Goal: Task Accomplishment & Management: Use online tool/utility

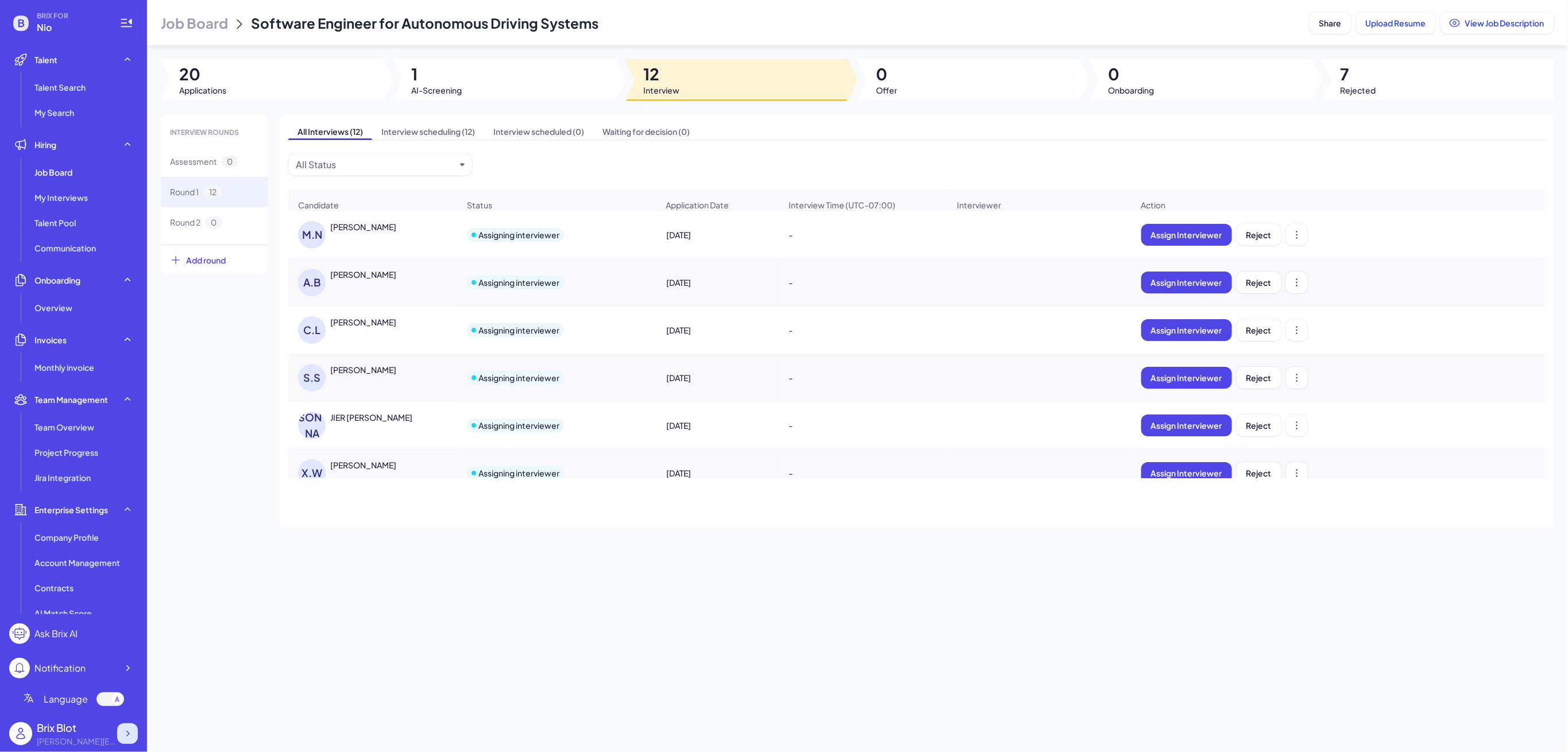
click at [129, 736] on icon at bounding box center [127, 734] width 11 height 11
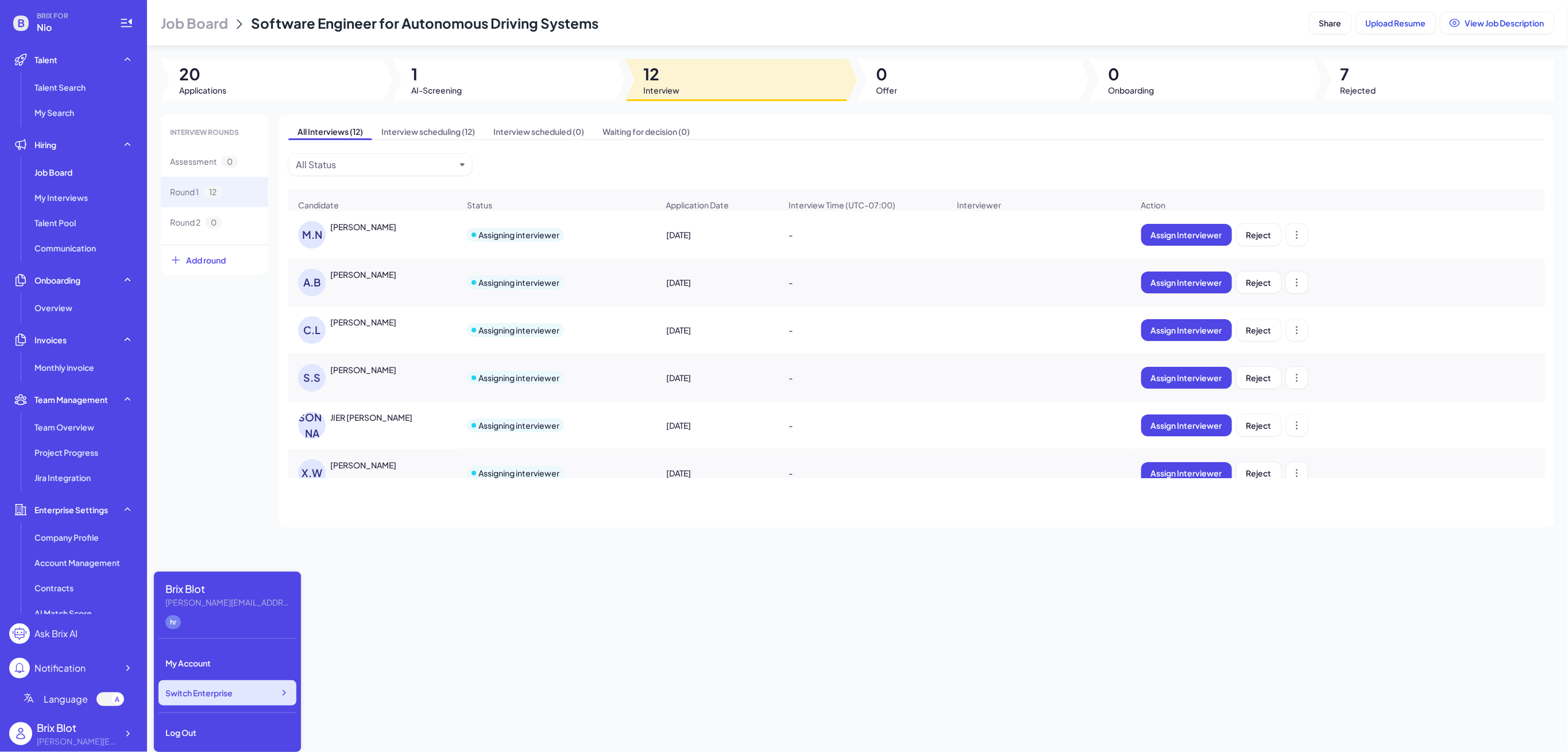
click at [236, 700] on div "Switch Enterprise" at bounding box center [227, 693] width 138 height 25
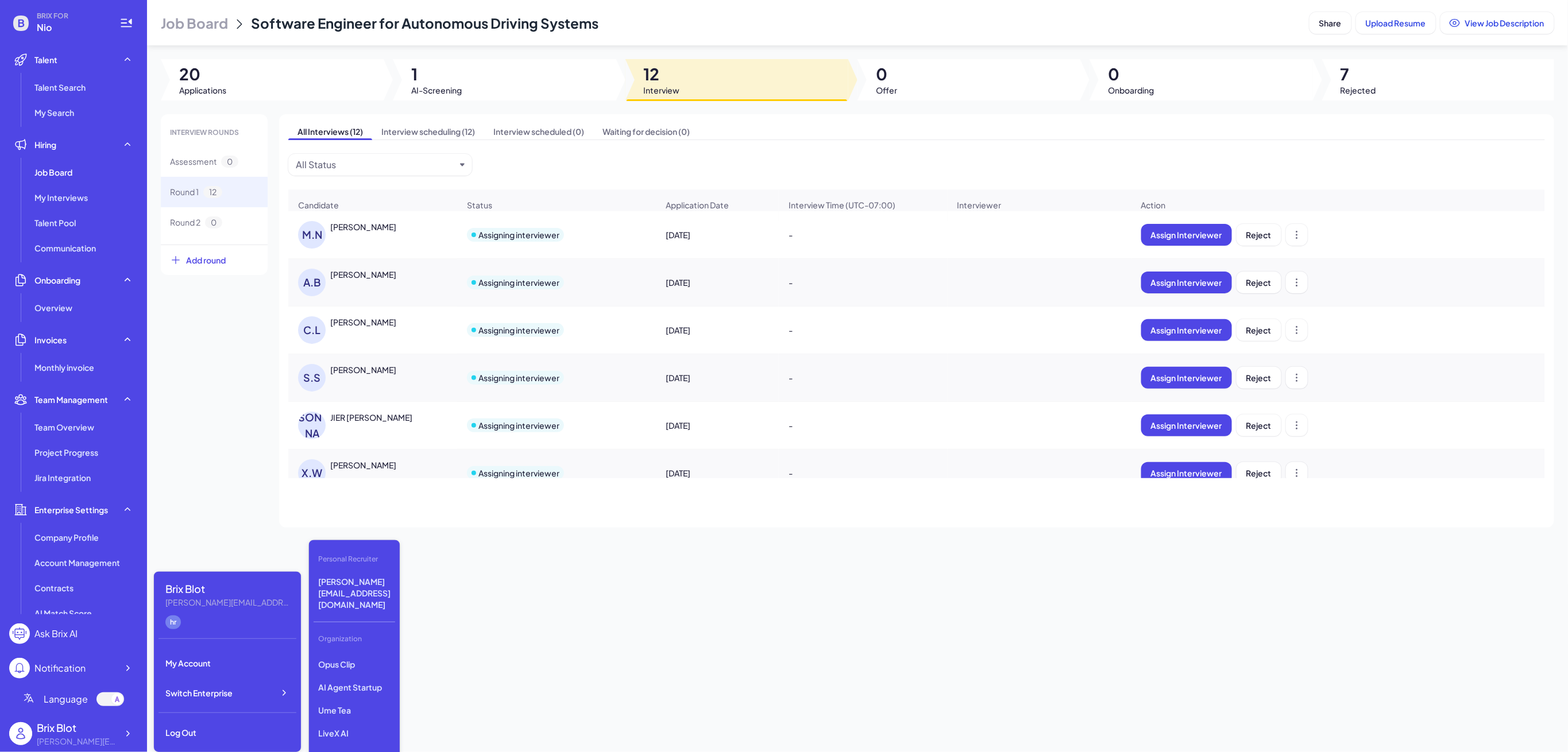
scroll to position [162, 0]
click at [348, 696] on p "LiveX AI" at bounding box center [355, 707] width 82 height 21
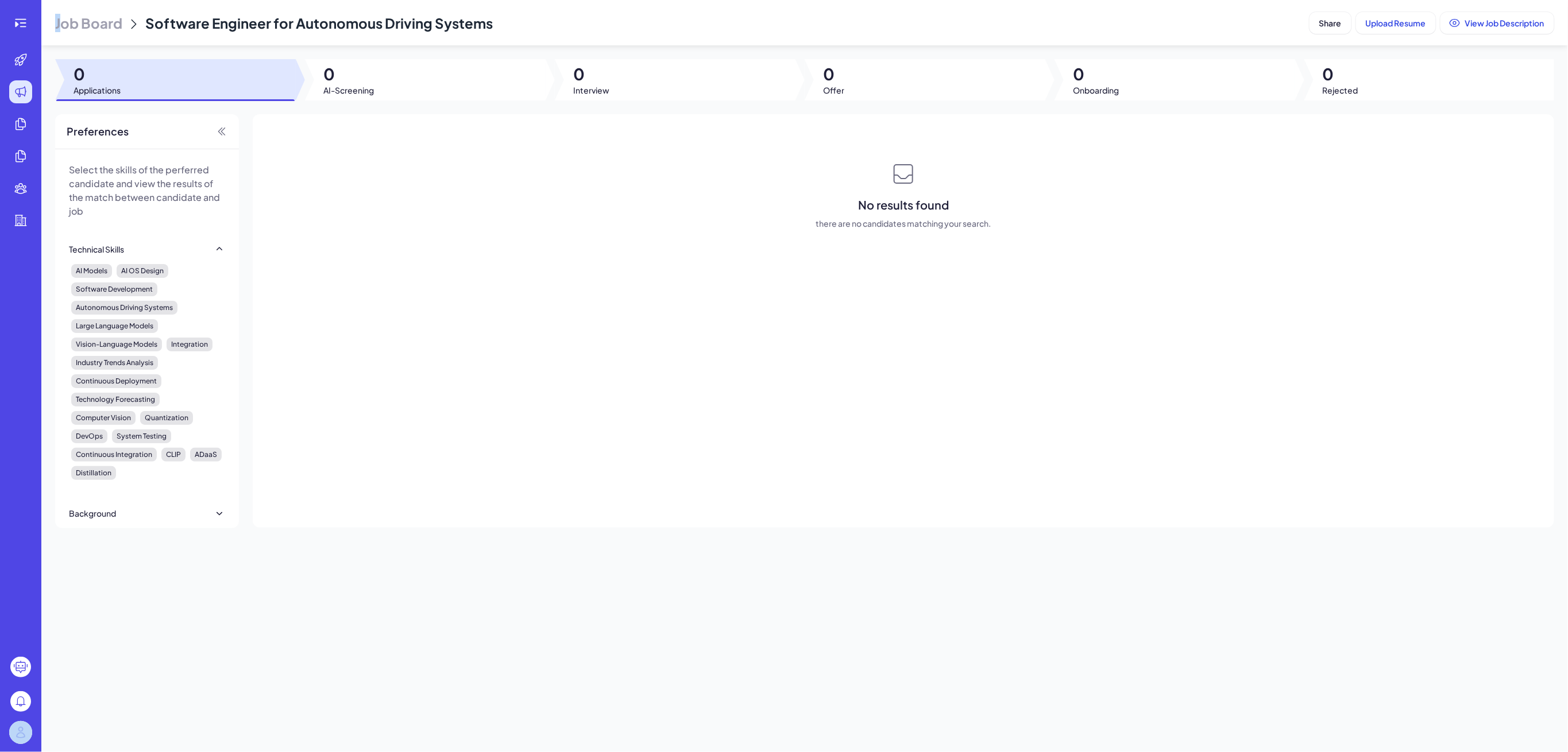
drag, startPoint x: 54, startPoint y: 32, endPoint x: 41, endPoint y: 76, distance: 45.9
click at [41, 76] on div "Job Board Software Engineer for Autonomous Driving Systems Share Upload Resume …" at bounding box center [804, 376] width 1526 height 752
click at [19, 21] on icon at bounding box center [21, 23] width 14 height 14
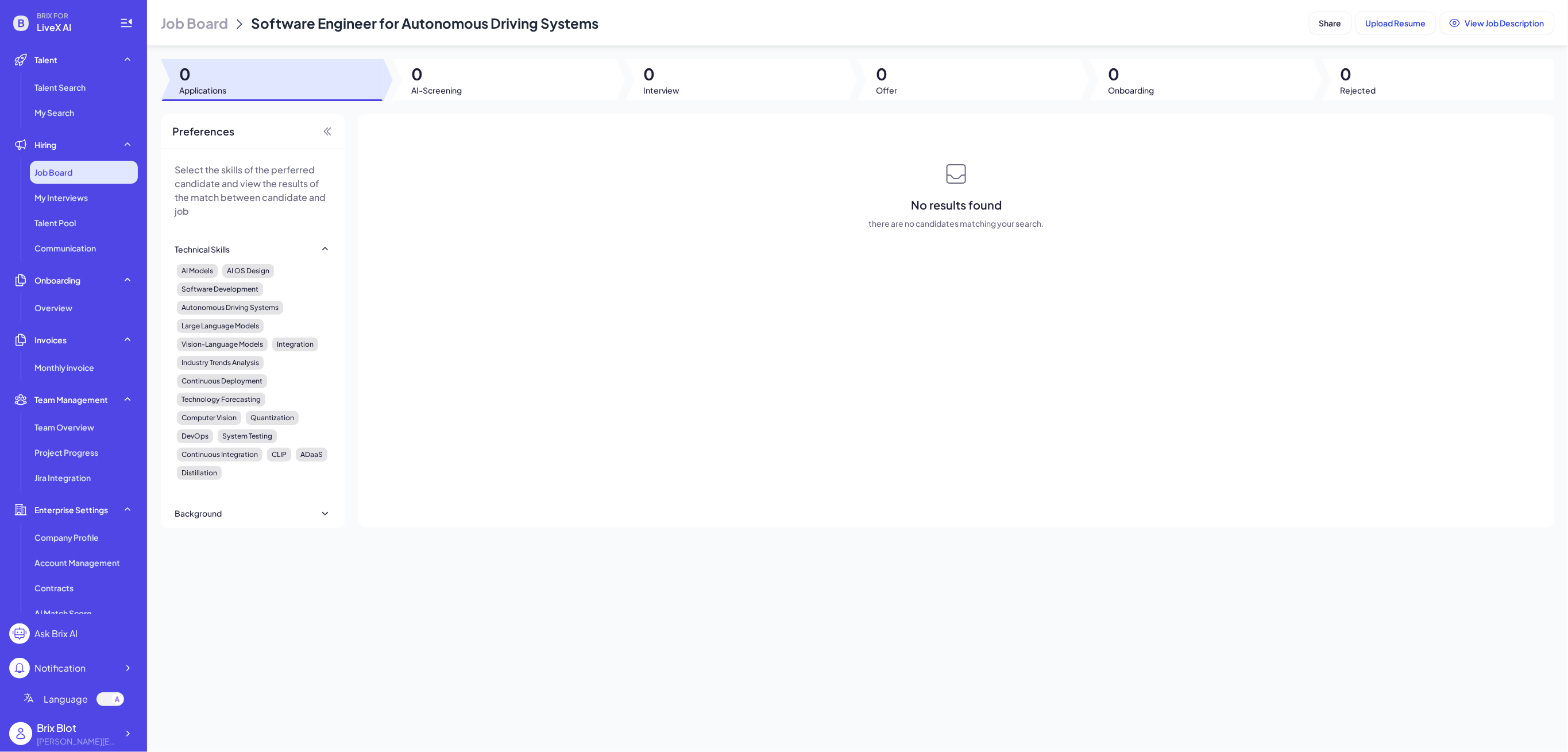
click at [75, 163] on div "Job Board" at bounding box center [84, 173] width 108 height 23
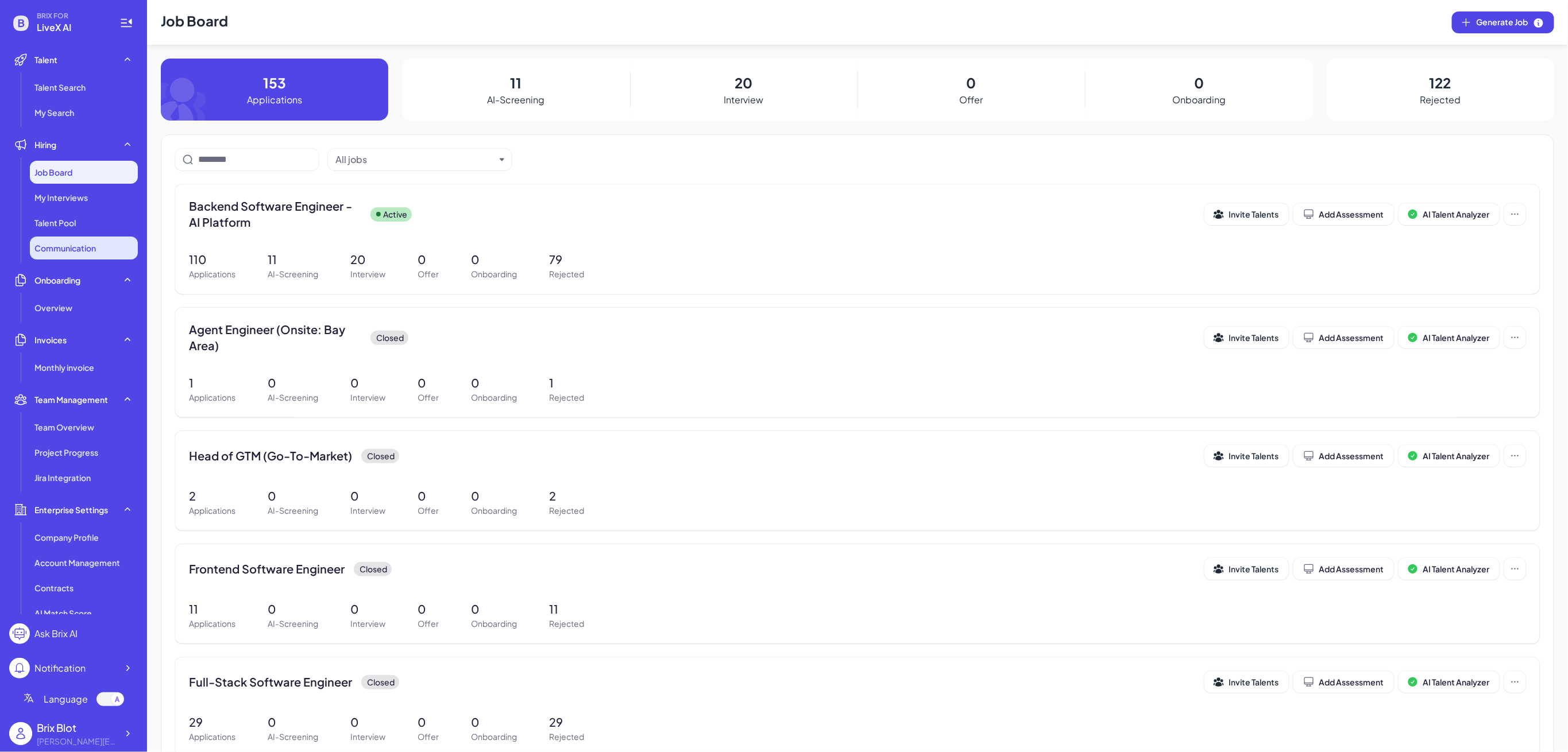
click at [53, 250] on span "Communication" at bounding box center [65, 247] width 62 height 11
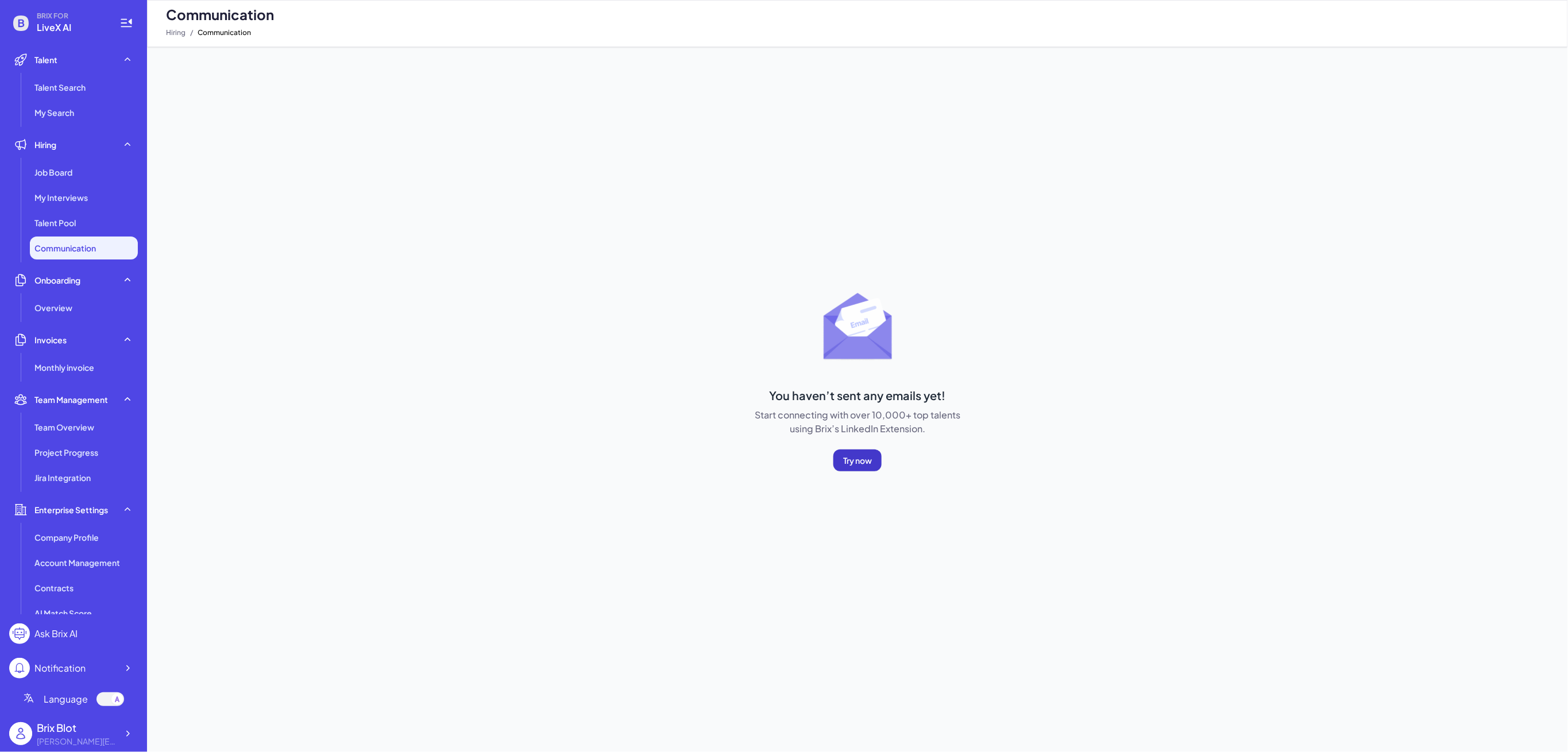
click at [846, 458] on span "Try now" at bounding box center [857, 461] width 29 height 10
click at [52, 173] on span "Job Board" at bounding box center [53, 172] width 37 height 11
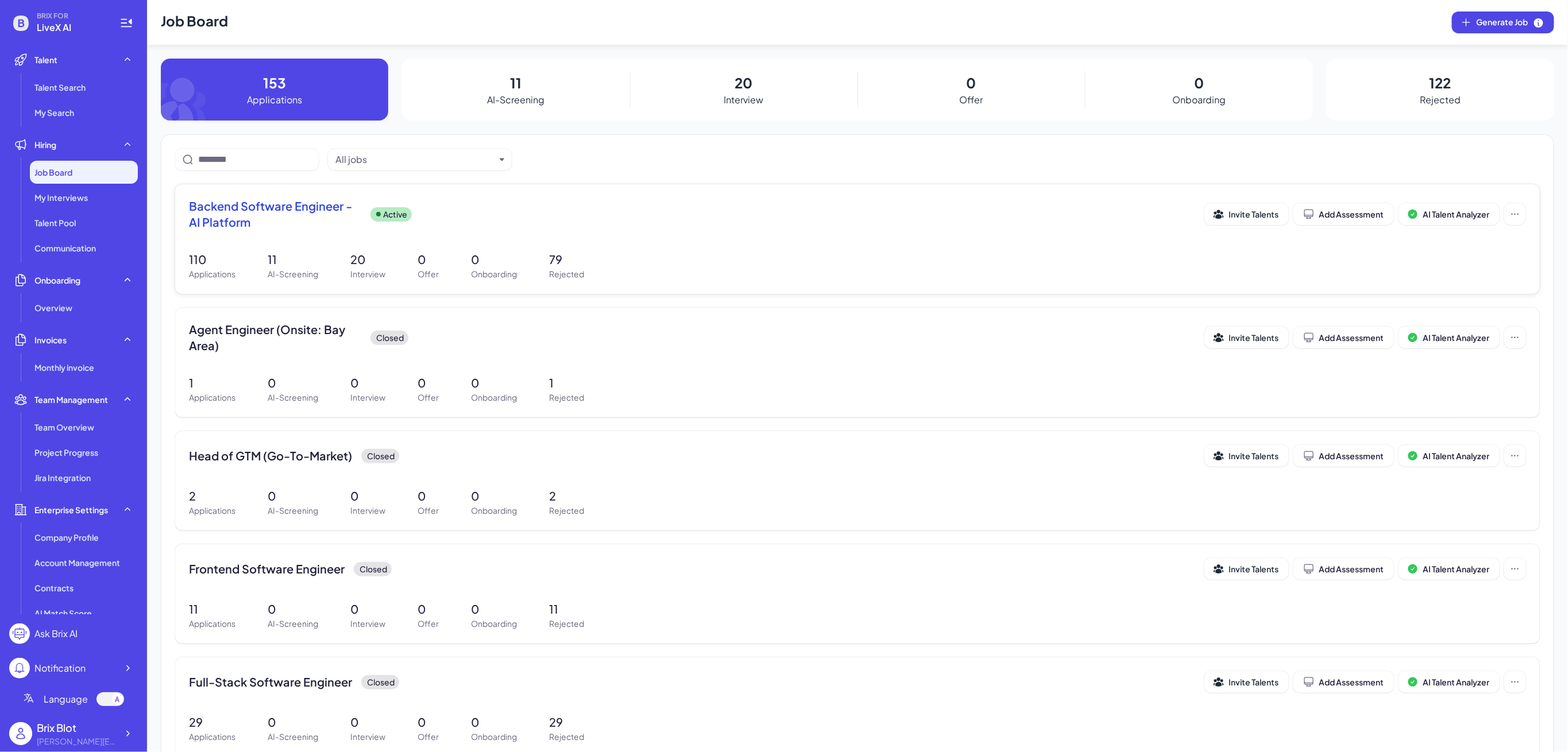
click at [284, 211] on span "Backend Software Engineer - AI Platform" at bounding box center [275, 213] width 173 height 32
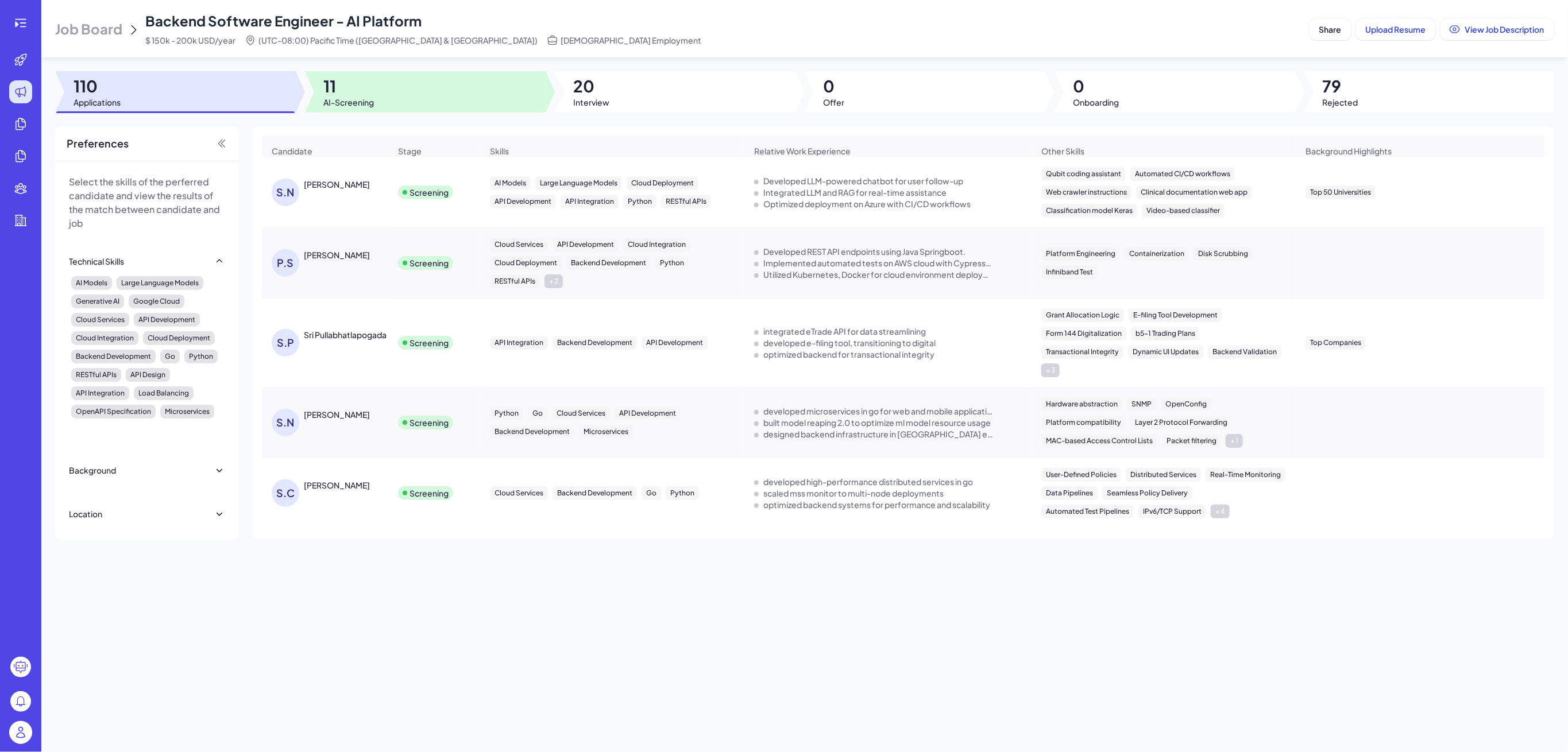
click at [370, 100] on span "AI-Screening" at bounding box center [349, 102] width 51 height 11
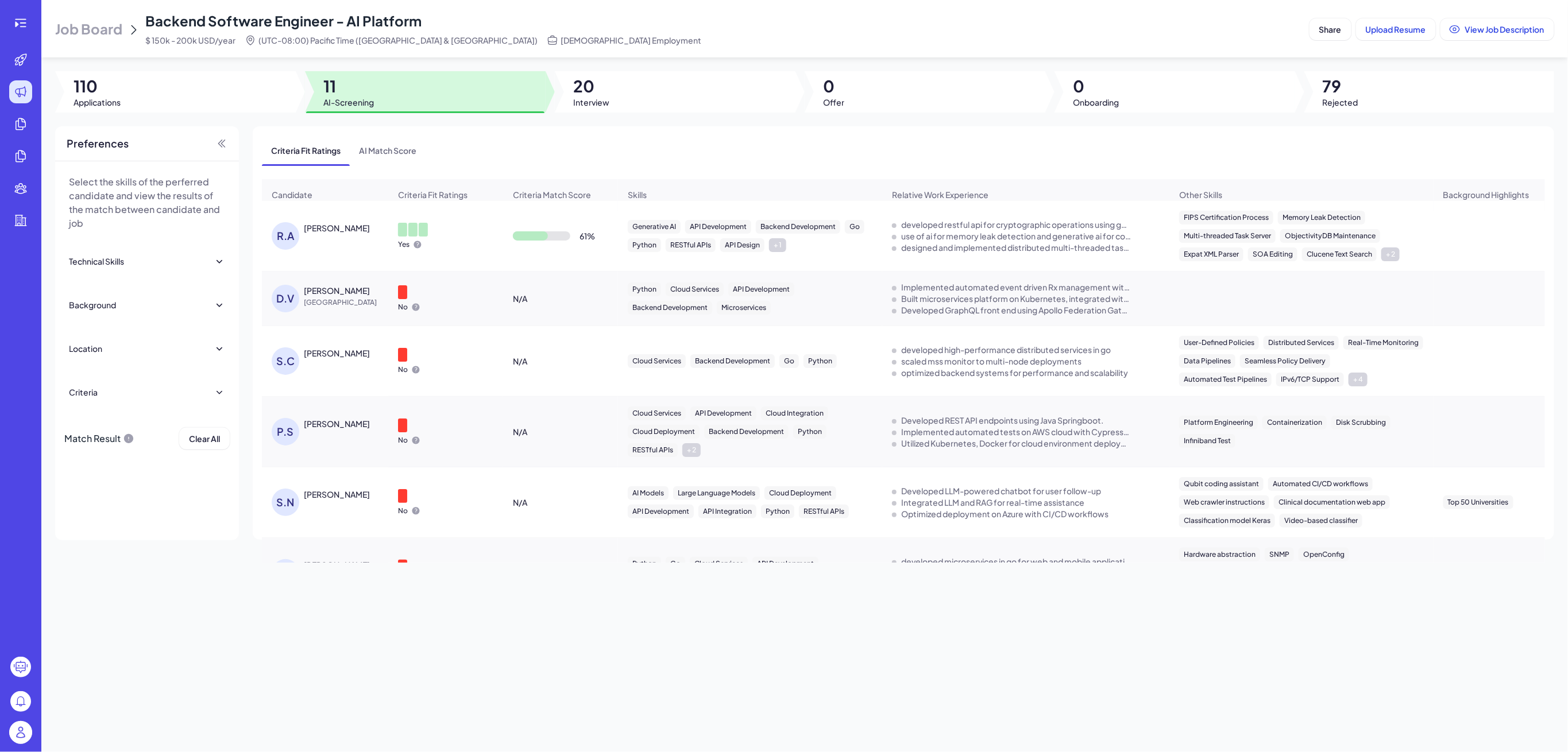
click at [185, 142] on div "Preferences" at bounding box center [146, 144] width 184 height 35
click at [593, 99] on span "Interview" at bounding box center [592, 102] width 37 height 11
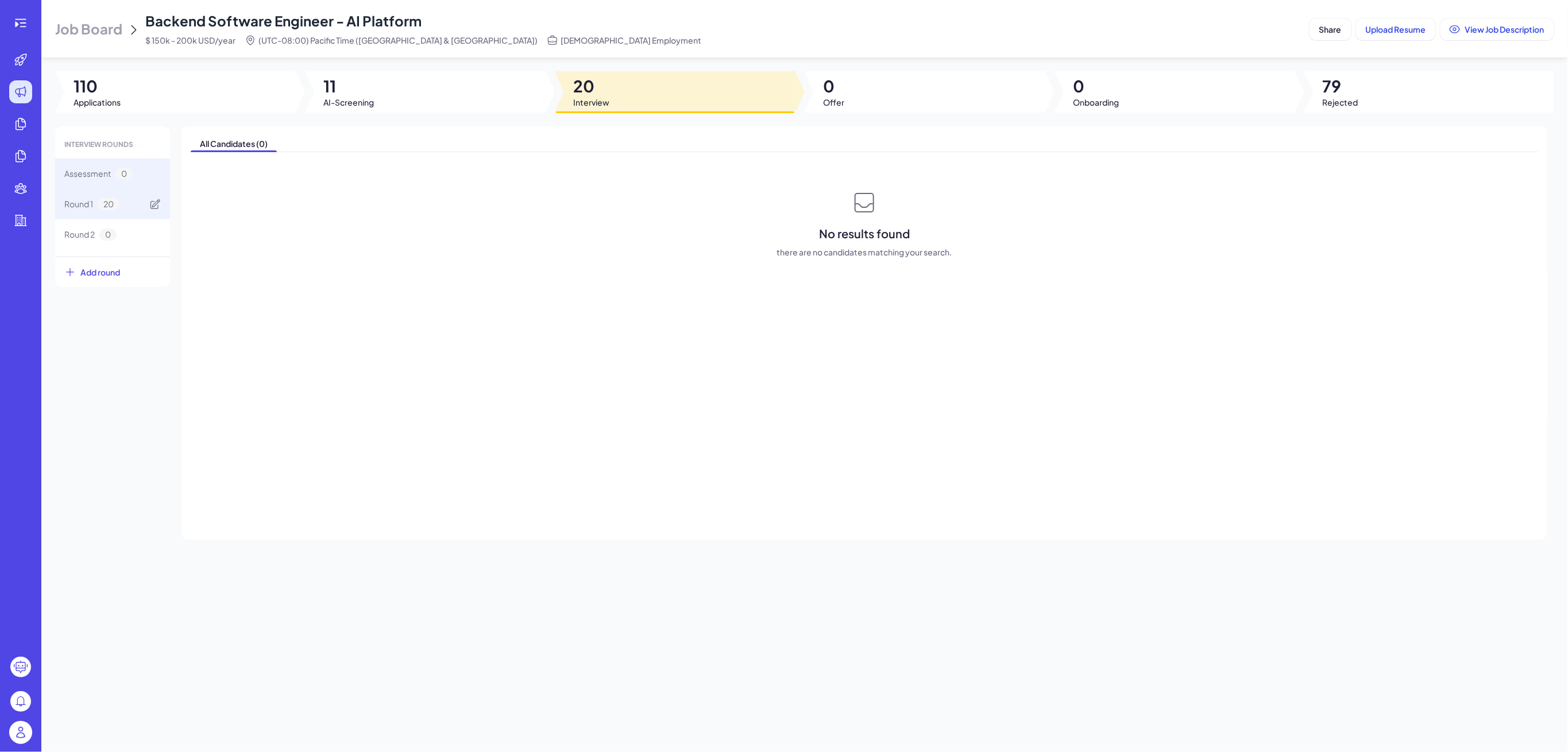
click at [104, 203] on span "20" at bounding box center [108, 204] width 22 height 12
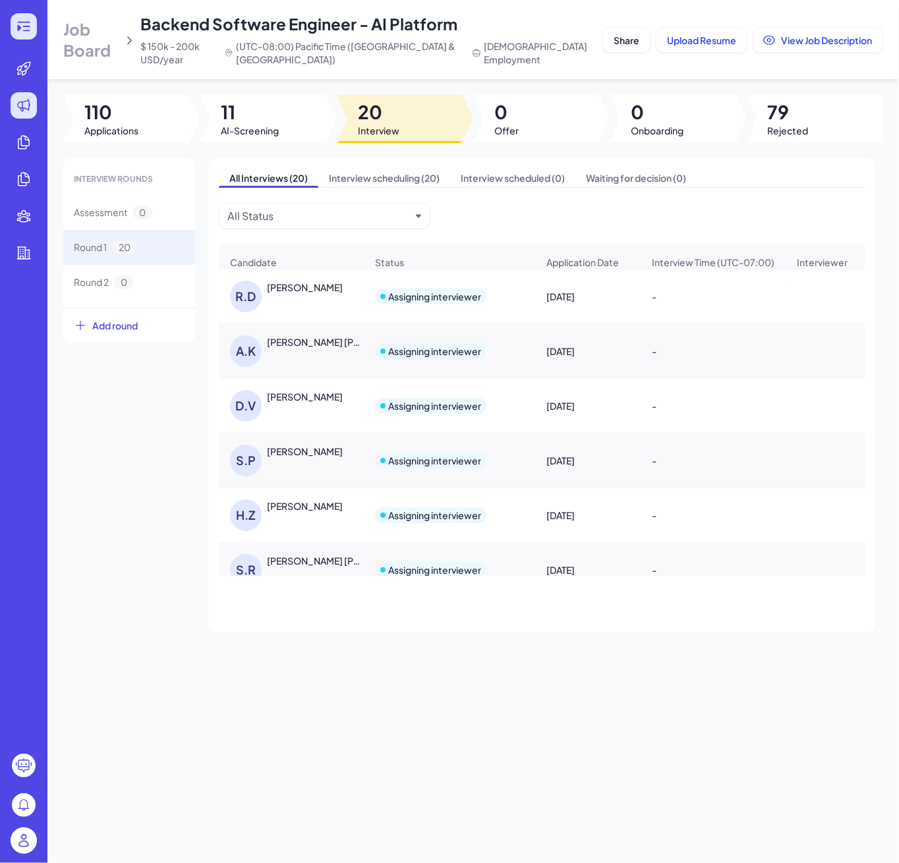
click at [17, 24] on icon at bounding box center [24, 26] width 16 height 16
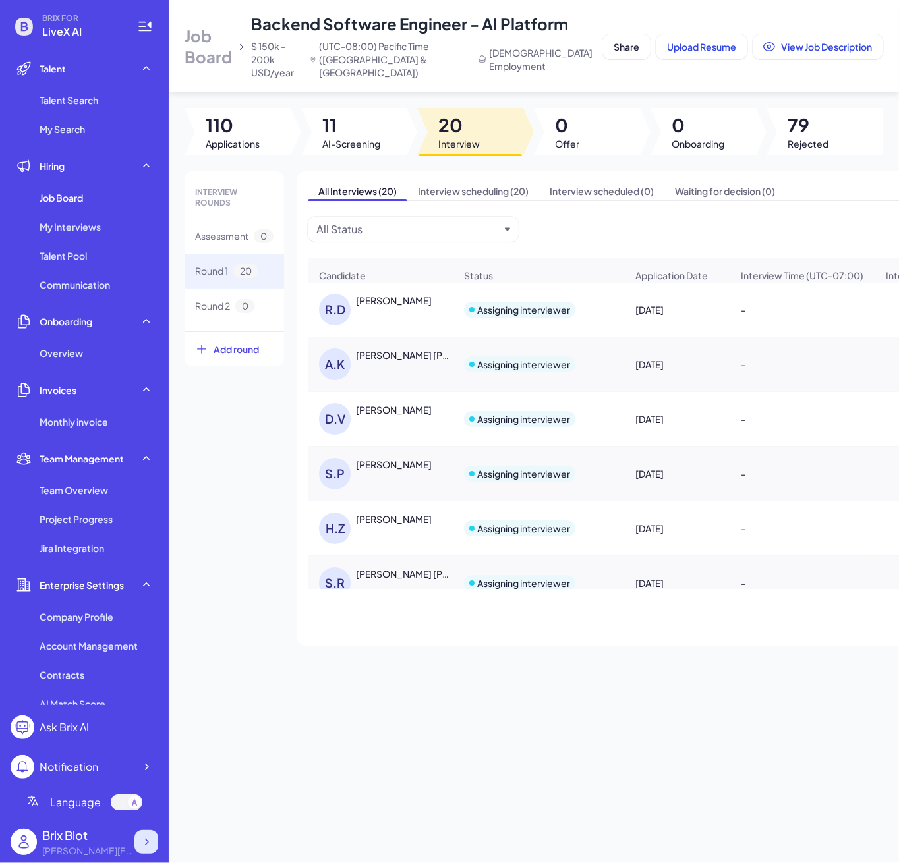
click at [146, 851] on div at bounding box center [146, 842] width 24 height 24
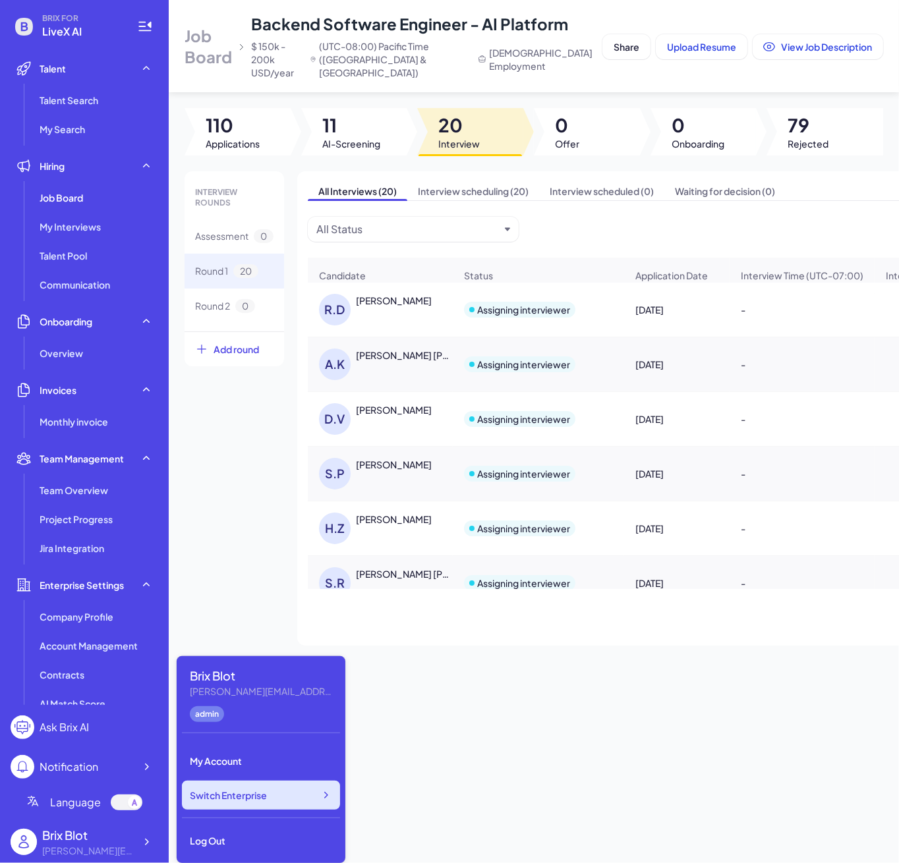
click at [330, 805] on div "Switch Enterprise" at bounding box center [261, 795] width 158 height 29
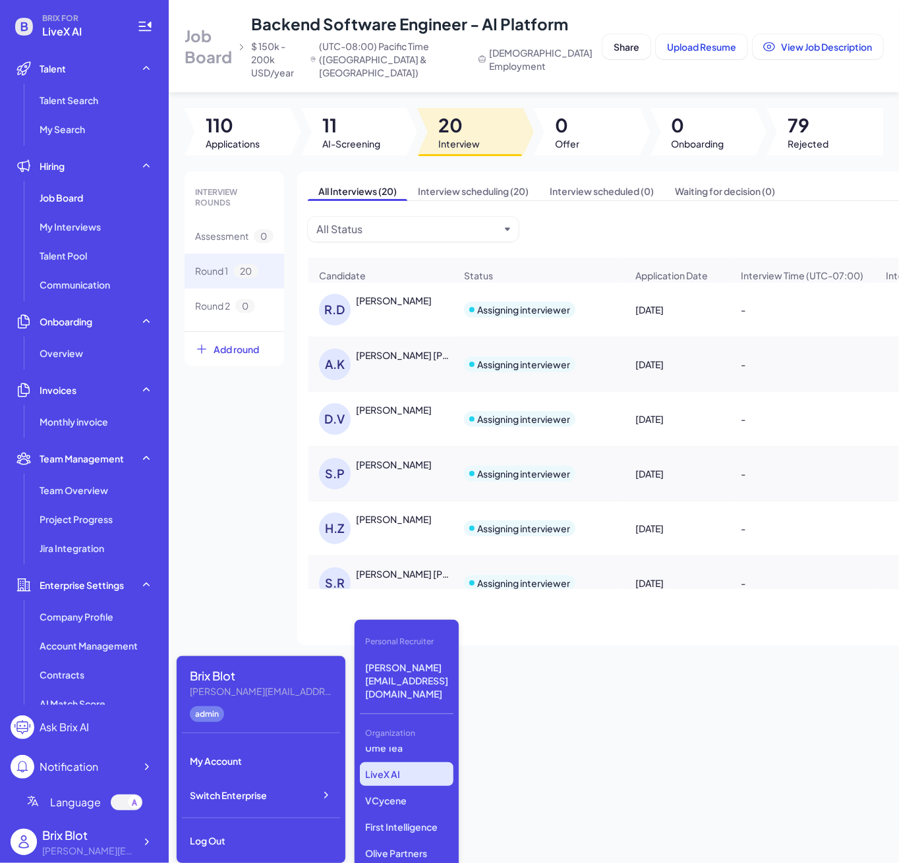
scroll to position [274, 0]
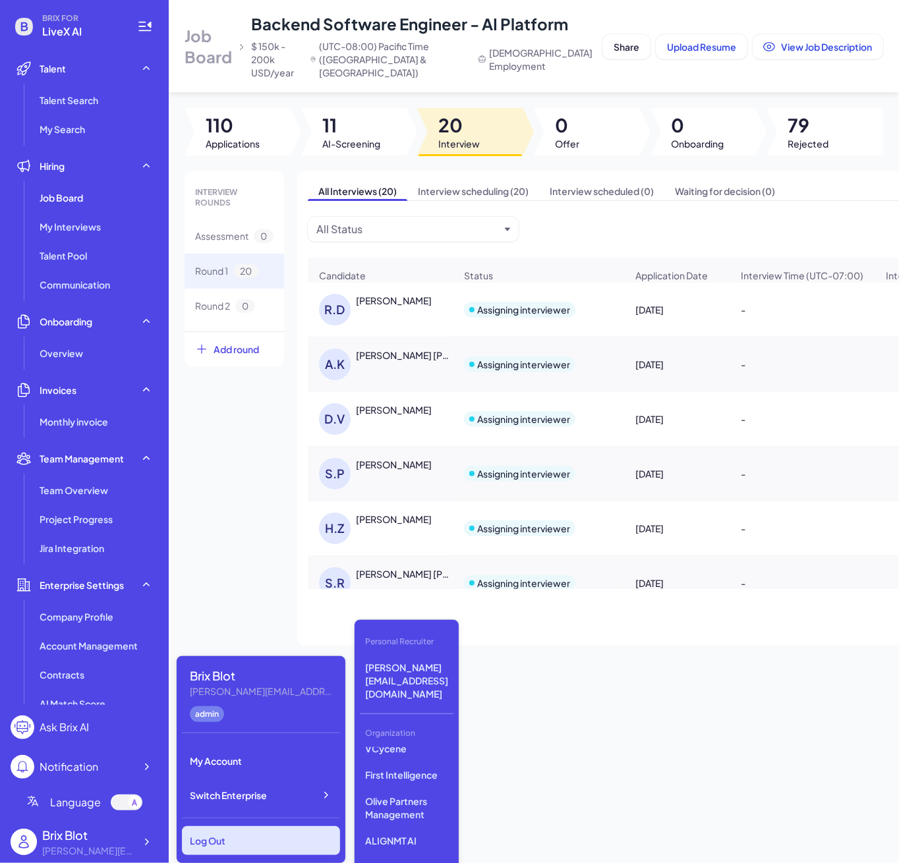
click at [217, 838] on div "Log Out" at bounding box center [261, 840] width 158 height 29
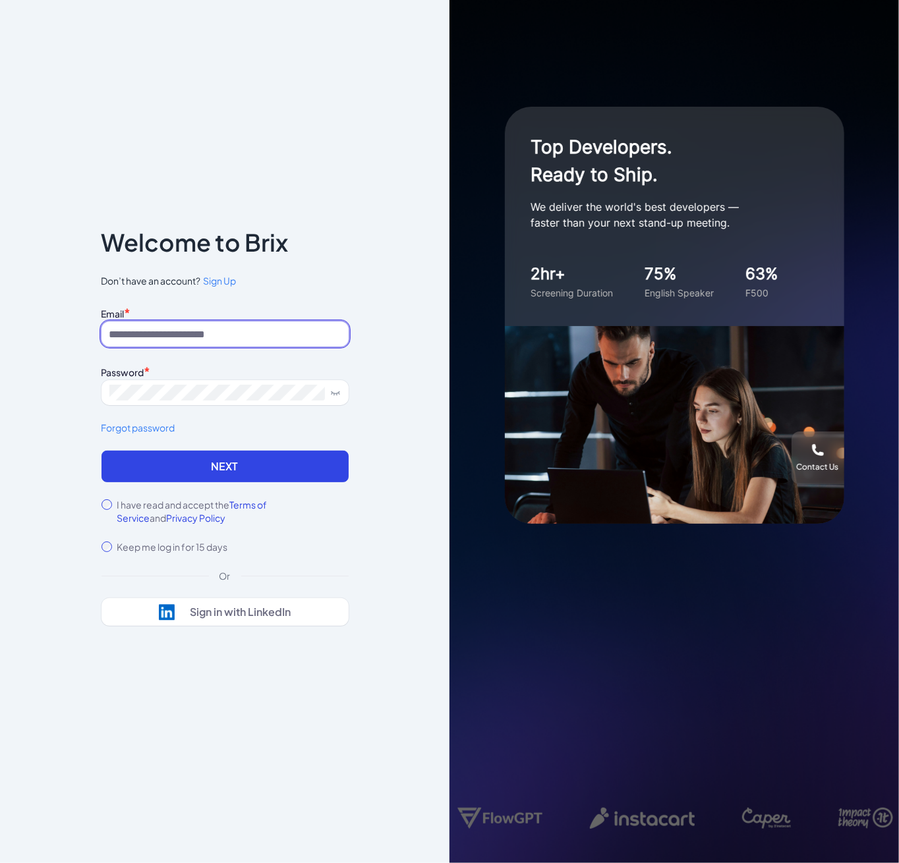
click at [233, 327] on input at bounding box center [224, 334] width 247 height 25
type input "**********"
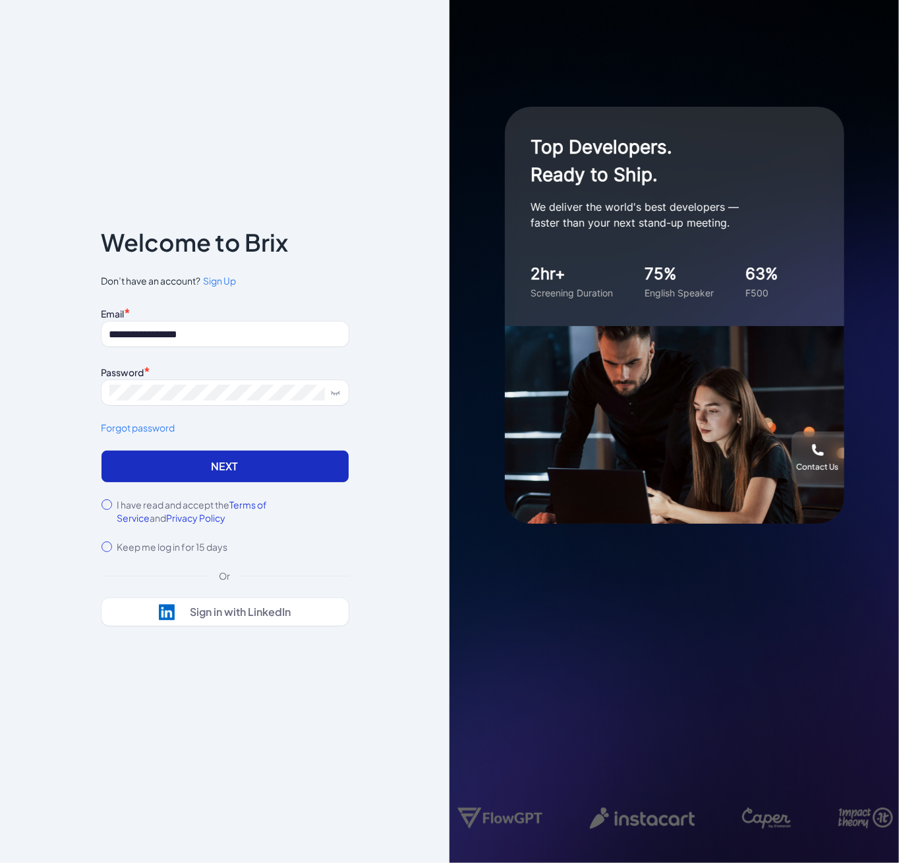
click at [190, 459] on button "Next" at bounding box center [224, 467] width 247 height 32
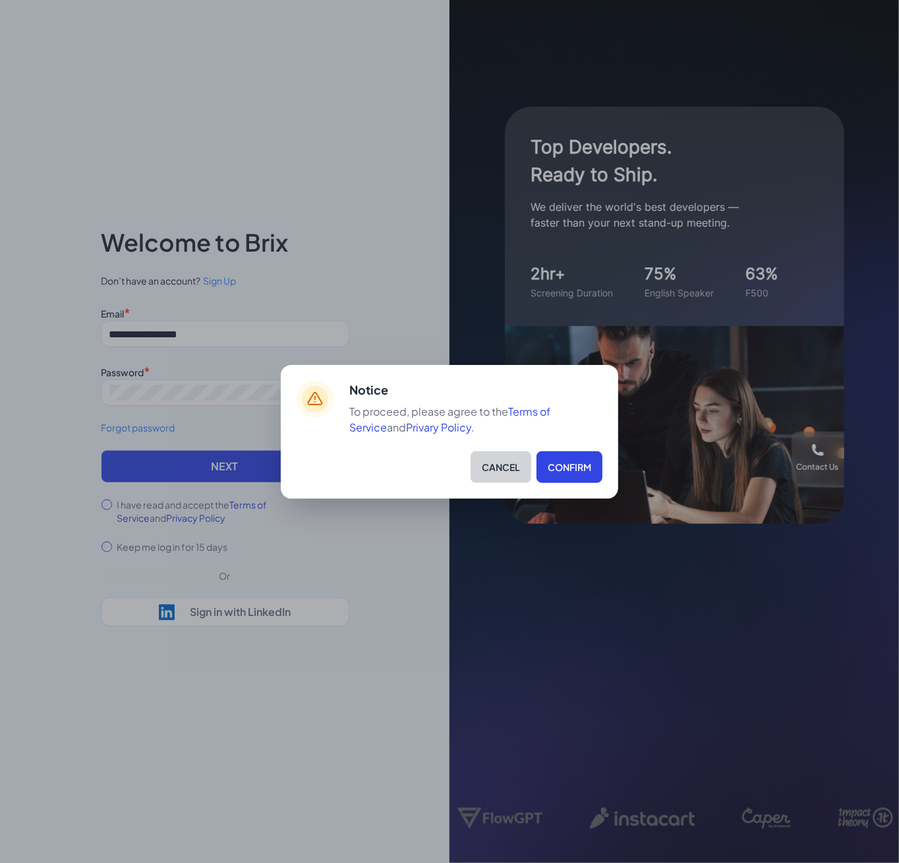
click at [515, 469] on button "Cancel" at bounding box center [500, 467] width 61 height 32
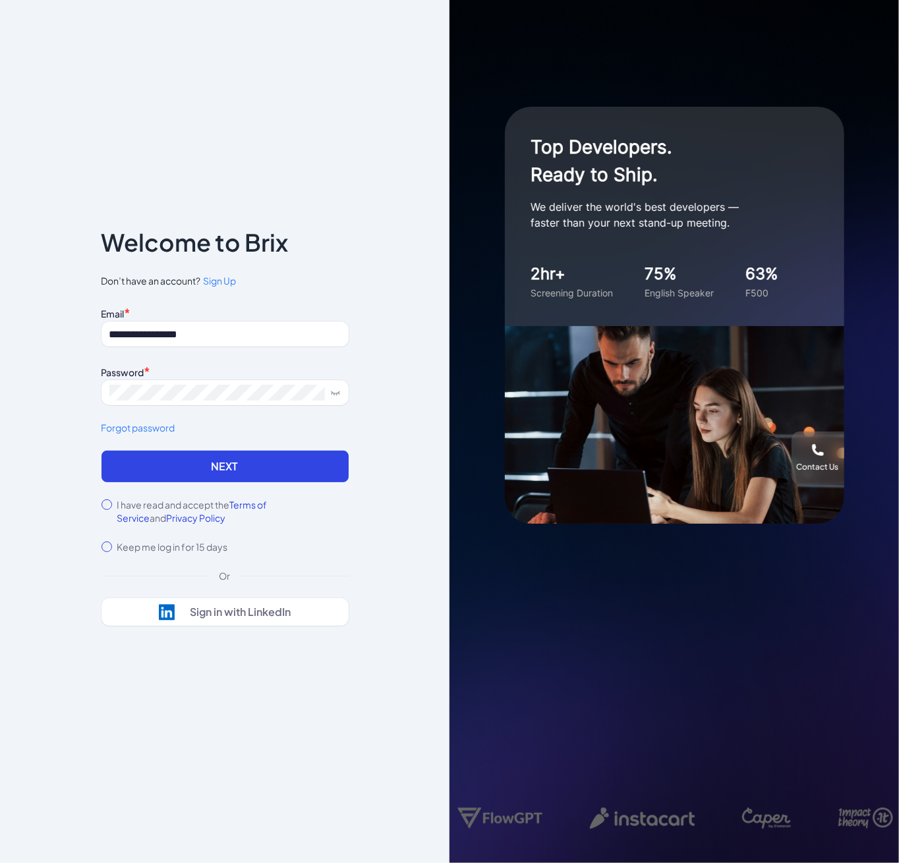
click at [158, 467] on button "Next" at bounding box center [224, 467] width 247 height 32
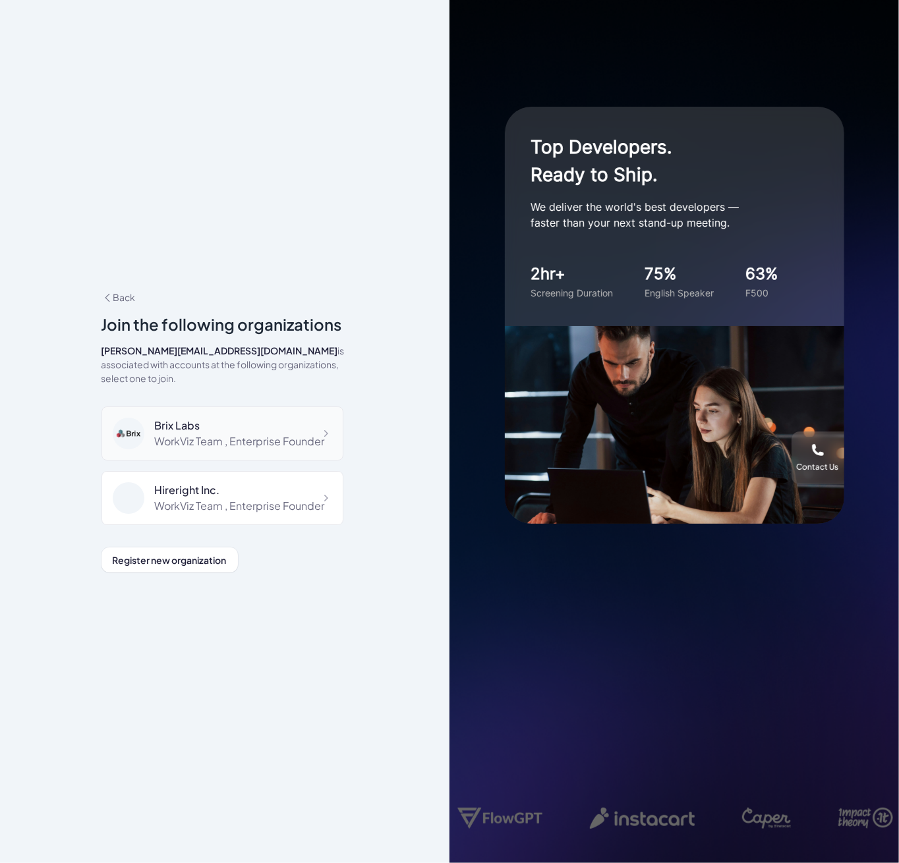
click at [257, 444] on div "WorkViz Team , Enterprise Founder" at bounding box center [240, 442] width 170 height 16
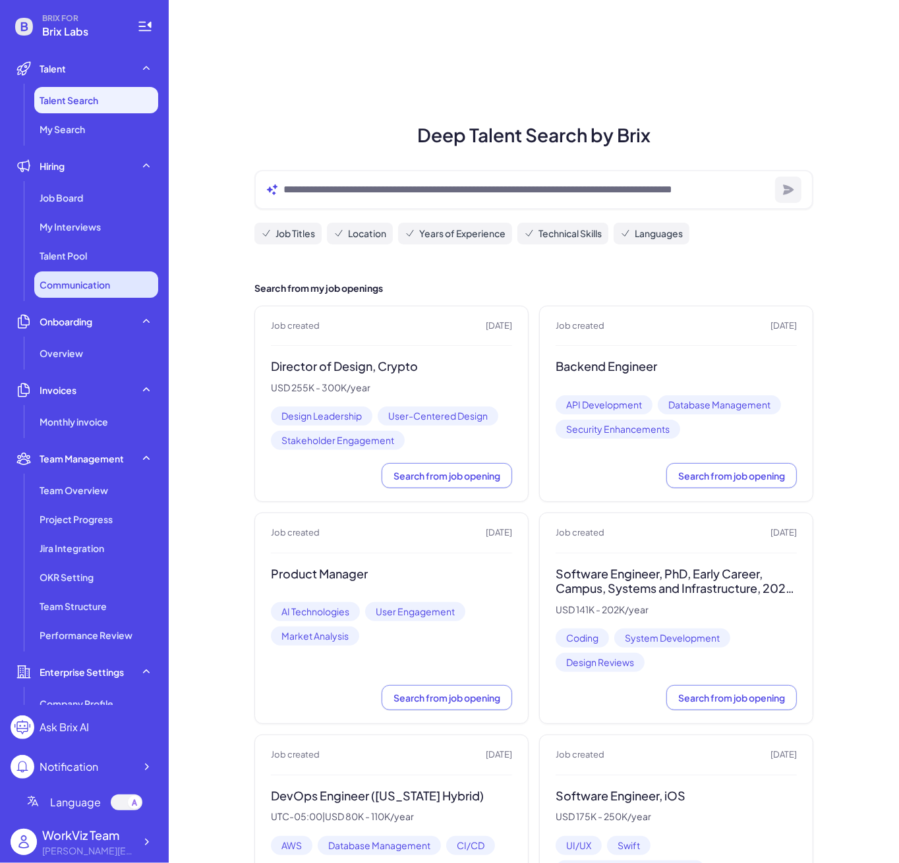
click at [78, 297] on li "Communication" at bounding box center [96, 284] width 124 height 26
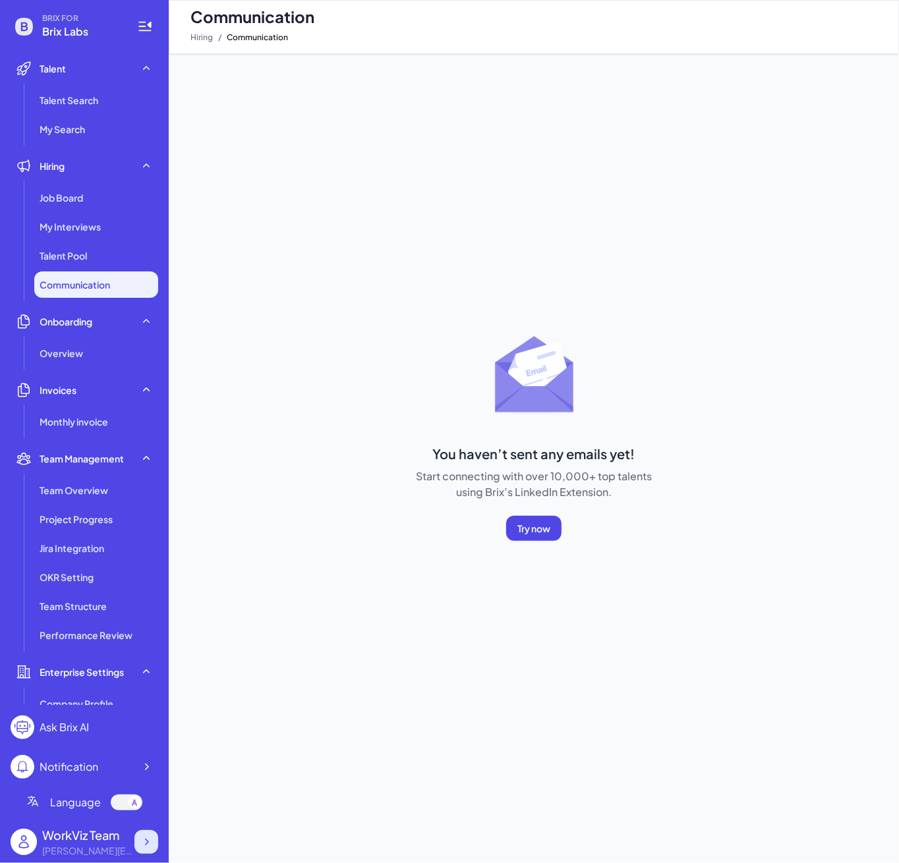
click at [142, 842] on icon at bounding box center [146, 842] width 13 height 13
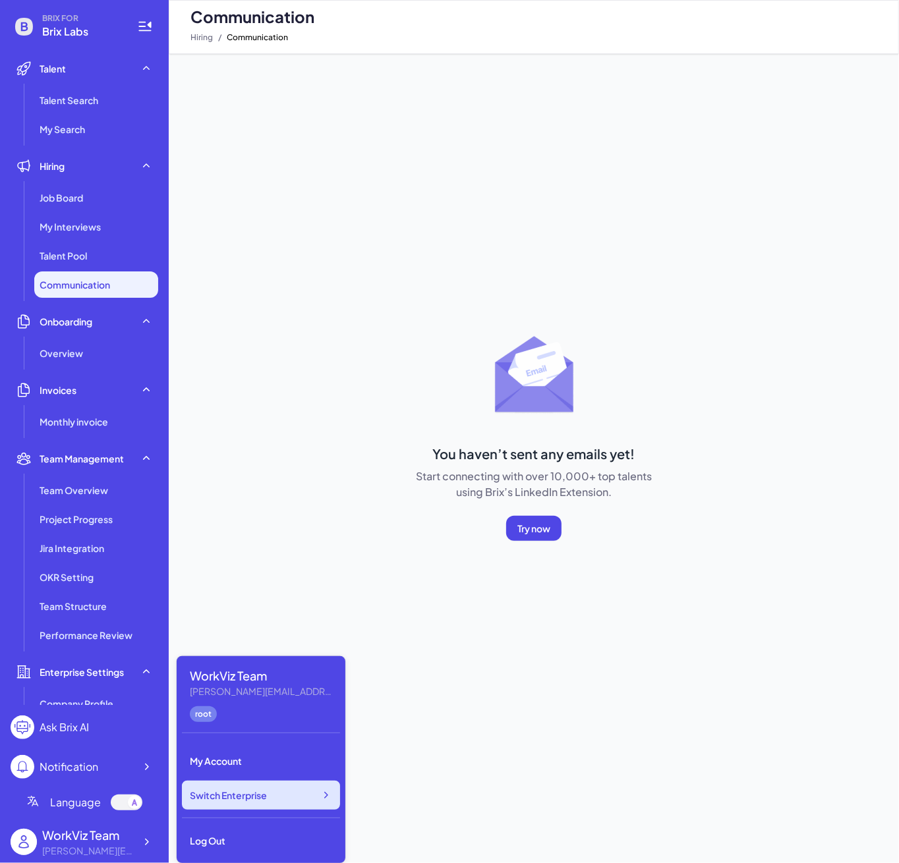
click at [245, 797] on span "Switch Enterprise" at bounding box center [228, 795] width 77 height 13
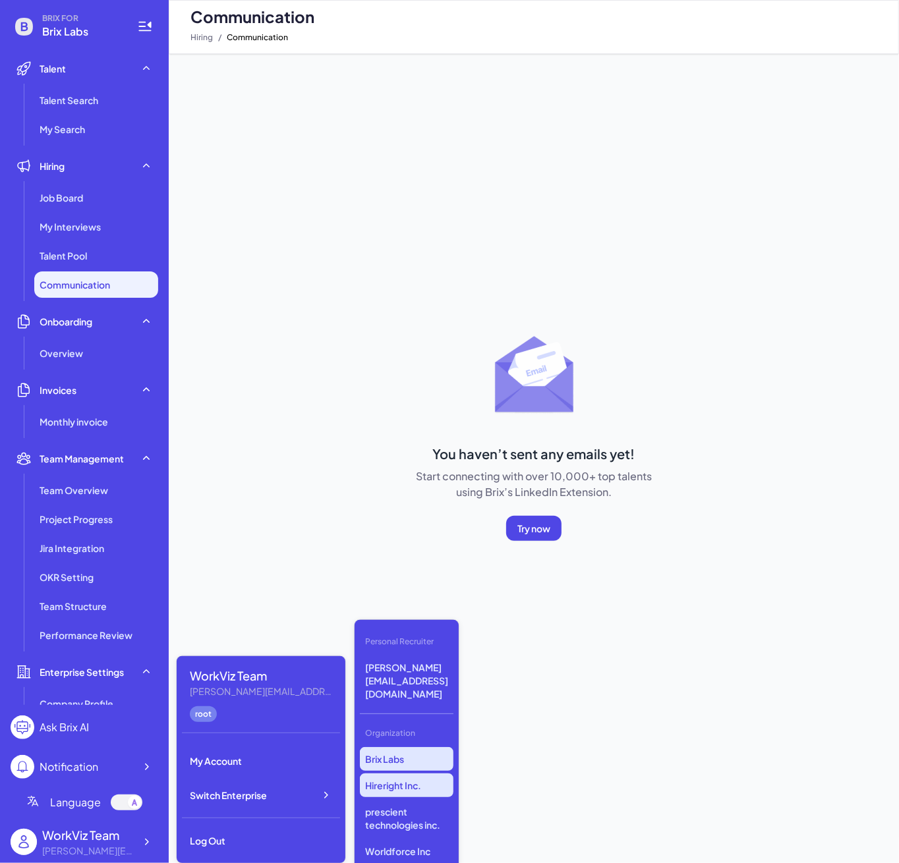
click at [394, 774] on p "Hireright Inc." at bounding box center [407, 786] width 94 height 24
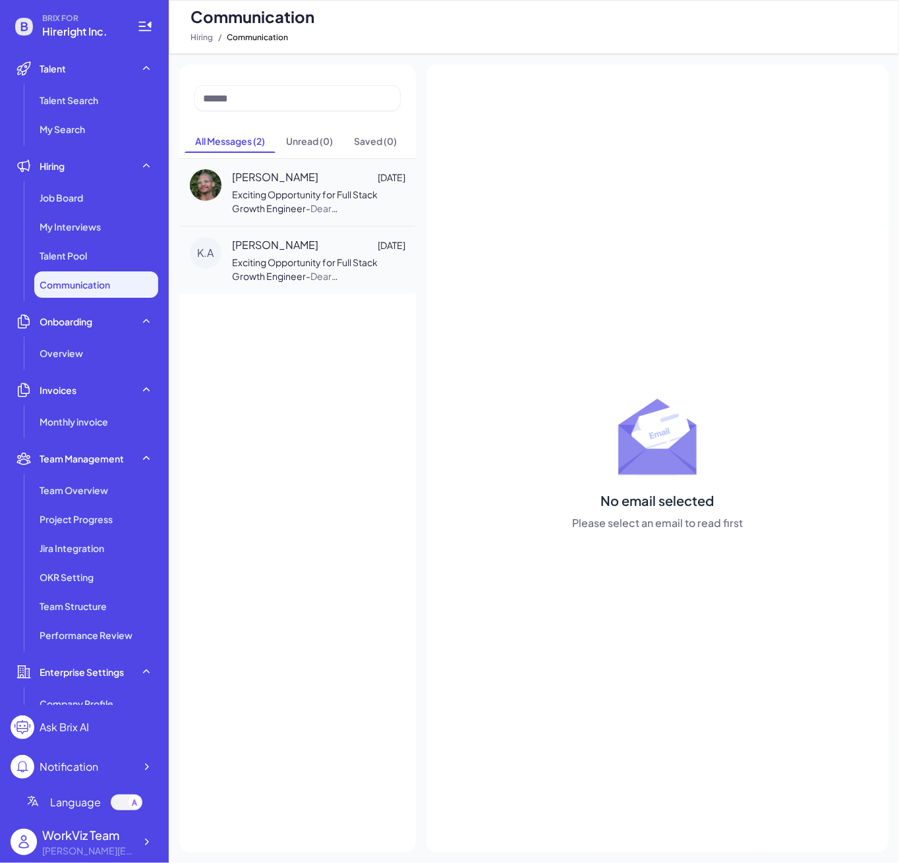
click at [79, 285] on span "Communication" at bounding box center [75, 284] width 71 height 13
click at [343, 192] on span "Exciting Opportunity for Full Stack Growth Engineer" at bounding box center [305, 201] width 146 height 26
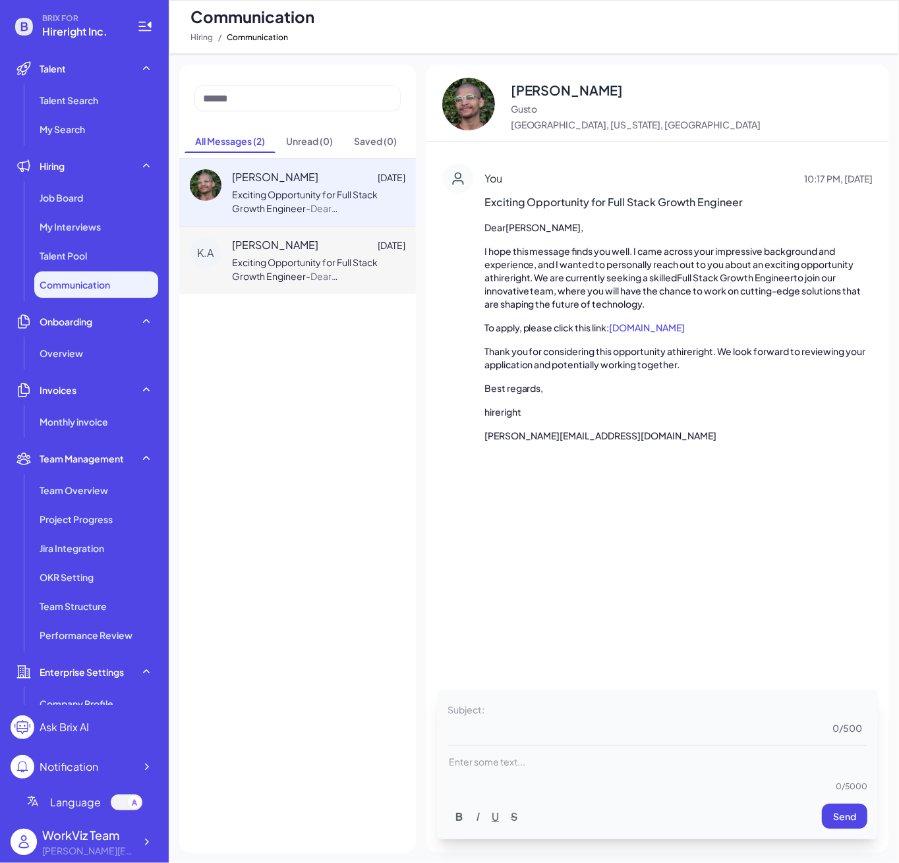
click at [316, 279] on span "Dear [PERSON_NAME],I hope this message finds you well. I came across your impre…" at bounding box center [318, 400] width 172 height 261
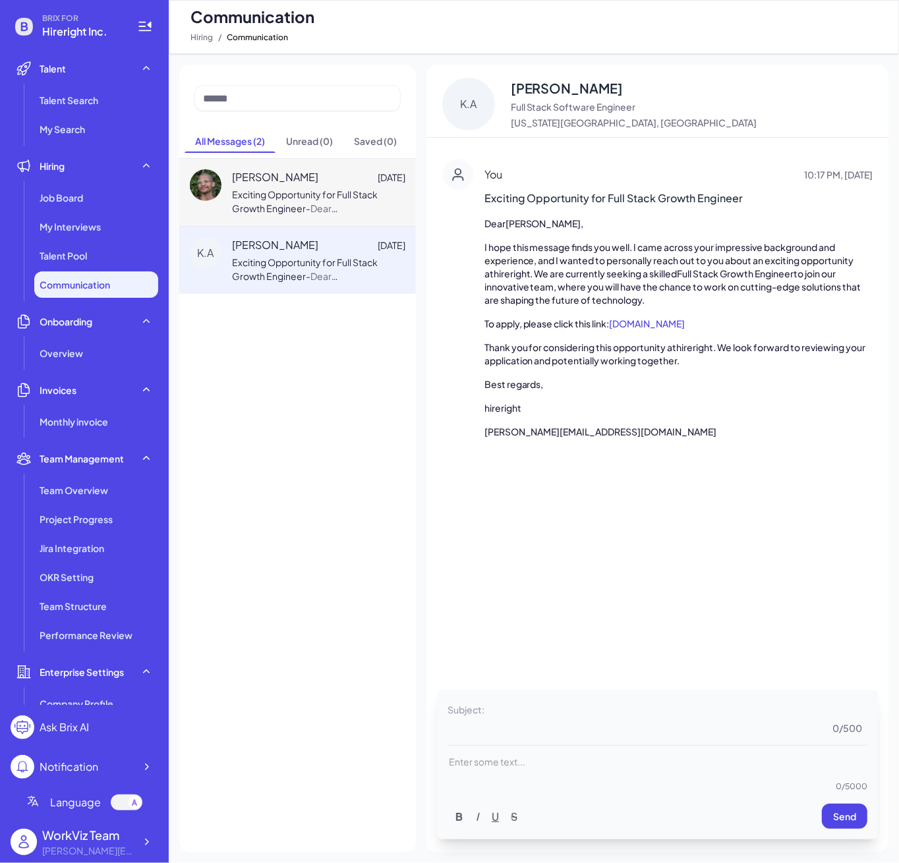
click at [297, 180] on div "[PERSON_NAME] [DATE]" at bounding box center [318, 177] width 173 height 16
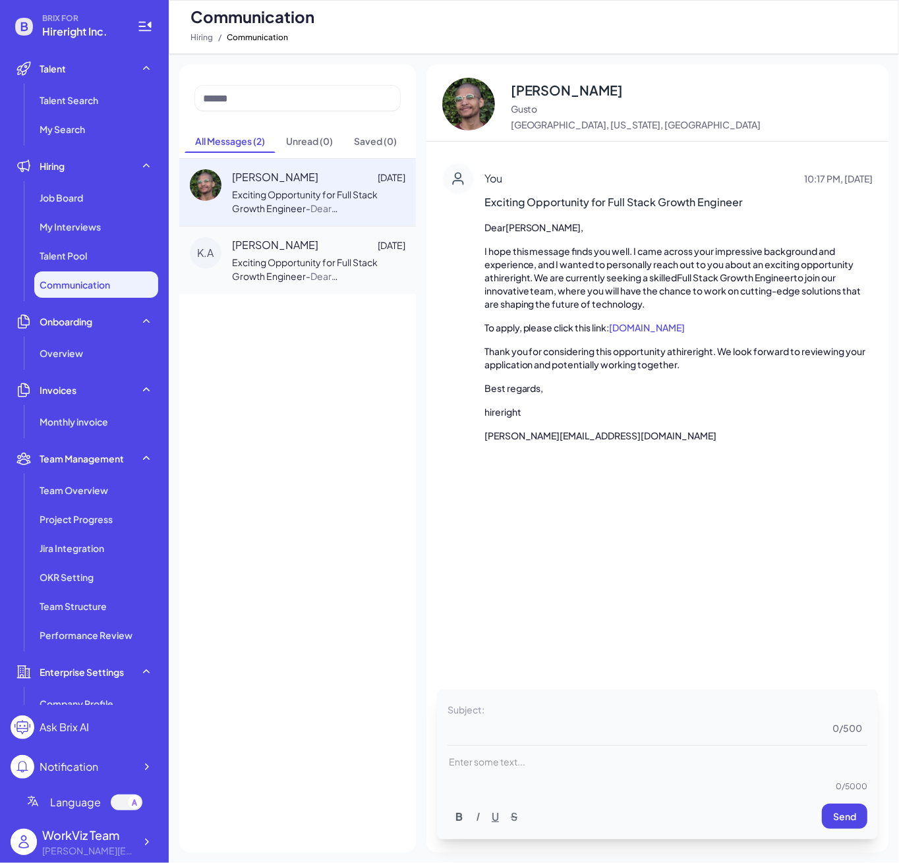
click at [821, 27] on div "Communication Hiring / Communication" at bounding box center [534, 27] width 730 height 54
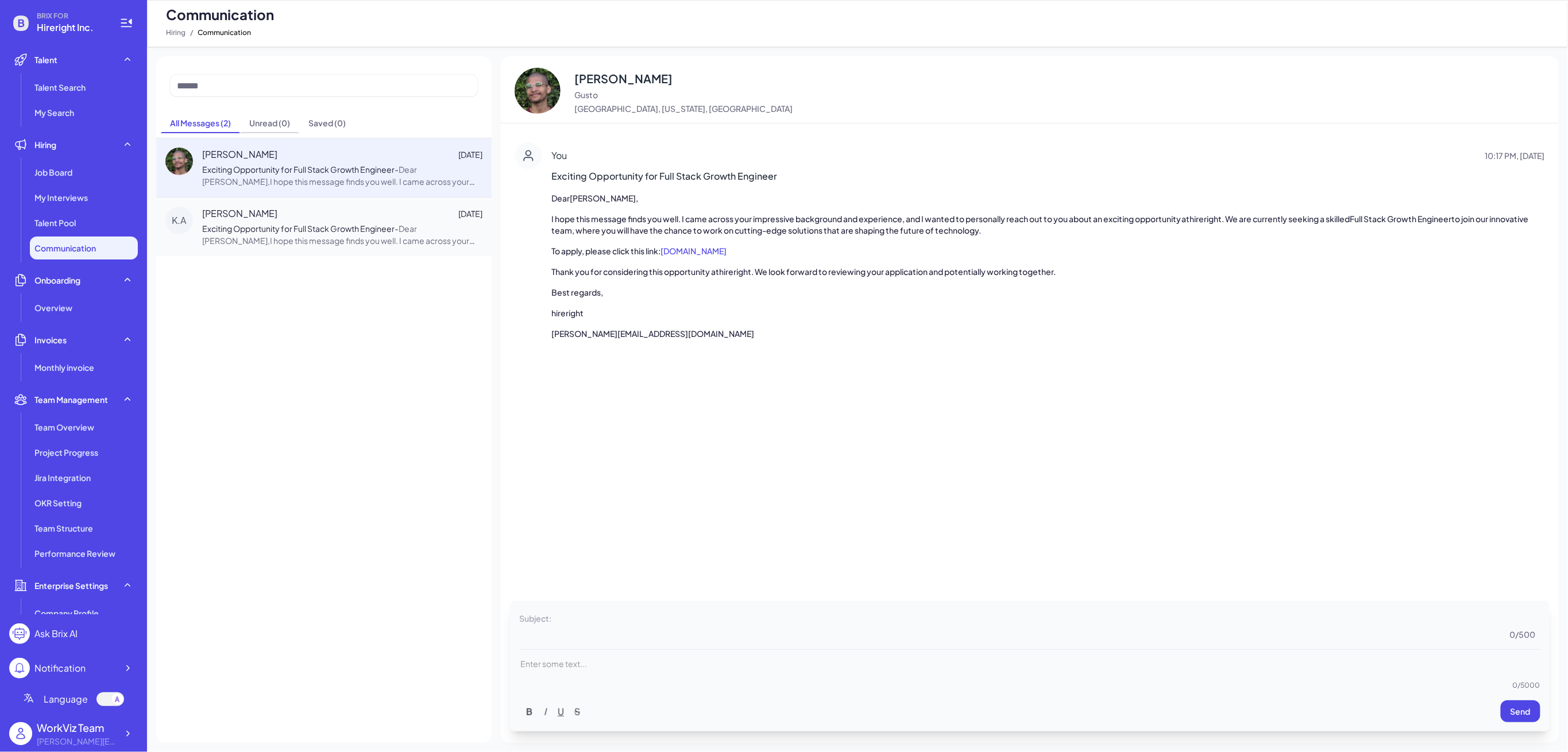
click at [275, 120] on div "Unread ( 0 )" at bounding box center [269, 122] width 41 height 11
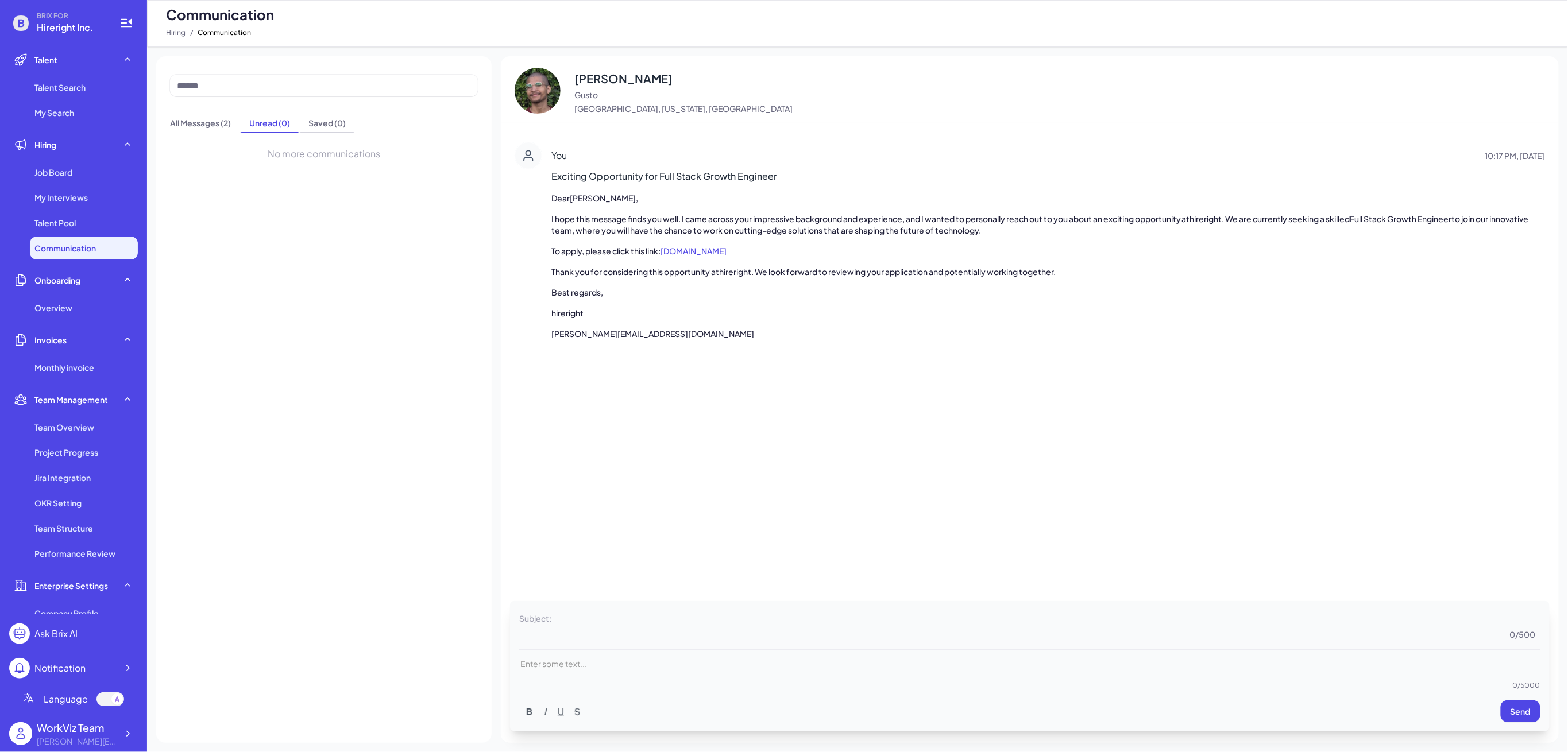
click at [316, 120] on div "Saved ( 0 )" at bounding box center [327, 122] width 37 height 11
click at [257, 126] on div "Unread ( 0 )" at bounding box center [269, 122] width 41 height 11
click at [214, 127] on div "All Messages ( 2 )" at bounding box center [200, 122] width 61 height 11
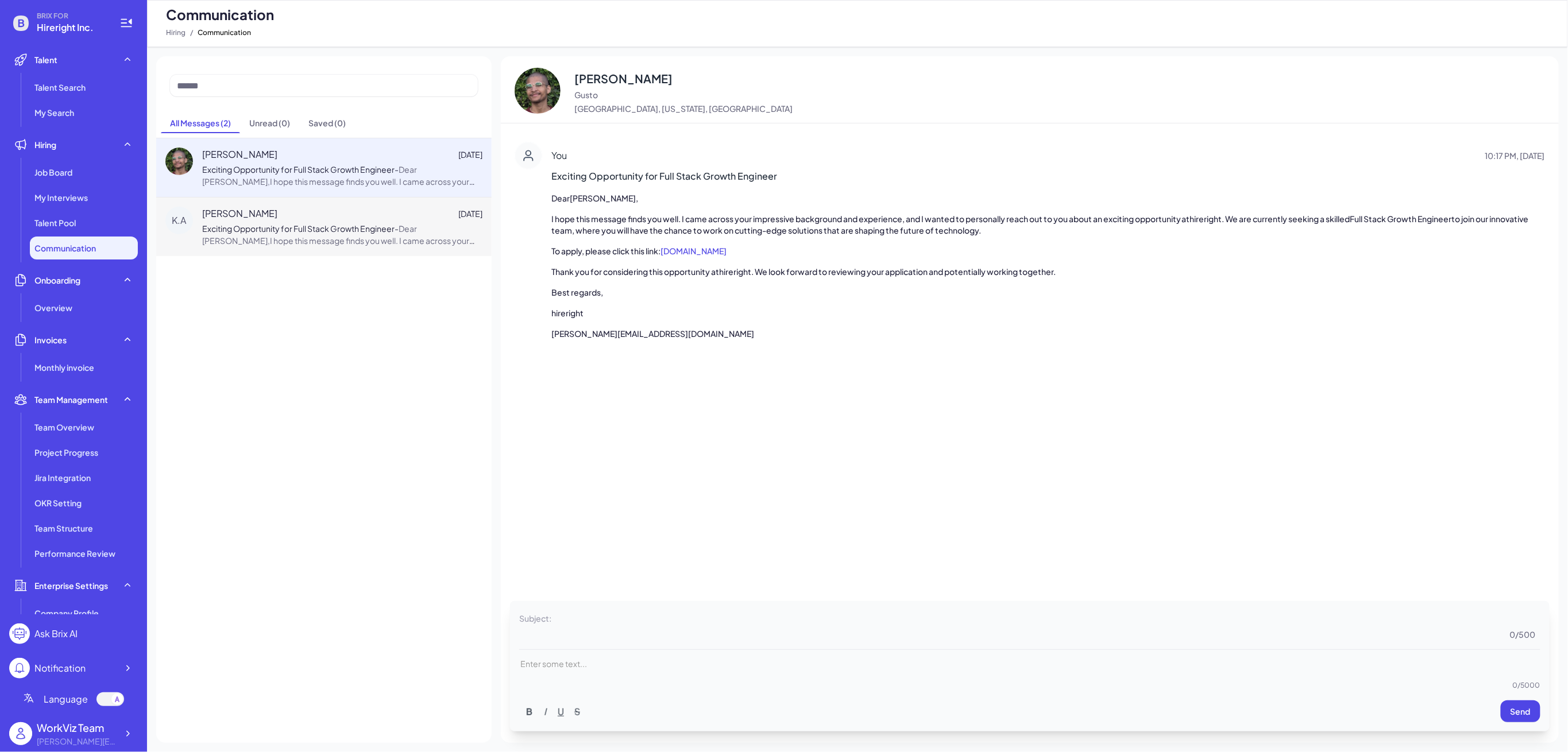
click at [341, 224] on span "Exciting Opportunity for Full Stack Growth Engineer" at bounding box center [298, 228] width 193 height 10
click at [358, 166] on span "Exciting Opportunity for Full Stack Growth Engineer" at bounding box center [298, 169] width 193 height 10
click at [580, 617] on textarea at bounding box center [1047, 625] width 987 height 30
click at [557, 659] on p at bounding box center [1030, 663] width 1022 height 11
click at [783, 678] on div "Enter some text..." at bounding box center [1030, 663] width 1022 height 31
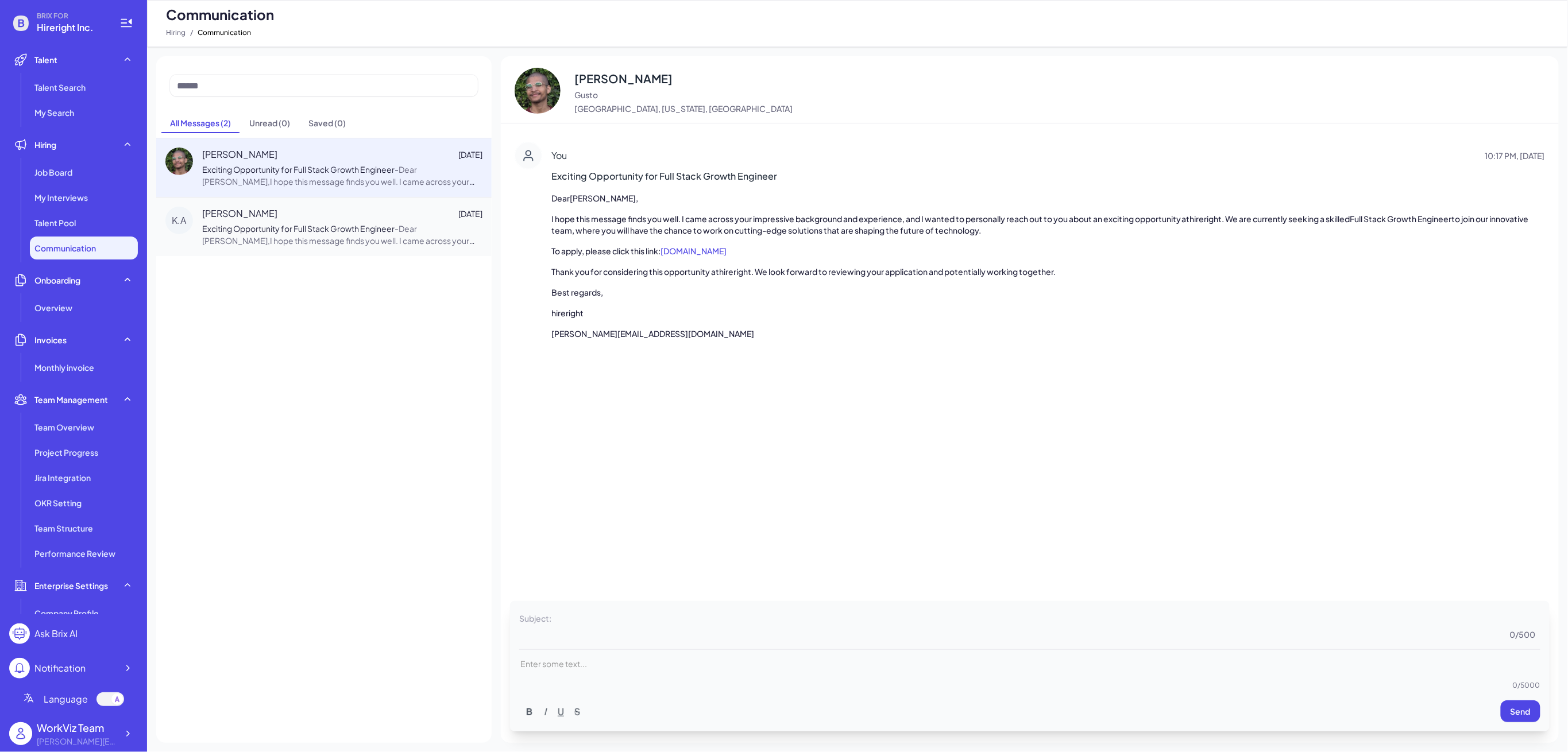
click at [567, 619] on textarea at bounding box center [1047, 625] width 987 height 30
click at [563, 678] on div "Enter some text..." at bounding box center [1030, 663] width 1022 height 31
click at [566, 664] on p at bounding box center [1030, 663] width 1022 height 11
click at [586, 610] on div "Subject: 0 / 500 Enter some text... 0 / 5000 B I U S Send" at bounding box center [1029, 666] width 1030 height 121
click at [615, 618] on textarea at bounding box center [1047, 625] width 987 height 30
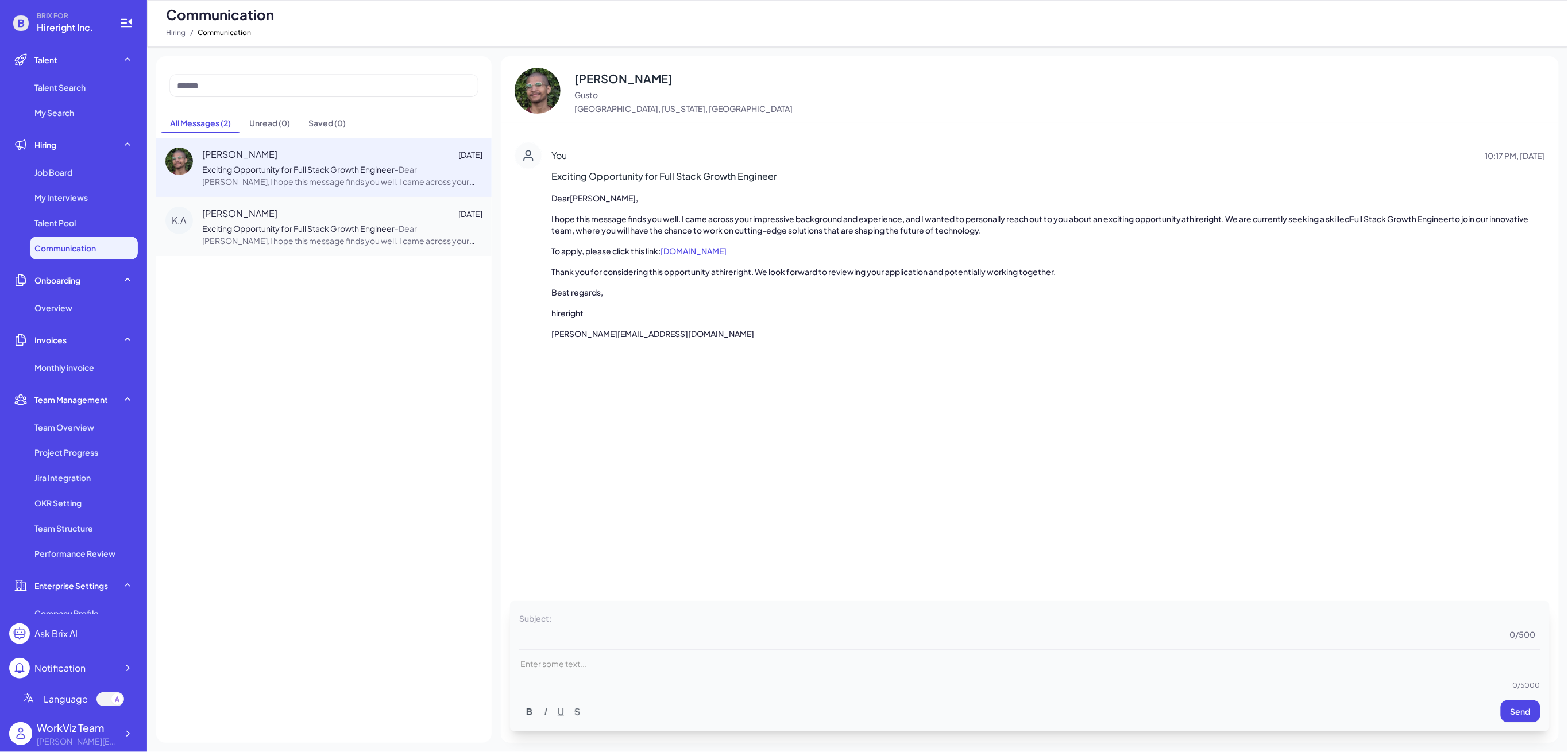
click at [585, 662] on p at bounding box center [1030, 663] width 1022 height 11
click at [306, 234] on span "Exciting Opportunity for Full Stack Growth Engineer" at bounding box center [298, 228] width 193 height 10
click at [302, 180] on span "Dear Carlitos W.,I hope this message finds you well. I came across your impress…" at bounding box center [339, 223] width 274 height 119
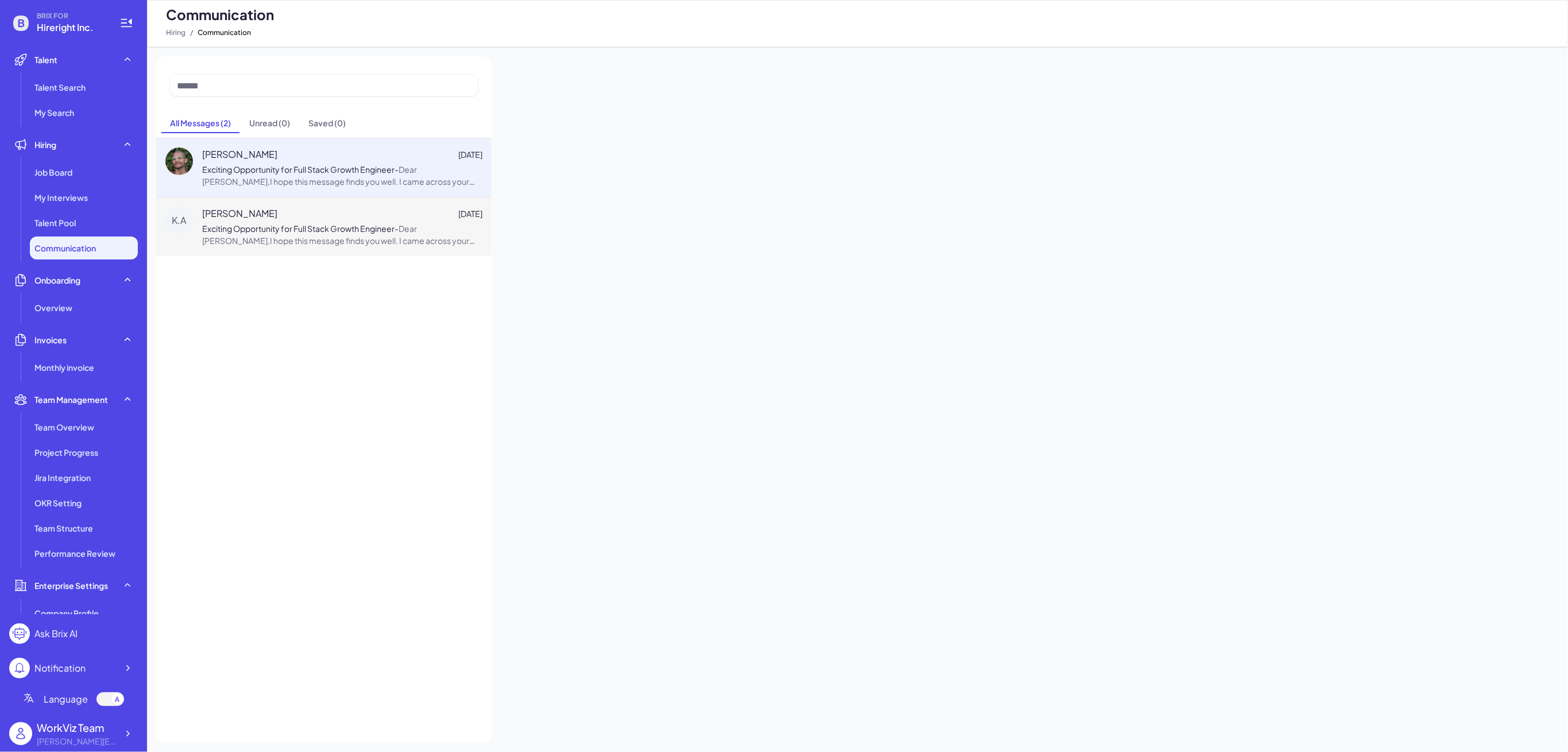
click at [314, 230] on span "Exciting Opportunity for Full Stack Growth Engineer" at bounding box center [298, 228] width 193 height 10
click at [277, 164] on p "Exciting Opportunity for Full Stack Growth Engineer - Dear Carlitos W.,I hope t…" at bounding box center [343, 176] width 281 height 24
click at [342, 228] on span "Exciting Opportunity for Full Stack Growth Engineer" at bounding box center [298, 228] width 193 height 10
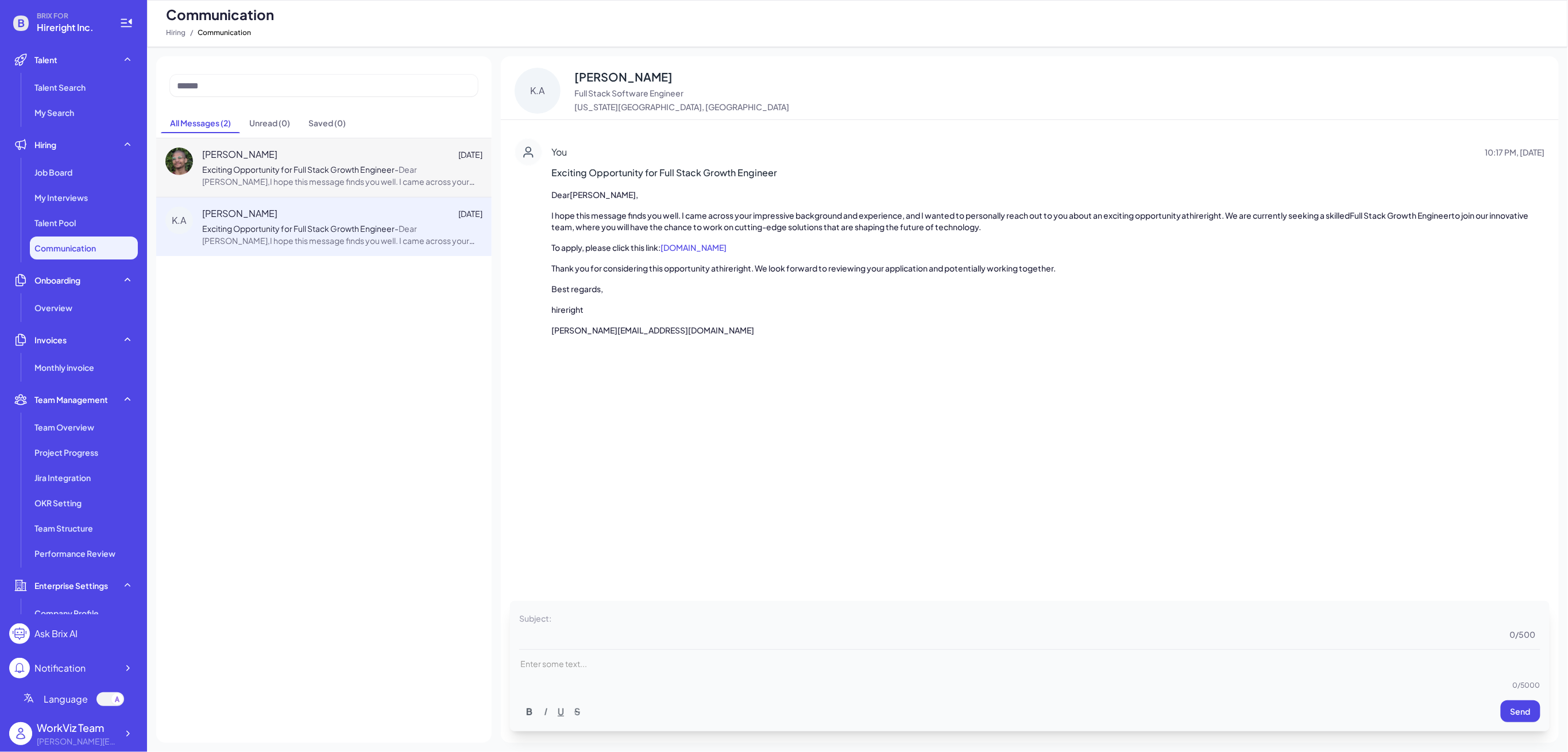
click at [331, 174] on span "Exciting Opportunity for Full Stack Growth Engineer" at bounding box center [298, 169] width 193 height 10
click at [247, 347] on div "Carlitos W. Nov 9 Exciting Opportunity for Full Stack Growth Engineer - Dear Ca…" at bounding box center [323, 440] width 336 height 606
click at [369, 459] on div "Carlitos W. Nov 9 Exciting Opportunity for Full Stack Growth Engineer - Dear Ca…" at bounding box center [323, 440] width 336 height 606
click at [415, 356] on div "Carlitos W. Nov 9 Exciting Opportunity for Full Stack Growth Engineer - Dear Ca…" at bounding box center [323, 440] width 336 height 606
click at [124, 736] on icon at bounding box center [127, 734] width 11 height 11
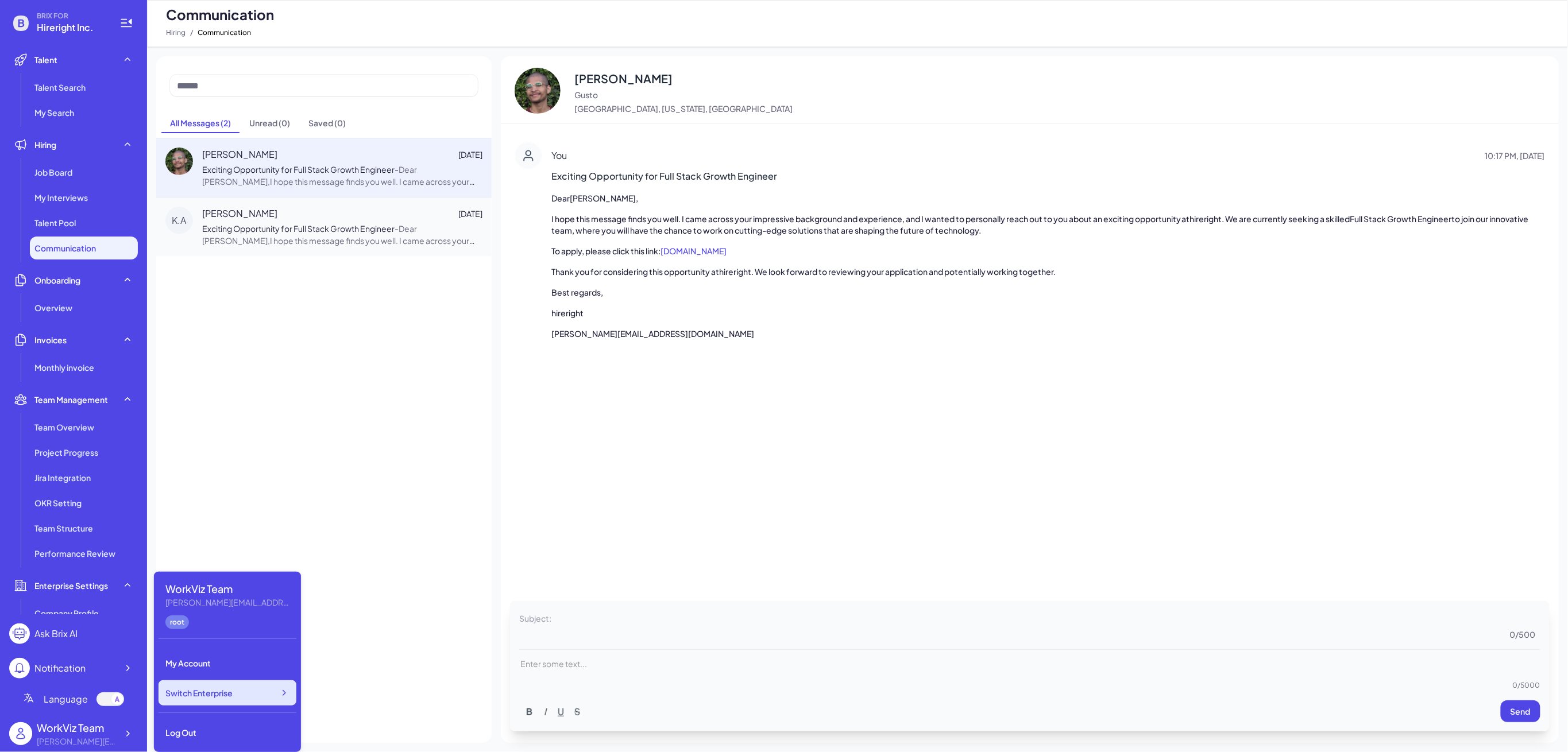
click at [272, 691] on div "Switch Enterprise" at bounding box center [227, 693] width 138 height 25
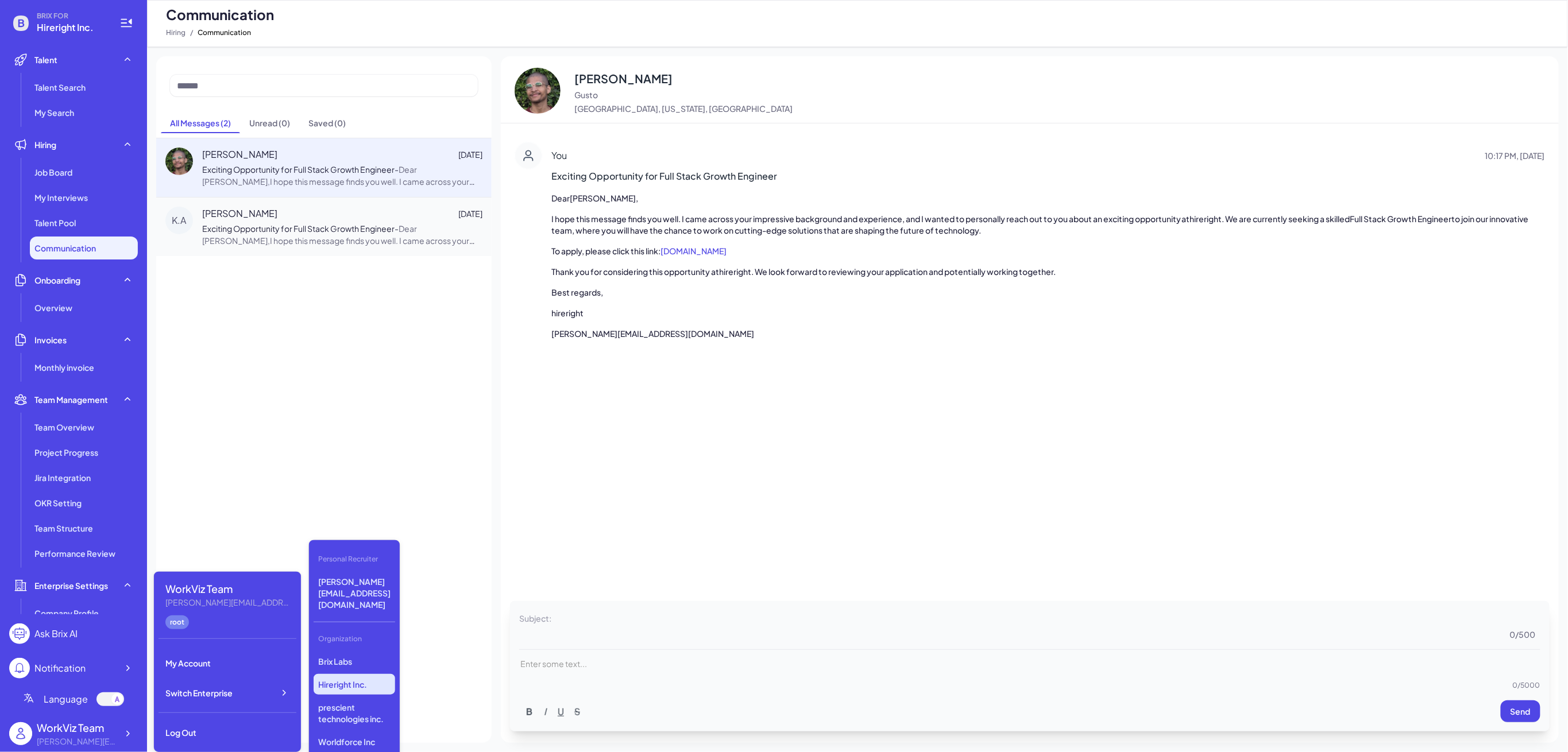
scroll to position [158, 0]
click at [255, 426] on div "Carlitos W. Nov 9 Exciting Opportunity for Full Stack Growth Engineer - Dear Ca…" at bounding box center [323, 440] width 336 height 606
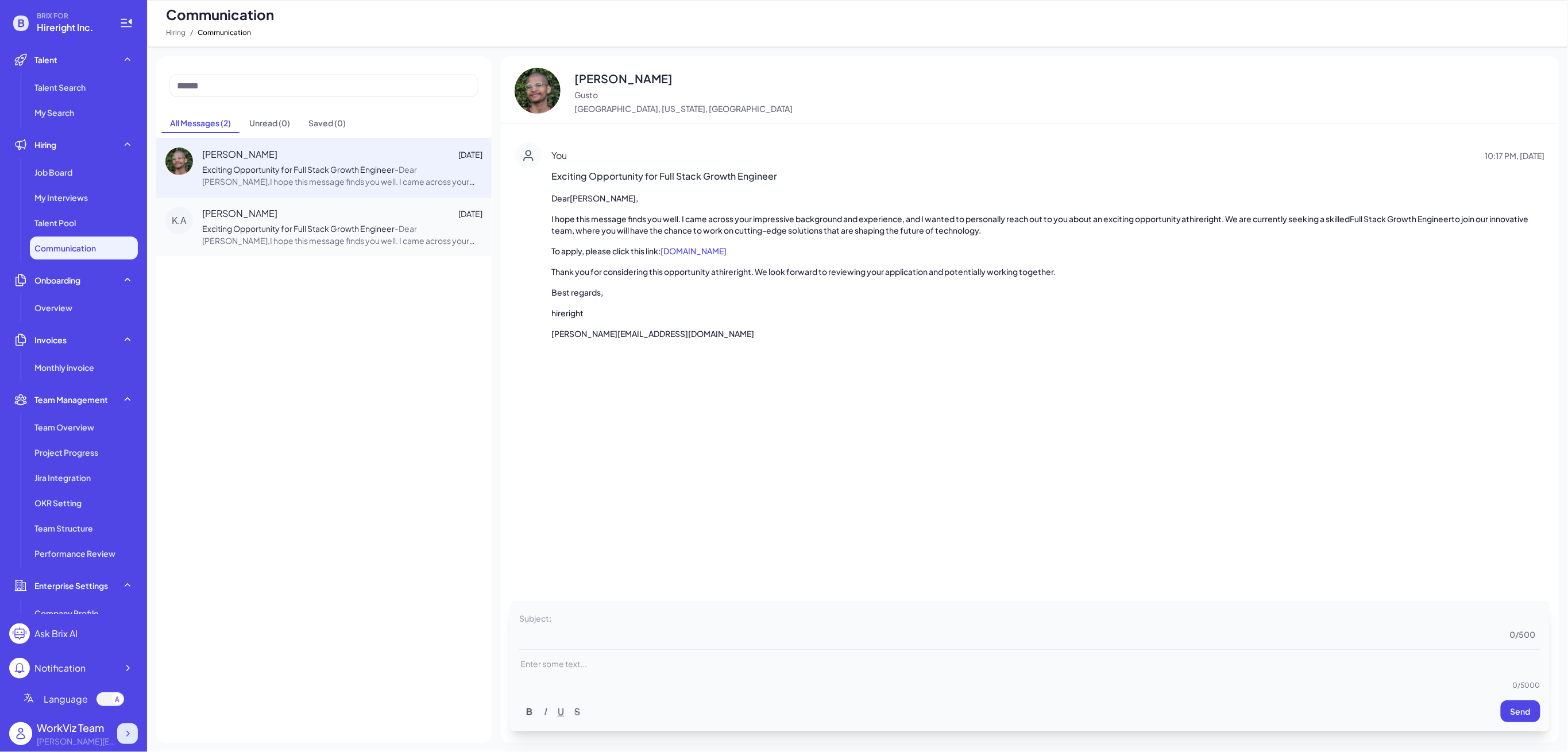
click at [129, 733] on icon at bounding box center [127, 734] width 11 height 11
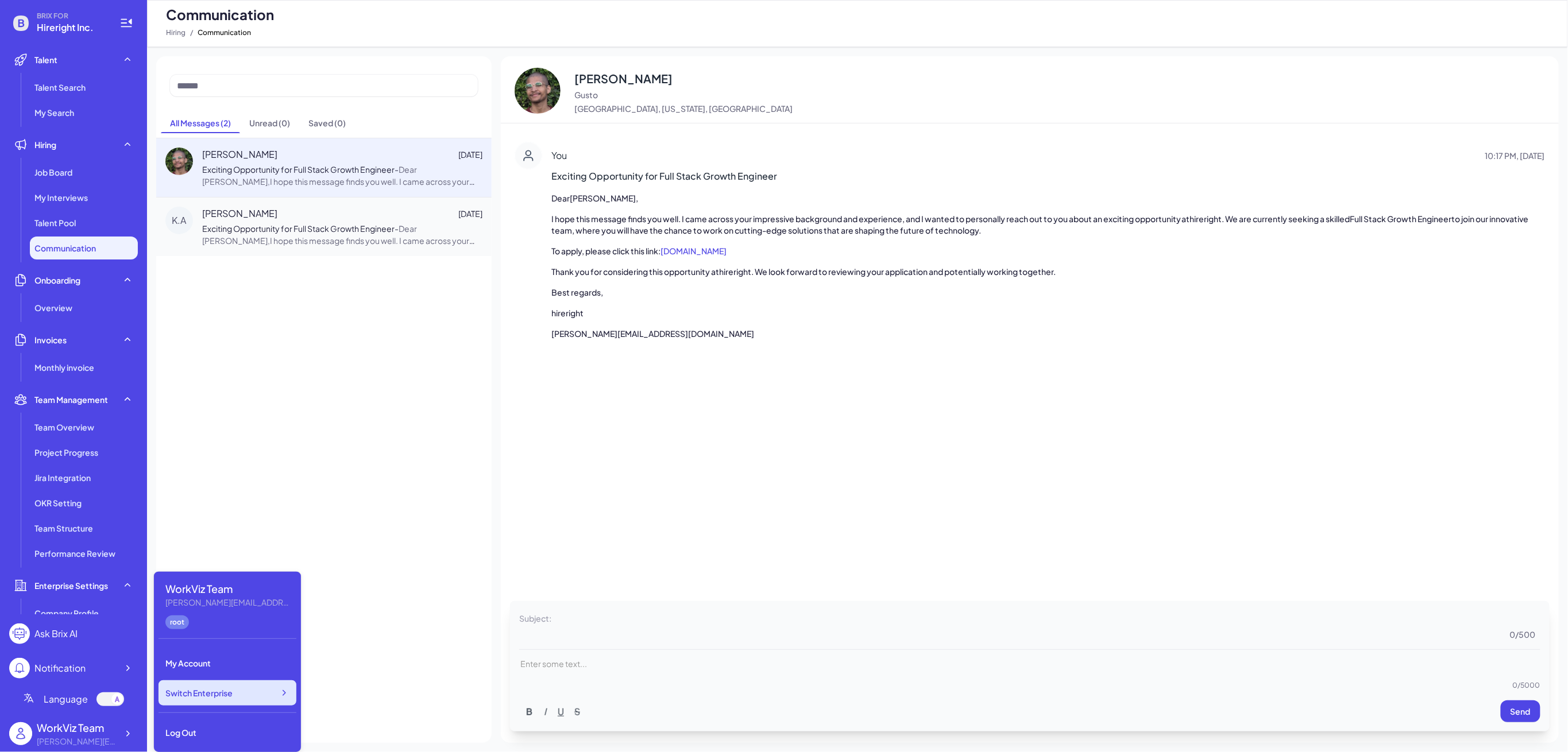
click at [247, 697] on div "Switch Enterprise" at bounding box center [227, 693] width 138 height 25
click at [181, 737] on div "Log Out" at bounding box center [227, 732] width 138 height 25
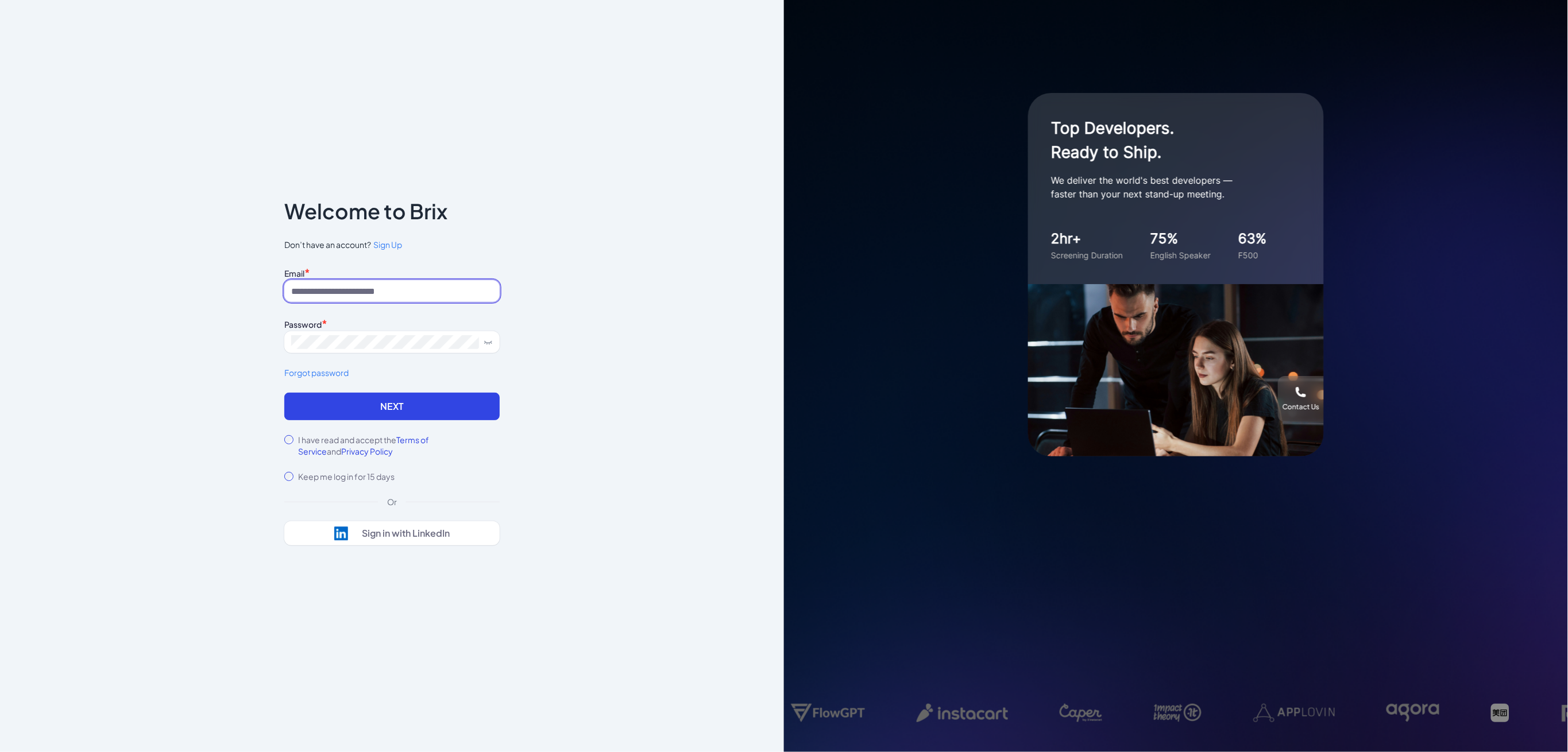
click at [393, 283] on input at bounding box center [391, 291] width 215 height 22
type input "*********"
drag, startPoint x: 343, startPoint y: 292, endPoint x: 272, endPoint y: 284, distance: 71.4
click at [255, 287] on div "Notice To proceed, please agree to the Terms of Service and Privary Policy . Ca…" at bounding box center [391, 376] width 784 height 752
click at [382, 290] on input at bounding box center [391, 291] width 215 height 22
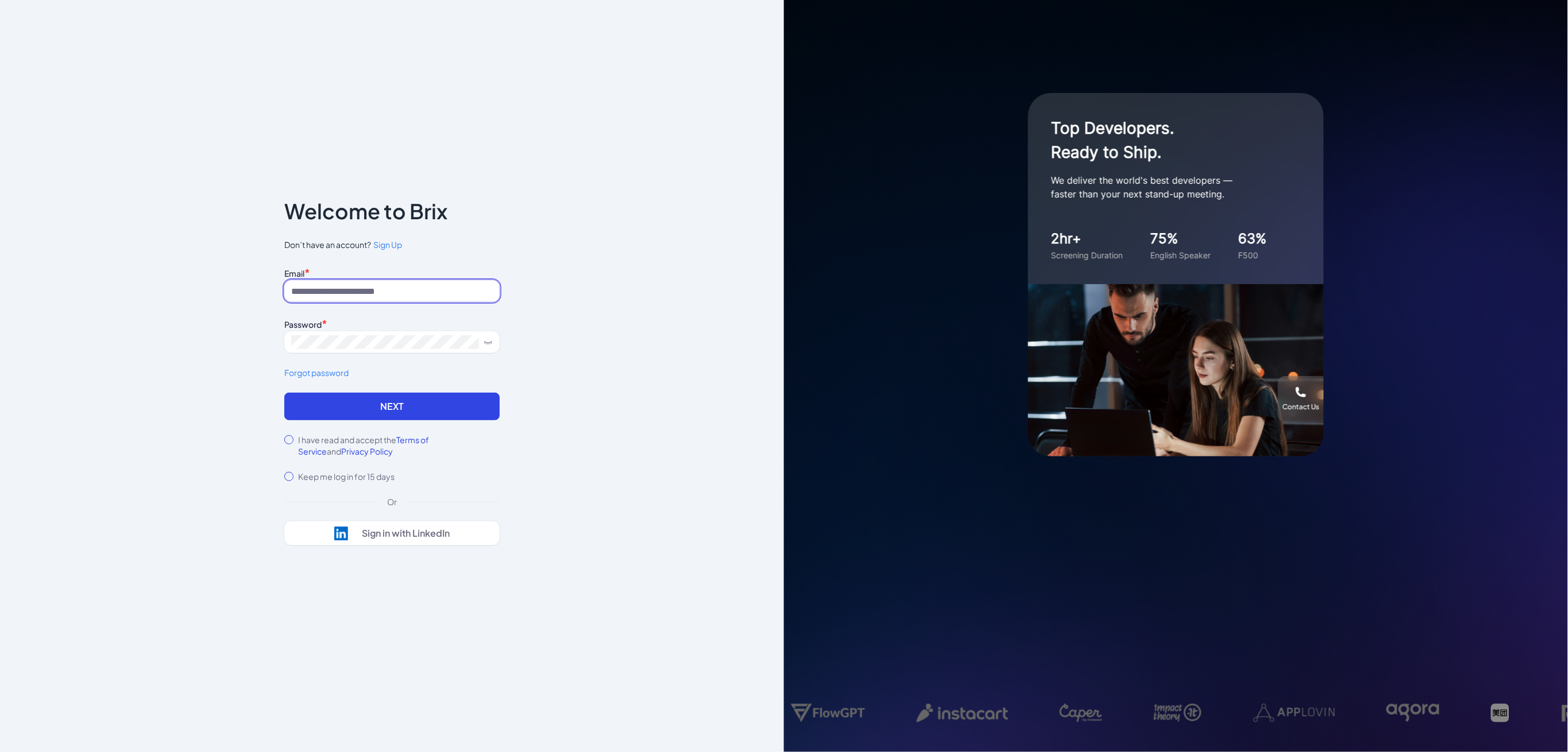
type input "**********"
click at [283, 438] on div "**********" at bounding box center [391, 376] width 252 height 422
click at [314, 402] on button "Next" at bounding box center [391, 407] width 215 height 28
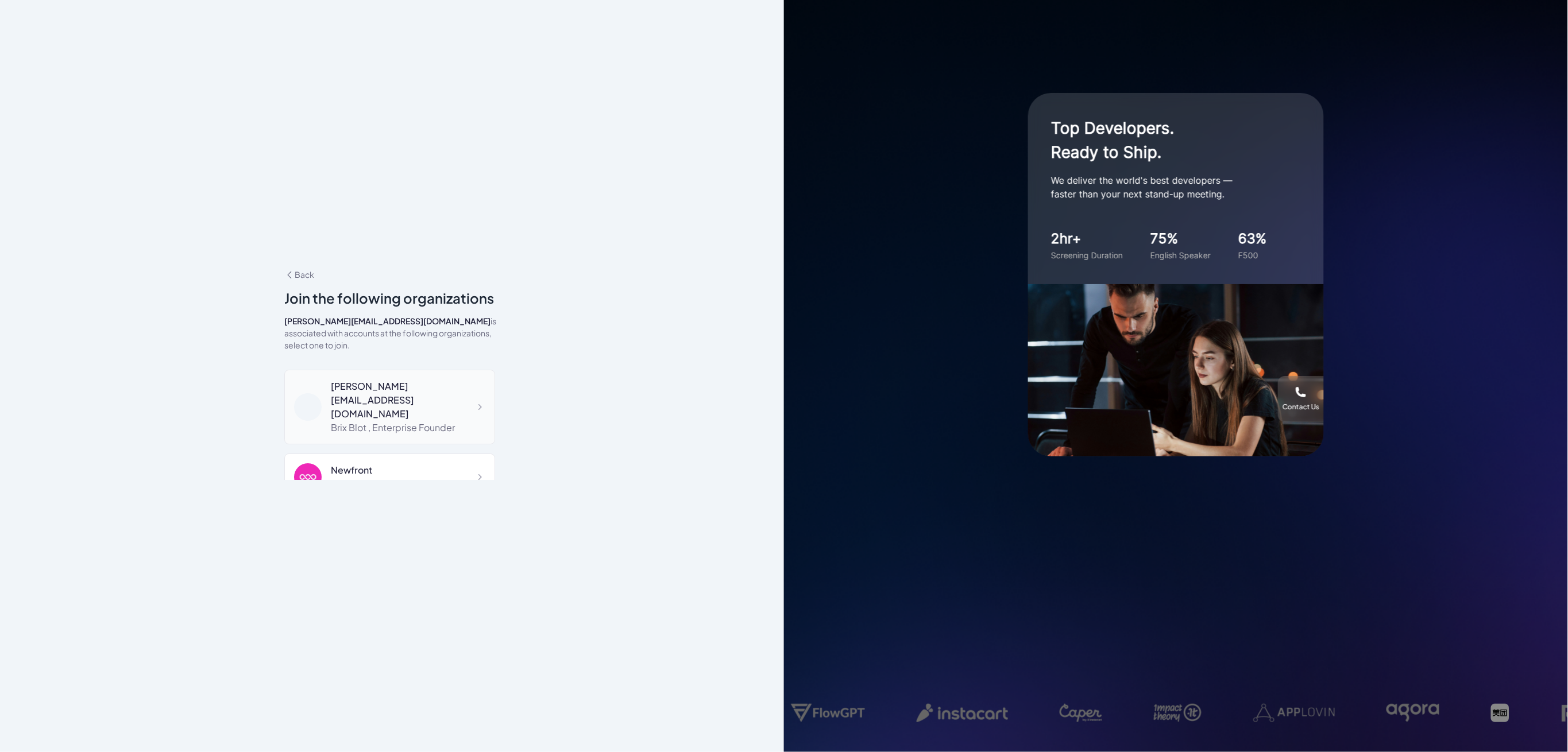
click at [384, 421] on div "Brix Blot , Enterprise Founder" at bounding box center [408, 428] width 154 height 14
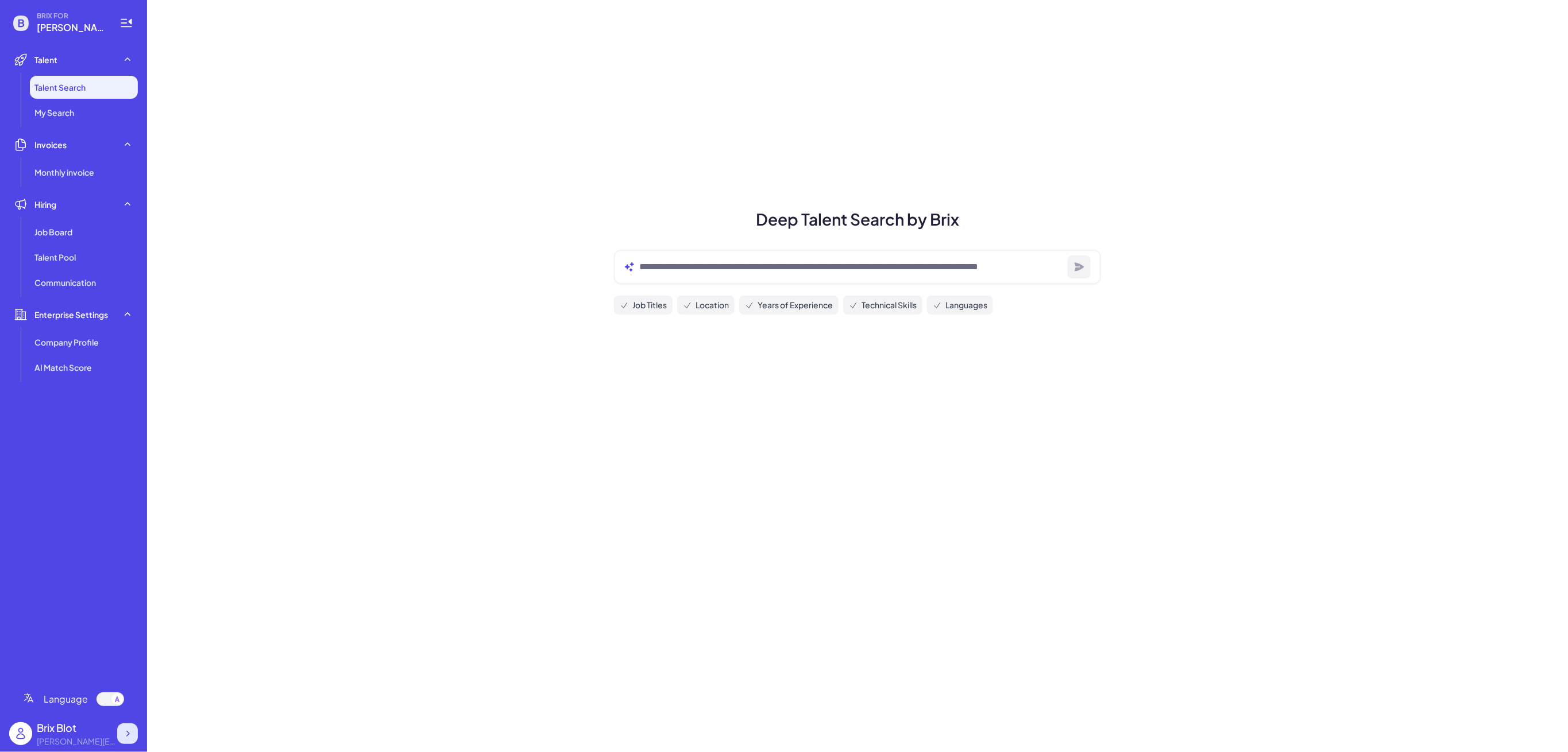
click at [129, 733] on icon at bounding box center [127, 734] width 11 height 11
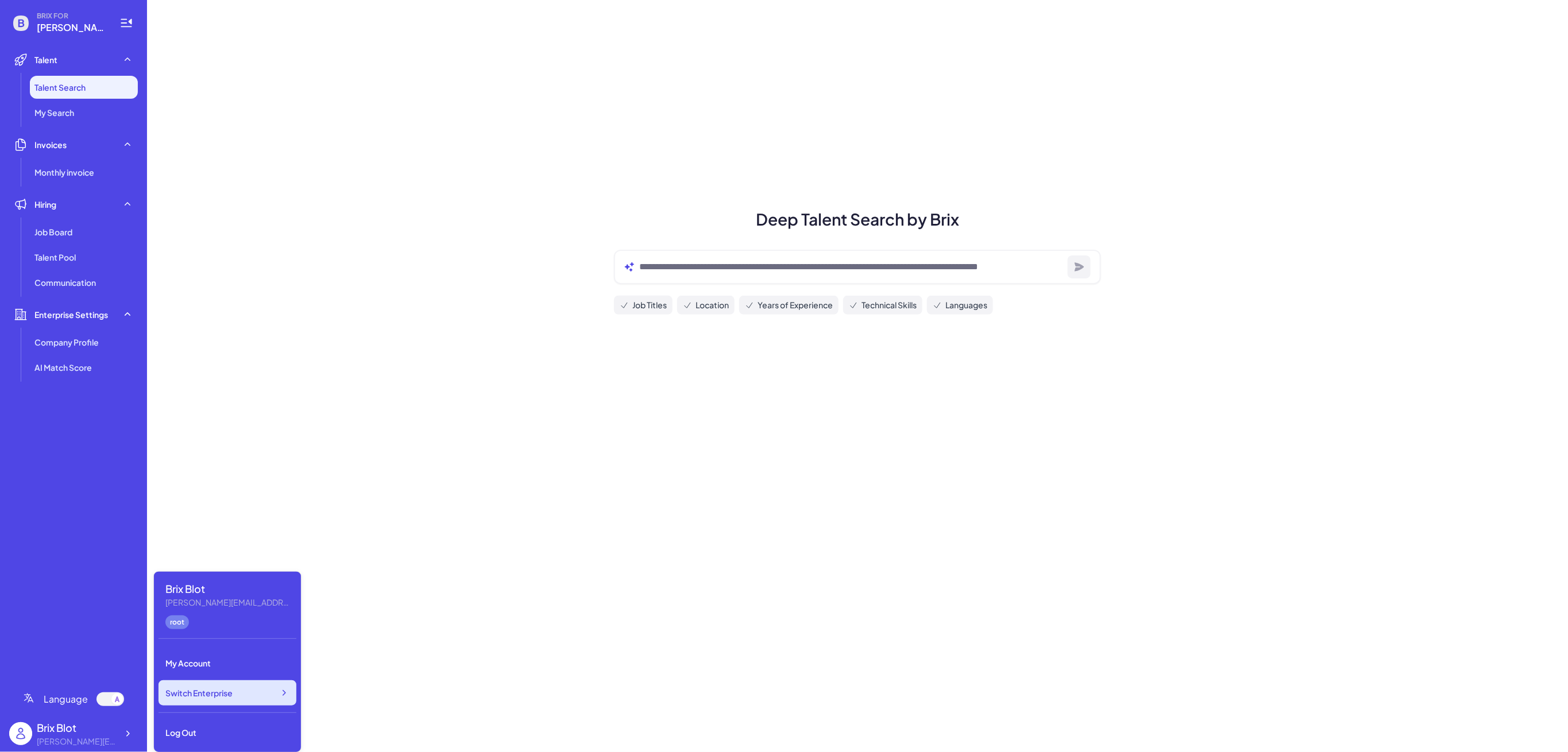
click at [255, 693] on div "Switch Enterprise" at bounding box center [227, 693] width 138 height 25
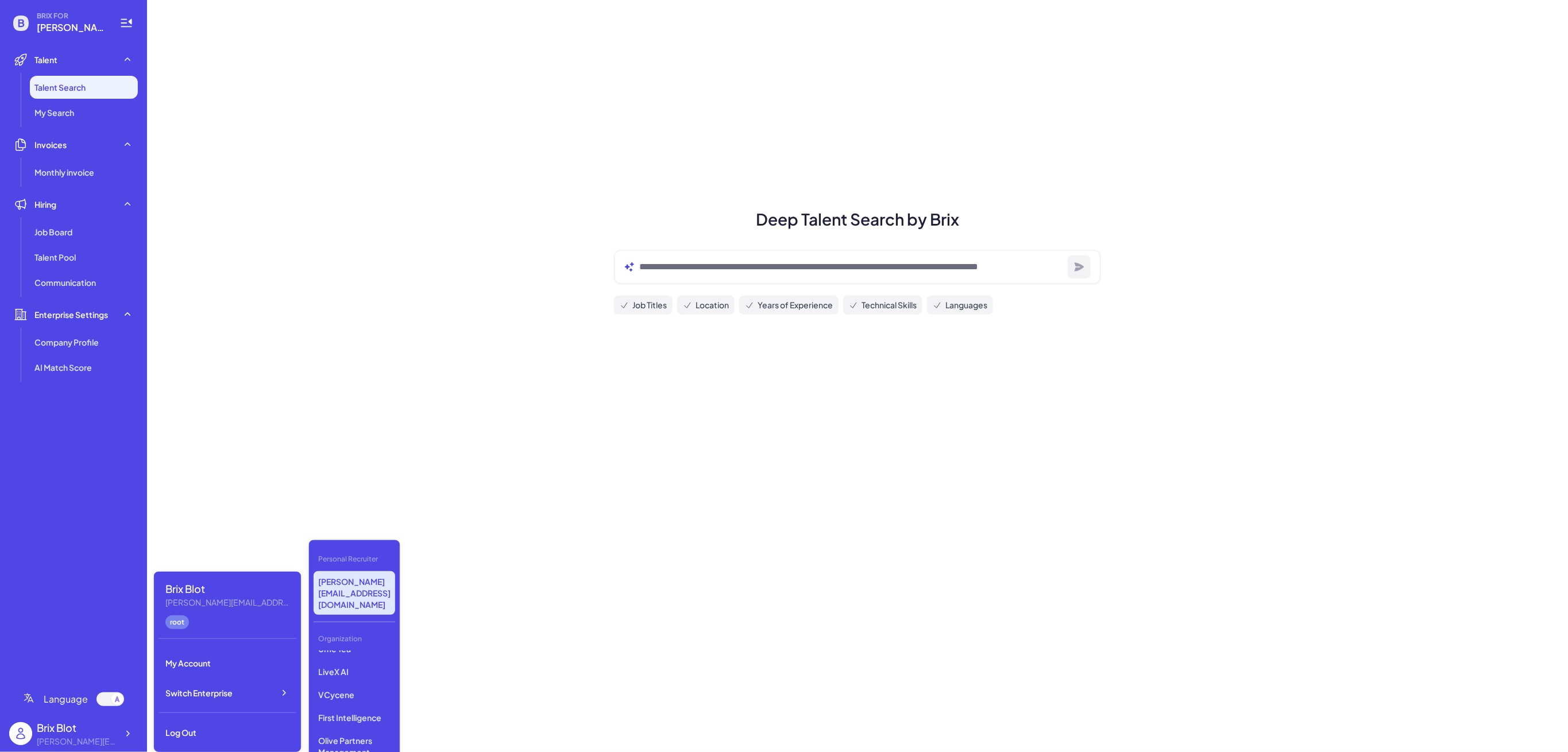
scroll to position [162, 0]
click at [337, 696] on p "LiveX AI" at bounding box center [355, 707] width 82 height 21
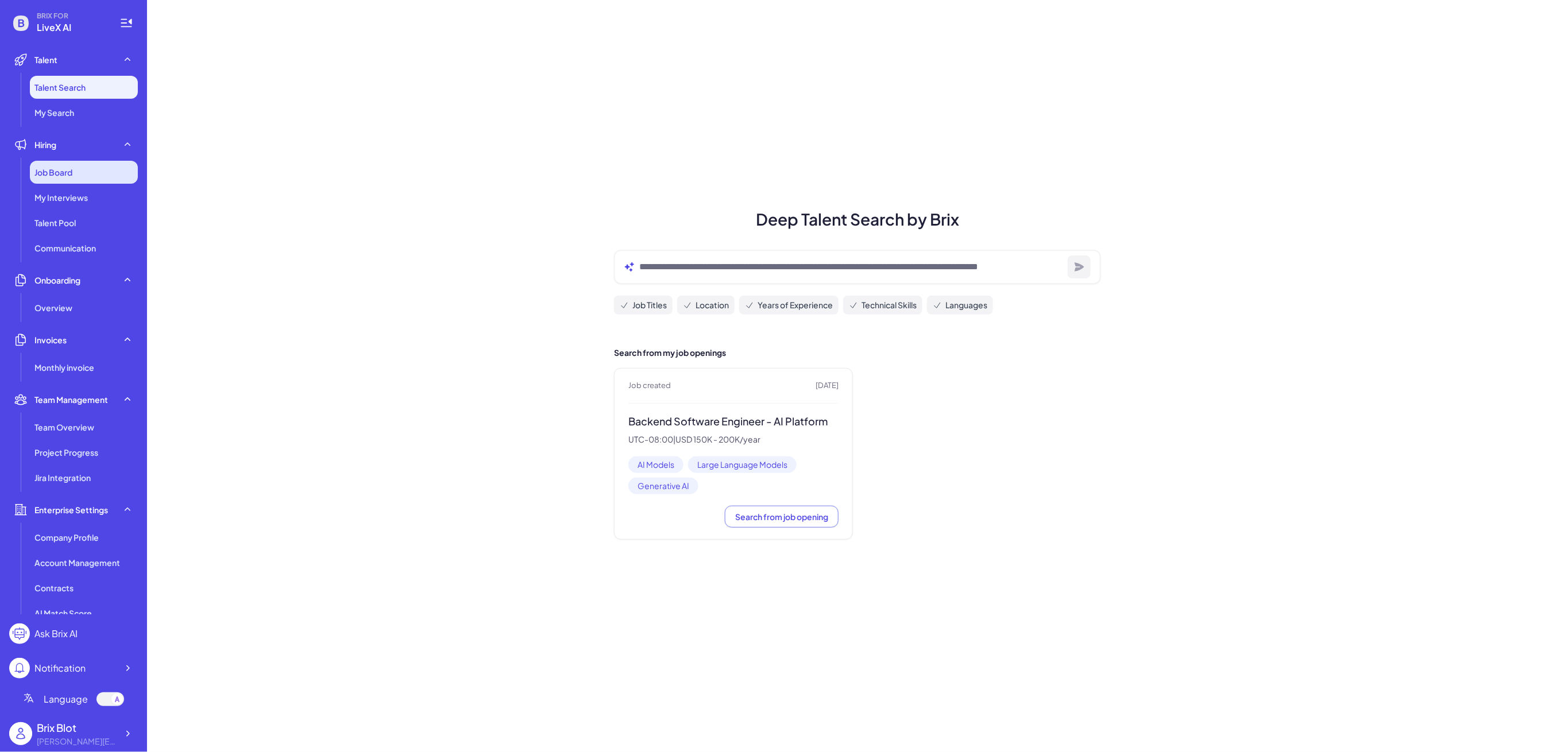
click at [66, 180] on div "Job Board" at bounding box center [84, 173] width 108 height 23
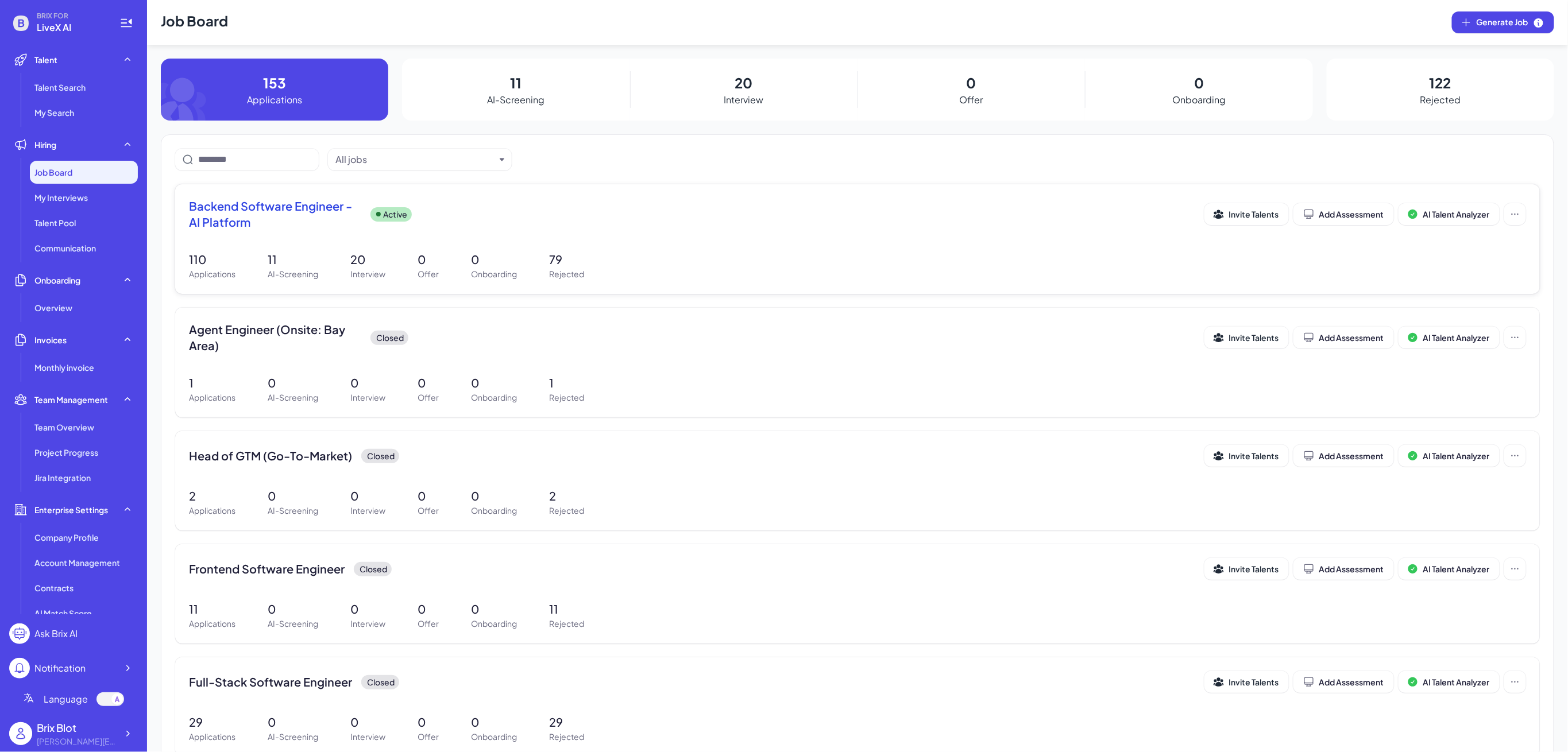
click at [277, 218] on span "Backend Software Engineer - AI Platform" at bounding box center [275, 213] width 173 height 32
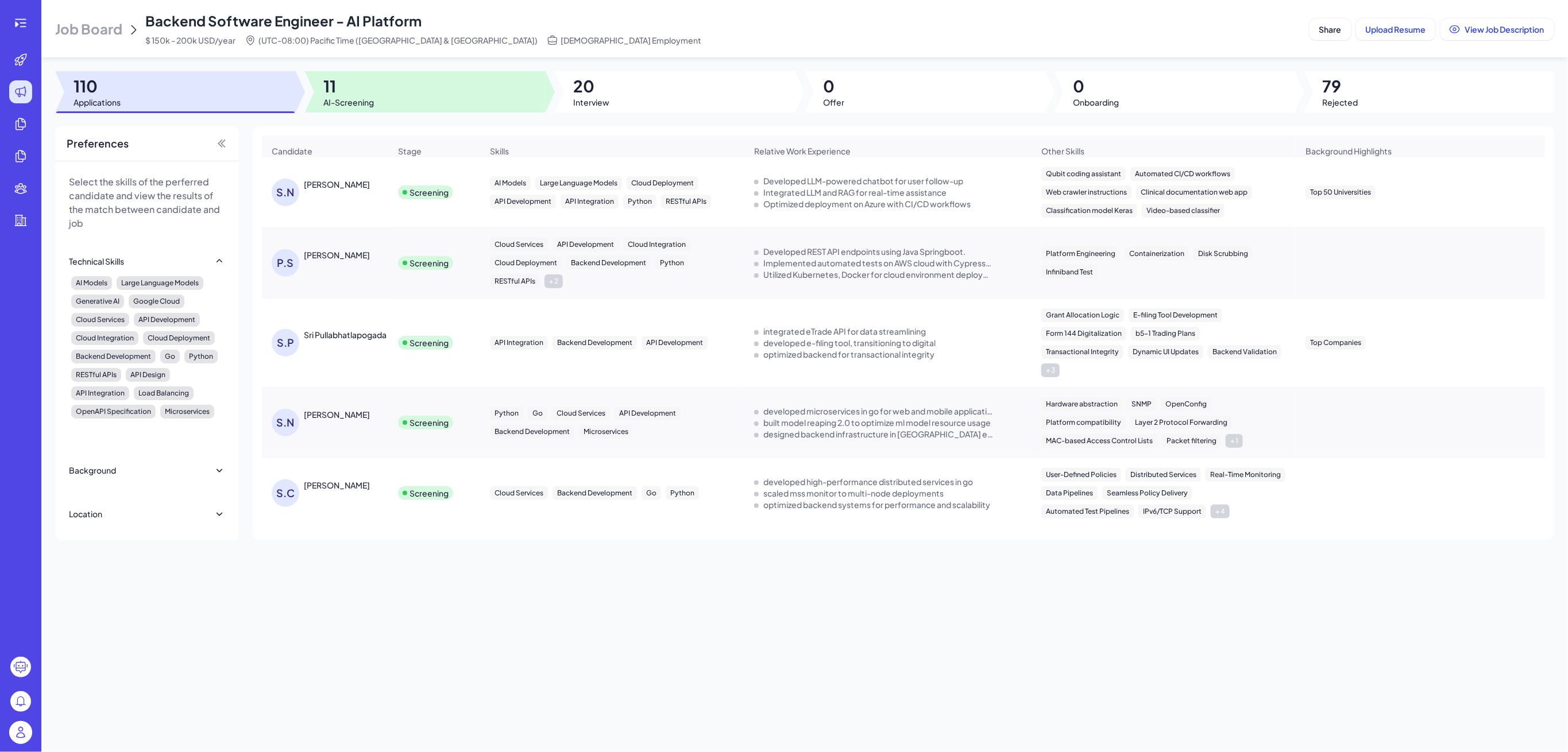
click at [353, 95] on span "11" at bounding box center [349, 86] width 51 height 21
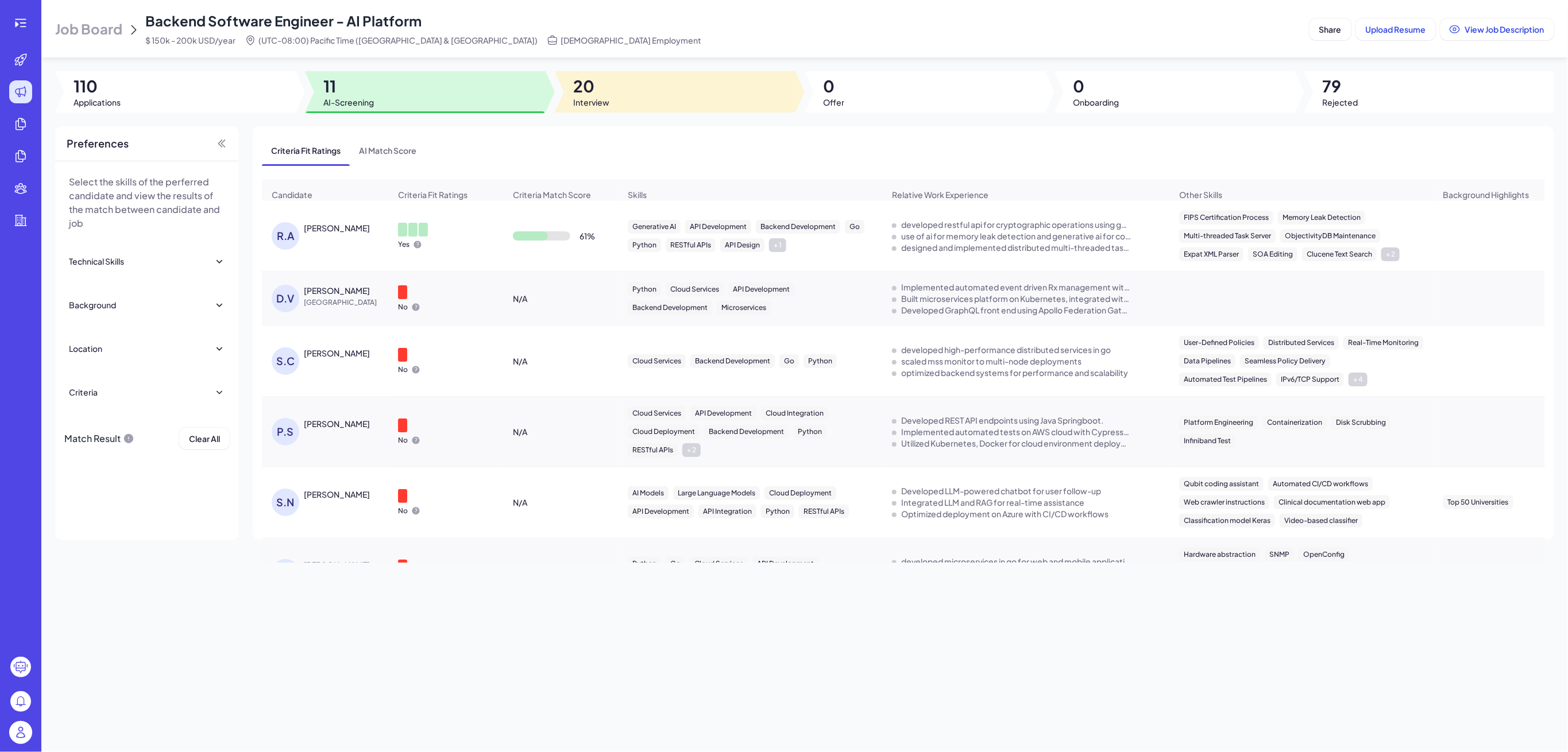
click at [617, 94] on div at bounding box center [675, 91] width 241 height 41
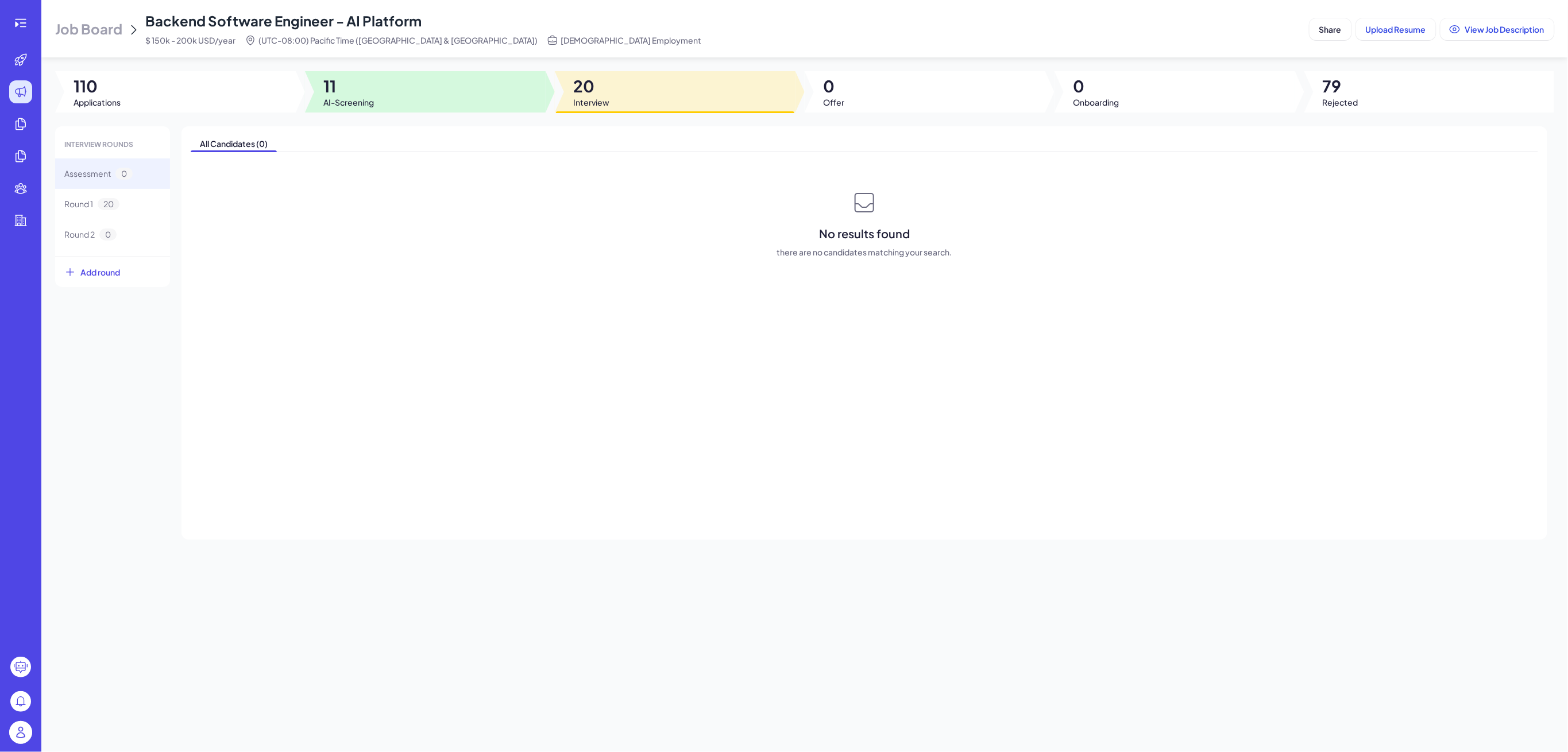
click at [438, 81] on div at bounding box center [425, 91] width 241 height 41
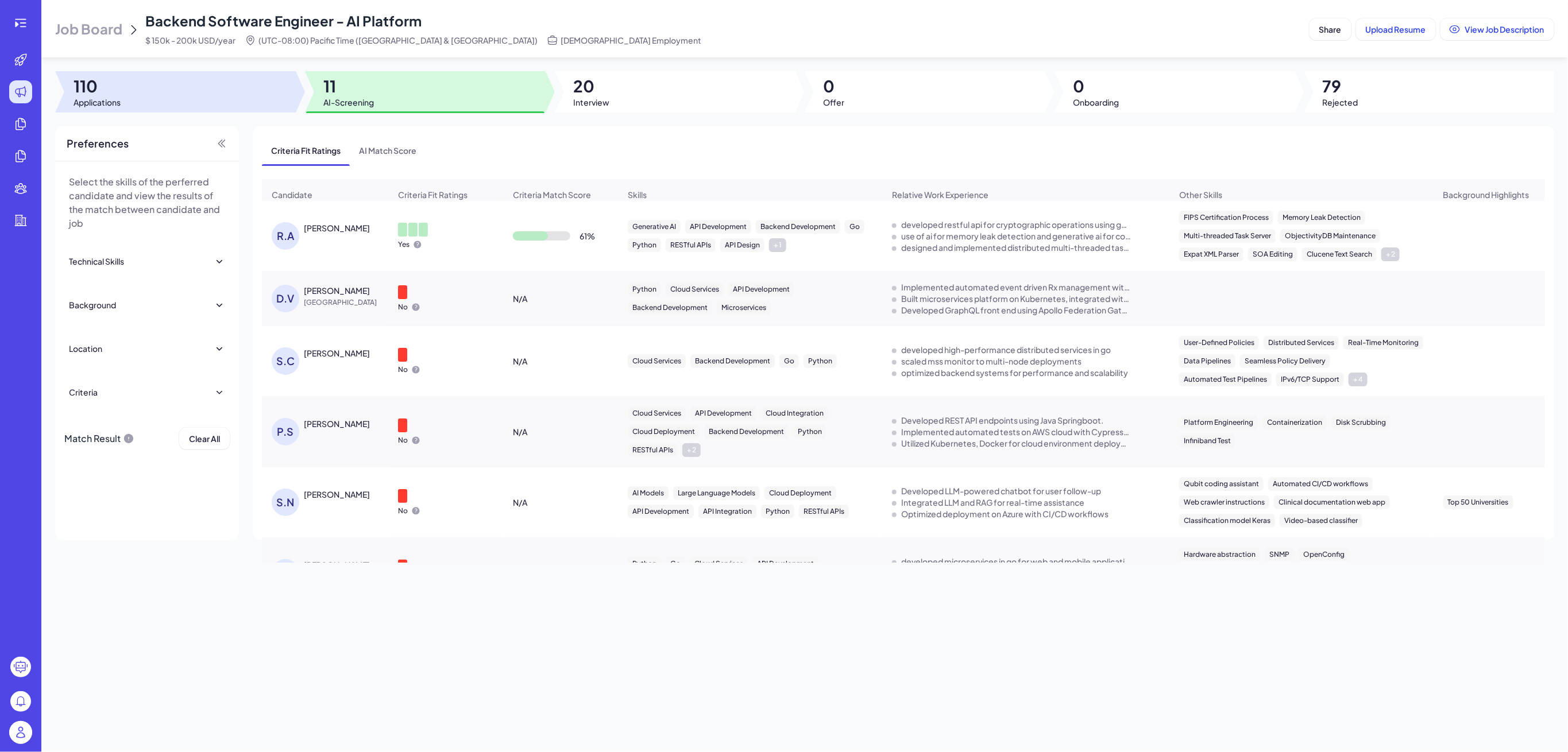
click at [161, 100] on div at bounding box center [175, 91] width 241 height 41
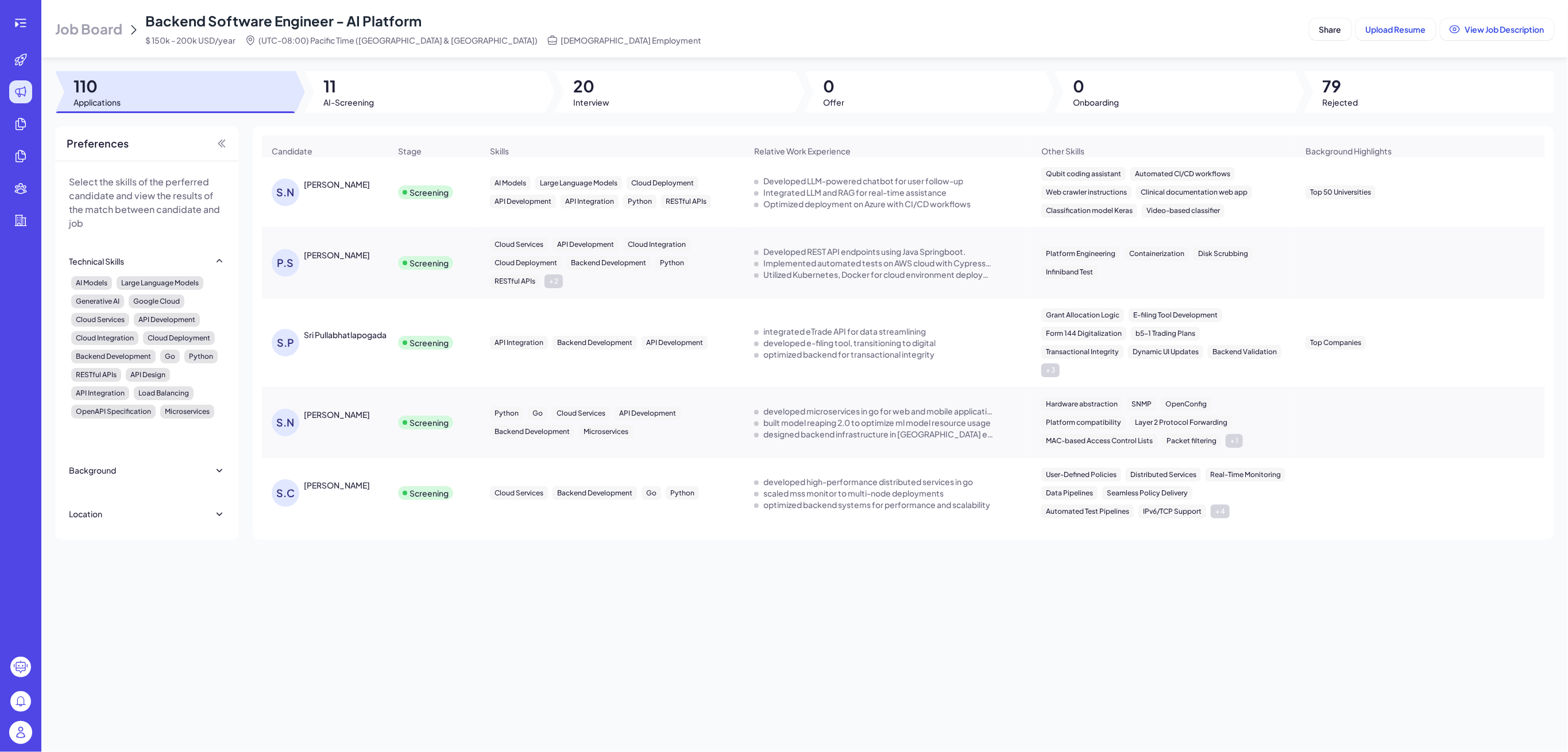
click at [98, 30] on span "Job Board" at bounding box center [88, 28] width 67 height 18
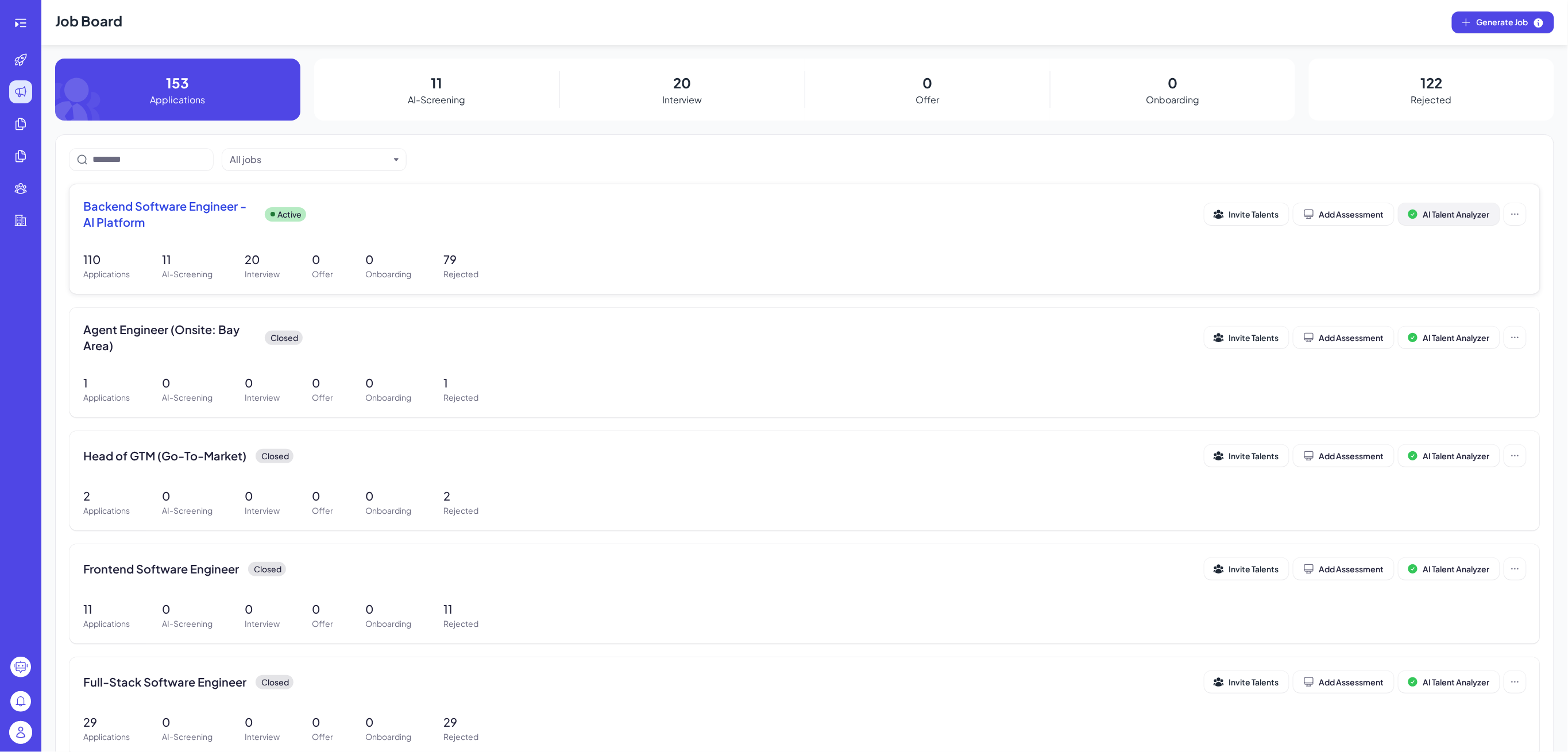
click at [1449, 214] on span "AI Talent Analyzer" at bounding box center [1456, 214] width 66 height 10
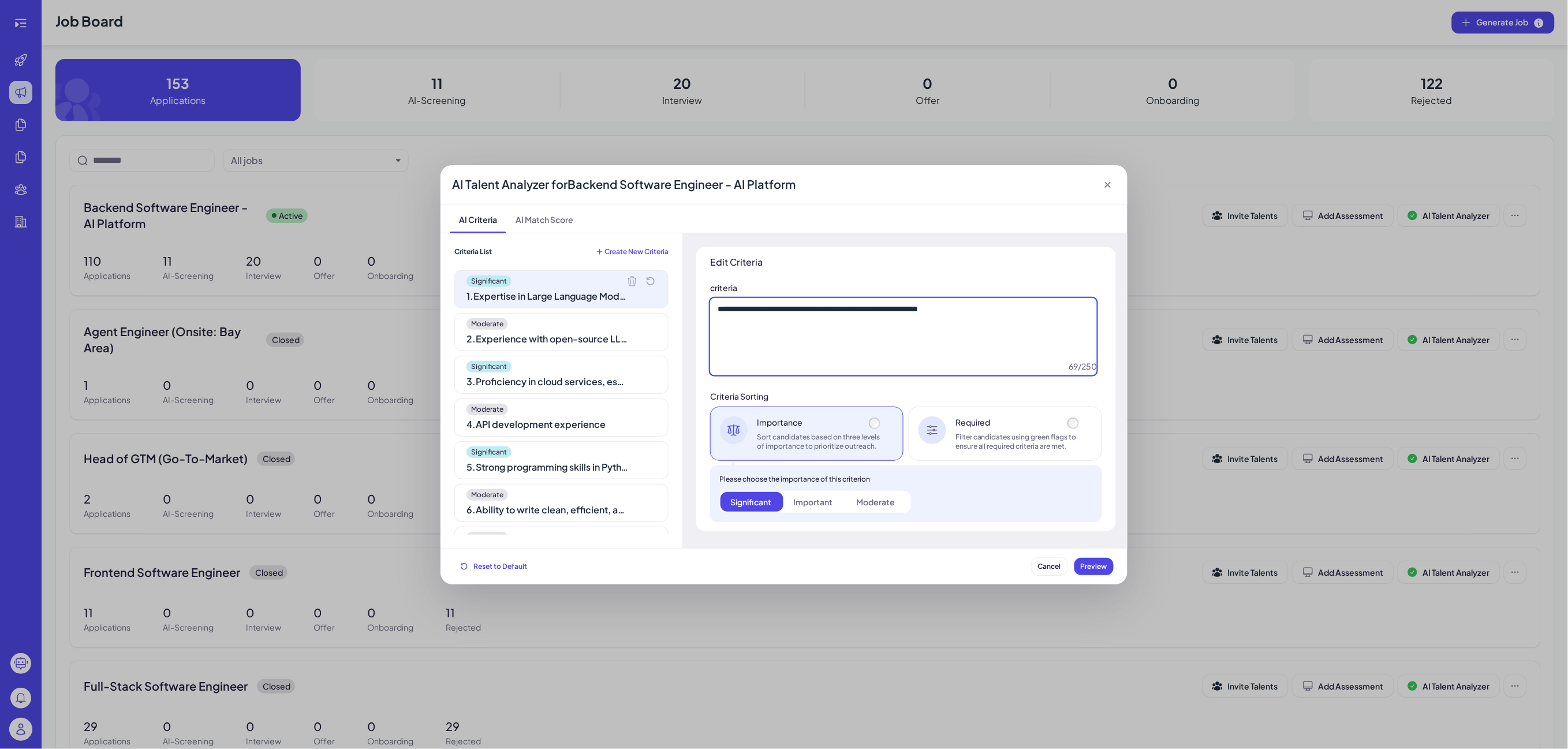
drag, startPoint x: 948, startPoint y: 315, endPoint x: 718, endPoint y: 326, distance: 230.3
click at [718, 326] on textarea "**********" at bounding box center [903, 336] width 386 height 77
click at [802, 326] on textarea "**********" at bounding box center [903, 336] width 386 height 77
click at [801, 336] on textarea "**********" at bounding box center [903, 336] width 386 height 77
drag, startPoint x: 742, startPoint y: 321, endPoint x: 756, endPoint y: 329, distance: 16.1
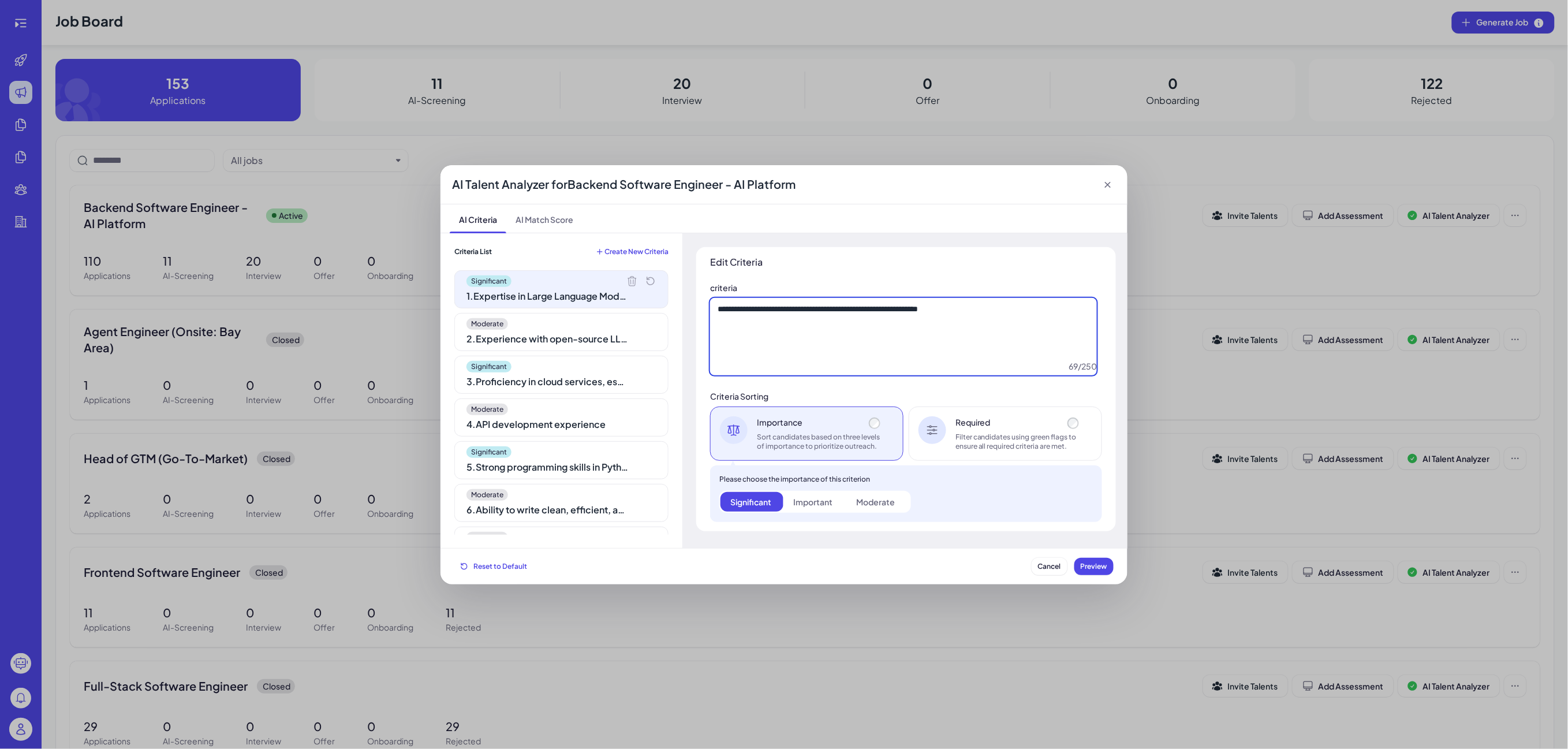
click at [742, 321] on textarea "**********" at bounding box center [903, 336] width 386 height 77
click at [949, 316] on textarea "**********" at bounding box center [903, 336] width 386 height 77
click at [918, 329] on textarea "**********" at bounding box center [903, 336] width 386 height 77
click at [866, 330] on textarea "**********" at bounding box center [903, 336] width 386 height 77
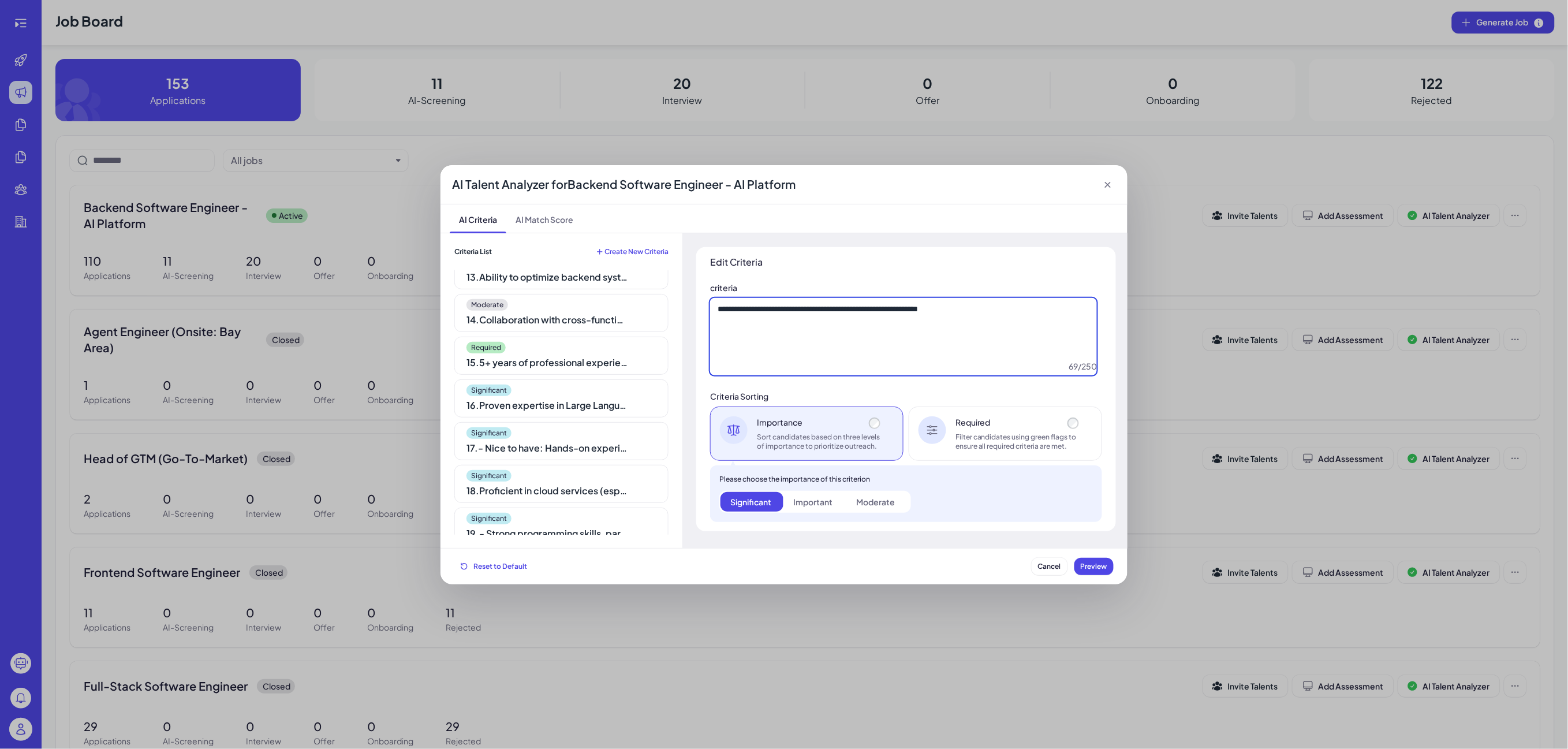
scroll to position [543, 0]
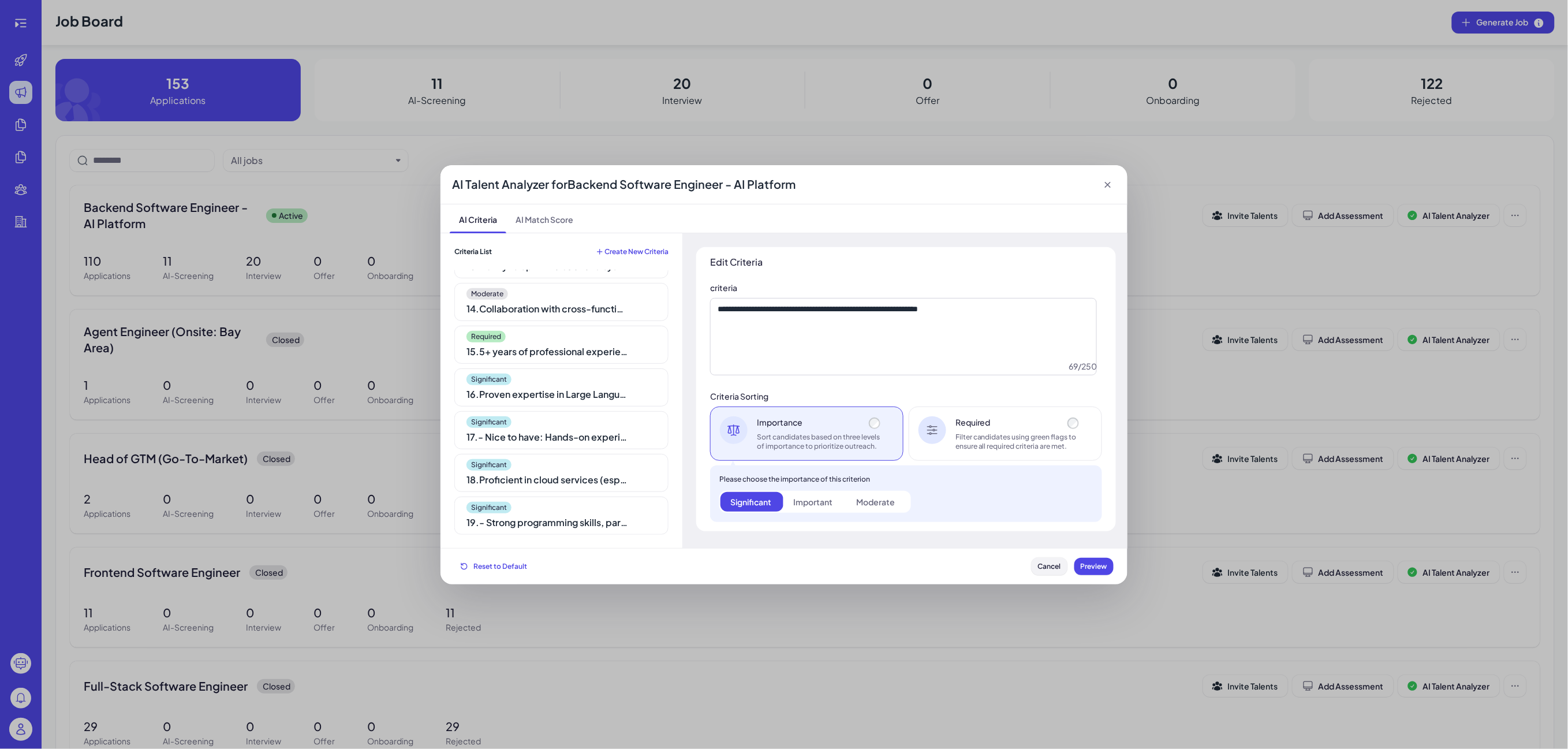
click at [1042, 566] on span "Cancel" at bounding box center [1049, 566] width 23 height 9
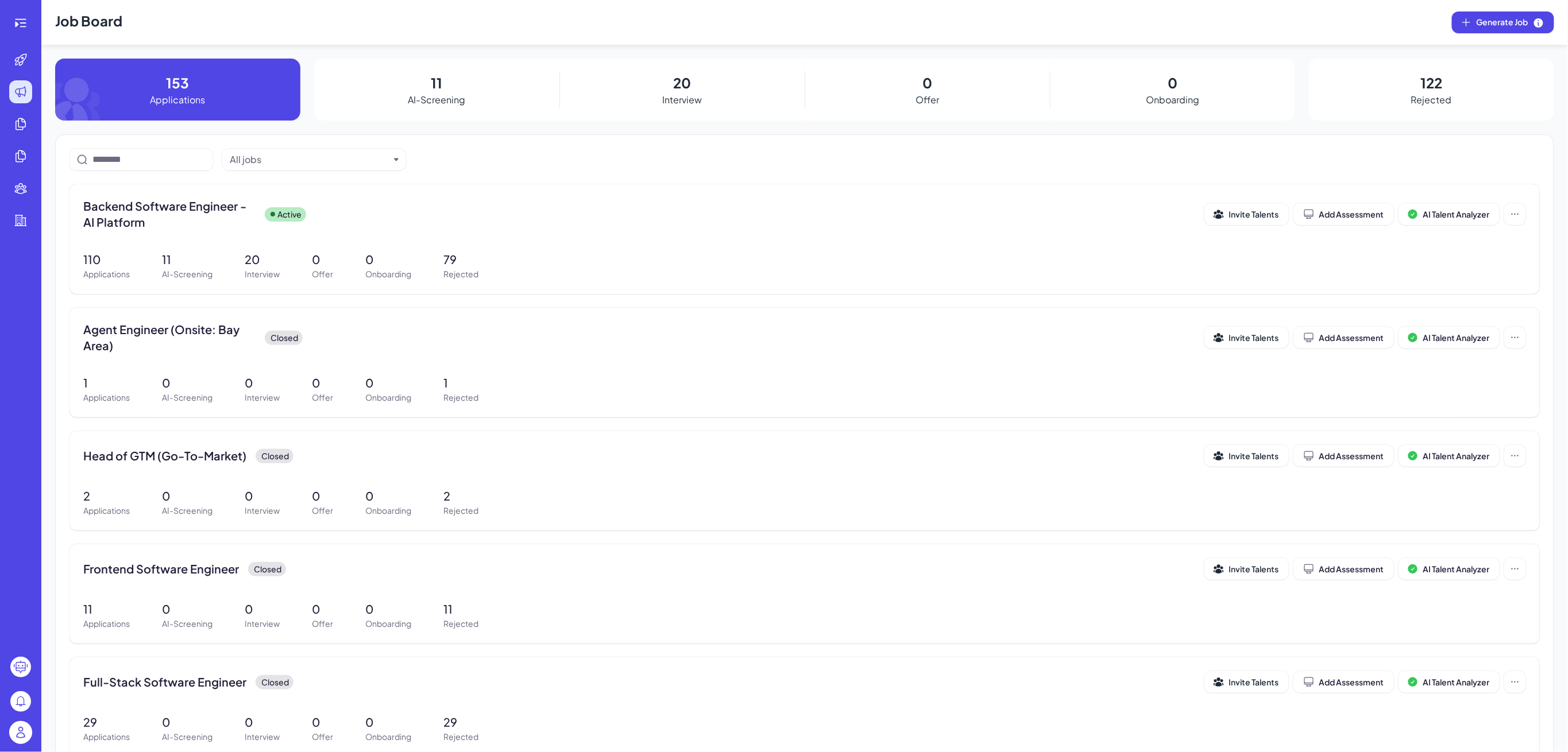
drag, startPoint x: 624, startPoint y: 173, endPoint x: 779, endPoint y: 181, distance: 155.2
click at [624, 173] on div "All jobs Backend Software Engineer - AI Platform Active Invite Talents Add Asse…" at bounding box center [804, 466] width 1499 height 664
click at [1430, 215] on span "AI Talent Analyzer" at bounding box center [1456, 214] width 66 height 10
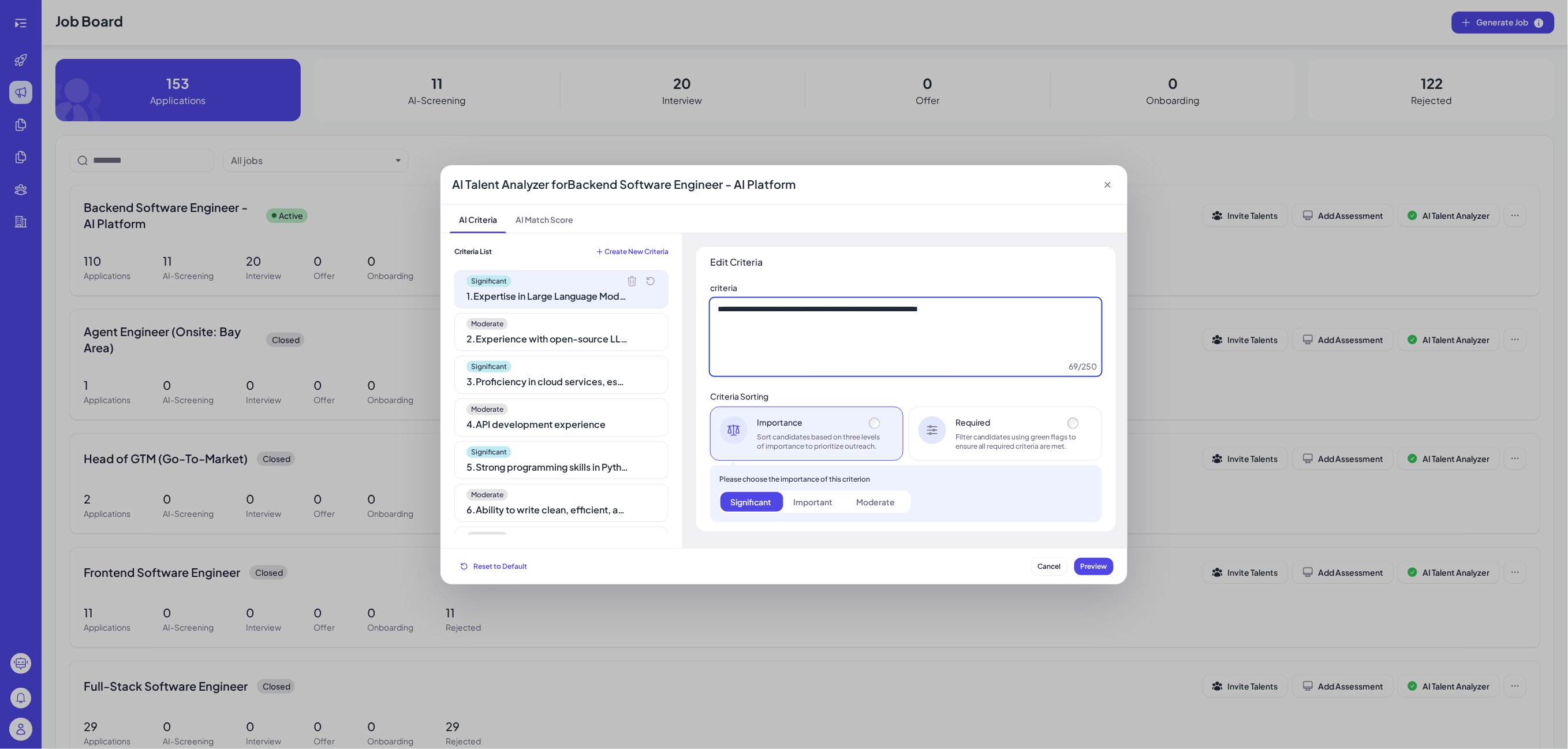
click at [821, 320] on textarea "**********" at bounding box center [906, 337] width 392 height 79
click at [893, 334] on textarea "**********" at bounding box center [906, 337] width 392 height 79
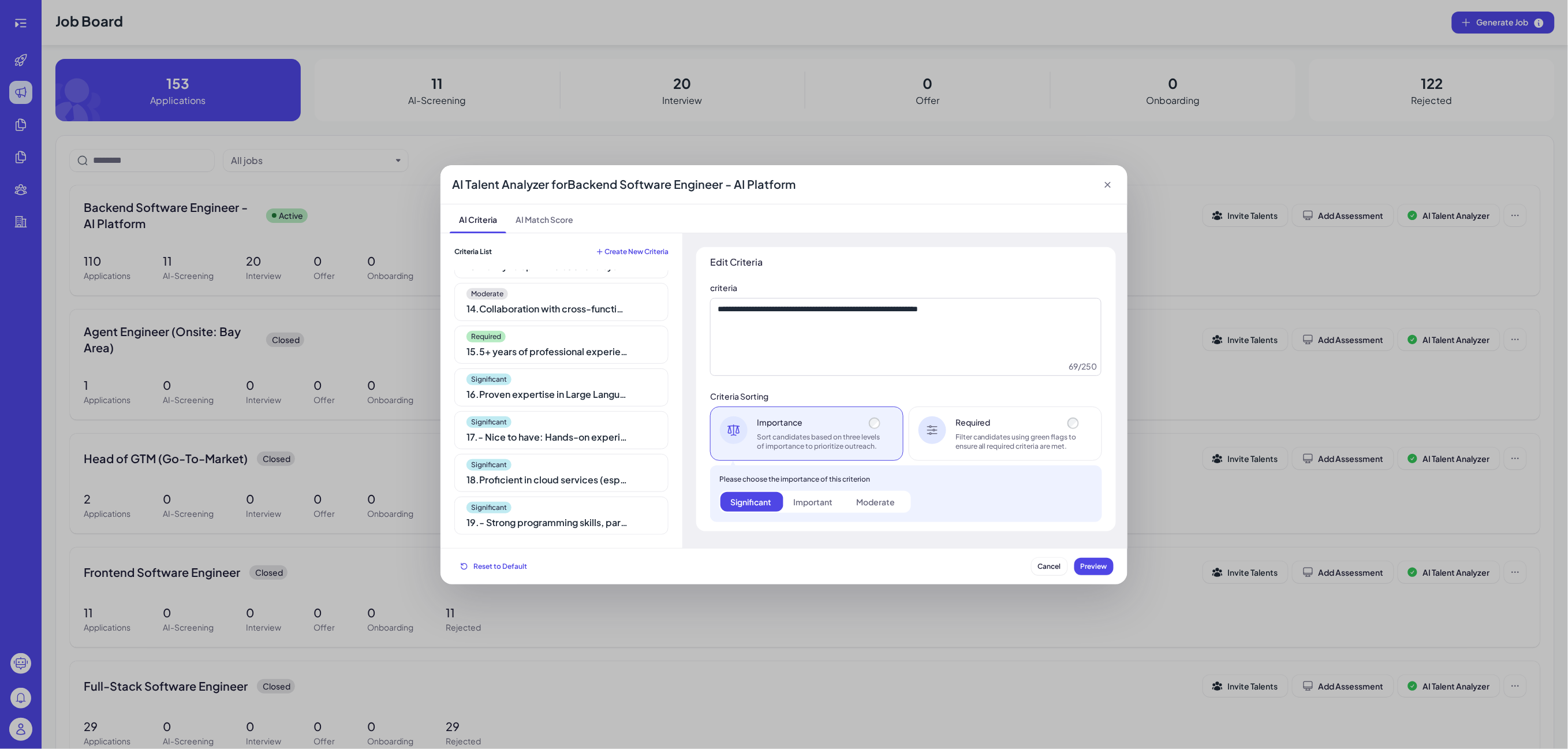
click at [1307, 247] on div "AI Talent Analyzer for Backend Software Engineer - AI Platform AI Criteria AI M…" at bounding box center [784, 374] width 1568 height 749
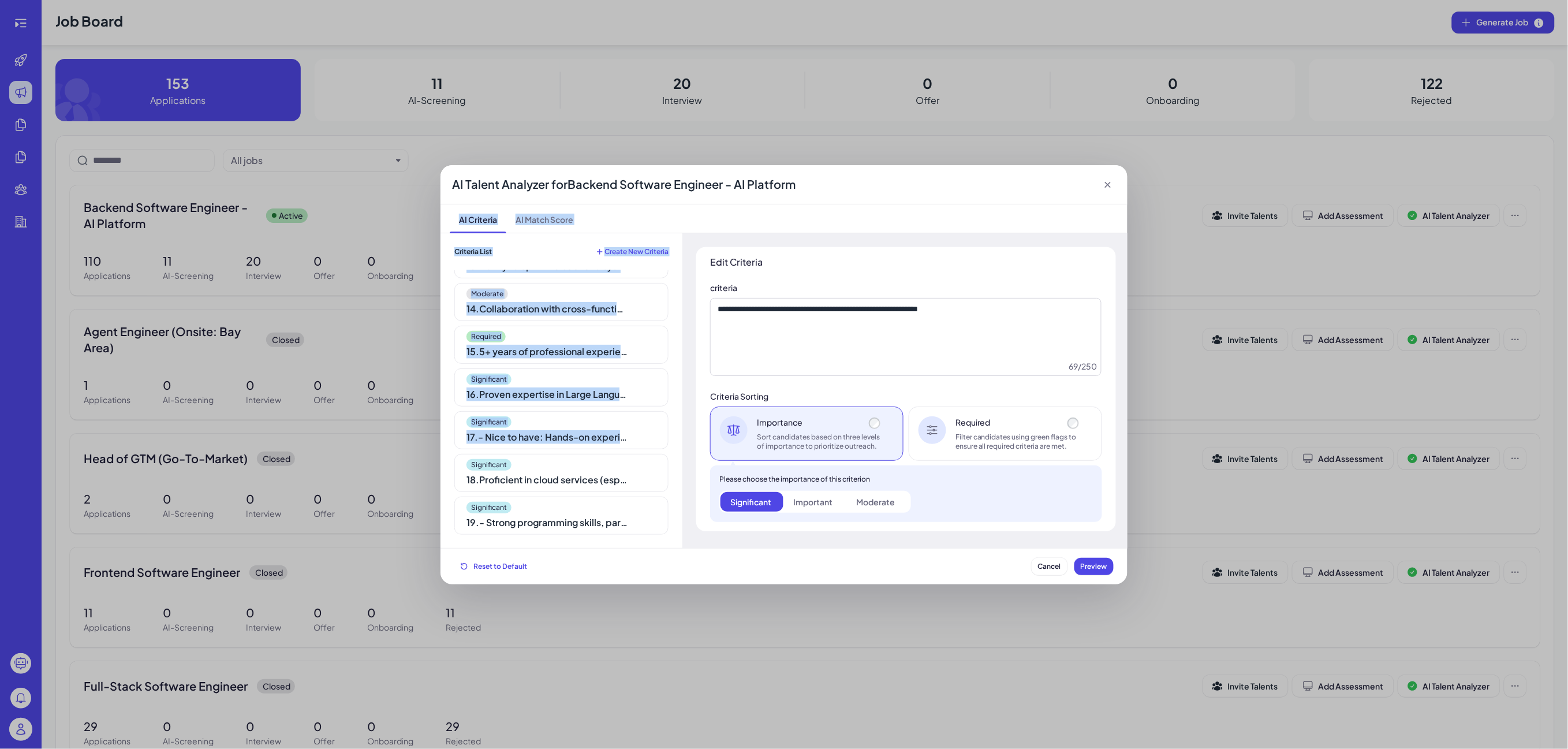
drag, startPoint x: 1106, startPoint y: 180, endPoint x: 629, endPoint y: 422, distance: 534.9
click at [644, 427] on div "AI Talent Analyzer for Backend Software Engineer - AI Platform AI Criteria AI M…" at bounding box center [784, 374] width 687 height 419
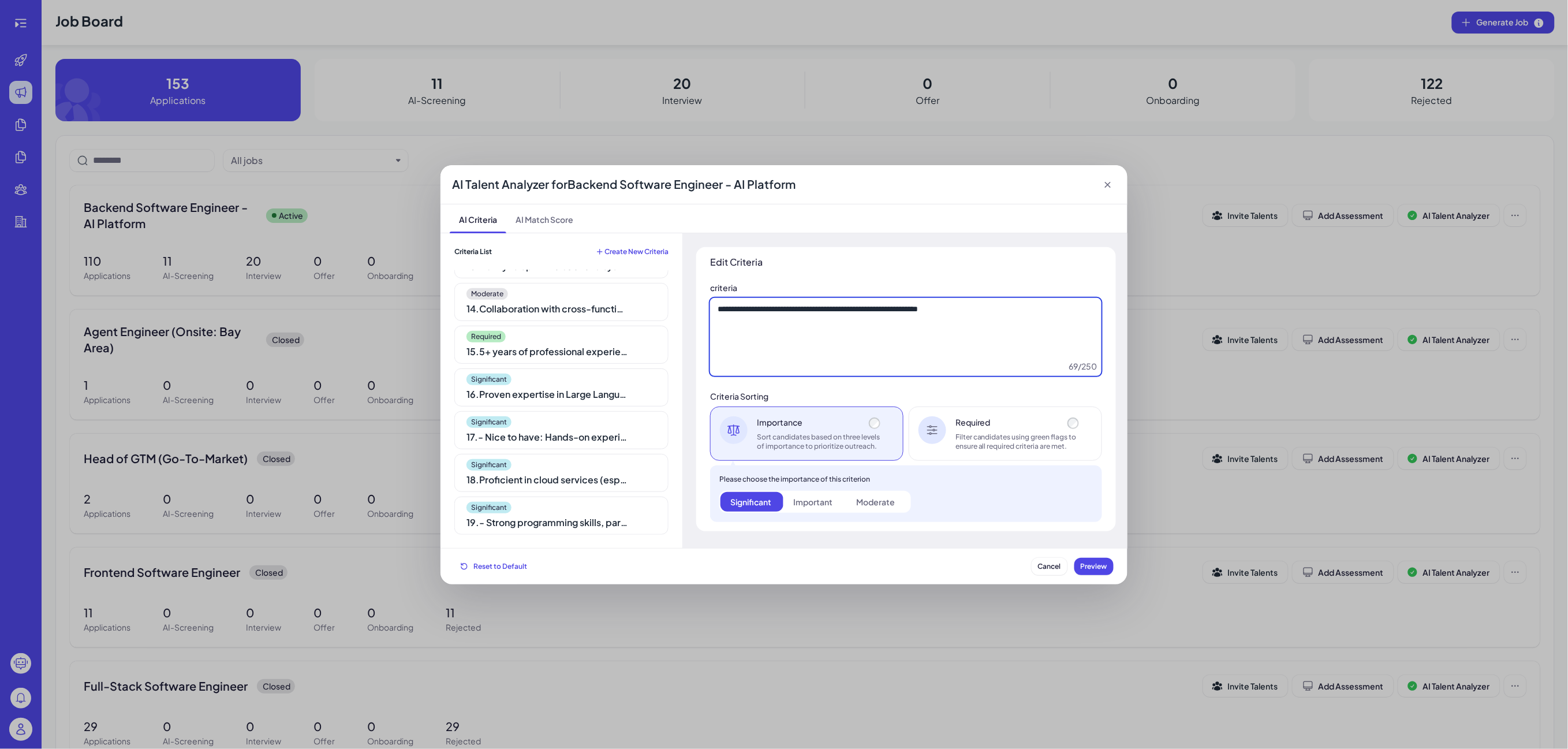
drag, startPoint x: 745, startPoint y: 358, endPoint x: 735, endPoint y: 360, distance: 10.2
click at [745, 358] on textarea "**********" at bounding box center [906, 337] width 392 height 79
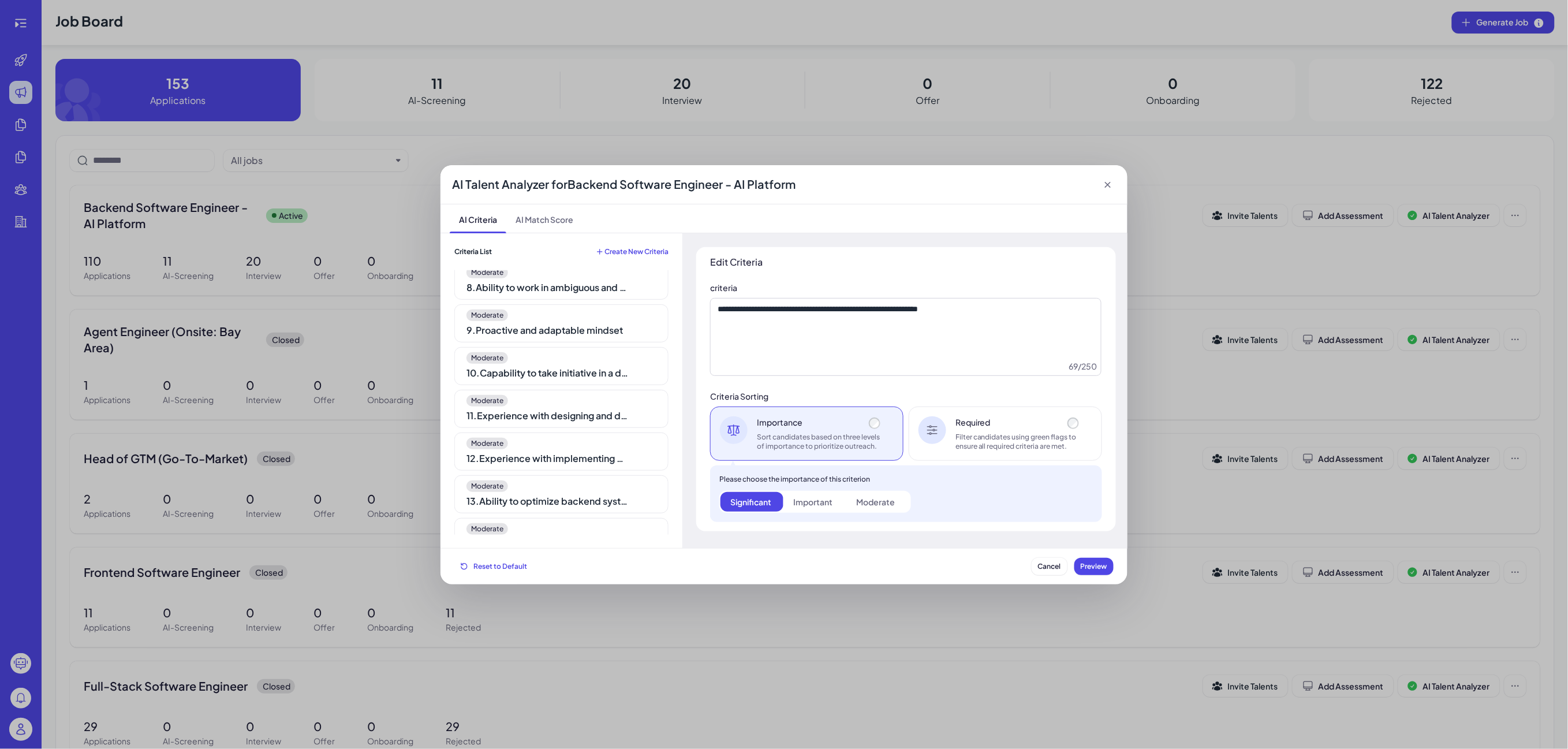
click at [571, 384] on div "Moderate 10 . Capability to take initiative in a dynamic, fast-paced team" at bounding box center [562, 365] width 214 height 38
click at [554, 419] on div "11 . Experience with designing and developing scalable backend services" at bounding box center [547, 416] width 162 height 14
click at [549, 458] on div "12 . Experience with implementing and integrating AI models" at bounding box center [547, 458] width 162 height 14
click at [555, 509] on div "Moderate 13 . Ability to optimize backend systems for performance, scalability,…" at bounding box center [562, 493] width 214 height 38
click at [390, 180] on div "AI Talent Analyzer for Backend Software Engineer - AI Platform AI Criteria AI M…" at bounding box center [784, 374] width 1568 height 749
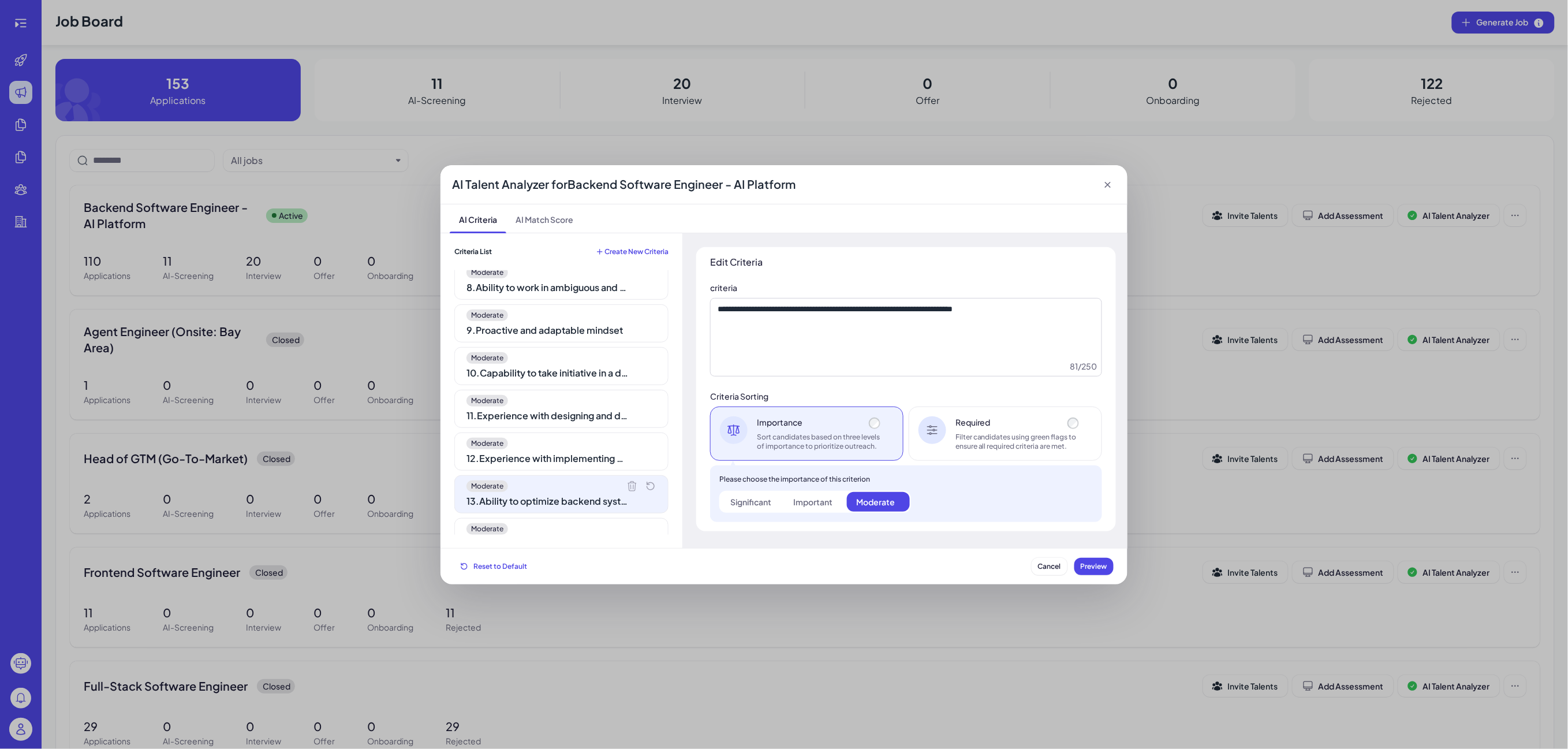
click at [1107, 184] on icon at bounding box center [1107, 185] width 6 height 6
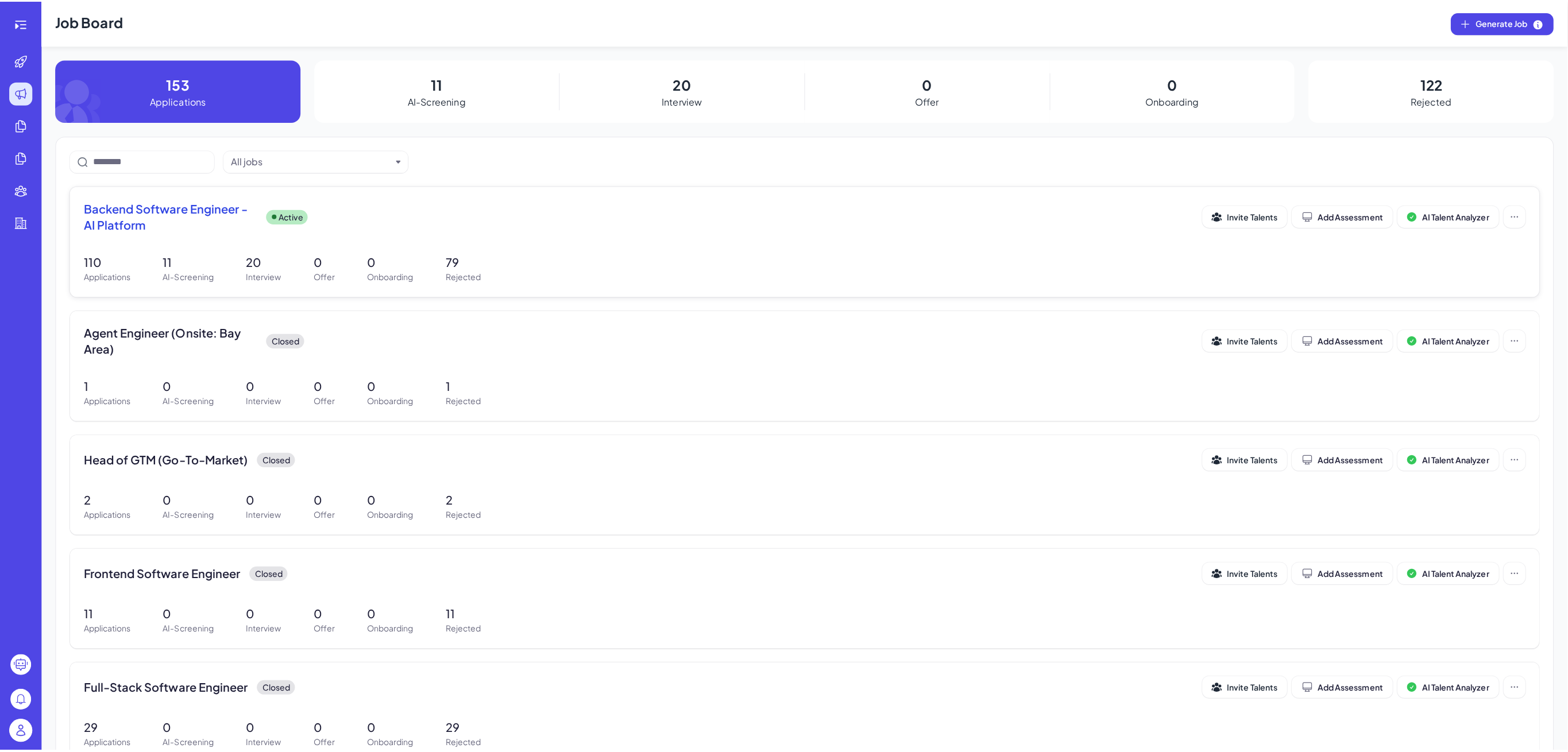
scroll to position [0, 0]
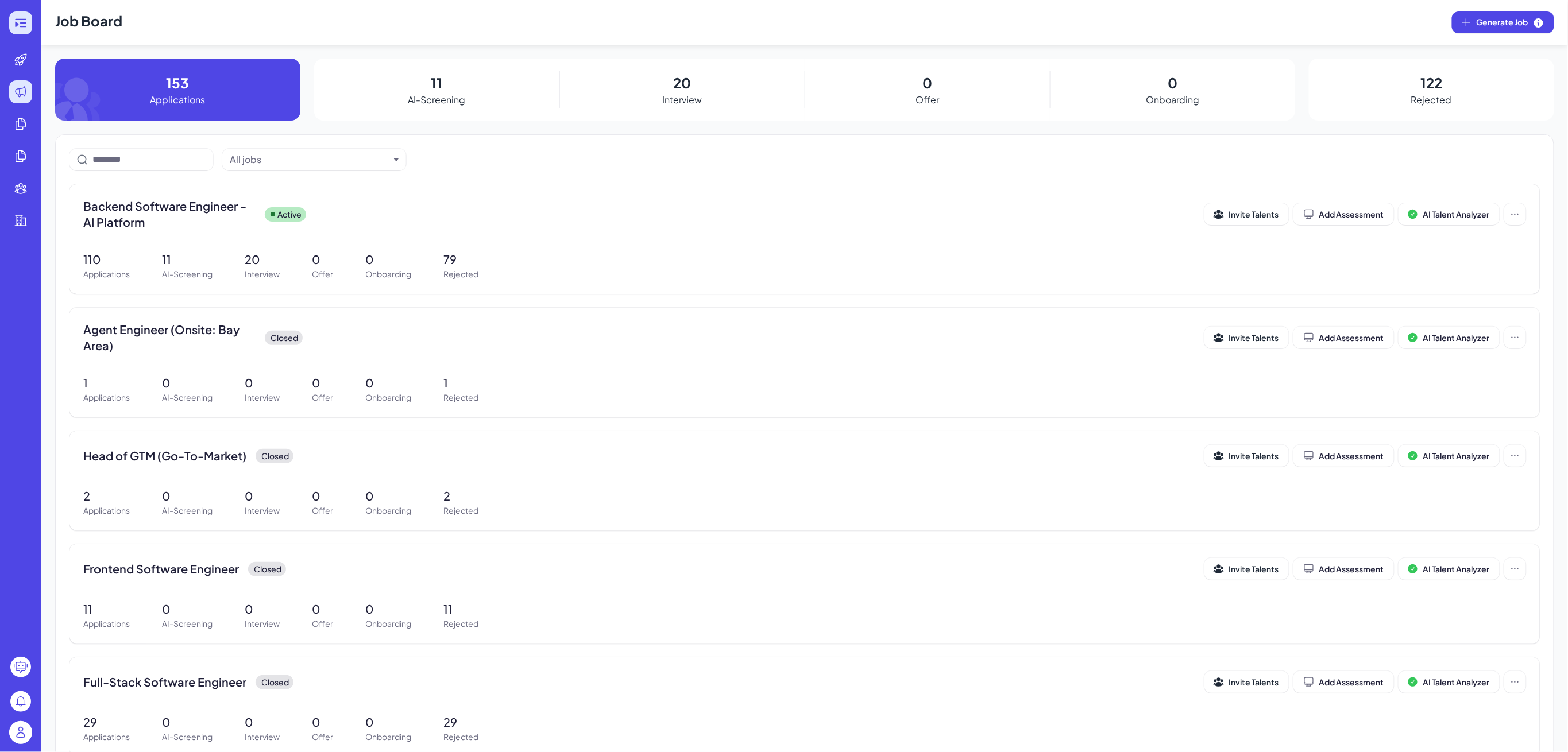
click at [19, 27] on icon at bounding box center [21, 23] width 14 height 14
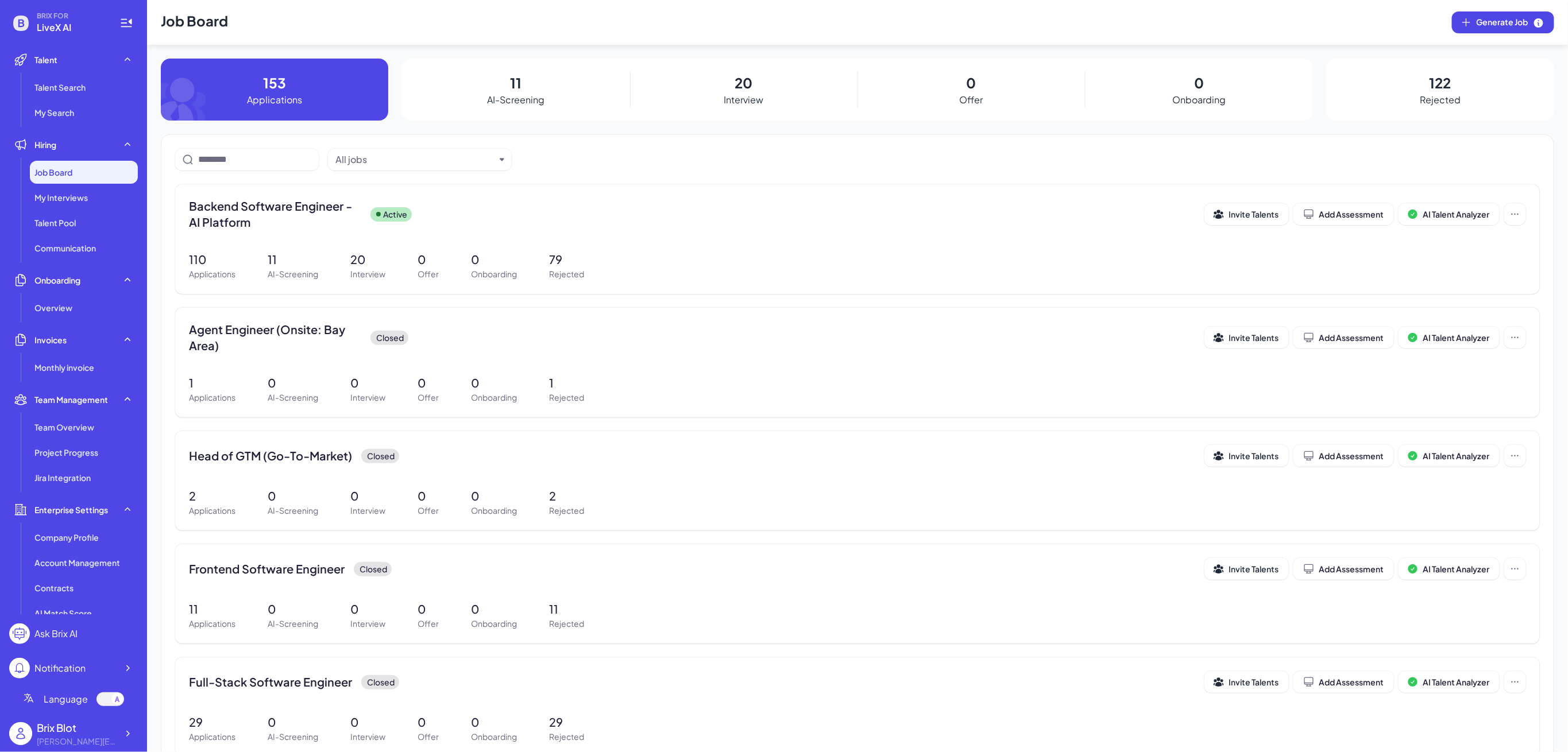
click at [68, 166] on span "Job Board" at bounding box center [53, 172] width 37 height 11
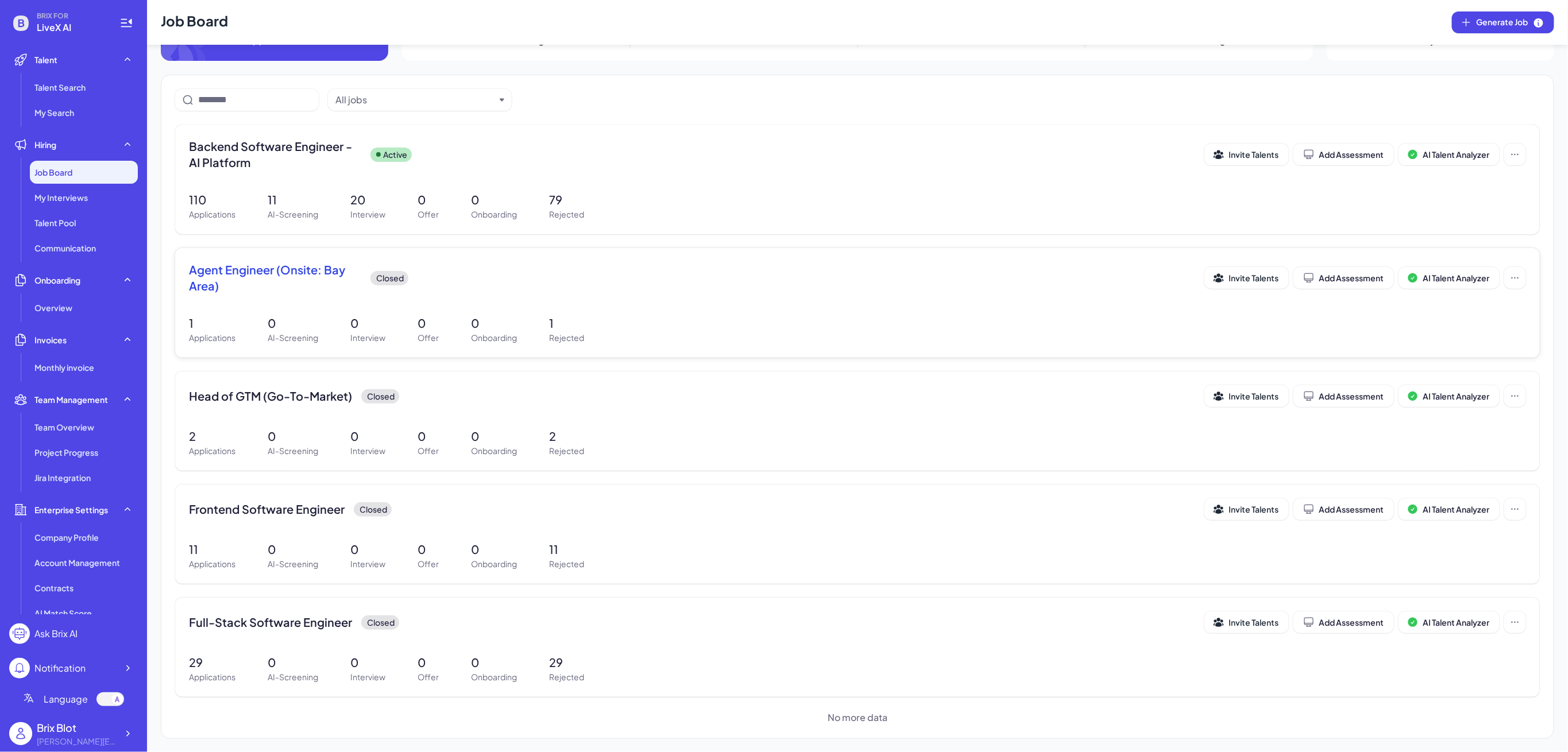
click at [255, 278] on span "Agent Engineer (Onsite: Bay Area)" at bounding box center [275, 277] width 173 height 32
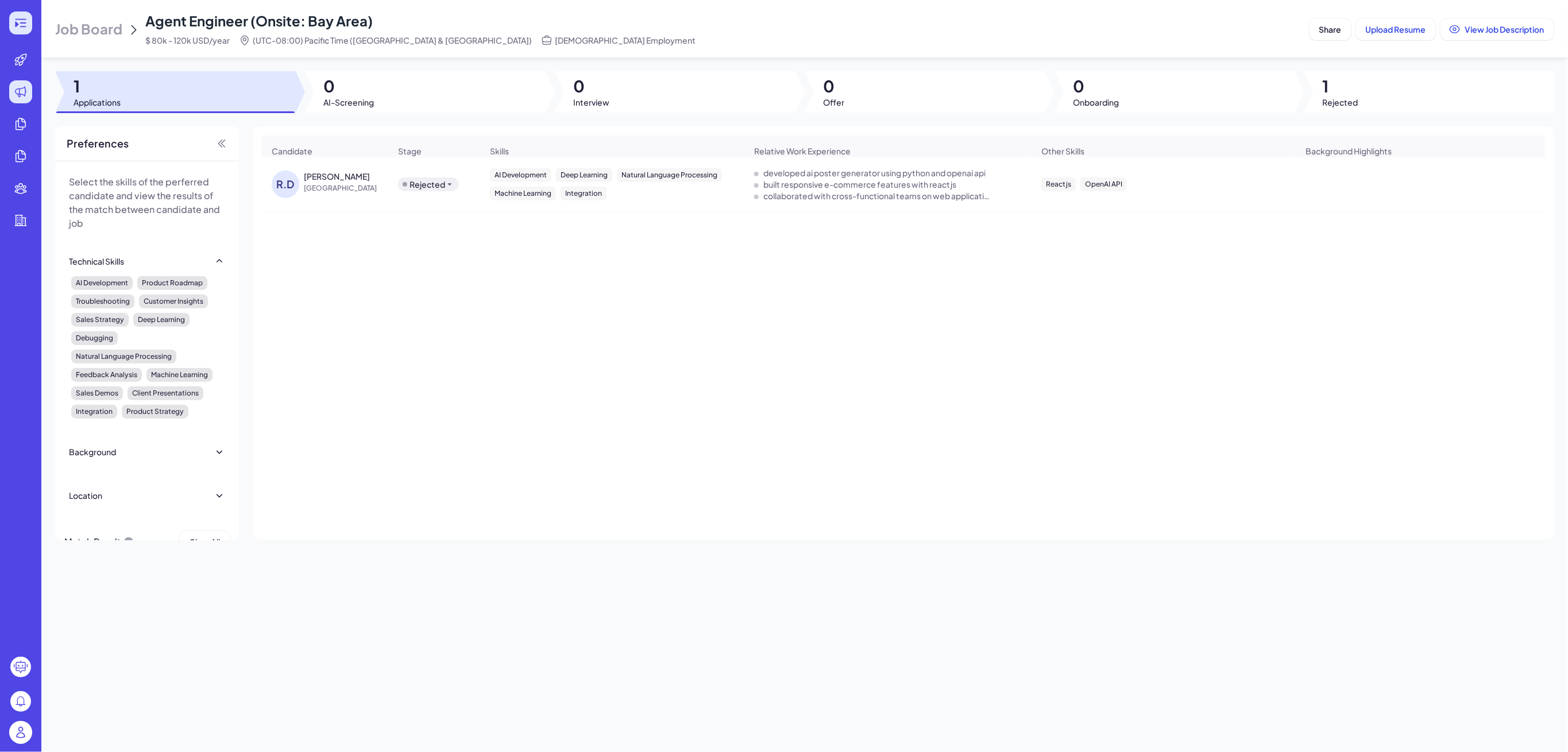
click at [16, 26] on icon at bounding box center [17, 24] width 3 height 6
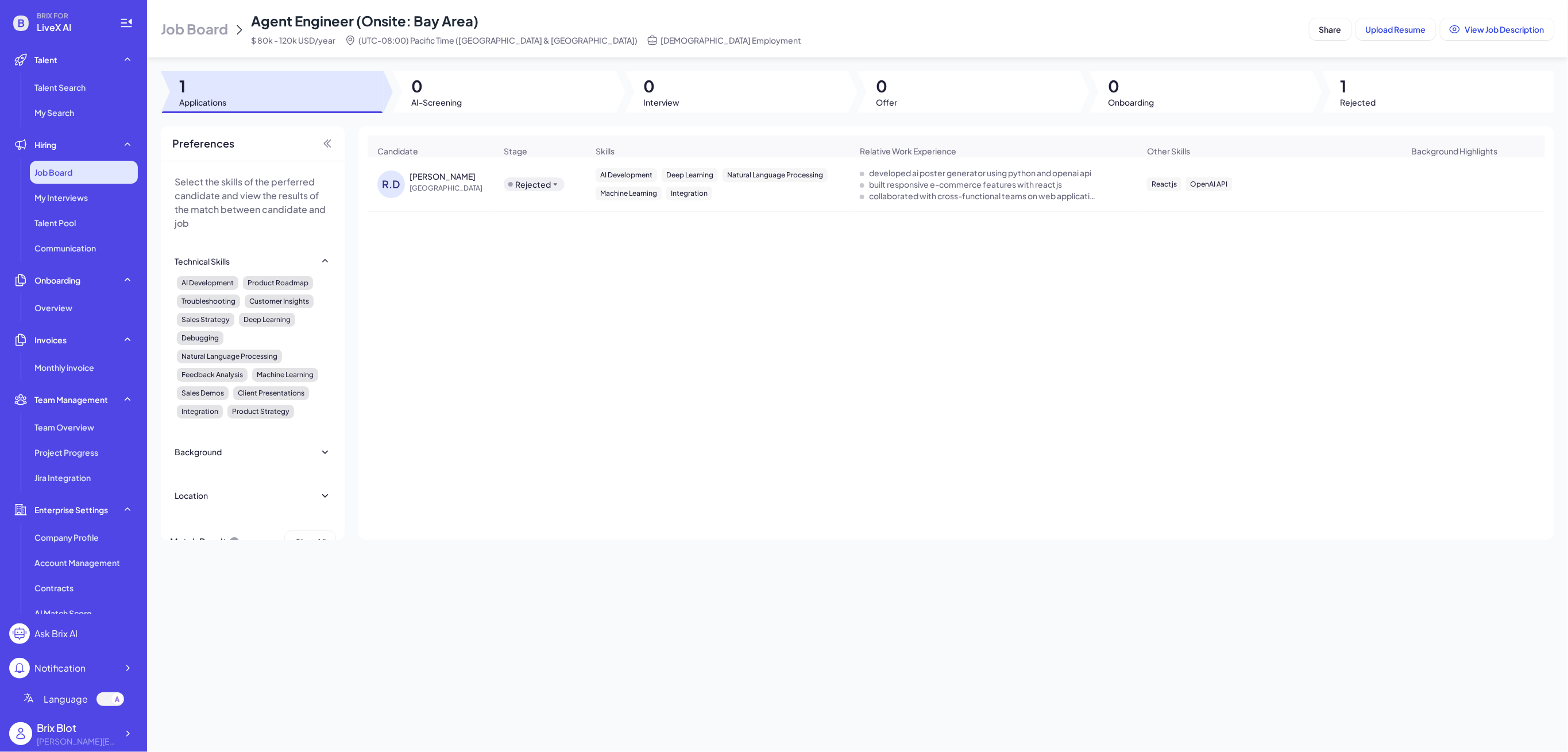
click at [62, 171] on span "Job Board" at bounding box center [53, 172] width 37 height 11
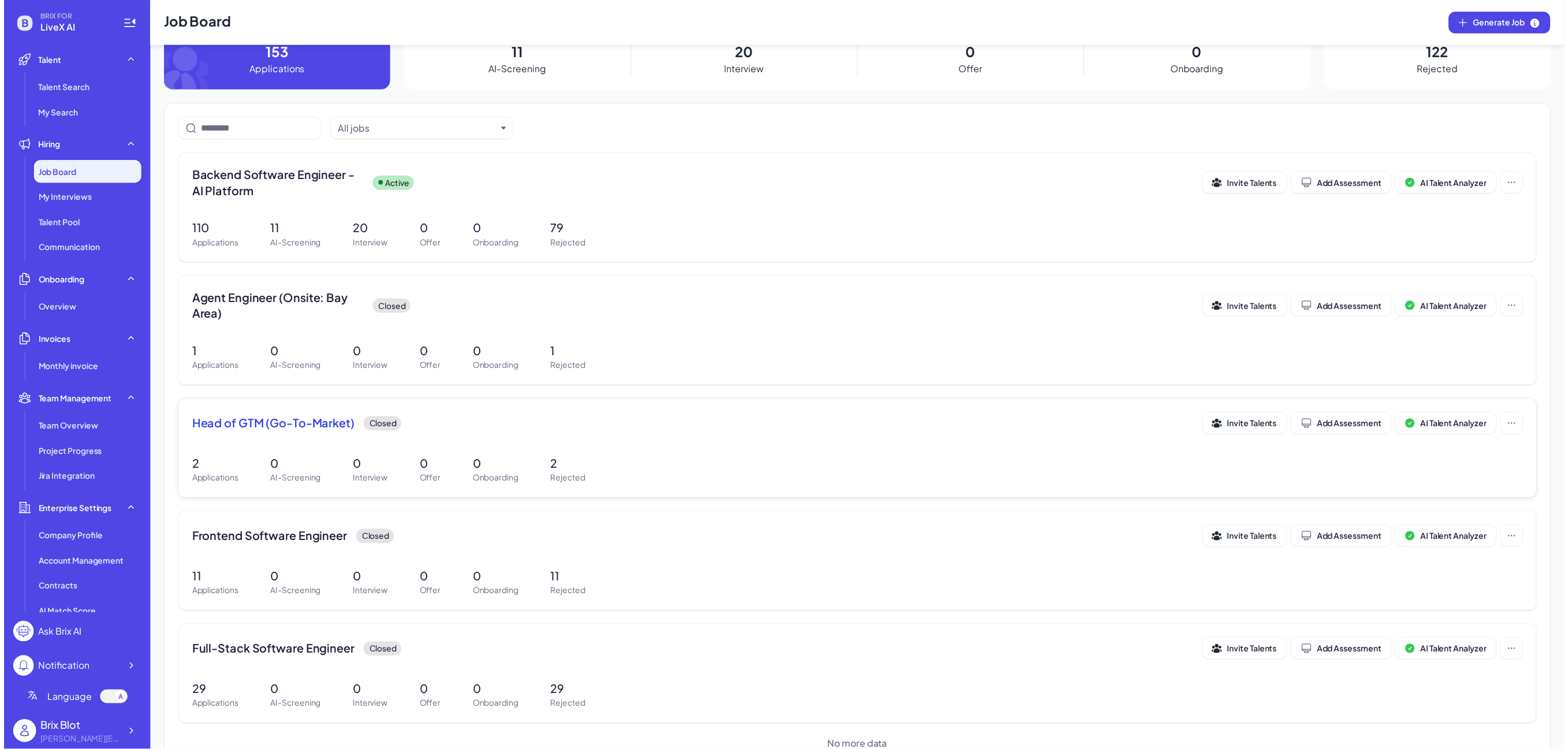
scroll to position [60, 0]
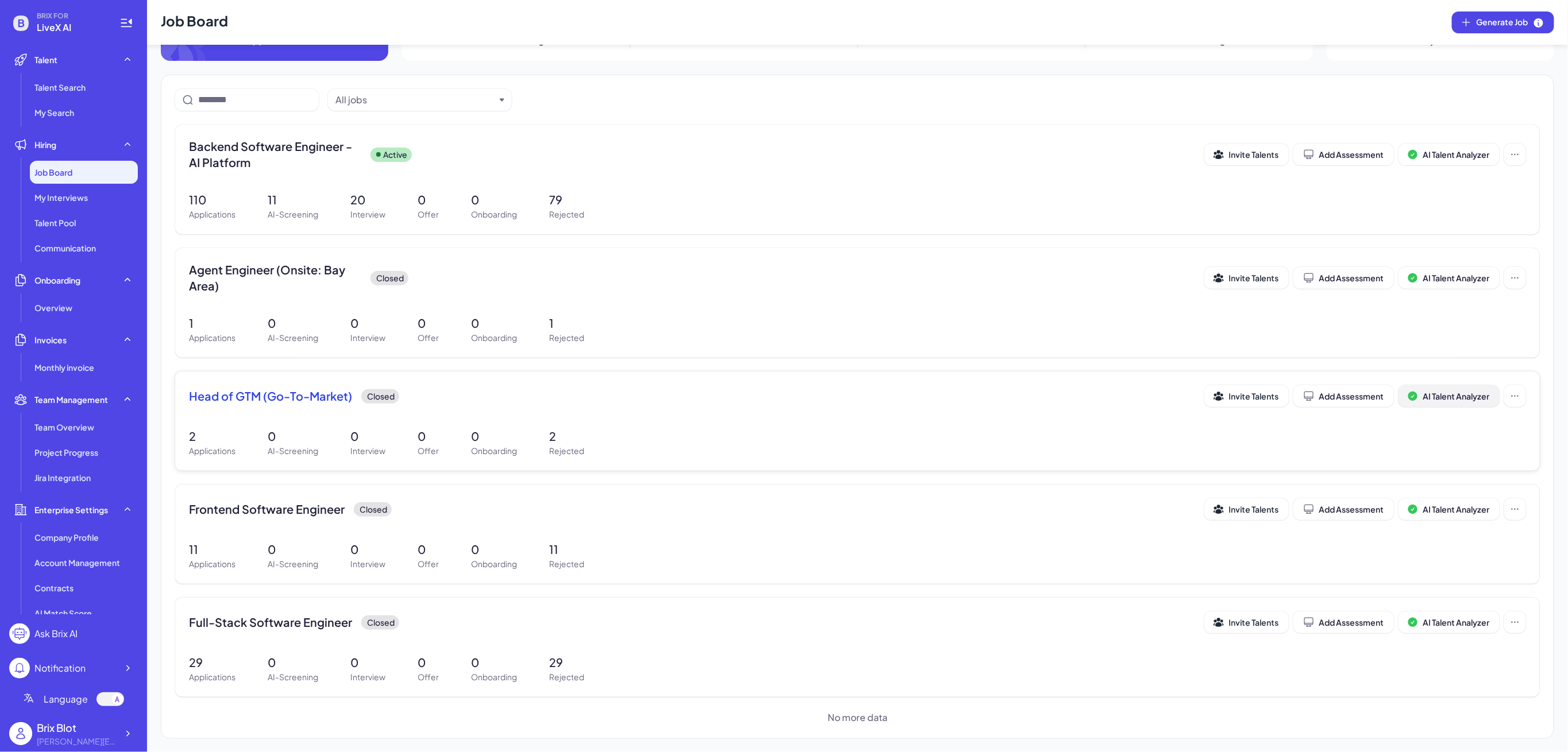
click at [1442, 392] on span "AI Talent Analyzer" at bounding box center [1456, 396] width 66 height 10
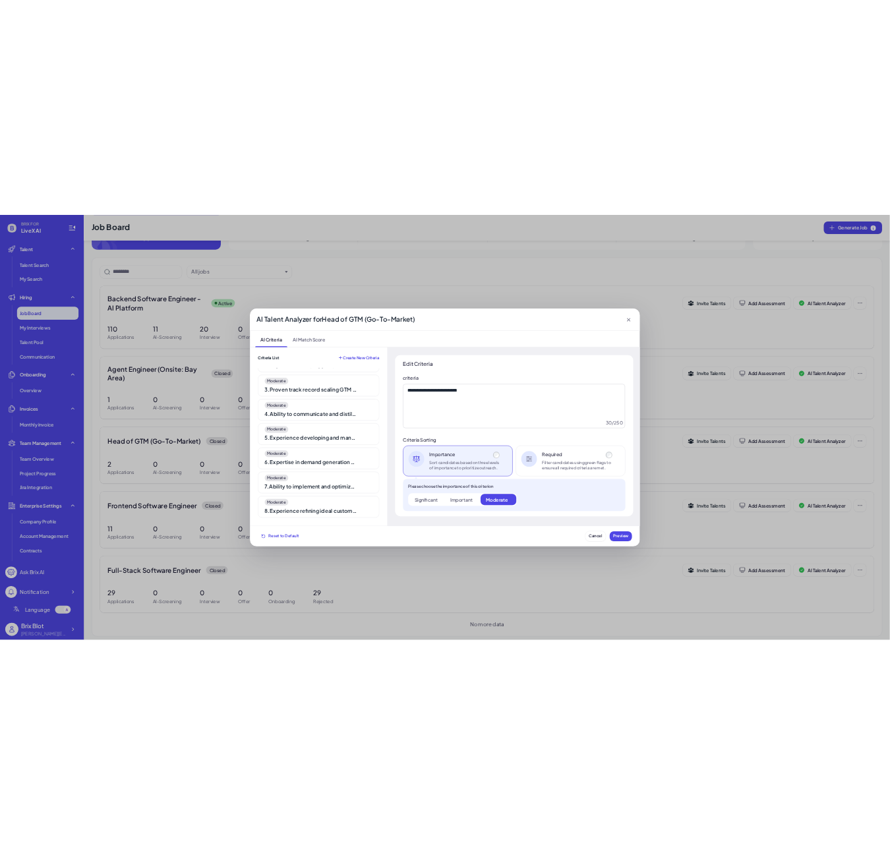
scroll to position [0, 0]
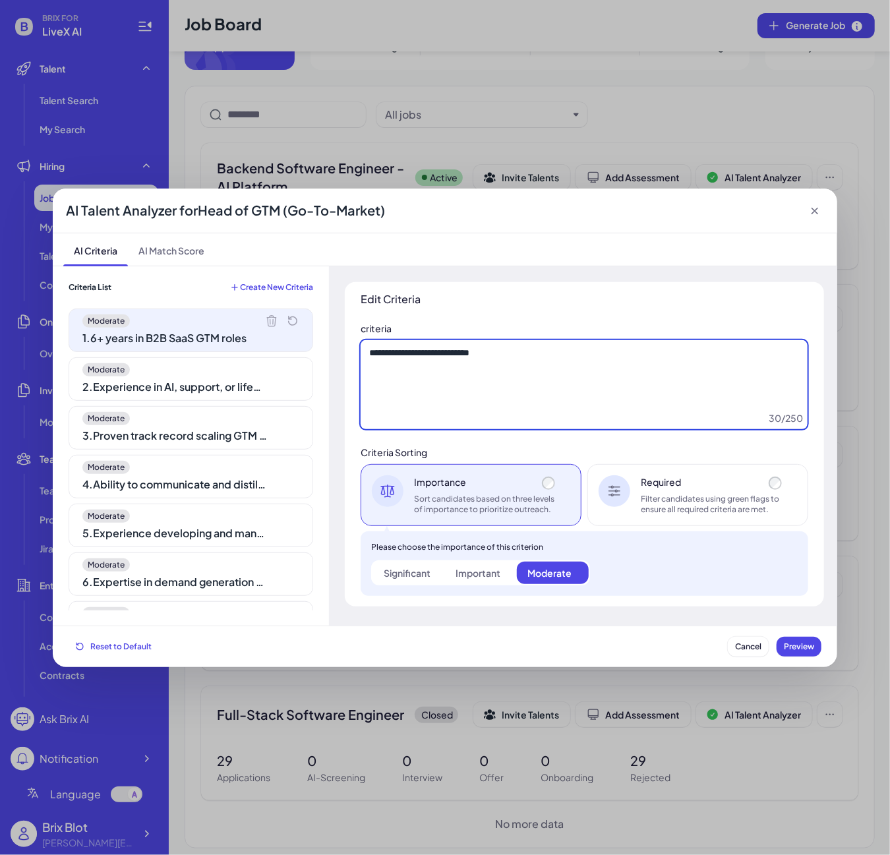
click at [652, 393] on textarea "**********" at bounding box center [583, 385] width 447 height 90
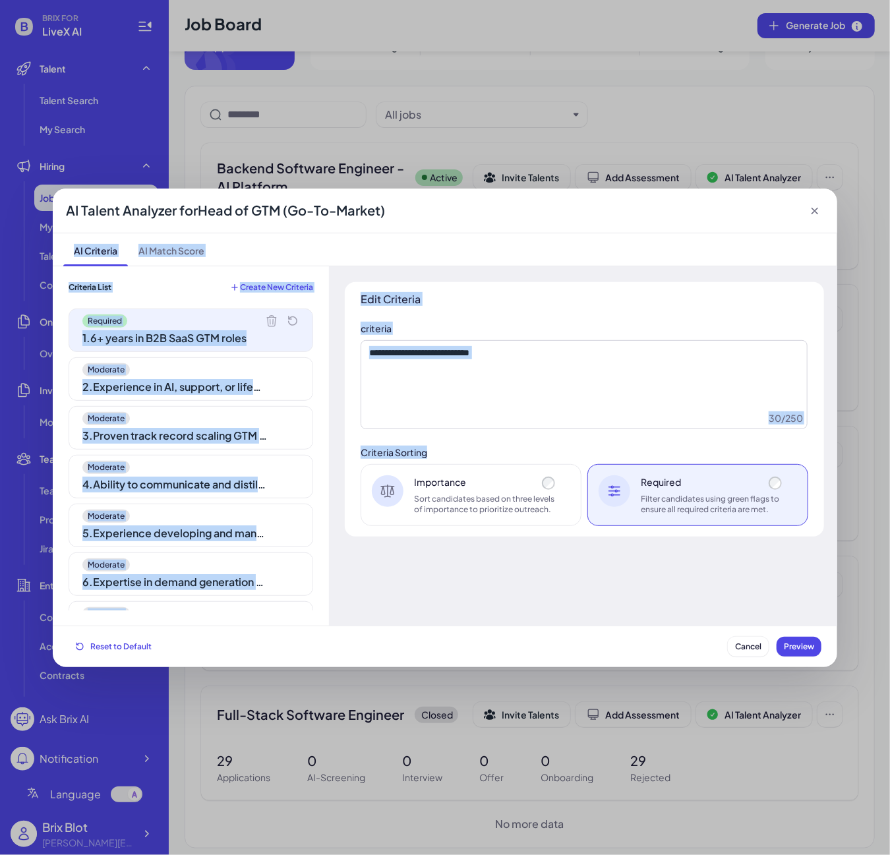
drag, startPoint x: 815, startPoint y: 213, endPoint x: 592, endPoint y: 443, distance: 320.1
click at [597, 445] on div "AI Talent Analyzer for Head of GTM (Go-To-Market) AI Criteria AI Match Score Cr…" at bounding box center [445, 427] width 784 height 478
click at [539, 407] on textarea "**********" at bounding box center [583, 385] width 447 height 90
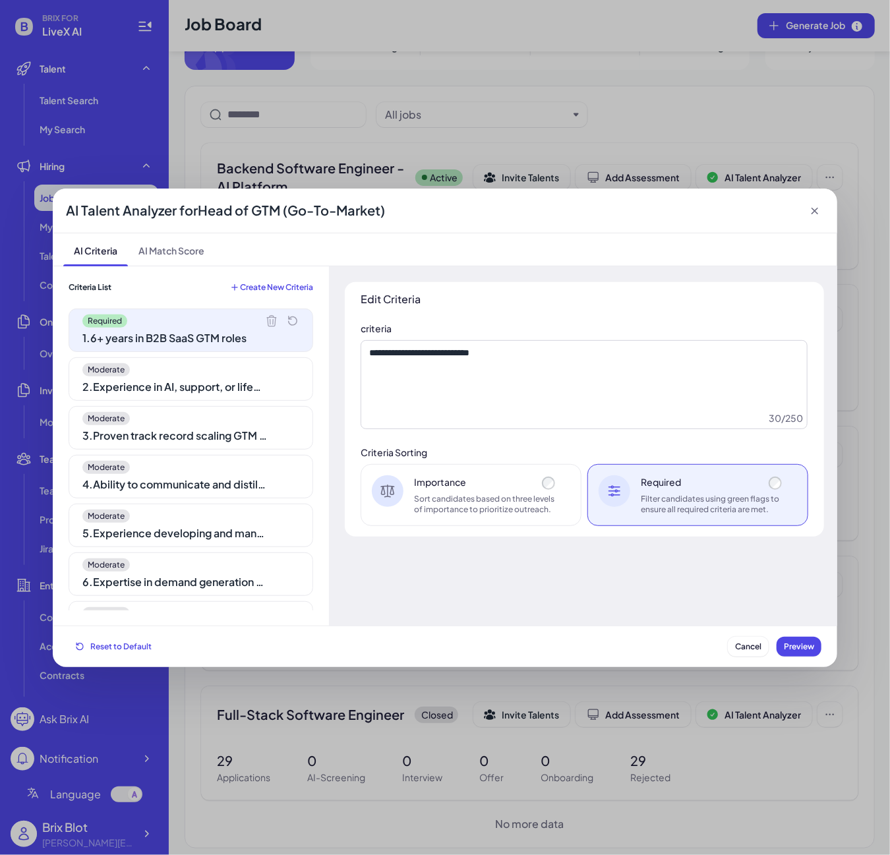
click at [519, 492] on div "Importance Sort candidates based on three levels of importance to prioritize ou…" at bounding box center [486, 495] width 144 height 40
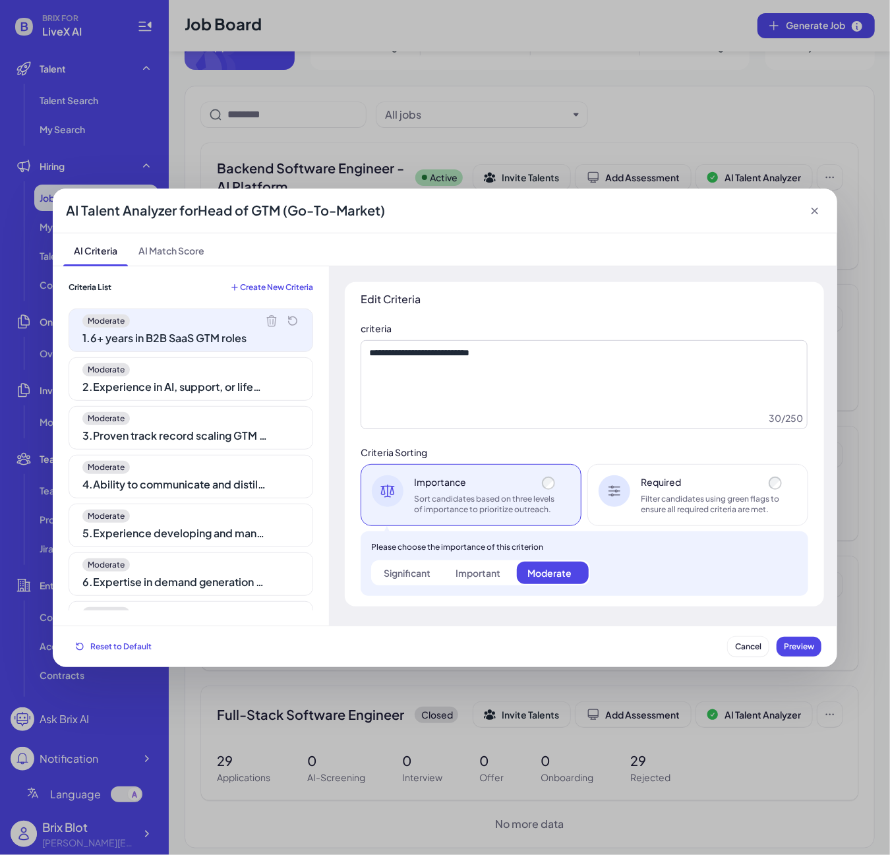
click at [694, 485] on div "Required" at bounding box center [712, 481] width 144 height 13
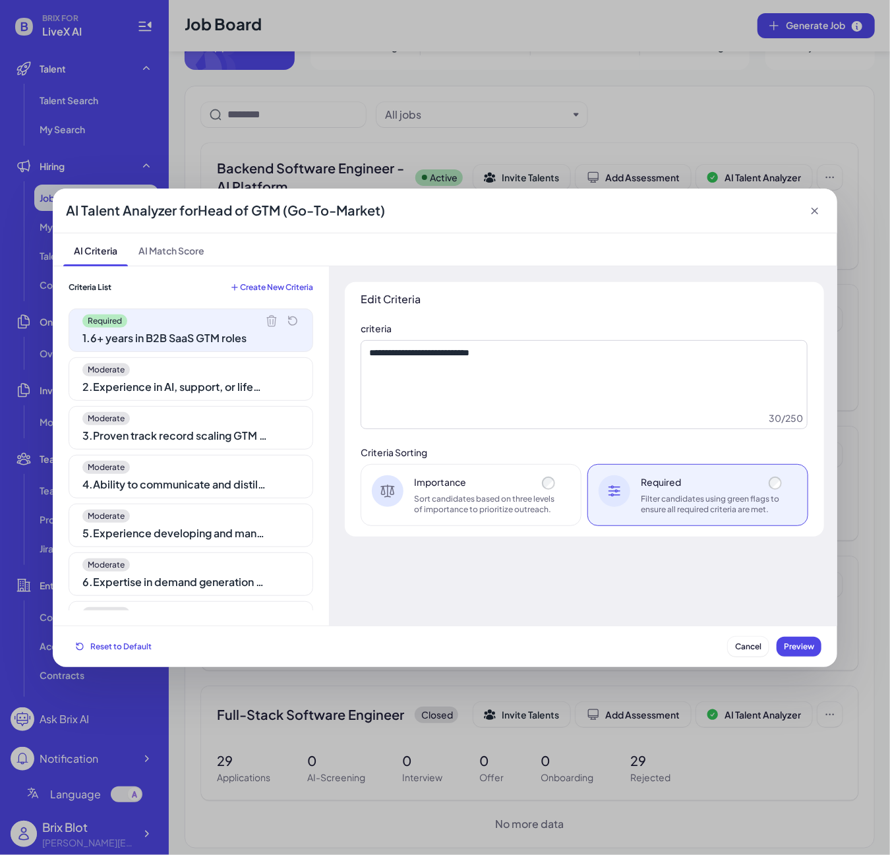
click at [542, 494] on div "Sort candidates based on three levels of importance to prioritize outreach." at bounding box center [486, 504] width 144 height 21
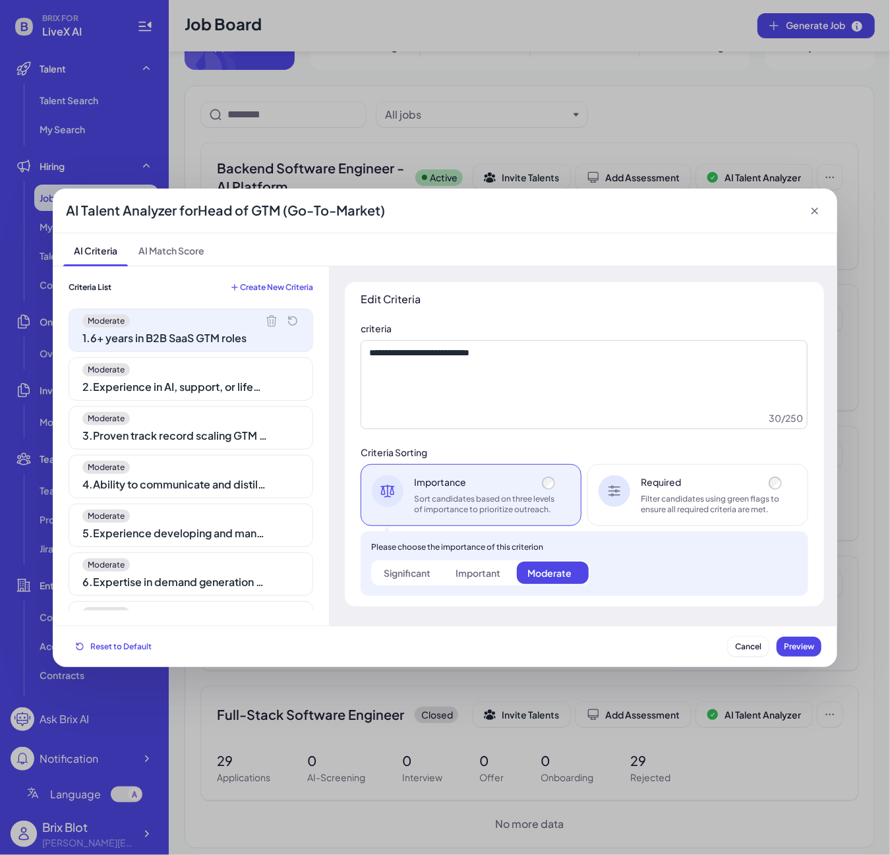
click at [770, 415] on div "30 / 250" at bounding box center [785, 417] width 34 height 13
click at [762, 418] on textarea "**********" at bounding box center [583, 385] width 447 height 90
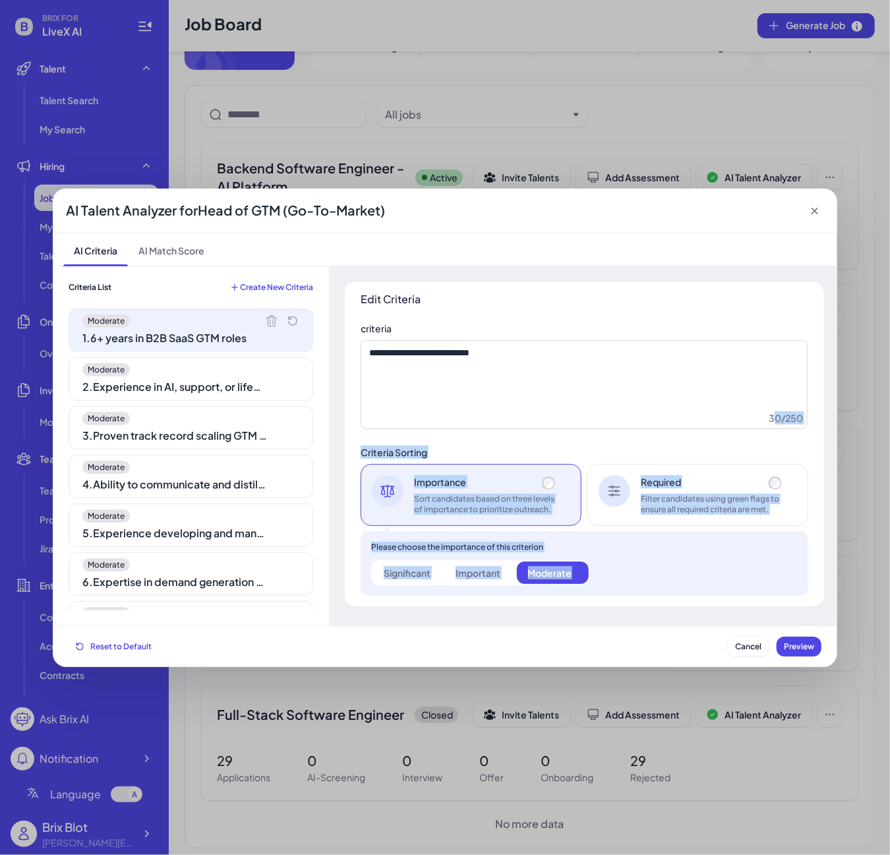
drag, startPoint x: 772, startPoint y: 420, endPoint x: 849, endPoint y: 418, distance: 77.1
click at [849, 418] on div "AI Talent Analyzer for Head of GTM (Go-To-Market) AI Criteria AI Match Score Cr…" at bounding box center [445, 427] width 890 height 855
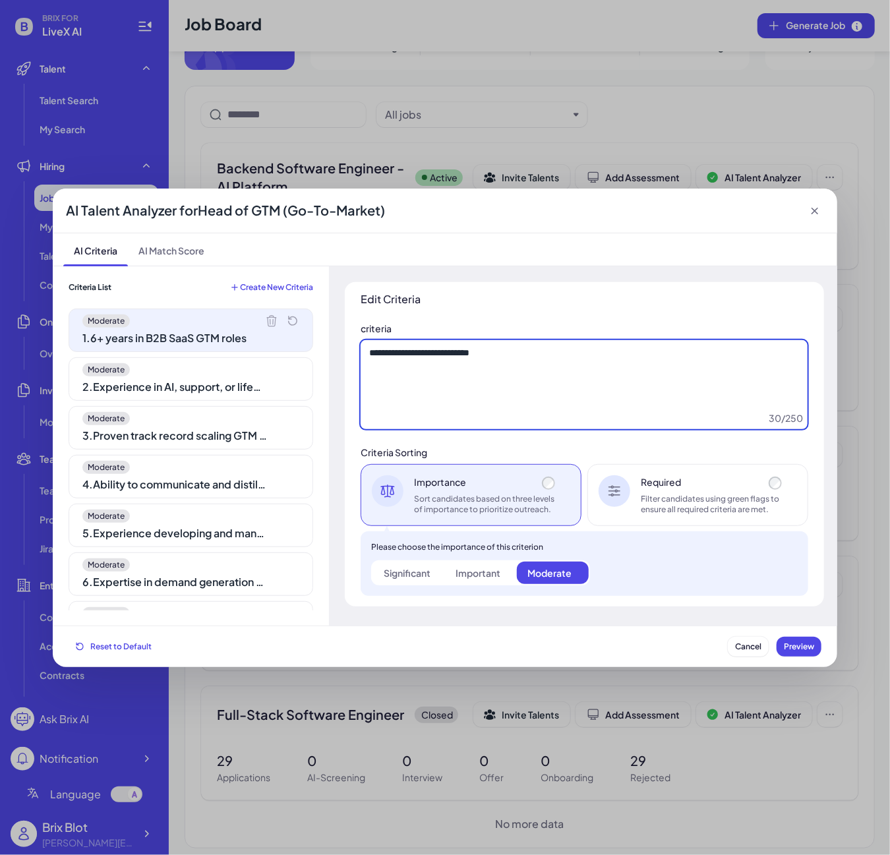
click at [764, 414] on textarea "**********" at bounding box center [583, 385] width 447 height 90
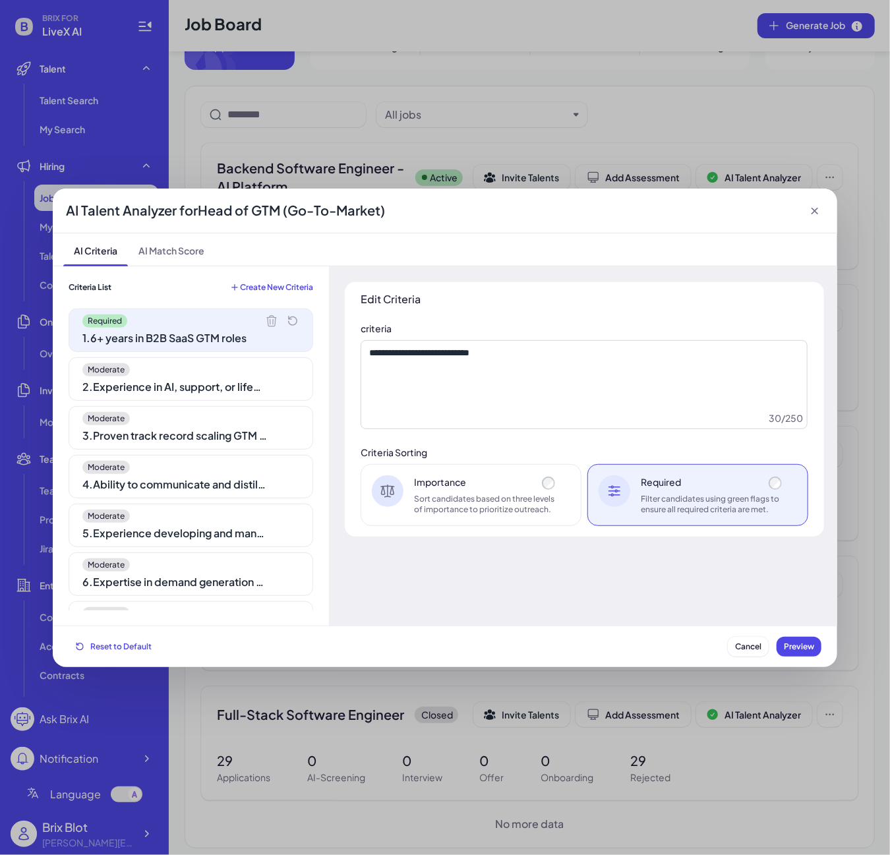
click at [459, 484] on div "Importance" at bounding box center [486, 481] width 144 height 13
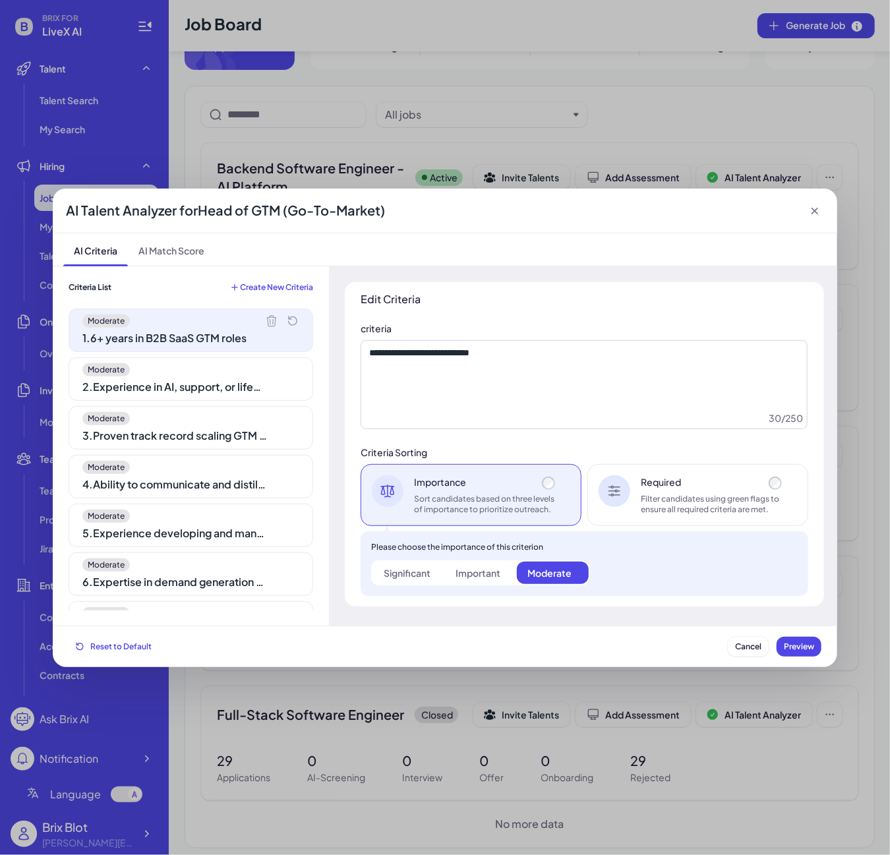
click at [202, 328] on div "Moderate 1 . 6+ years in B2B SaaS GTM roles" at bounding box center [191, 329] width 244 height 43
click at [815, 208] on icon at bounding box center [814, 210] width 13 height 13
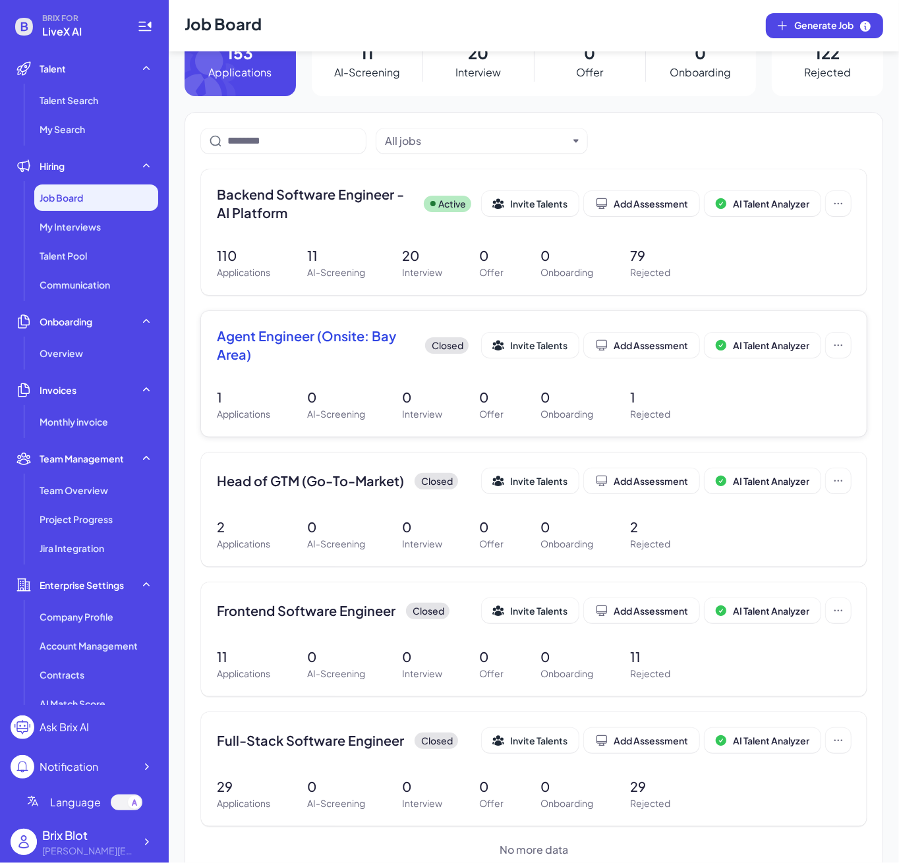
scroll to position [0, 0]
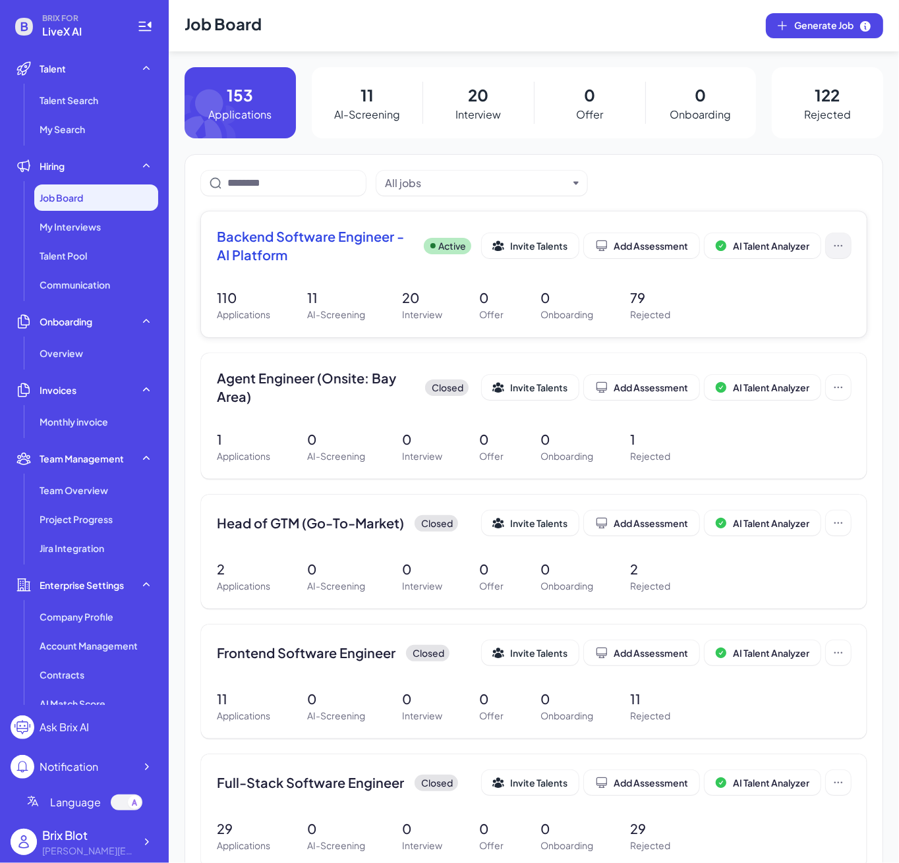
click at [832, 248] on icon at bounding box center [838, 245] width 13 height 13
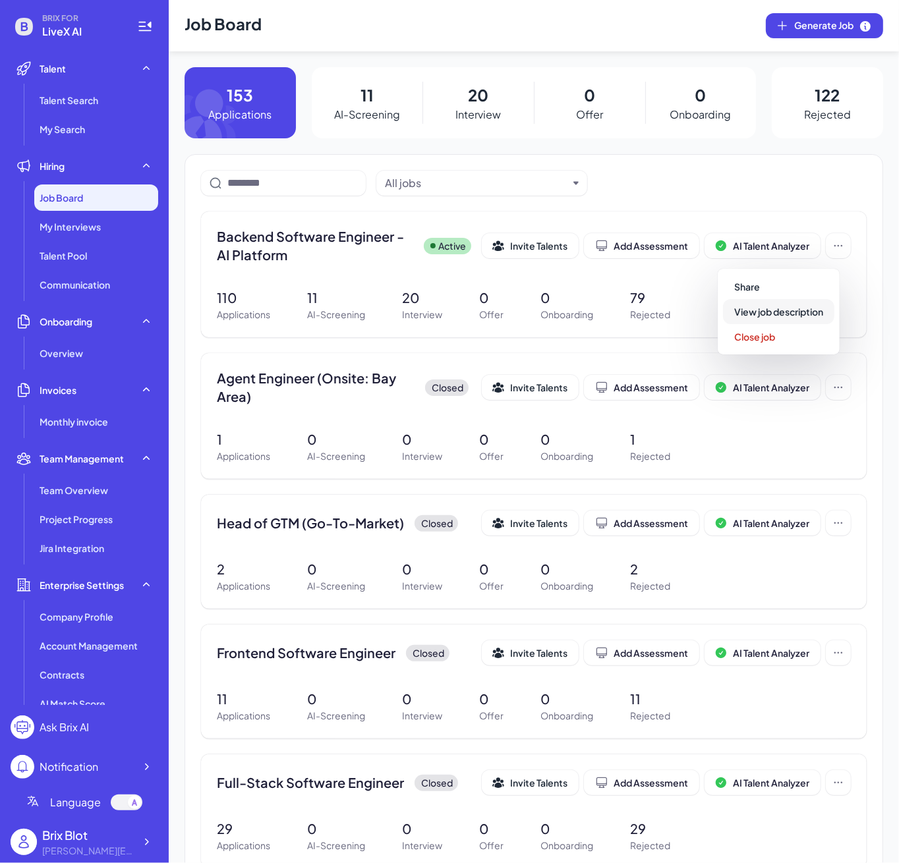
click at [808, 311] on span "View job description" at bounding box center [778, 312] width 89 height 12
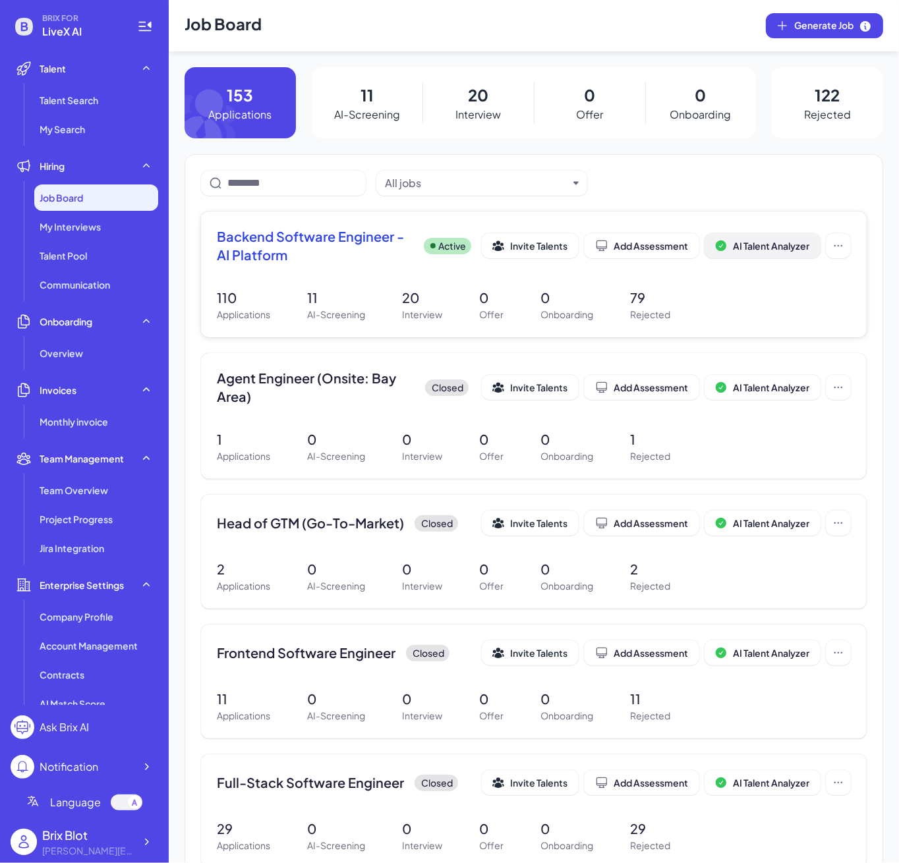
click at [754, 246] on span "AI Talent Analyzer" at bounding box center [771, 246] width 76 height 12
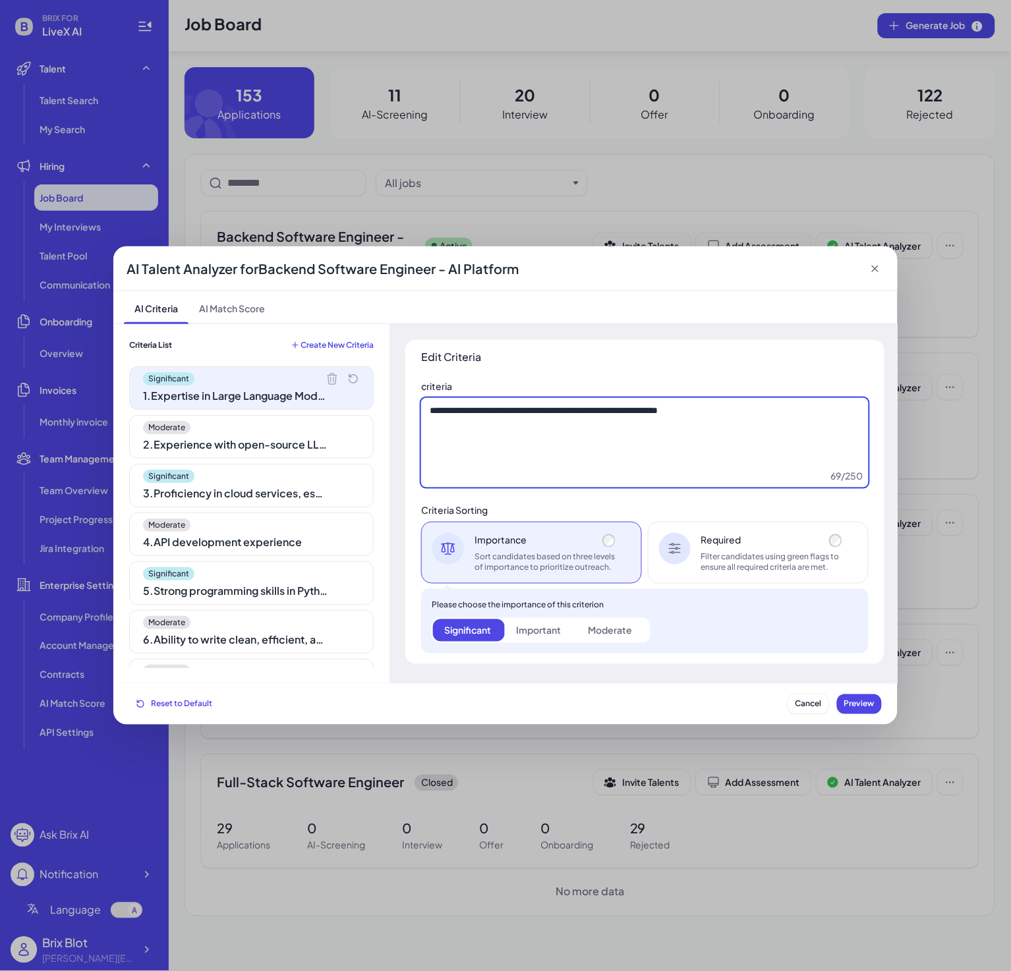
click at [598, 444] on textarea "**********" at bounding box center [644, 443] width 447 height 90
drag, startPoint x: 770, startPoint y: 409, endPoint x: 396, endPoint y: 406, distance: 374.3
click at [396, 406] on div "**********" at bounding box center [644, 504] width 511 height 360
drag, startPoint x: 607, startPoint y: 444, endPoint x: 635, endPoint y: 447, distance: 28.5
click at [607, 445] on textarea "**********" at bounding box center [644, 443] width 447 height 90
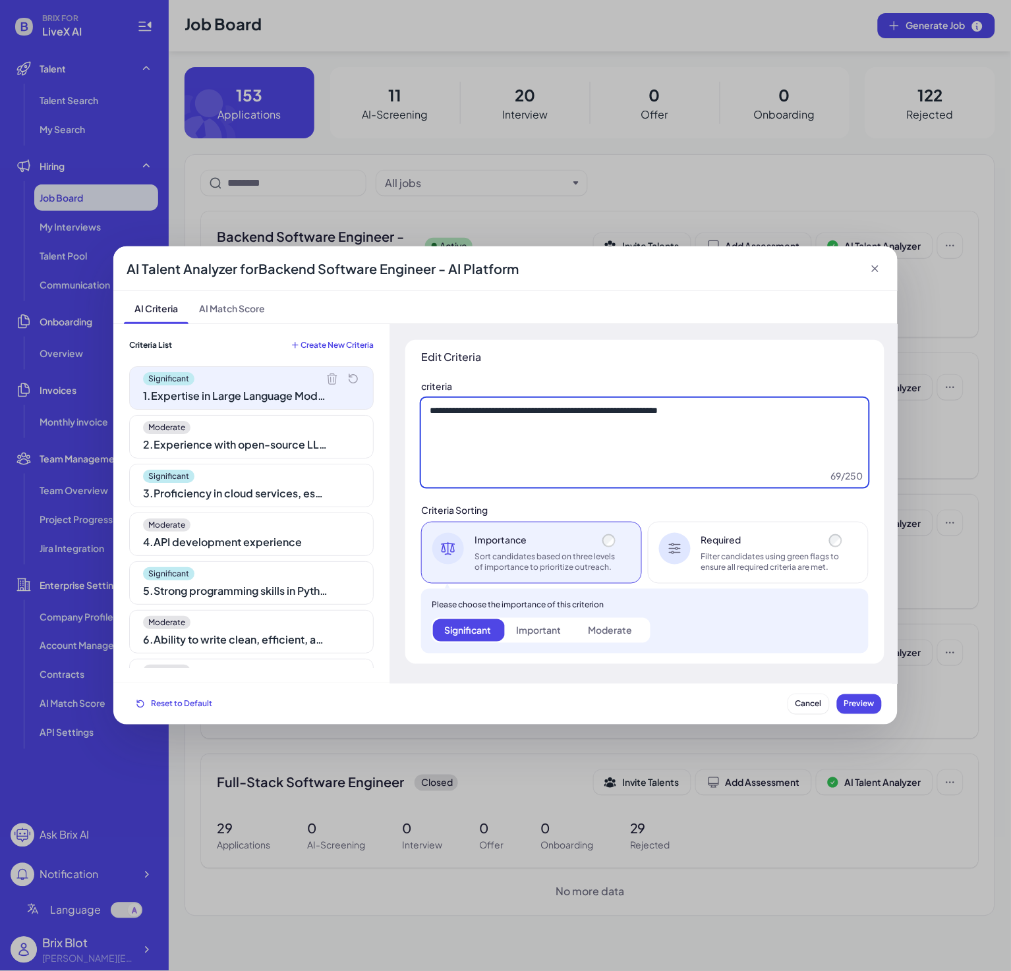
click at [756, 444] on textarea "**********" at bounding box center [644, 443] width 447 height 90
click at [756, 414] on textarea "**********" at bounding box center [644, 443] width 447 height 90
click at [690, 418] on textarea "**********" at bounding box center [644, 443] width 447 height 90
paste textarea "**********"
click at [774, 457] on textarea "**********" at bounding box center [644, 443] width 447 height 90
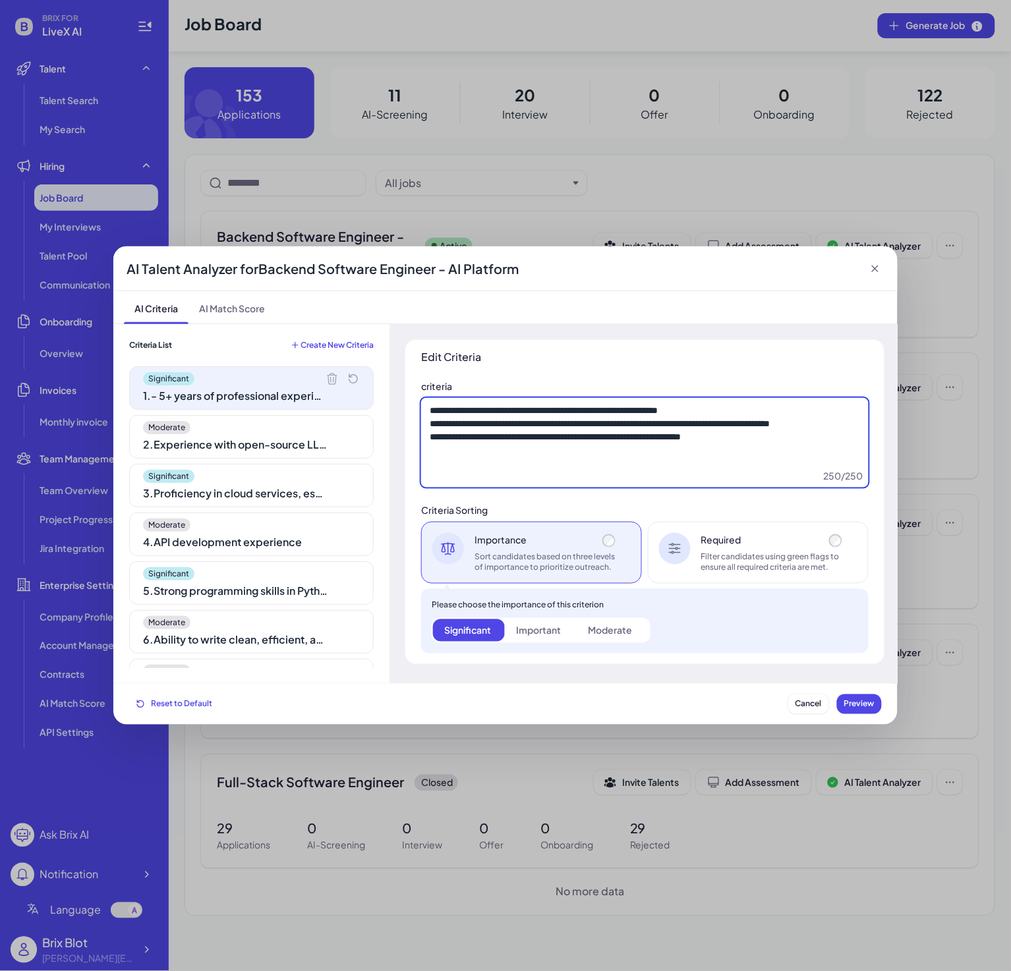
drag, startPoint x: 806, startPoint y: 446, endPoint x: 377, endPoint y: 387, distance: 433.0
click at [377, 387] on div "Criteria List Create New Criteria Significant 1 . - 5+ years of professional ex…" at bounding box center [505, 504] width 784 height 360
type textarea "**********"
click at [864, 707] on span "Preview" at bounding box center [859, 704] width 30 height 10
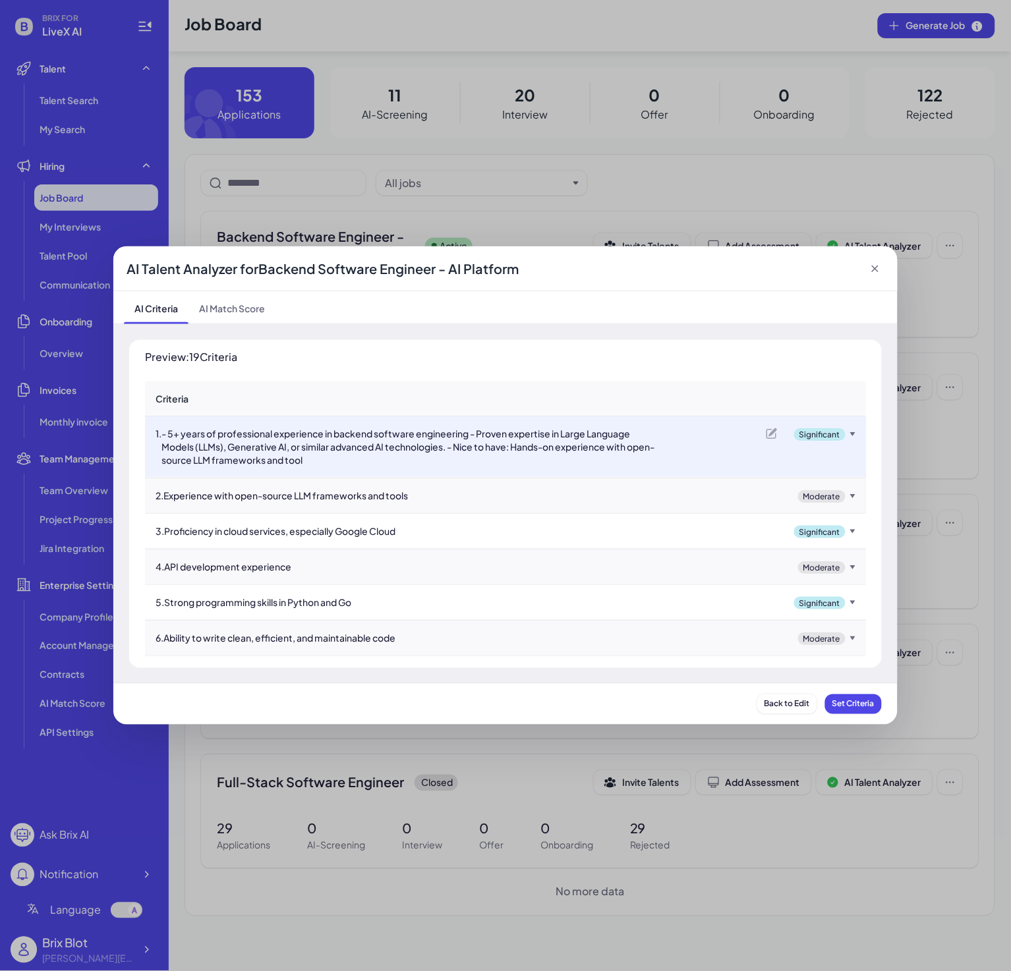
click at [365, 461] on div "- 5+ years of professional experience in backend software engineering - Proven …" at bounding box center [411, 447] width 501 height 40
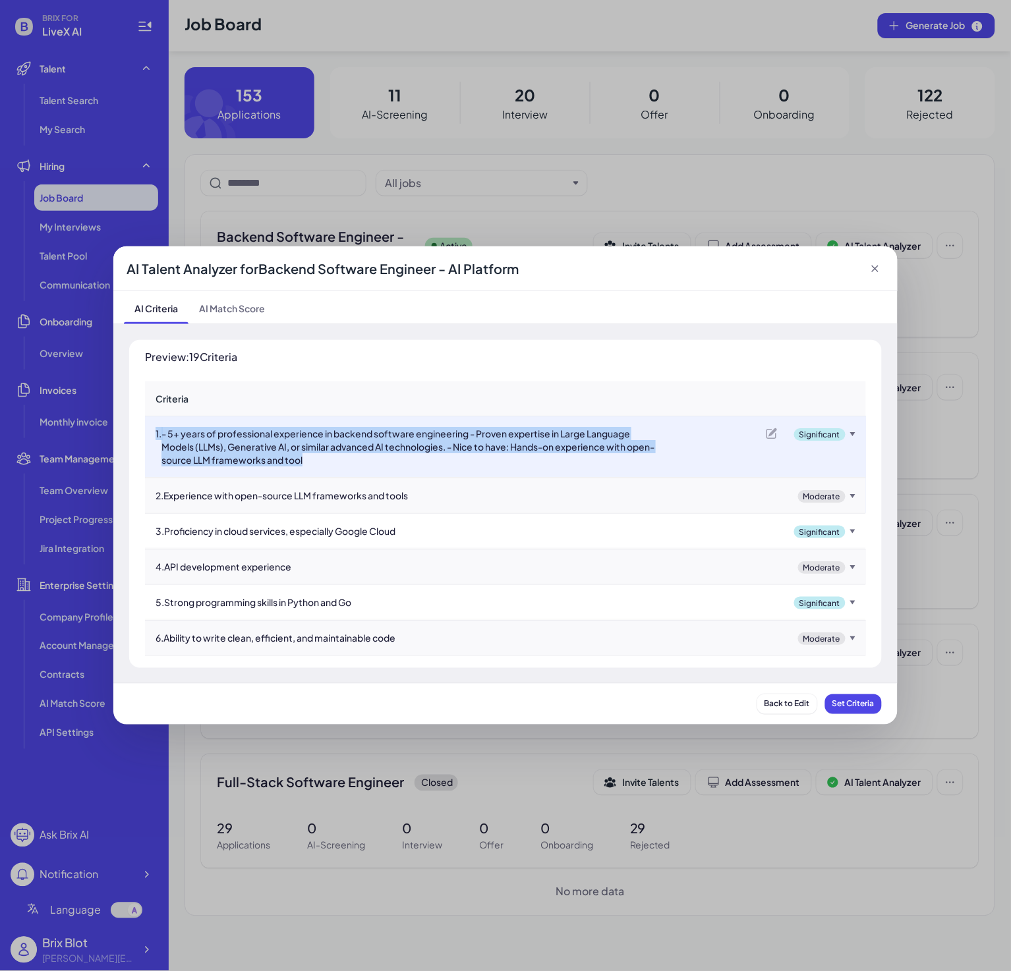
drag, startPoint x: 299, startPoint y: 448, endPoint x: 157, endPoint y: 424, distance: 144.3
click at [157, 424] on li "1 . - 5+ years of professional experience in backend software engineering - Pro…" at bounding box center [505, 447] width 721 height 62
click at [349, 458] on div "- 5+ years of professional experience in backend software engineering - Proven …" at bounding box center [411, 447] width 501 height 40
drag, startPoint x: 393, startPoint y: 458, endPoint x: 148, endPoint y: 431, distance: 246.0
click at [148, 431] on li "1 . - 5+ years of professional experience in backend software engineering - Pro…" at bounding box center [505, 447] width 721 height 62
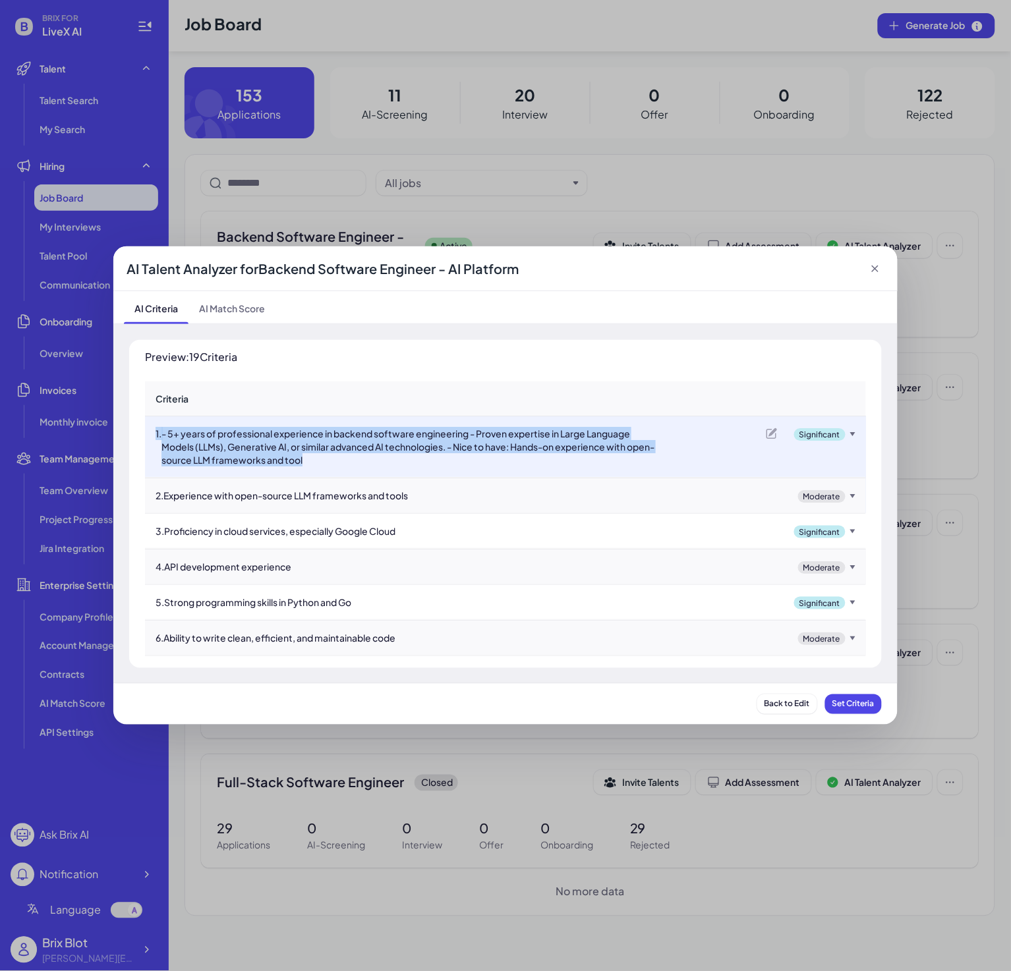
click at [528, 463] on div "- 5+ years of professional experience in backend software engineering - Proven …" at bounding box center [411, 447] width 501 height 40
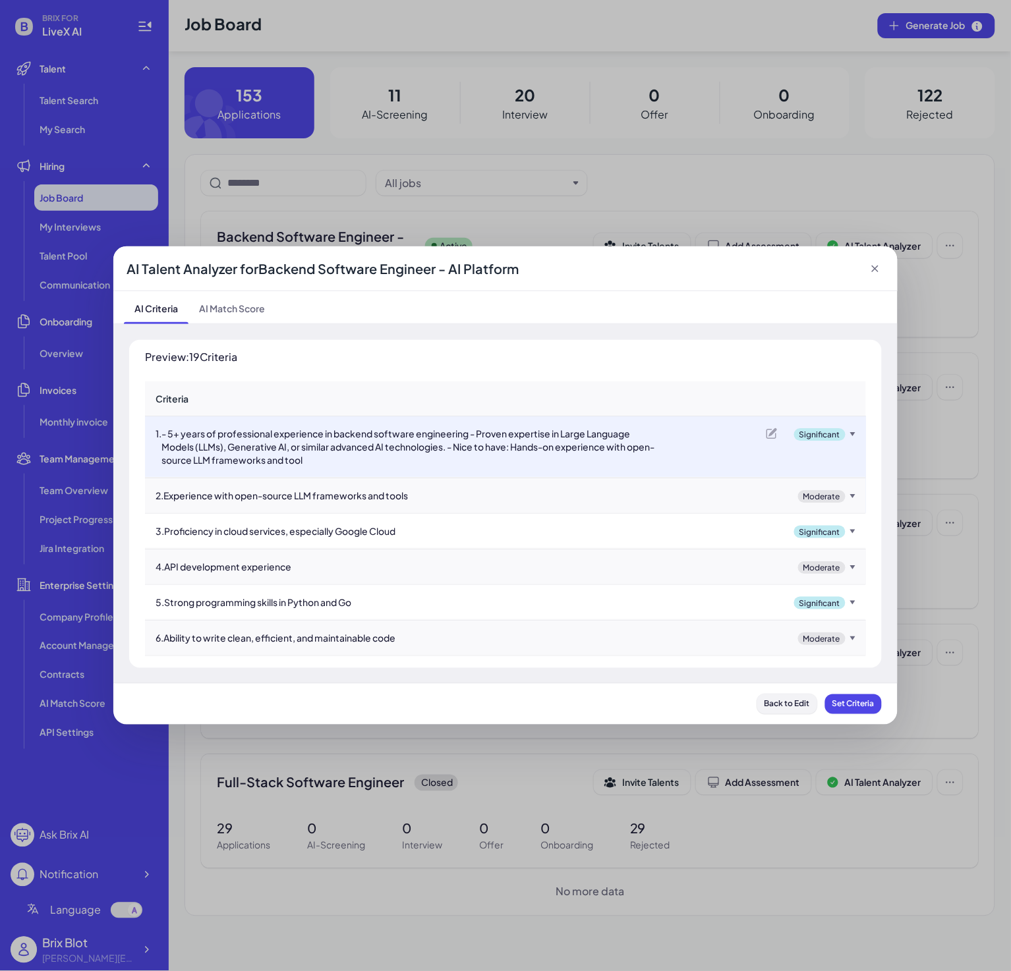
click at [781, 704] on span "Back to Edit" at bounding box center [786, 704] width 45 height 10
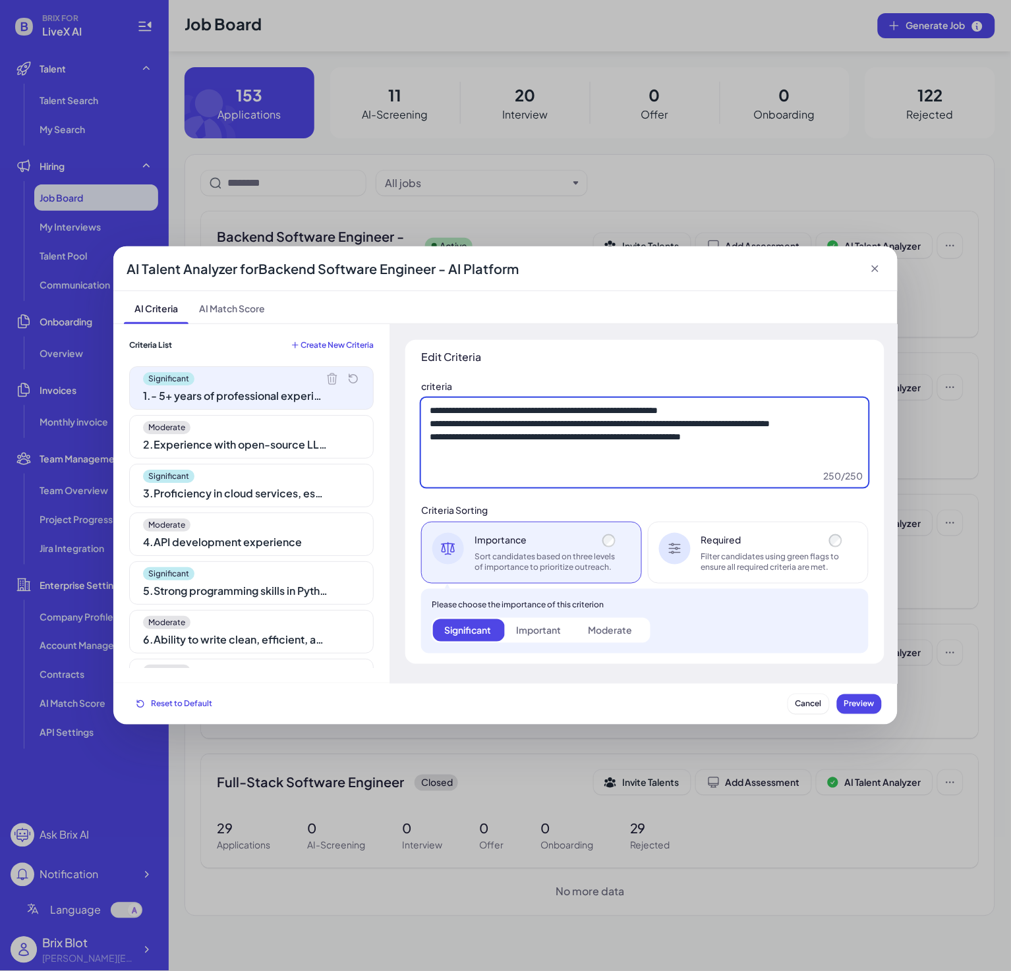
click at [747, 441] on textarea "**********" at bounding box center [644, 443] width 447 height 90
drag, startPoint x: 802, startPoint y: 446, endPoint x: 414, endPoint y: 393, distance: 391.7
click at [414, 393] on div "**********" at bounding box center [644, 502] width 479 height 324
click at [863, 279] on div "AI Talent Analyzer for Backend Software Engineer - AI Platform" at bounding box center [505, 268] width 784 height 45
click at [876, 268] on icon at bounding box center [875, 269] width 7 height 7
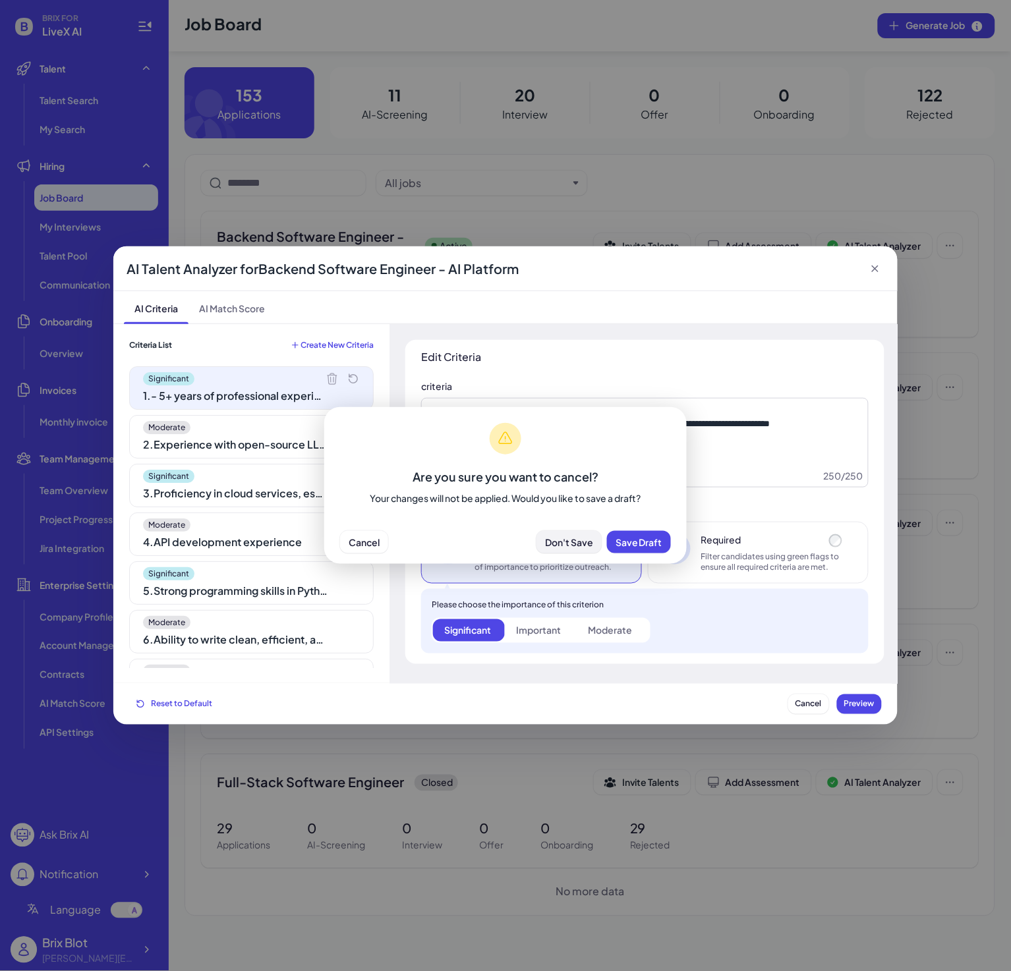
click at [567, 544] on span "Don't Save" at bounding box center [569, 542] width 48 height 12
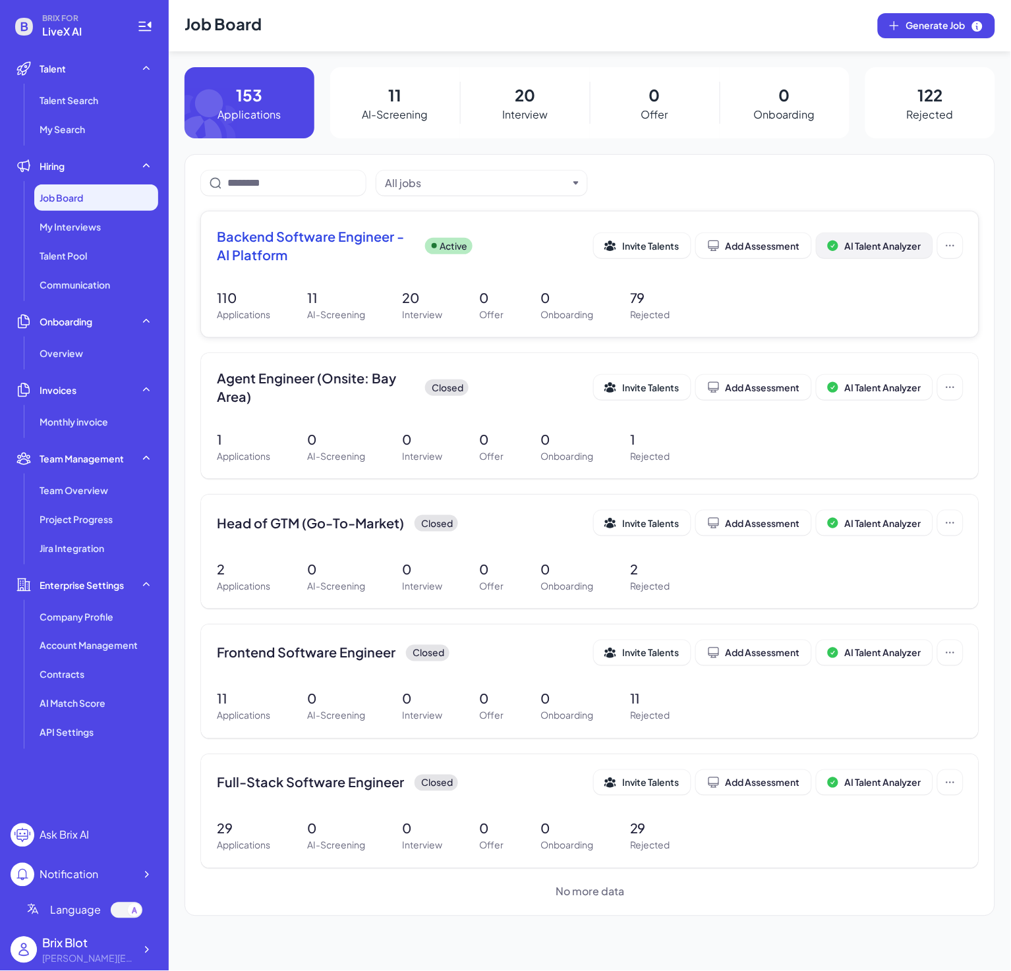
click at [903, 248] on span "AI Talent Analyzer" at bounding box center [883, 246] width 76 height 12
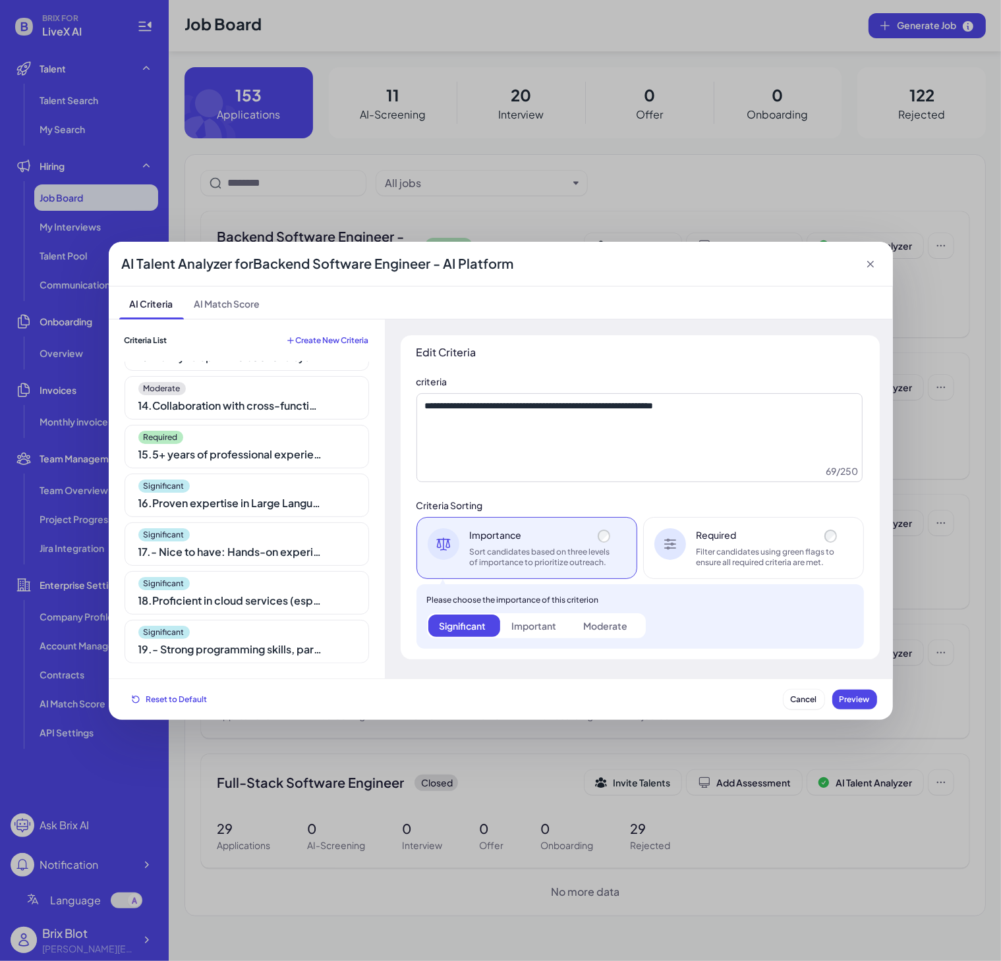
scroll to position [94, 0]
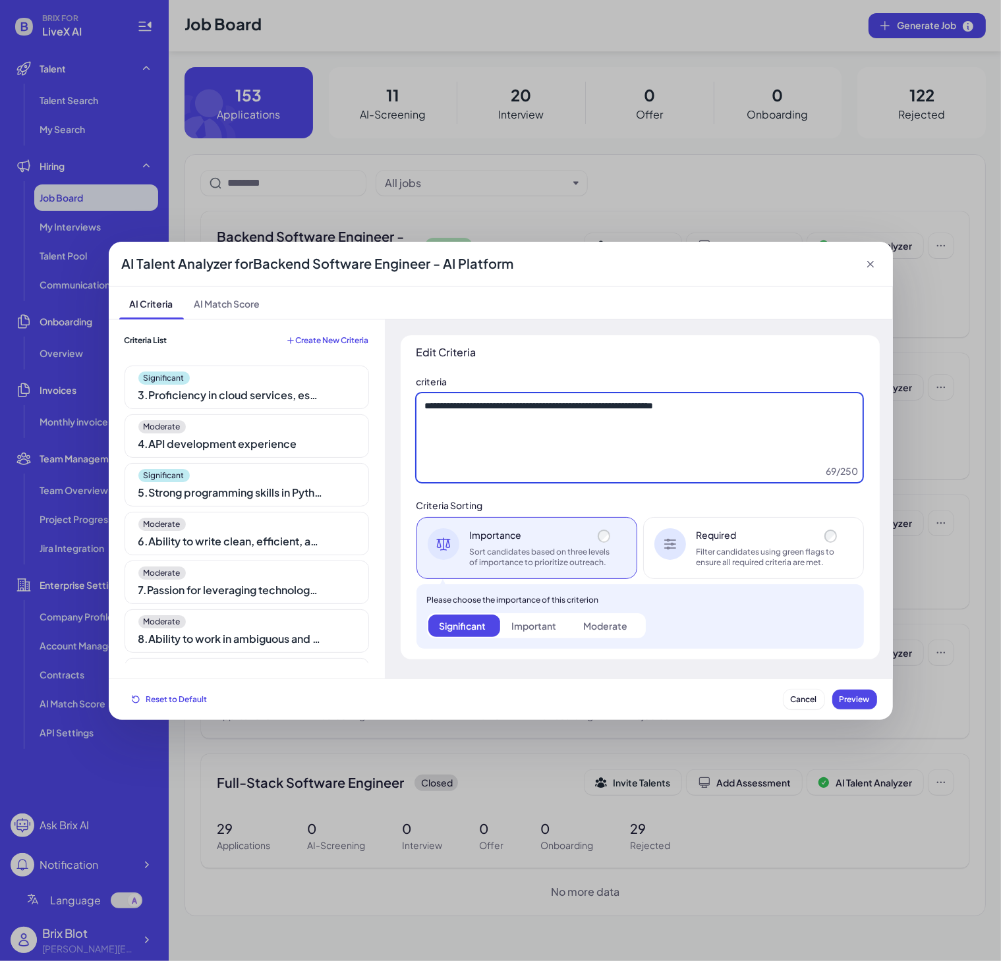
click at [580, 444] on textarea "**********" at bounding box center [639, 438] width 446 height 90
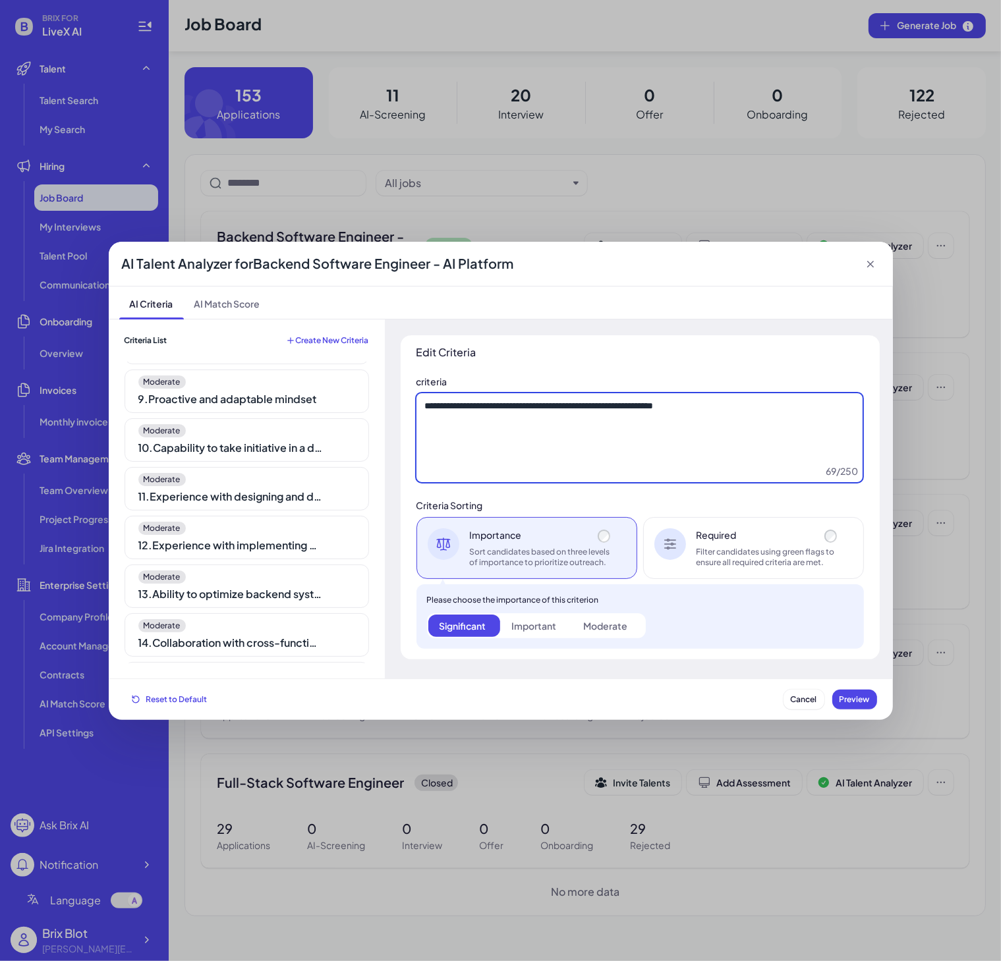
scroll to position [623, 0]
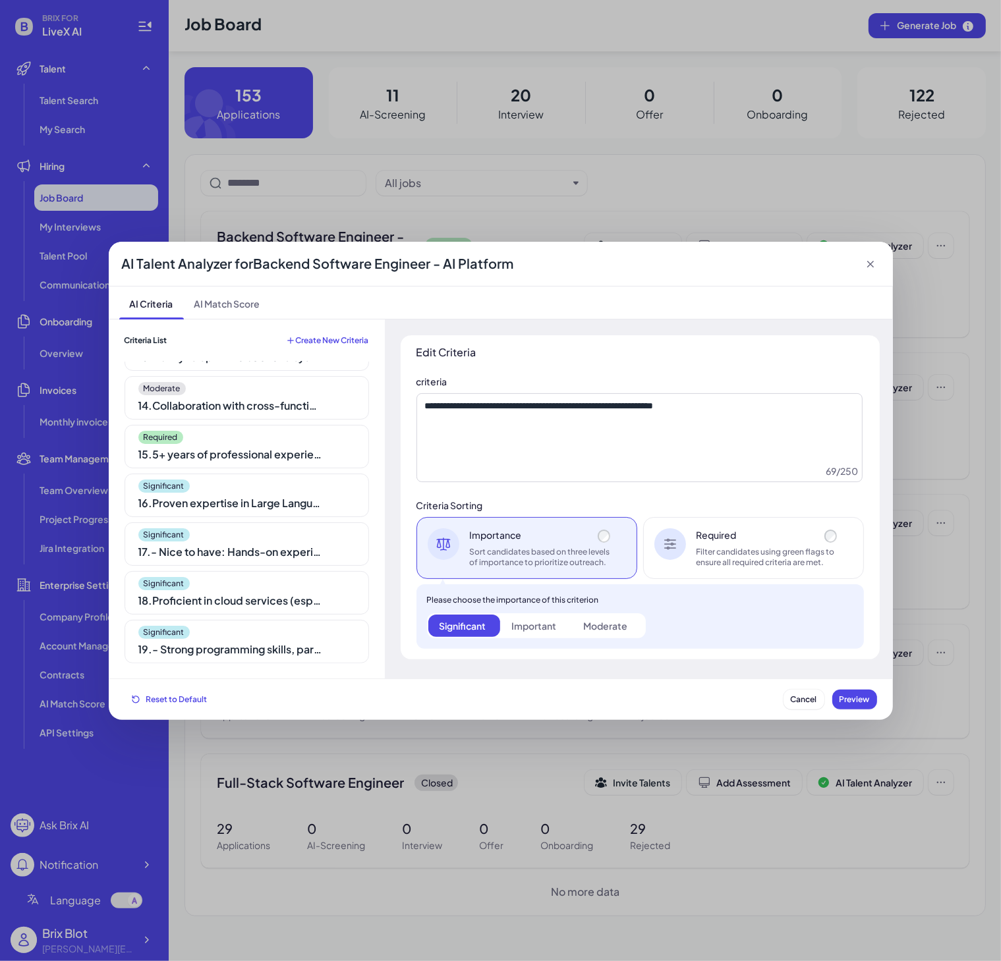
click at [872, 264] on icon at bounding box center [870, 264] width 13 height 13
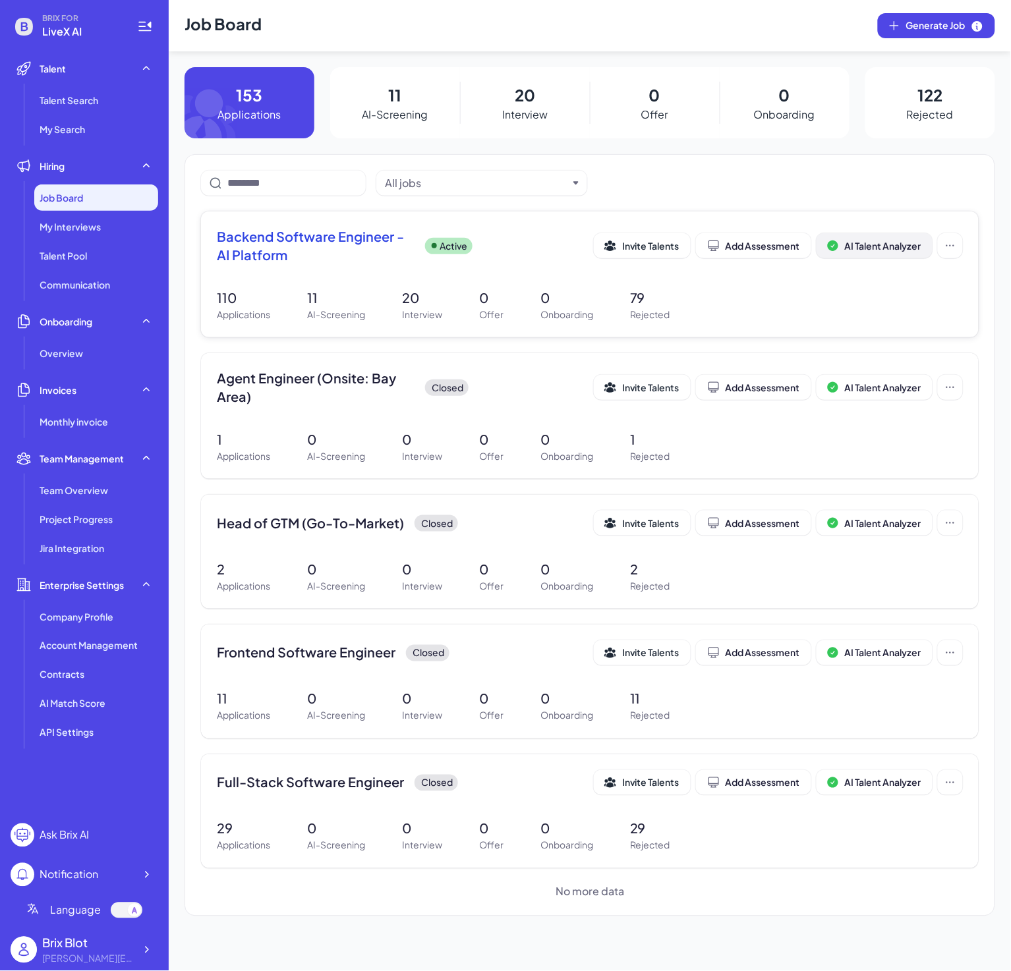
click at [884, 245] on span "AI Talent Analyzer" at bounding box center [883, 246] width 76 height 12
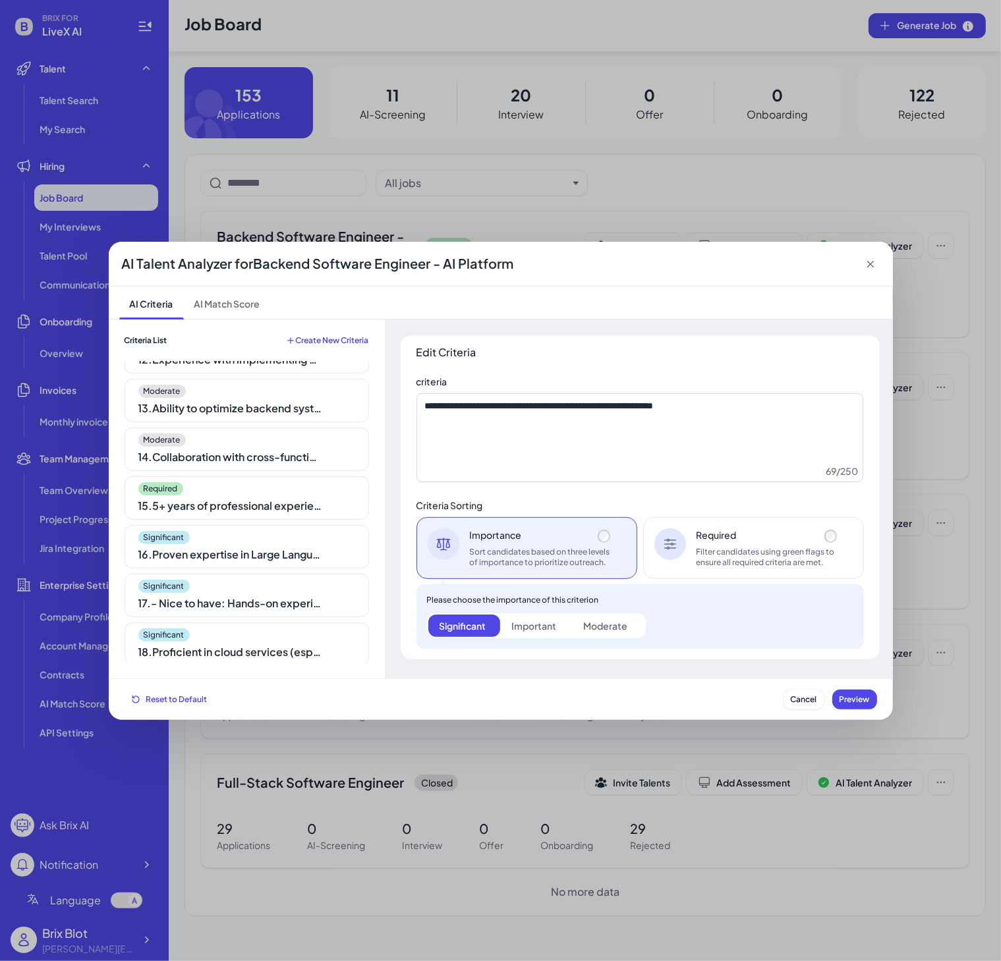
scroll to position [554, 0]
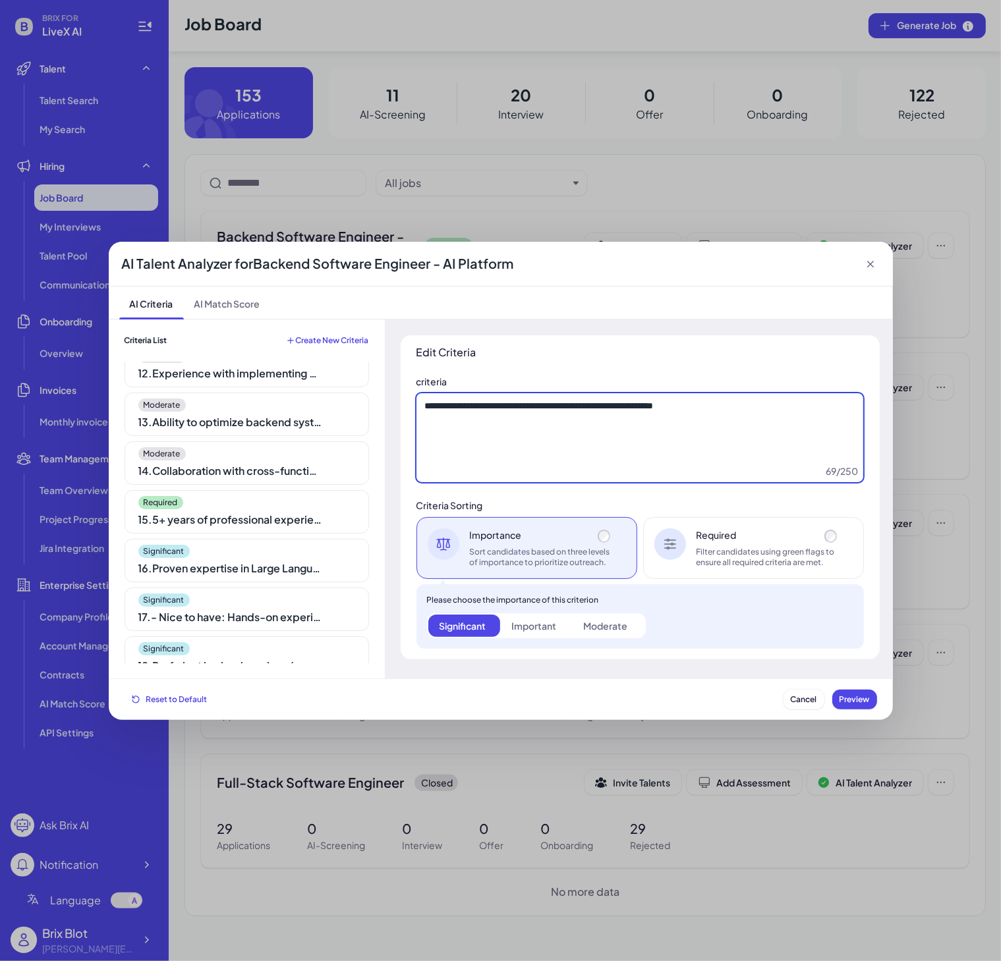
drag, startPoint x: 492, startPoint y: 444, endPoint x: 537, endPoint y: 445, distance: 45.5
click at [492, 444] on textarea "**********" at bounding box center [639, 438] width 447 height 90
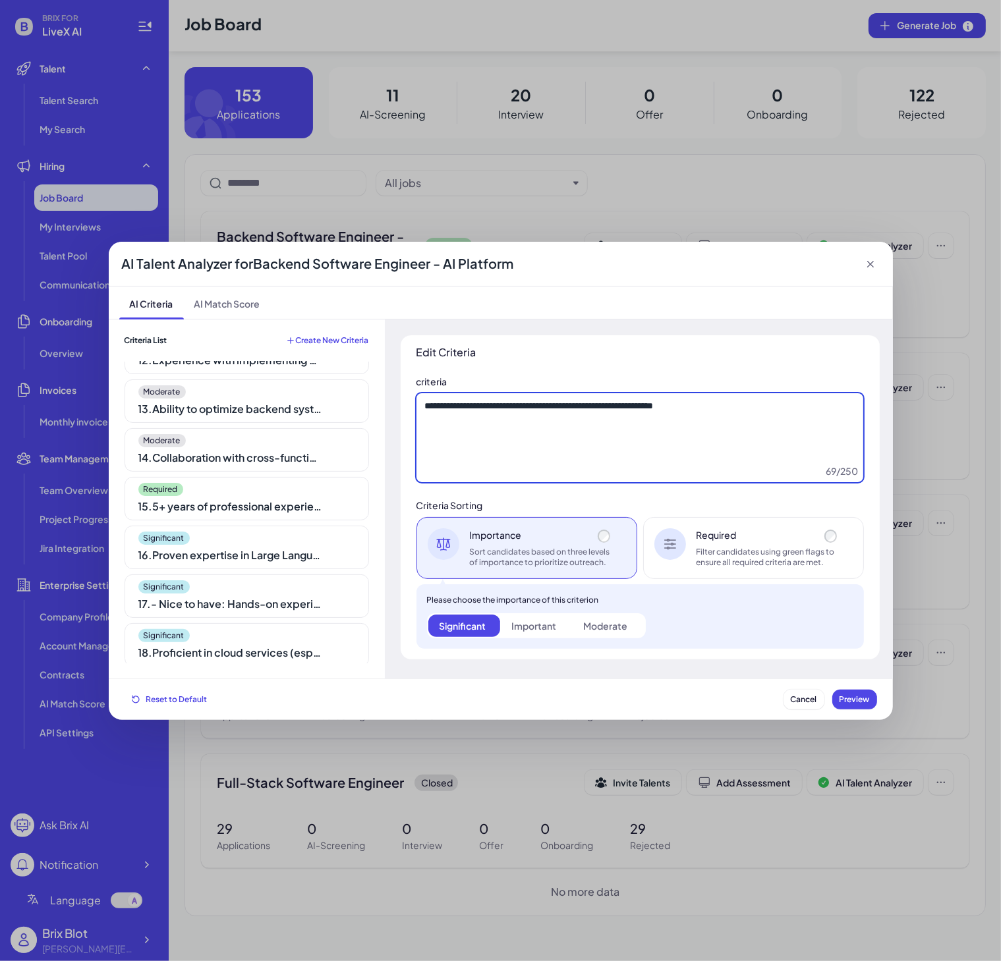
scroll to position [623, 0]
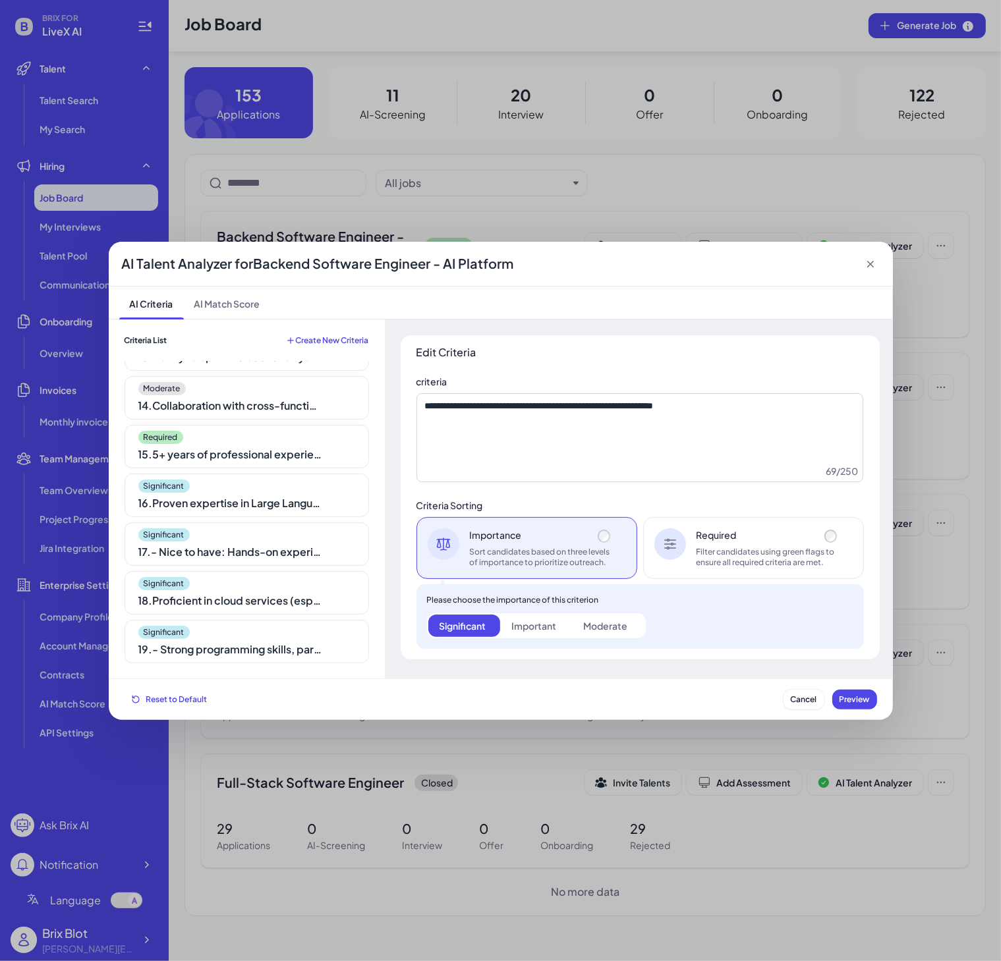
click at [313, 453] on div "15 . 5+ years of professional experience in backend software engineering" at bounding box center [230, 455] width 185 height 16
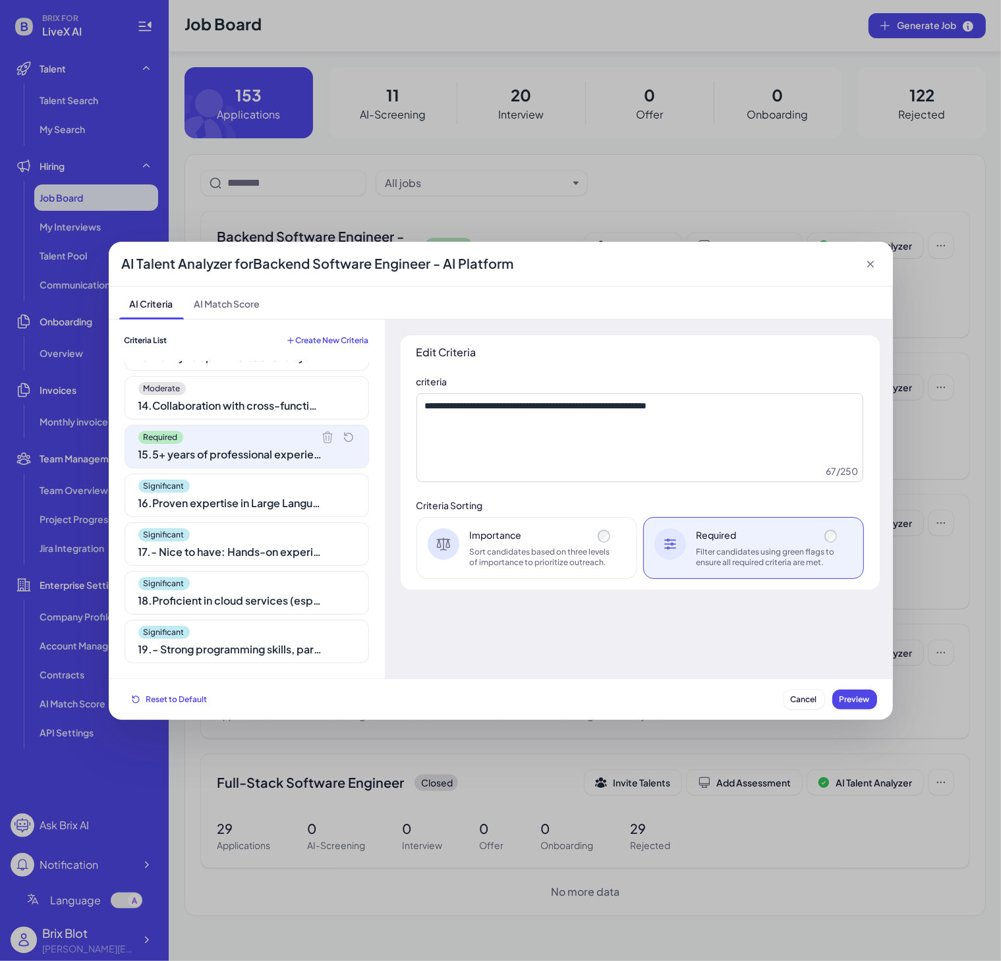
click at [241, 395] on div "Moderate 14 . Collaboration with cross-functional teams" at bounding box center [247, 397] width 244 height 43
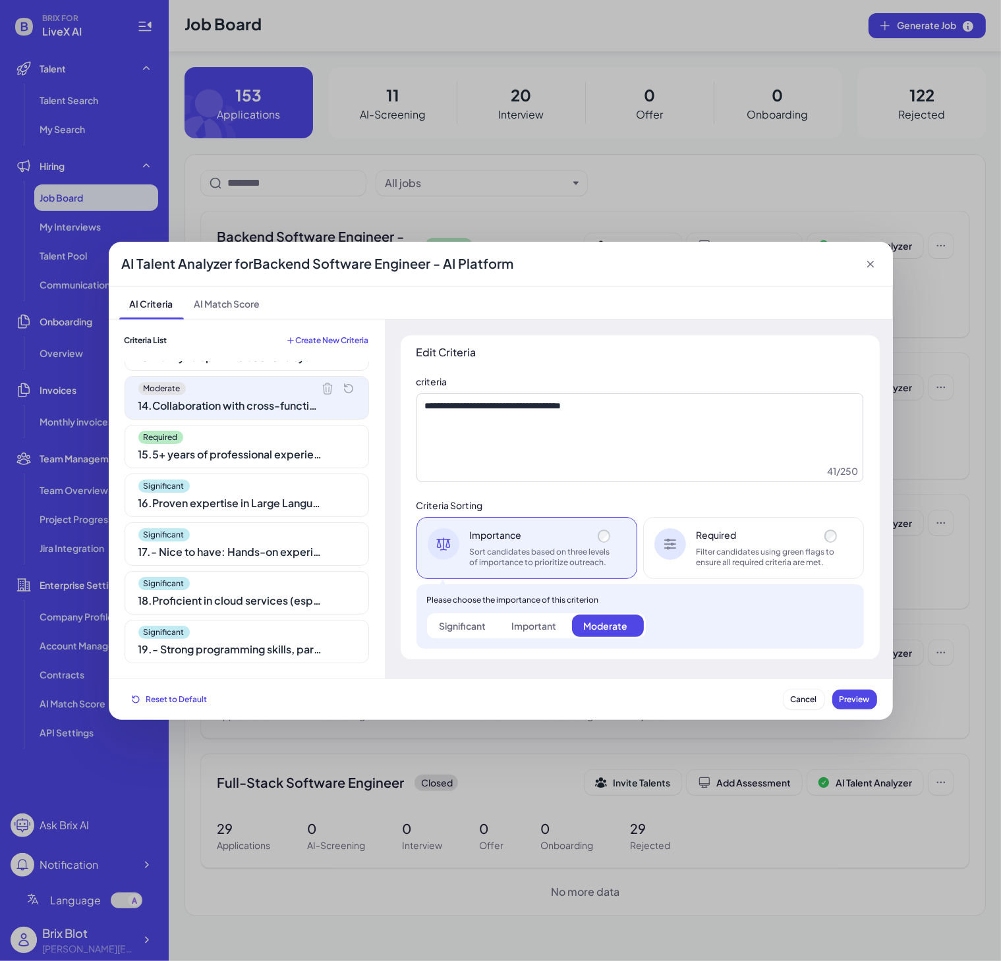
drag, startPoint x: 251, startPoint y: 442, endPoint x: 251, endPoint y: 455, distance: 12.5
click at [251, 445] on div "Required 15 . 5+ years of professional experience in backend software engineeri…" at bounding box center [247, 446] width 244 height 43
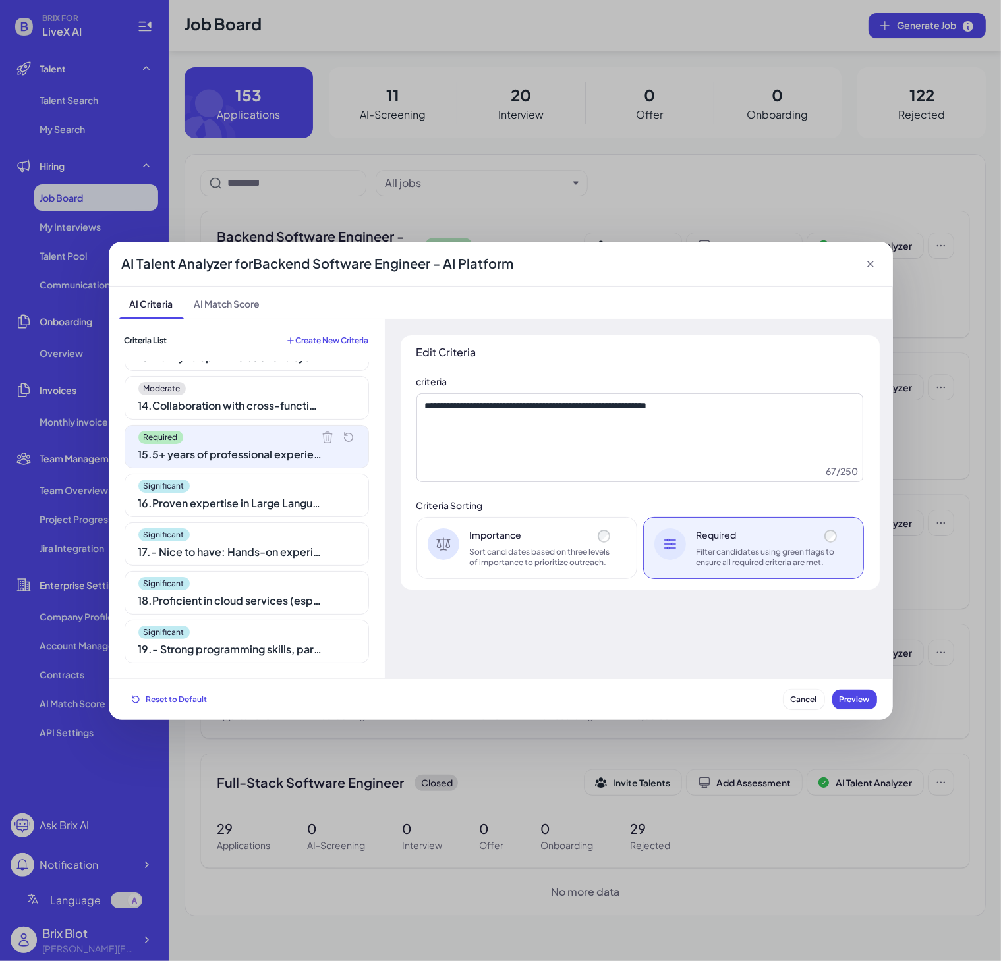
click at [266, 518] on div "Significant 1 . Expertise in Large Language Models (LLMs) or advanced AI techno…" at bounding box center [247, 513] width 244 height 302
click at [293, 514] on div "Significant 16 . Proven expertise in Large Language Models (LLMs), Generative A…" at bounding box center [247, 495] width 244 height 43
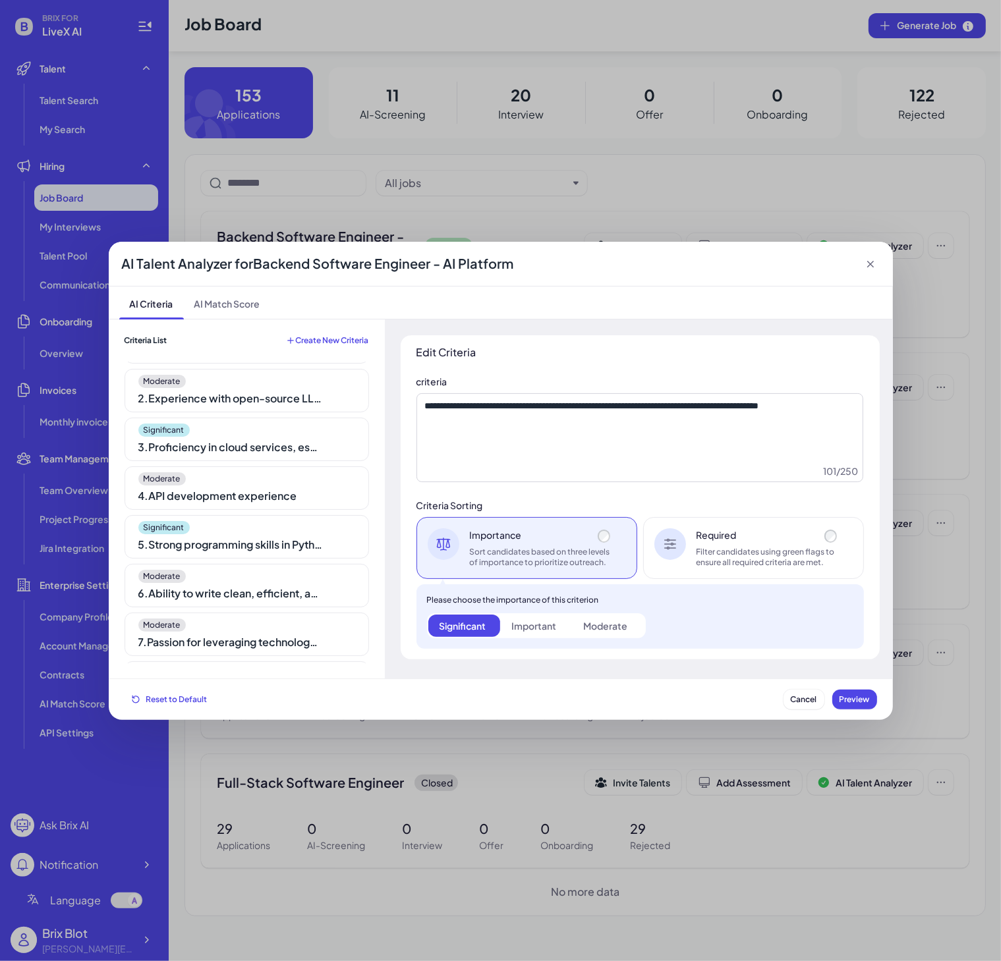
scroll to position [0, 0]
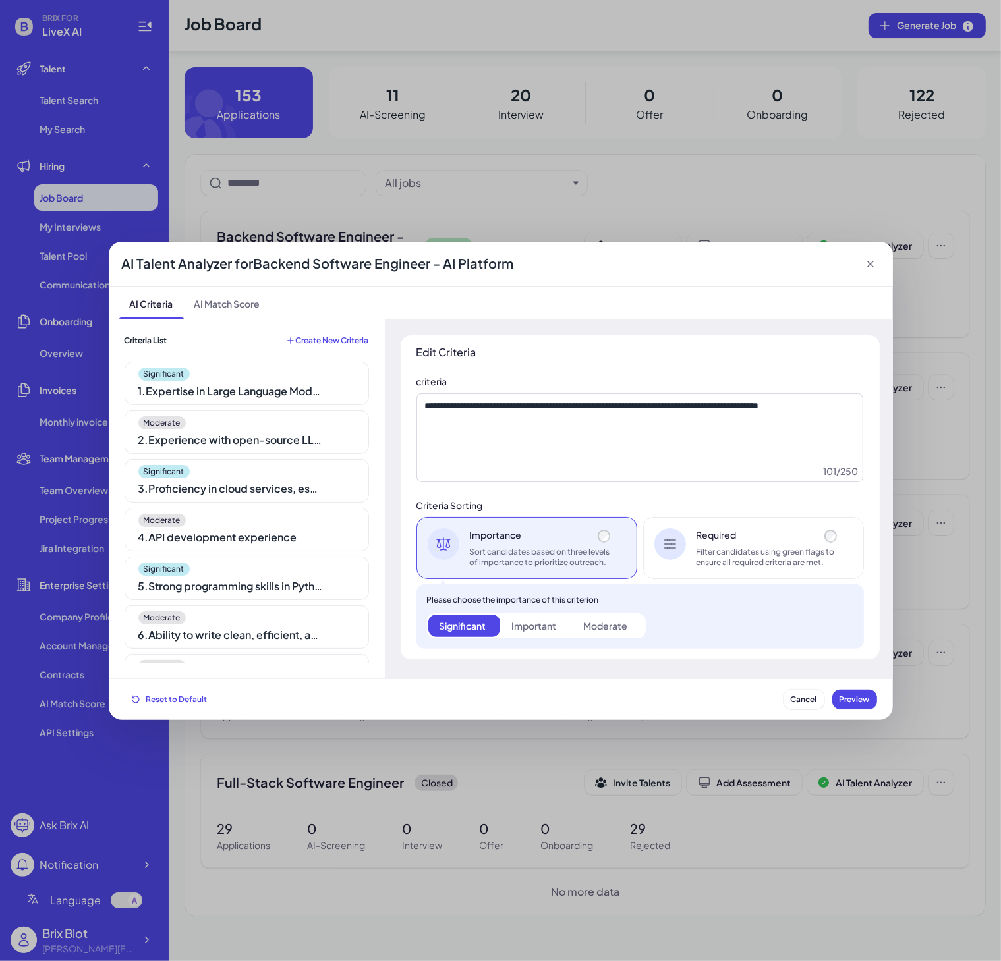
click at [276, 395] on div "1 . Expertise in Large Language Models (LLMs) or advanced AI technologies" at bounding box center [230, 392] width 185 height 16
click at [321, 374] on icon at bounding box center [327, 374] width 13 height 13
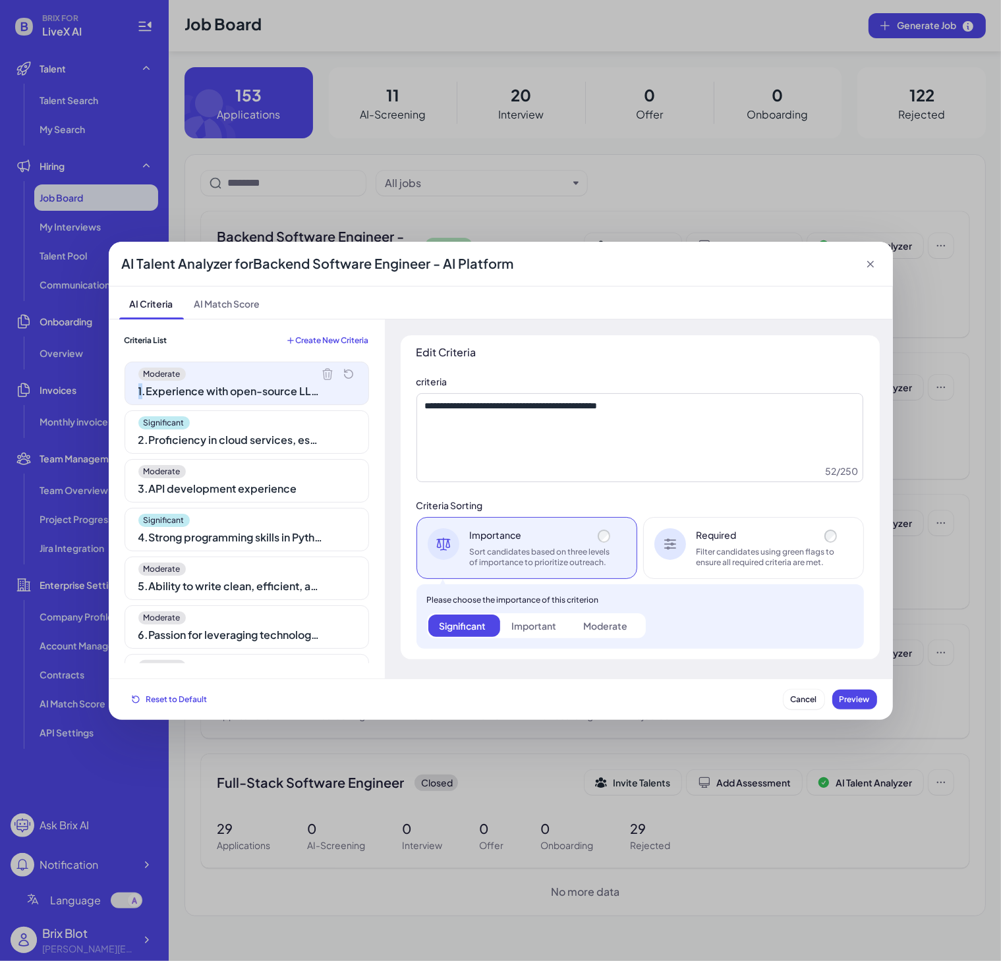
click at [321, 374] on icon at bounding box center [327, 374] width 13 height 13
click at [0, 0] on icon at bounding box center [0, 0] width 0 height 0
click at [323, 374] on icon at bounding box center [327, 373] width 9 height 11
click at [0, 0] on icon at bounding box center [0, 0] width 0 height 0
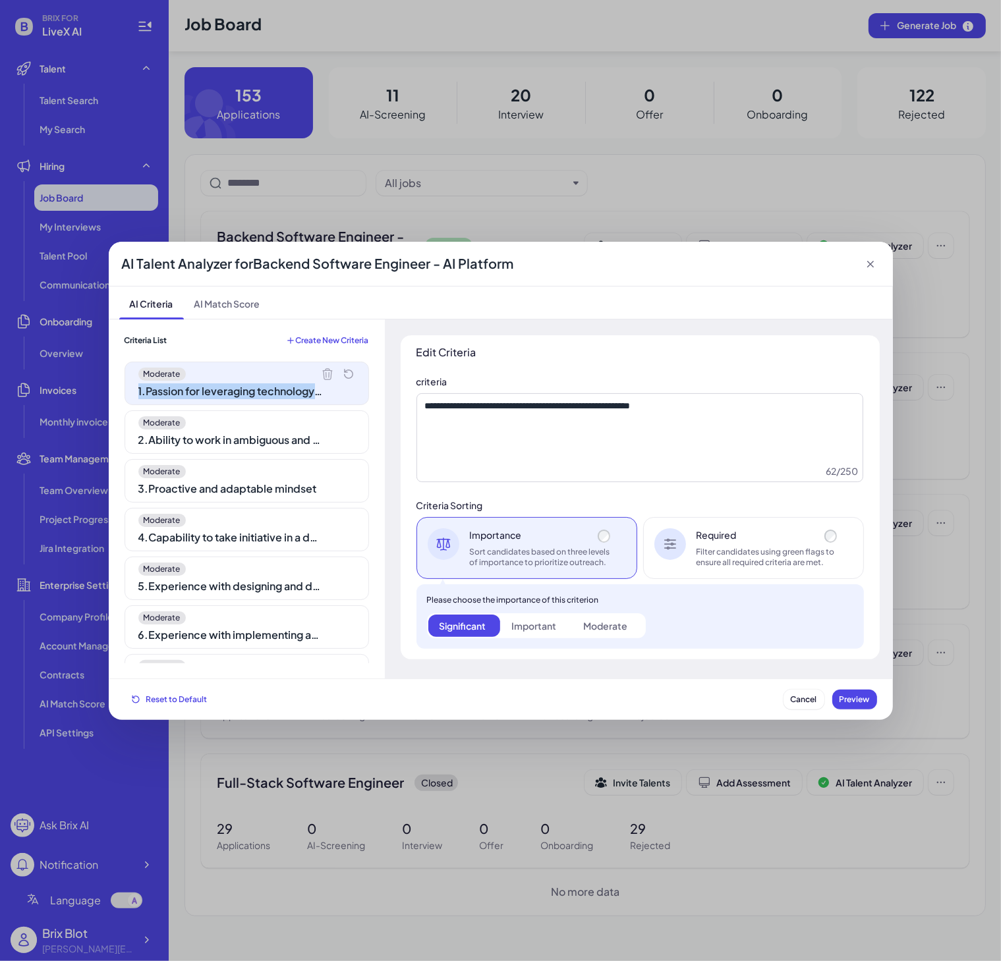
click at [323, 374] on icon at bounding box center [327, 373] width 9 height 11
click at [0, 0] on icon at bounding box center [0, 0] width 0 height 0
click at [323, 374] on icon at bounding box center [327, 373] width 9 height 11
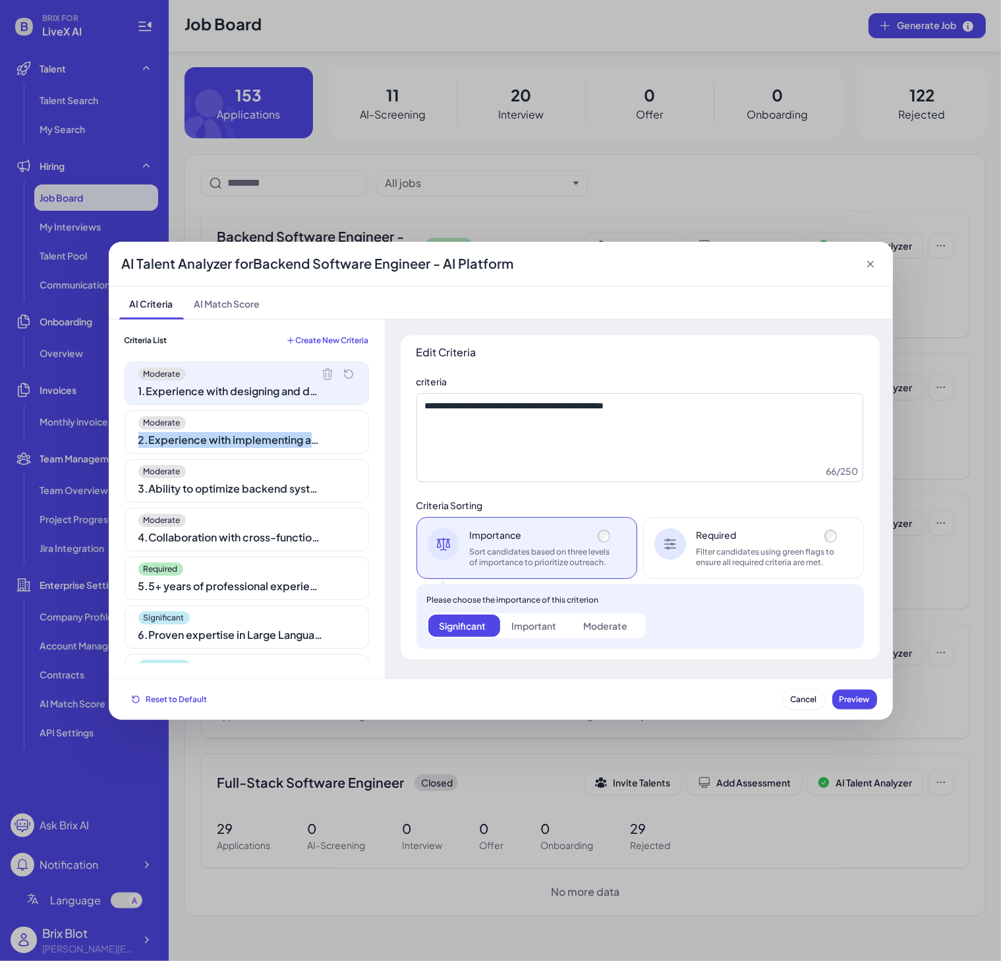
click at [0, 0] on icon at bounding box center [0, 0] width 0 height 0
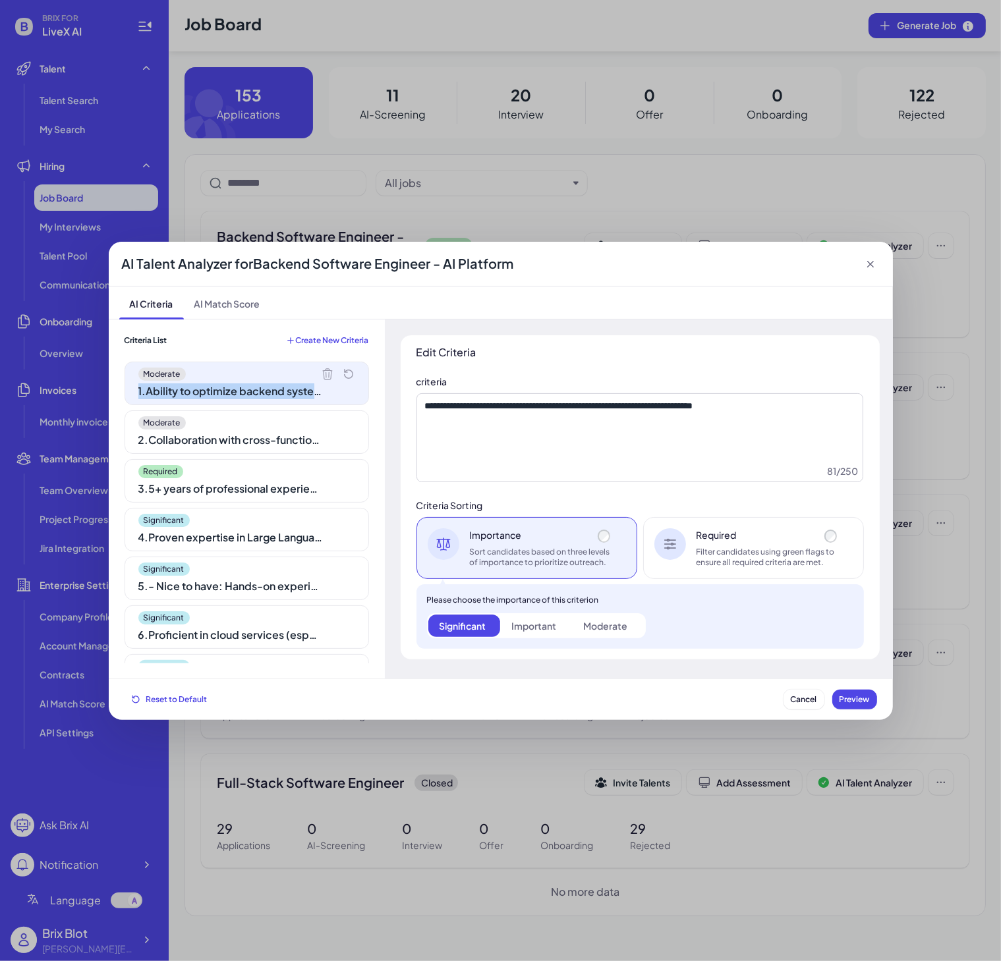
click at [323, 374] on icon at bounding box center [327, 373] width 9 height 11
click at [0, 0] on icon at bounding box center [0, 0] width 0 height 0
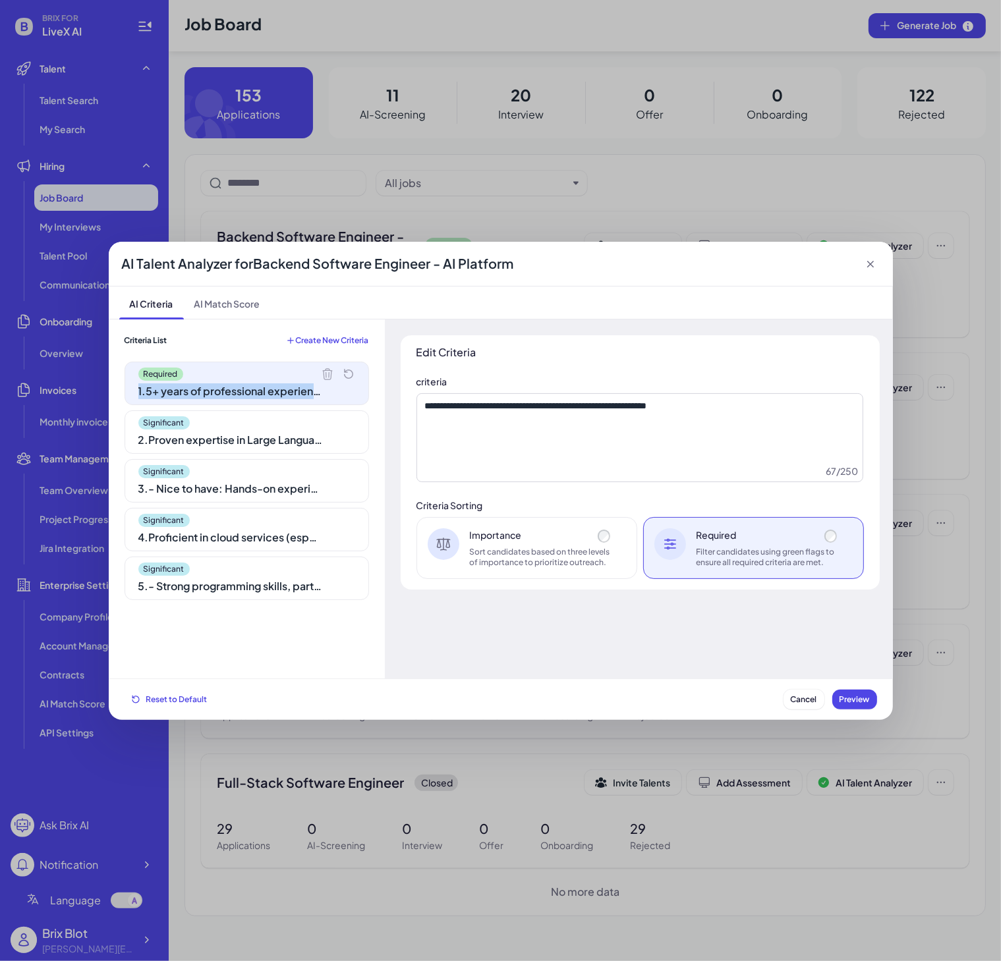
click at [323, 374] on icon at bounding box center [327, 373] width 9 height 11
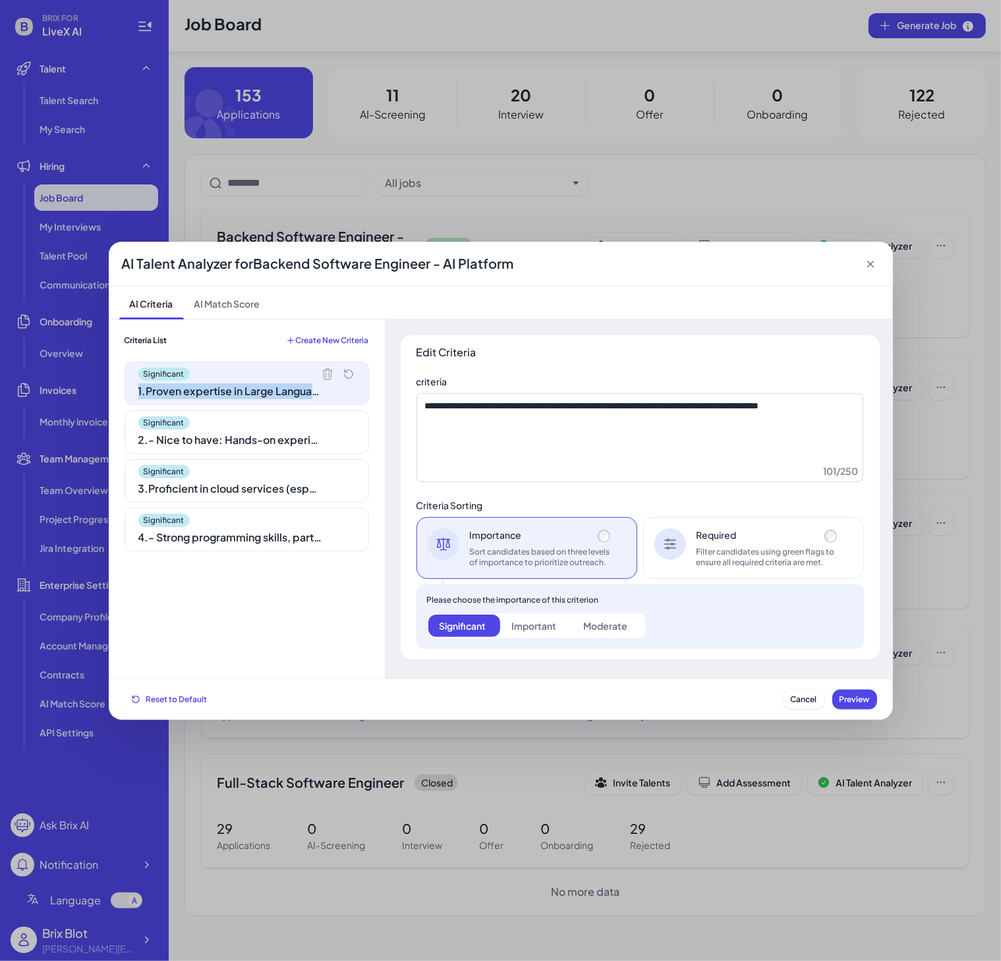
click at [323, 374] on icon at bounding box center [327, 373] width 9 height 11
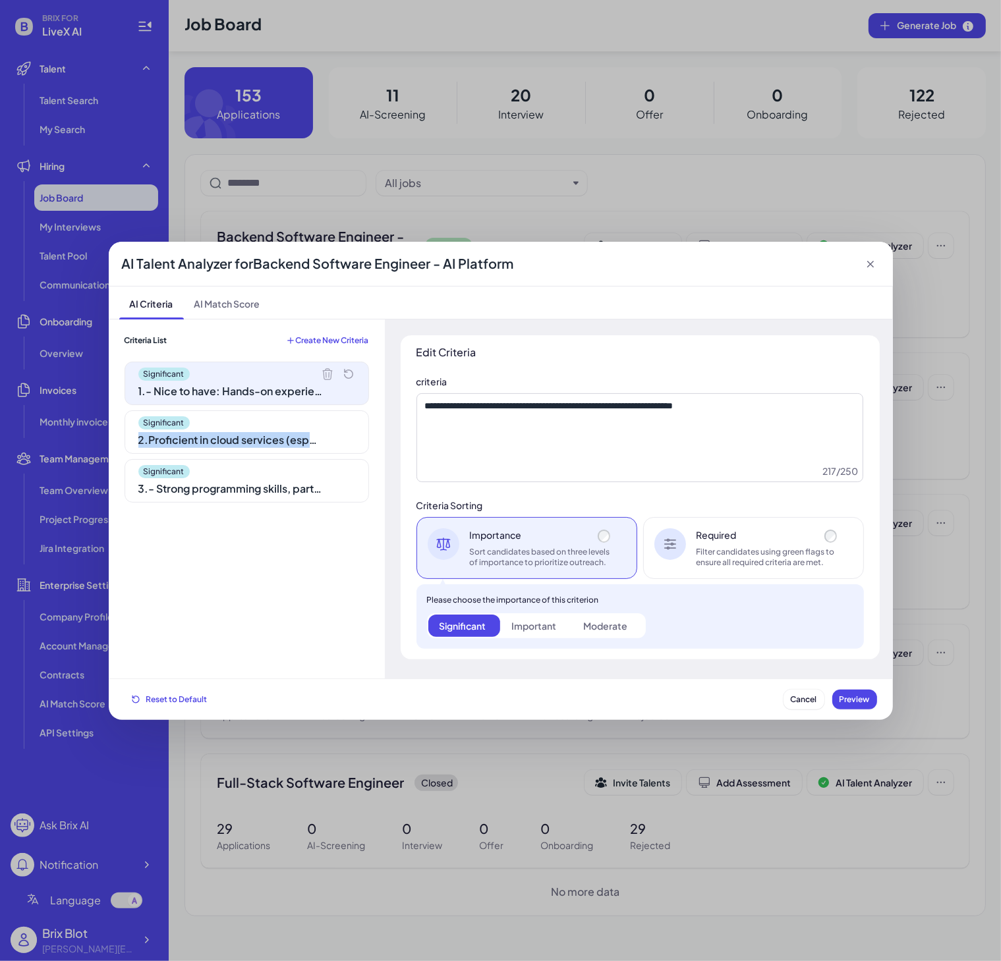
click at [0, 0] on icon at bounding box center [0, 0] width 0 height 0
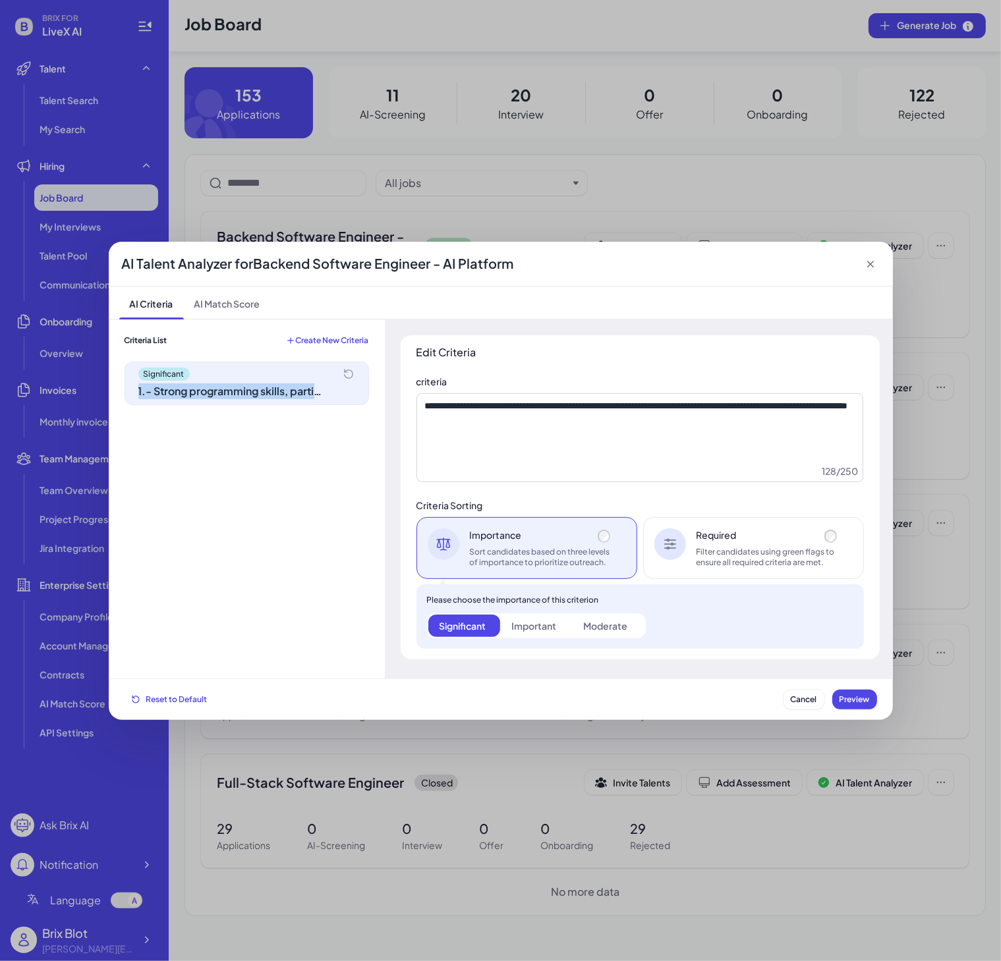
click at [315, 374] on div "Significant" at bounding box center [246, 374] width 217 height 13
click at [315, 375] on div "Significant" at bounding box center [246, 374] width 217 height 13
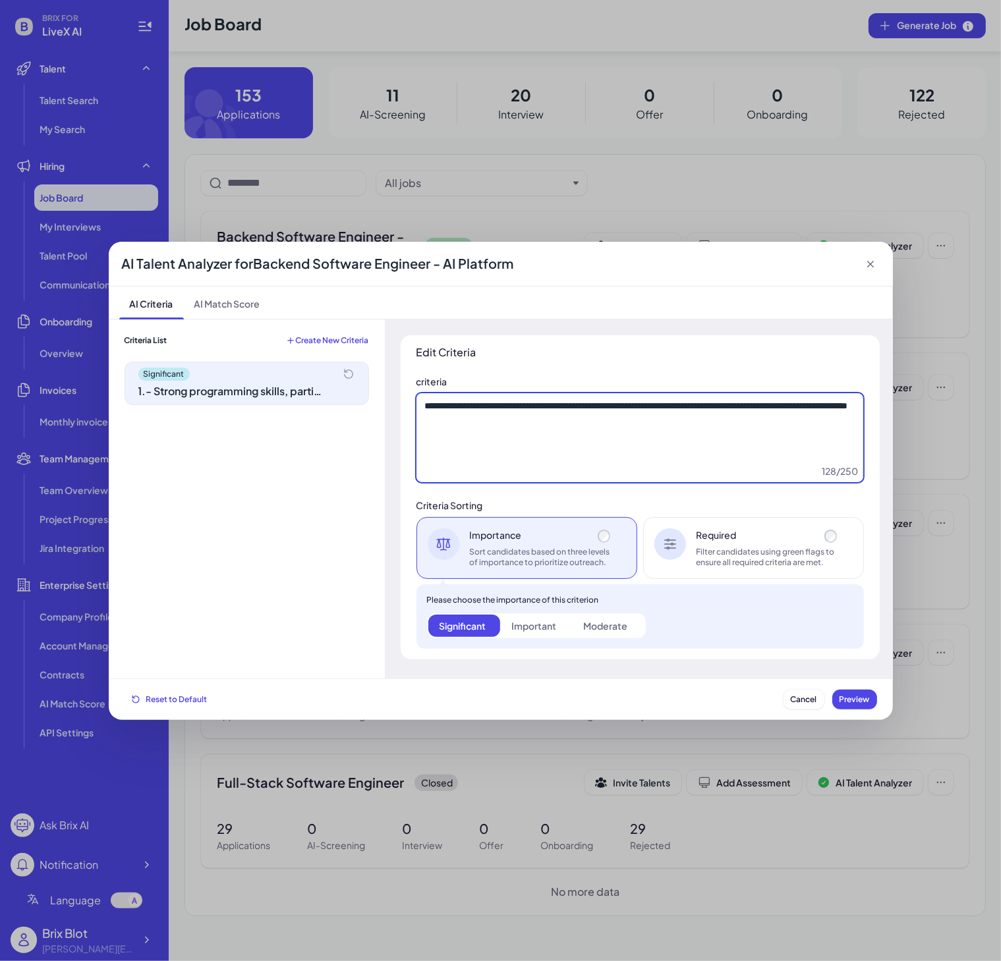
click at [571, 415] on textarea "**********" at bounding box center [639, 438] width 447 height 90
click at [592, 427] on textarea "**********" at bounding box center [639, 438] width 447 height 90
paste textarea "**********"
drag, startPoint x: 820, startPoint y: 453, endPoint x: 418, endPoint y: 461, distance: 402.0
click at [418, 461] on textarea "**********" at bounding box center [639, 438] width 447 height 90
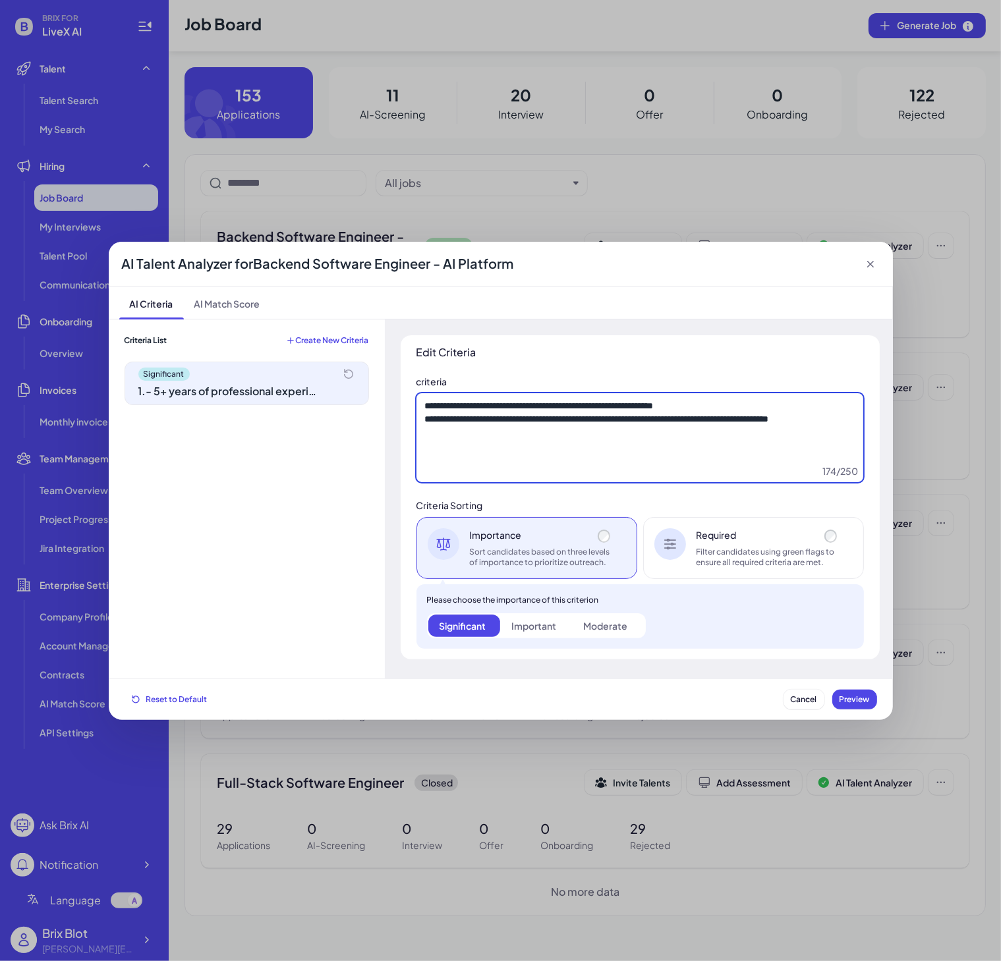
type textarea "**********"
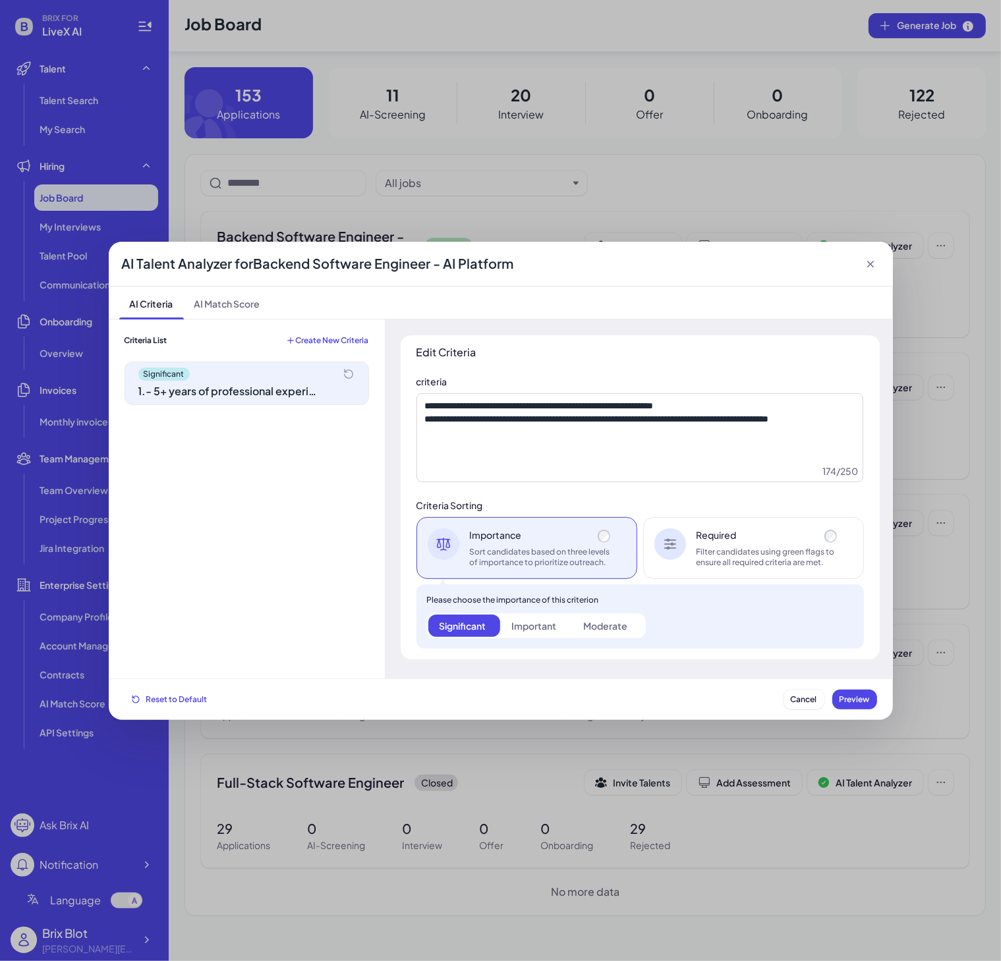
click at [611, 626] on div "Moderate" at bounding box center [605, 625] width 44 height 13
click at [533, 632] on div "Important" at bounding box center [533, 625] width 45 height 13
click at [853, 695] on span "Preview" at bounding box center [855, 700] width 30 height 10
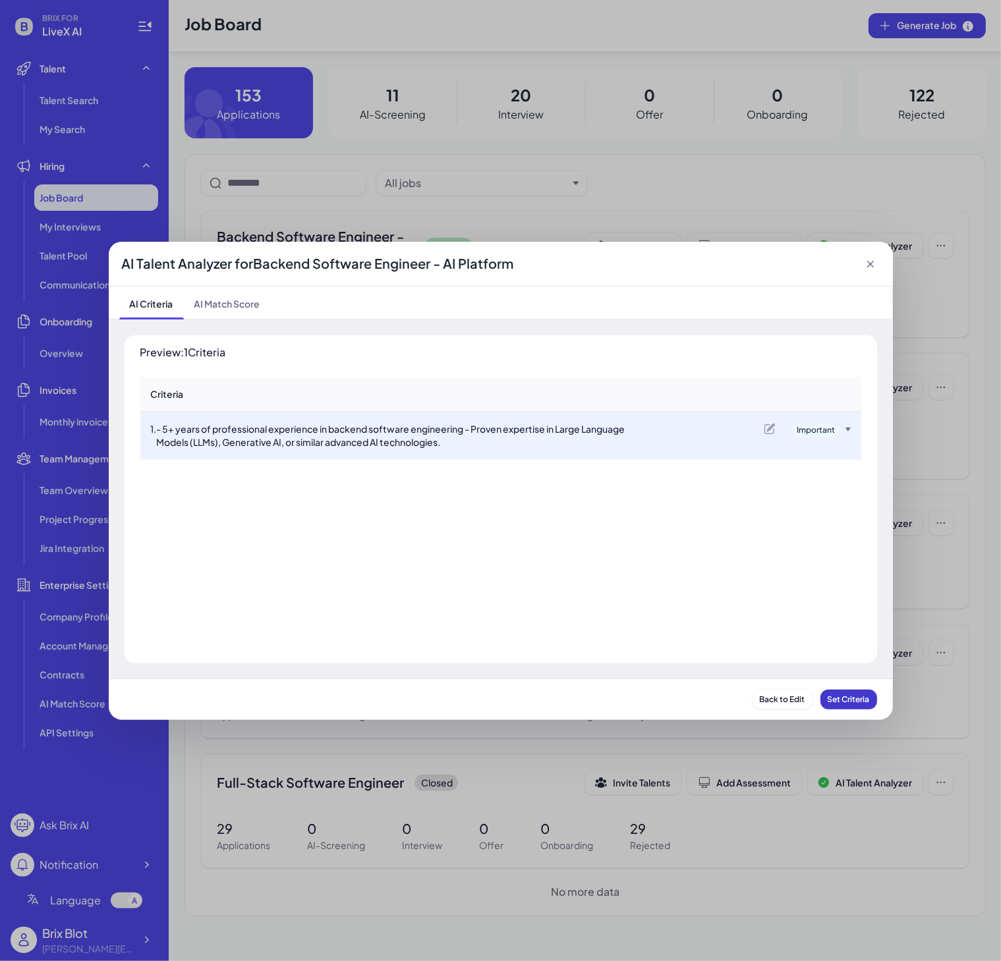
click at [861, 697] on span "Set Criteria" at bounding box center [849, 700] width 42 height 10
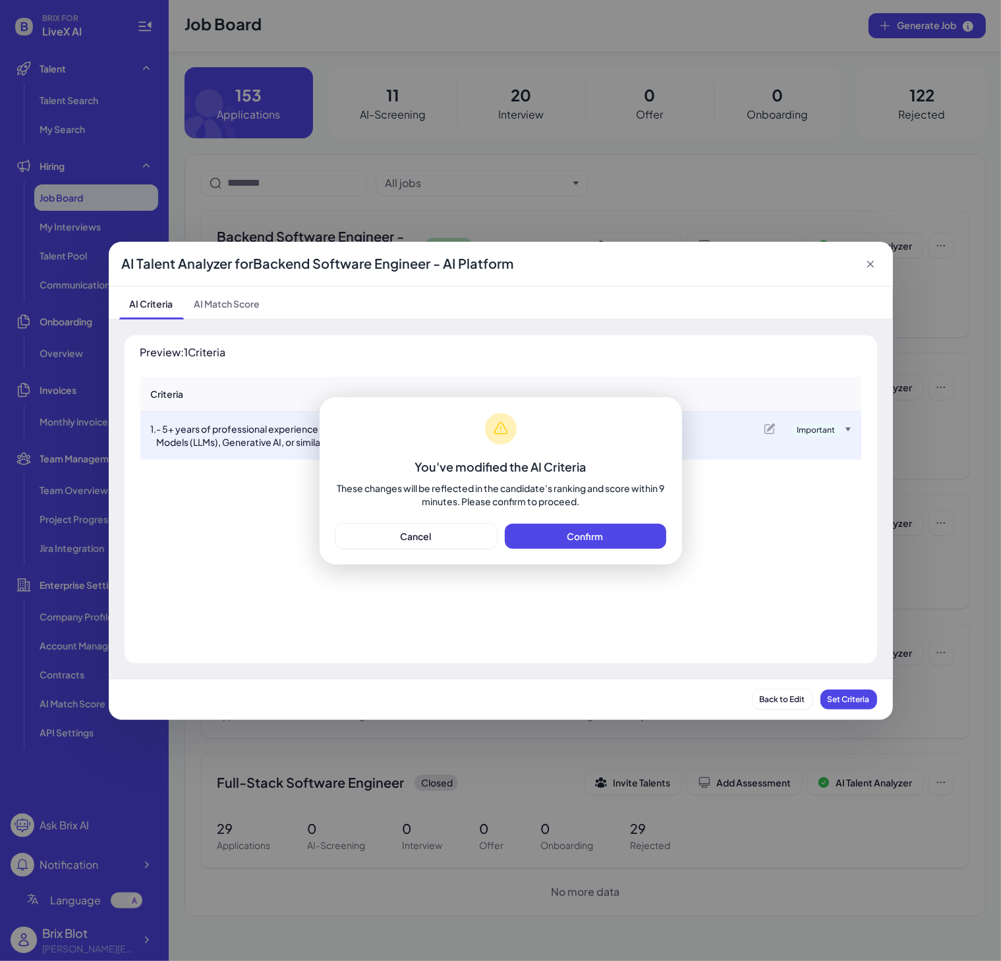
click at [571, 532] on span "Confirm" at bounding box center [585, 536] width 36 height 12
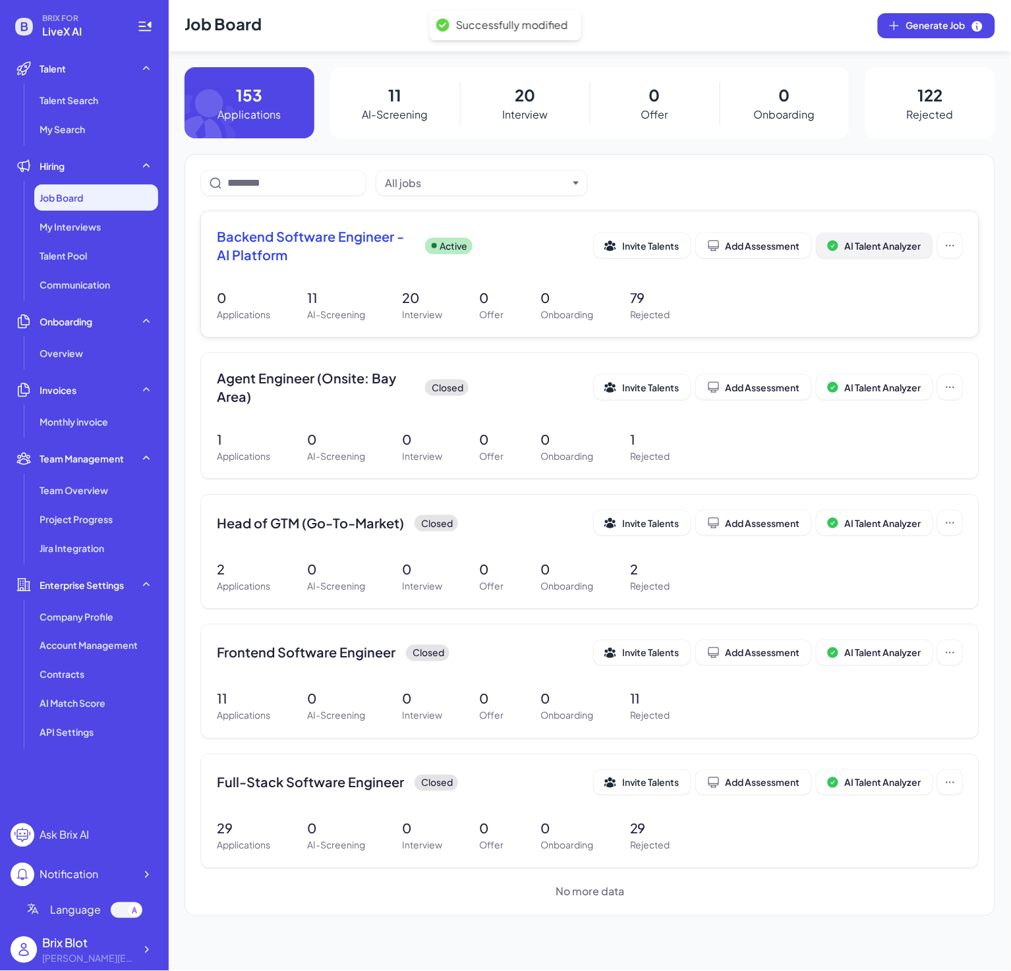
click at [887, 247] on span "AI Talent Analyzer" at bounding box center [883, 246] width 76 height 12
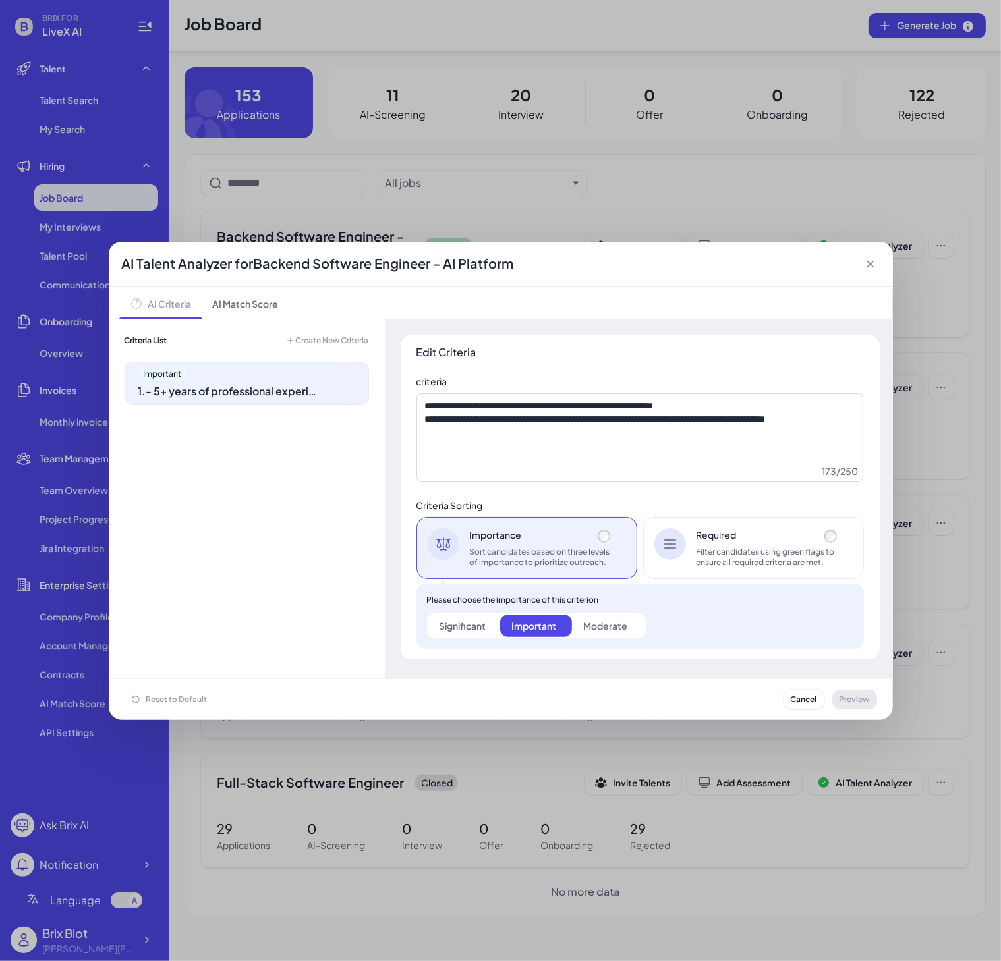
click at [329, 517] on div "Important 1 . - 5+ years of professional experience in backend software enginee…" at bounding box center [247, 513] width 244 height 302
click at [295, 530] on div "Important 1 . - 5+ years of professional experience in backend software enginee…" at bounding box center [247, 513] width 244 height 302
click at [243, 505] on div "Important 1 . - 5+ years of professional experience in backend software enginee…" at bounding box center [247, 513] width 244 height 302
click at [277, 399] on div "1 . - 5+ years of professional experience in backend software engineering - Pro…" at bounding box center [230, 392] width 185 height 16
click at [290, 542] on div "Important 1 . - 5+ years of professional experience in backend software enginee…" at bounding box center [247, 513] width 244 height 302
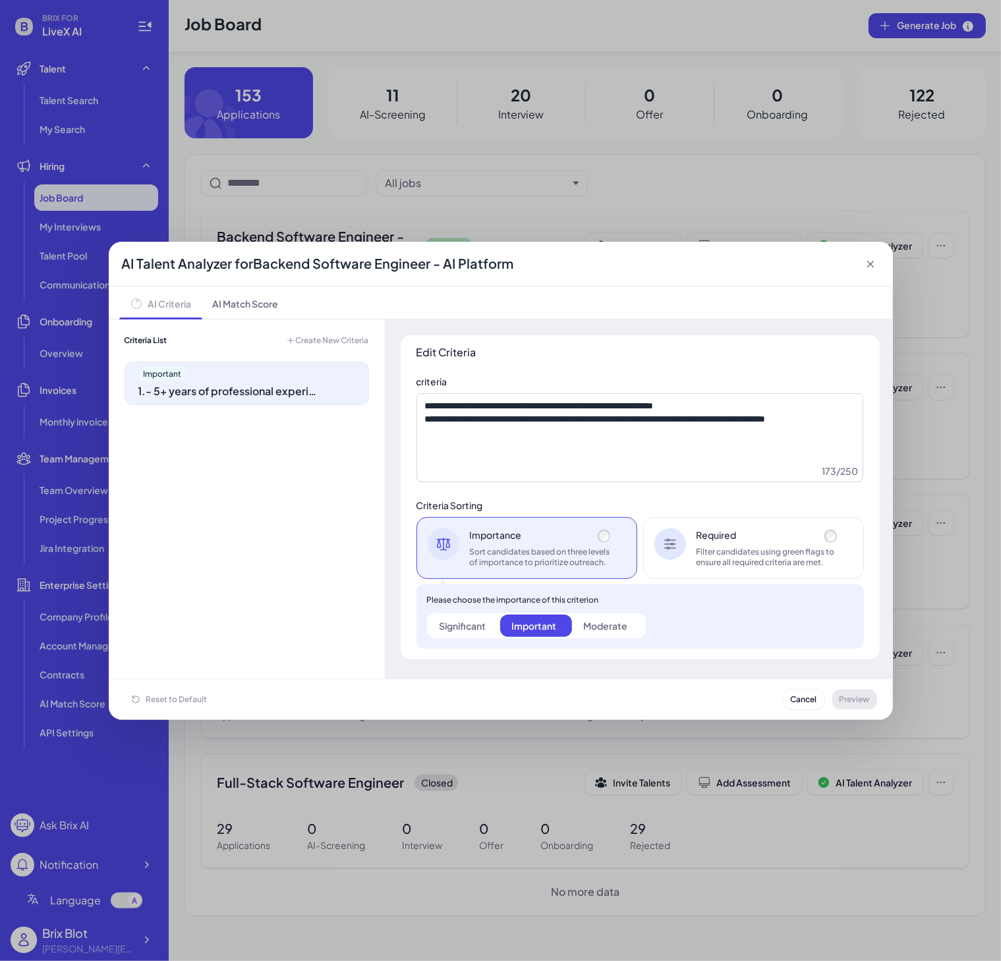
click at [283, 401] on div "Important 1 . - 5+ years of professional experience in backend software enginee…" at bounding box center [247, 383] width 244 height 43
click at [231, 532] on div "Important 1 . - 5+ years of professional experience in backend software enginee…" at bounding box center [247, 513] width 244 height 302
click at [721, 271] on div "AI Talent Analyzer for Backend Software Engineer - AI Platform" at bounding box center [501, 264] width 784 height 45
click at [250, 393] on div "1 . - 5+ years of professional experience in backend software engineering - Pro…" at bounding box center [230, 392] width 185 height 16
click at [251, 492] on div "Important 1 . - 5+ years of professional experience in backend software enginee…" at bounding box center [247, 513] width 244 height 302
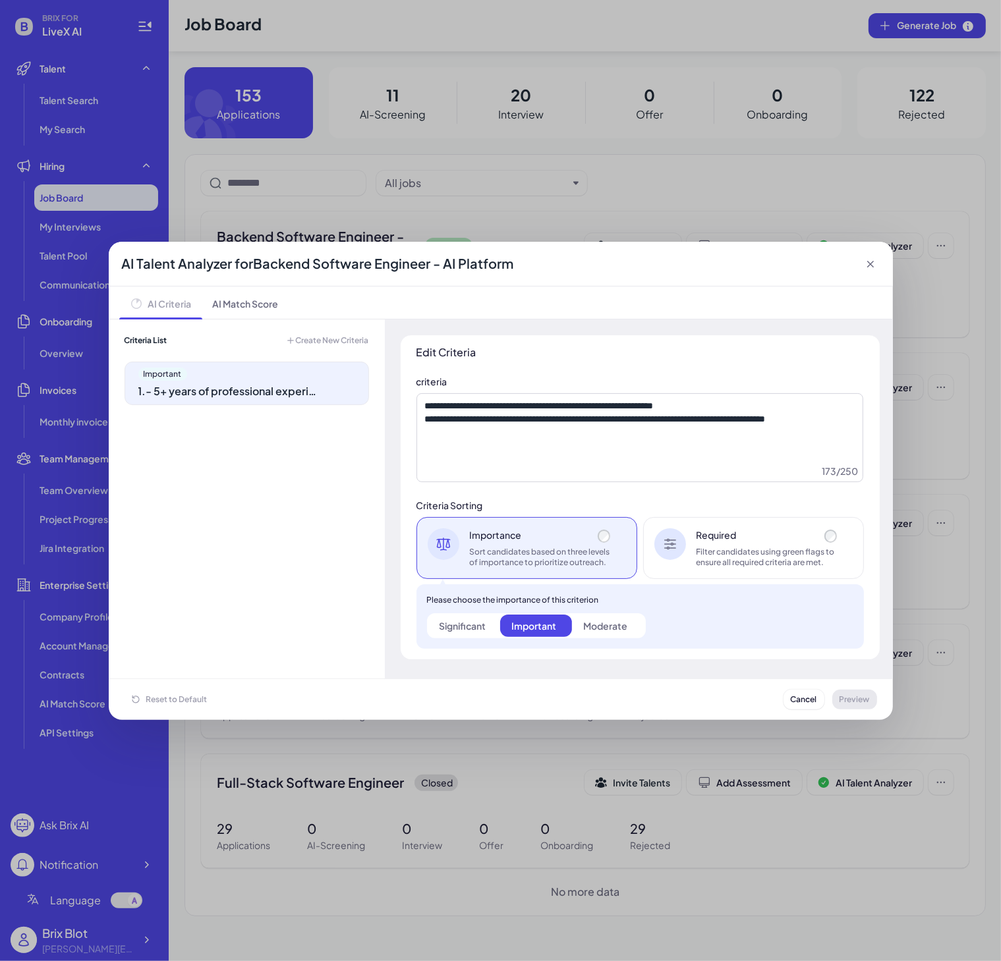
click at [341, 345] on span "Create New Criteria" at bounding box center [332, 340] width 73 height 11
click at [302, 337] on span "Create New Criteria" at bounding box center [332, 340] width 73 height 11
click at [260, 524] on div "Important 1 . - 5+ years of professional experience in backend software enginee…" at bounding box center [247, 513] width 244 height 302
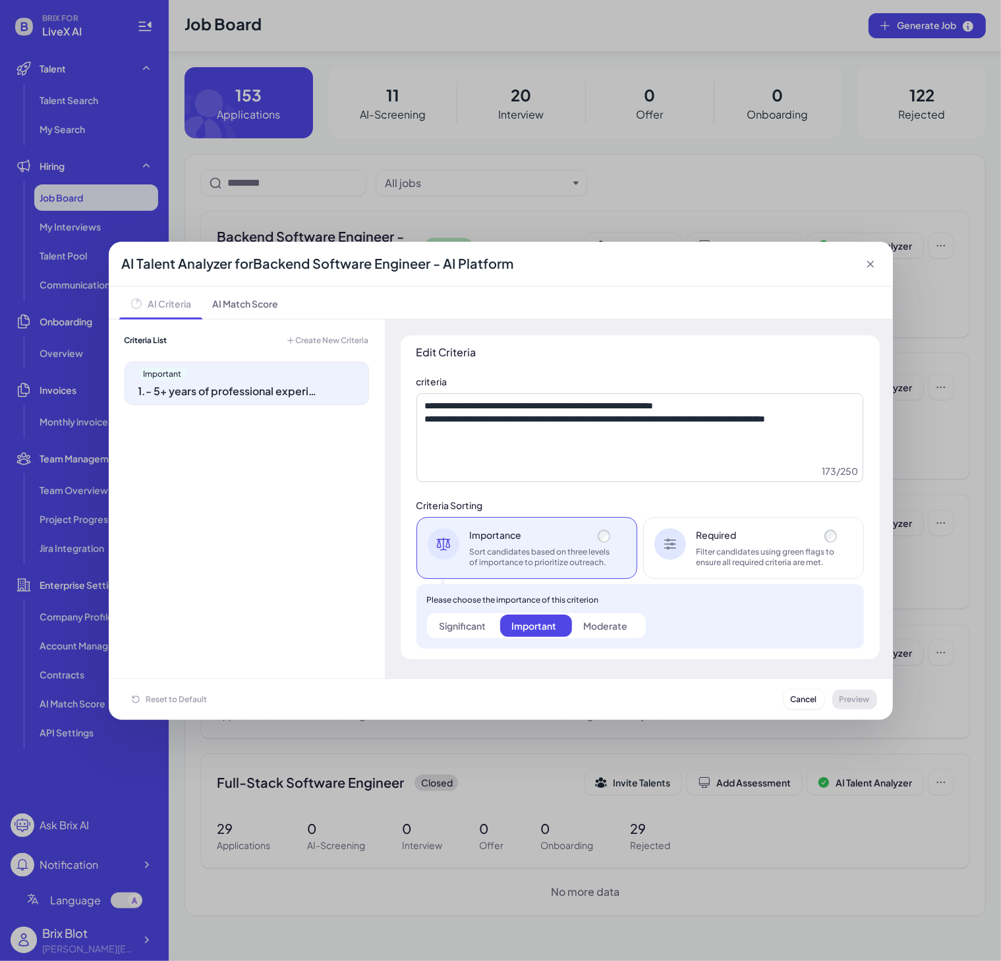
click at [259, 521] on div "Important 1 . - 5+ years of professional experience in backend software enginee…" at bounding box center [247, 513] width 244 height 302
click at [611, 278] on div "AI Talent Analyzer for Backend Software Engineer - AI Platform" at bounding box center [501, 264] width 784 height 45
click at [655, 252] on div "AI Talent Analyzer for Backend Software Engineer - AI Platform" at bounding box center [501, 264] width 784 height 45
click at [341, 338] on span "Create New Criteria" at bounding box center [332, 340] width 73 height 11
click at [370, 338] on div "Criteria List Create New Criteria Important 1 . - 5+ years of professional expe…" at bounding box center [247, 500] width 276 height 360
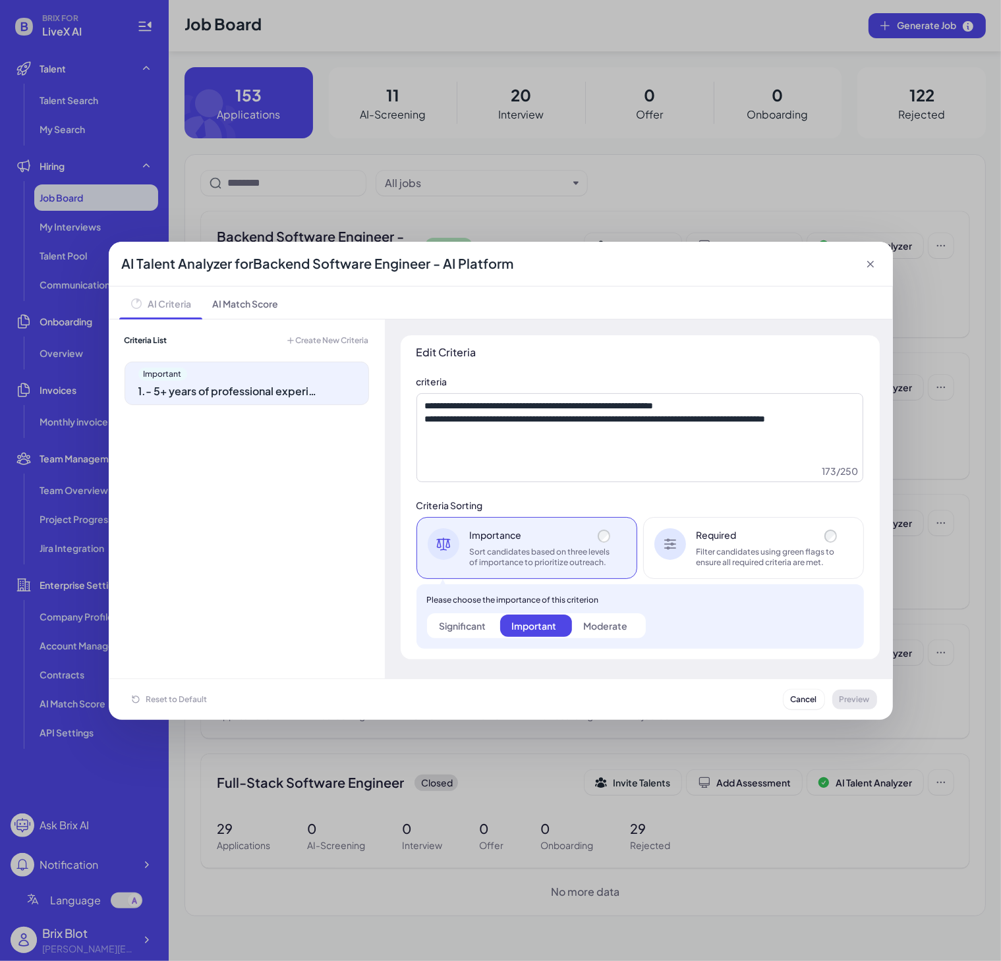
click at [351, 343] on span "Create New Criteria" at bounding box center [332, 340] width 73 height 11
click at [542, 271] on div "AI Talent Analyzer for Backend Software Engineer - AI Platform" at bounding box center [501, 264] width 784 height 45
click at [337, 343] on span "Create New Criteria" at bounding box center [332, 340] width 73 height 11
click at [320, 336] on span "Create New Criteria" at bounding box center [332, 340] width 73 height 11
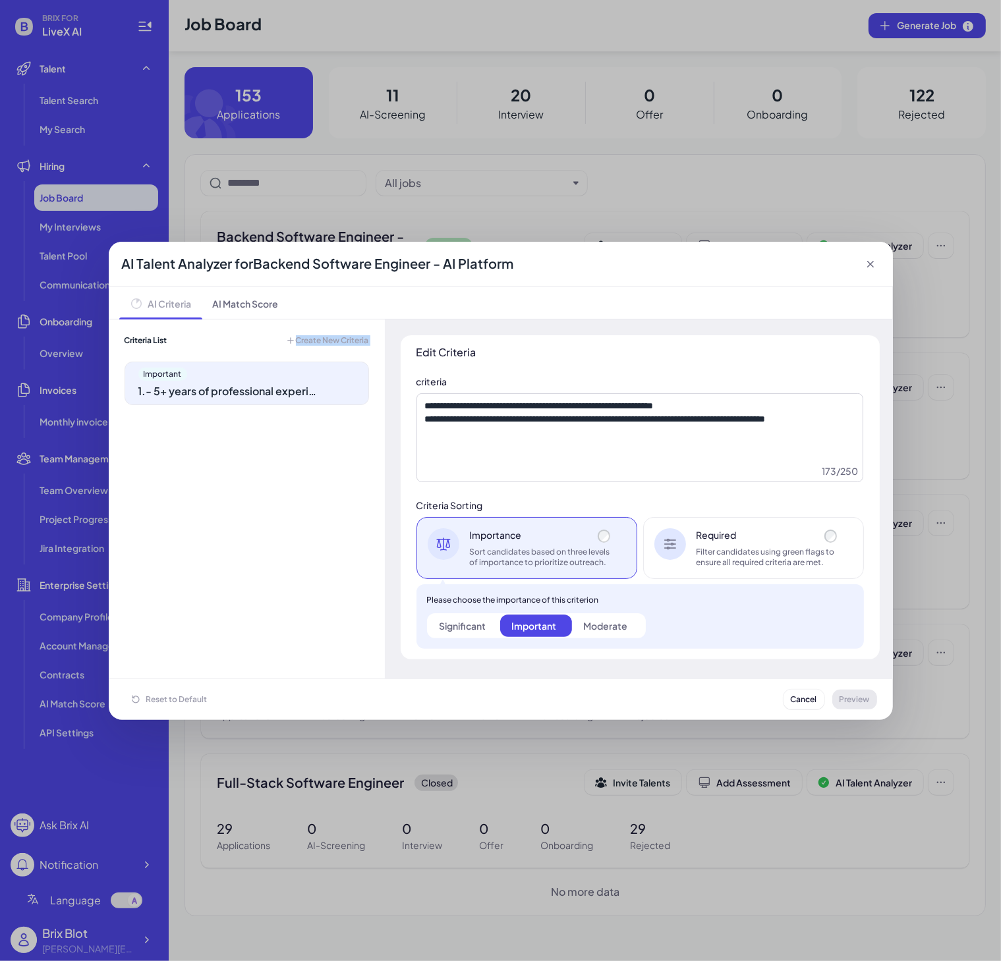
click at [321, 336] on span "Create New Criteria" at bounding box center [332, 340] width 73 height 11
click at [432, 316] on div "AI Criteria AI Match Score" at bounding box center [500, 303] width 763 height 32
click at [310, 343] on span "Create New Criteria" at bounding box center [332, 340] width 73 height 11
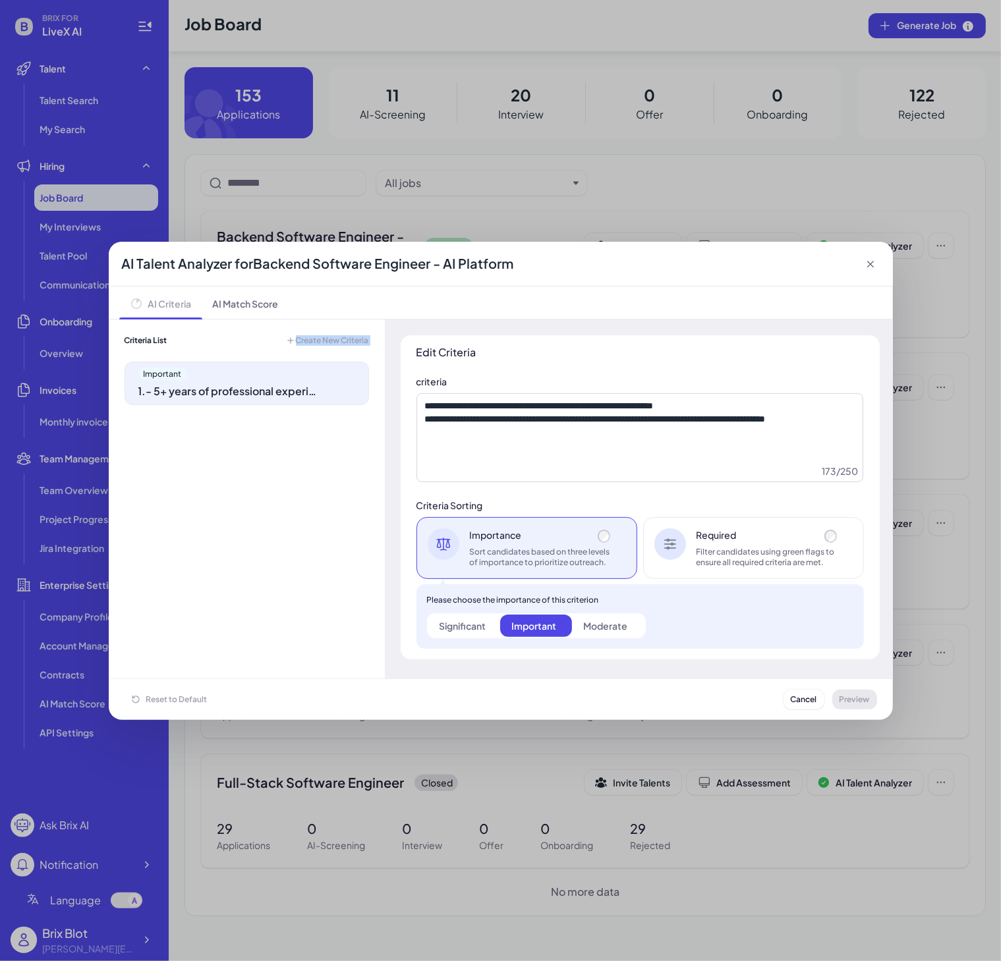
click at [310, 343] on span "Create New Criteria" at bounding box center [332, 340] width 73 height 11
click at [873, 265] on icon at bounding box center [870, 264] width 13 height 13
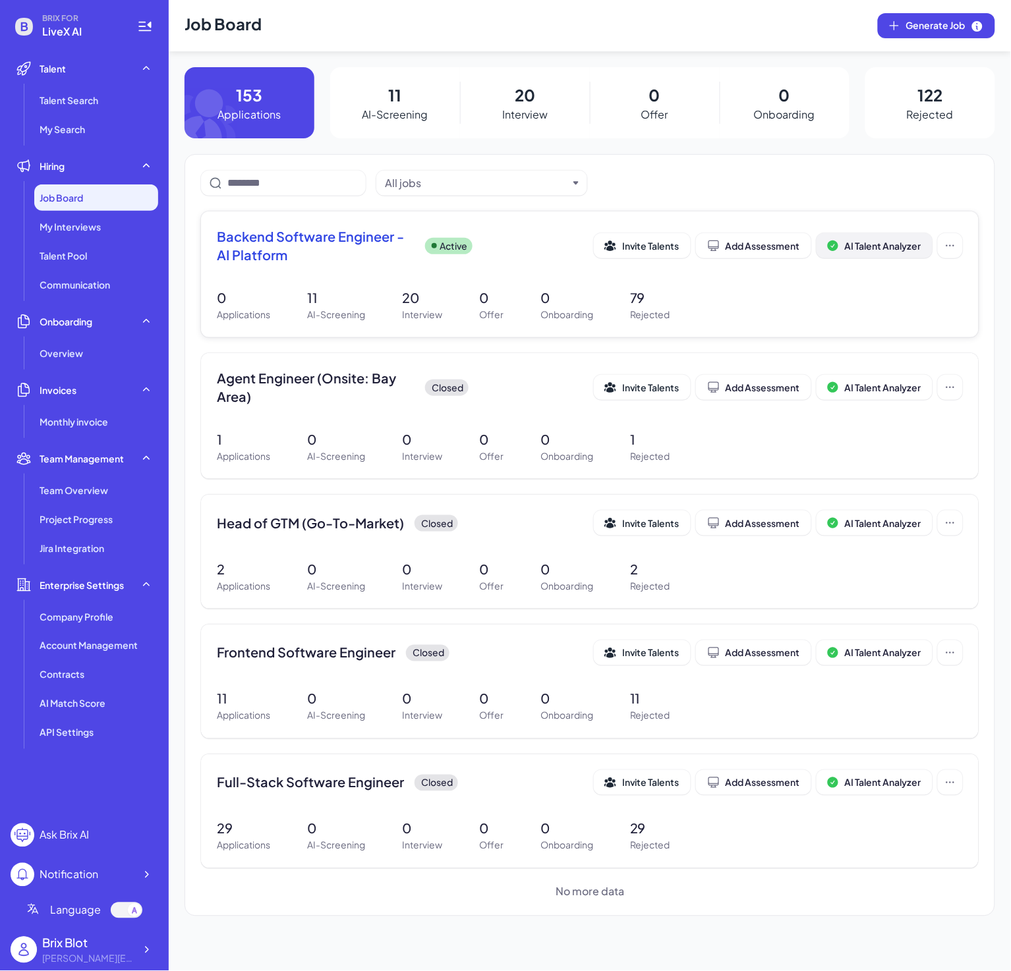
click at [912, 239] on button "AI Talent Analyzer" at bounding box center [874, 245] width 116 height 25
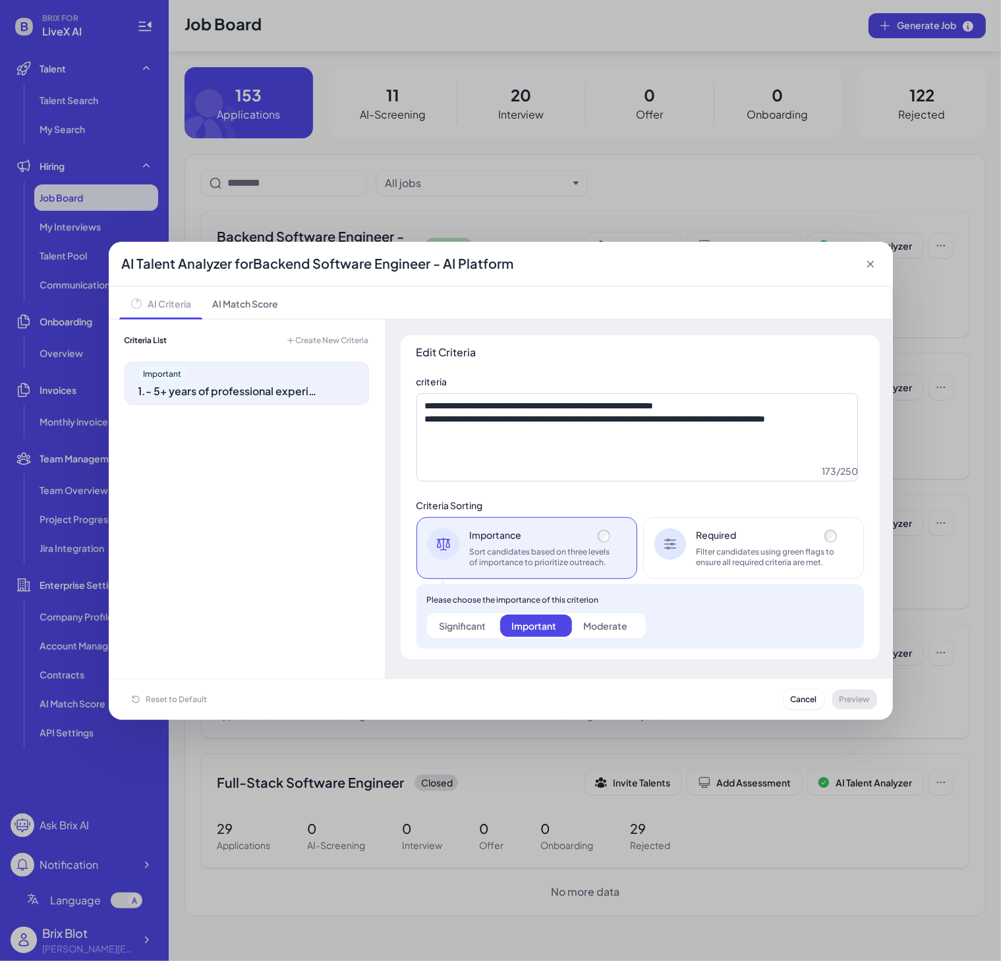
click at [296, 340] on span "Create New Criteria" at bounding box center [332, 340] width 73 height 11
click at [252, 304] on span "AI Match Score" at bounding box center [245, 303] width 87 height 32
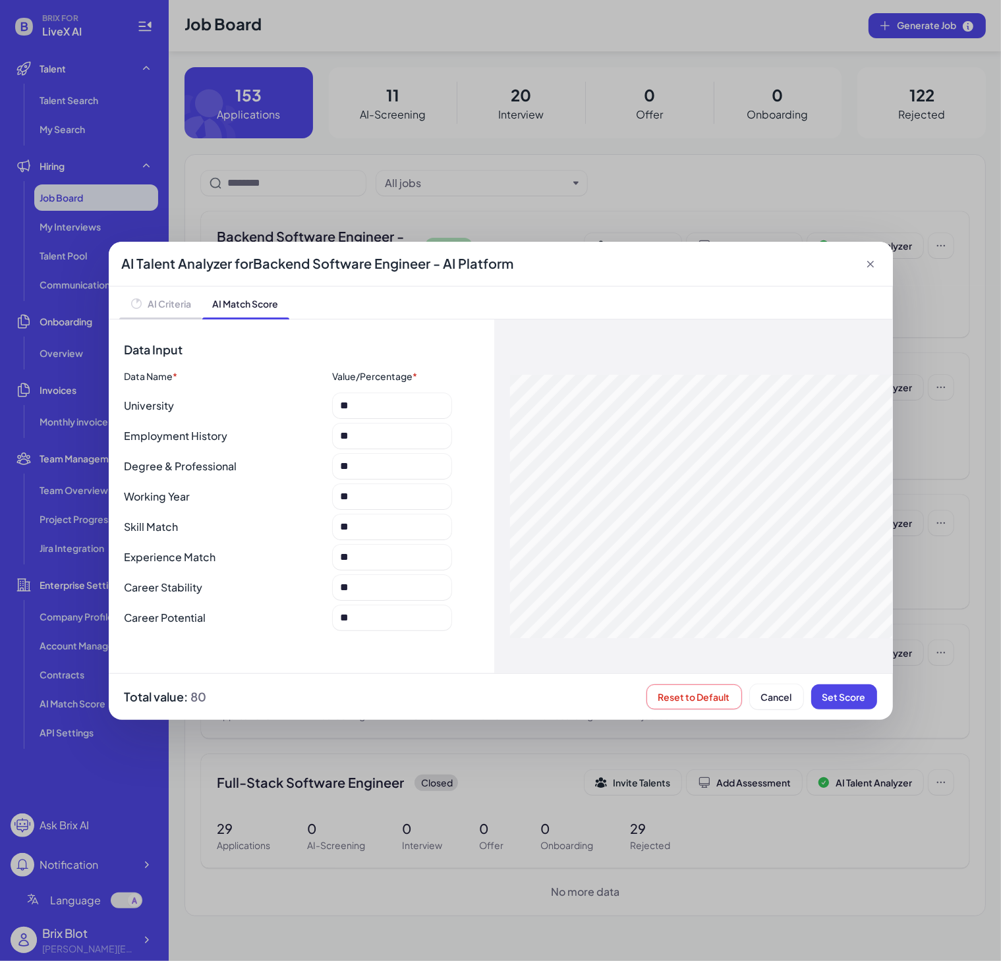
click at [163, 310] on span "AI Criteria" at bounding box center [160, 303] width 83 height 32
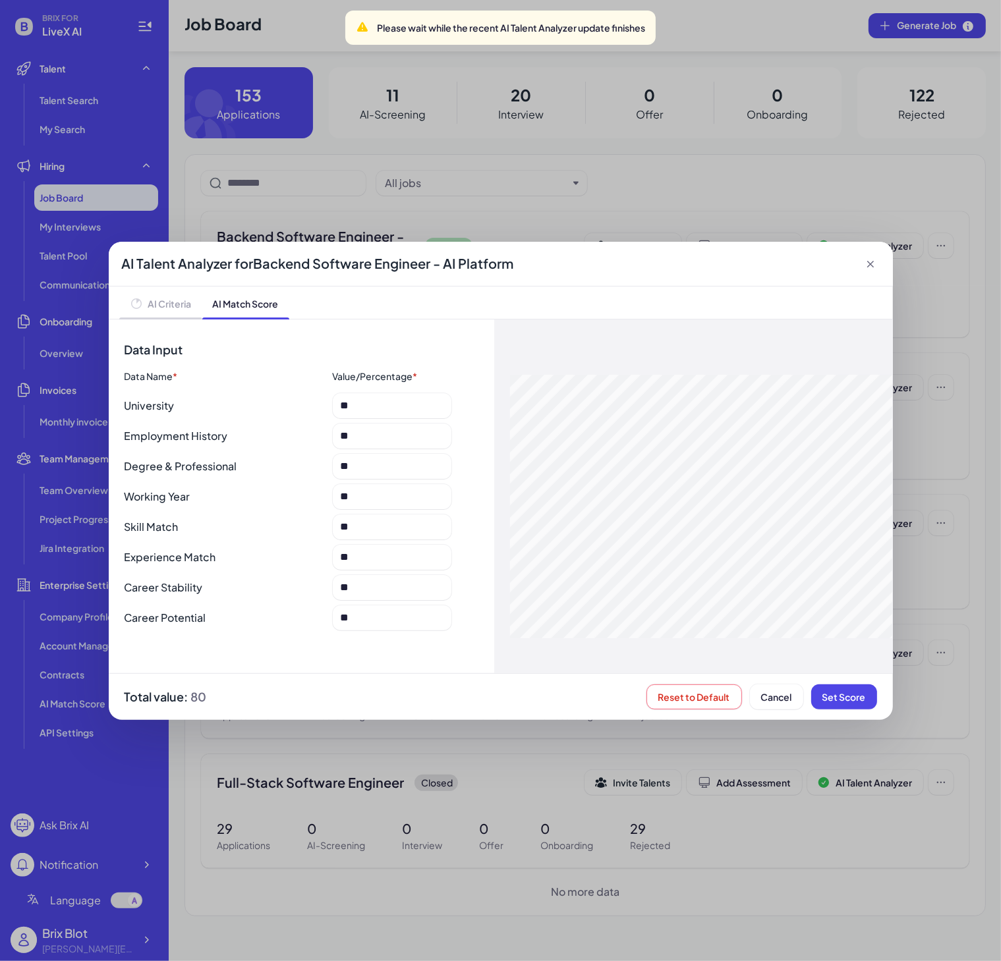
click at [173, 300] on span "AI Criteria" at bounding box center [169, 303] width 43 height 13
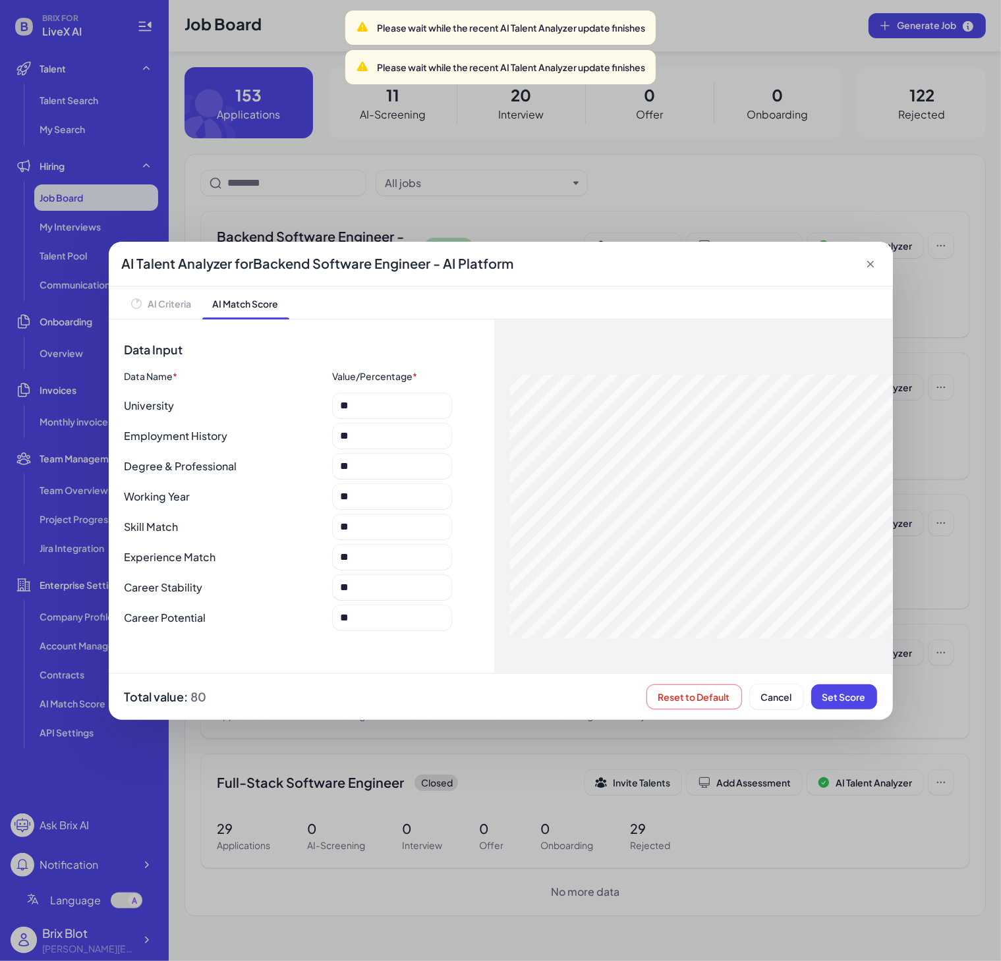
click at [872, 268] on icon at bounding box center [870, 264] width 13 height 13
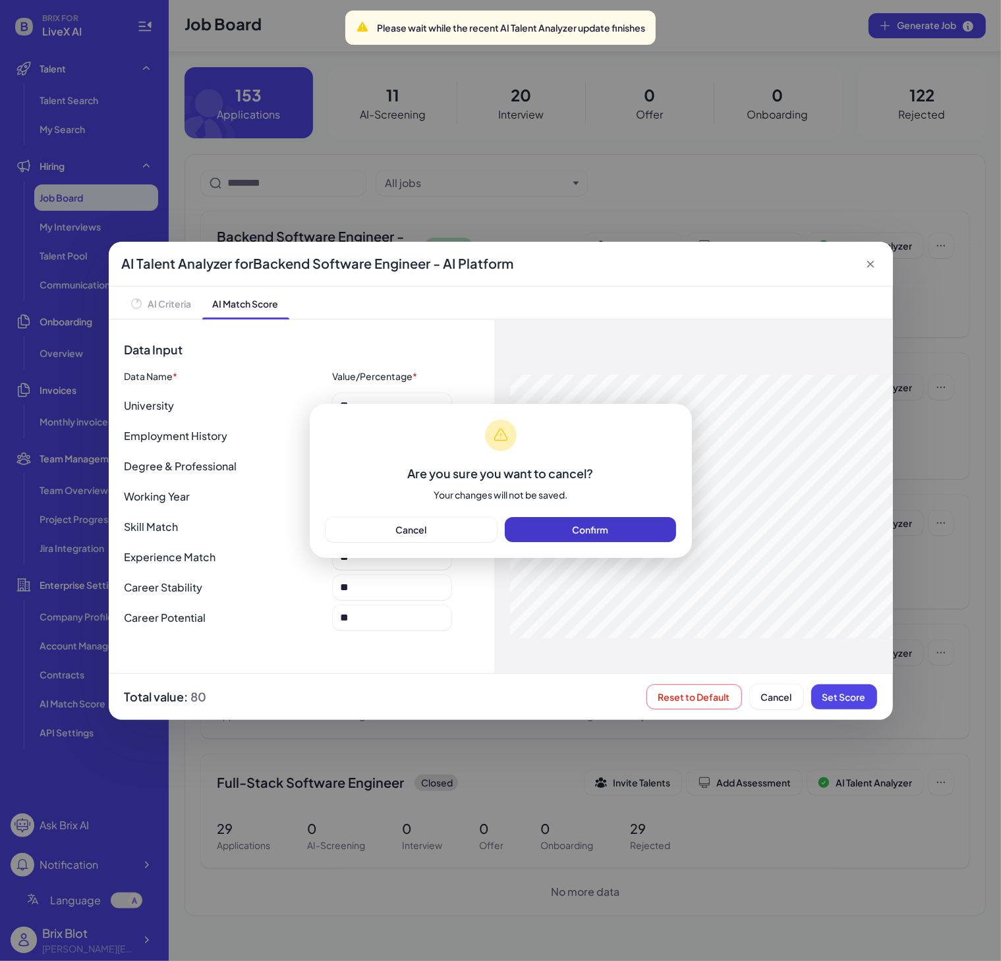
click at [537, 534] on button "Confirm" at bounding box center [590, 529] width 171 height 25
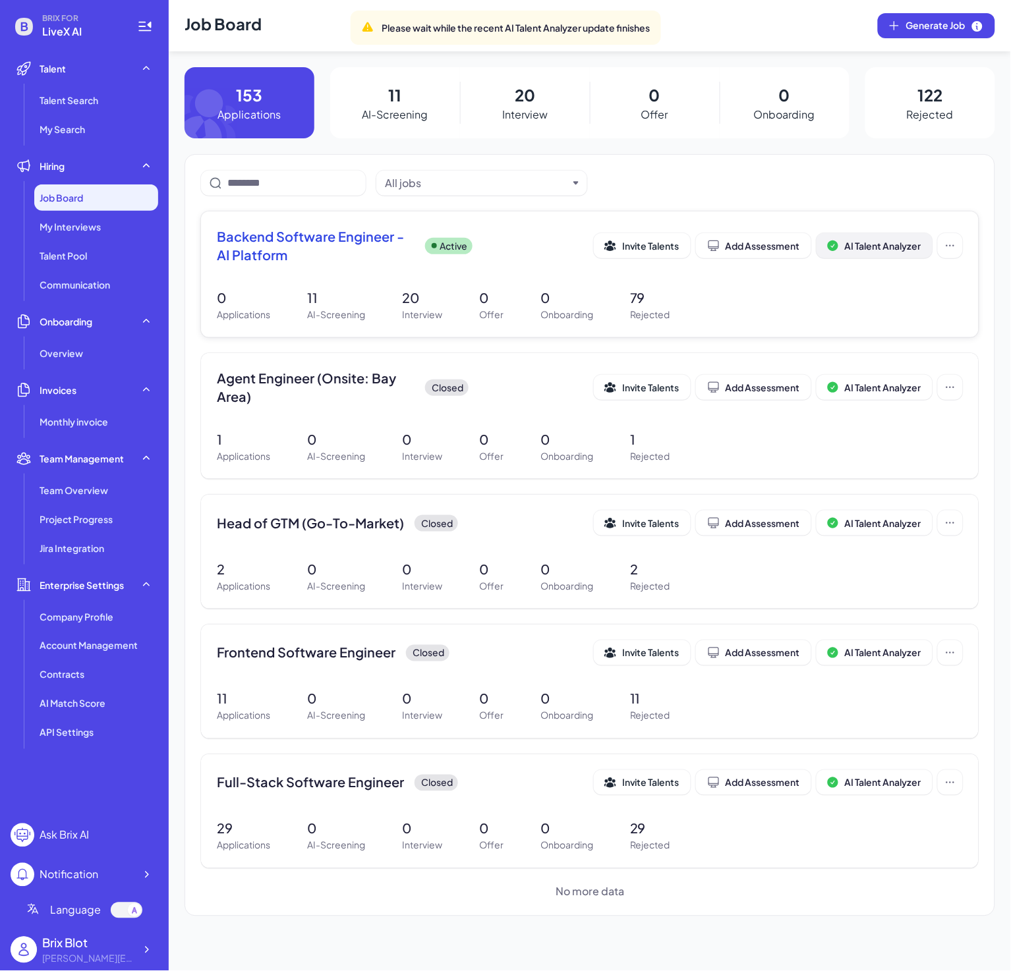
click at [903, 237] on button "AI Talent Analyzer" at bounding box center [874, 245] width 116 height 25
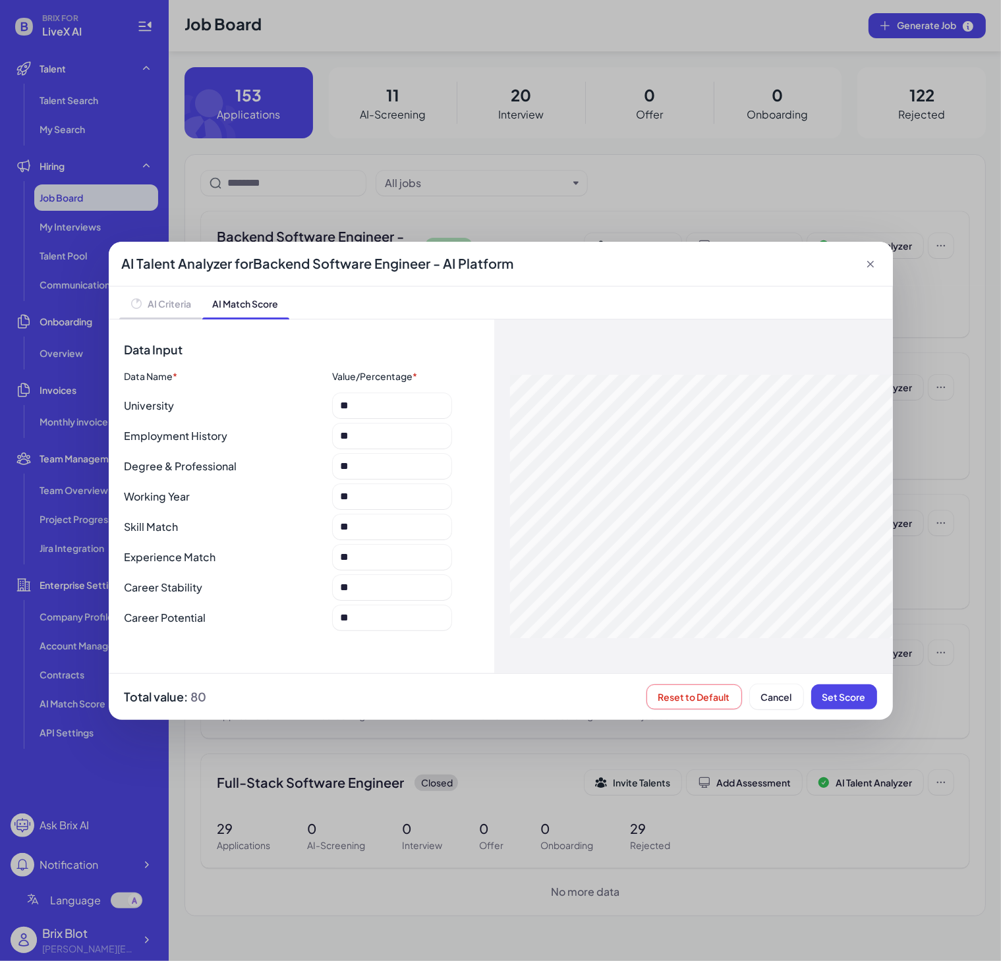
click at [157, 299] on span "AI Criteria" at bounding box center [169, 303] width 43 height 13
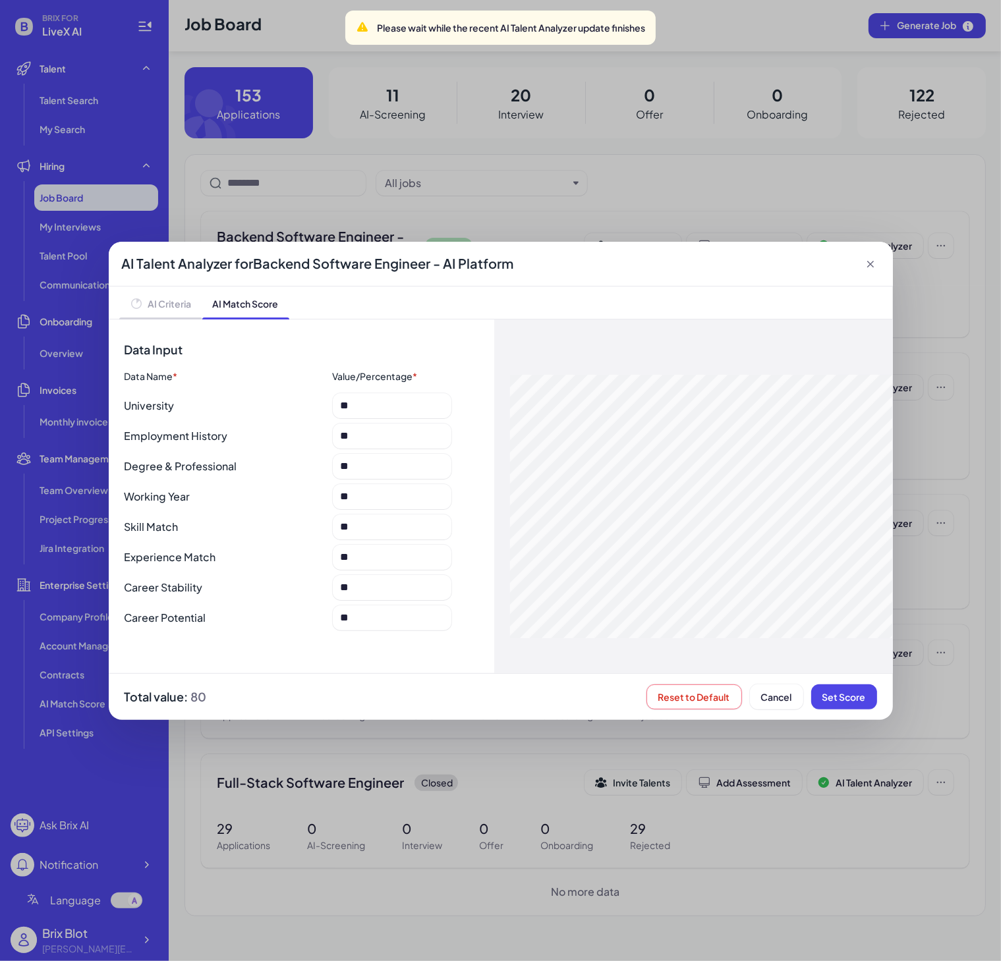
click at [165, 311] on span "AI Criteria" at bounding box center [160, 303] width 83 height 32
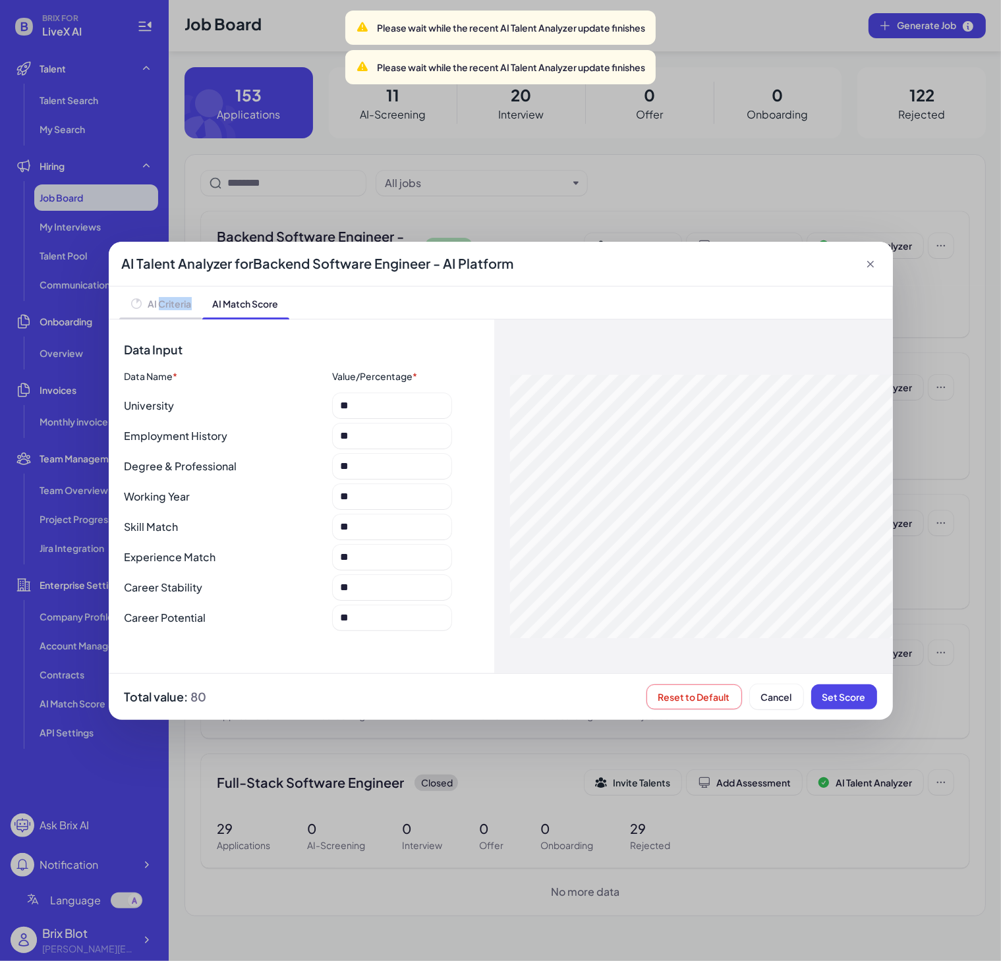
click at [165, 311] on span "AI Criteria" at bounding box center [160, 303] width 83 height 32
click at [161, 315] on span "AI Criteria" at bounding box center [160, 303] width 83 height 32
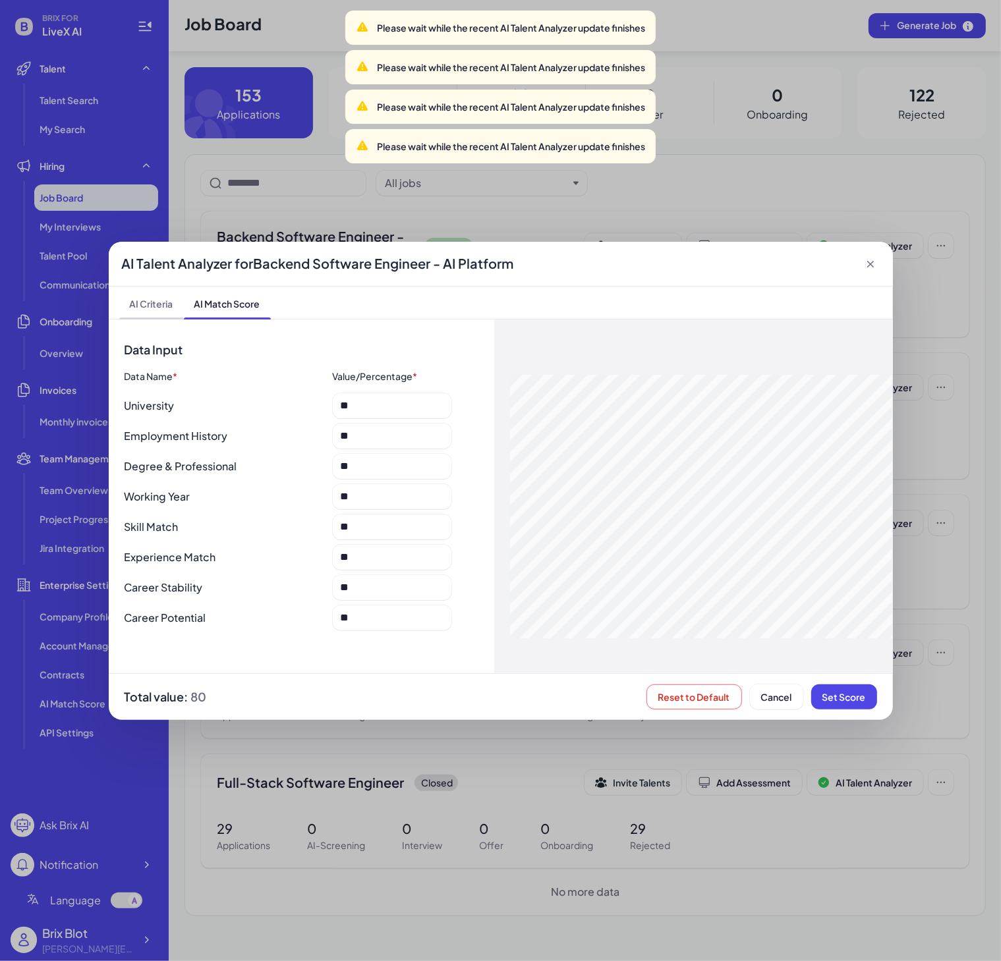
click at [150, 308] on span "AI Criteria" at bounding box center [151, 303] width 65 height 32
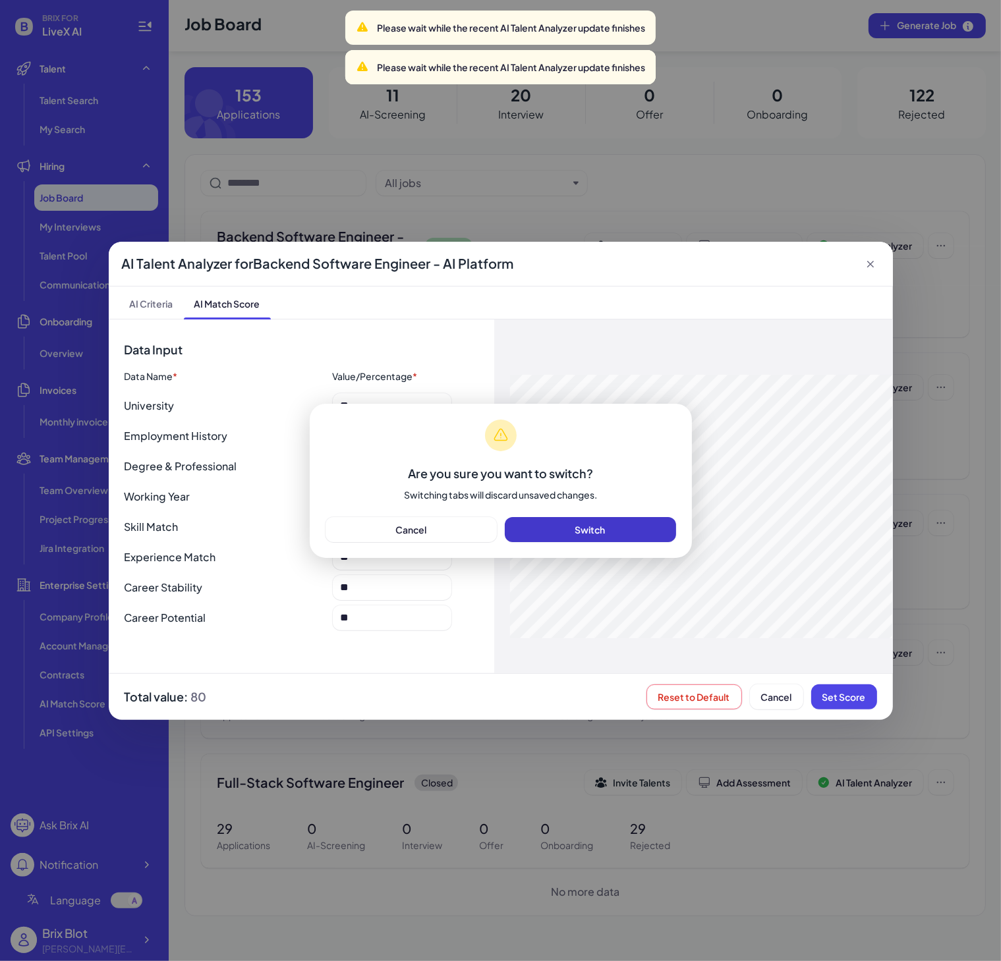
click at [555, 526] on button "Switch" at bounding box center [590, 529] width 171 height 25
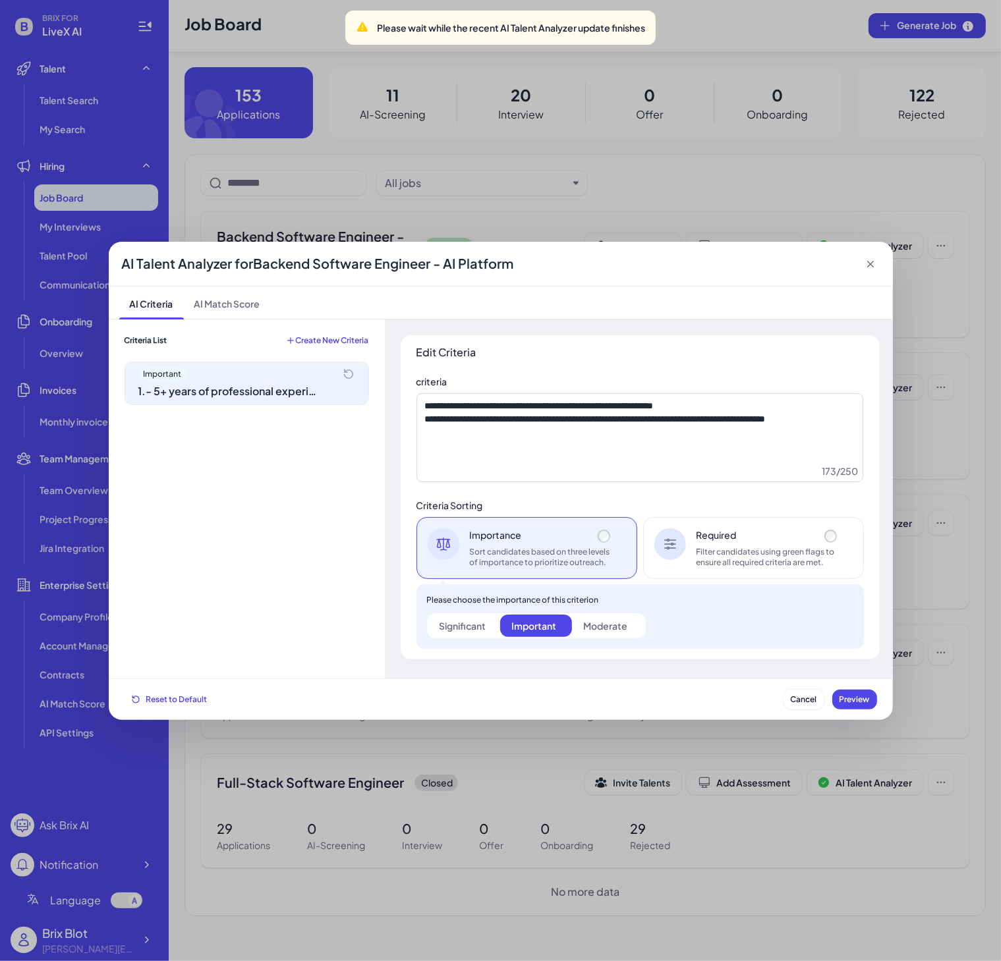
click at [329, 502] on div "Important 1 . - 5+ years of professional experience in backend software enginee…" at bounding box center [247, 513] width 244 height 302
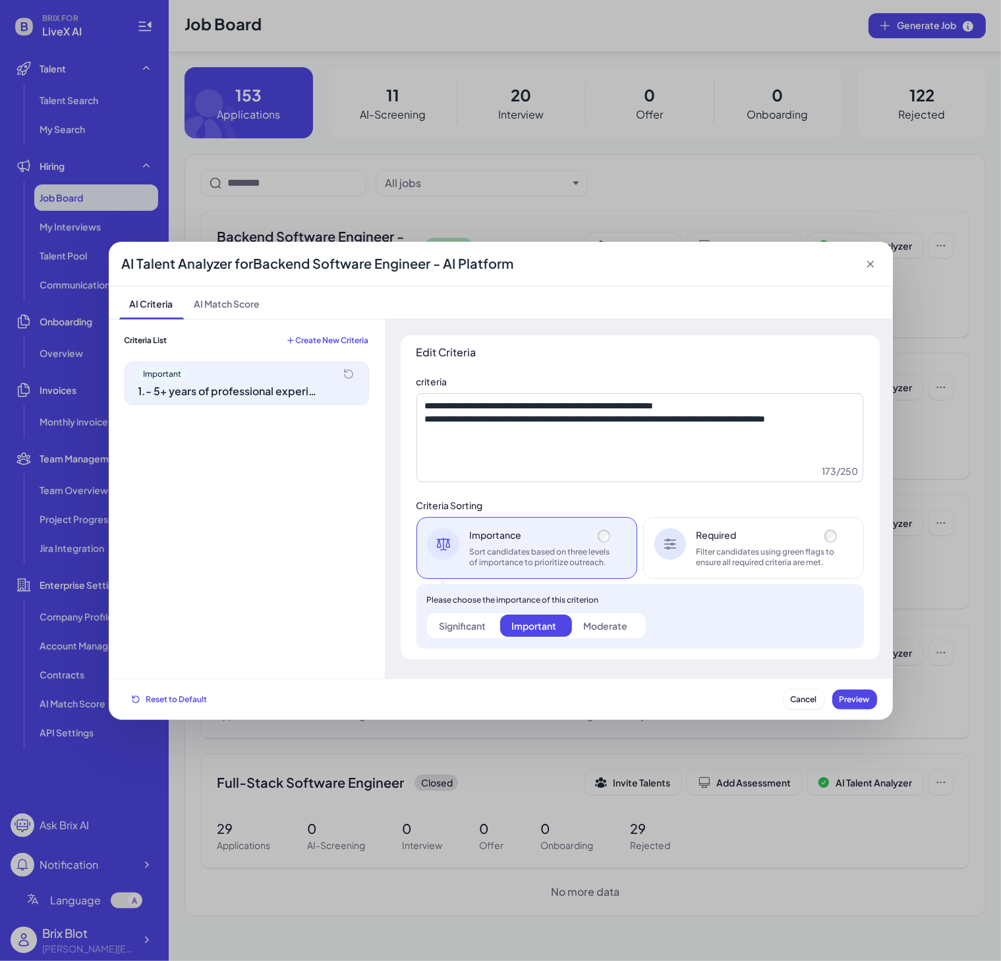
click at [770, 552] on div "Filter candidates using green flags to ensure all required criteria are met." at bounding box center [769, 557] width 144 height 21
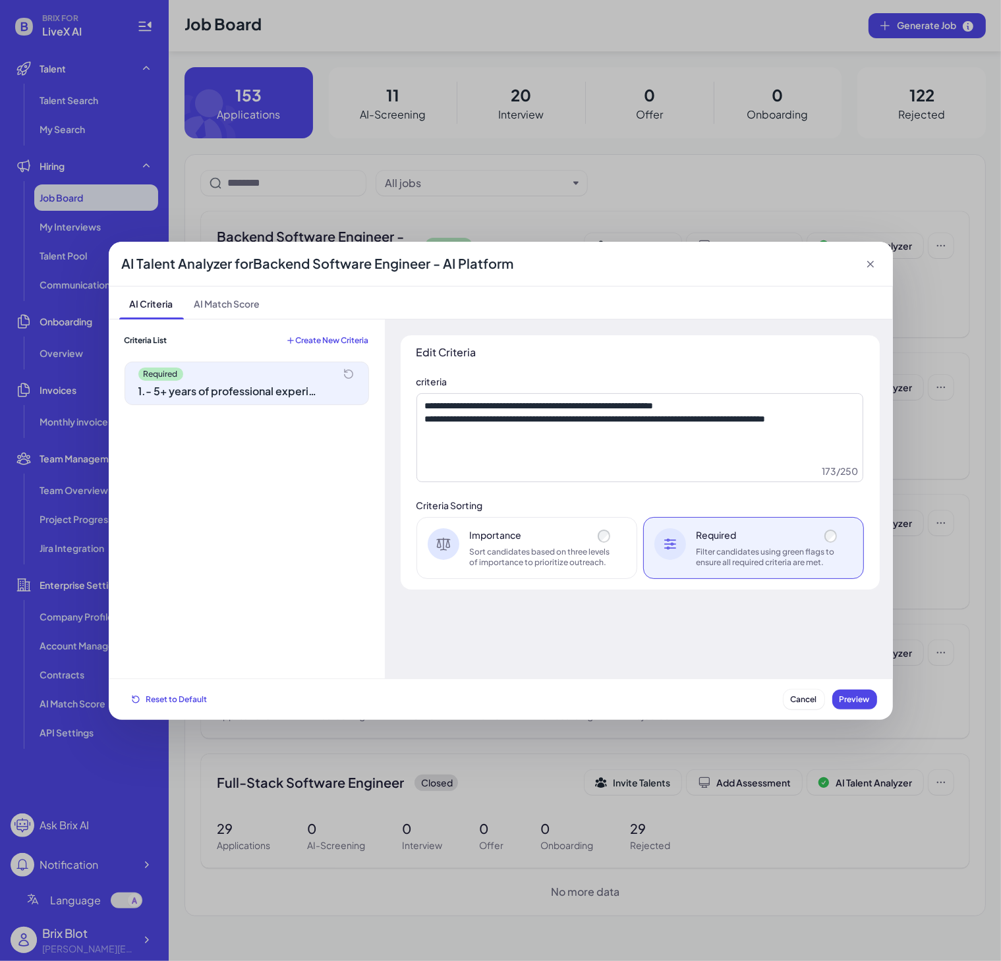
click at [524, 540] on div "Importance" at bounding box center [542, 534] width 144 height 13
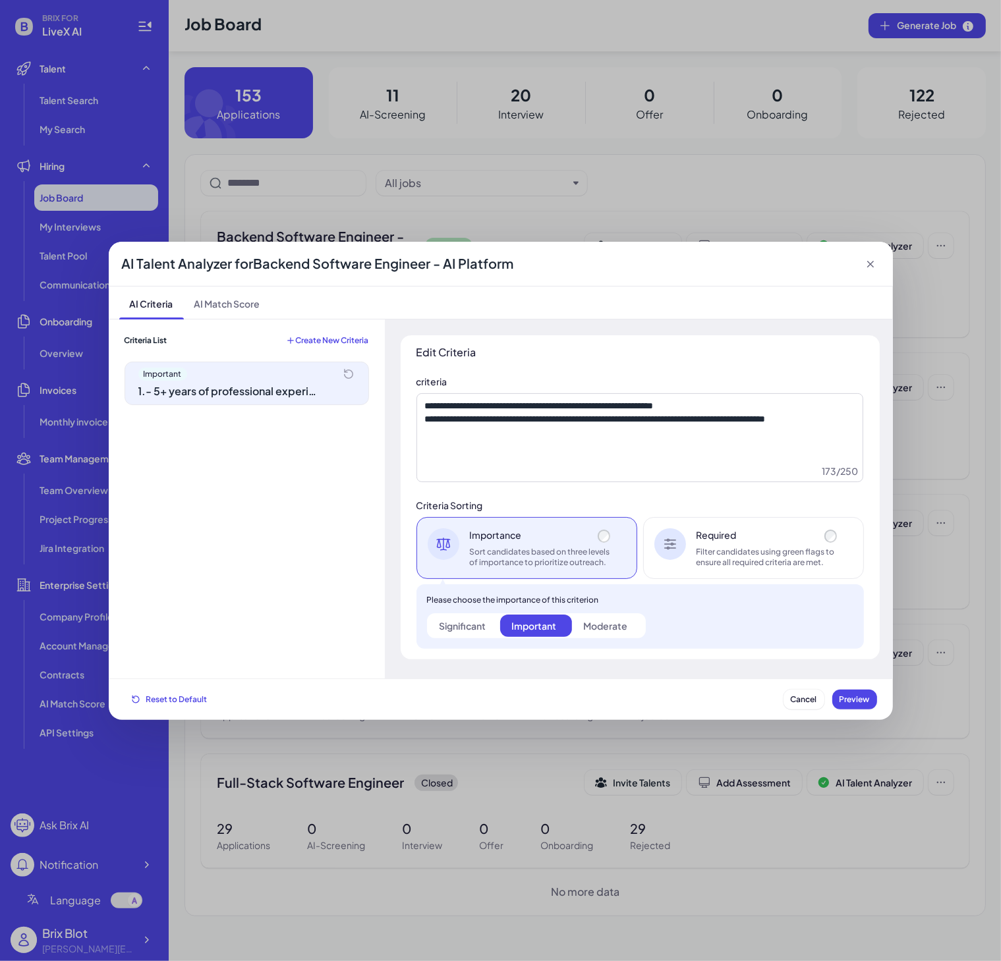
click at [742, 561] on div "Filter candidates using green flags to ensure all required criteria are met." at bounding box center [769, 557] width 144 height 21
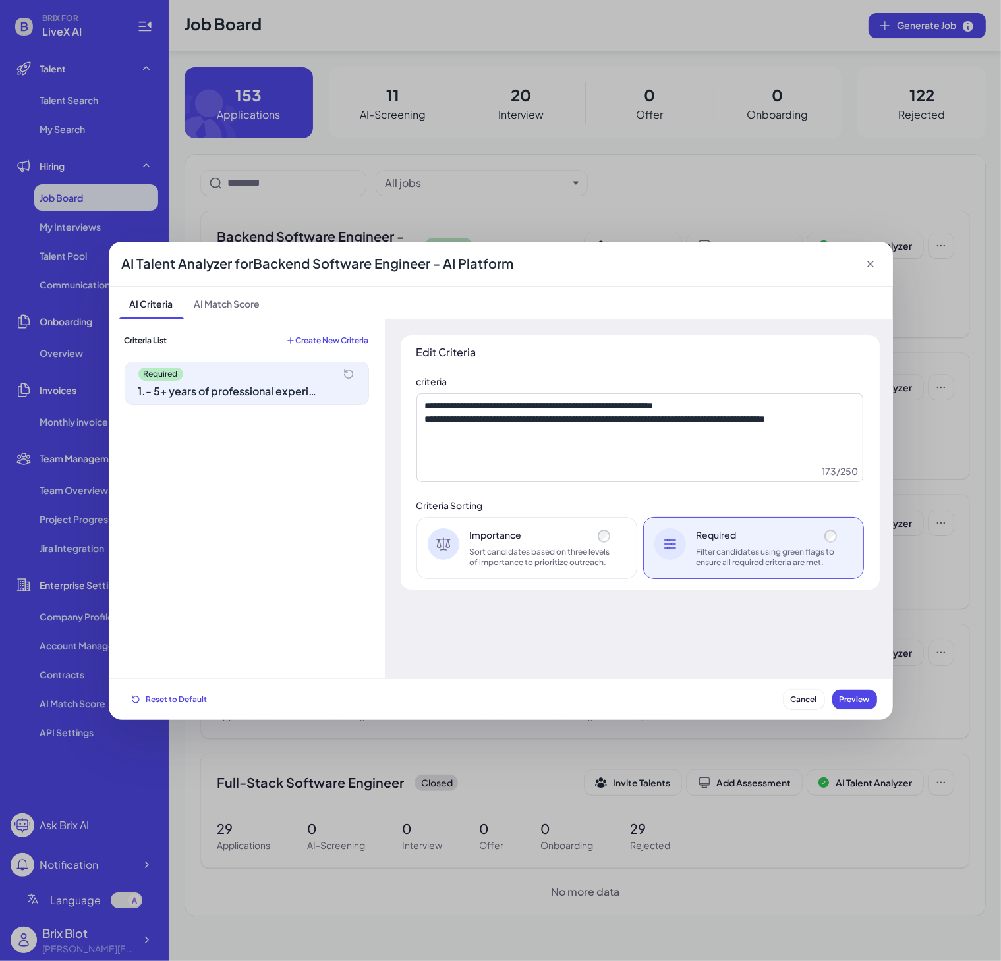
click at [519, 559] on div "Sort candidates based on three levels of importance to prioritize outreach." at bounding box center [542, 557] width 144 height 21
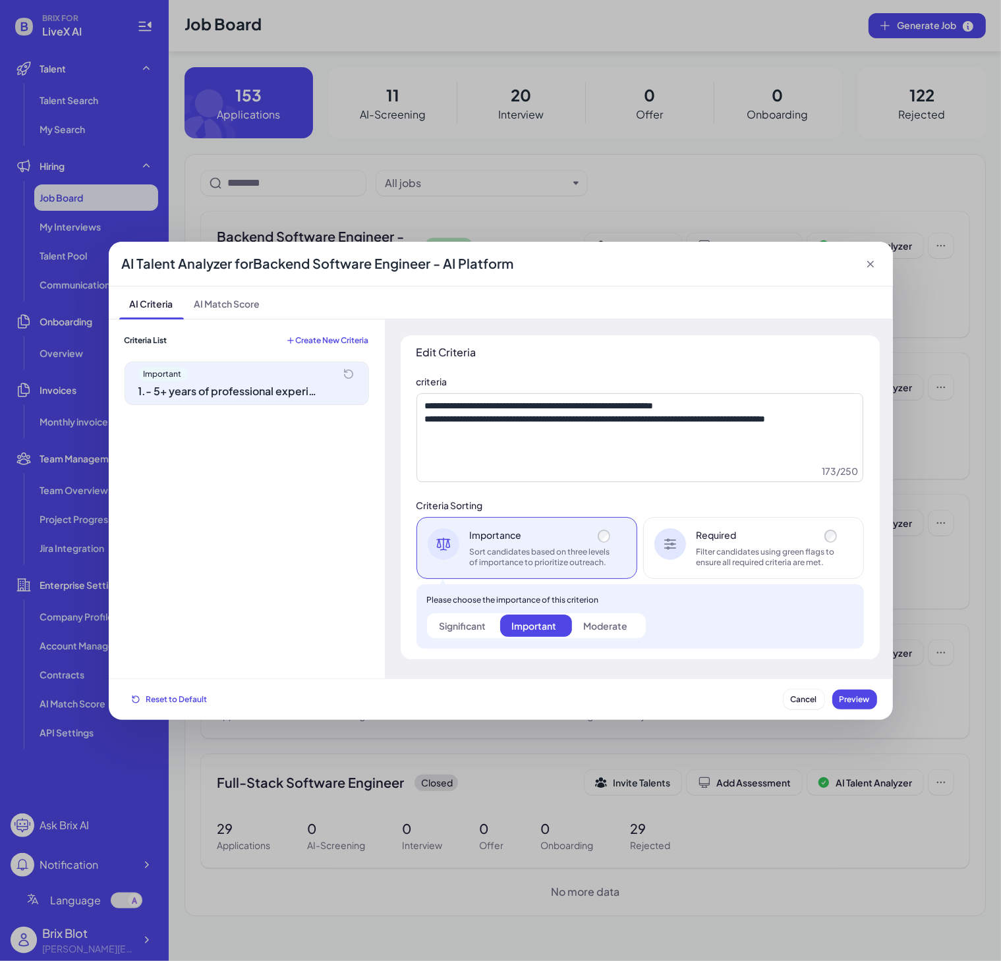
click at [756, 559] on div "Filter candidates using green flags to ensure all required criteria are met." at bounding box center [769, 557] width 144 height 21
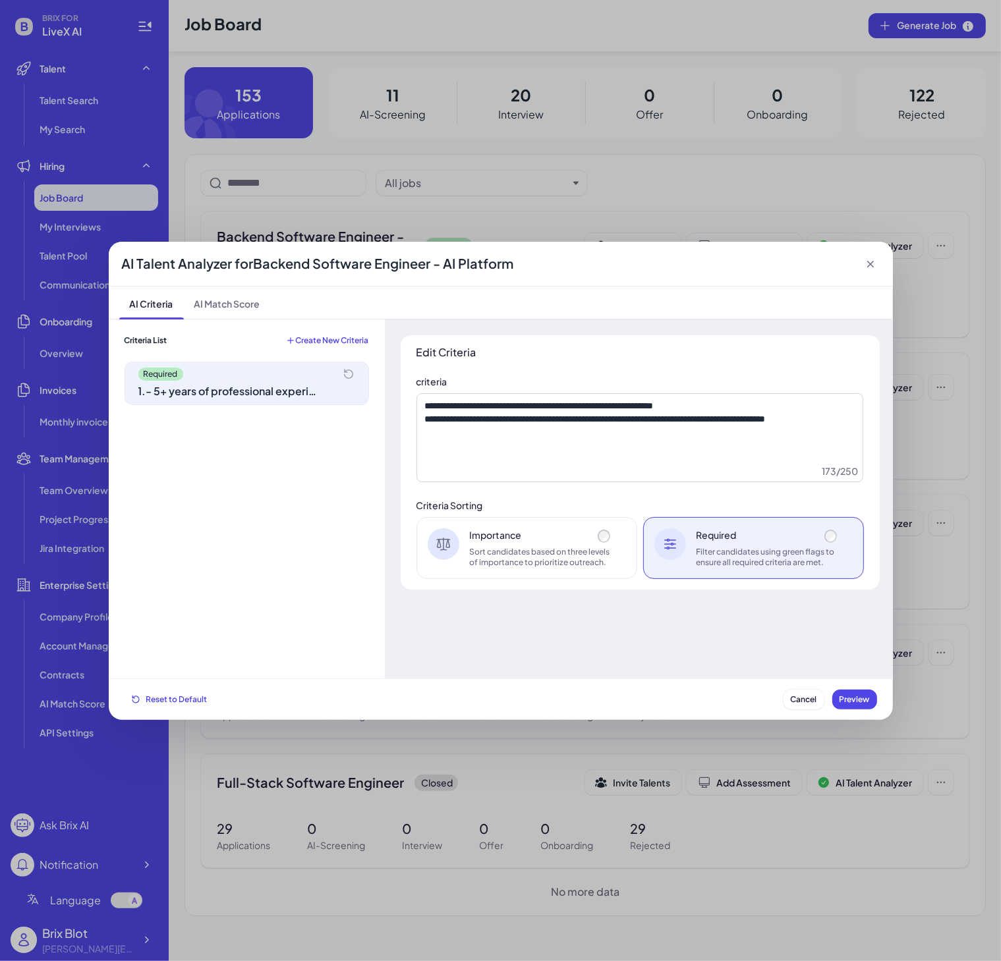
click at [516, 563] on div "Sort candidates based on three levels of importance to prioritize outreach." at bounding box center [542, 557] width 144 height 21
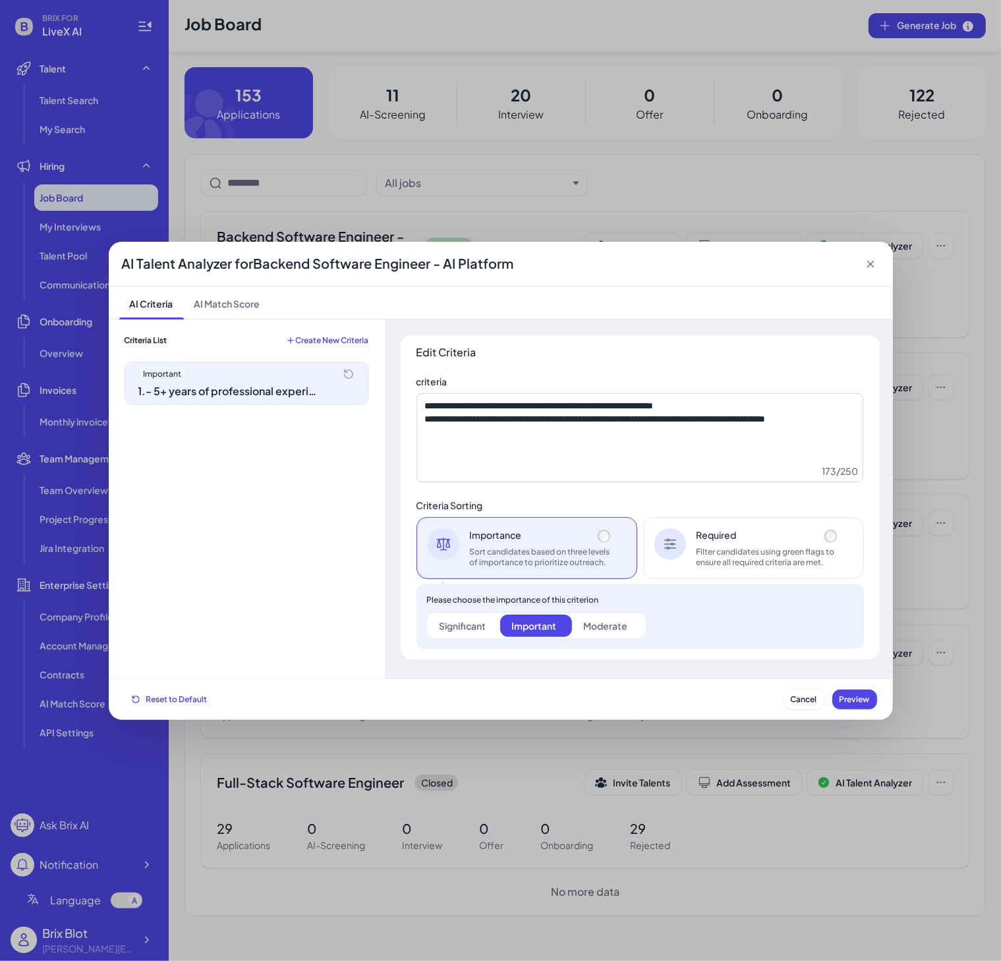
click at [720, 556] on div "Filter candidates using green flags to ensure all required criteria are met." at bounding box center [769, 557] width 144 height 21
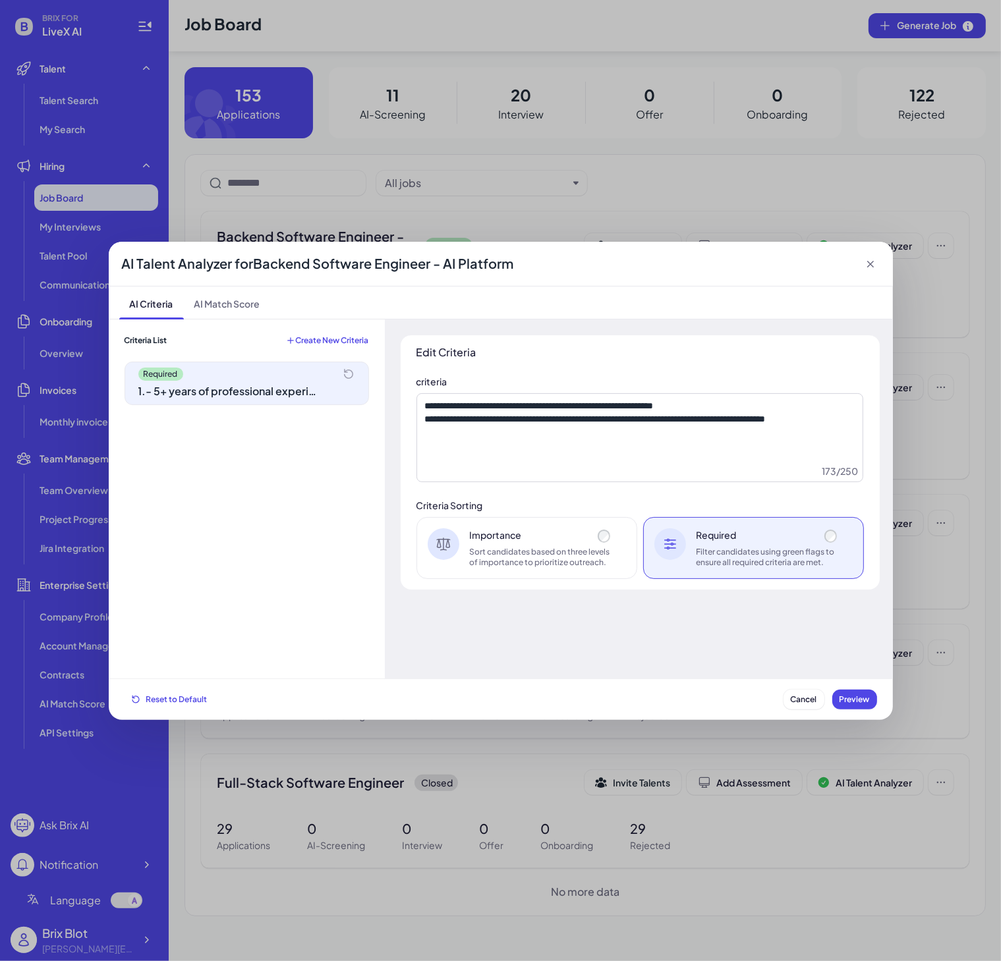
click at [552, 568] on div "Importance Sort candidates based on three levels of importance to prioritize ou…" at bounding box center [526, 548] width 221 height 62
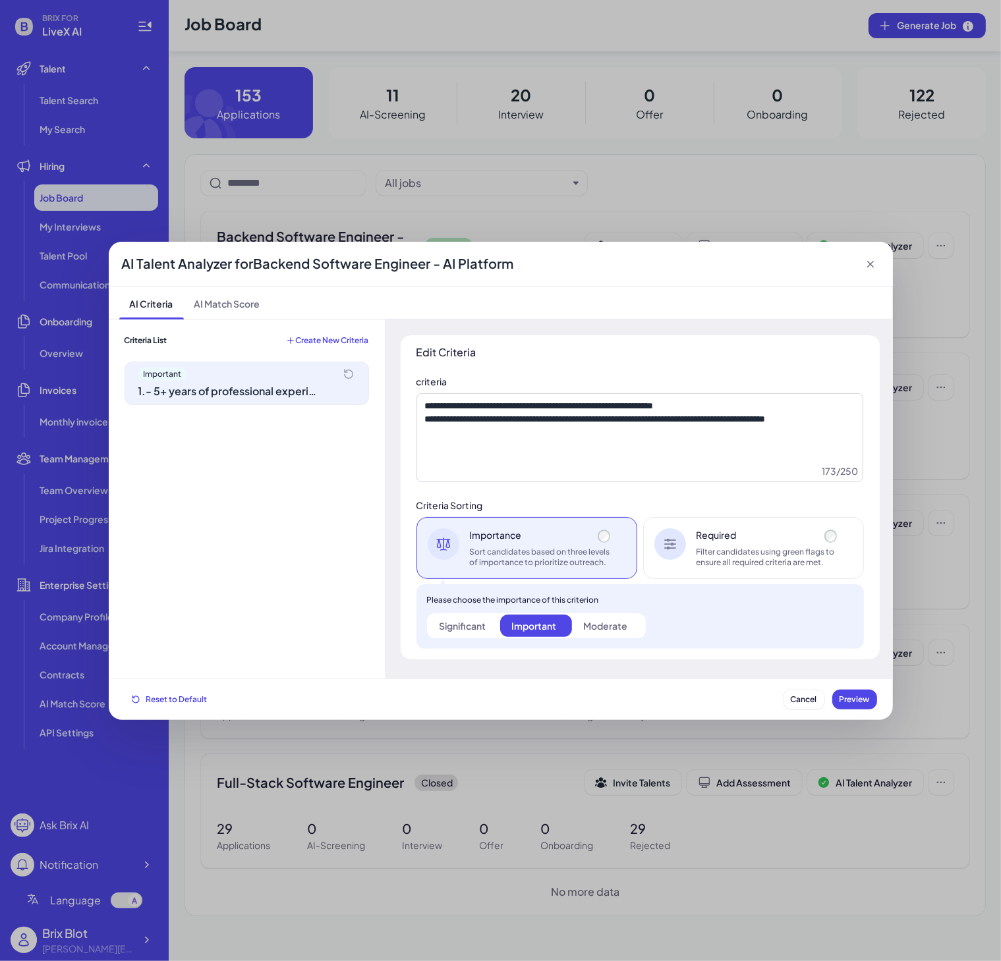
click at [476, 623] on div "Significant" at bounding box center [463, 625] width 47 height 13
click at [540, 623] on div "Important" at bounding box center [533, 625] width 45 height 13
click at [594, 624] on div "Moderate" at bounding box center [605, 625] width 44 height 13
click at [490, 628] on label "Significant" at bounding box center [464, 626] width 72 height 22
click at [532, 627] on div "Important" at bounding box center [533, 625] width 45 height 13
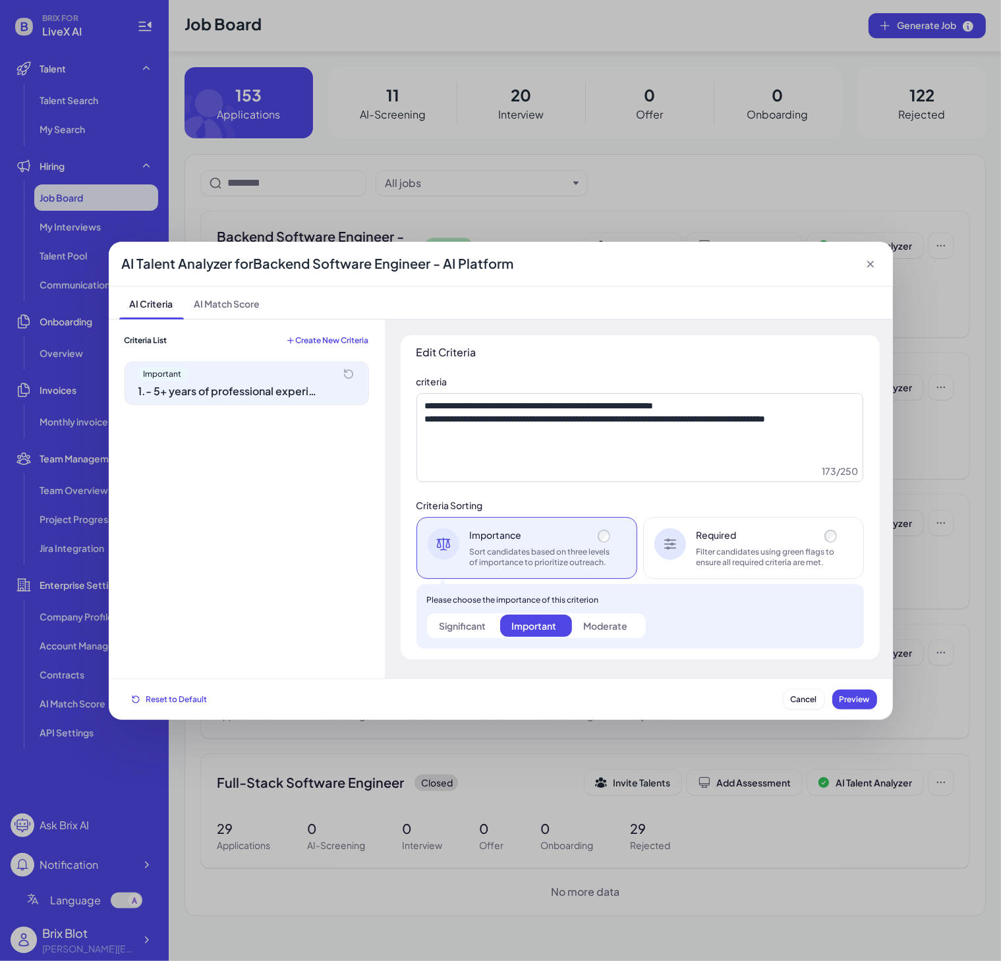
click at [587, 683] on div "Reset to Default Cancel Preview" at bounding box center [501, 699] width 784 height 41
click at [693, 695] on div "Reset to Default Cancel Preview" at bounding box center [501, 700] width 753 height 20
click at [677, 618] on div "Please choose the importance of this criterion Significant Important Moderate" at bounding box center [639, 616] width 447 height 65
click at [712, 260] on div "AI Talent Analyzer for Backend Software Engineer - AI Platform" at bounding box center [501, 264] width 784 height 45
click at [875, 269] on icon at bounding box center [870, 264] width 13 height 13
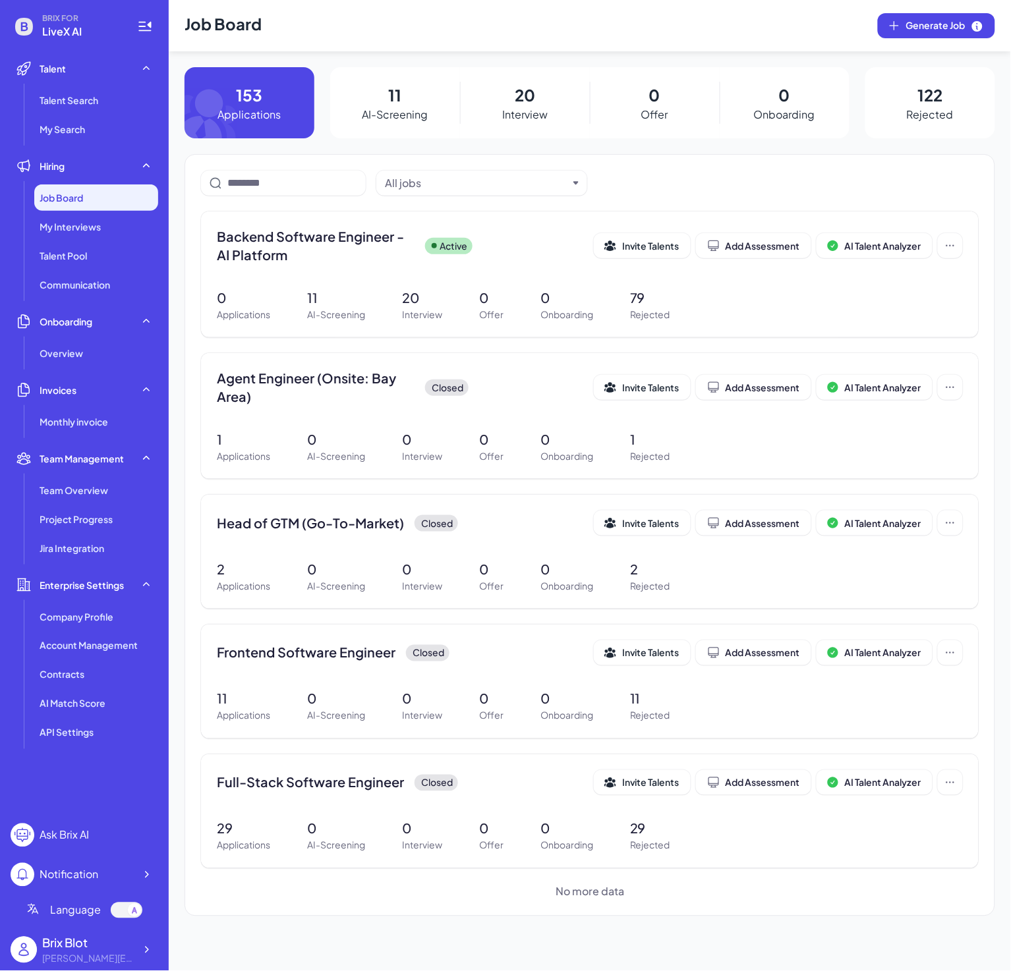
click at [398, 124] on div "11 AI-Screening" at bounding box center [395, 102] width 130 height 71
click at [398, 113] on p "AI-Screening" at bounding box center [395, 115] width 66 height 16
click at [550, 251] on div "Backend Software Engineer - AI Platform Active" at bounding box center [405, 245] width 377 height 37
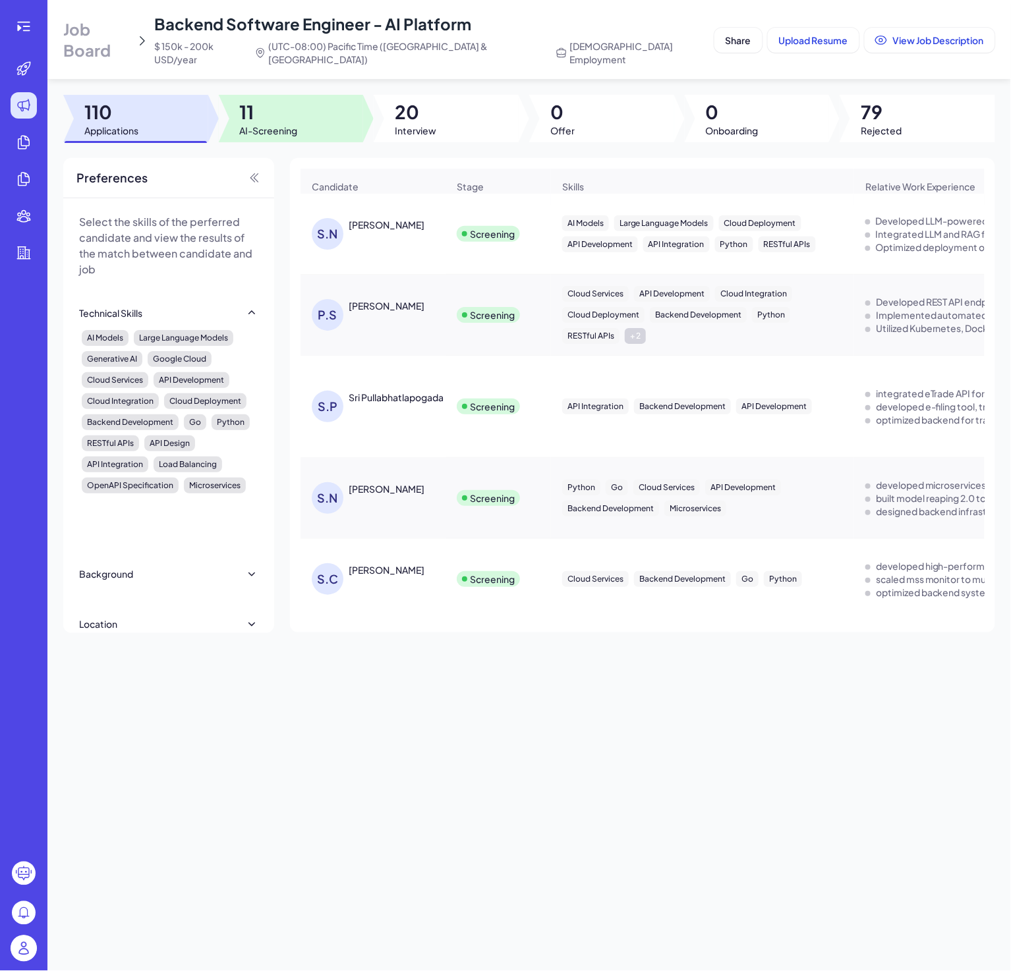
click at [279, 124] on span "AI-Screening" at bounding box center [269, 130] width 58 height 13
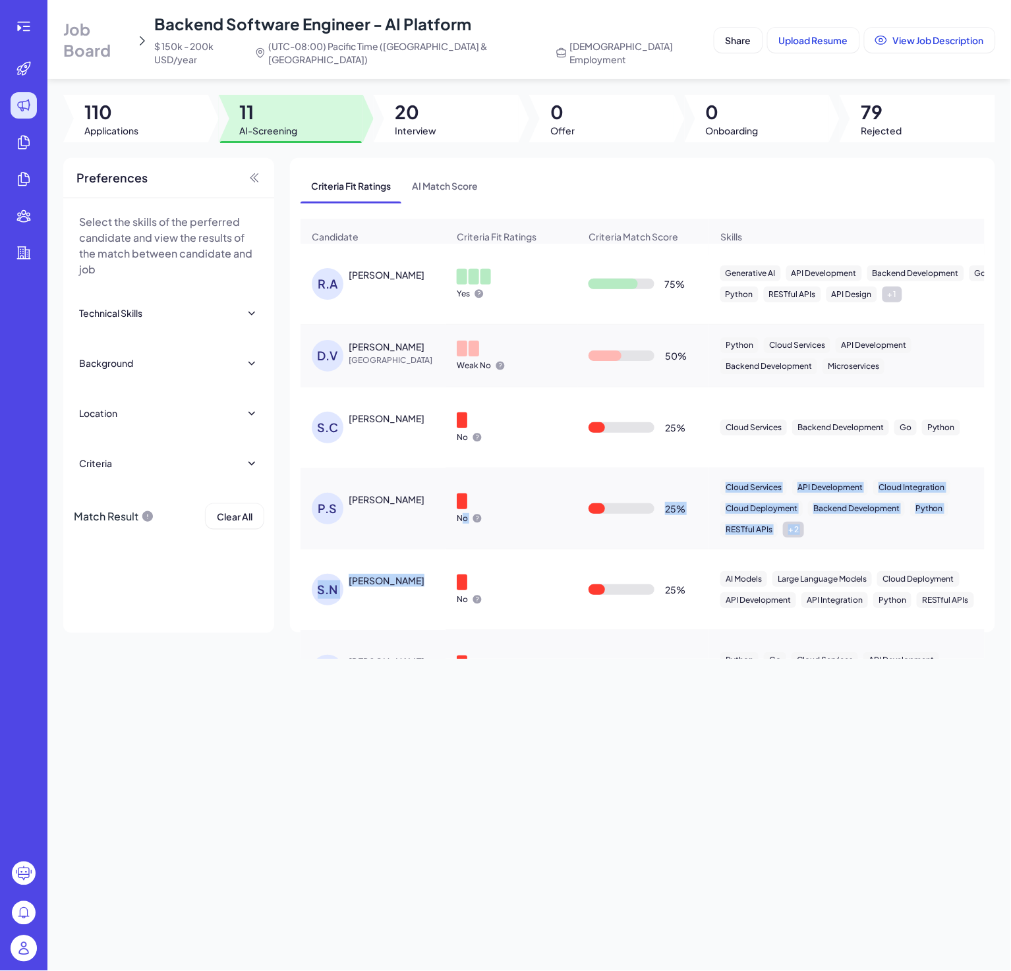
drag, startPoint x: 465, startPoint y: 544, endPoint x: 465, endPoint y: 568, distance: 24.4
click at [469, 587] on div at bounding box center [470, 583] width 26 height 16
click at [512, 580] on div "No" at bounding box center [511, 589] width 130 height 51
click at [26, 19] on icon at bounding box center [24, 26] width 16 height 16
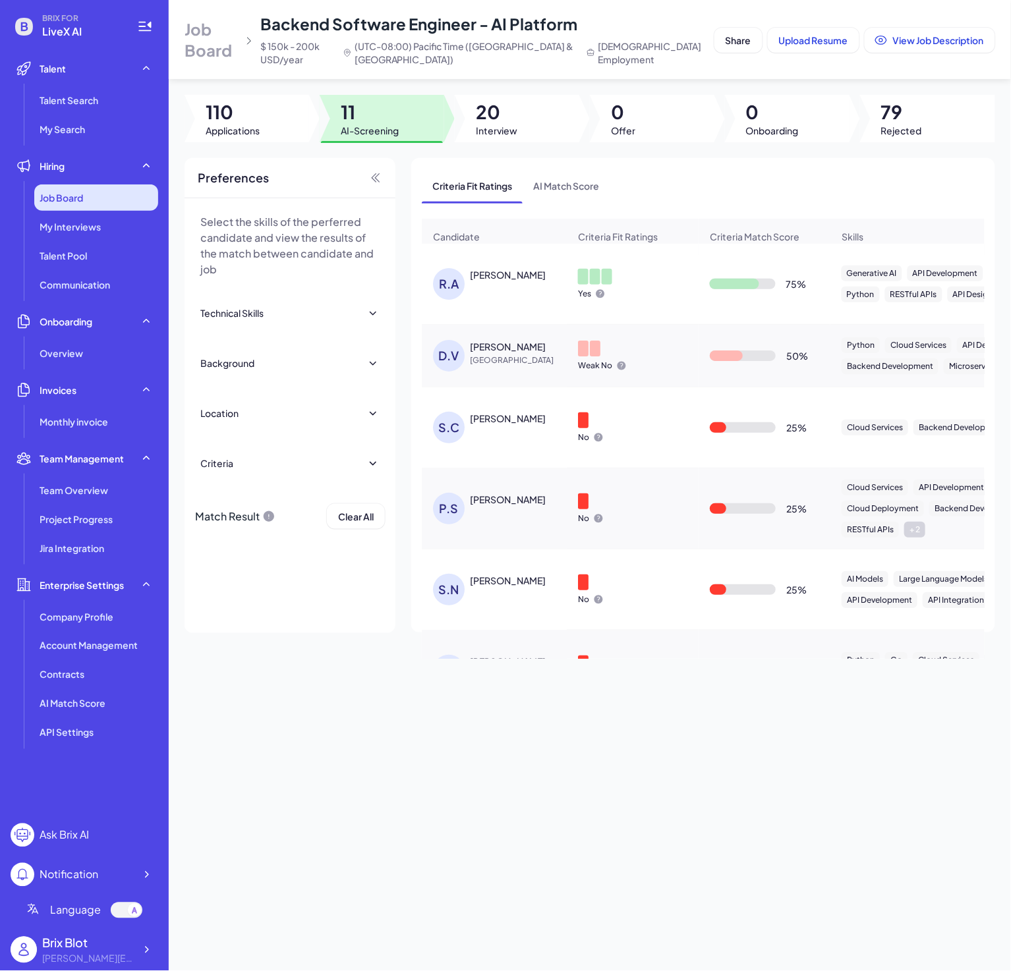
click at [56, 192] on span "Job Board" at bounding box center [61, 197] width 43 height 13
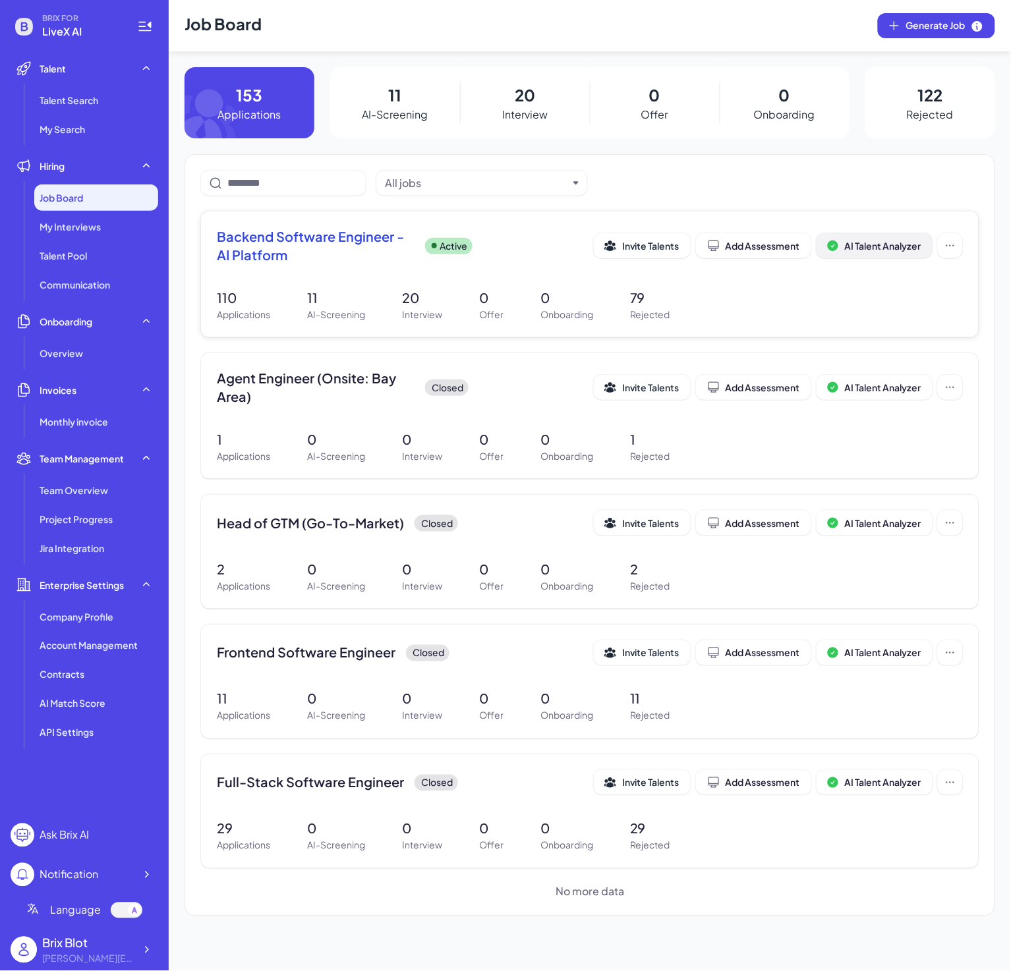
click at [886, 237] on button "AI Talent Analyzer" at bounding box center [874, 245] width 116 height 25
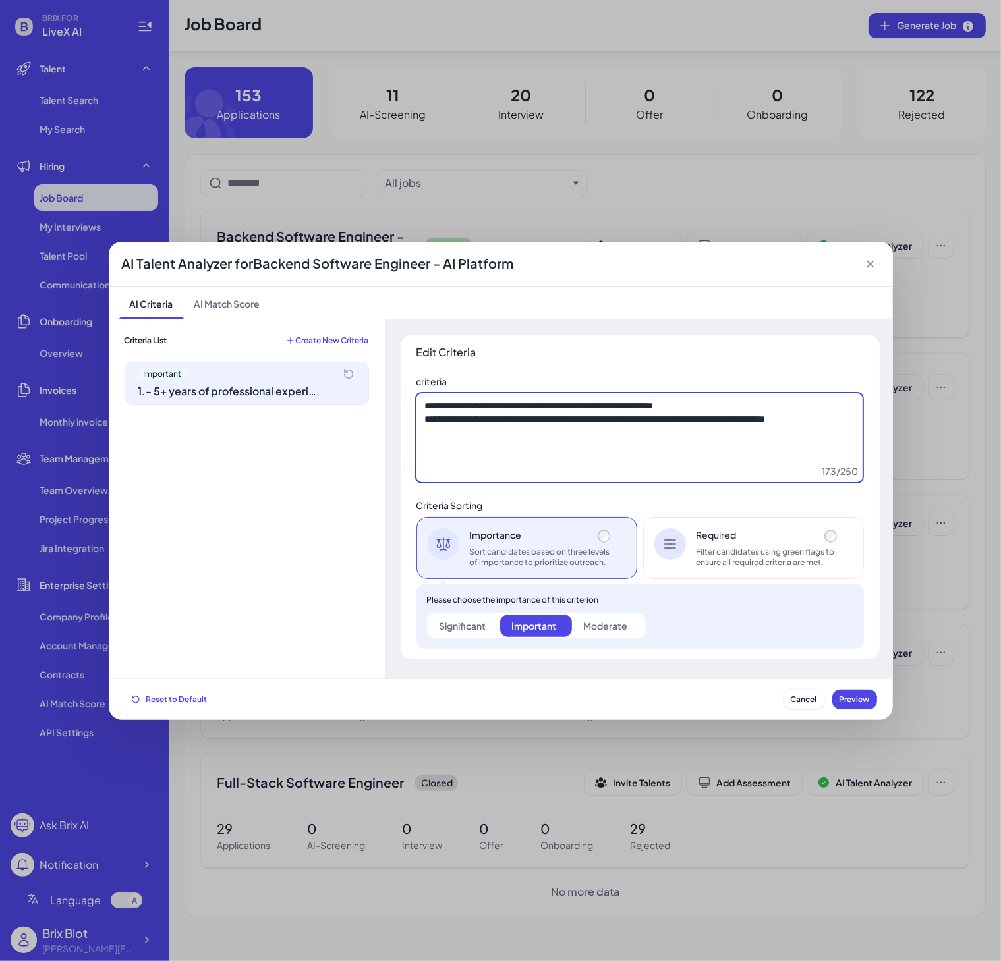
drag, startPoint x: 552, startPoint y: 432, endPoint x: 373, endPoint y: 382, distance: 185.5
click at [373, 382] on div "**********" at bounding box center [501, 500] width 784 height 360
click at [516, 461] on textarea "**********" at bounding box center [639, 438] width 446 height 90
click at [577, 434] on textarea "**********" at bounding box center [639, 438] width 446 height 90
drag, startPoint x: 567, startPoint y: 435, endPoint x: 401, endPoint y: 401, distance: 169.4
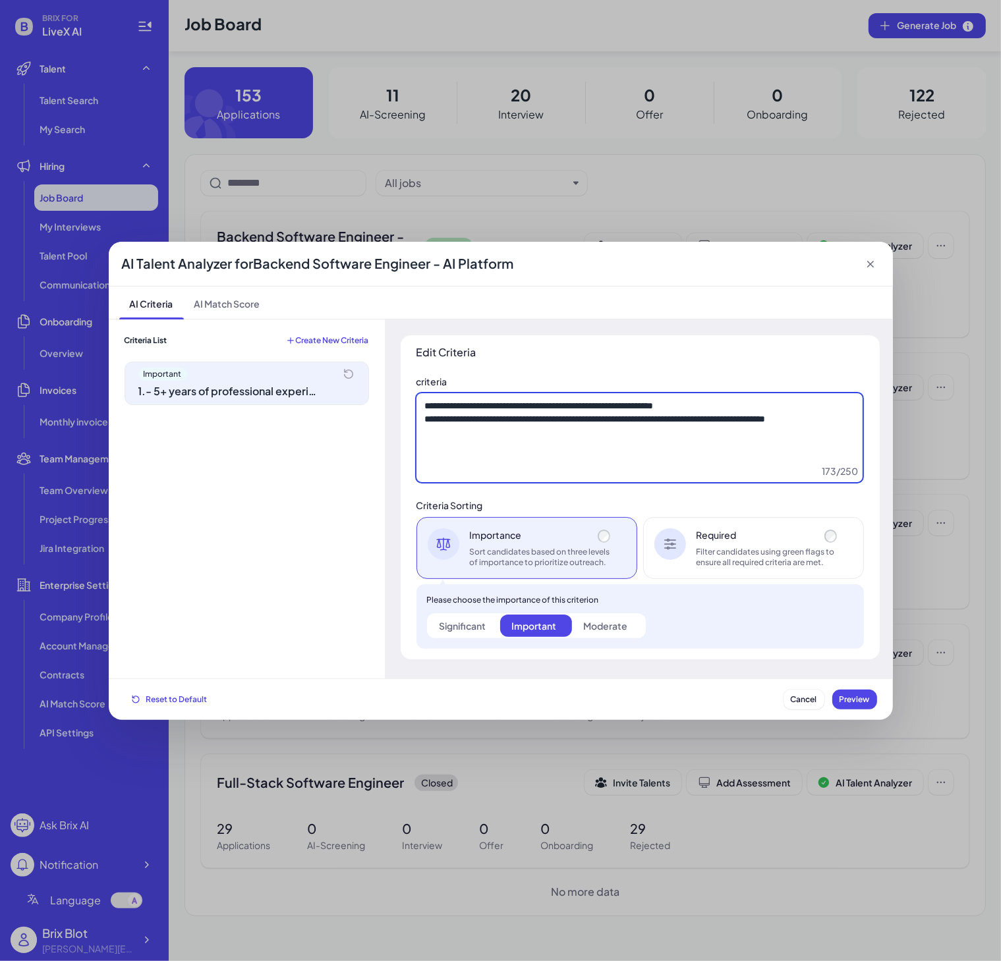
click at [401, 401] on div "**********" at bounding box center [640, 497] width 479 height 324
click at [580, 446] on textarea "**********" at bounding box center [639, 438] width 446 height 90
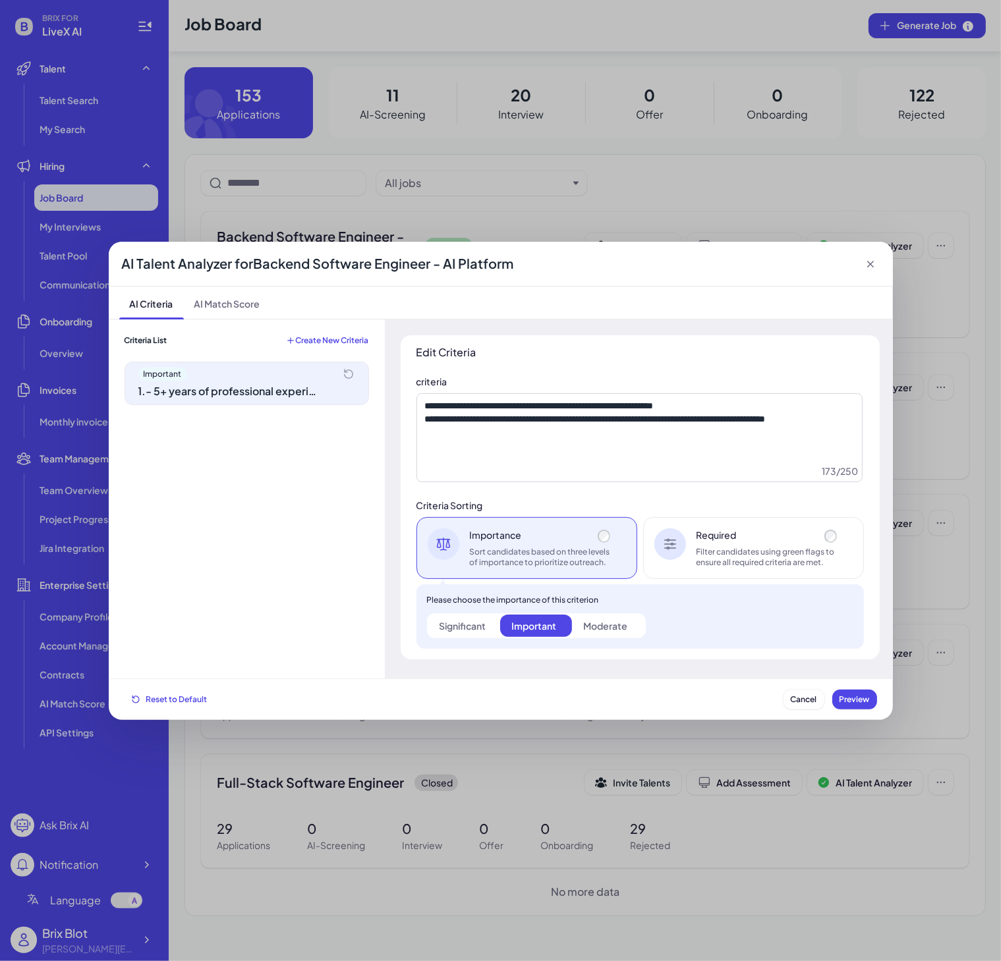
click at [461, 625] on div "Significant" at bounding box center [463, 625] width 47 height 13
drag, startPoint x: 598, startPoint y: 623, endPoint x: 574, endPoint y: 633, distance: 25.5
click at [598, 623] on div "Moderate" at bounding box center [605, 625] width 44 height 13
click at [509, 630] on label "Important" at bounding box center [536, 626] width 72 height 22
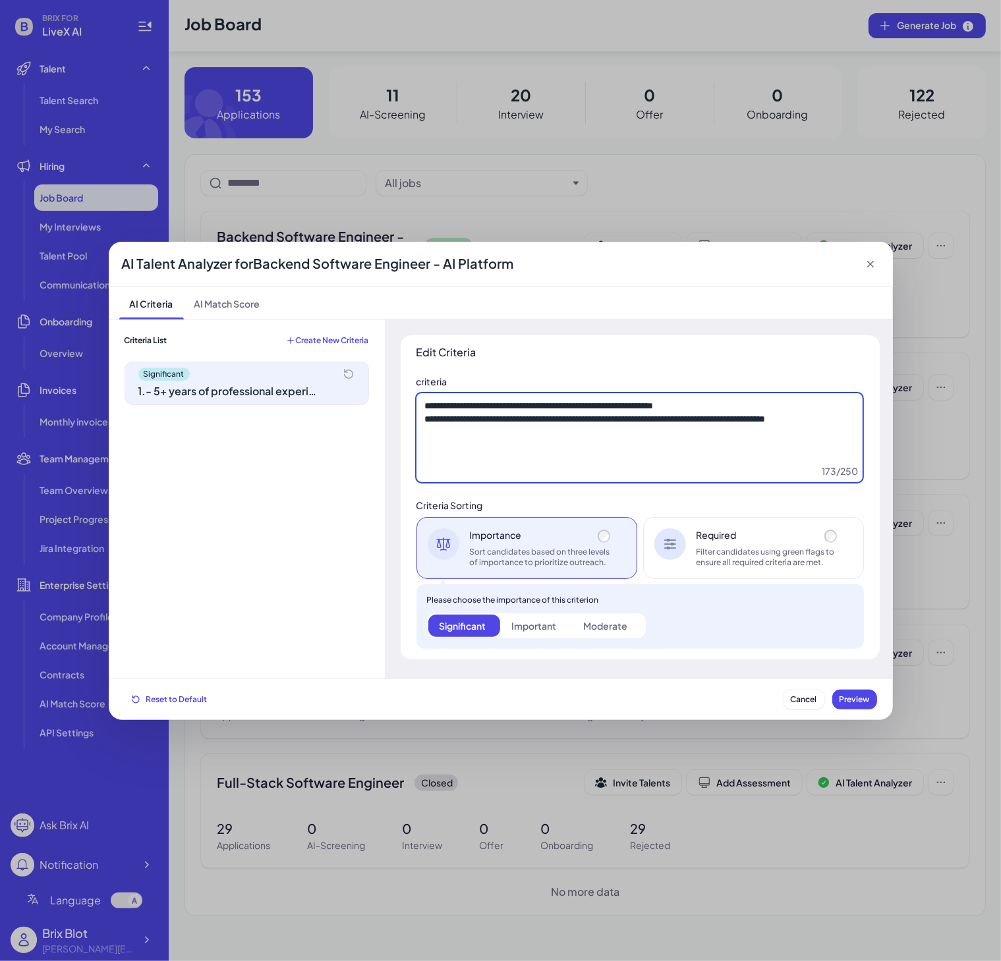
drag, startPoint x: 548, startPoint y: 448, endPoint x: 378, endPoint y: 380, distance: 183.3
click at [378, 380] on div "**********" at bounding box center [501, 500] width 784 height 360
click at [519, 445] on textarea "**********" at bounding box center [639, 438] width 446 height 90
drag, startPoint x: 528, startPoint y: 434, endPoint x: 417, endPoint y: 422, distance: 111.3
click at [417, 422] on textarea "**********" at bounding box center [639, 438] width 446 height 90
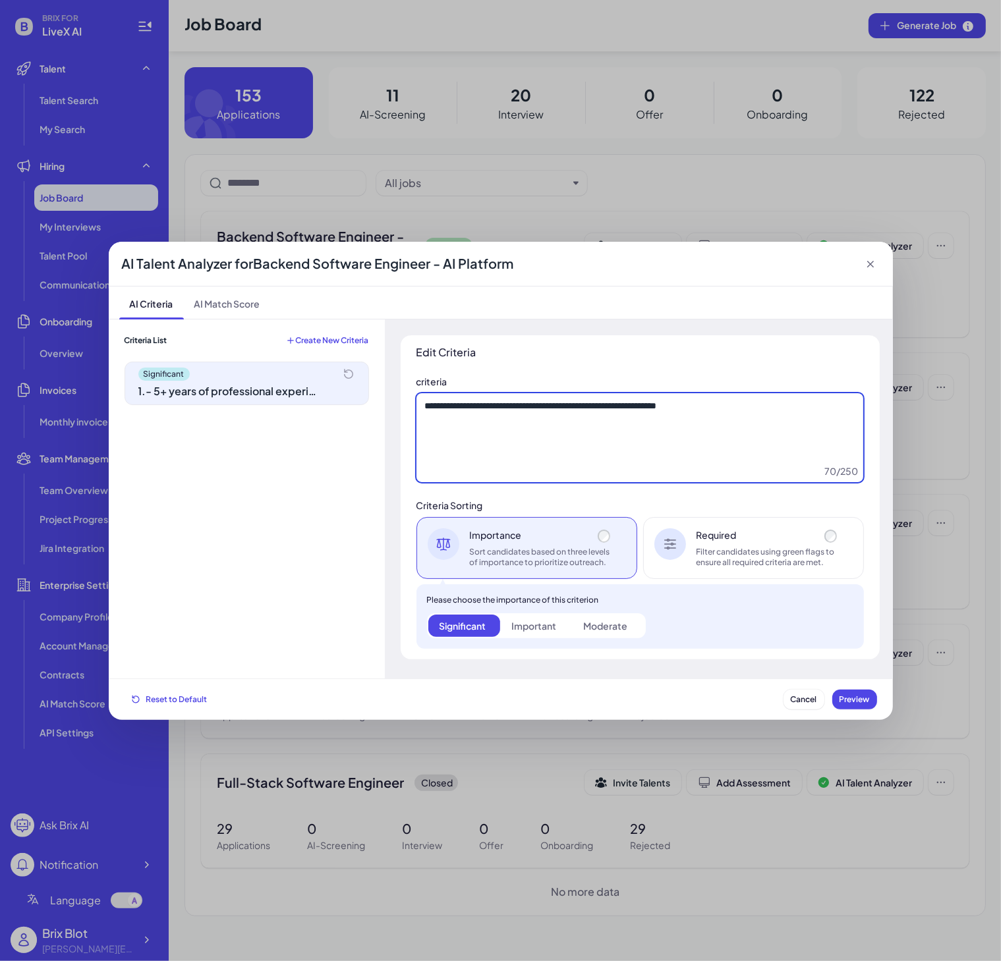
type textarea "**********"
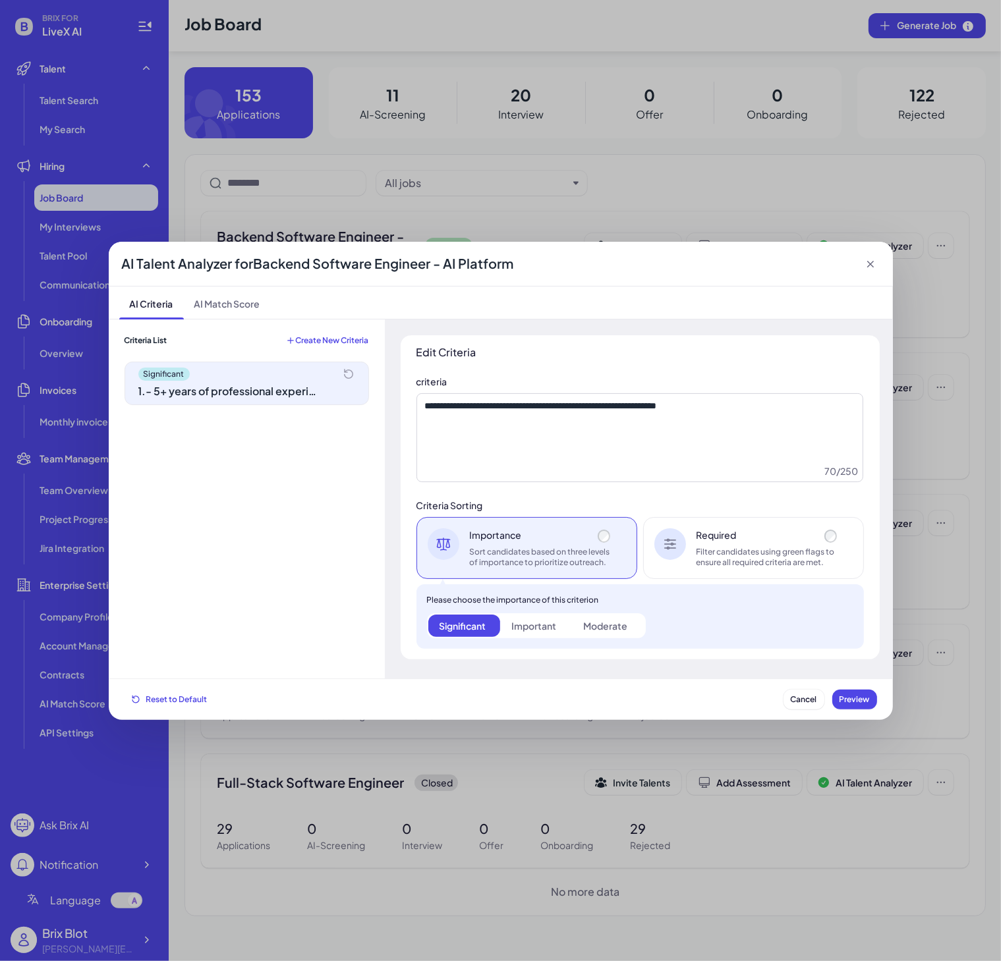
click at [327, 343] on span "Create New Criteria" at bounding box center [332, 340] width 73 height 11
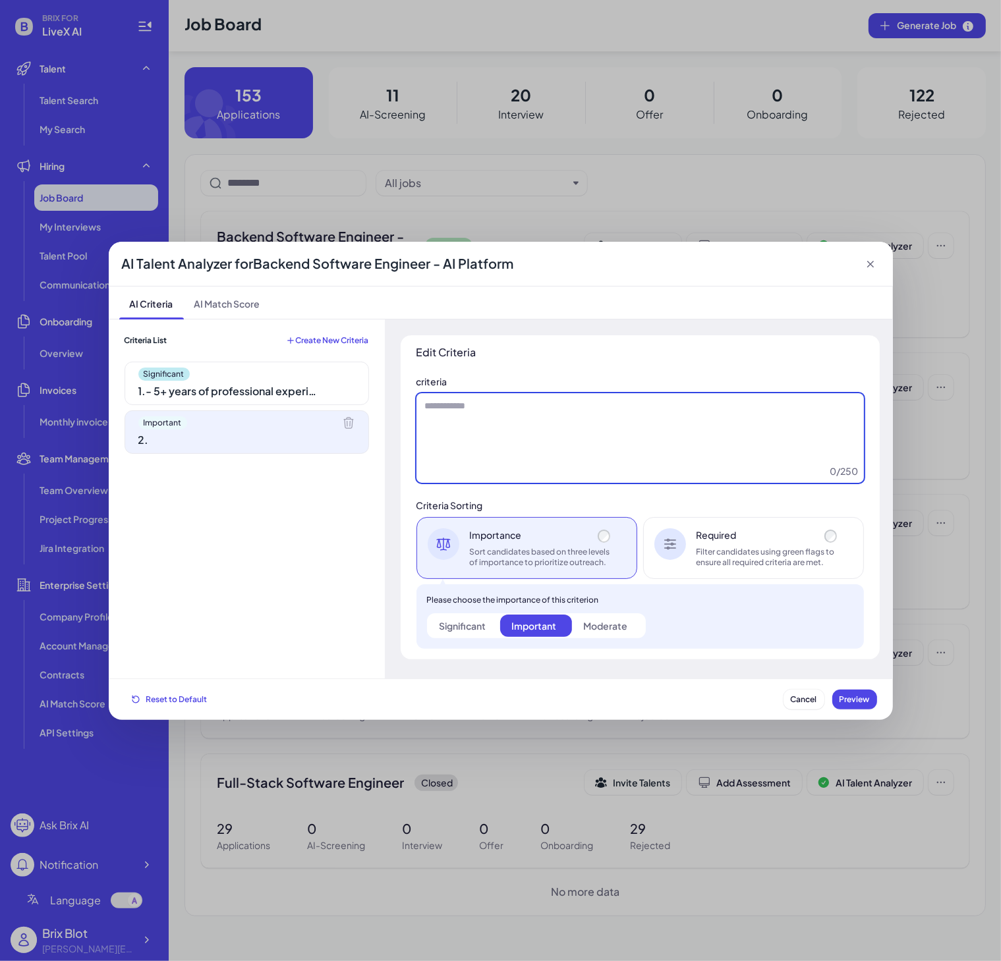
click at [513, 416] on textarea at bounding box center [639, 438] width 447 height 90
paste textarea "**********"
click at [729, 438] on textarea "**********" at bounding box center [639, 438] width 447 height 90
paste textarea "**********"
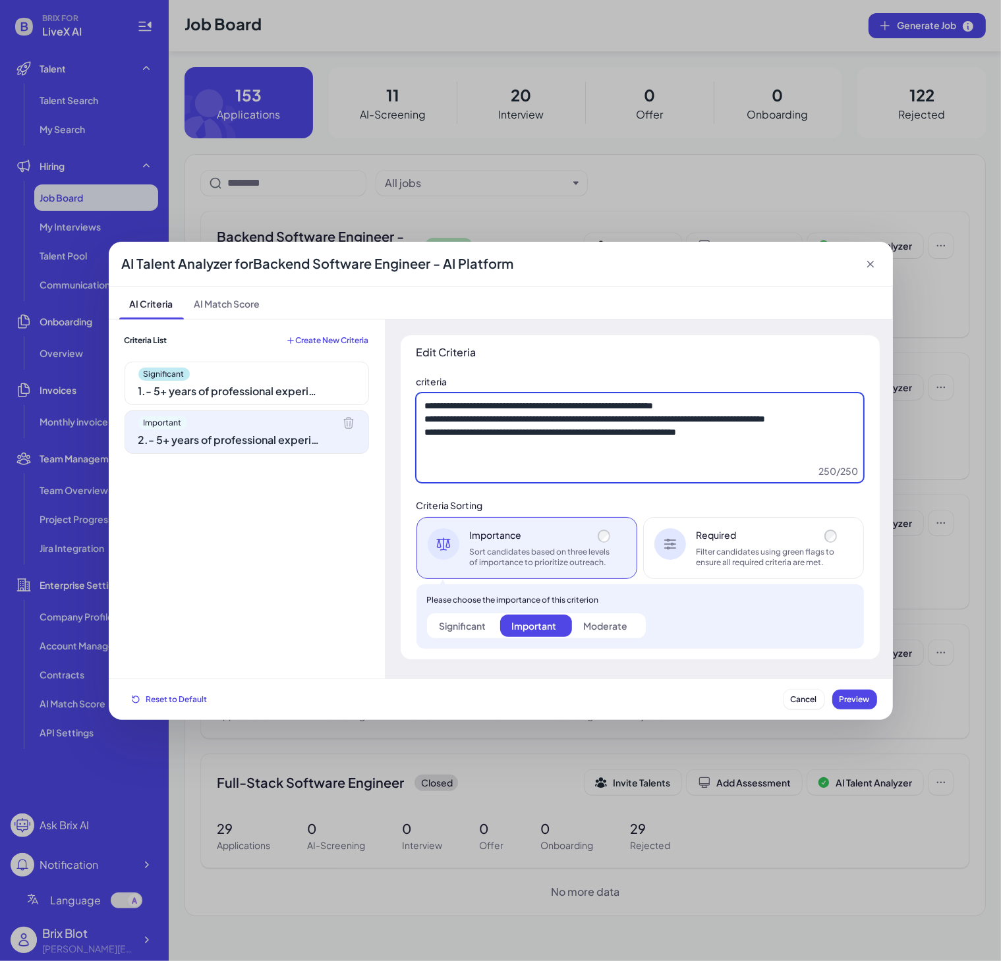
type textarea "**********"
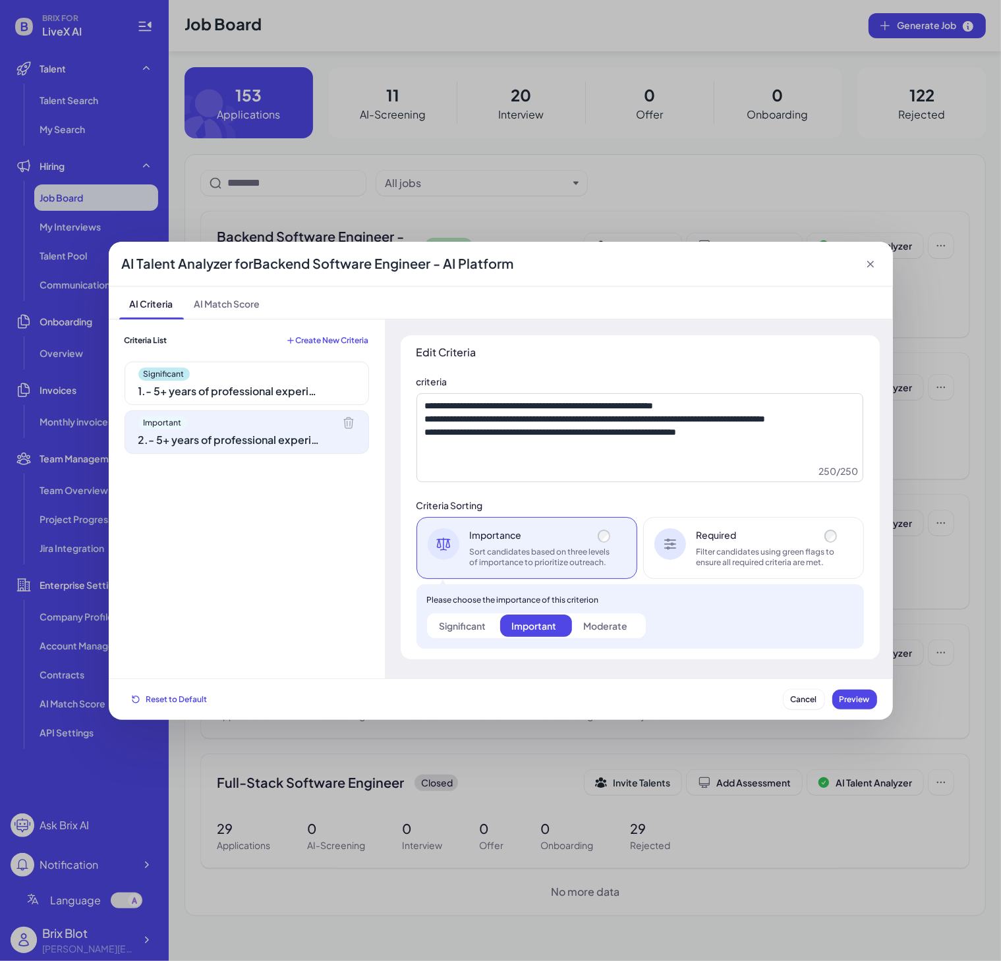
click at [833, 466] on div "250 / 250" at bounding box center [839, 471] width 40 height 13
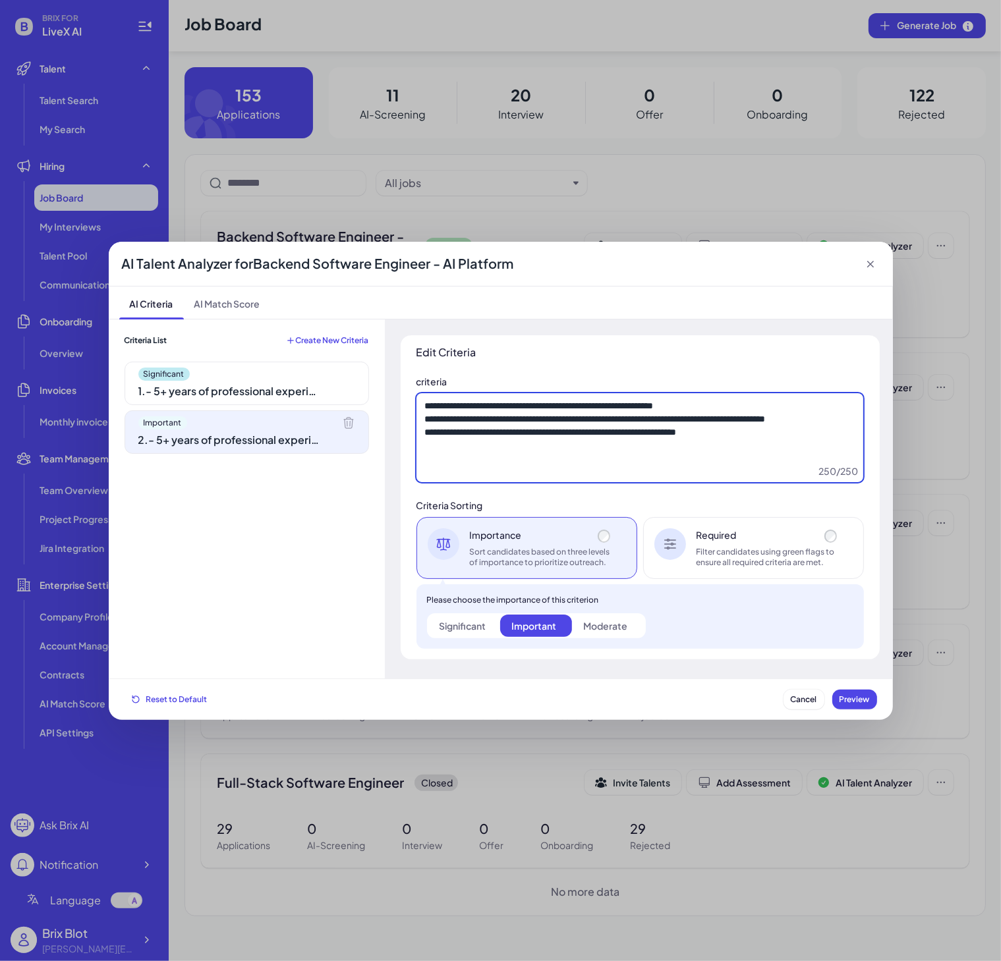
click at [756, 438] on textarea "**********" at bounding box center [639, 438] width 447 height 90
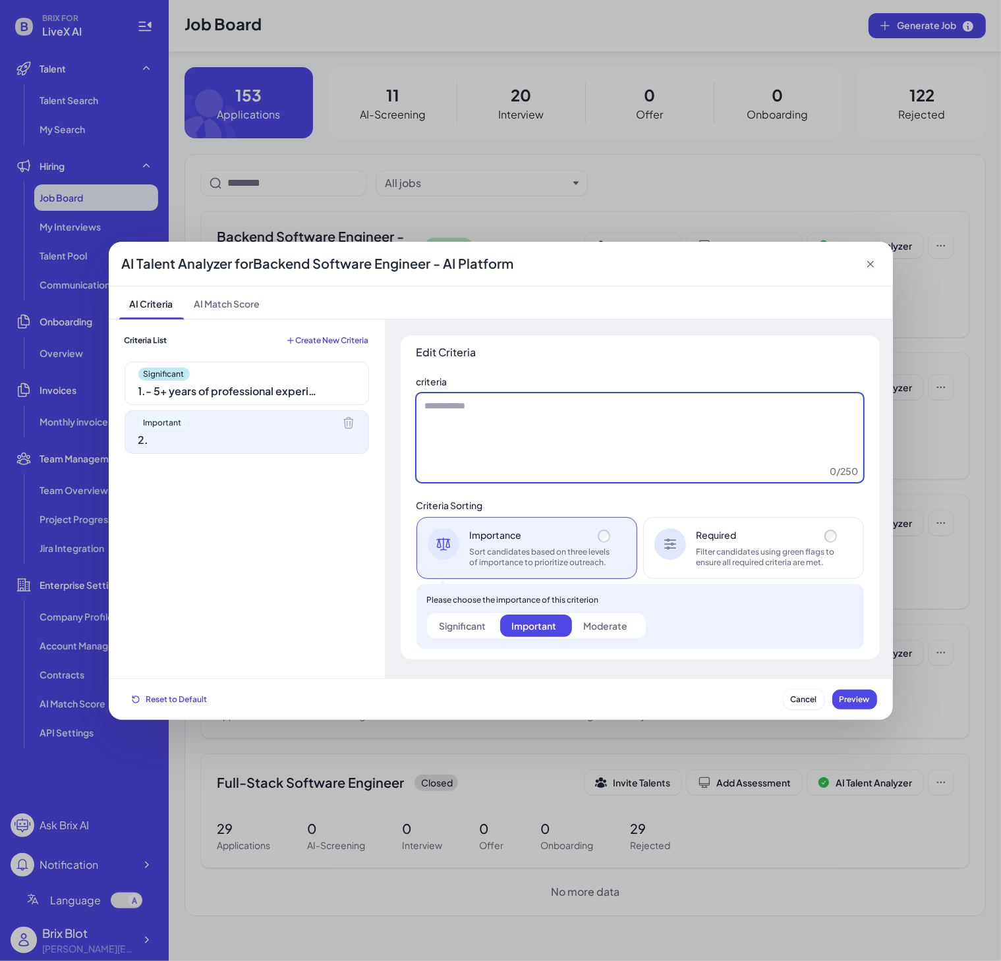
click at [685, 445] on textarea at bounding box center [639, 438] width 447 height 90
paste textarea "**********"
type textarea "**********"
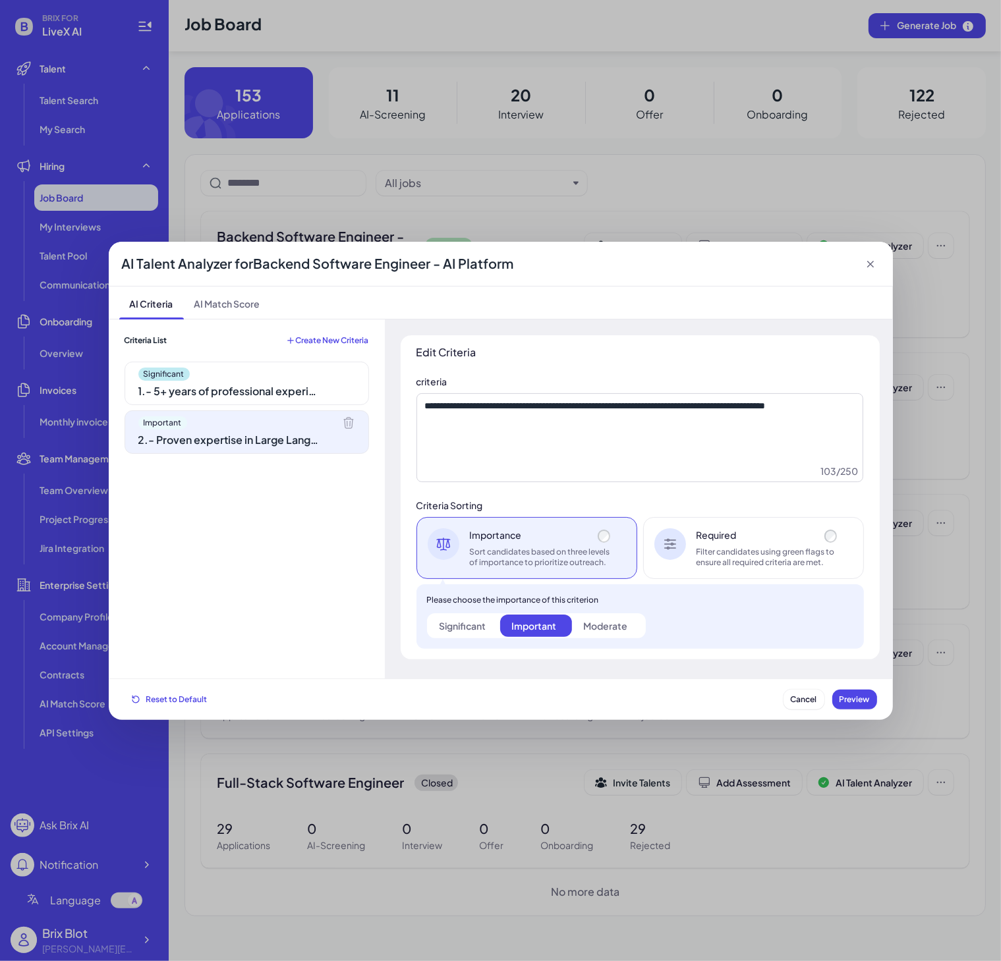
click at [297, 337] on span "Create New Criteria" at bounding box center [332, 340] width 73 height 11
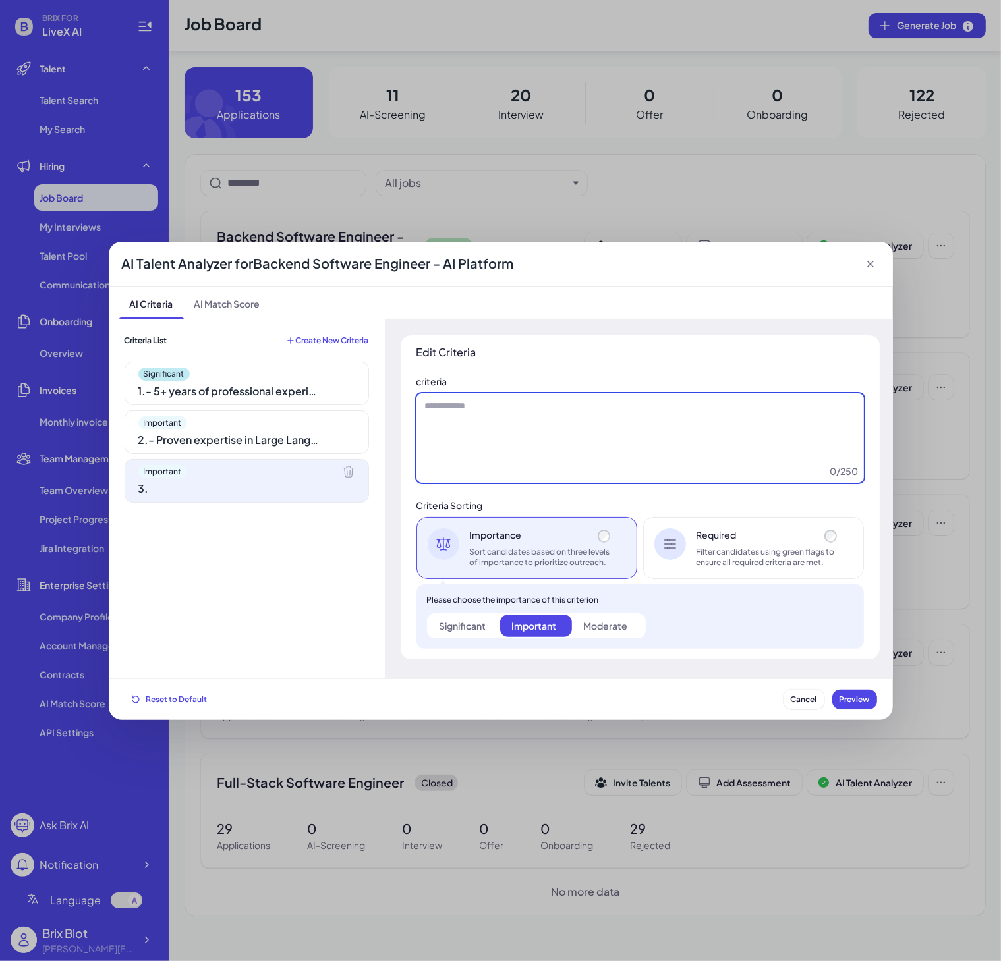
click at [720, 418] on textarea at bounding box center [639, 438] width 447 height 90
paste textarea "**********"
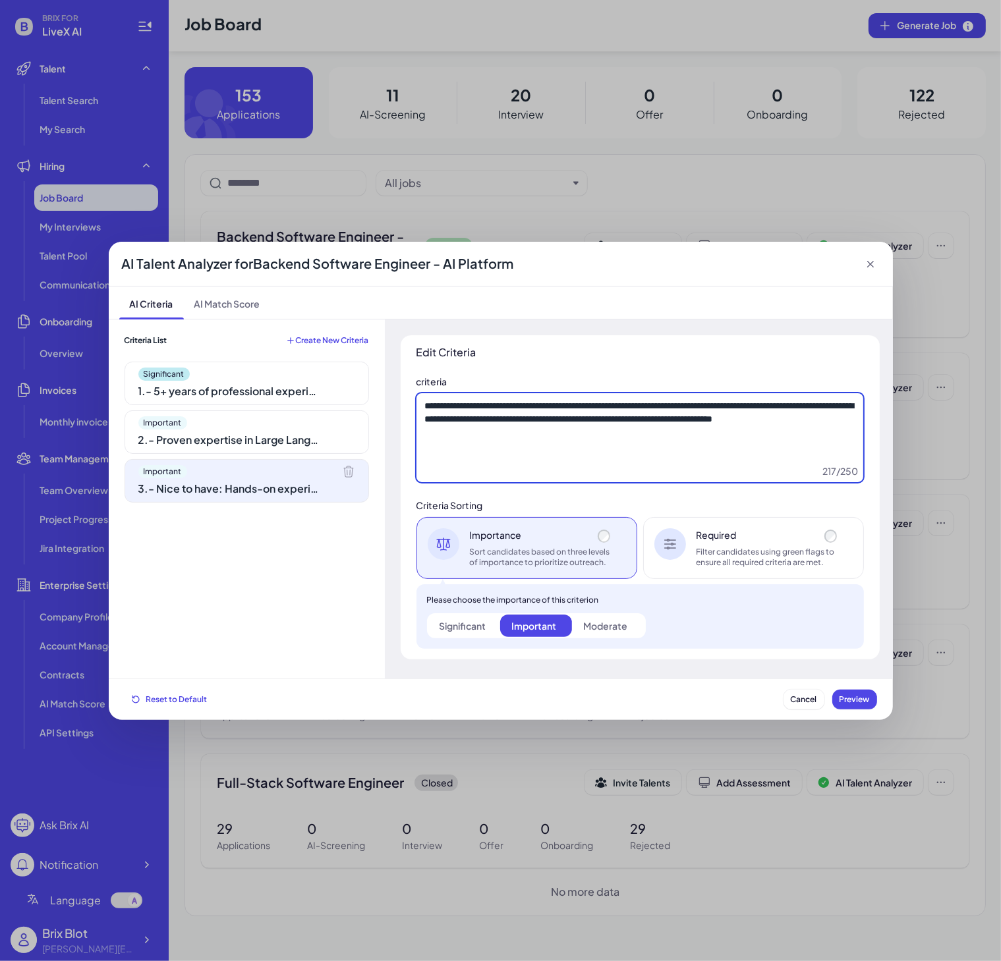
type textarea "**********"
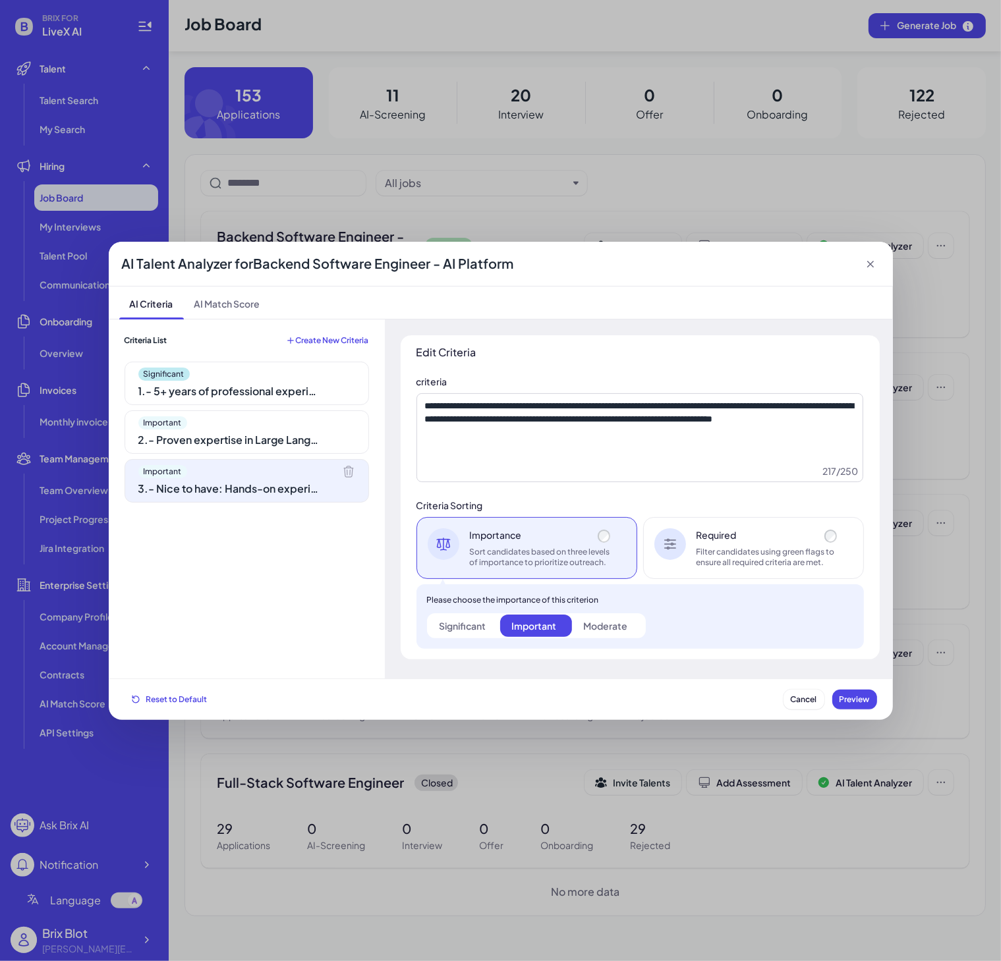
drag, startPoint x: 346, startPoint y: 339, endPoint x: 467, endPoint y: 389, distance: 131.2
click at [346, 339] on span "Create New Criteria" at bounding box center [332, 340] width 73 height 11
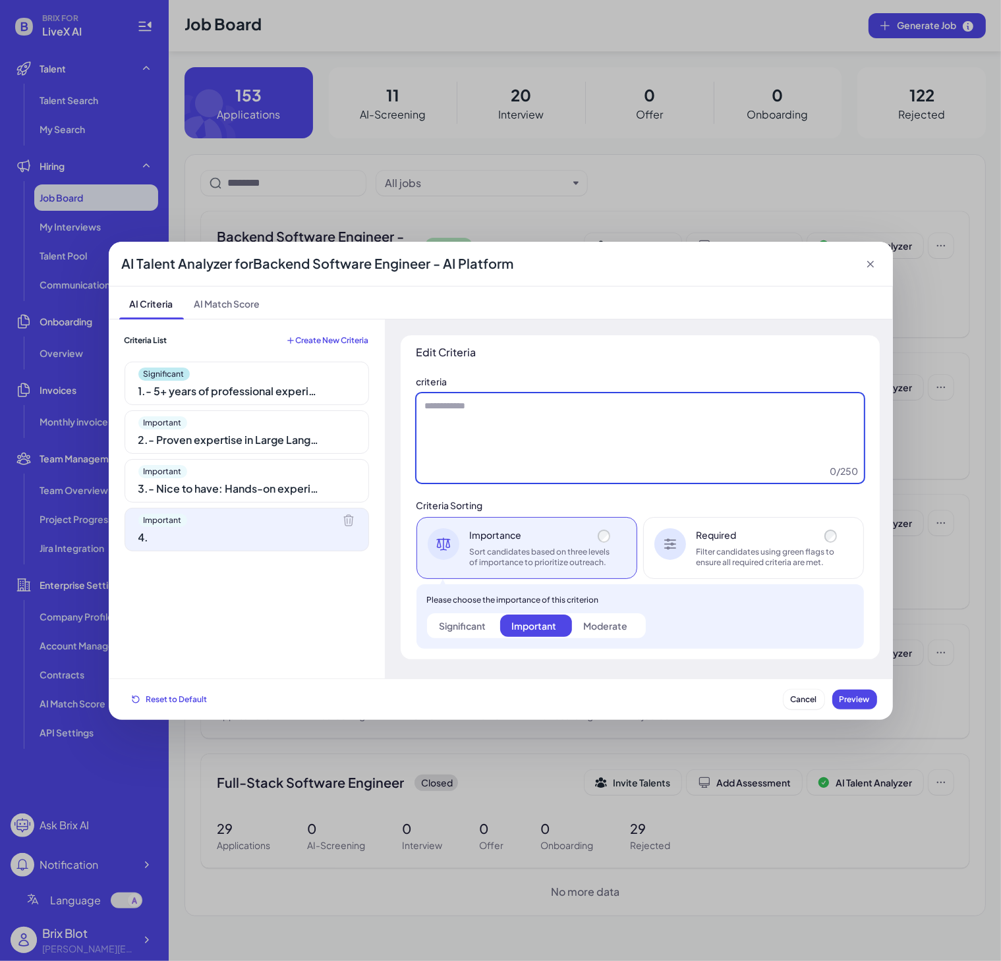
click at [511, 416] on textarea at bounding box center [639, 438] width 447 height 90
paste textarea "**********"
type textarea "**********"
click at [549, 413] on textarea "**********" at bounding box center [639, 438] width 447 height 90
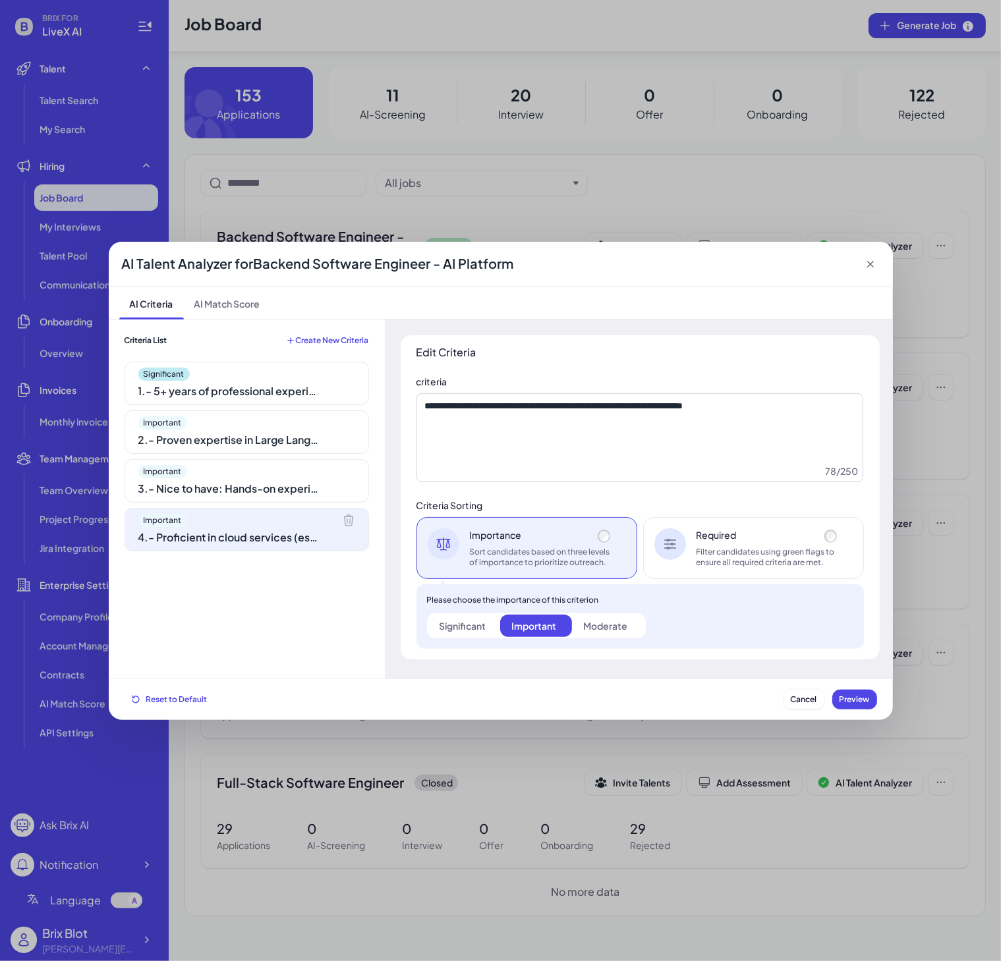
click at [296, 341] on span "Create New Criteria" at bounding box center [332, 340] width 73 height 11
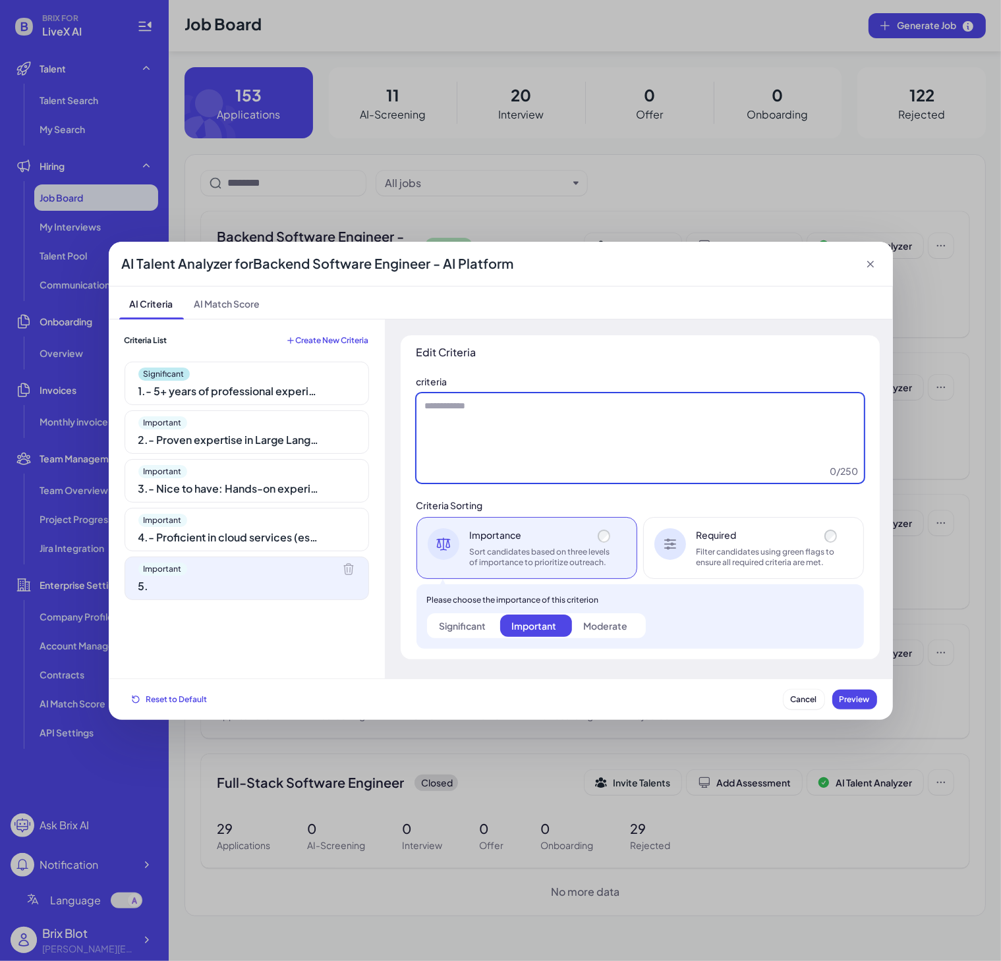
drag, startPoint x: 382, startPoint y: 374, endPoint x: 563, endPoint y: 426, distance: 188.4
click at [563, 426] on textarea at bounding box center [639, 438] width 447 height 90
paste textarea "**********"
type textarea "**********"
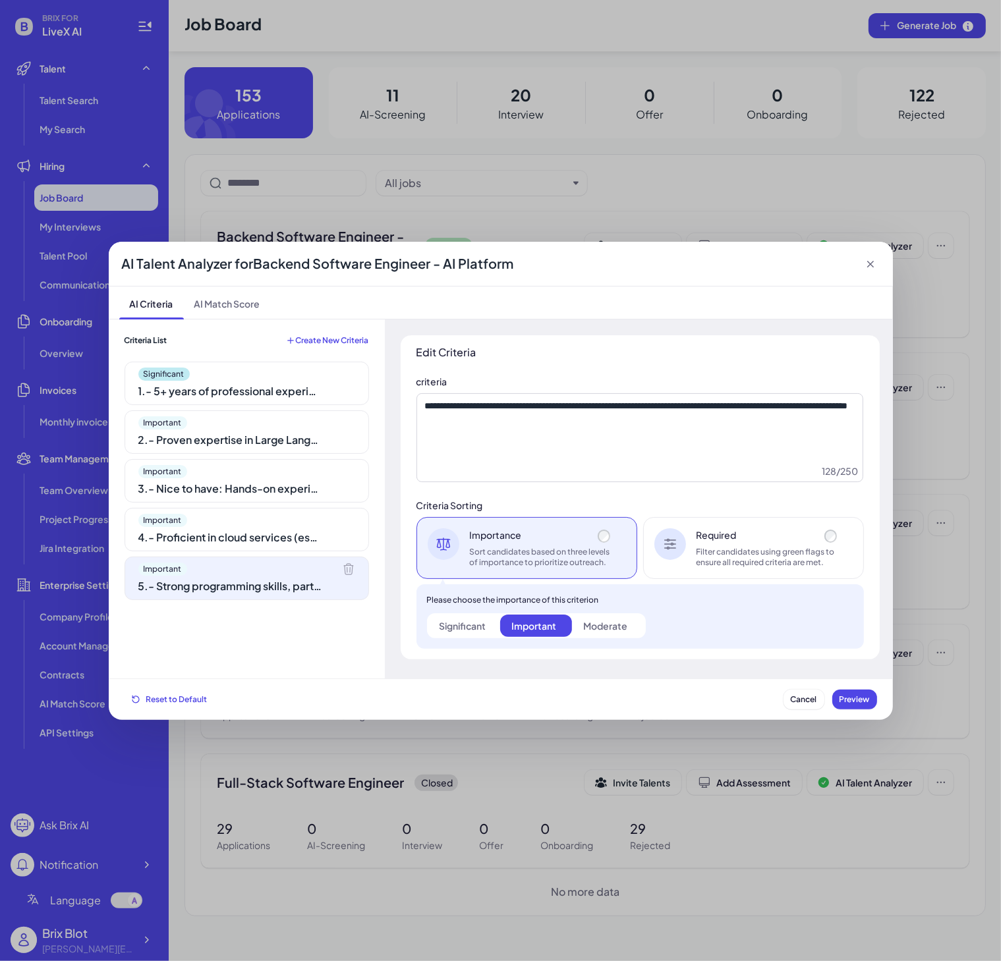
click at [480, 619] on div "Significant" at bounding box center [463, 625] width 47 height 13
click at [555, 619] on div "Important" at bounding box center [533, 625] width 45 height 13
click at [635, 619] on label "Moderate" at bounding box center [608, 626] width 72 height 22
click at [513, 619] on div "Important" at bounding box center [533, 625] width 45 height 13
click at [551, 623] on div "Important" at bounding box center [533, 625] width 45 height 13
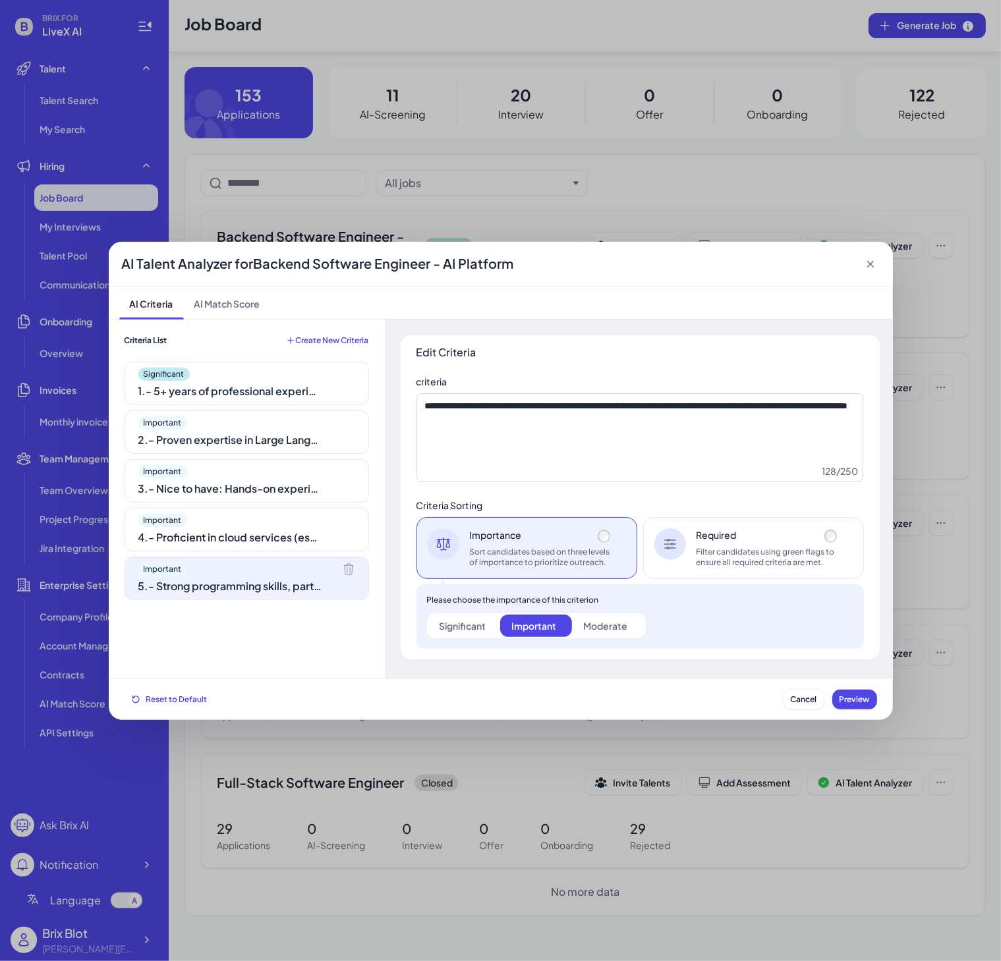
click at [602, 620] on div "Moderate" at bounding box center [605, 625] width 44 height 13
click at [223, 430] on div "Important 2 . - Proven expertise in Large Language Models (LLMs), Generative AI…" at bounding box center [247, 432] width 244 height 43
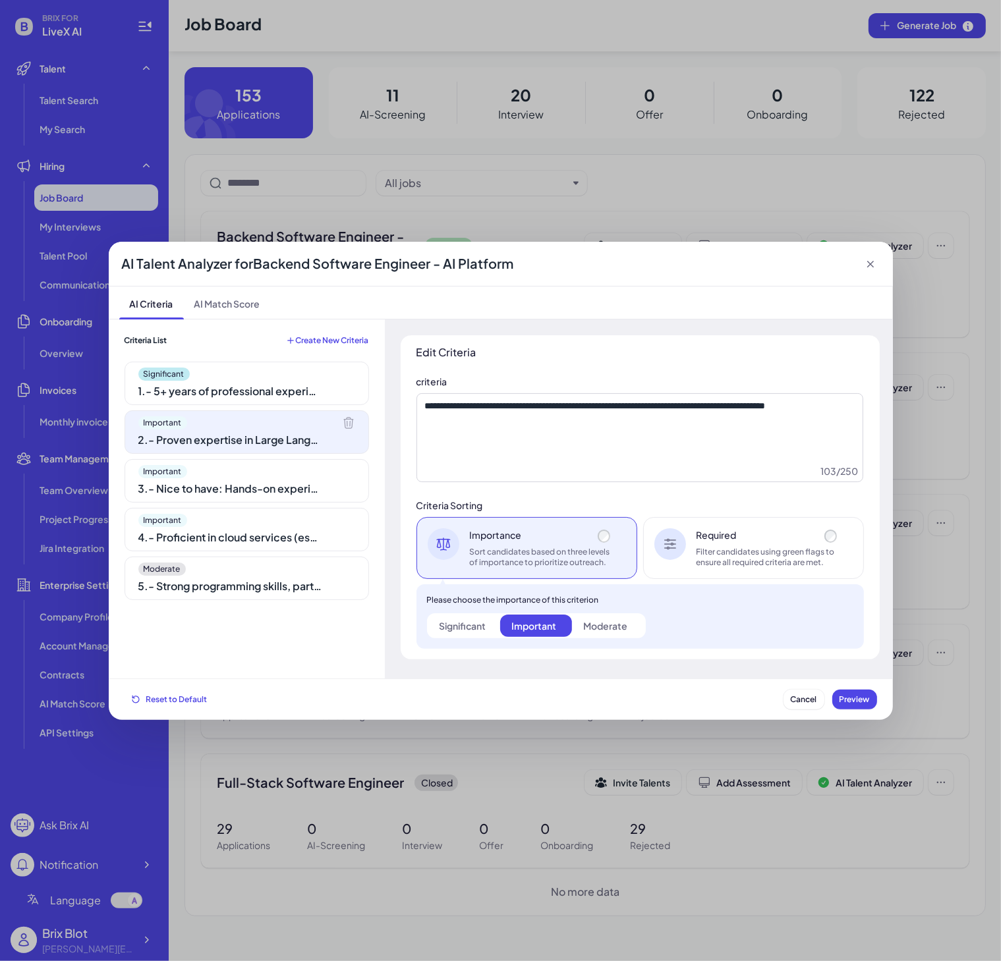
click at [465, 622] on div "Significant" at bounding box center [463, 625] width 47 height 13
click at [243, 480] on div "Important 3 . - Nice to have: Hands-on experience with open-source LLM framewor…" at bounding box center [247, 480] width 244 height 43
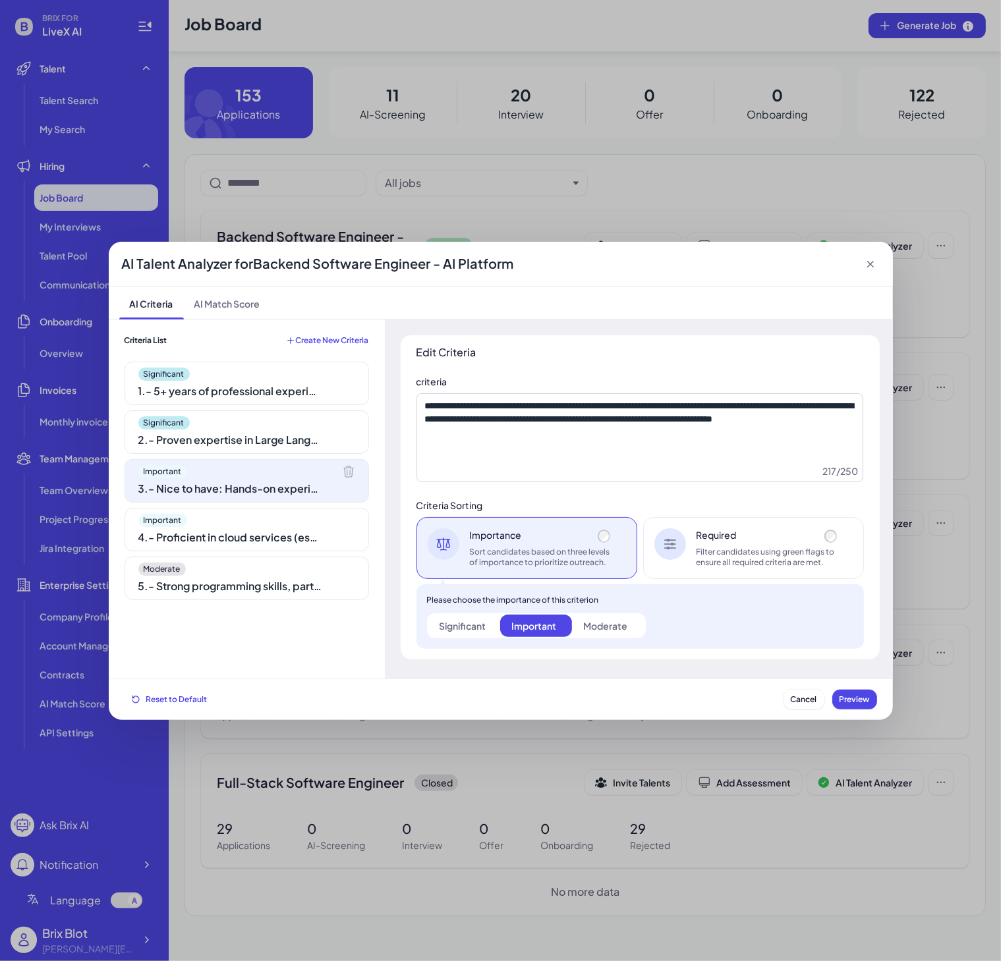
click at [258, 519] on div "Important" at bounding box center [246, 520] width 217 height 13
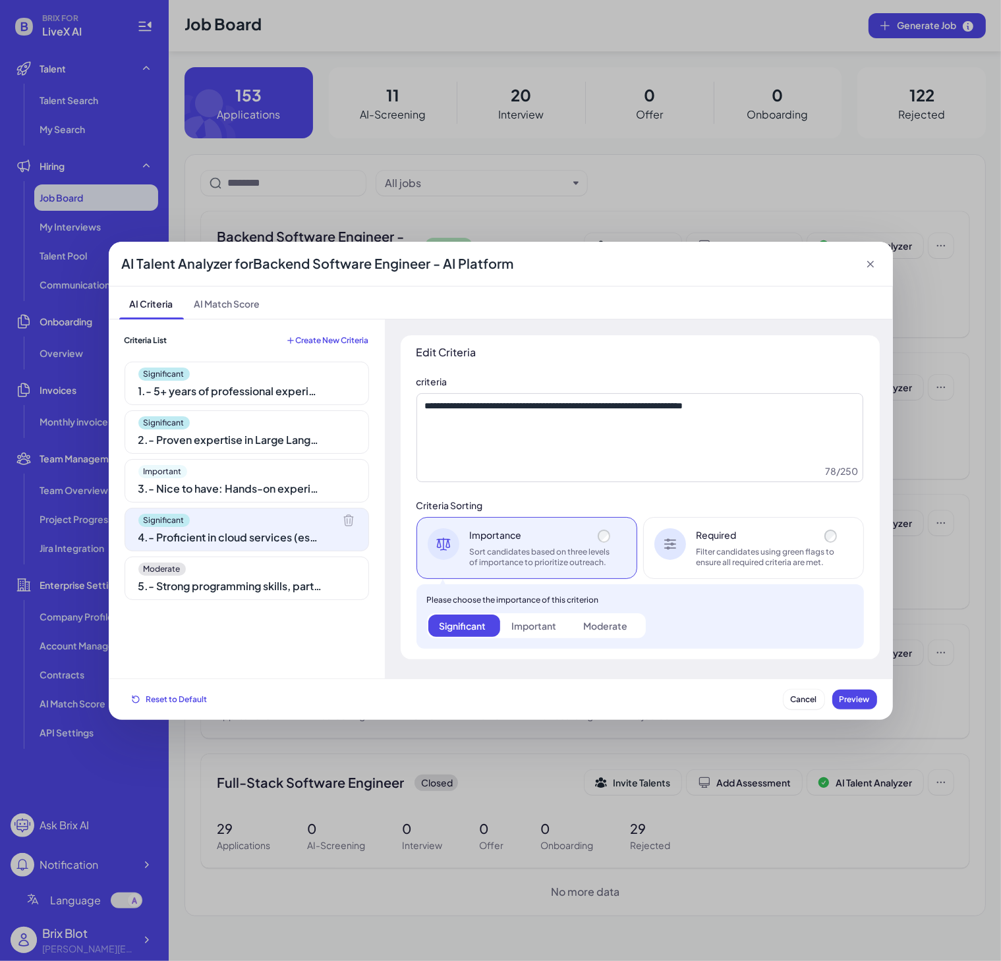
click at [552, 623] on div "Important" at bounding box center [533, 625] width 45 height 13
click at [623, 626] on div "Moderate" at bounding box center [605, 625] width 44 height 13
click at [560, 627] on label "Important" at bounding box center [536, 626] width 72 height 22
click at [610, 633] on label "Moderate" at bounding box center [608, 626] width 72 height 22
click at [504, 627] on label "Important" at bounding box center [536, 626] width 72 height 22
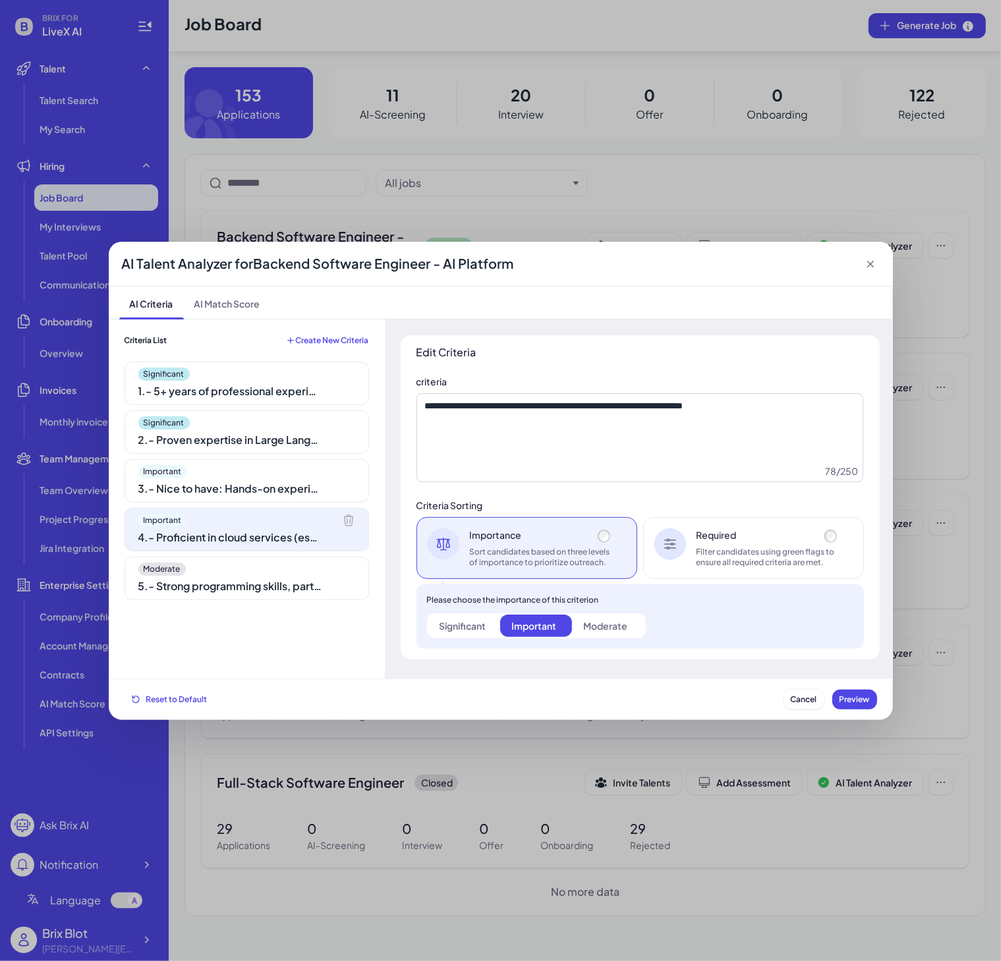
click at [465, 629] on div "Significant" at bounding box center [463, 625] width 47 height 13
click at [263, 584] on div "5 . - Strong programming skills, particularly in Python and Go, with an emphasi…" at bounding box center [230, 587] width 185 height 16
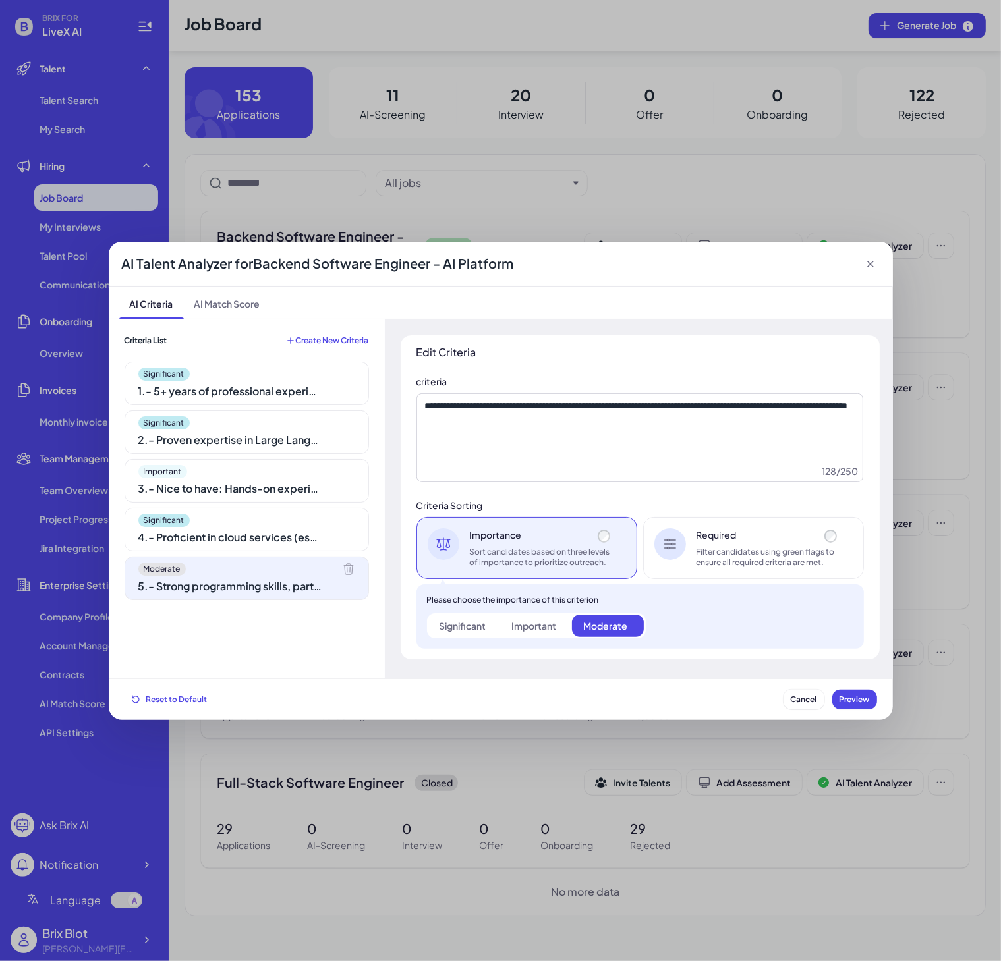
click at [548, 632] on div "Important" at bounding box center [533, 625] width 45 height 13
click at [307, 532] on div "4 . - Proficient in cloud services (especially Google Cloud) and API developmen…" at bounding box center [230, 538] width 185 height 16
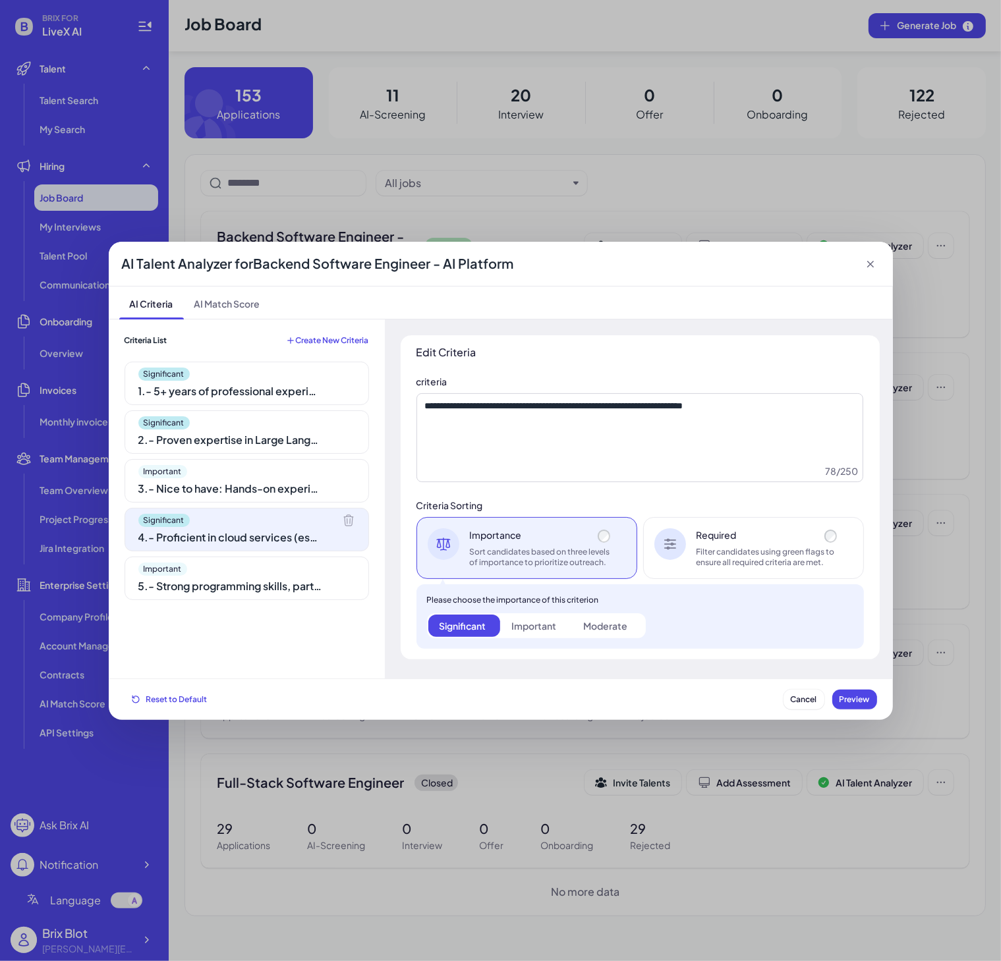
click at [314, 473] on div "Important" at bounding box center [246, 471] width 217 height 13
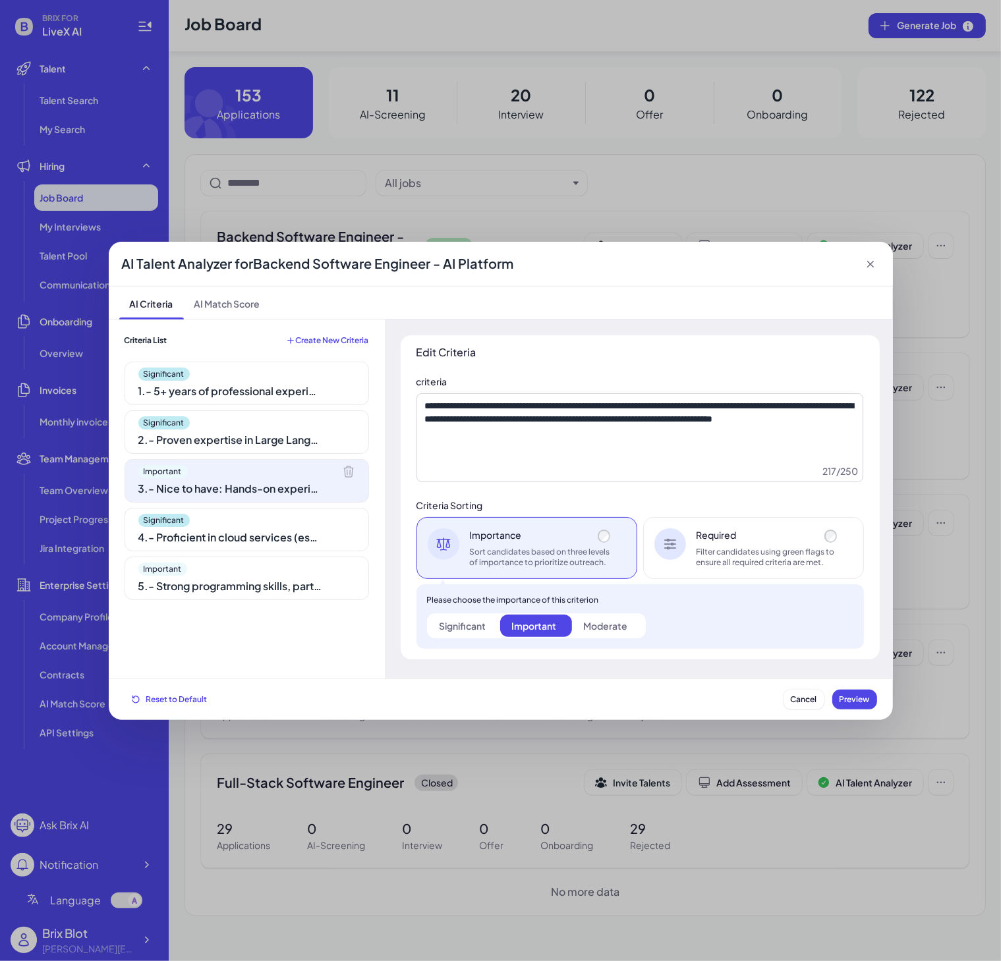
click at [260, 378] on div "Significant" at bounding box center [246, 374] width 217 height 13
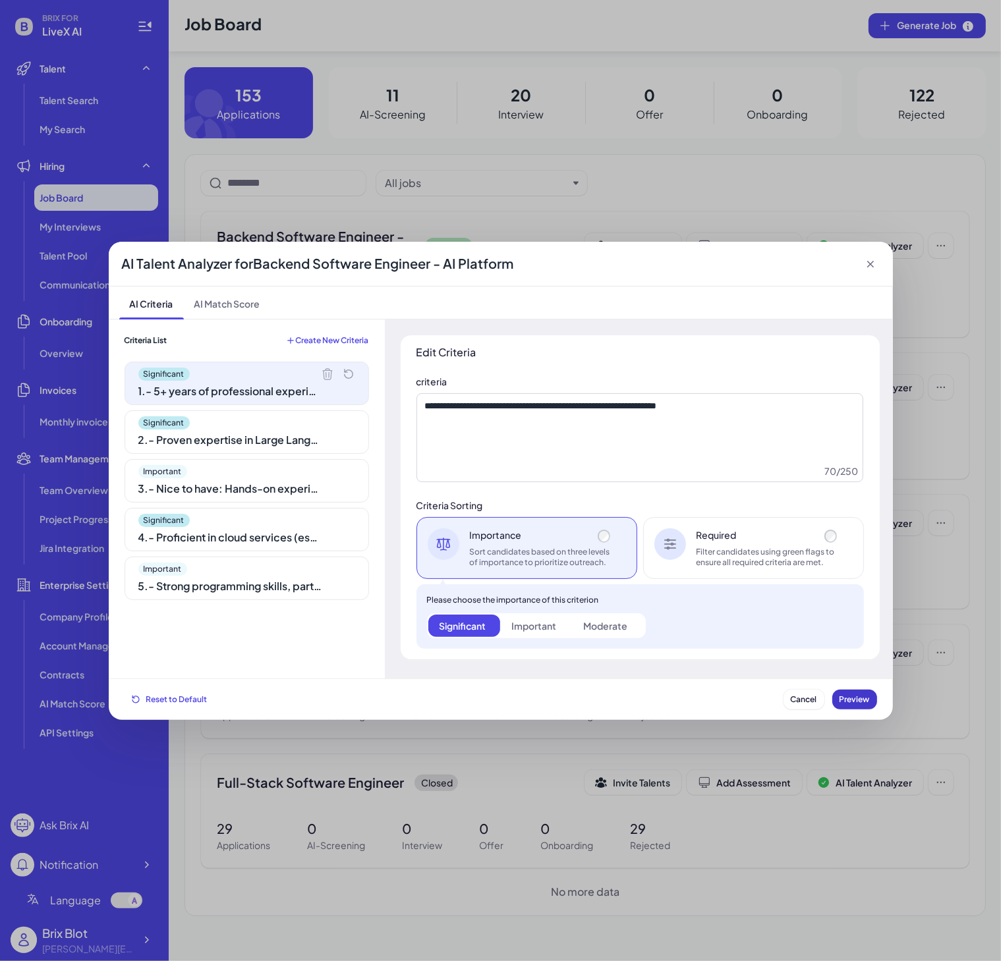
click at [851, 703] on span "Preview" at bounding box center [855, 700] width 30 height 10
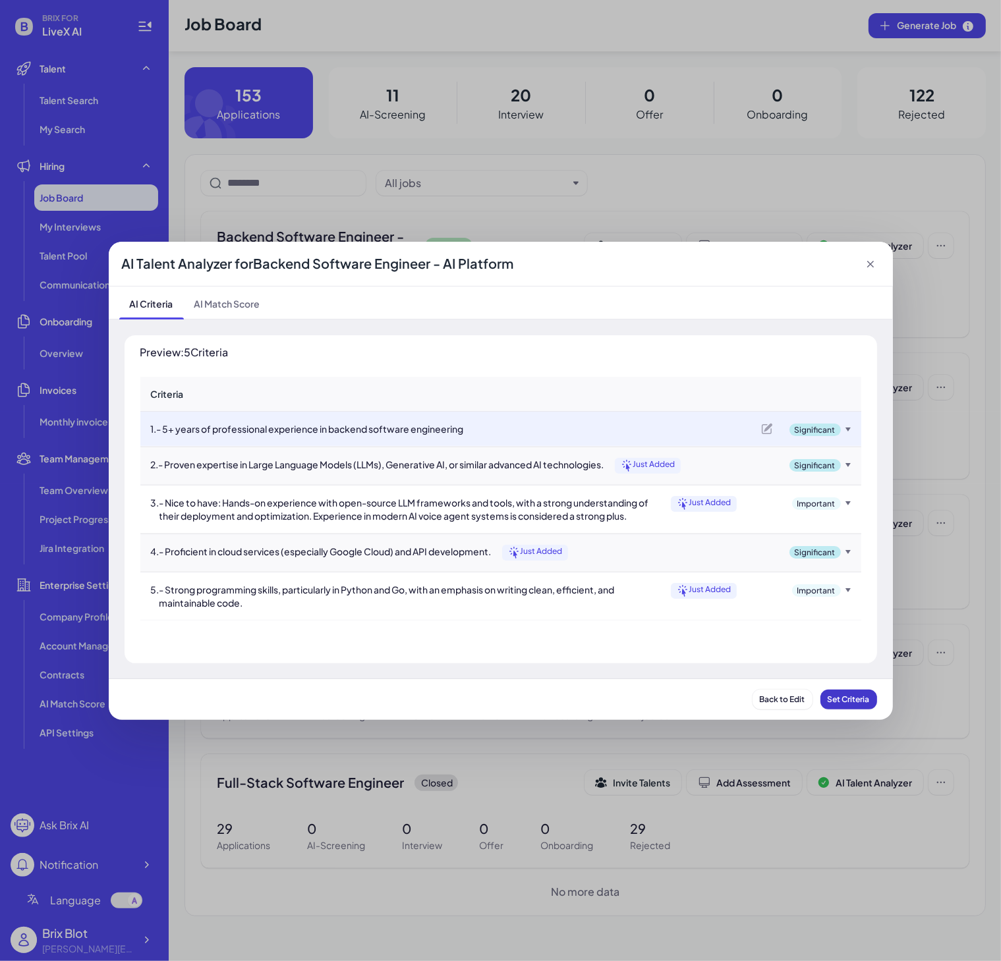
click at [851, 695] on span "Set Criteria" at bounding box center [849, 700] width 42 height 10
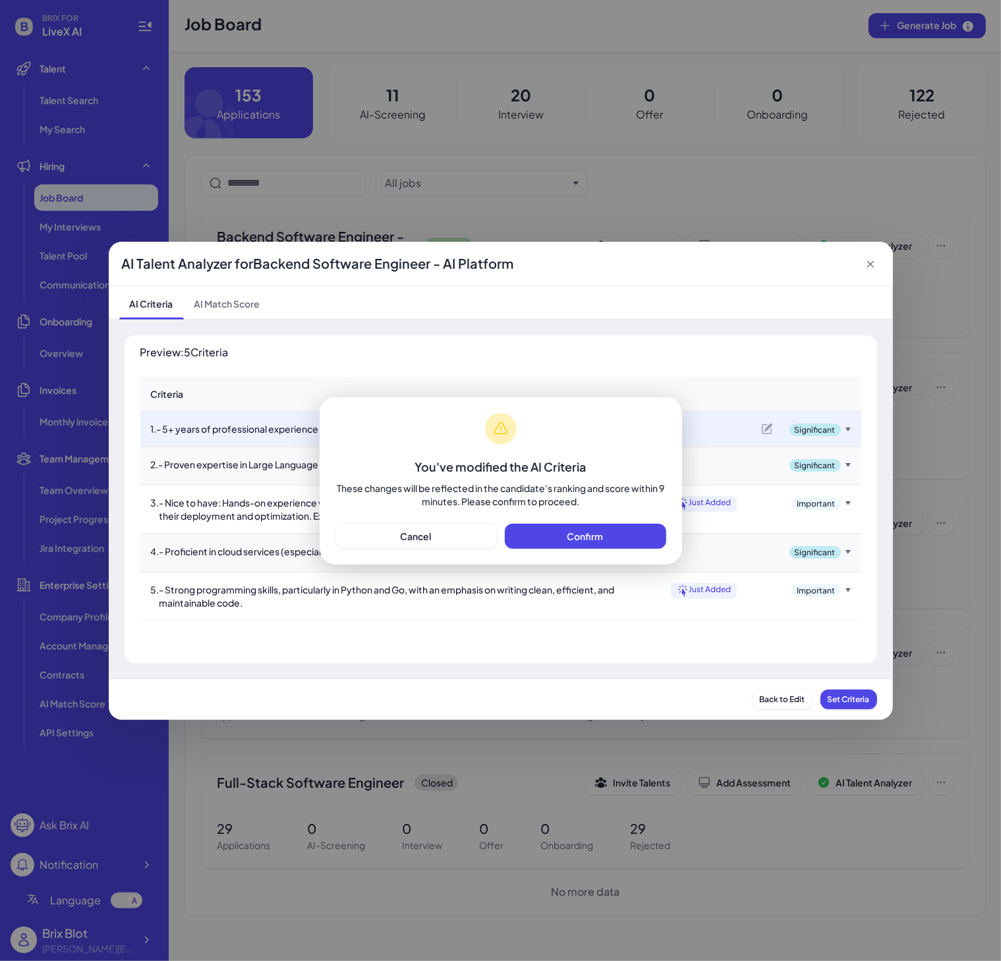
click at [569, 537] on span "Confirm" at bounding box center [585, 536] width 36 height 12
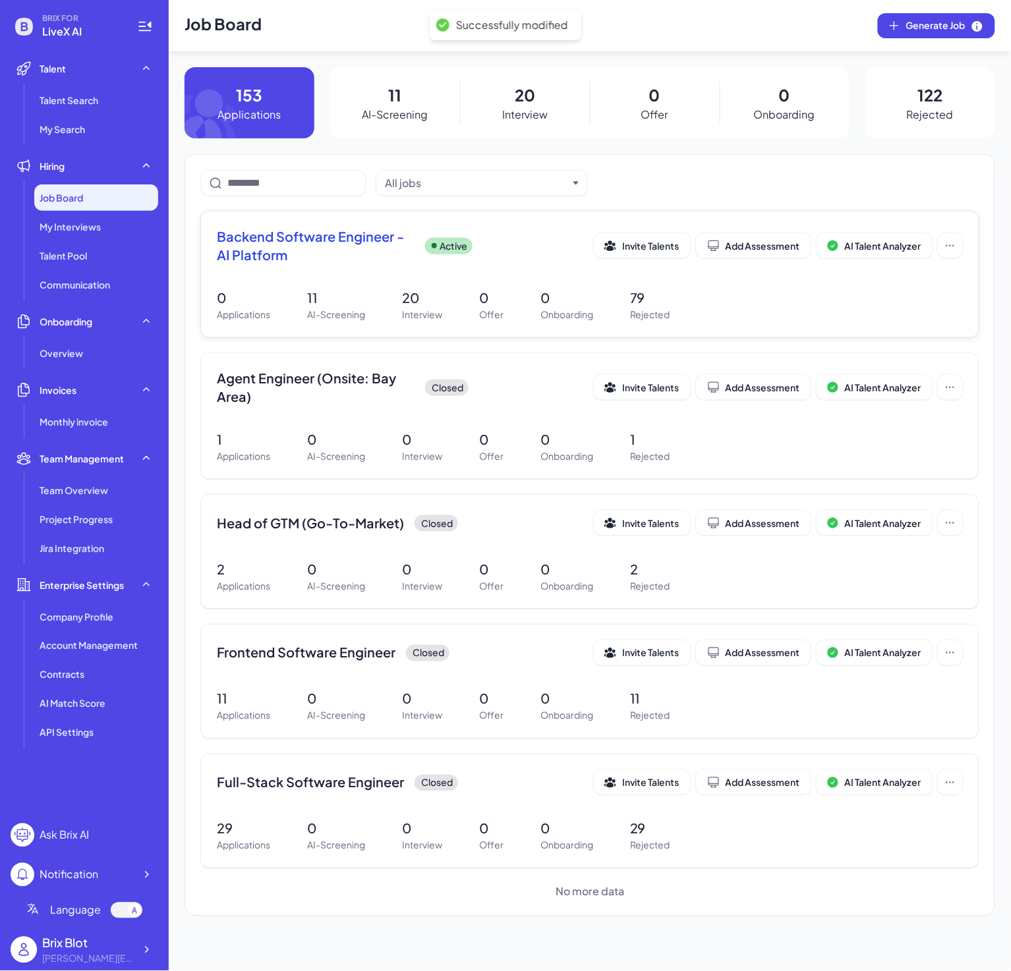
click at [817, 288] on div "0 Applications 11 AI-Screening 20 Interview 0 Offer 0 Onboarding 79 Rejected" at bounding box center [590, 305] width 746 height 34
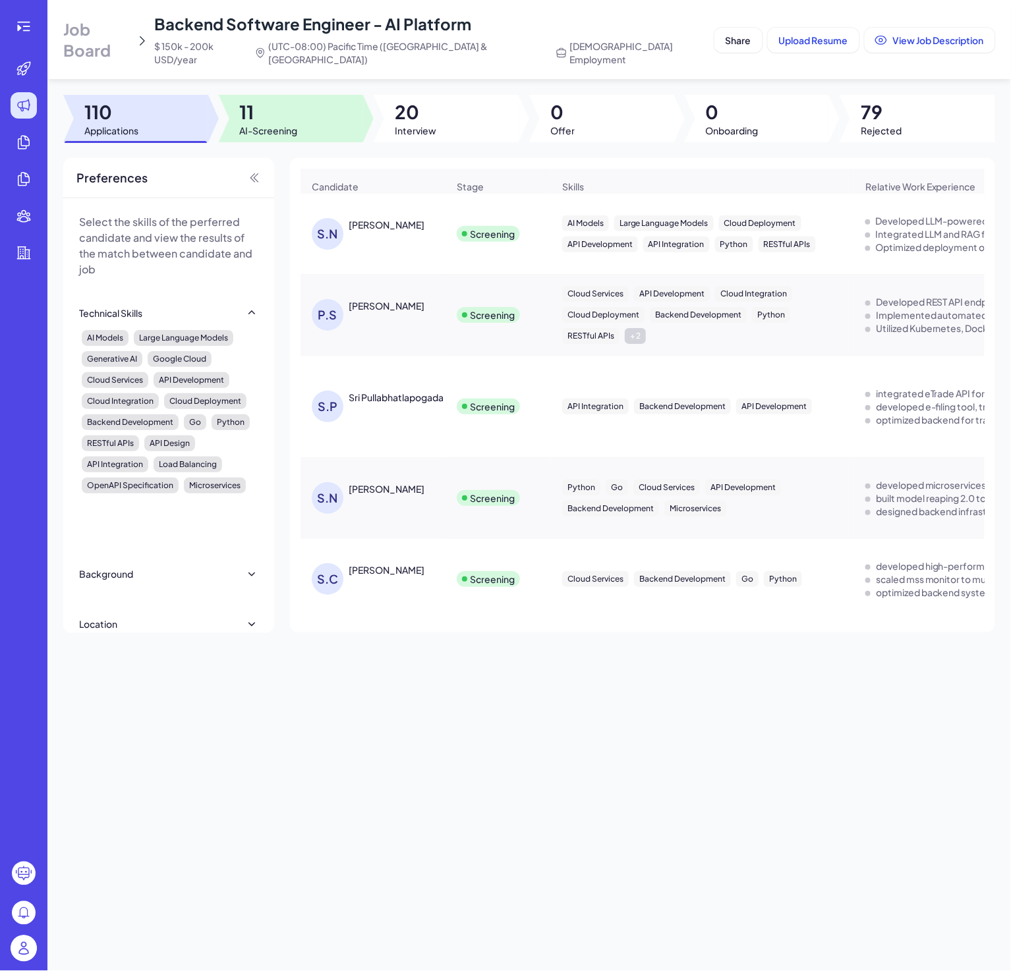
click at [260, 100] on span "11" at bounding box center [269, 112] width 58 height 24
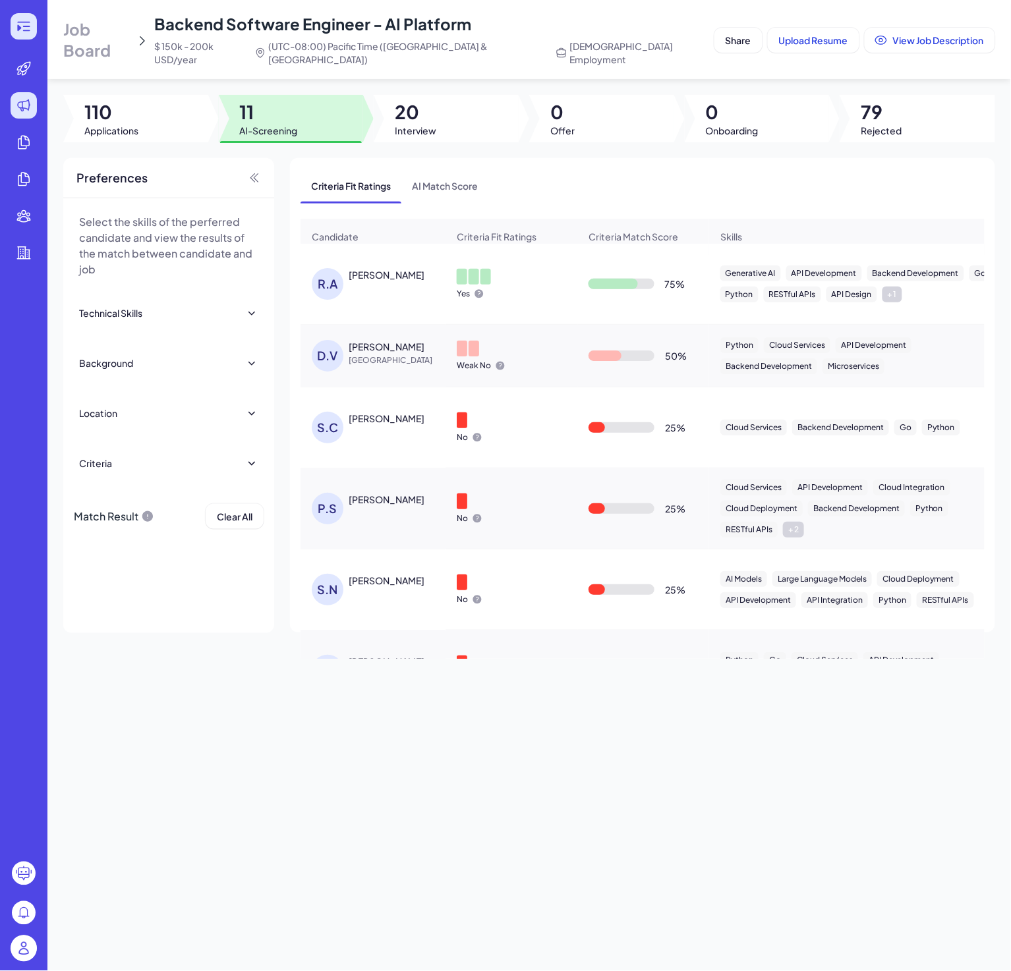
click at [30, 21] on icon at bounding box center [24, 26] width 16 height 16
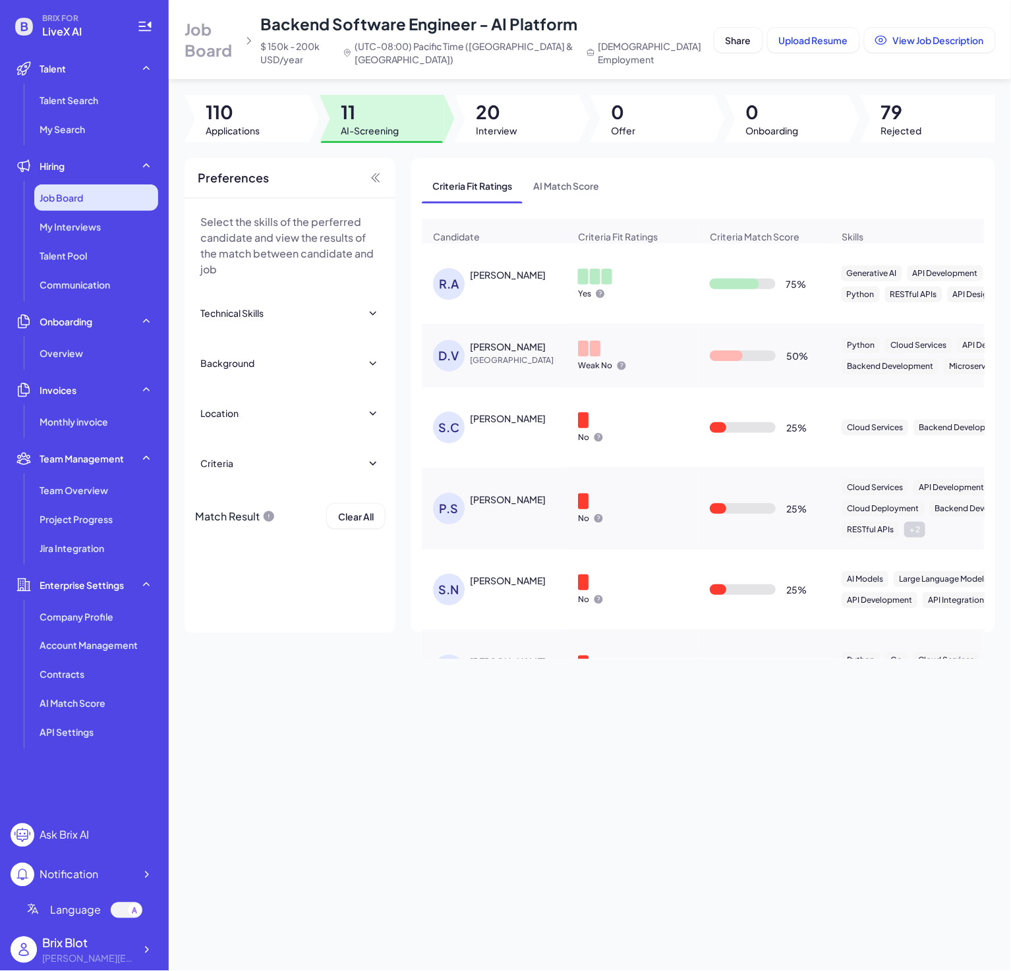
click at [104, 188] on div "Job Board" at bounding box center [96, 198] width 124 height 26
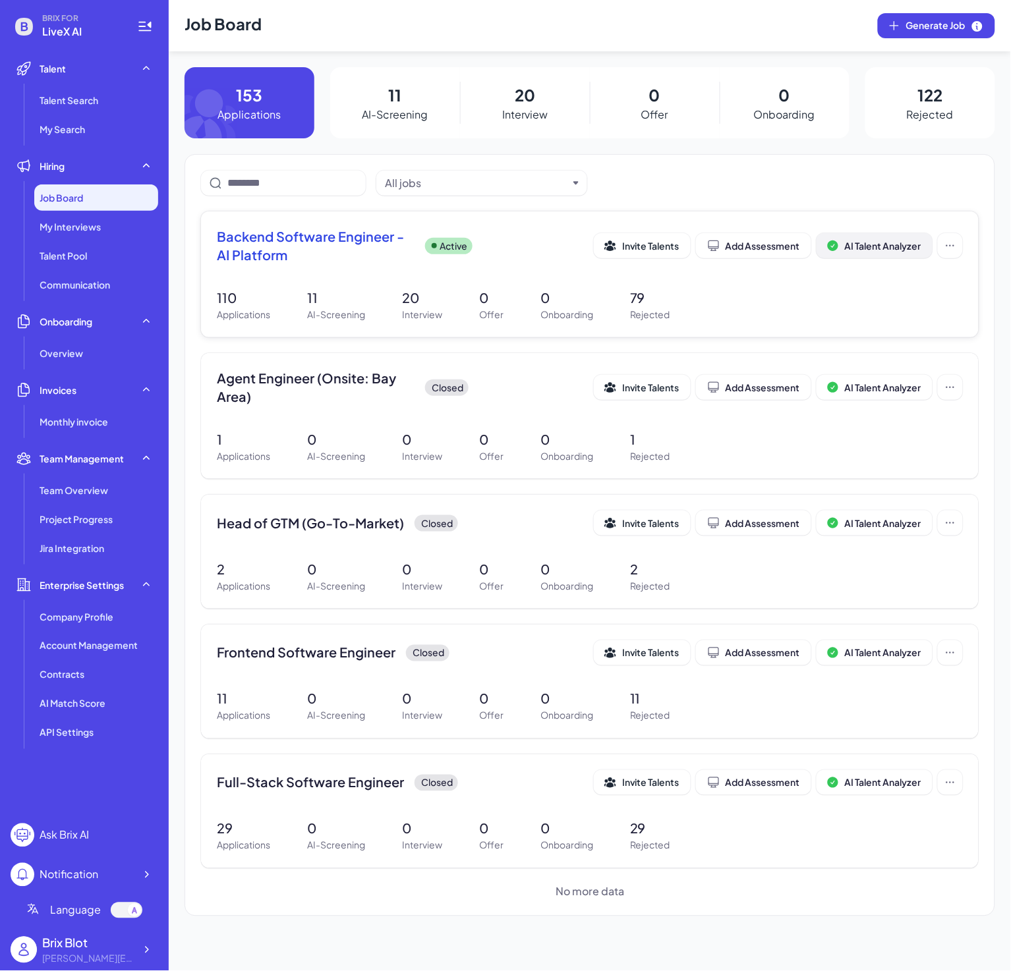
click at [893, 249] on span "AI Talent Analyzer" at bounding box center [883, 246] width 76 height 12
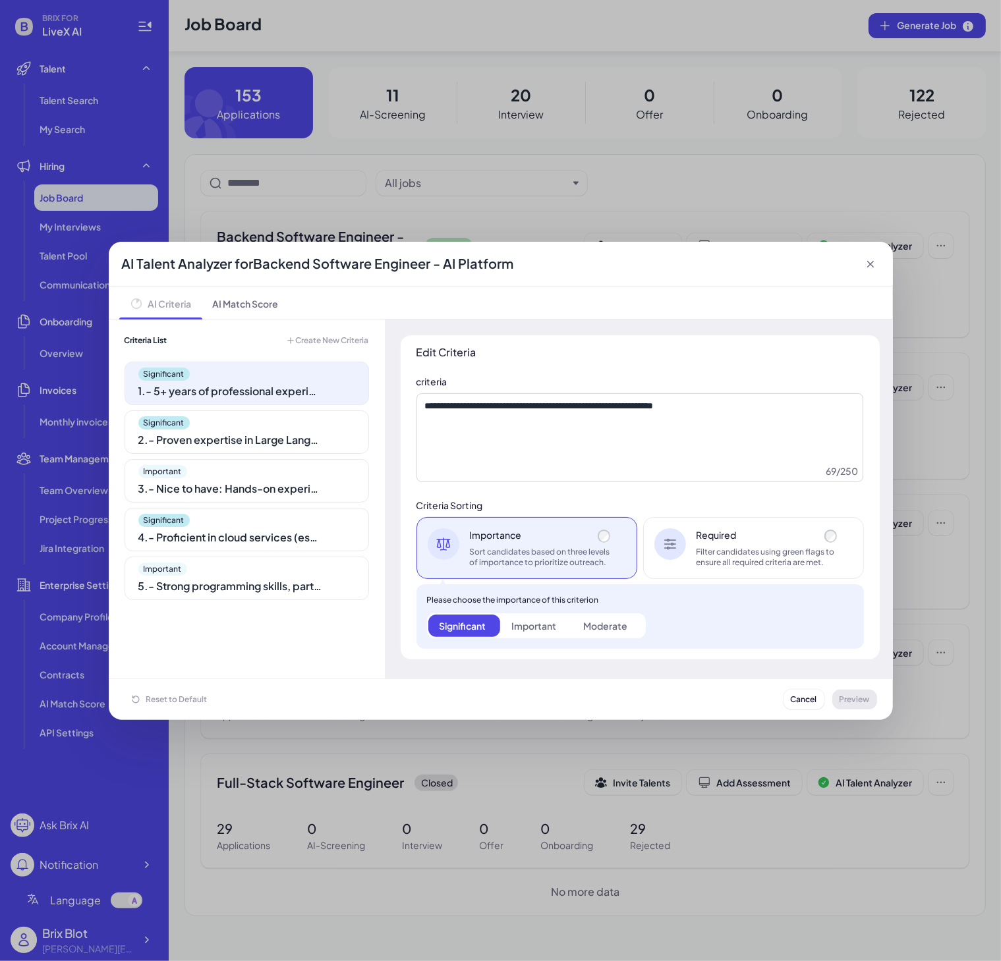
click at [252, 446] on div "2 . - Proven expertise in Large Language Models (LLMs), Generative AI, or simil…" at bounding box center [230, 440] width 185 height 16
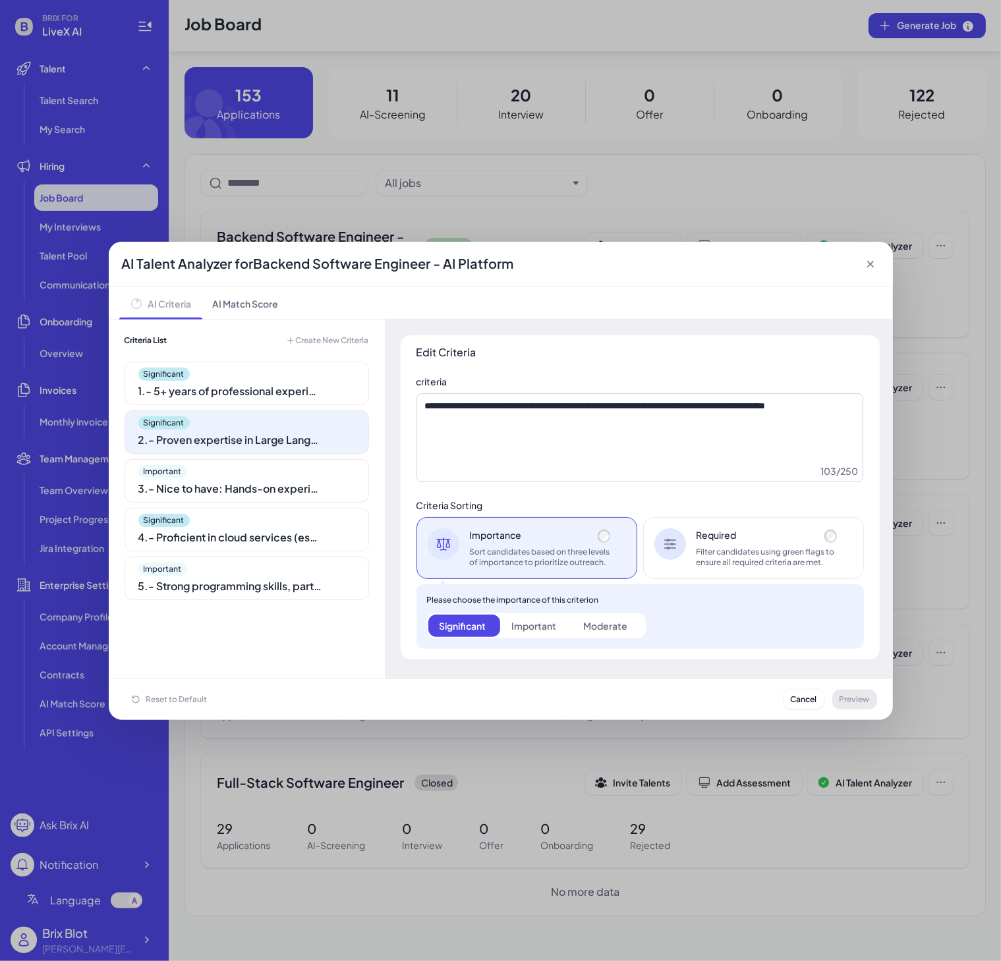
click at [240, 474] on div "Important" at bounding box center [246, 471] width 217 height 13
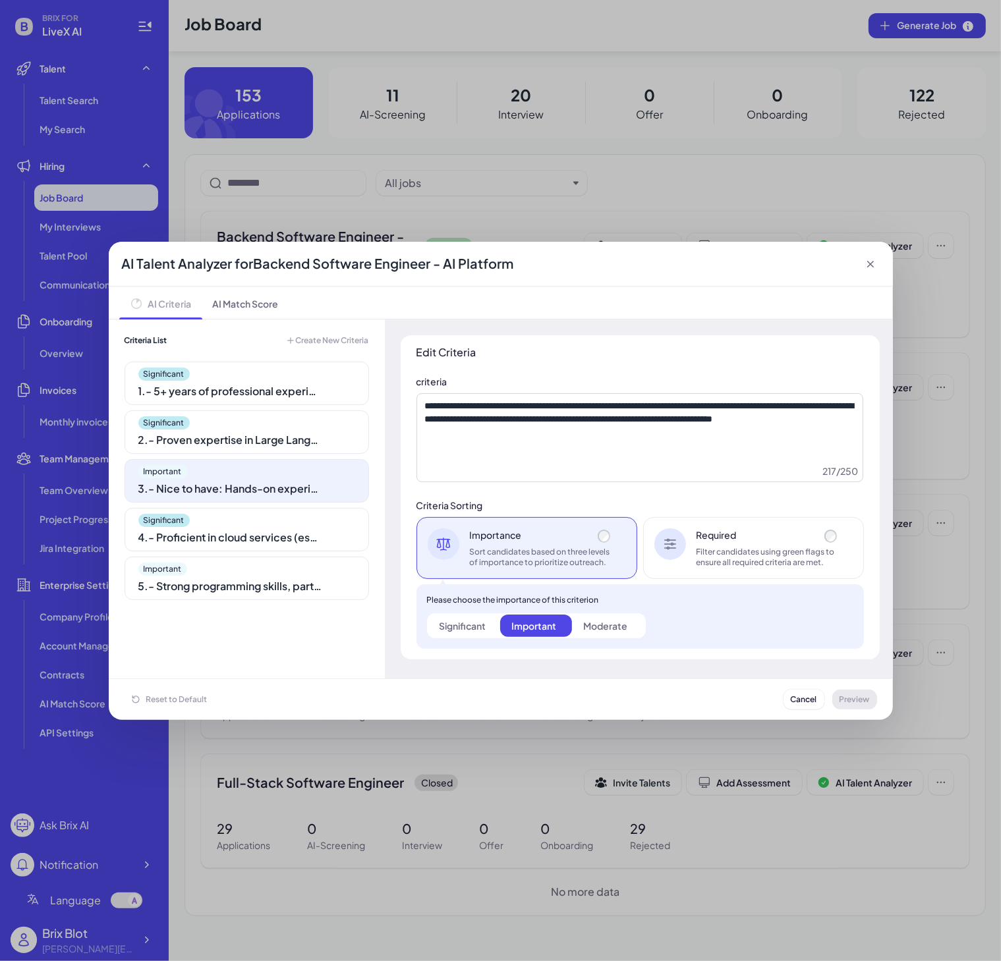
drag, startPoint x: 220, startPoint y: 521, endPoint x: 239, endPoint y: 585, distance: 67.2
click at [223, 533] on div "Significant 4 . - Proficient in cloud services (especially Google Cloud) and AP…" at bounding box center [247, 529] width 244 height 43
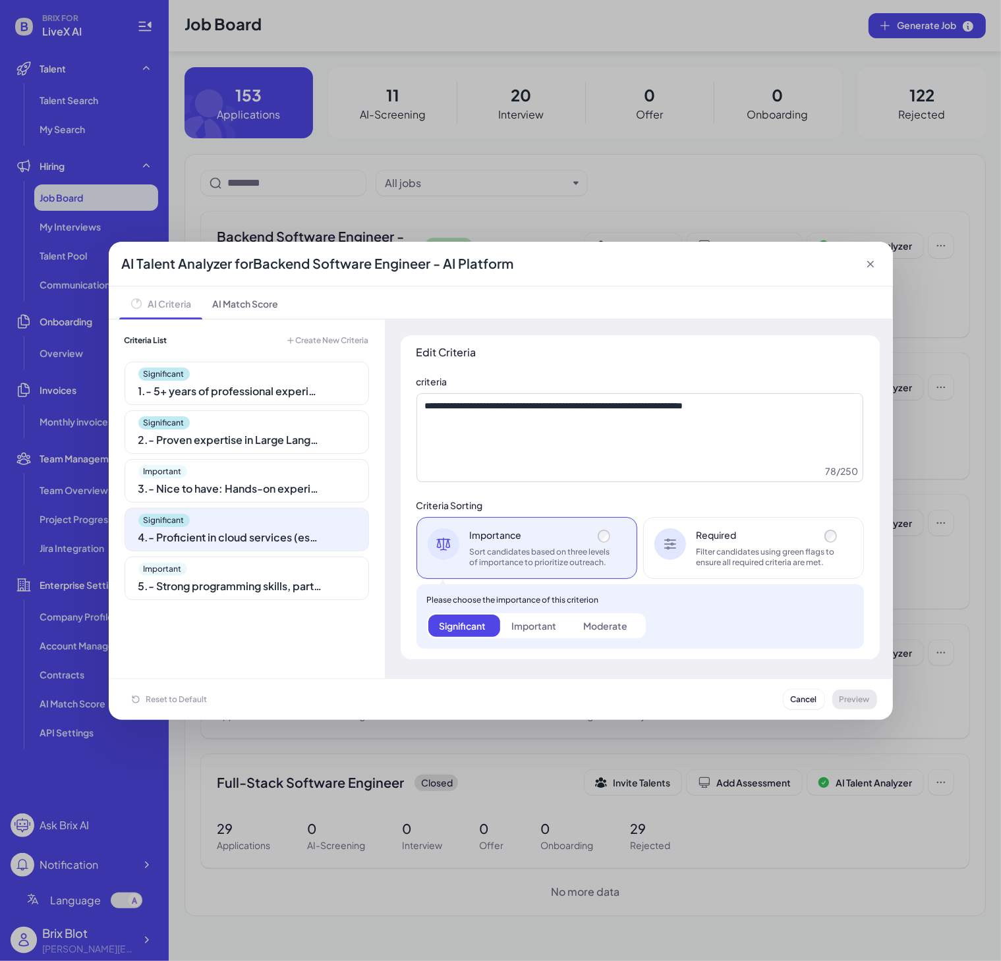
click at [239, 585] on div "5 . - Strong programming skills, particularly in Python and Go, with an emphasi…" at bounding box center [230, 587] width 185 height 16
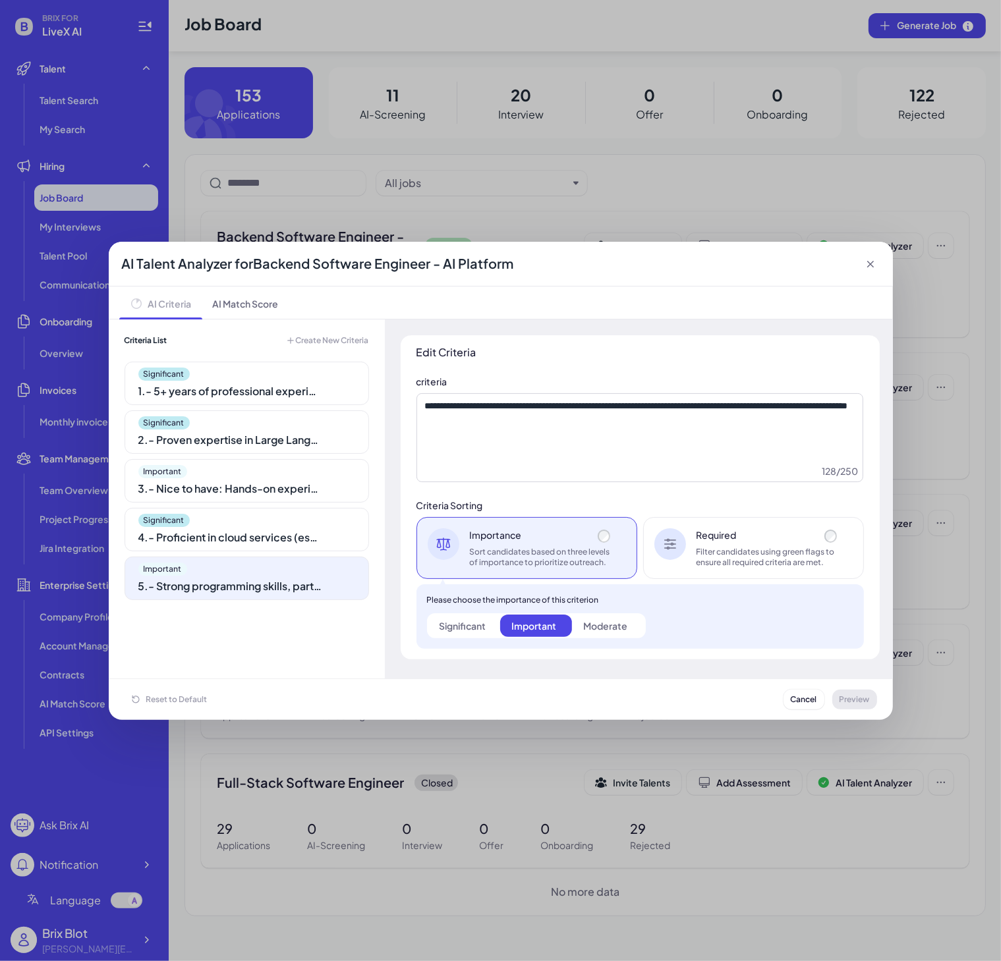
scroll to position [10, 0]
click at [223, 379] on div "Significant" at bounding box center [246, 374] width 217 height 13
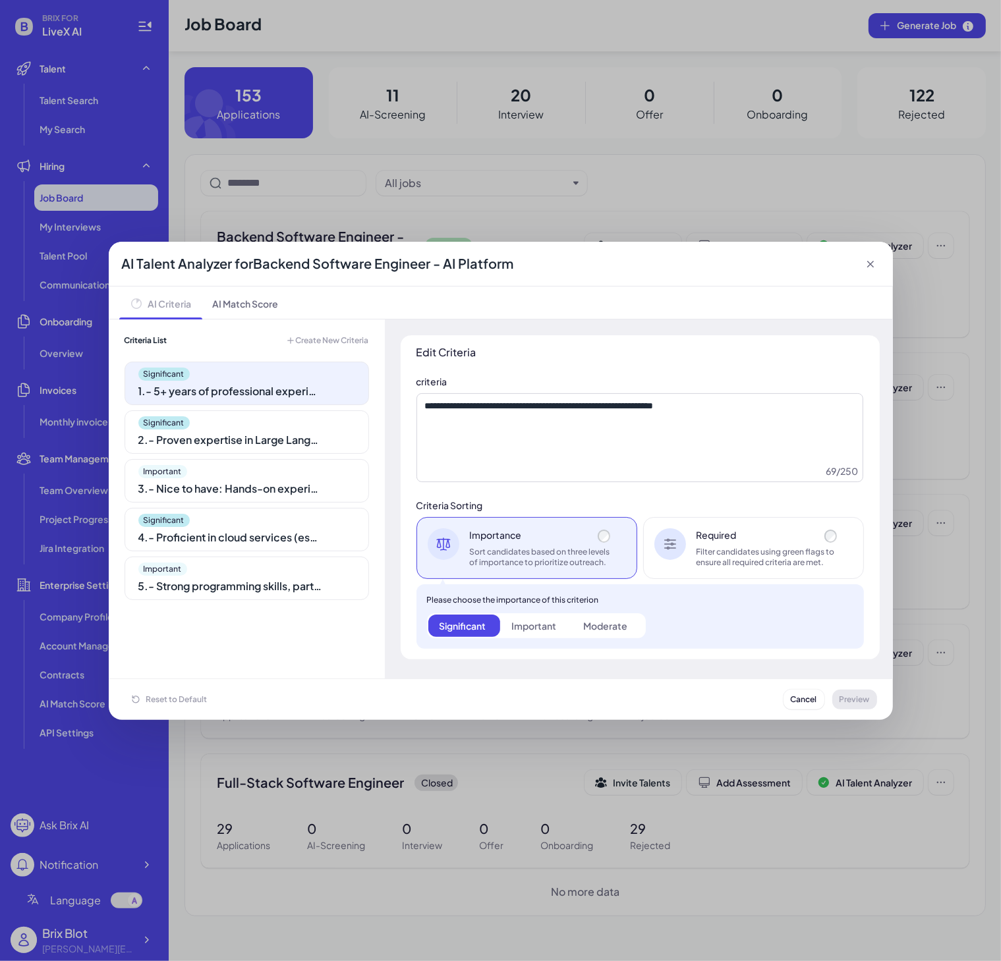
click at [840, 531] on div "Required" at bounding box center [769, 534] width 144 height 13
click at [774, 565] on div "Filter candidates using green flags to ensure all required criteria are met." at bounding box center [769, 557] width 144 height 21
click at [872, 261] on icon at bounding box center [870, 264] width 7 height 7
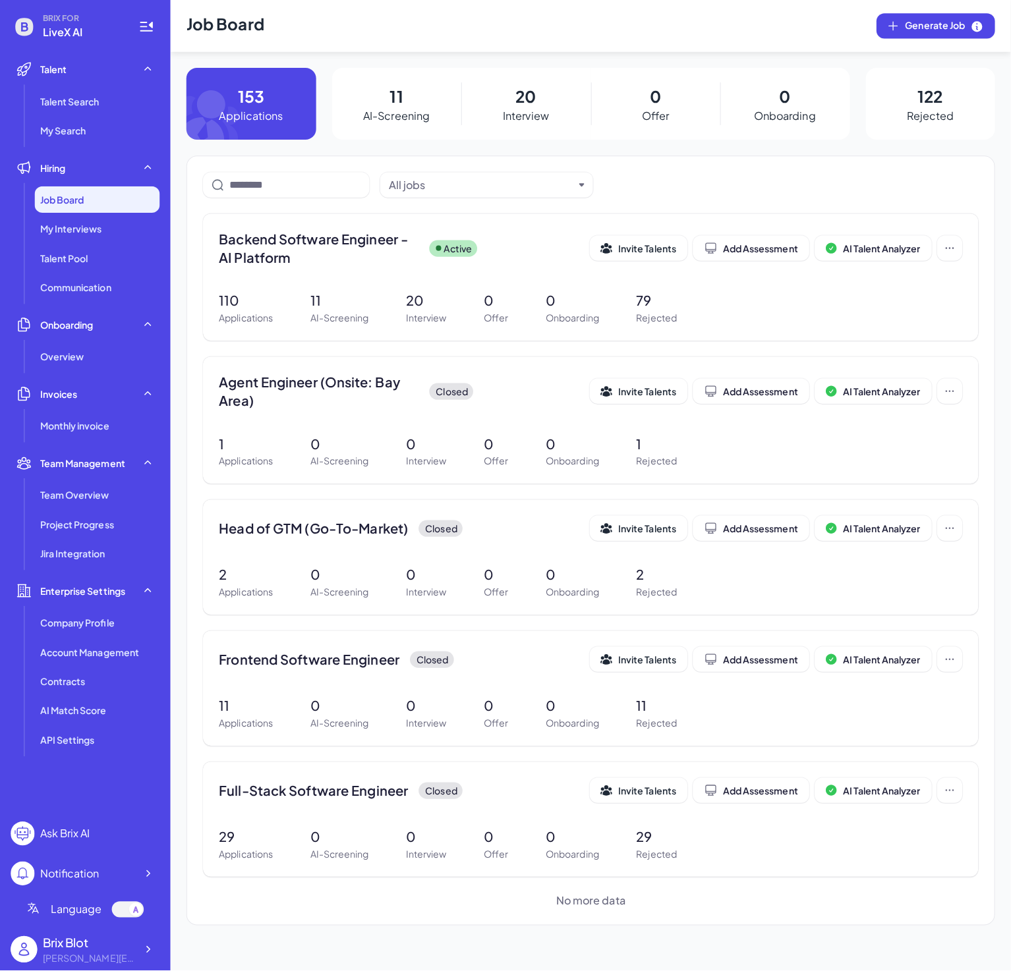
scroll to position [0, 0]
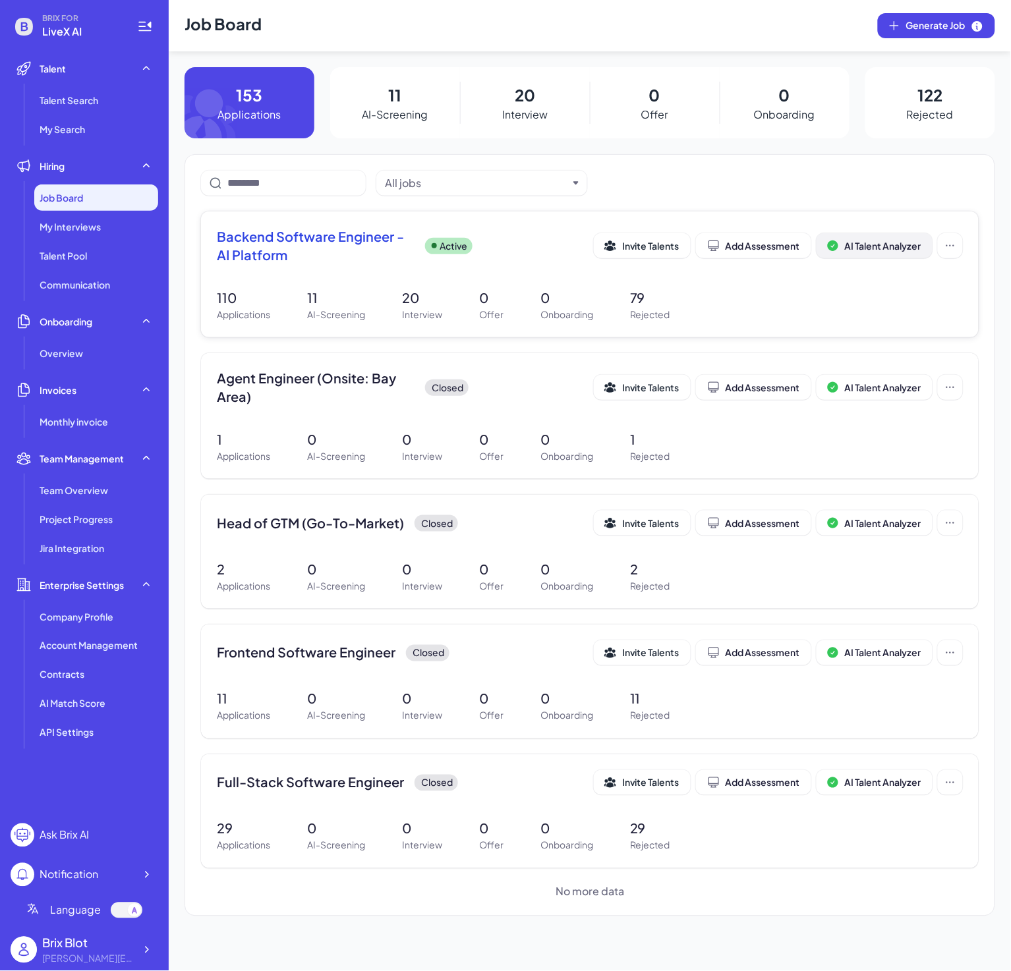
click at [922, 248] on button "AI Talent Analyzer" at bounding box center [874, 245] width 116 height 25
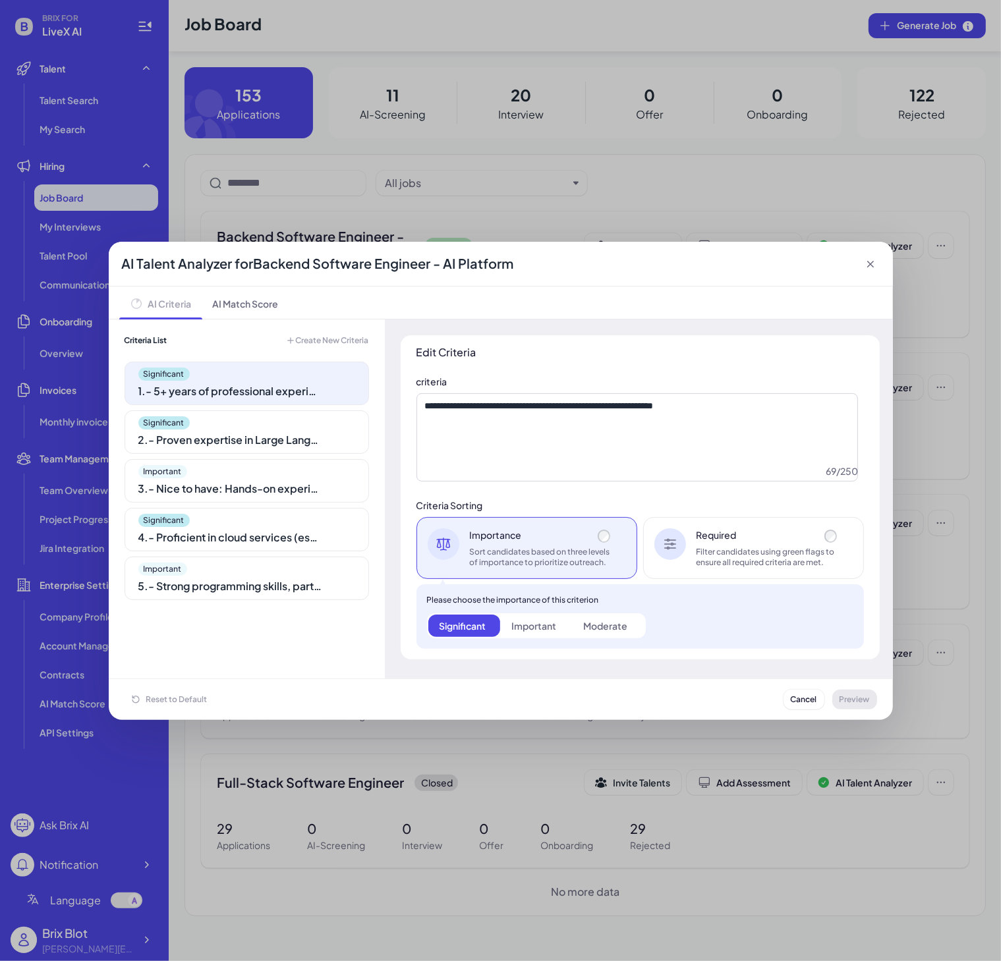
click at [875, 261] on icon at bounding box center [870, 264] width 13 height 13
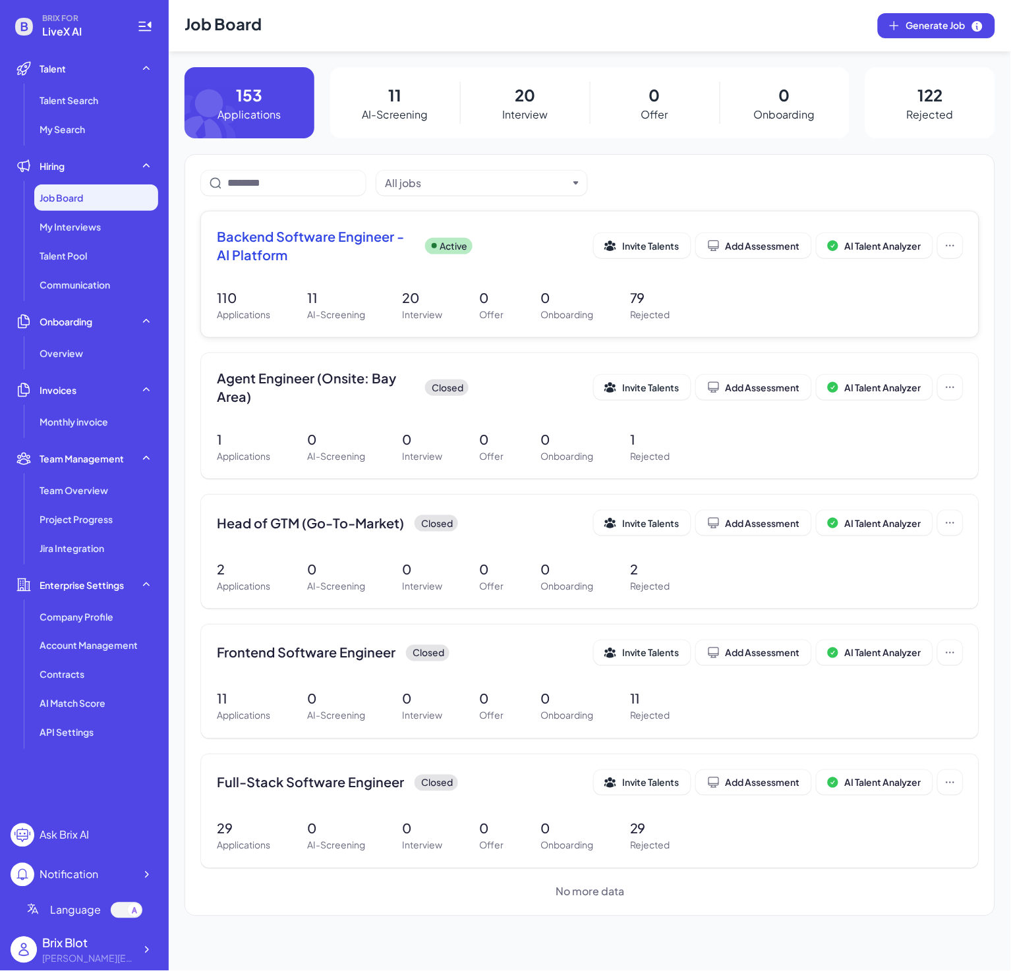
click at [505, 237] on div "Backend Software Engineer - AI Platform Active" at bounding box center [405, 245] width 377 height 37
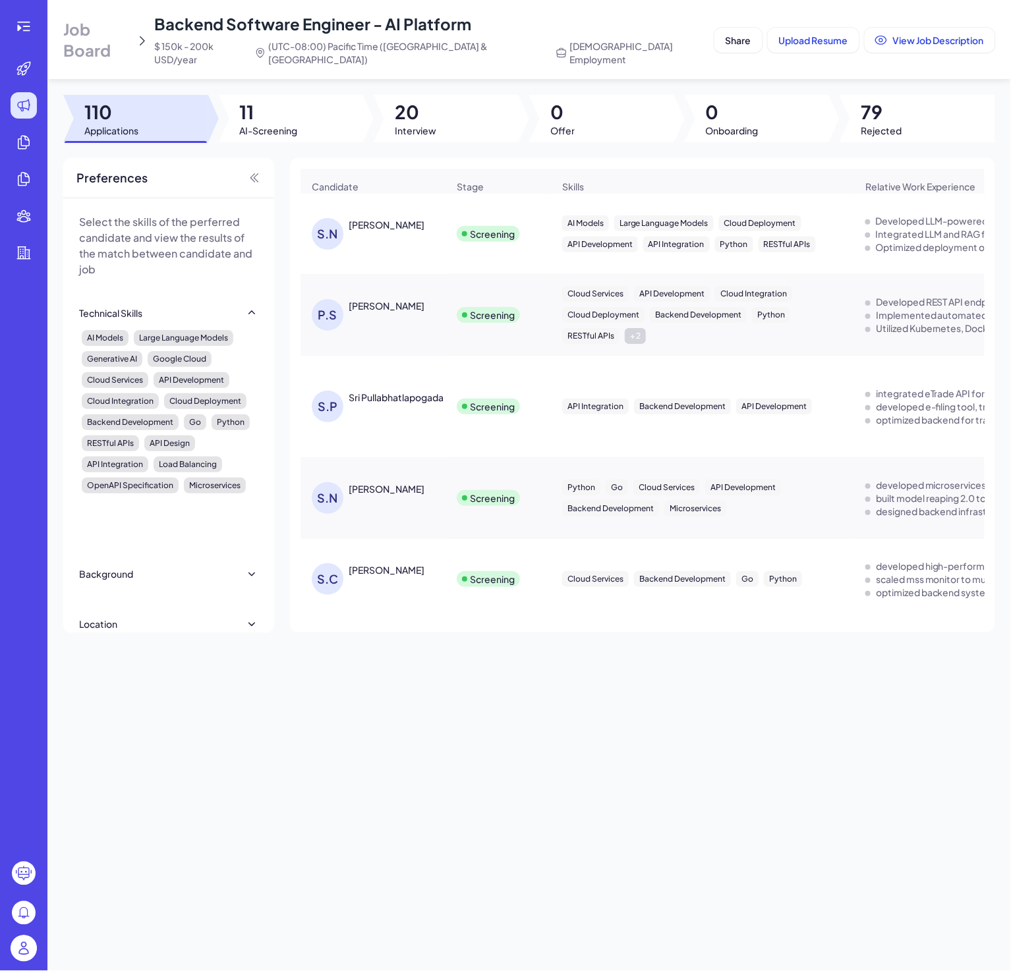
click at [306, 120] on div at bounding box center [291, 118] width 145 height 47
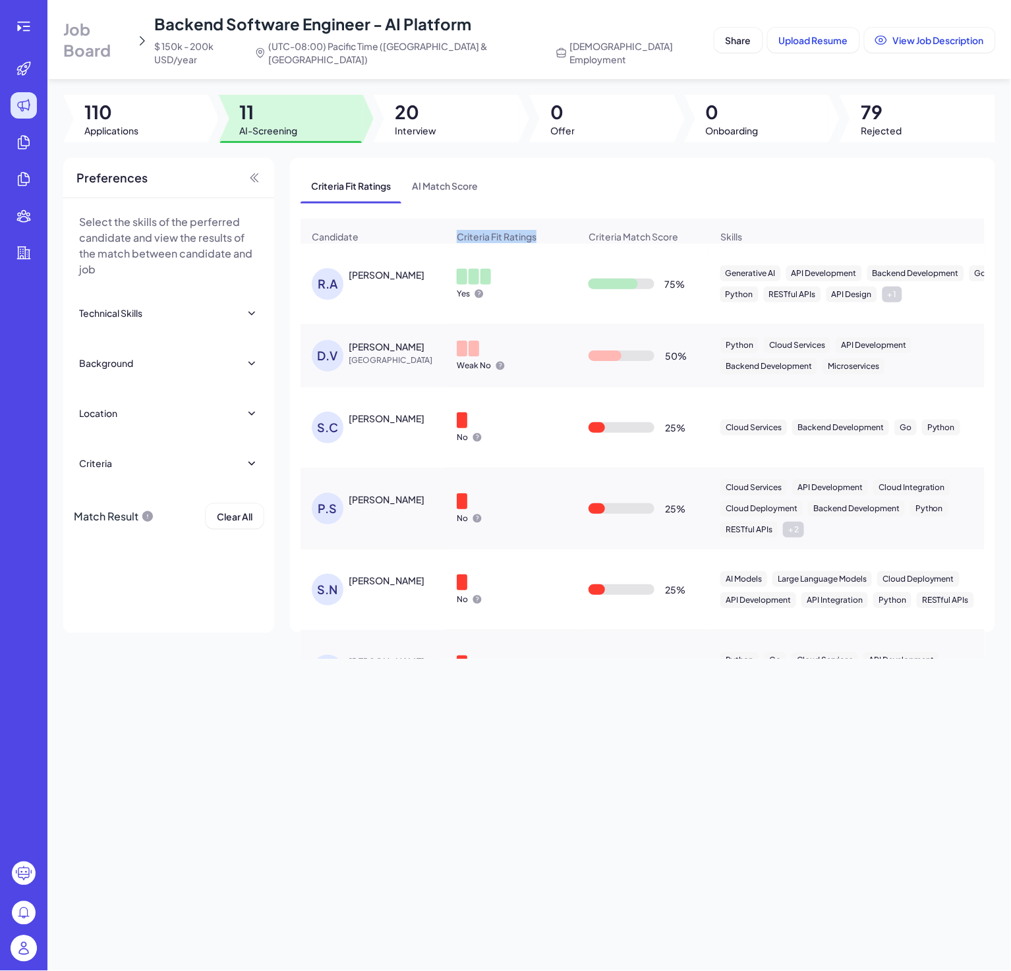
drag, startPoint x: 451, startPoint y: 221, endPoint x: 548, endPoint y: 236, distance: 97.3
click at [548, 236] on div "Criteria Fit Ratings" at bounding box center [511, 236] width 130 height 34
click at [532, 356] on div "Weak No" at bounding box center [511, 355] width 130 height 51
click at [25, 3] on div at bounding box center [23, 485] width 47 height 971
click at [28, 21] on icon at bounding box center [24, 26] width 16 height 16
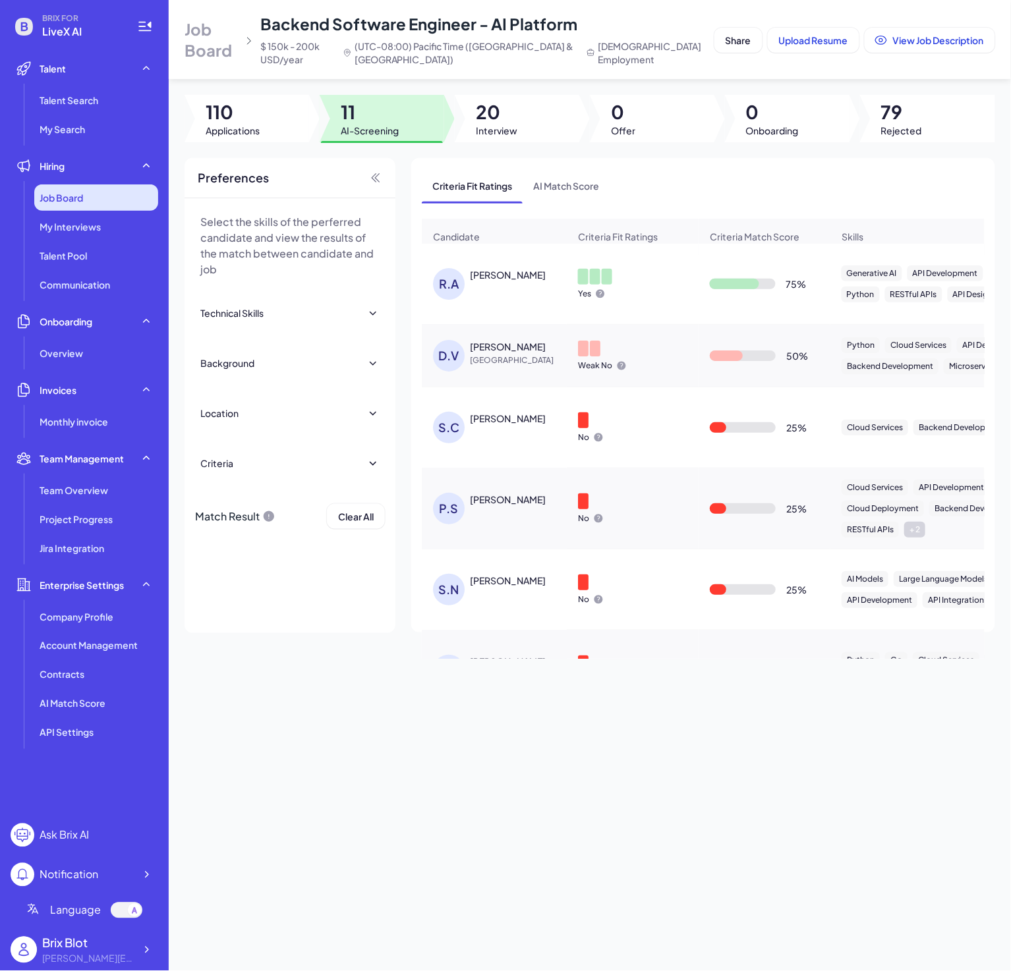
click at [83, 192] on span "Job Board" at bounding box center [61, 197] width 43 height 13
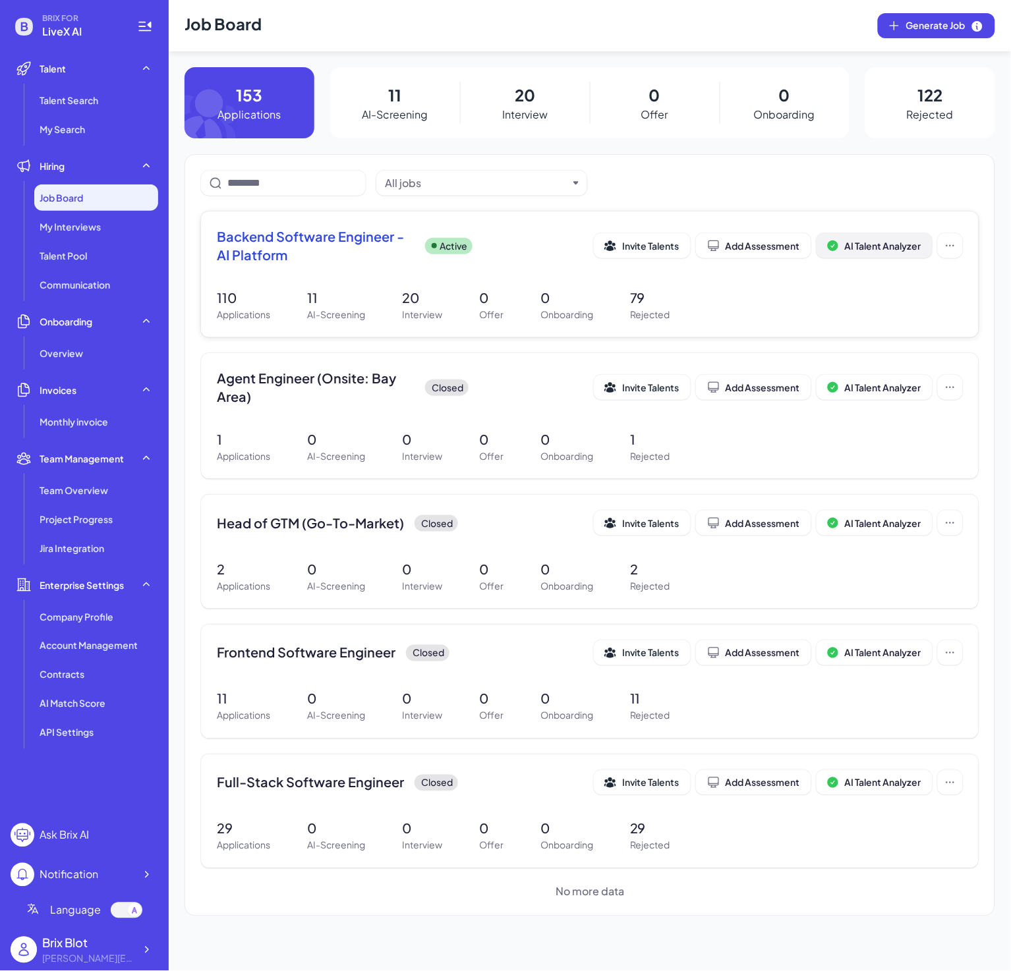
click at [896, 247] on span "AI Talent Analyzer" at bounding box center [883, 246] width 76 height 12
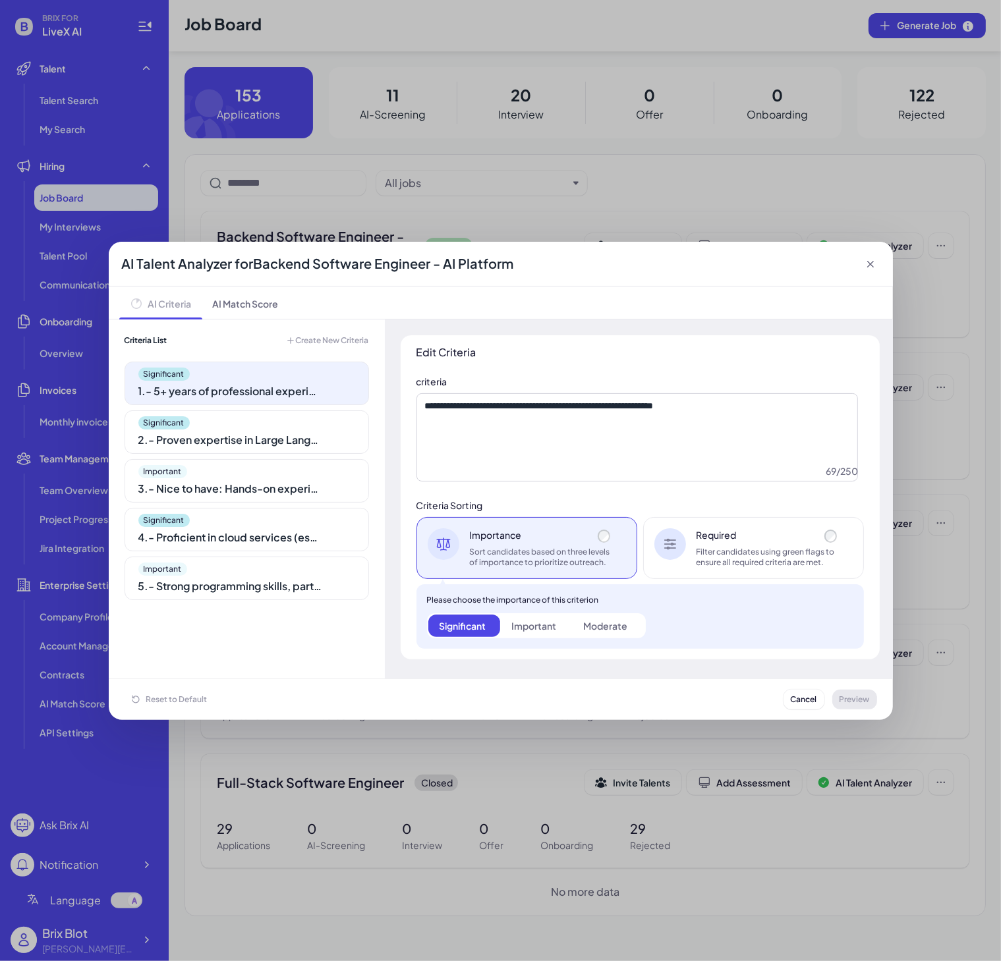
click at [264, 445] on div "2 . - Proven expertise in Large Language Models (LLMs), Generative AI, or simil…" at bounding box center [230, 440] width 185 height 16
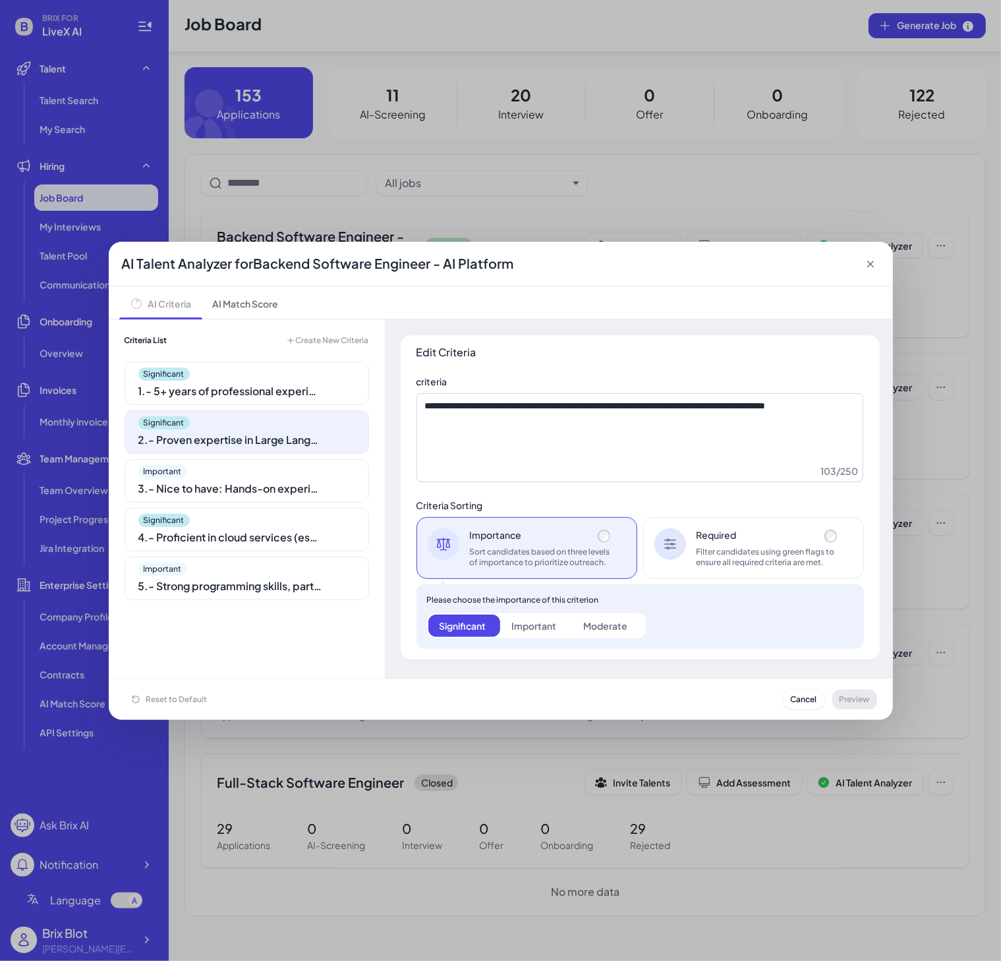
click at [271, 477] on div "Important" at bounding box center [246, 471] width 217 height 13
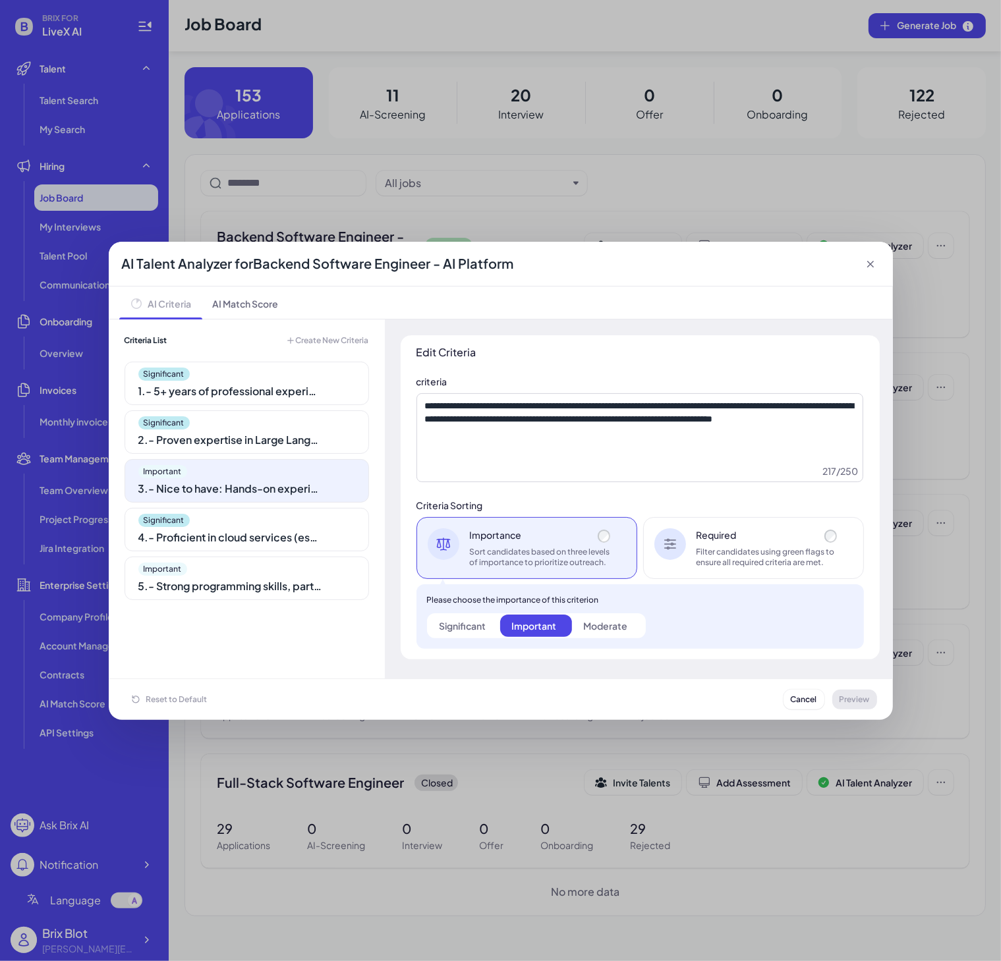
click at [275, 528] on div "Significant 4 . - Proficient in cloud services (especially Google Cloud) and AP…" at bounding box center [247, 529] width 244 height 43
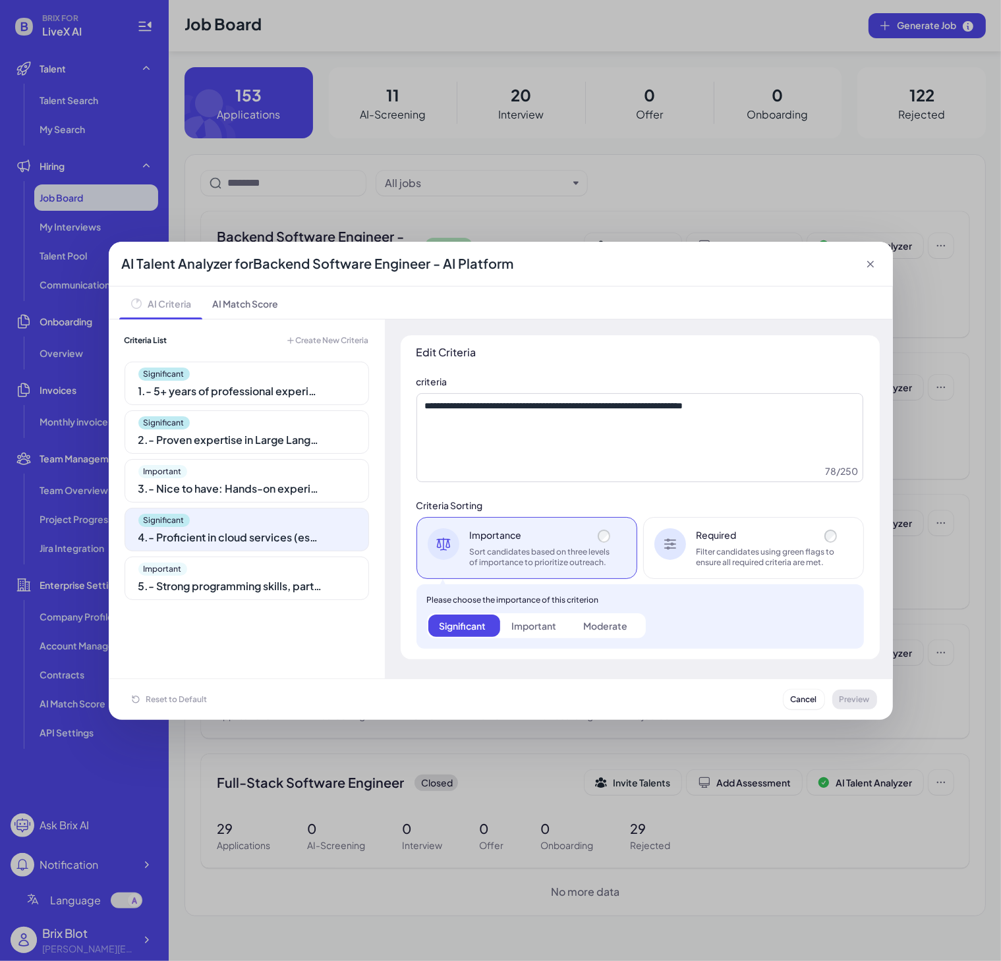
click at [279, 575] on div "Important" at bounding box center [246, 569] width 217 height 13
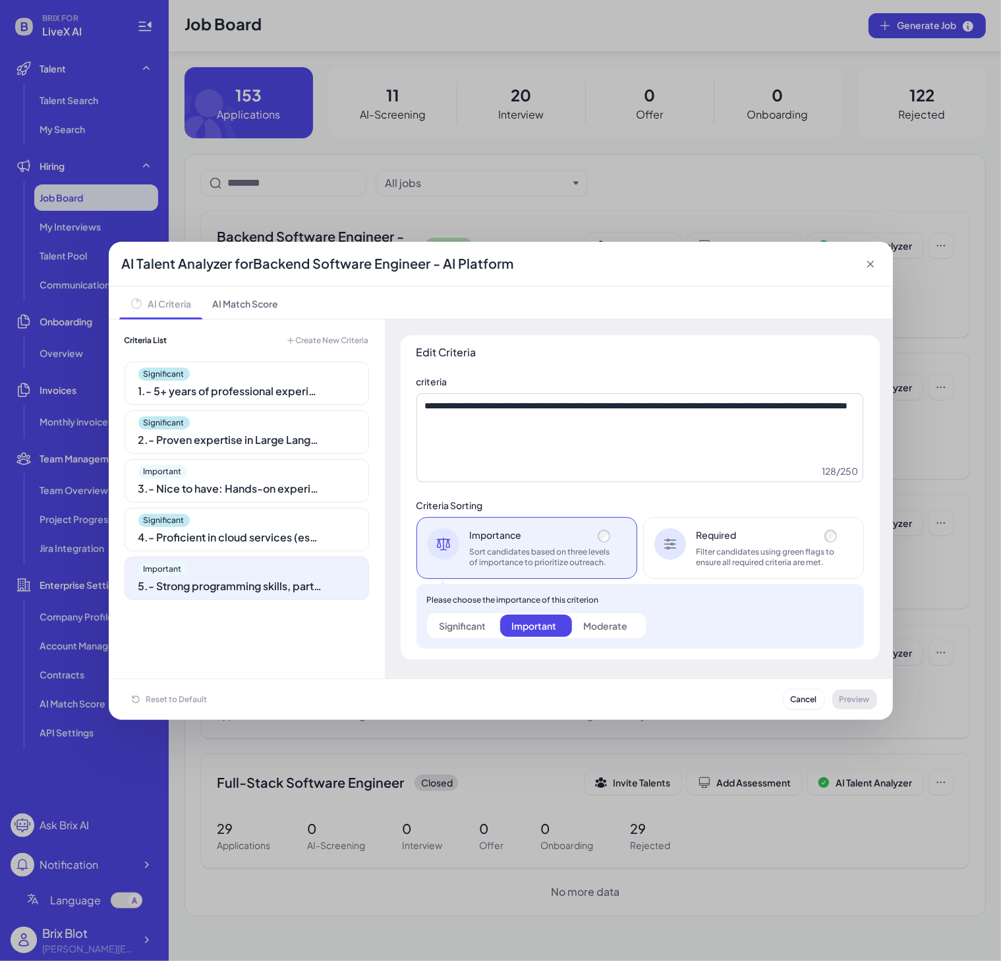
click at [274, 610] on div "Significant 1 . - 5+ years of professional experience in backend software engin…" at bounding box center [247, 513] width 244 height 302
click at [270, 532] on div "4 . - Proficient in cloud services (especially Google Cloud) and API developmen…" at bounding box center [230, 538] width 185 height 16
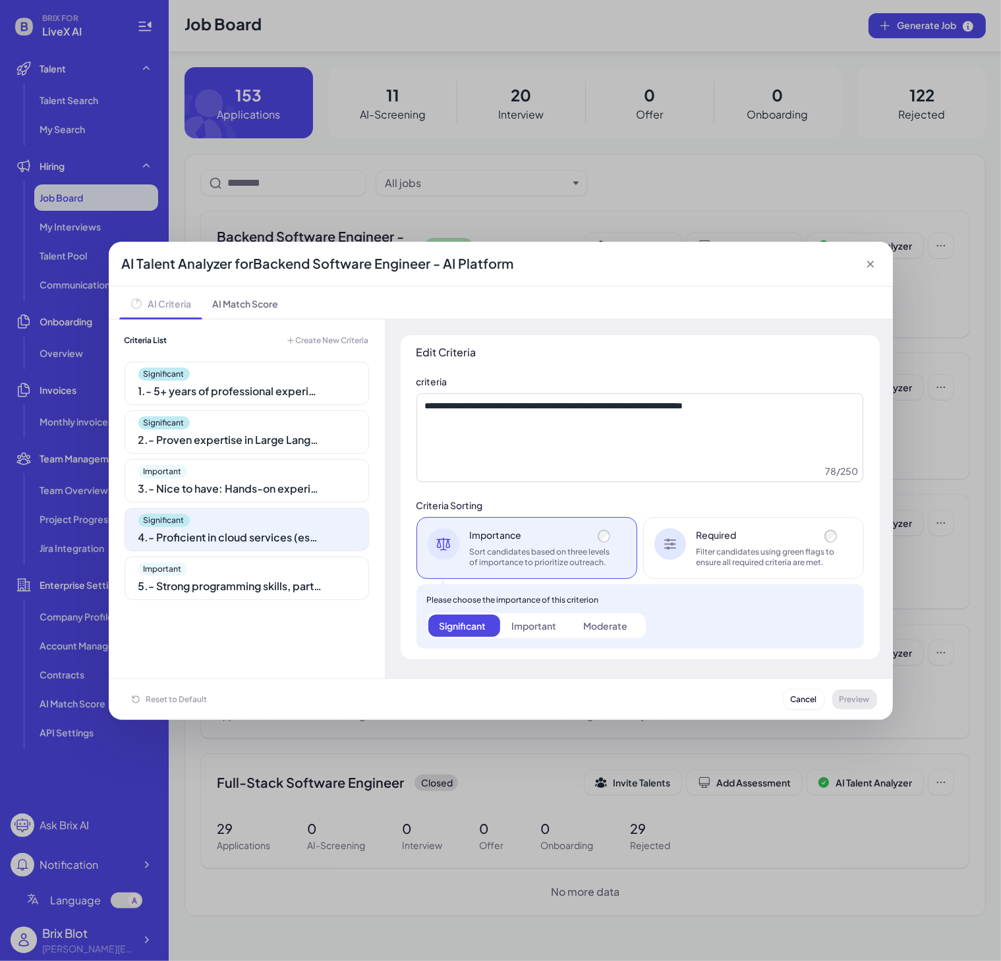
click at [275, 467] on div "Important" at bounding box center [246, 471] width 217 height 13
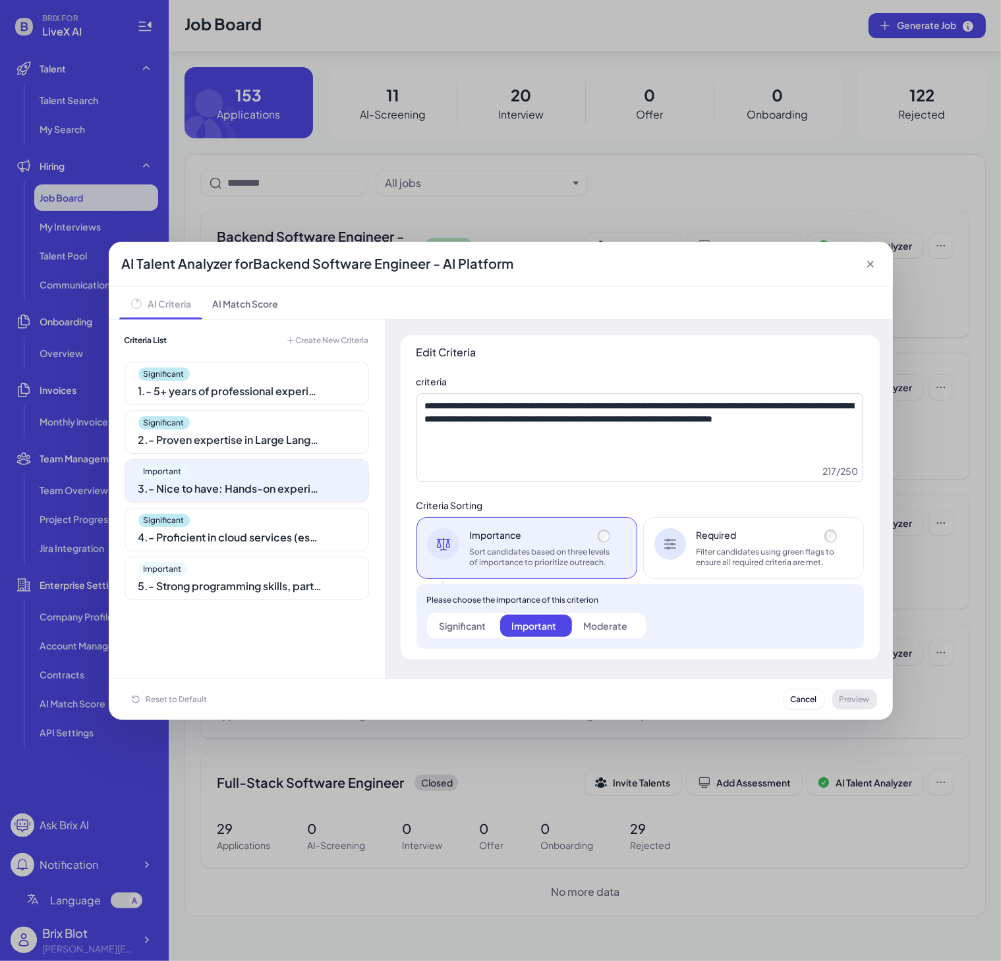
click at [279, 414] on div "Significant 2 . - Proven expertise in Large Language Models (LLMs), Generative …" at bounding box center [247, 432] width 244 height 43
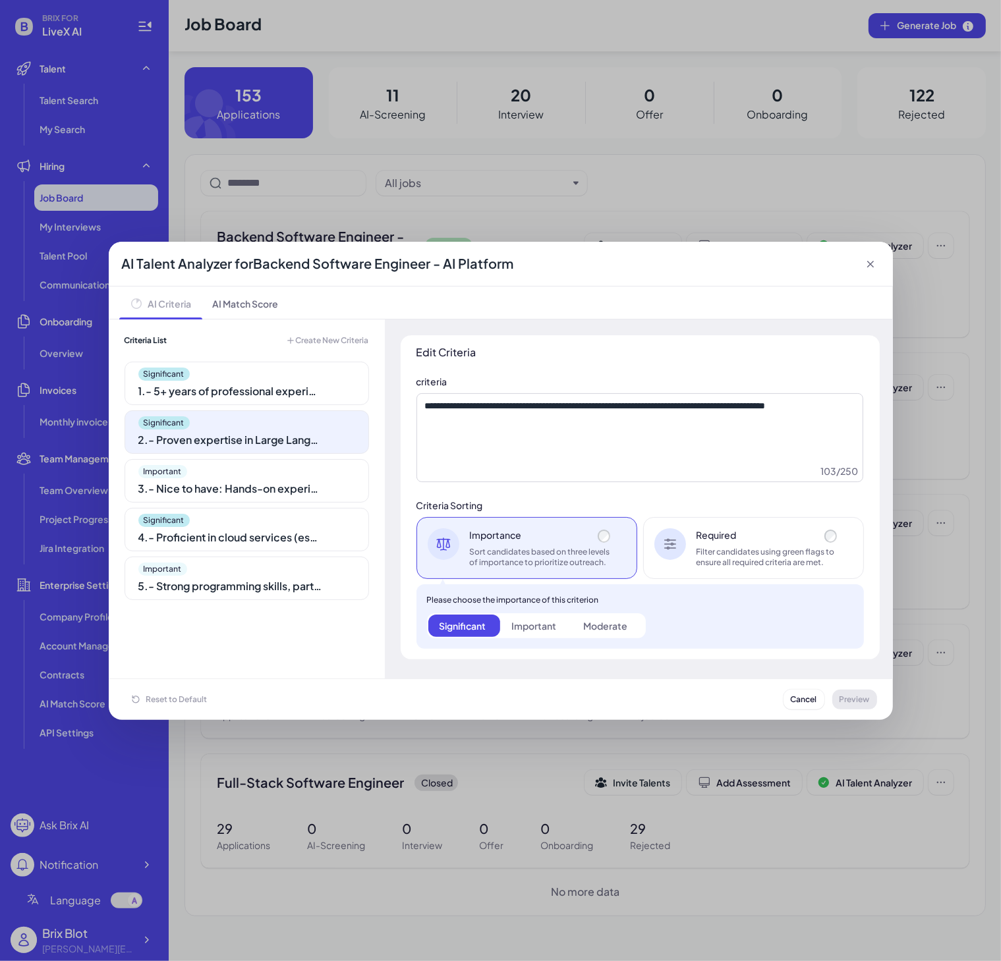
click at [281, 394] on div "1 . - 5+ years of professional experience in backend software engineering" at bounding box center [230, 392] width 185 height 16
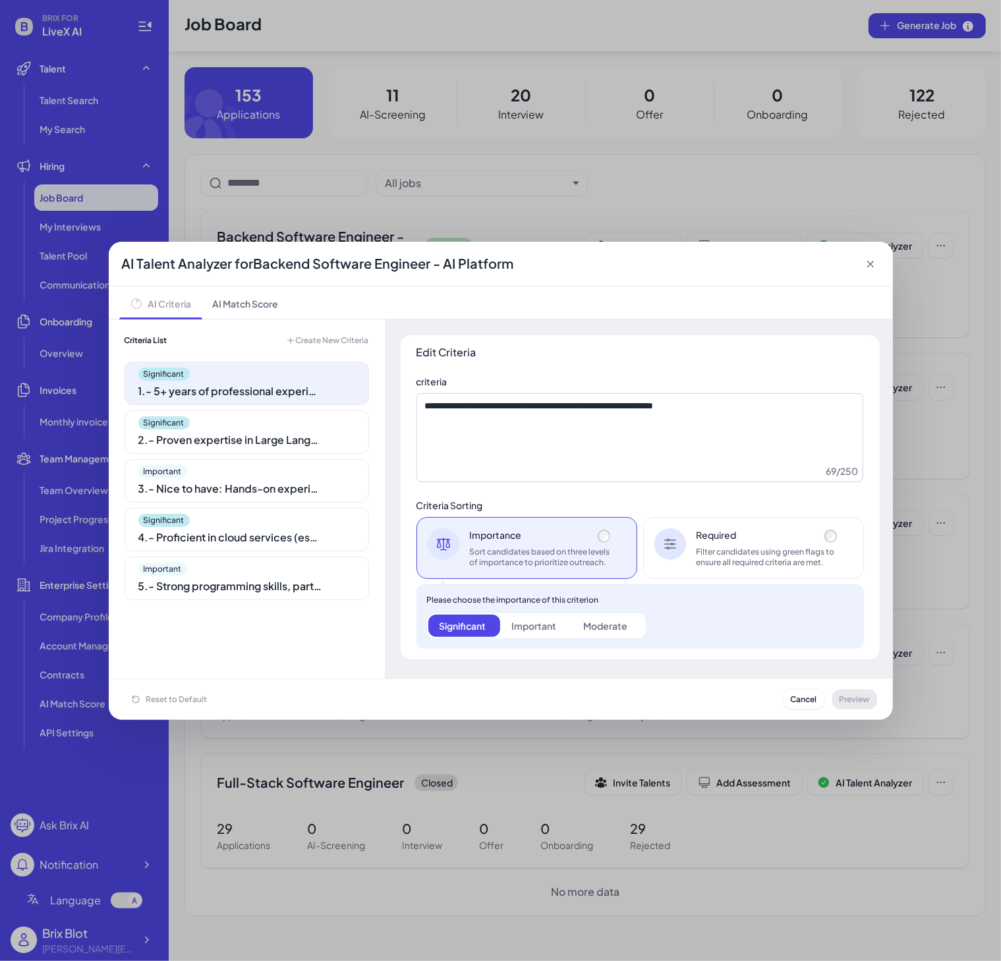
click at [268, 448] on div "2 . - Proven expertise in Large Language Models (LLMs), Generative AI, or simil…" at bounding box center [230, 440] width 185 height 16
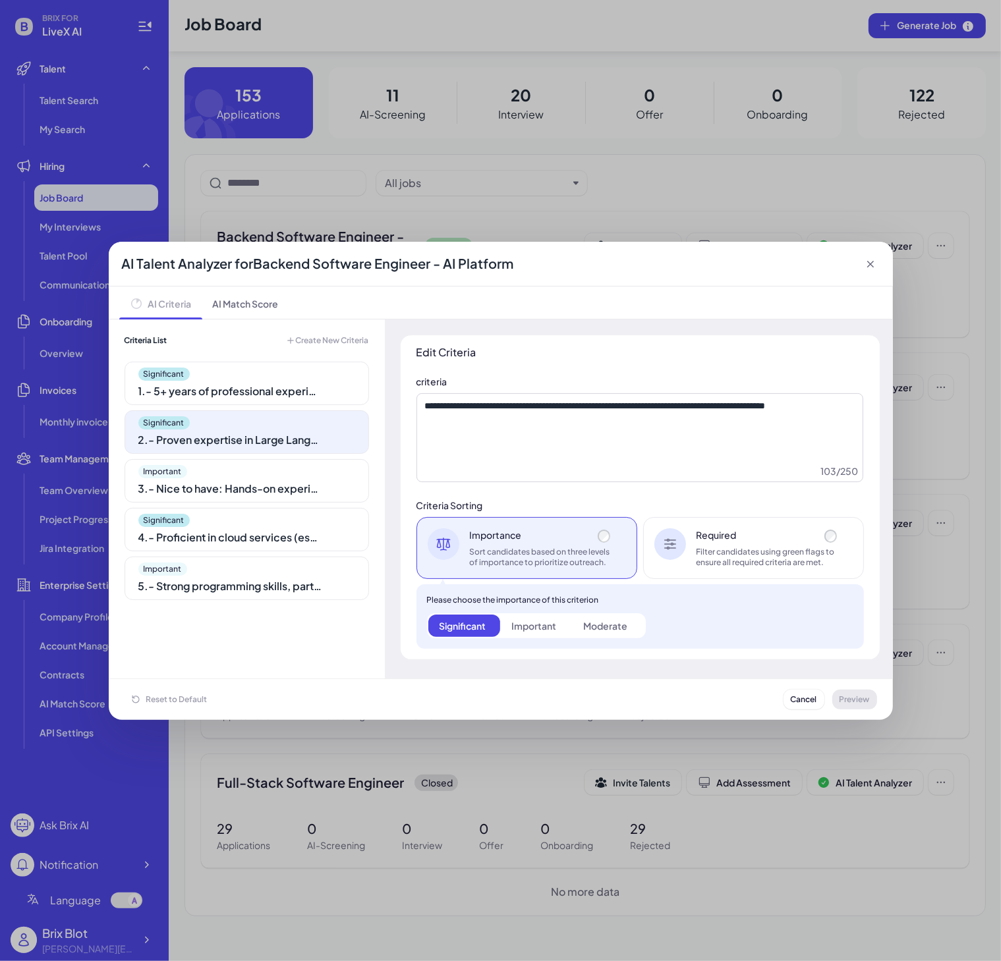
click at [264, 508] on div "Significant 4 . - Proficient in cloud services (especially Google Cloud) and AP…" at bounding box center [247, 529] width 244 height 43
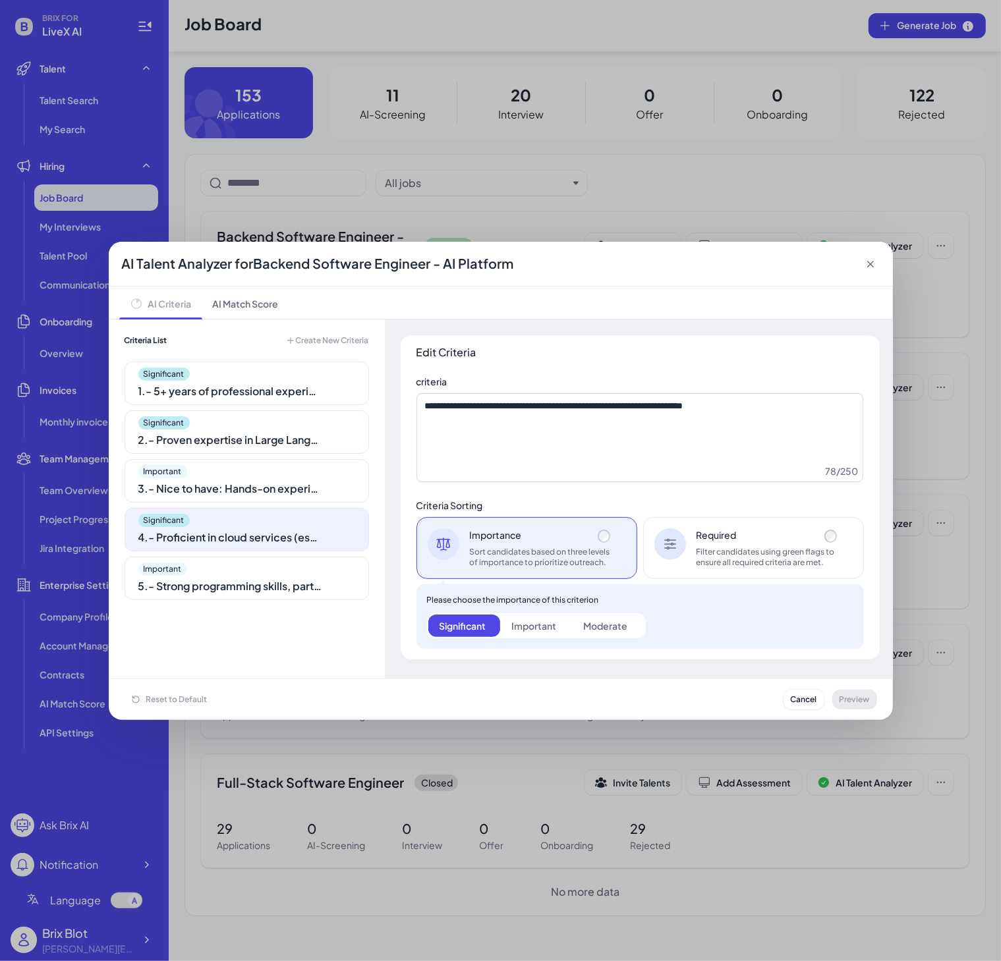
click at [282, 555] on div "Significant 1 . - 5+ years of professional experience in backend software engin…" at bounding box center [247, 513] width 244 height 302
click at [286, 584] on div "5 . - Strong programming skills, particularly in Python and Go, with an emphasi…" at bounding box center [230, 587] width 185 height 16
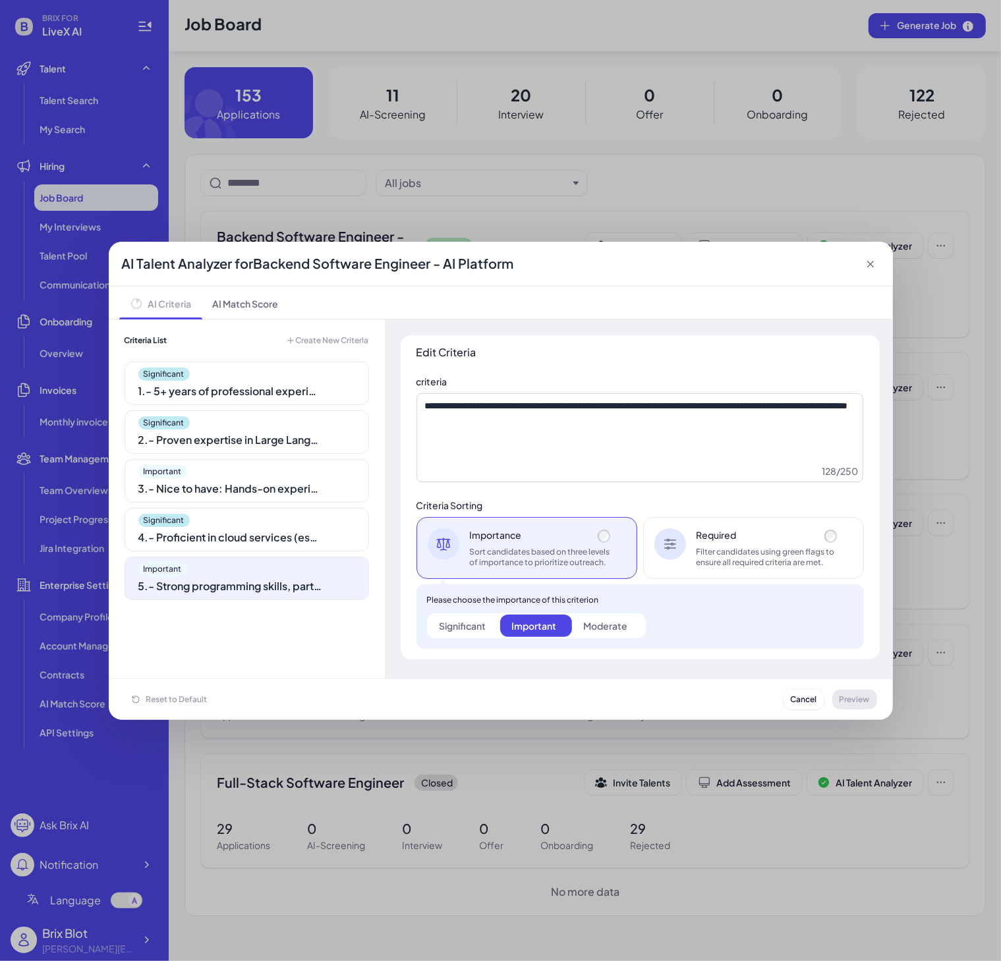
click at [270, 458] on div "Significant 1 . - 5+ years of professional experience in backend software engin…" at bounding box center [247, 513] width 244 height 302
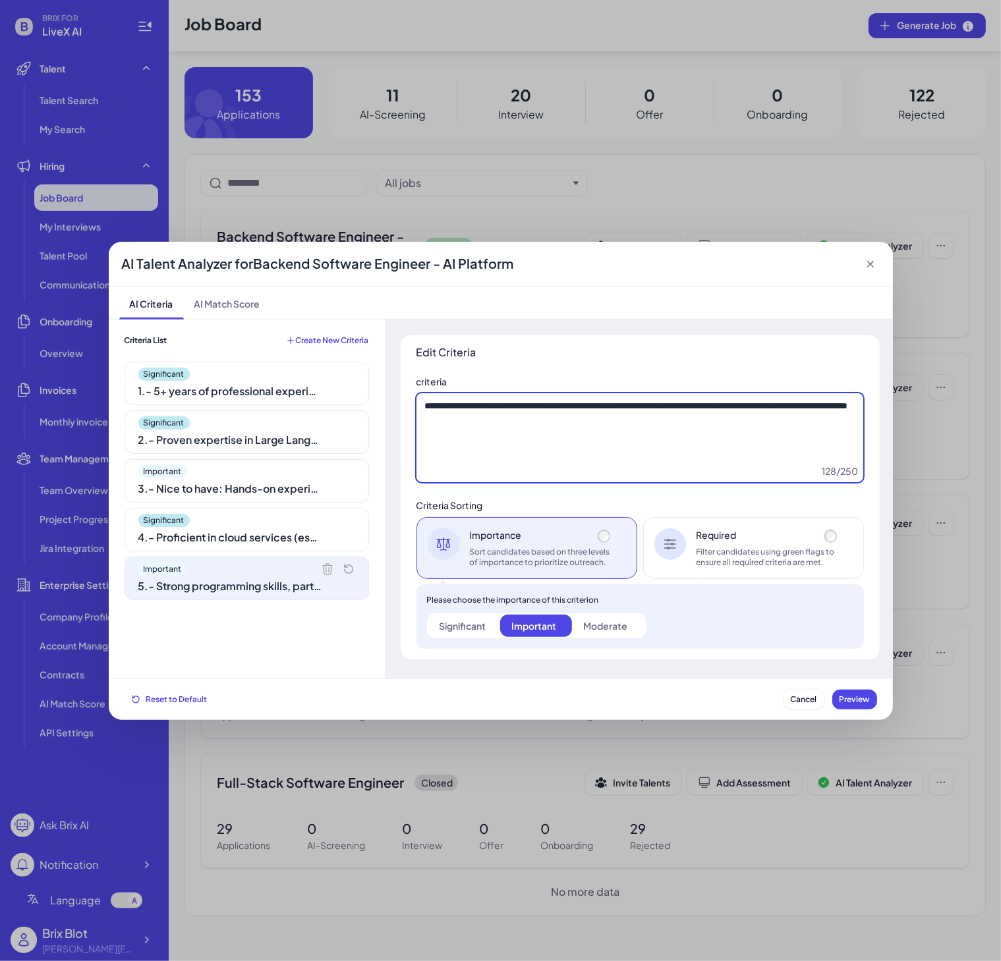
click at [638, 416] on textarea "**********" at bounding box center [639, 438] width 447 height 90
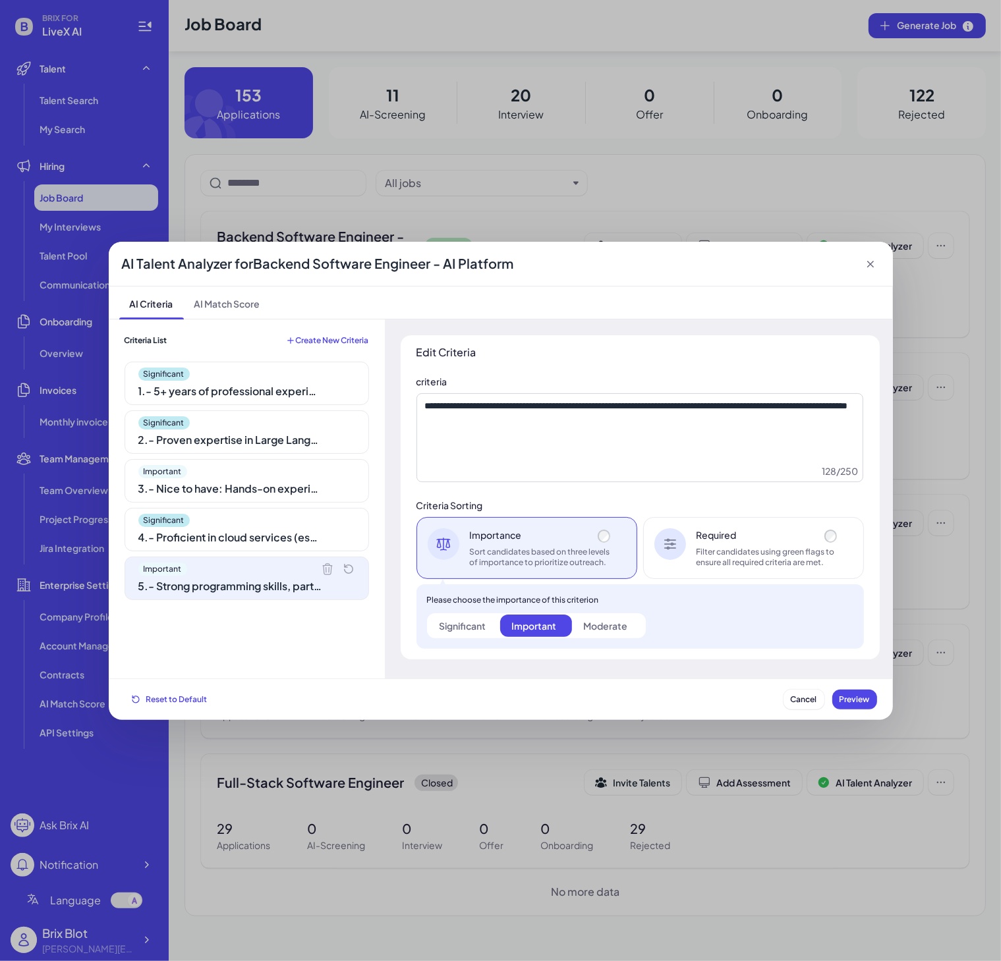
click at [871, 264] on icon at bounding box center [870, 264] width 13 height 13
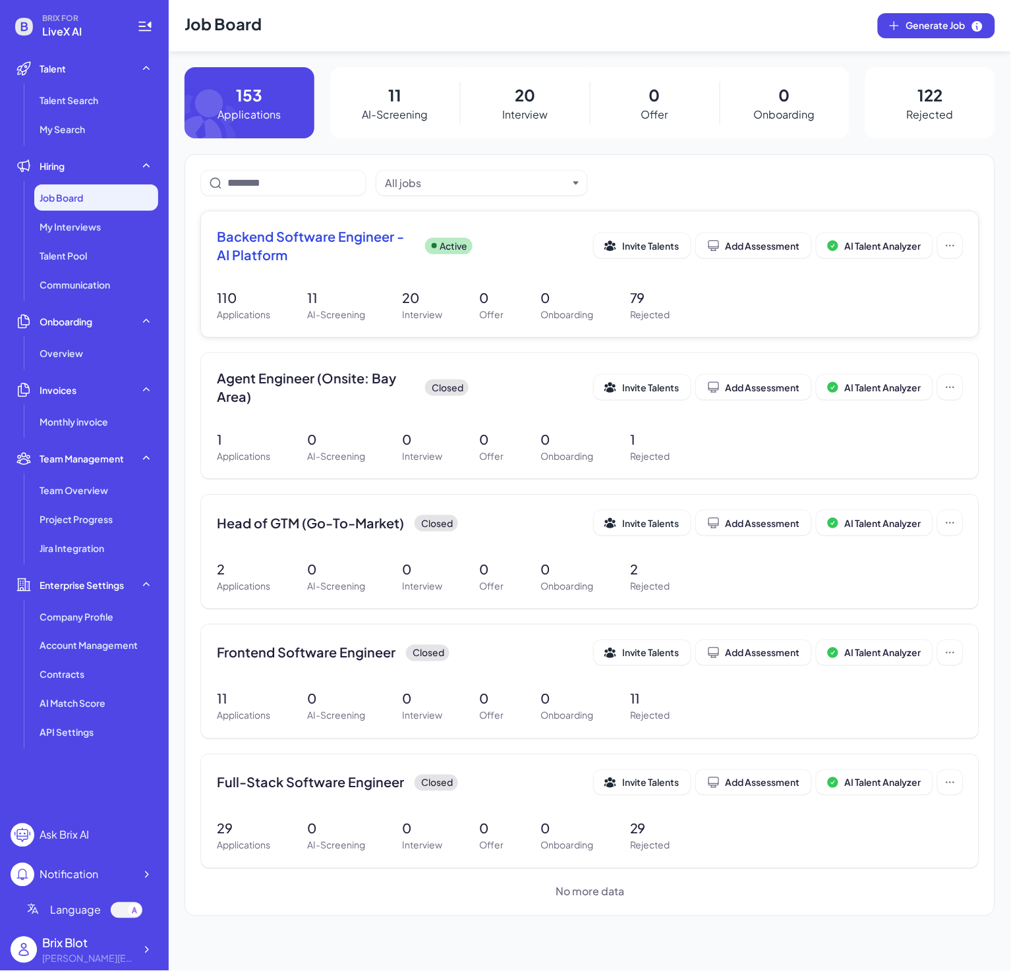
click at [523, 252] on div "Backend Software Engineer - AI Platform Active" at bounding box center [405, 245] width 377 height 37
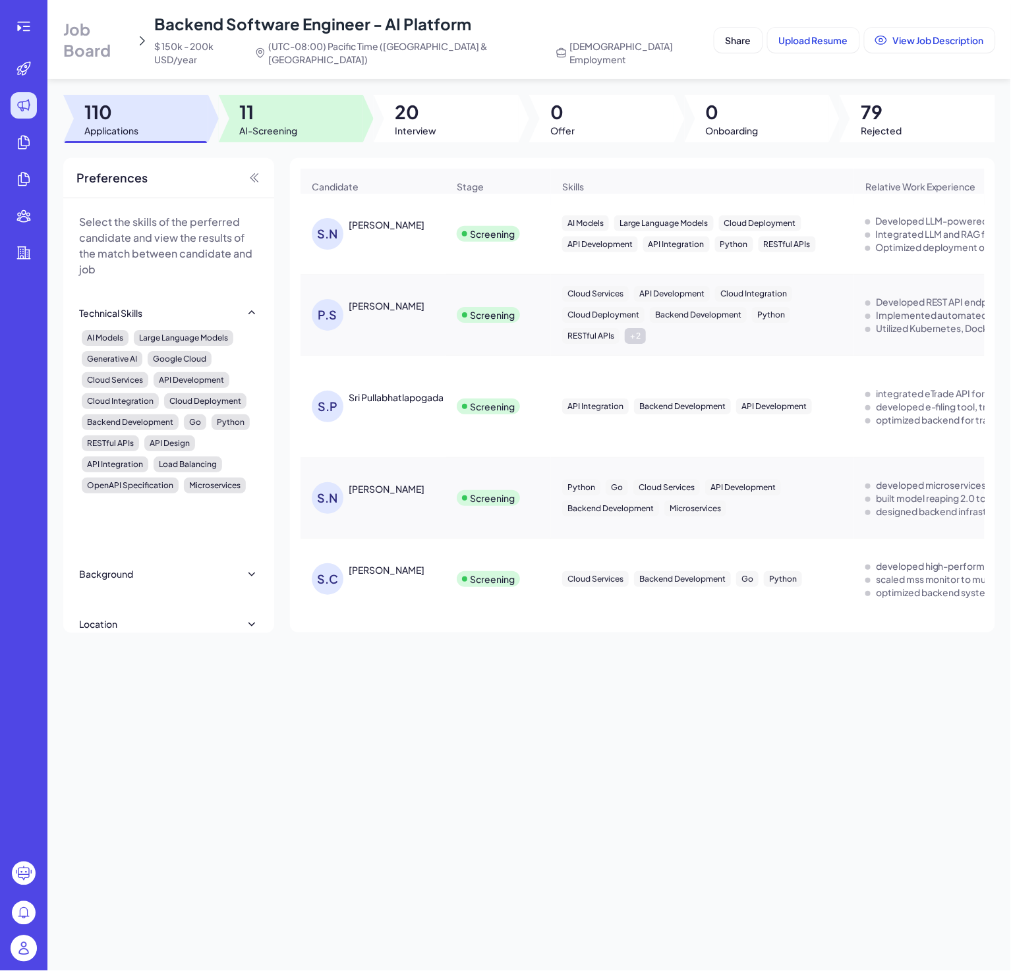
click at [311, 100] on div at bounding box center [291, 118] width 145 height 47
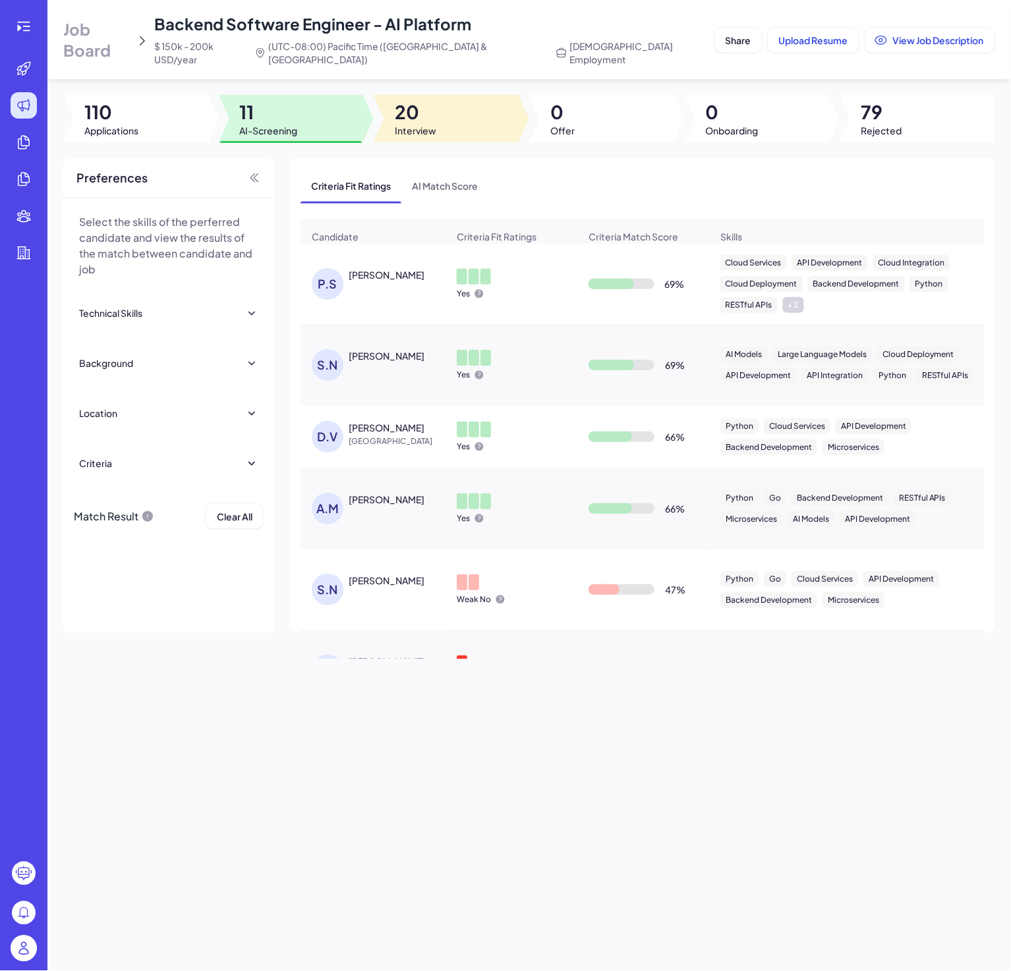
click at [445, 120] on div at bounding box center [446, 118] width 145 height 47
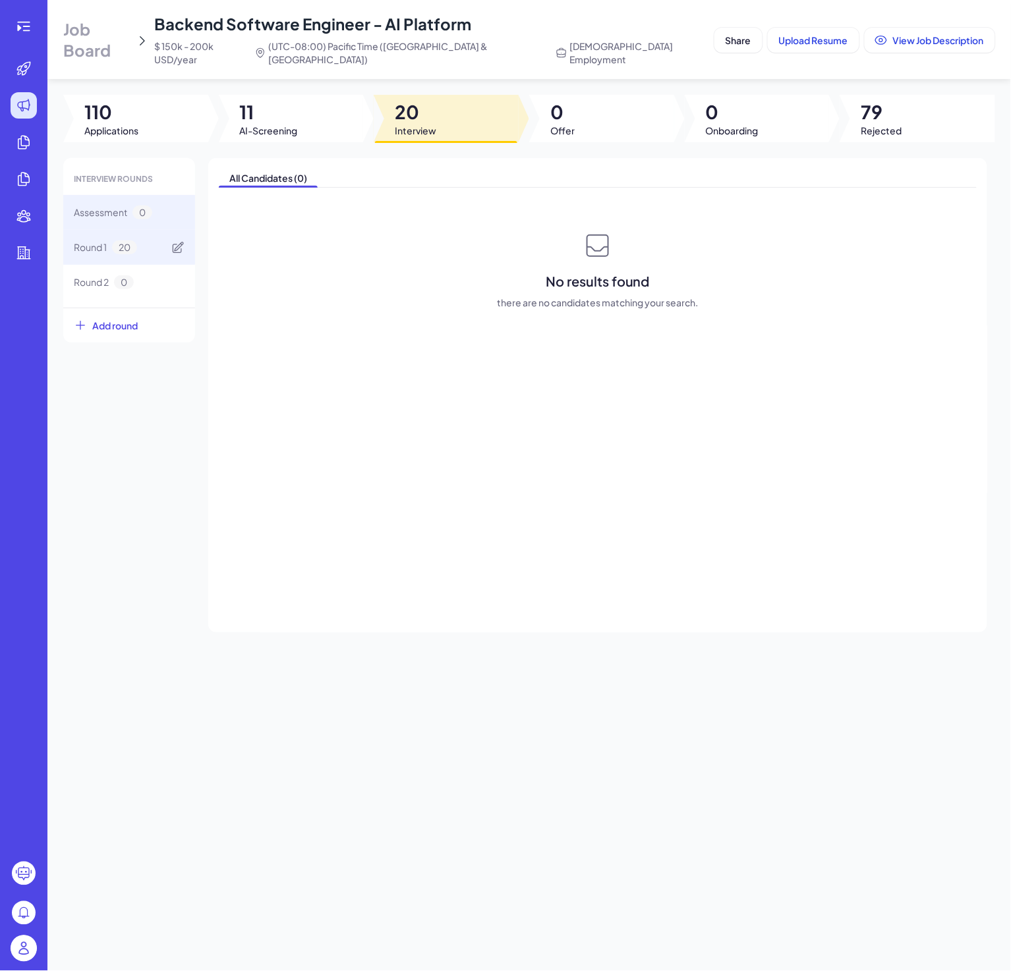
click at [105, 241] on span "Round 1" at bounding box center [90, 248] width 33 height 14
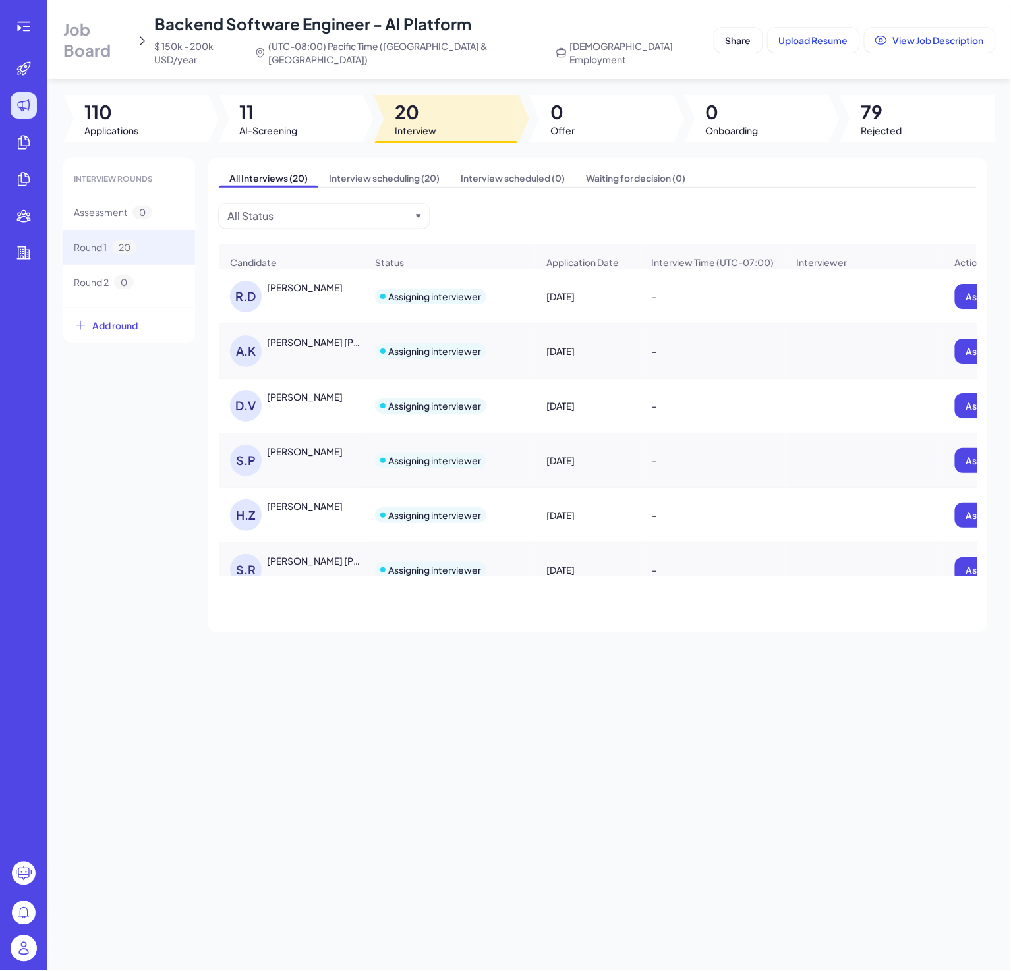
click at [322, 380] on div "D.V Daniel Valdivia Milanes" at bounding box center [291, 406] width 144 height 53
click at [326, 399] on div "Daniel Valdivia Milanes" at bounding box center [305, 396] width 76 height 13
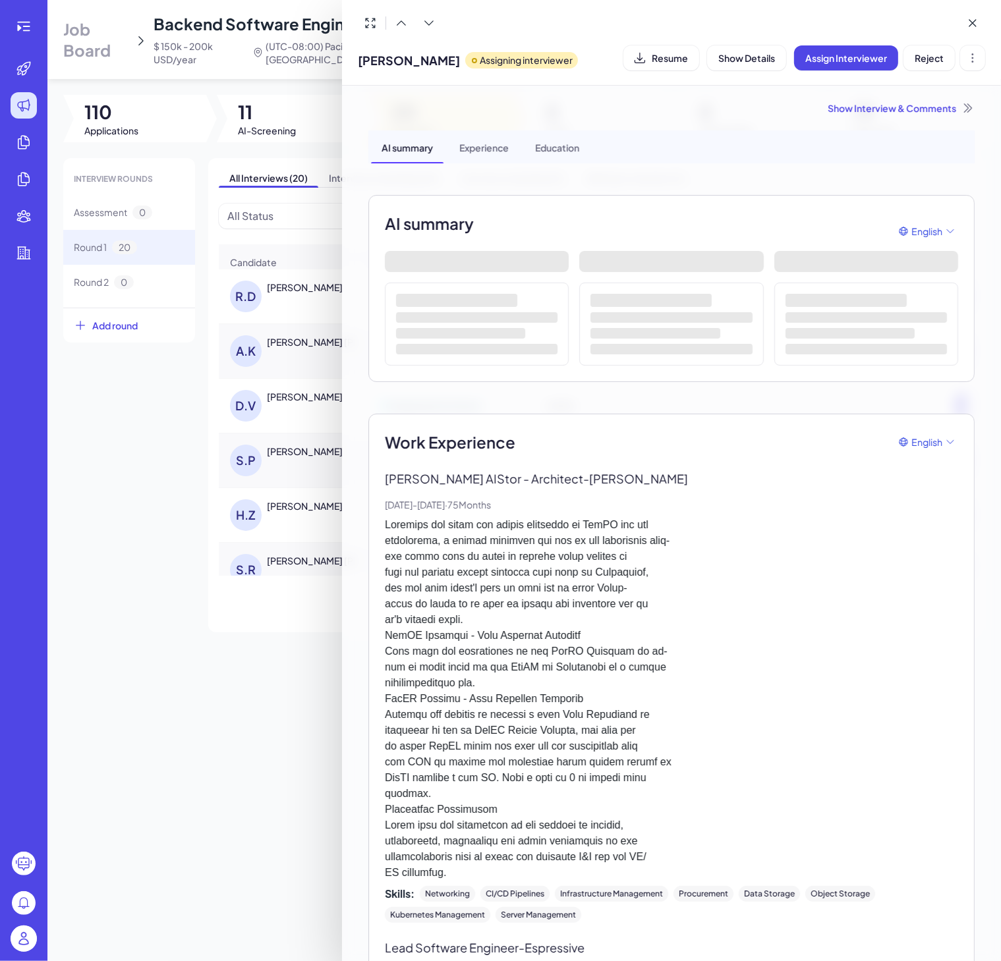
click at [887, 102] on div "Show Interview & Comments" at bounding box center [671, 107] width 606 height 13
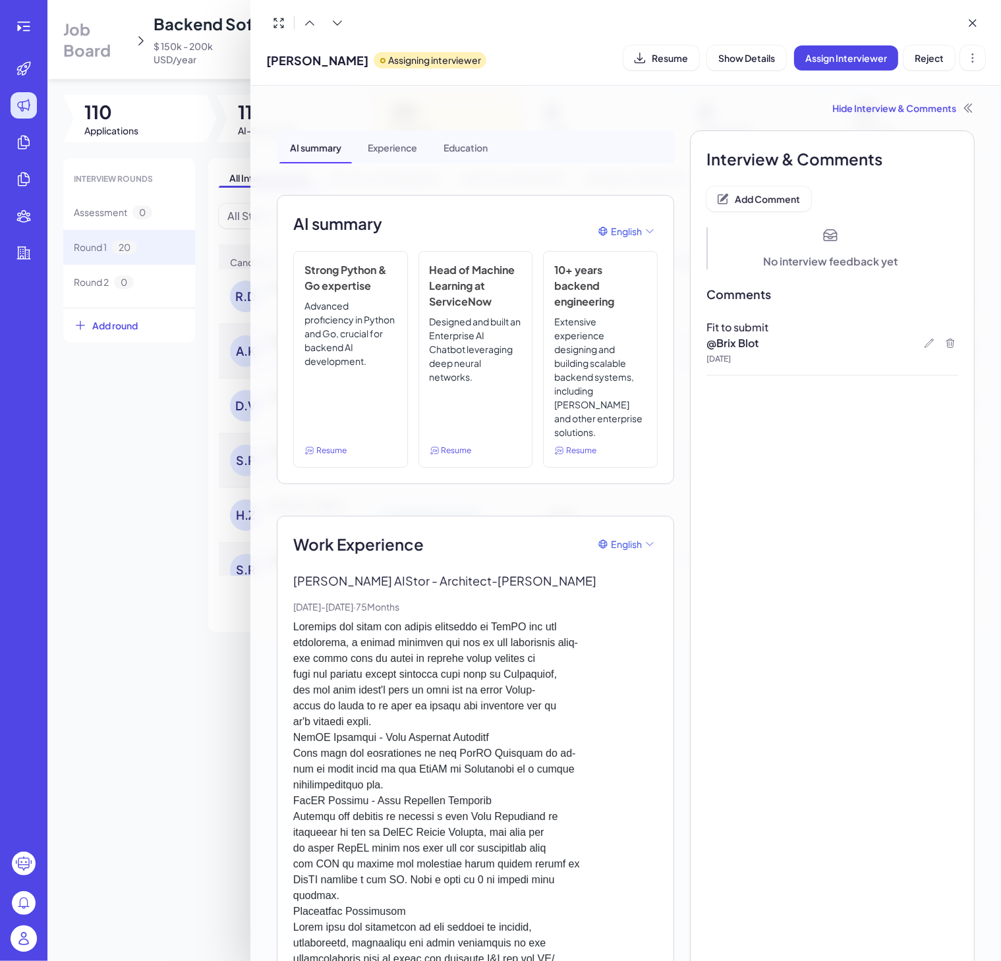
click at [143, 527] on div at bounding box center [500, 480] width 1001 height 961
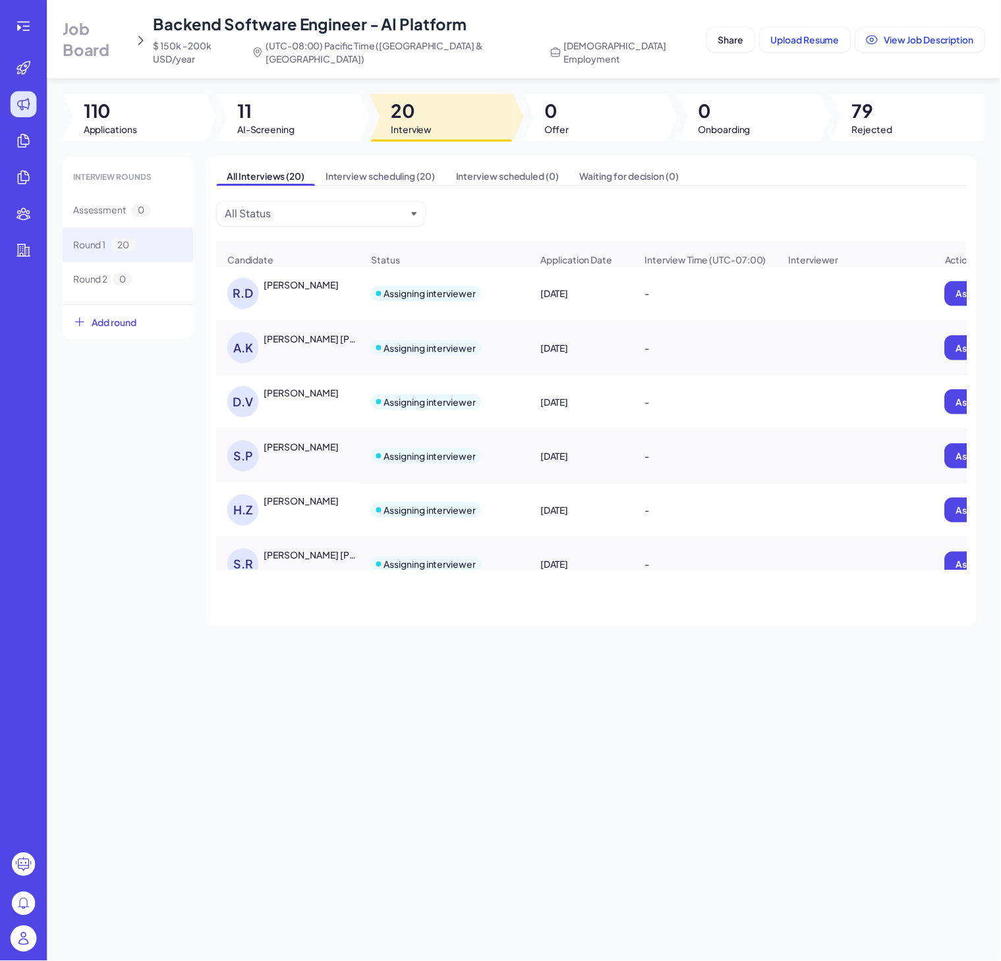
scroll to position [251, 0]
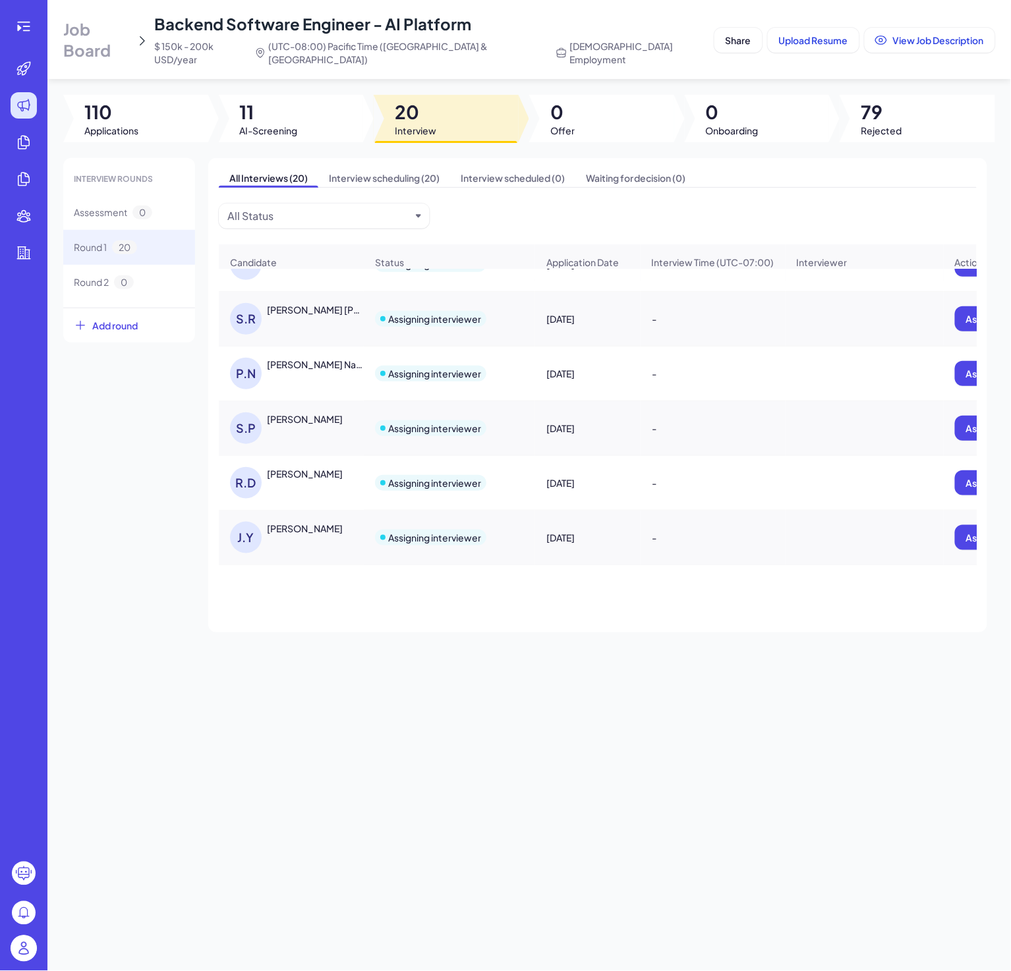
click at [303, 476] on div "RAHUL DHIMAN" at bounding box center [305, 473] width 76 height 13
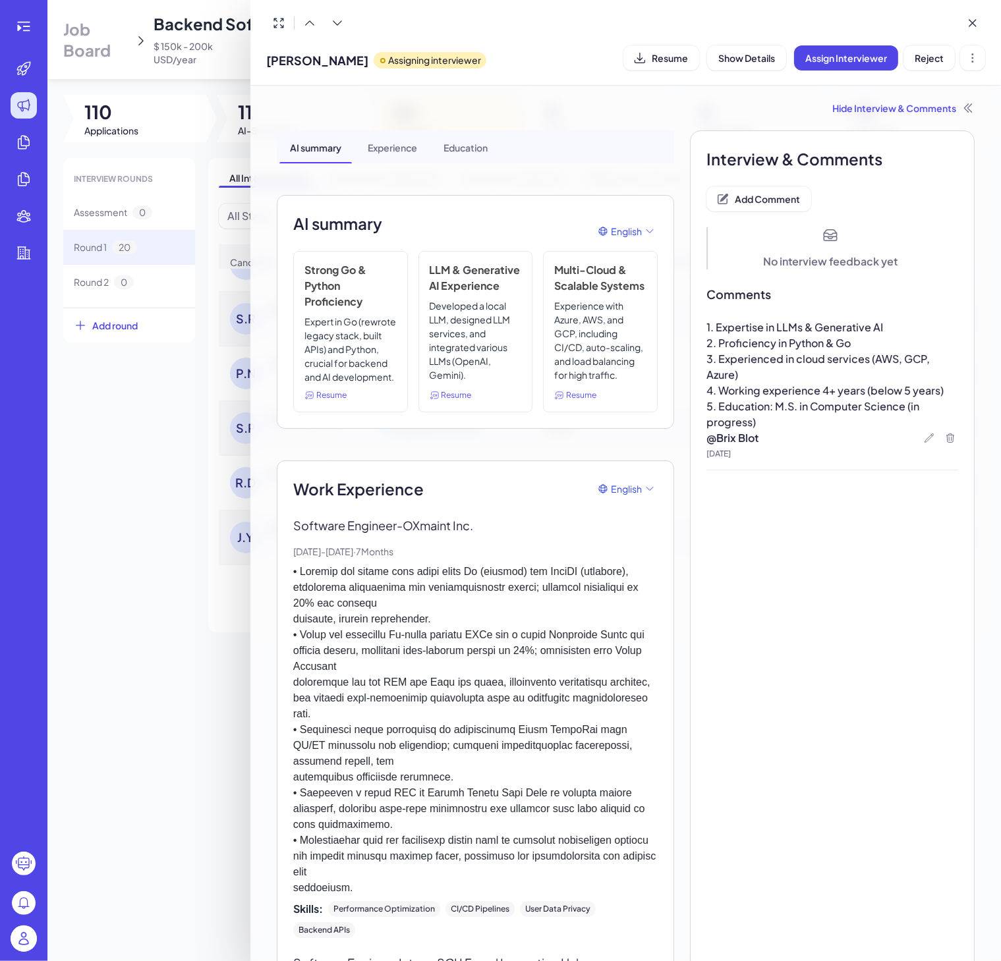
click at [26, 34] on div at bounding box center [500, 480] width 1001 height 961
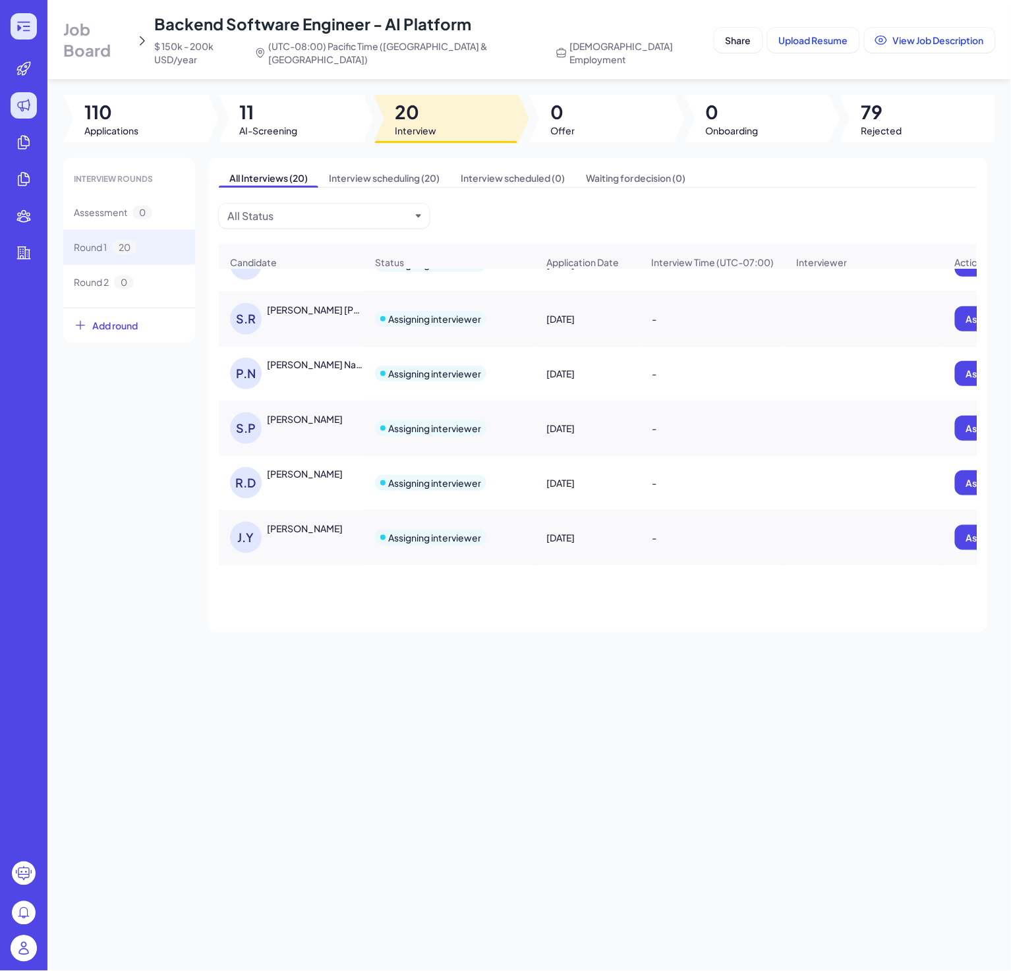
click at [25, 25] on icon at bounding box center [24, 26] width 16 height 16
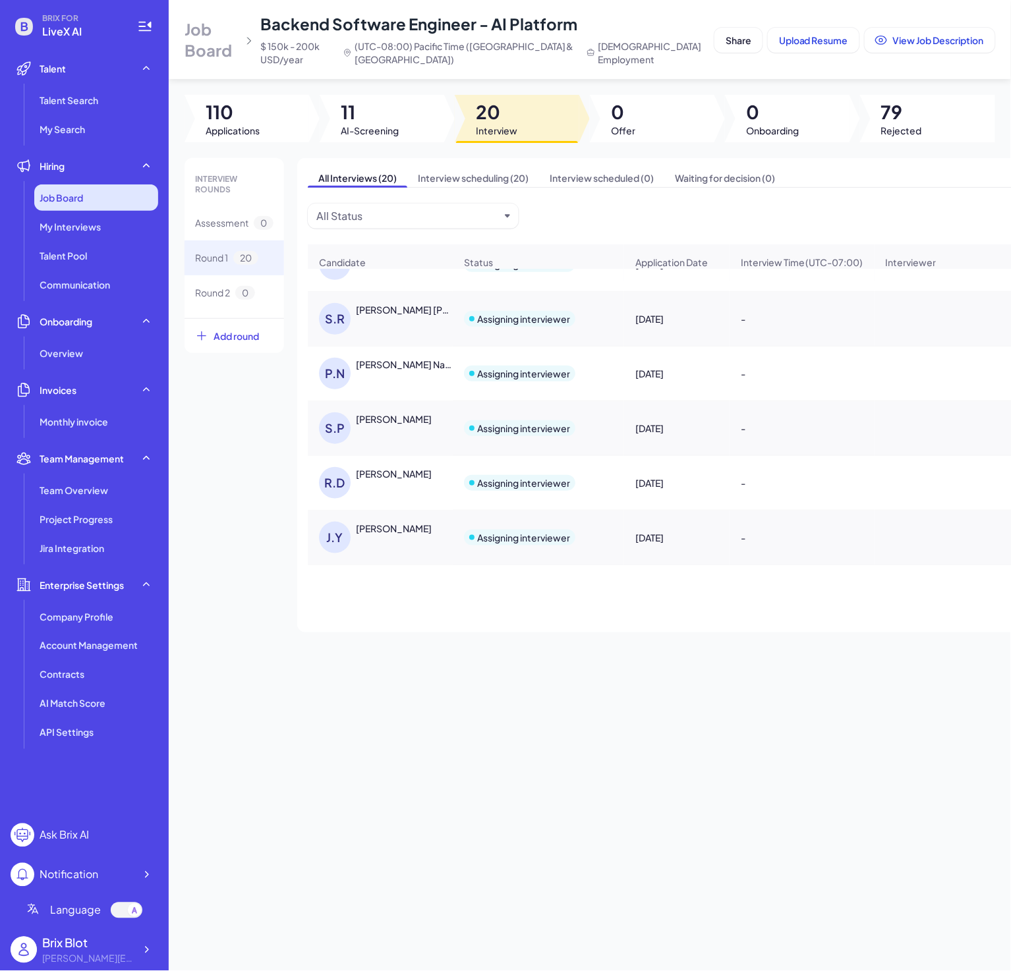
click at [117, 190] on div "Job Board" at bounding box center [96, 198] width 124 height 26
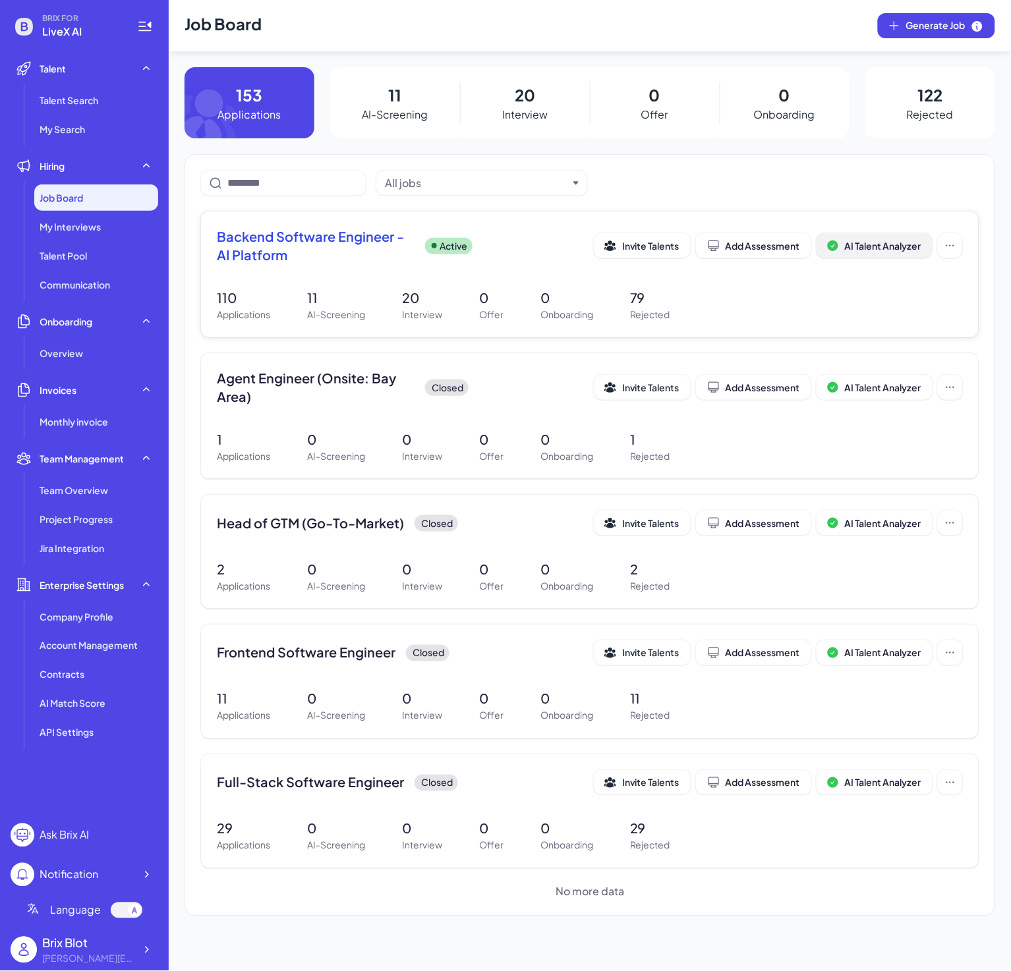
click at [904, 242] on span "AI Talent Analyzer" at bounding box center [883, 246] width 76 height 12
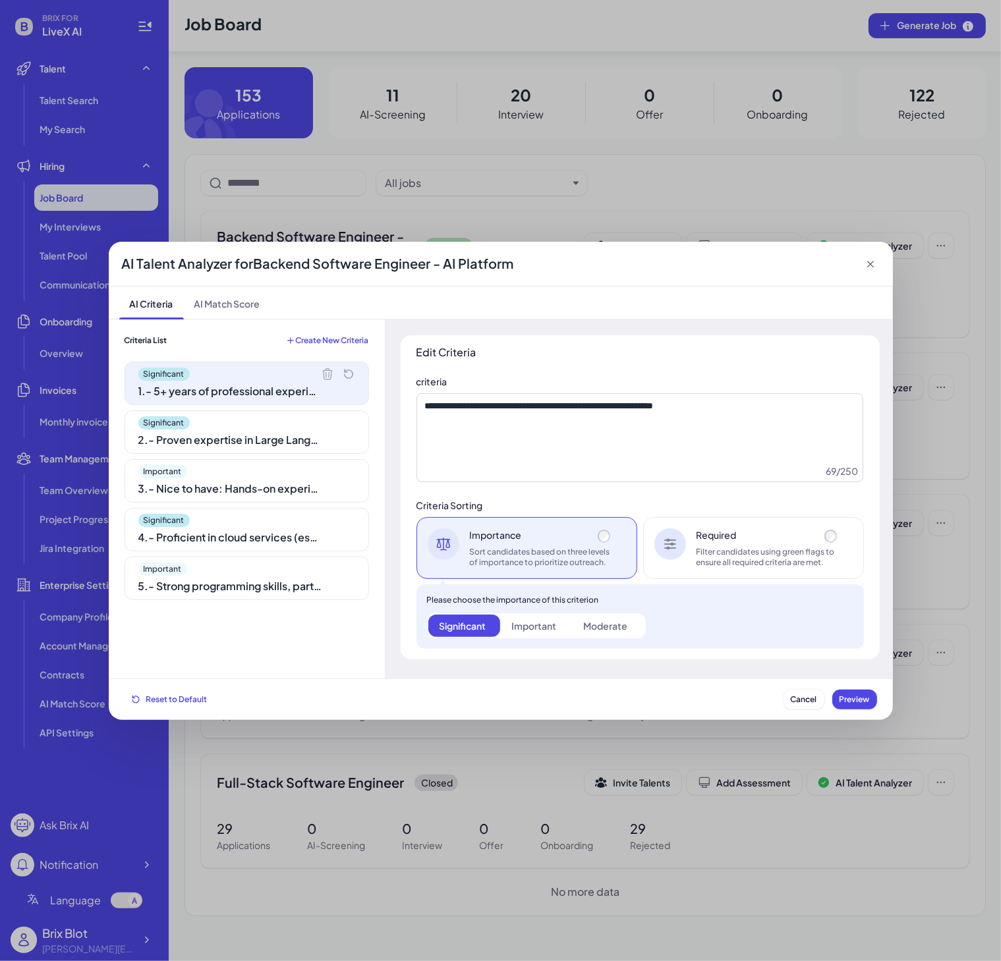
click at [530, 627] on div "Important" at bounding box center [533, 625] width 45 height 13
click at [465, 627] on div "Significant" at bounding box center [463, 625] width 47 height 13
click at [553, 624] on div "Important" at bounding box center [533, 625] width 45 height 13
click at [619, 627] on div "Moderate" at bounding box center [605, 625] width 44 height 13
click at [480, 617] on label "Significant" at bounding box center [464, 626] width 72 height 22
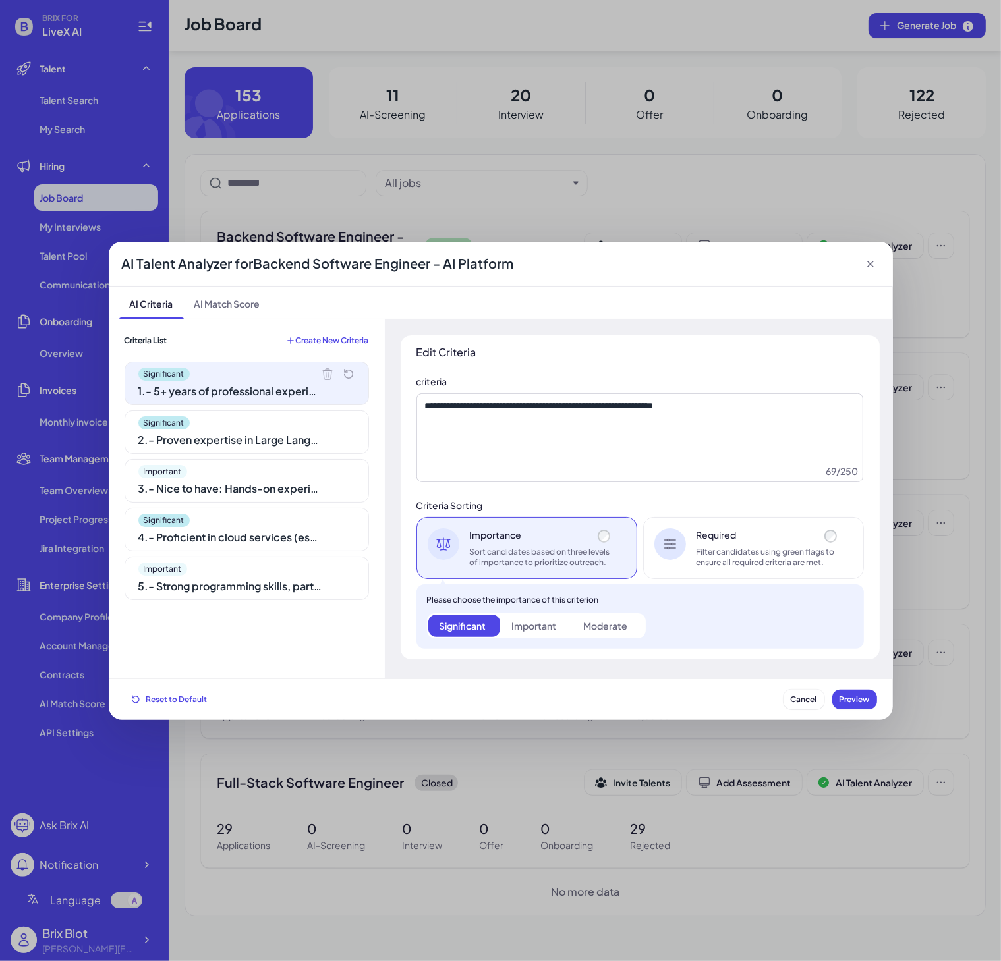
click at [562, 619] on label "Important" at bounding box center [536, 626] width 72 height 22
click at [638, 620] on label "Moderate" at bounding box center [608, 626] width 72 height 22
click at [790, 543] on div "Required Filter candidates using green flags to ensure all required criteria ar…" at bounding box center [769, 548] width 144 height 40
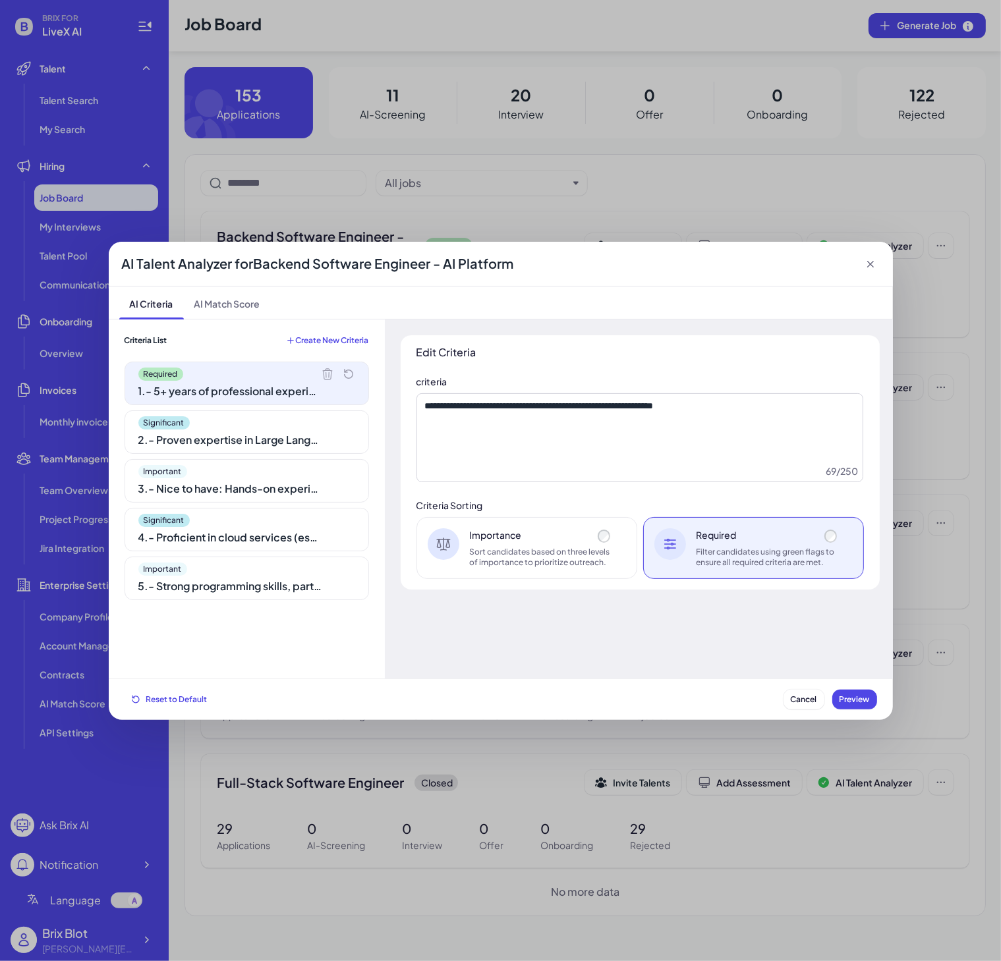
scroll to position [10, 0]
click at [797, 700] on span "Cancel" at bounding box center [804, 700] width 26 height 10
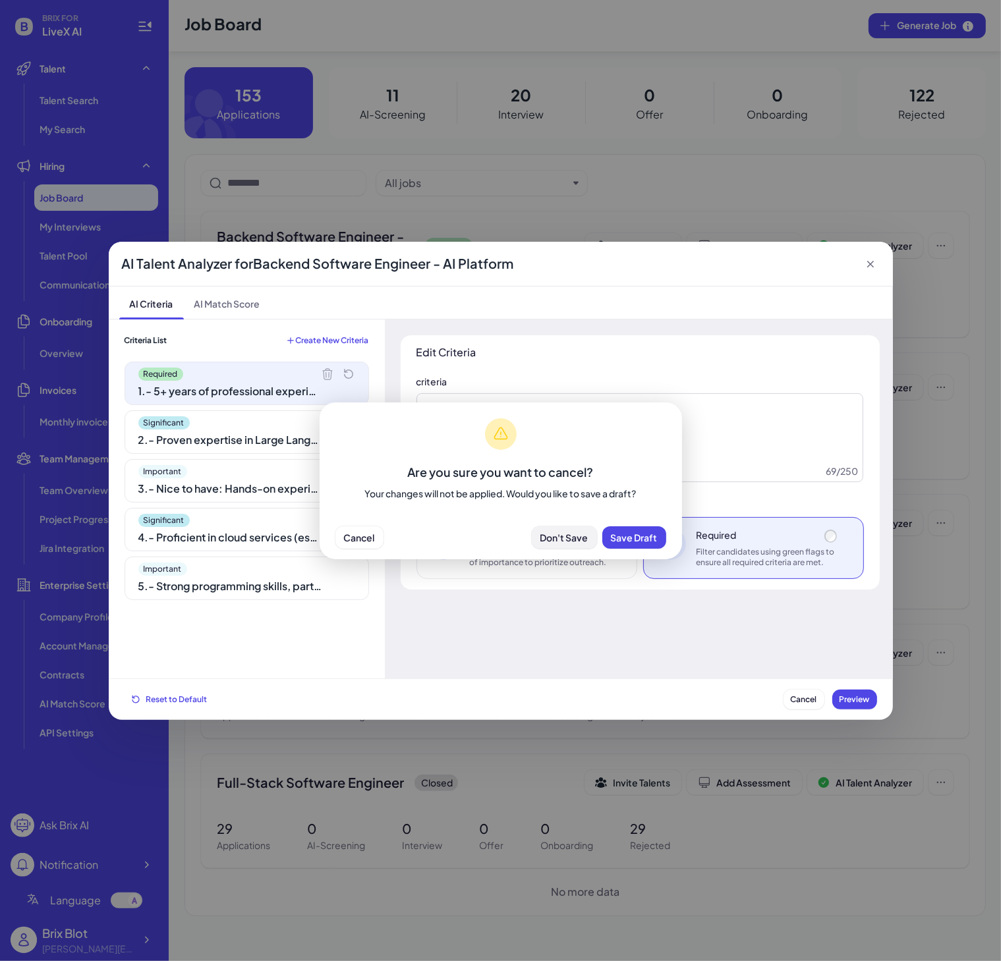
click at [568, 539] on span "Don't Save" at bounding box center [564, 538] width 48 height 12
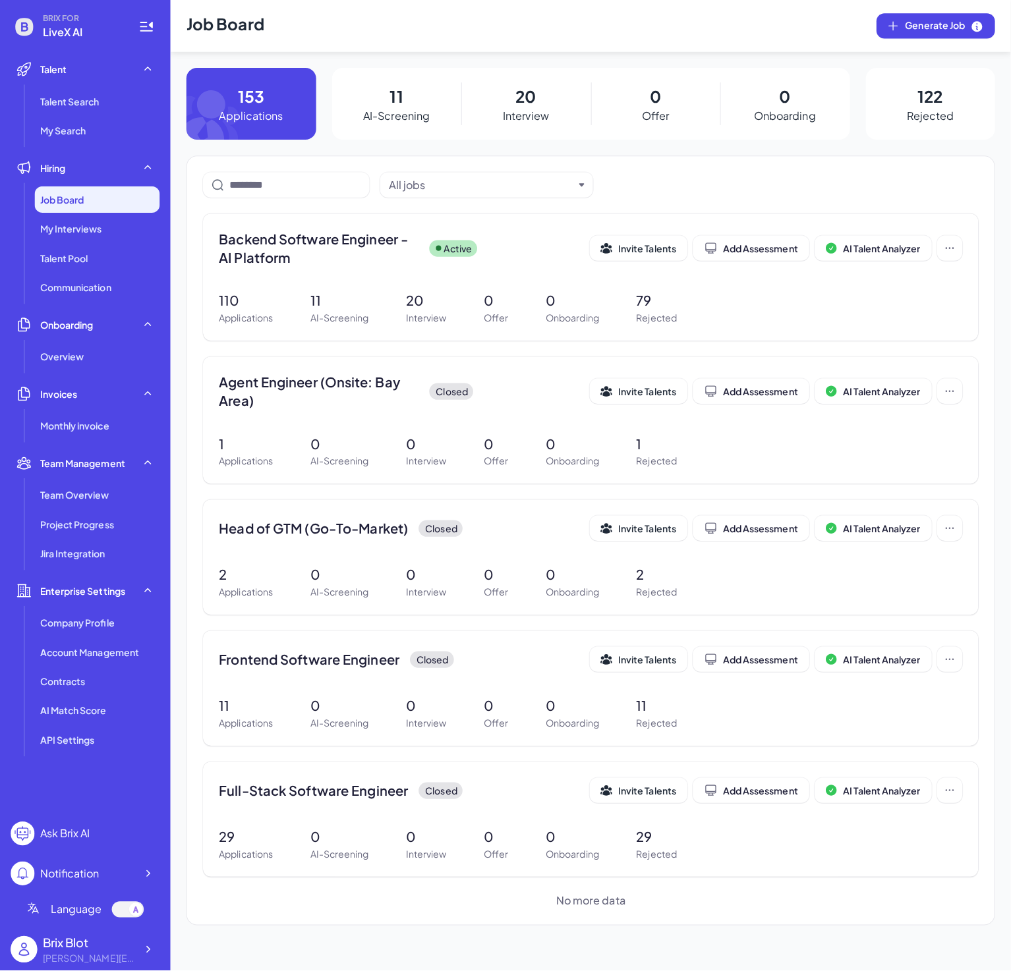
scroll to position [0, 0]
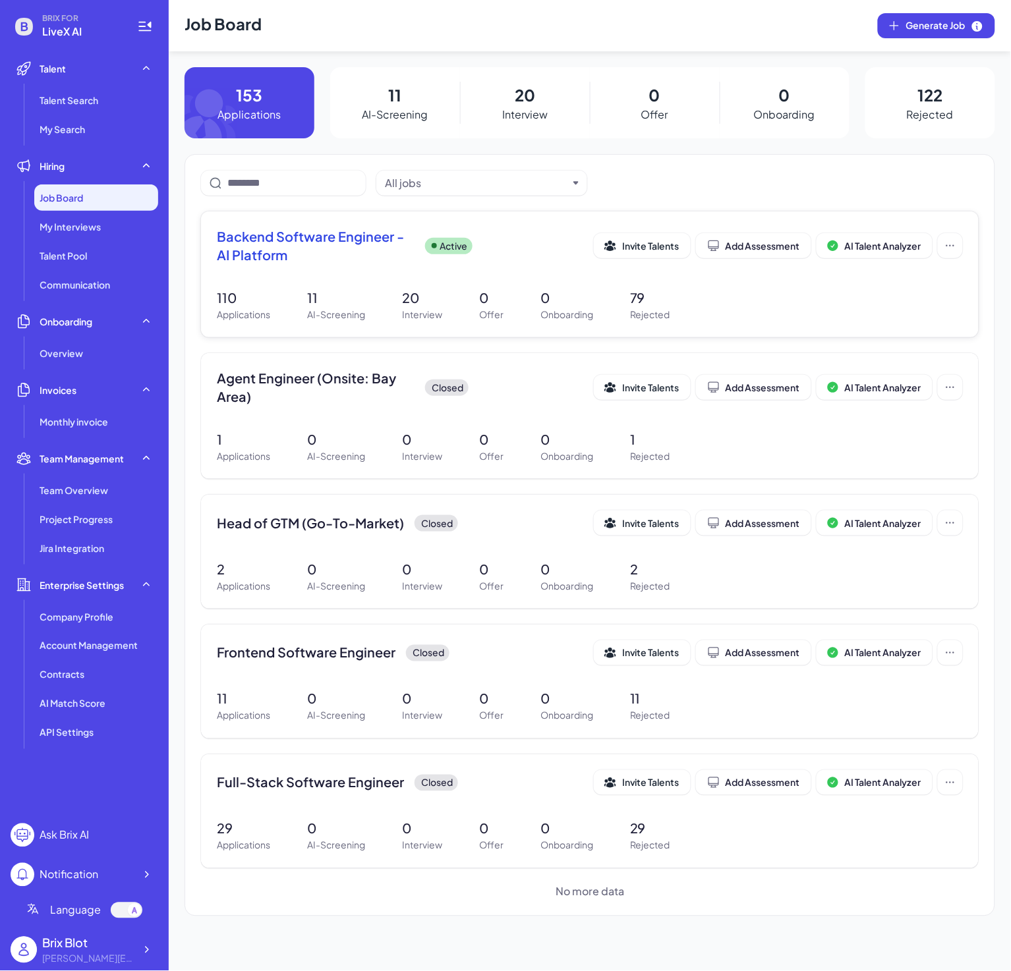
click at [511, 243] on div "Backend Software Engineer - AI Platform Active" at bounding box center [405, 245] width 377 height 37
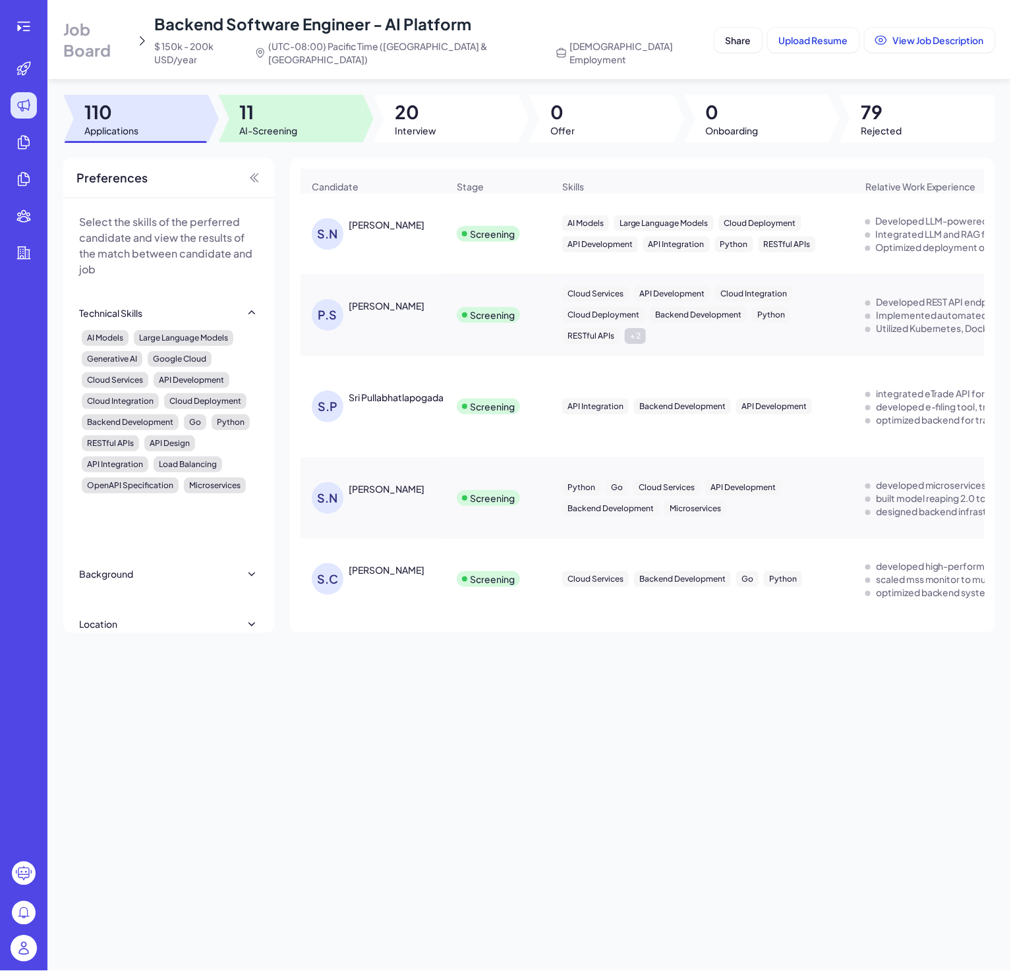
click at [302, 117] on div at bounding box center [291, 118] width 145 height 47
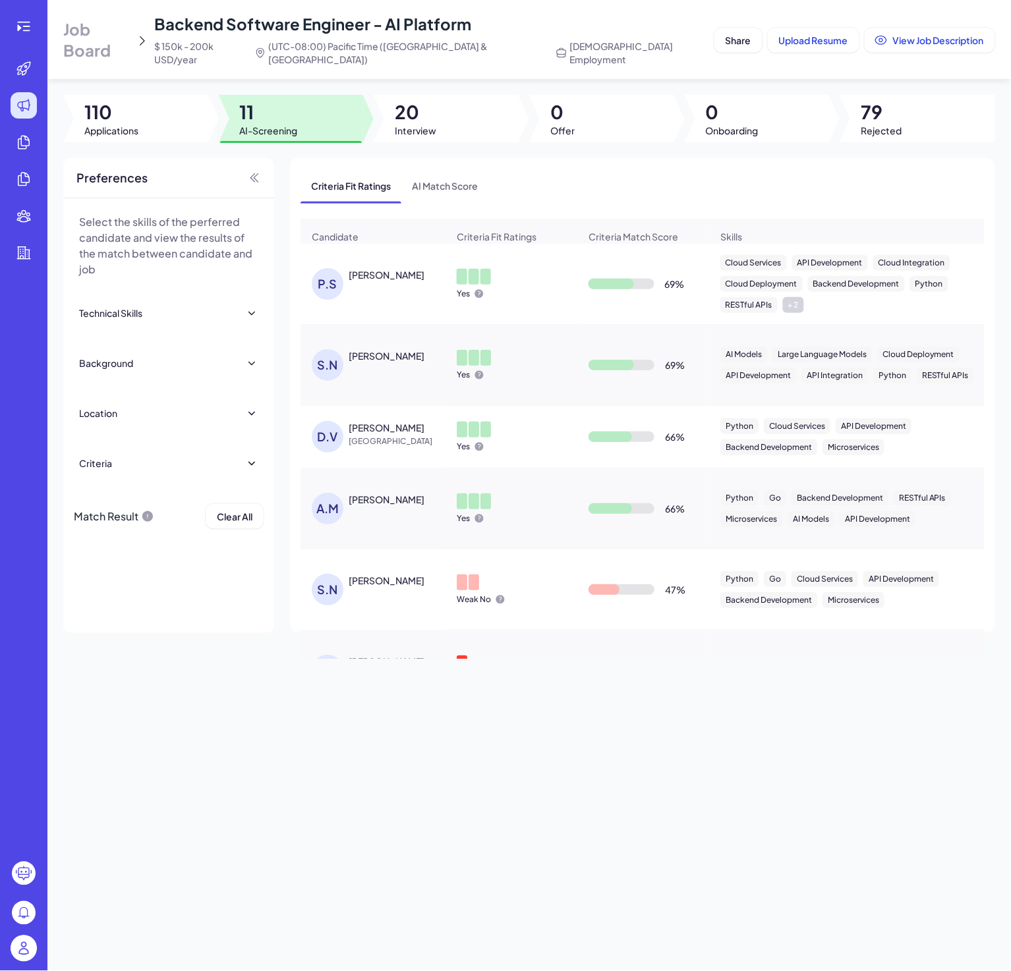
click at [501, 274] on div "Yes" at bounding box center [511, 283] width 130 height 51
click at [543, 281] on div "Yes" at bounding box center [511, 283] width 130 height 51
click at [378, 268] on div "Priya Shastri" at bounding box center [387, 274] width 76 height 13
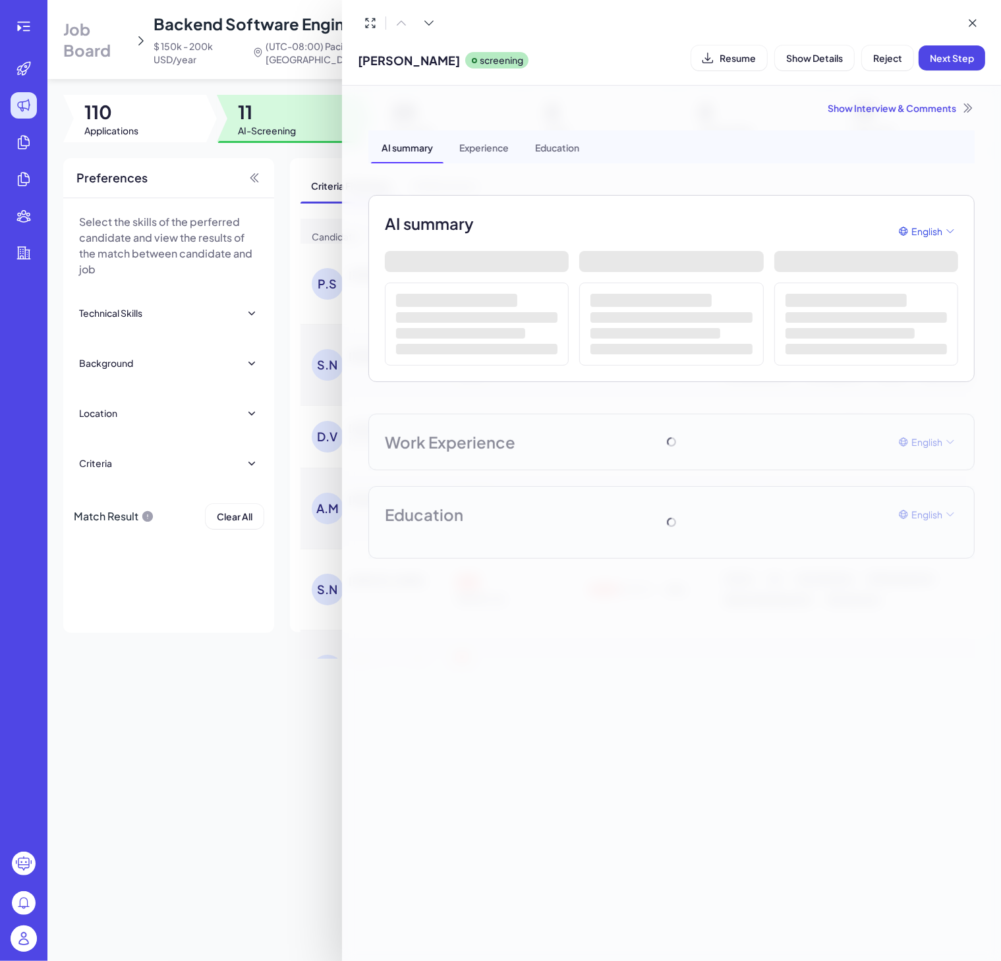
click at [242, 596] on div at bounding box center [500, 480] width 1001 height 961
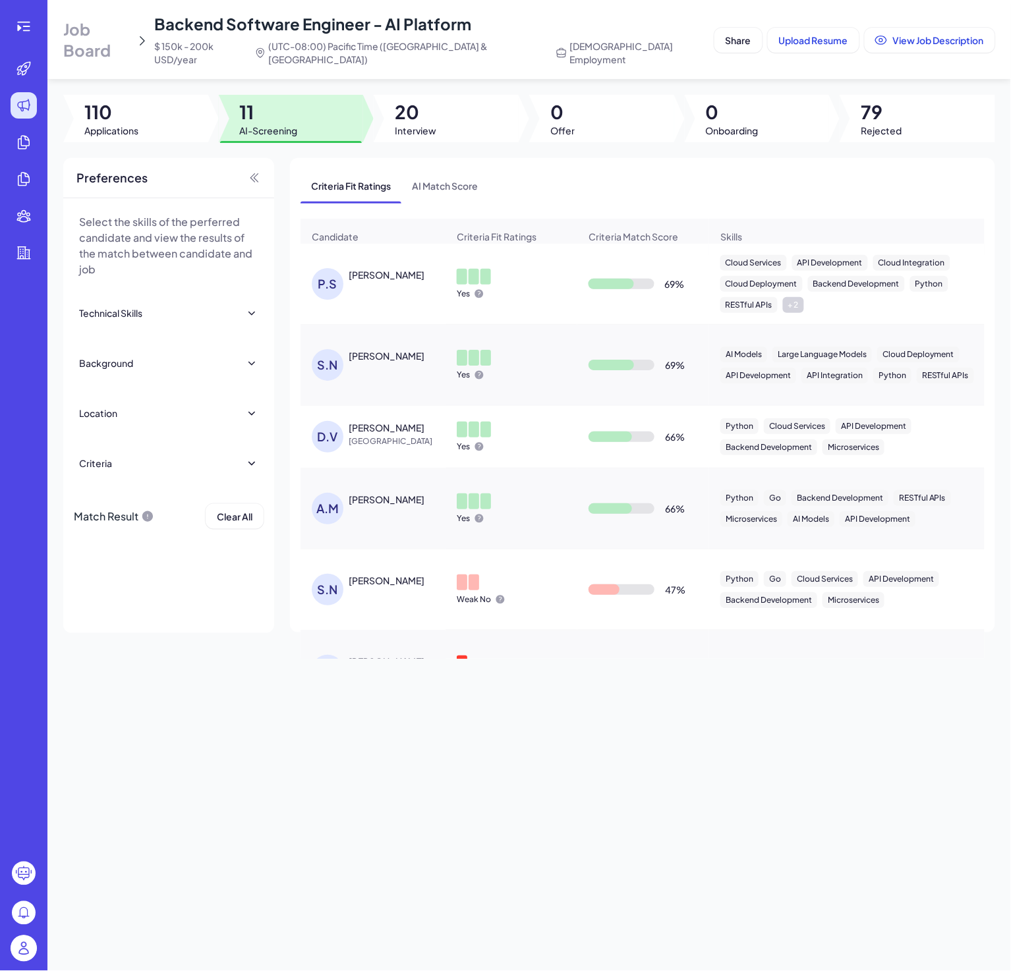
click at [258, 306] on icon at bounding box center [251, 312] width 13 height 13
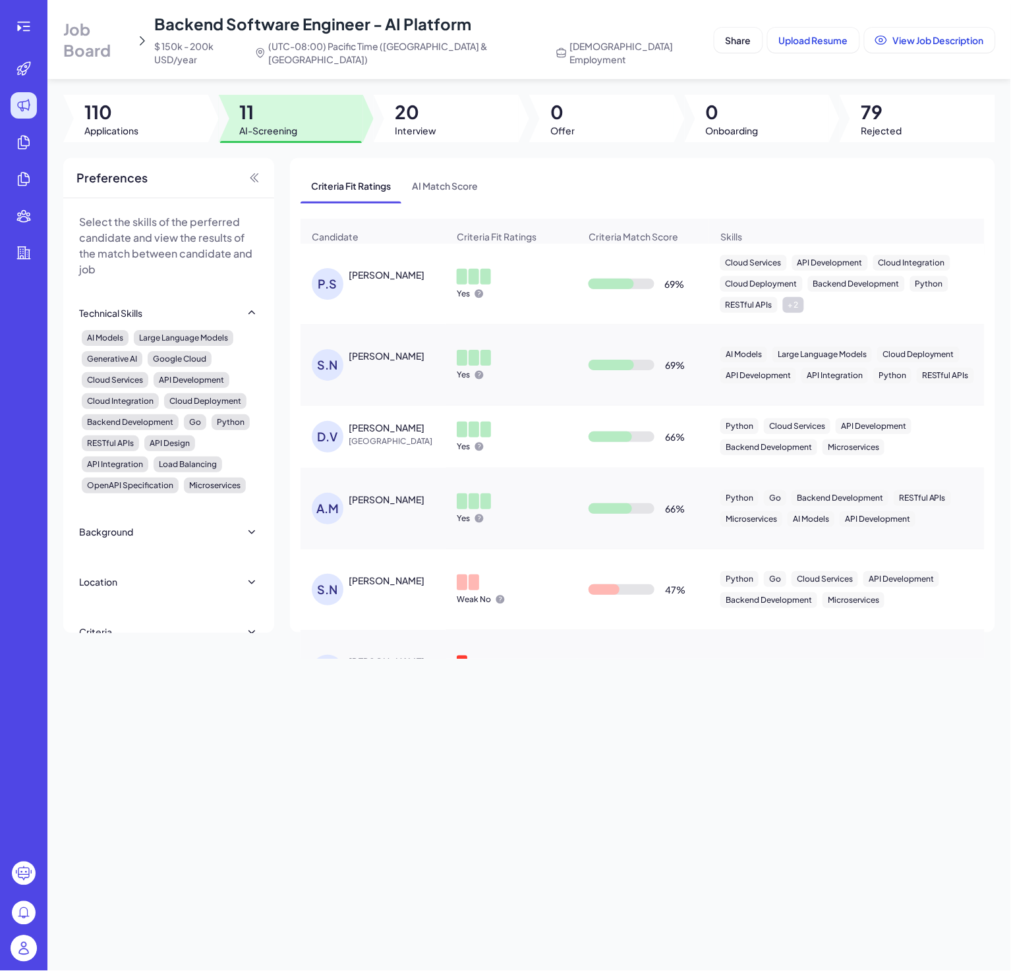
click at [245, 538] on icon at bounding box center [251, 531] width 13 height 13
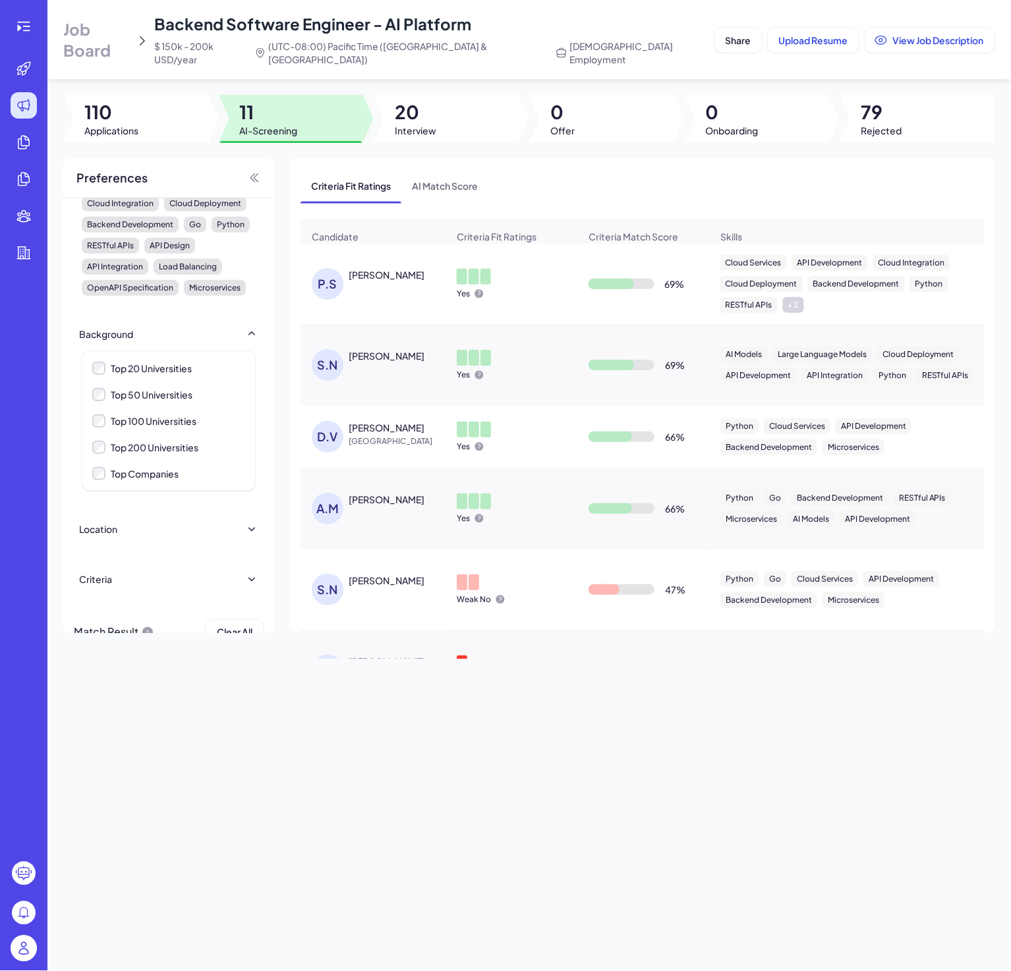
click at [237, 544] on div "Location" at bounding box center [168, 529] width 179 height 29
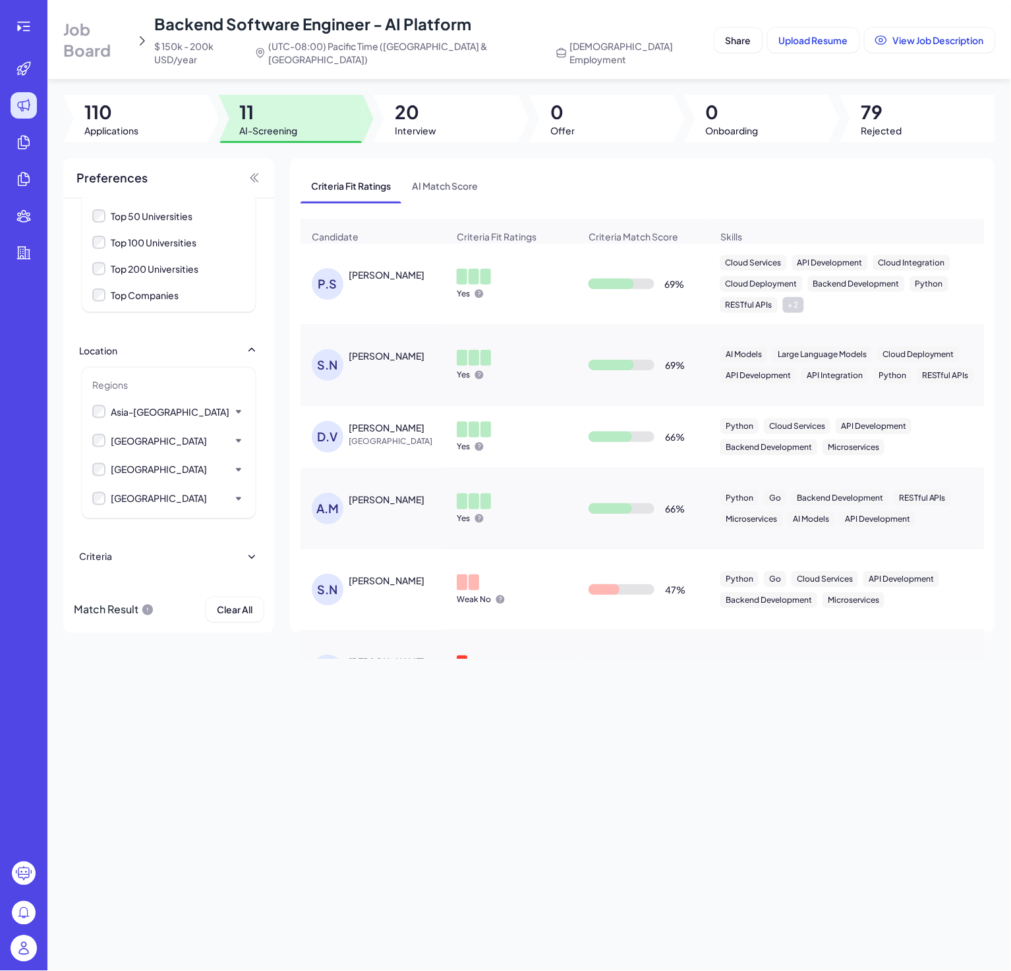
click at [245, 550] on icon at bounding box center [251, 556] width 13 height 13
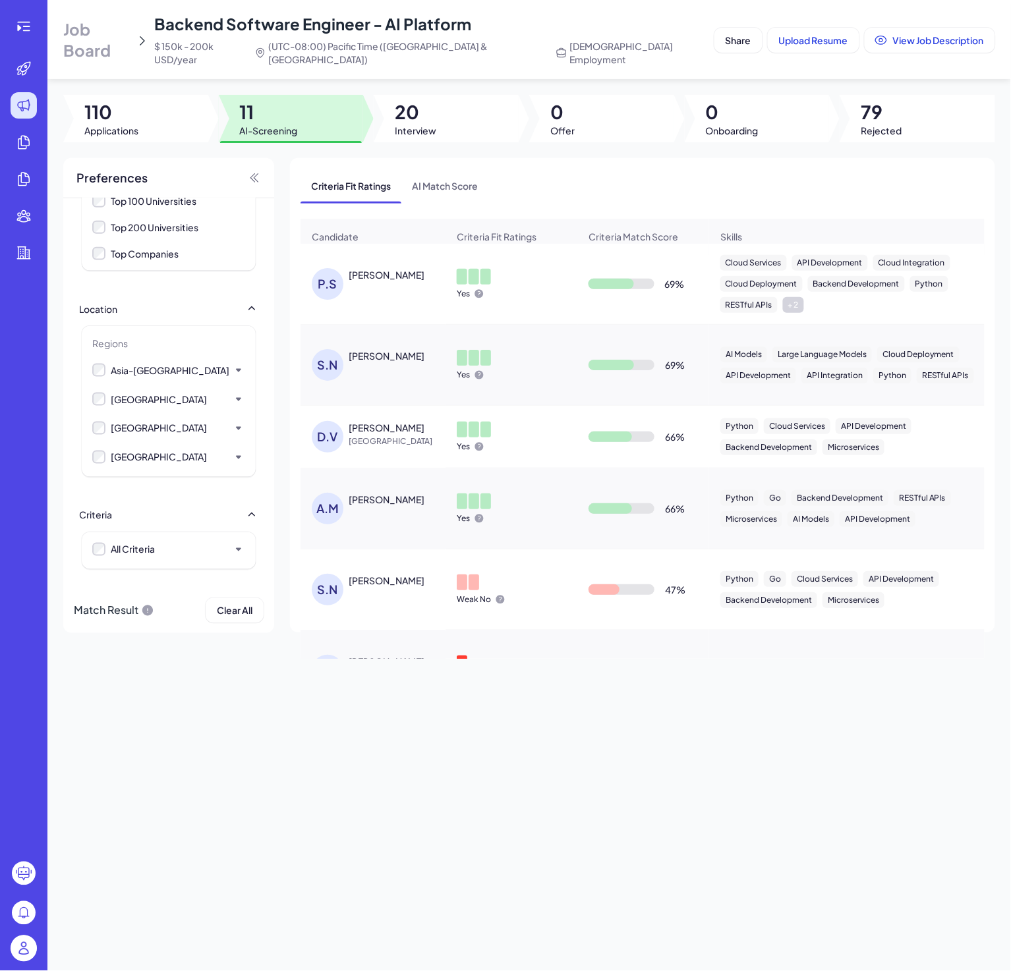
scroll to position [460, 0]
click at [232, 543] on icon at bounding box center [238, 549] width 13 height 13
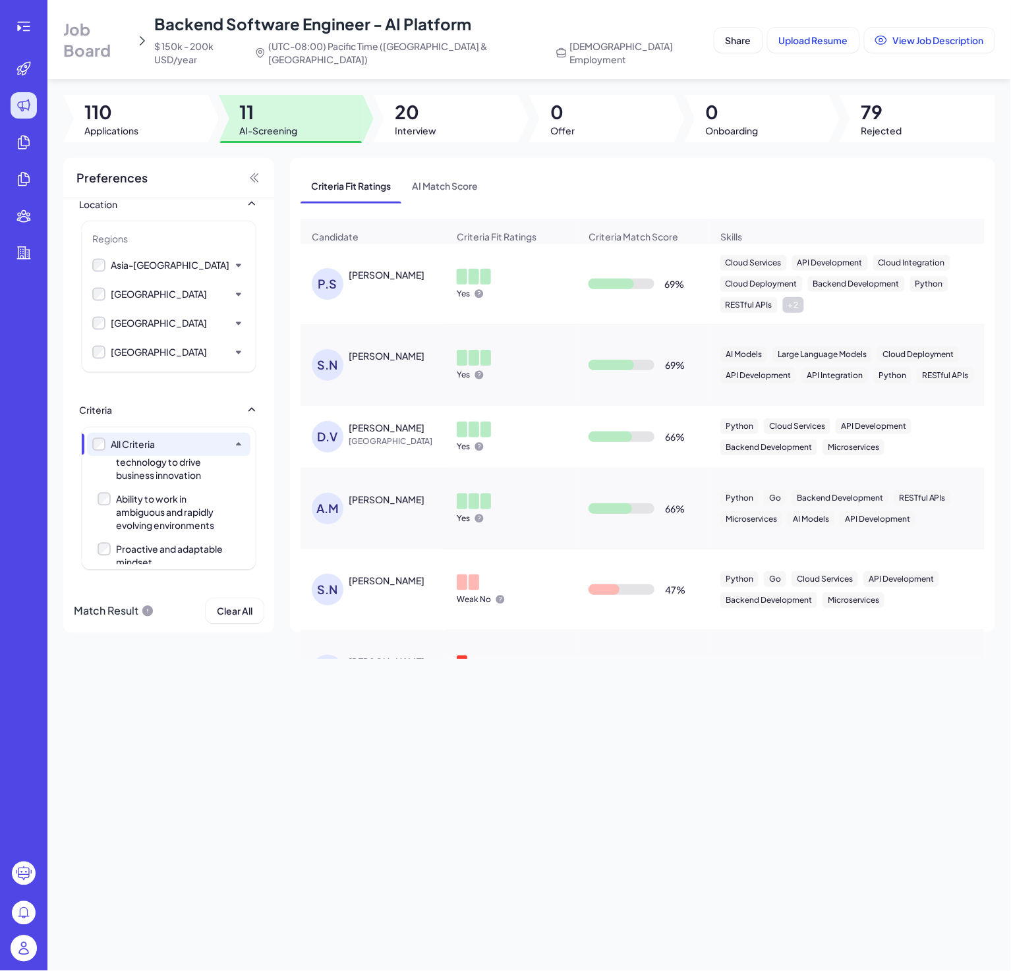
scroll to position [0, 0]
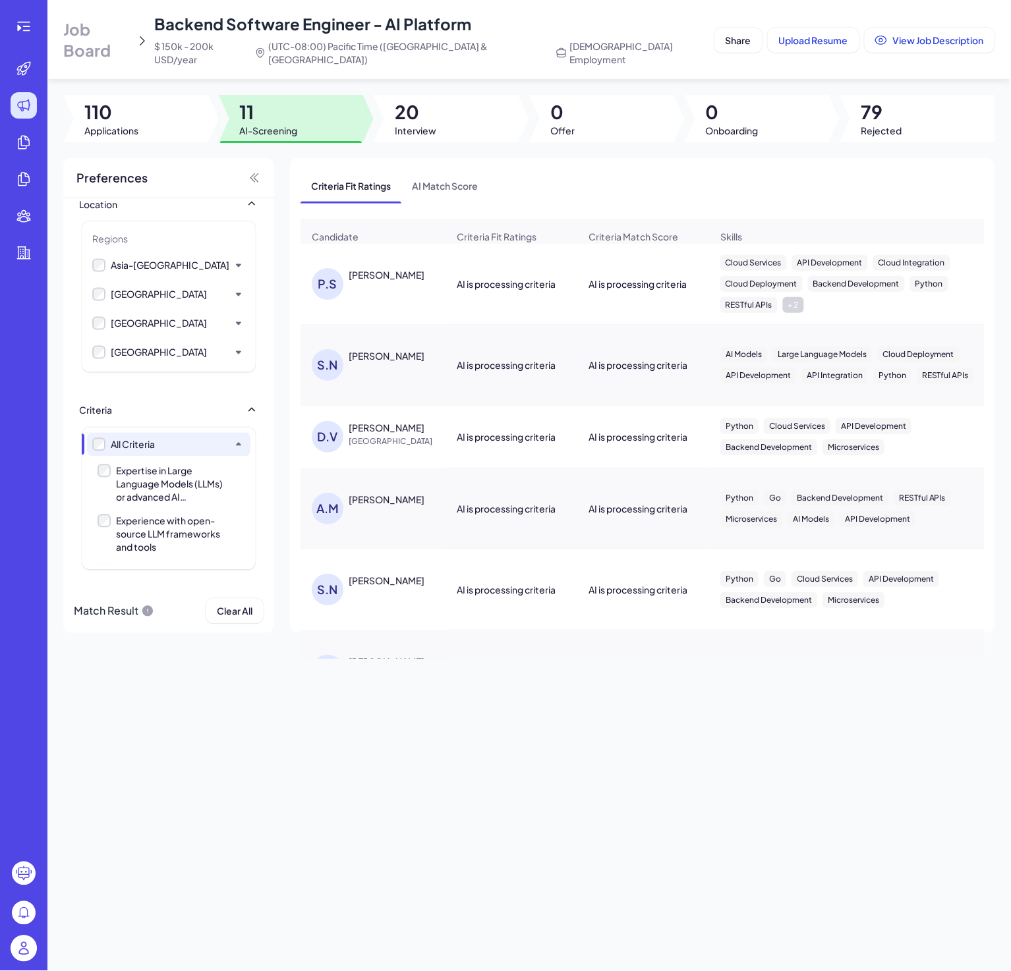
click at [102, 517] on label "Experience with open-source LLM frameworks and tools" at bounding box center [172, 535] width 148 height 40
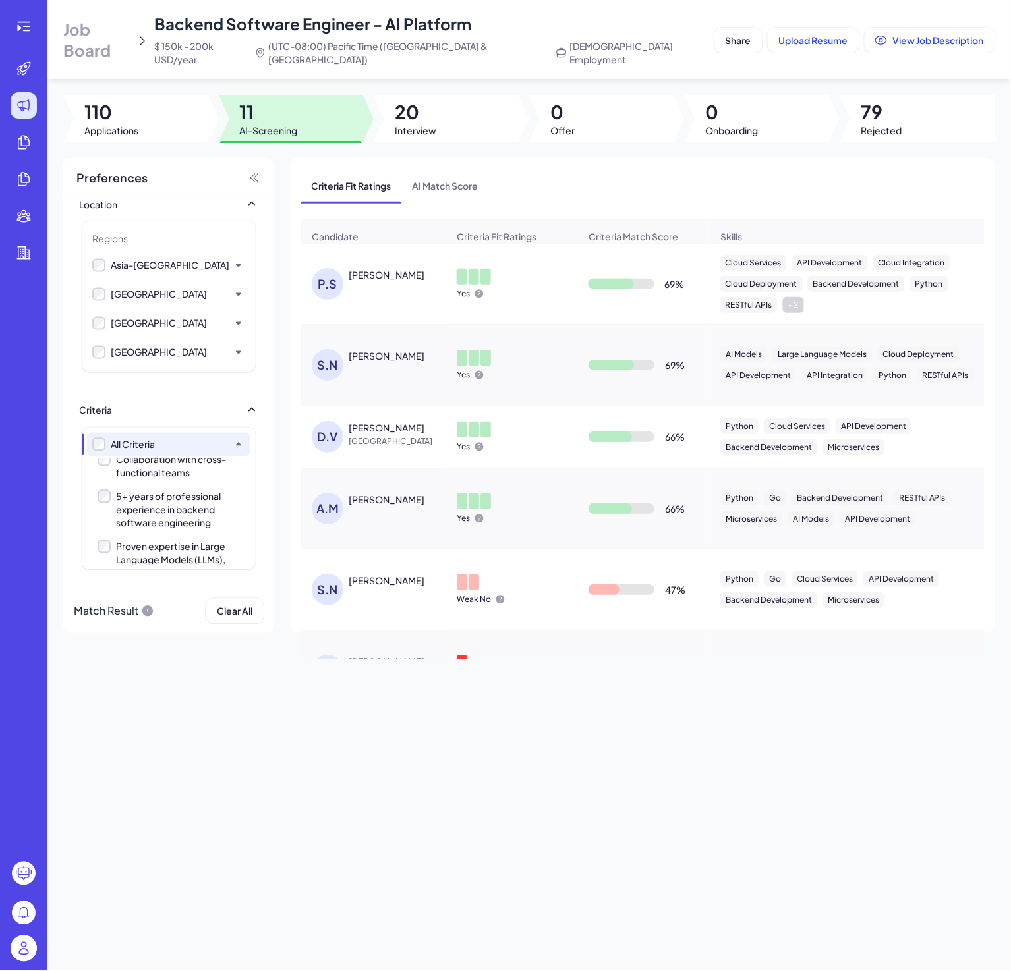
scroll to position [592, 0]
click at [832, 169] on div "Criteria Fit Ratings AI Match Score" at bounding box center [642, 186] width 684 height 34
click at [302, 116] on div at bounding box center [291, 118] width 145 height 47
click at [18, 19] on icon at bounding box center [24, 26] width 16 height 16
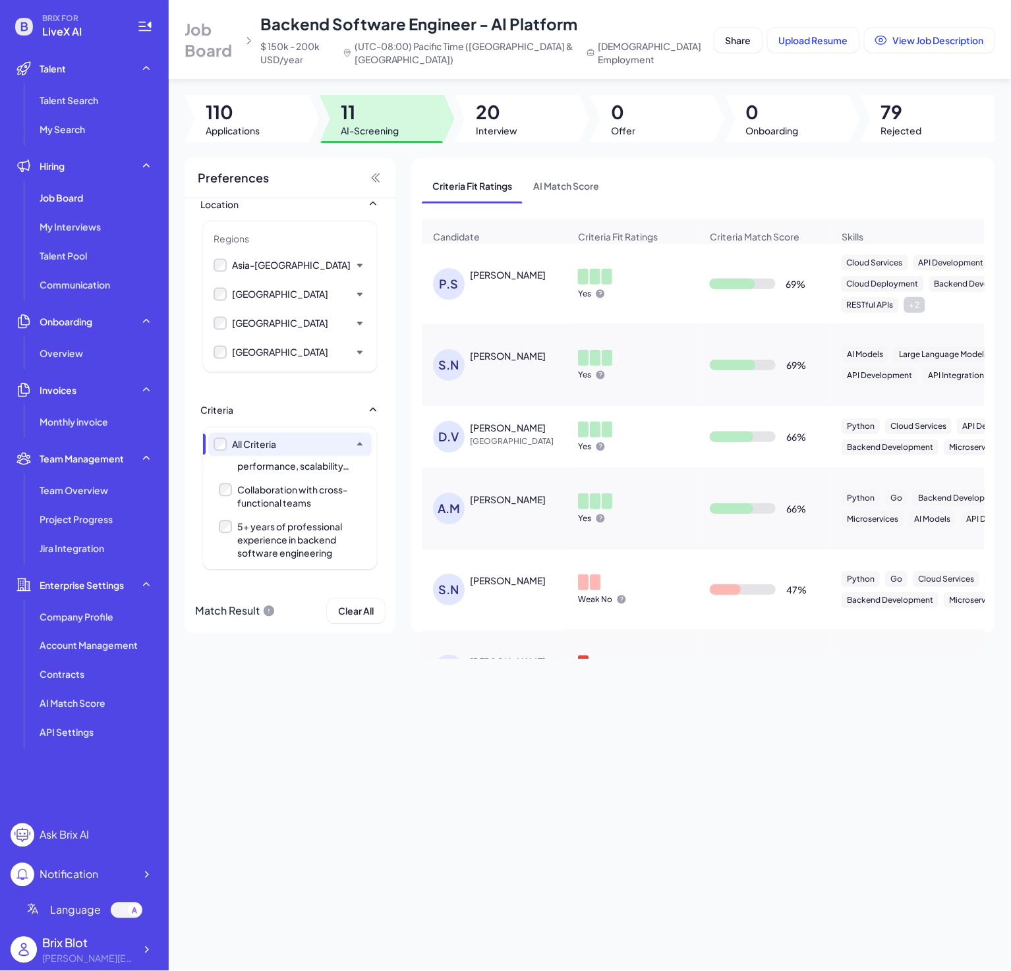
click at [604, 165] on div "Criteria Fit Ratings AI Match Score Candidate Criteria Fit Ratings Criteria Mat…" at bounding box center [703, 395] width 584 height 474
click at [490, 119] on span "20" at bounding box center [497, 112] width 42 height 24
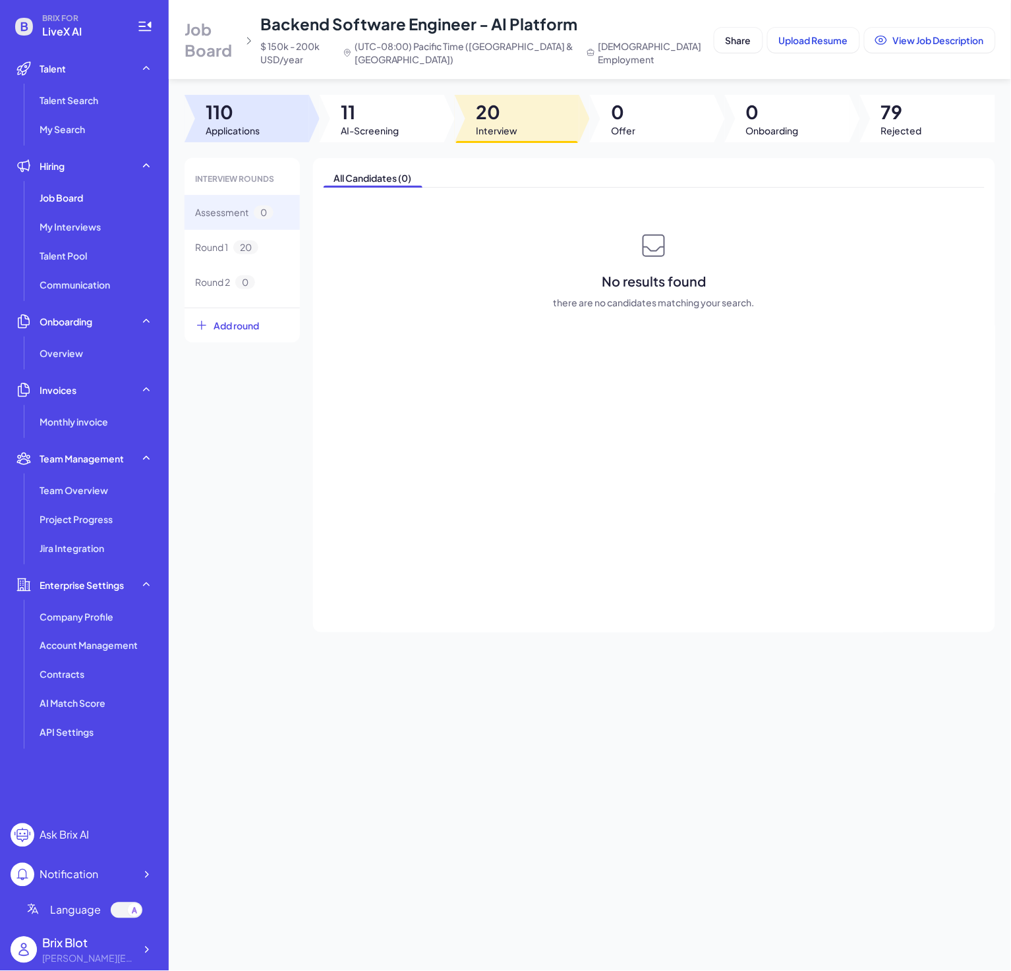
click at [246, 113] on span "110" at bounding box center [233, 112] width 54 height 24
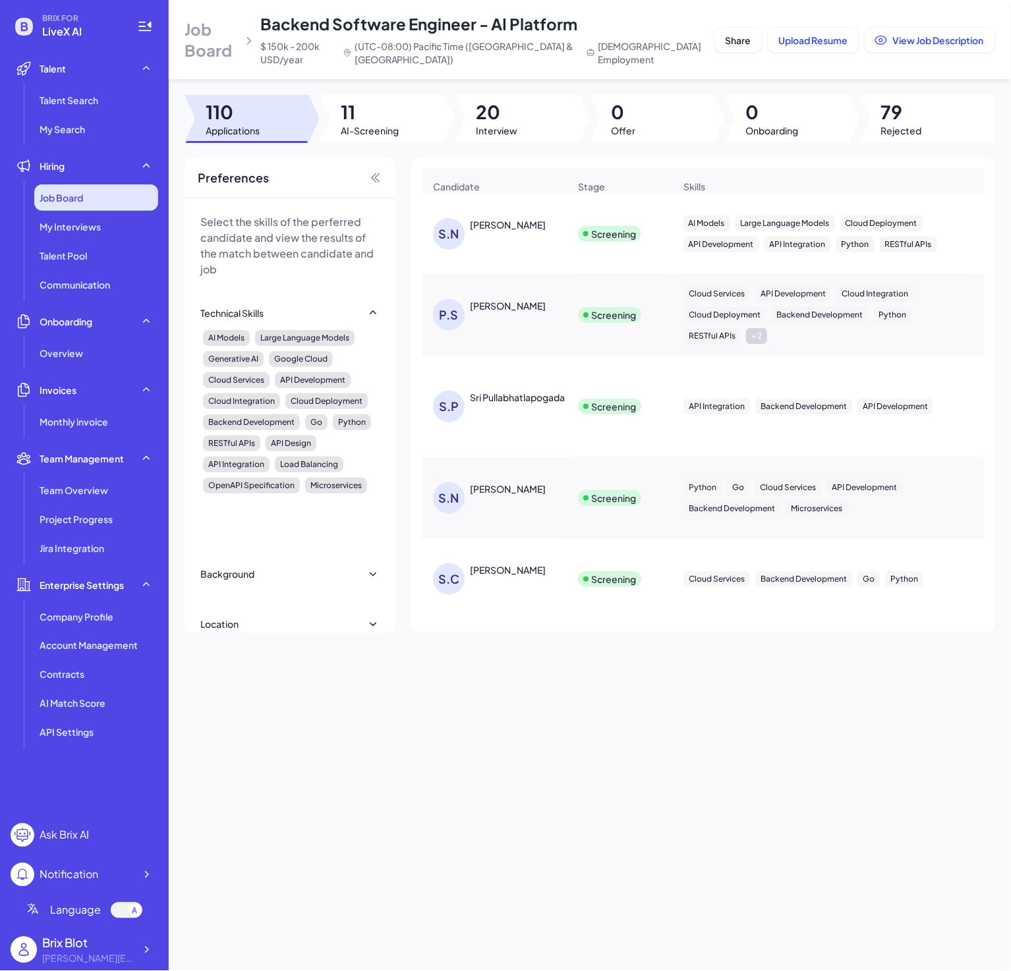
click at [86, 199] on div "Job Board" at bounding box center [96, 198] width 124 height 26
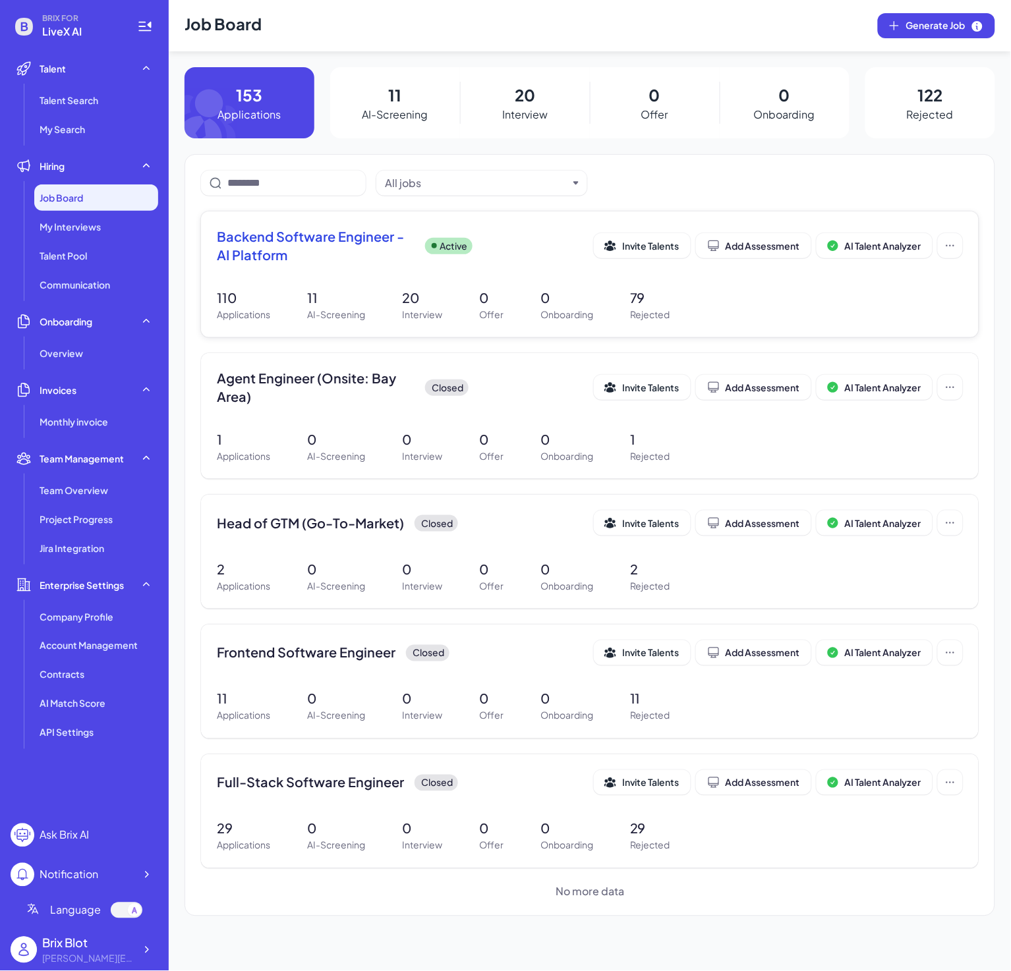
click at [355, 252] on span "Backend Software Engineer - AI Platform" at bounding box center [316, 245] width 198 height 37
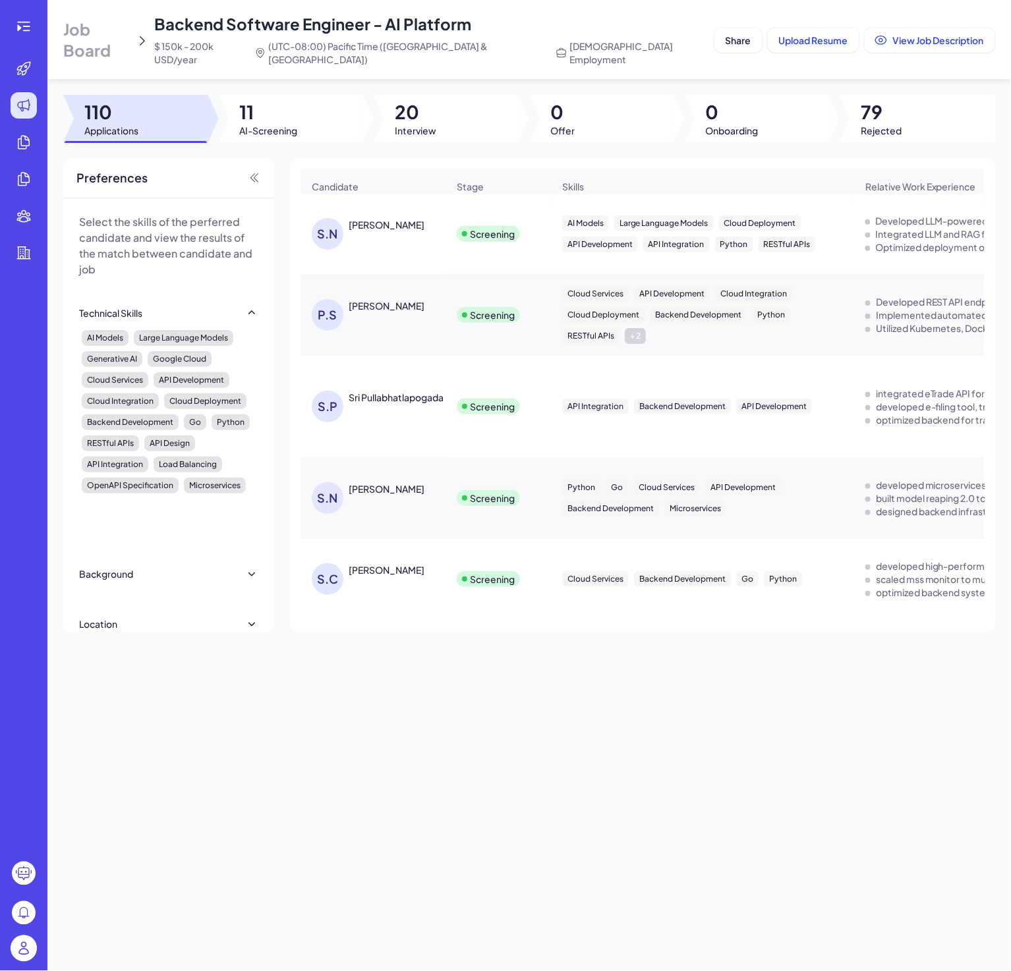
click at [275, 101] on span "11" at bounding box center [269, 112] width 58 height 24
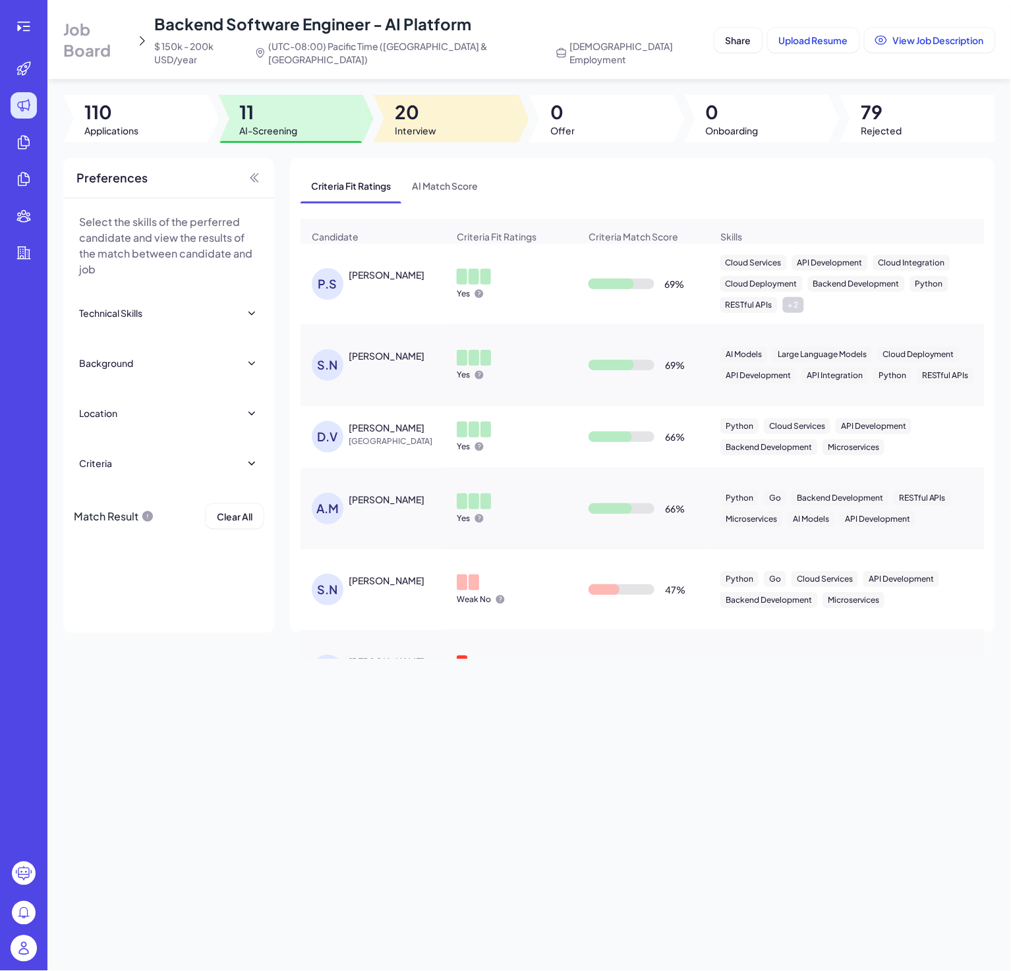
click at [437, 114] on div at bounding box center [446, 118] width 145 height 47
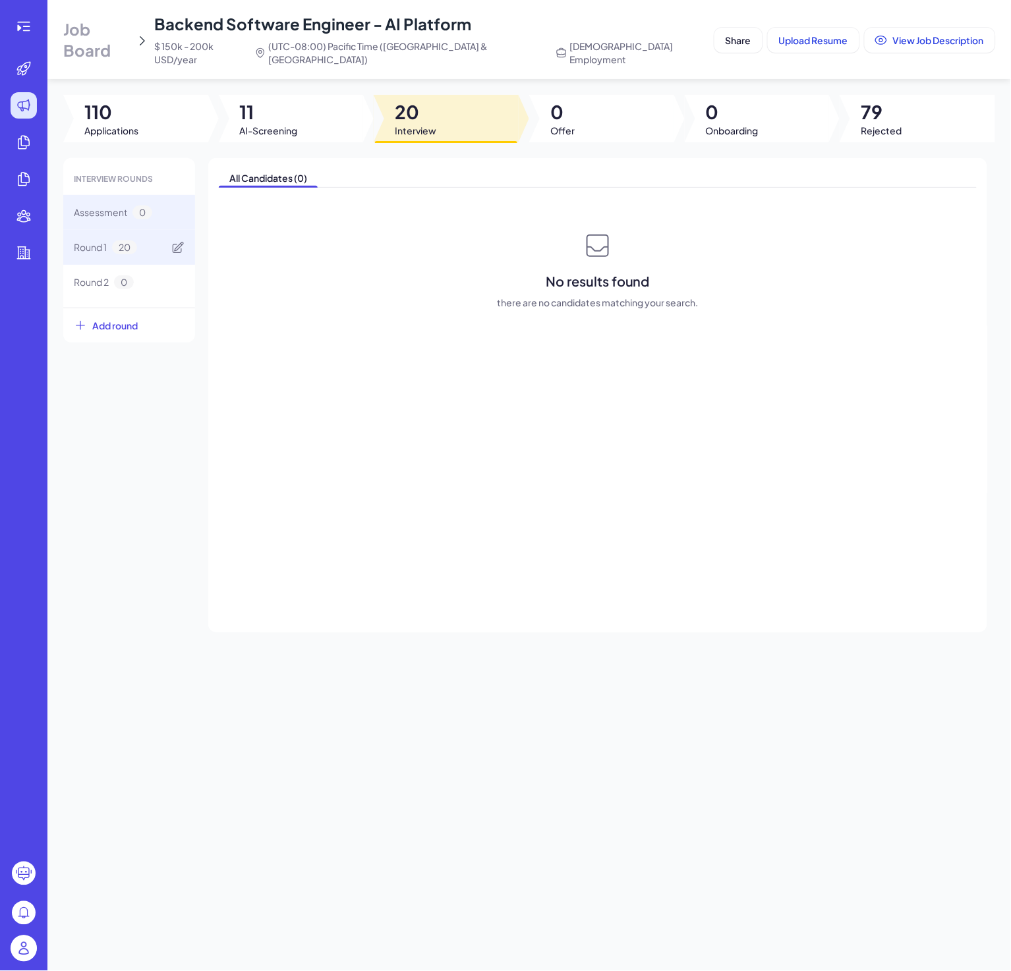
click at [114, 244] on div "Round 1 20" at bounding box center [129, 247] width 132 height 35
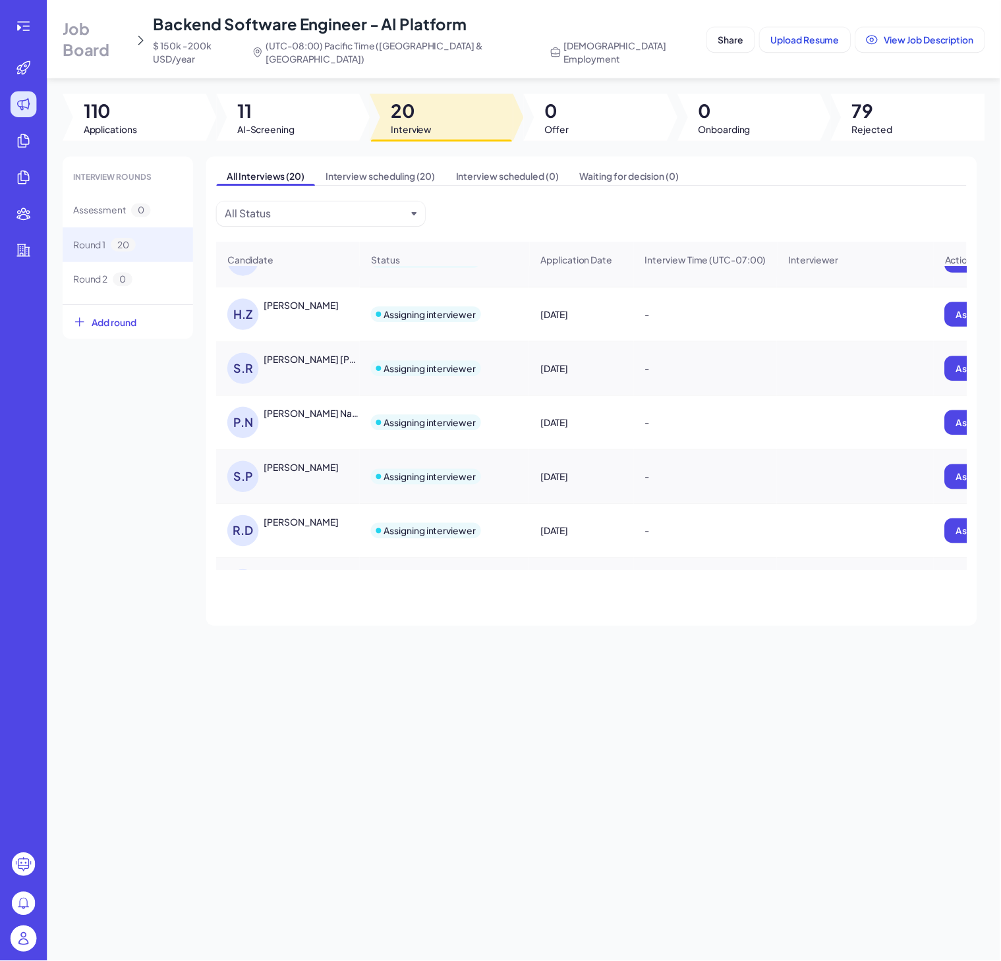
scroll to position [296, 0]
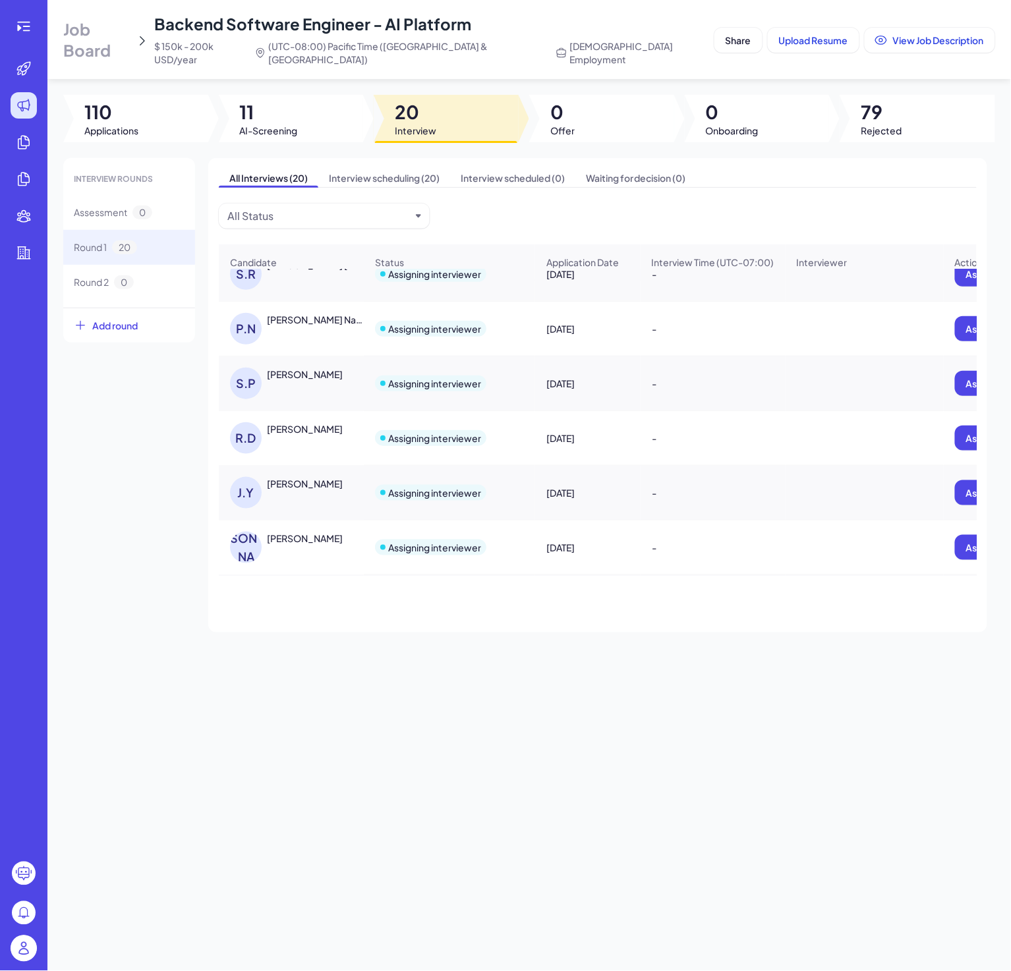
click at [279, 429] on div "RAHUL DHIMAN" at bounding box center [305, 428] width 76 height 13
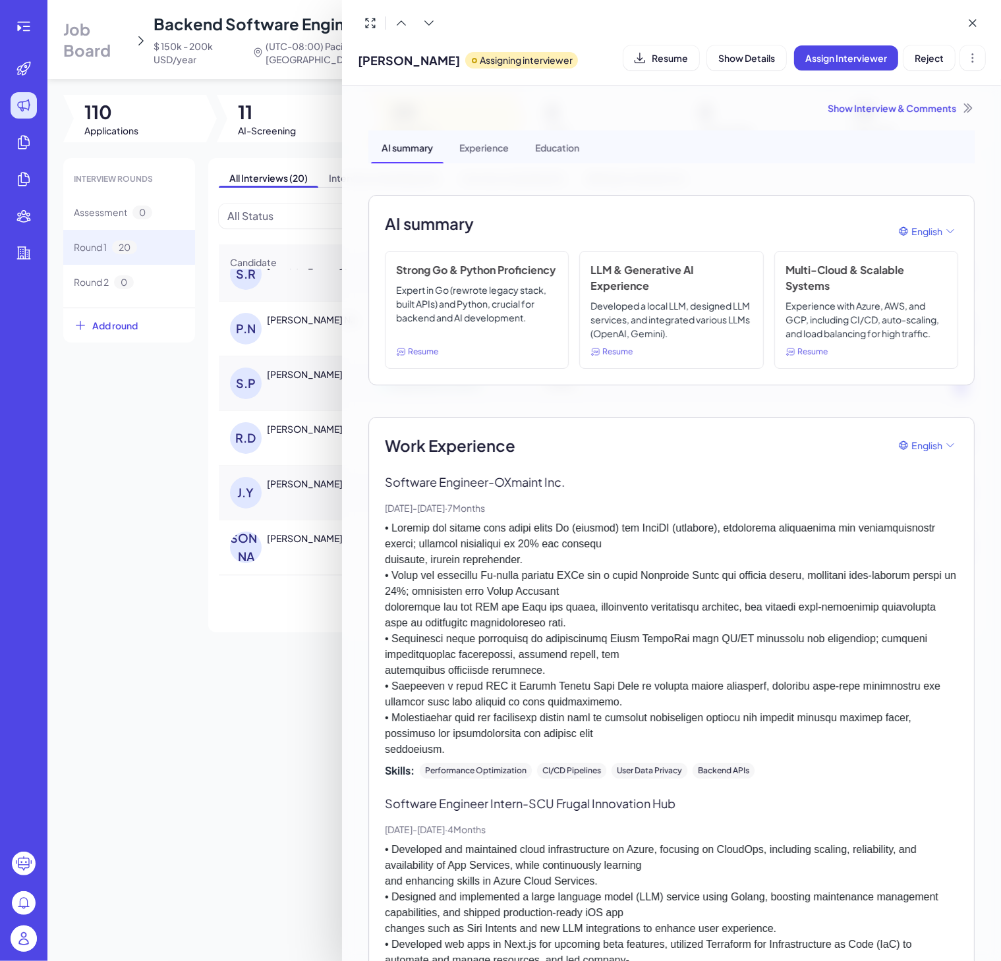
click at [868, 108] on div "Show Interview & Comments" at bounding box center [671, 107] width 606 height 13
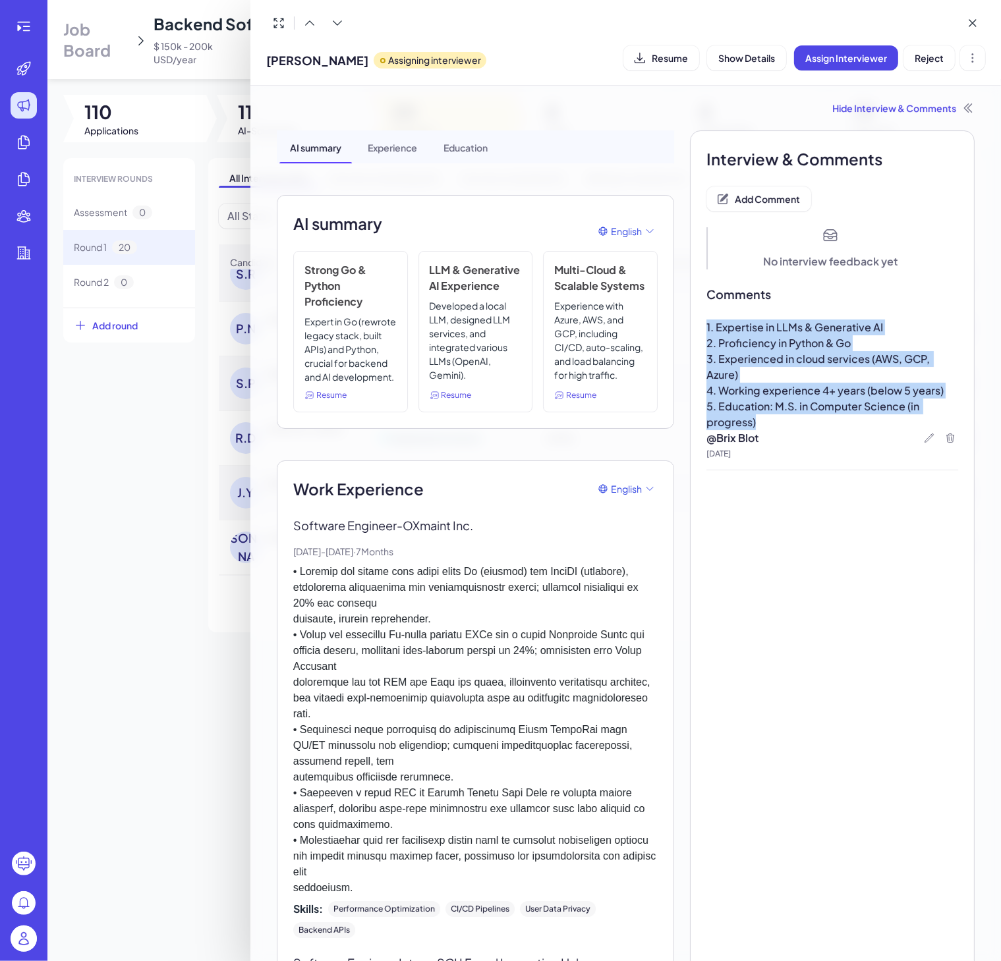
drag, startPoint x: 761, startPoint y: 427, endPoint x: 745, endPoint y: 398, distance: 33.0
click at [749, 422] on p "5. Education: M.S. in Computer Science (in progress)" at bounding box center [832, 415] width 252 height 32
drag, startPoint x: 760, startPoint y: 430, endPoint x: 553, endPoint y: 418, distance: 207.3
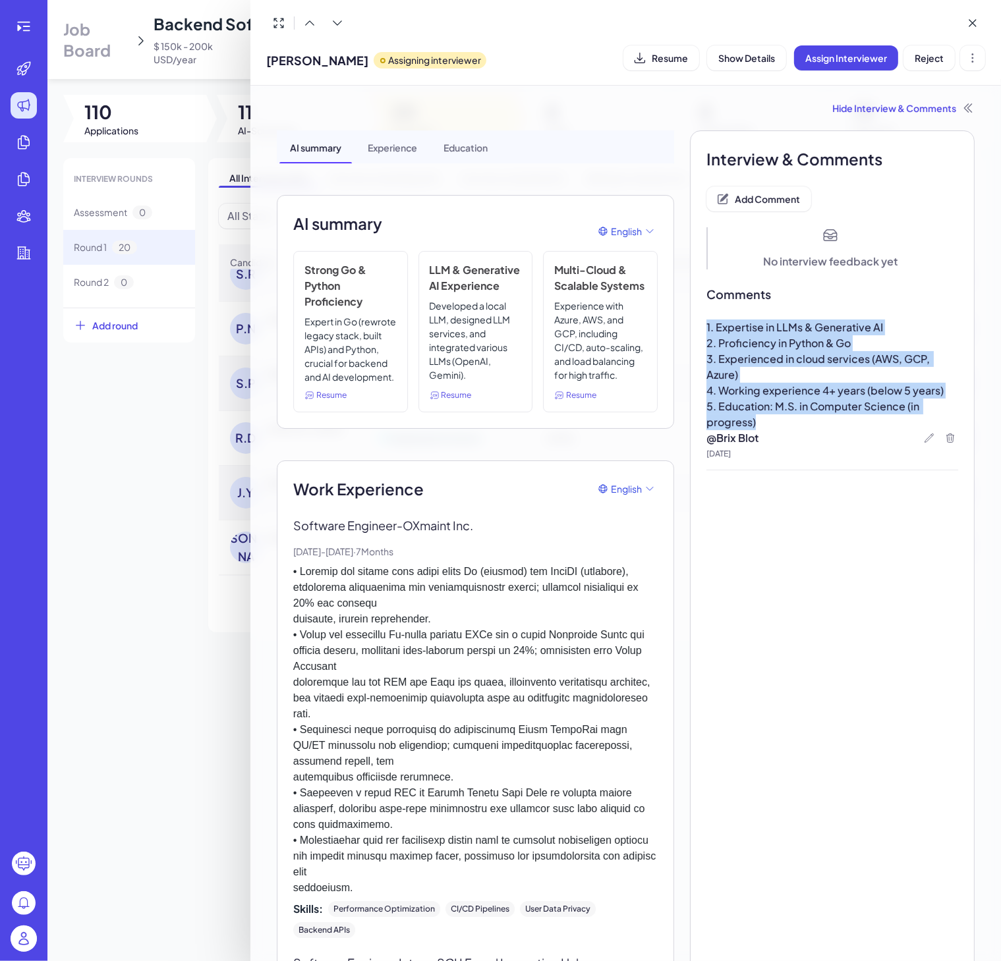
click at [753, 397] on span "4. Working experience 4+ years (below 5 years)" at bounding box center [824, 391] width 237 height 14
drag, startPoint x: 773, startPoint y: 422, endPoint x: 702, endPoint y: 327, distance: 118.6
click at [706, 327] on div "1. Expertise in LLMs & Generative AI 2. Proficiency in Python & Go 3. Experienc…" at bounding box center [832, 375] width 252 height 111
click at [782, 418] on p "5. Education: M.S. in Computer Science (in progress)" at bounding box center [832, 415] width 252 height 32
drag, startPoint x: 770, startPoint y: 425, endPoint x: 695, endPoint y: 319, distance: 130.0
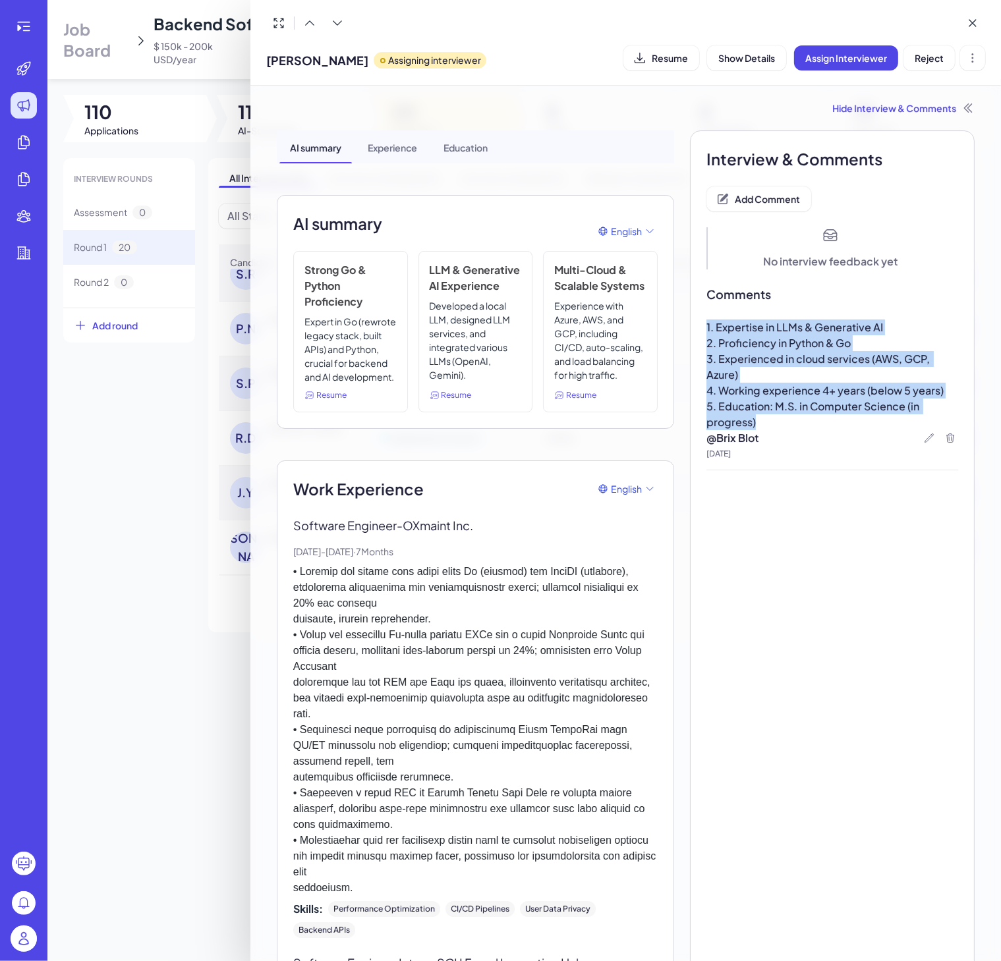
click at [706, 320] on div "1. Expertise in LLMs & Generative AI 2. Proficiency in Python & Go 3. Experienc…" at bounding box center [832, 375] width 252 height 111
drag, startPoint x: 804, startPoint y: 380, endPoint x: 799, endPoint y: 401, distance: 22.2
click at [804, 380] on p "3. Experienced in cloud services (AWS, GCP, Azure)" at bounding box center [832, 367] width 252 height 32
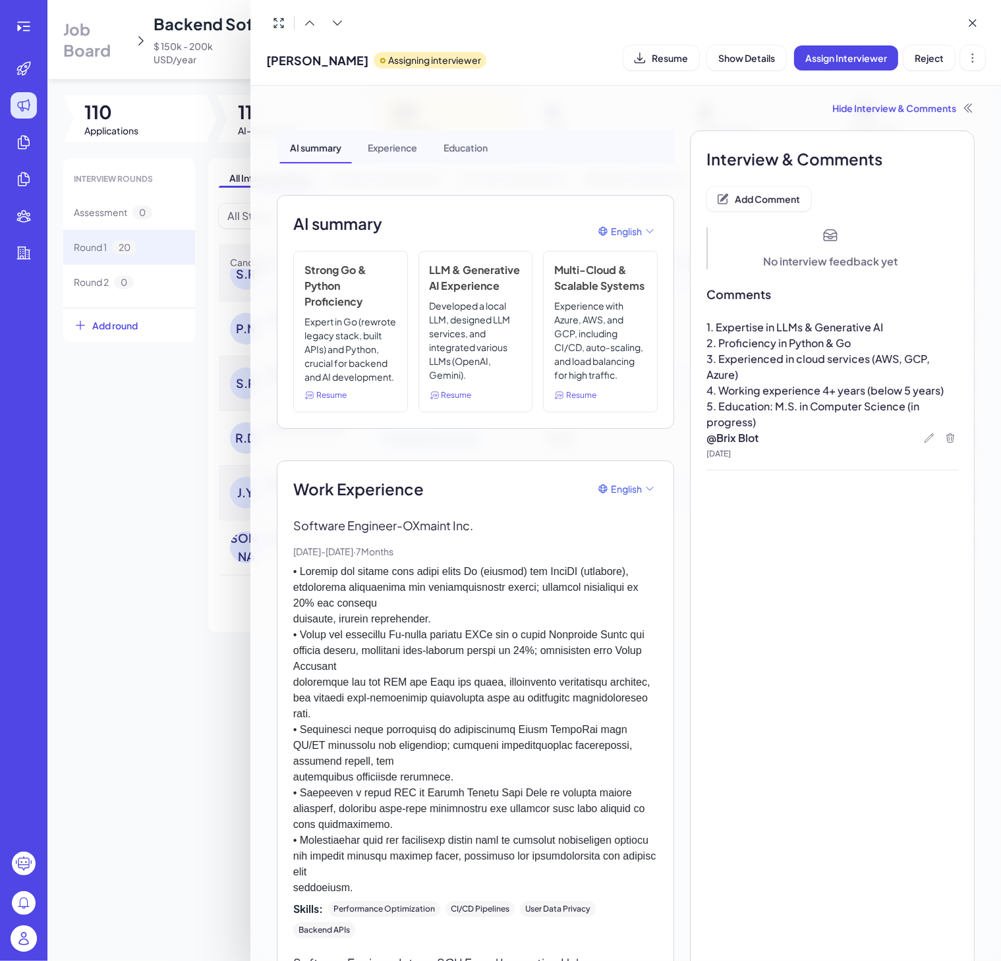
click at [796, 439] on p "@ Brix Blot" at bounding box center [832, 438] width 252 height 16
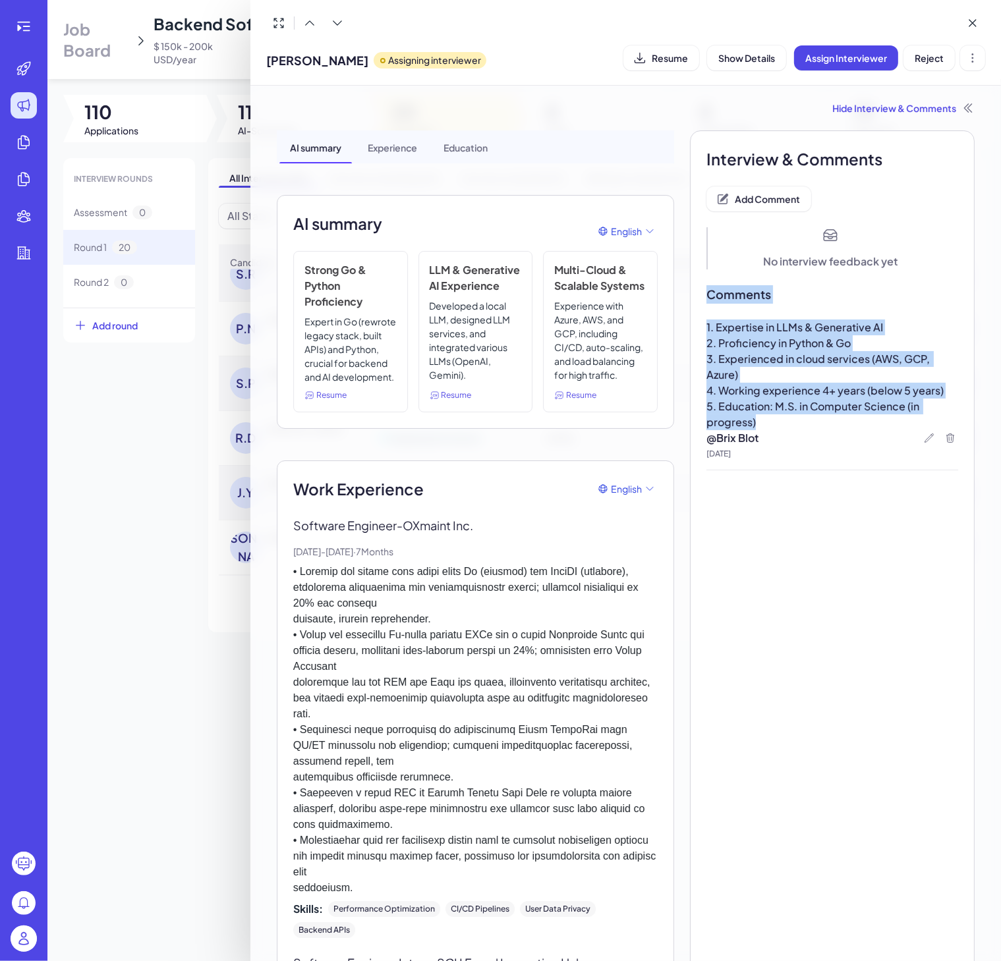
drag, startPoint x: 769, startPoint y: 422, endPoint x: 698, endPoint y: 298, distance: 142.5
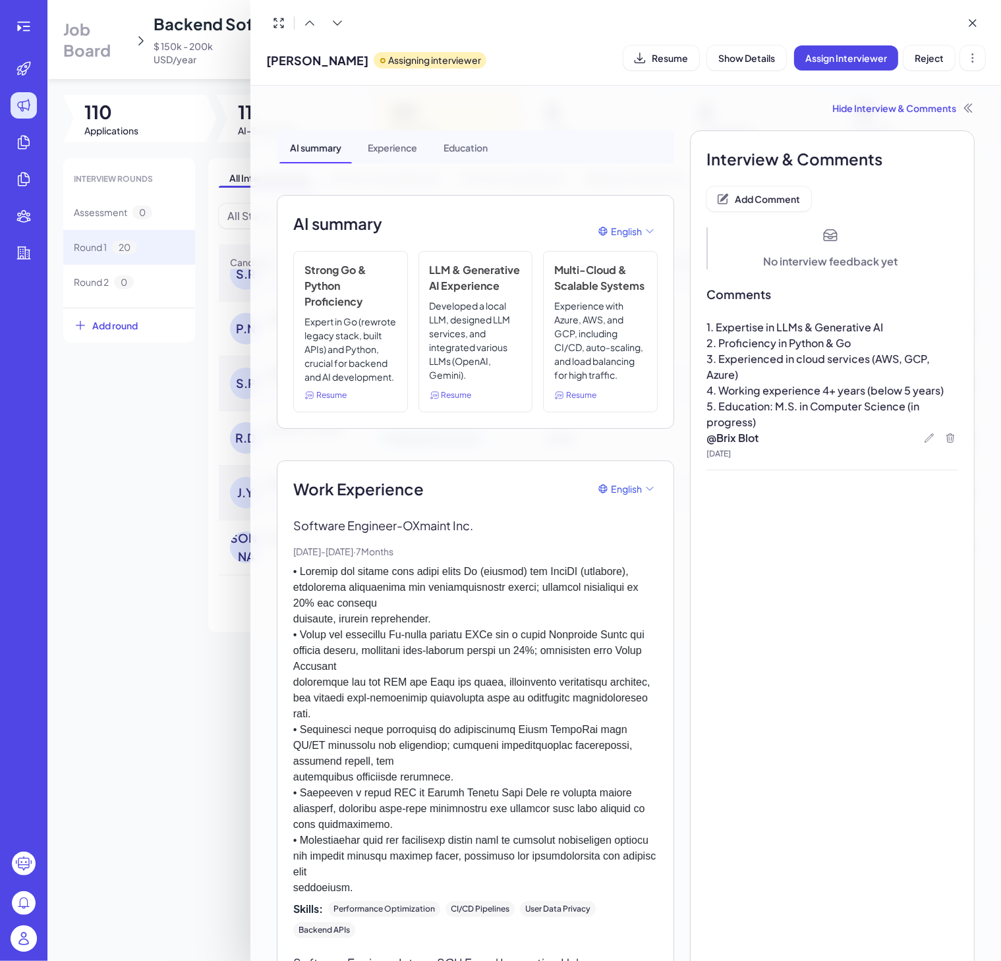
click at [789, 432] on p "@ Brix Blot" at bounding box center [832, 438] width 252 height 16
drag, startPoint x: 733, startPoint y: 438, endPoint x: 706, endPoint y: 435, distance: 27.2
click at [706, 435] on p "@ Brix Blot" at bounding box center [832, 438] width 252 height 16
click at [762, 422] on p "5. Education: M.S. in Computer Science (in progress)" at bounding box center [832, 415] width 252 height 32
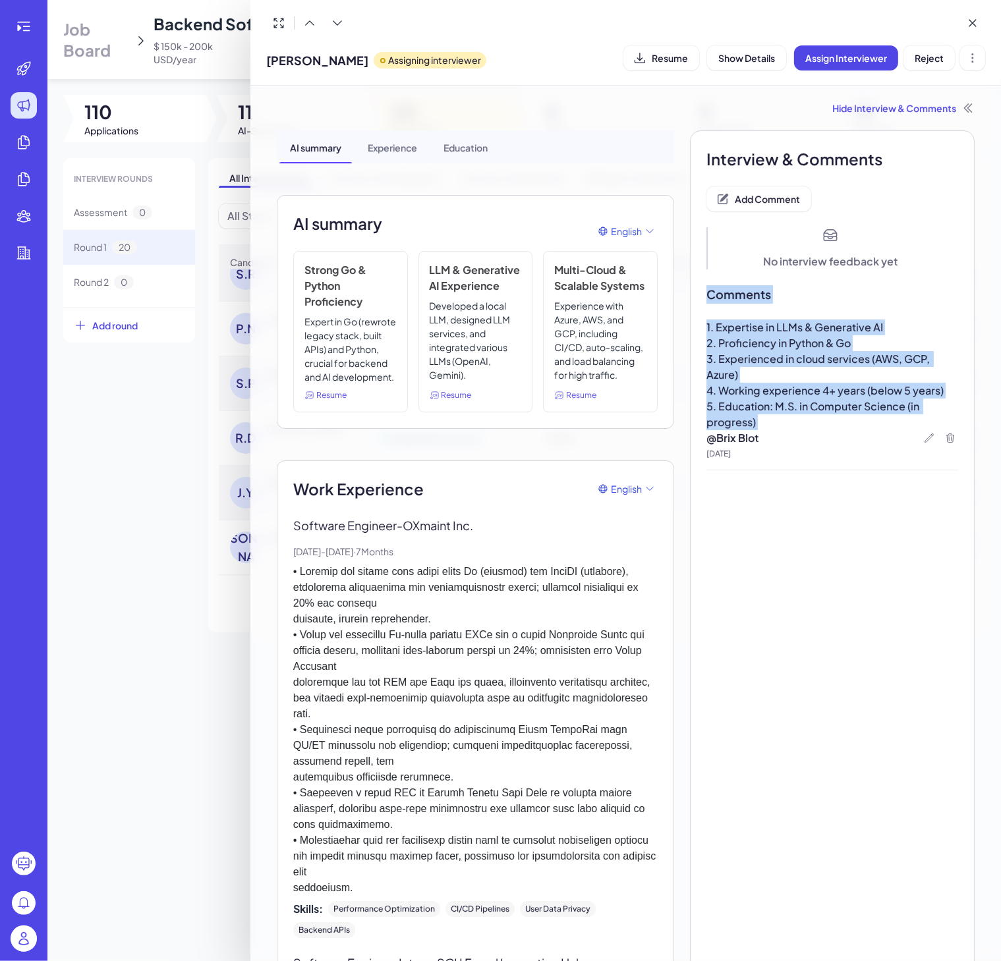
drag, startPoint x: 762, startPoint y: 422, endPoint x: 710, endPoint y: 311, distance: 122.3
click at [766, 373] on p "3. Experienced in cloud services (AWS, GCP, Azure)" at bounding box center [832, 367] width 252 height 32
drag, startPoint x: 769, startPoint y: 414, endPoint x: 705, endPoint y: 332, distance: 103.7
click at [706, 332] on div "1. Expertise in LLMs & Generative AI 2. Proficiency in Python & Go 3. Experienc…" at bounding box center [832, 375] width 252 height 111
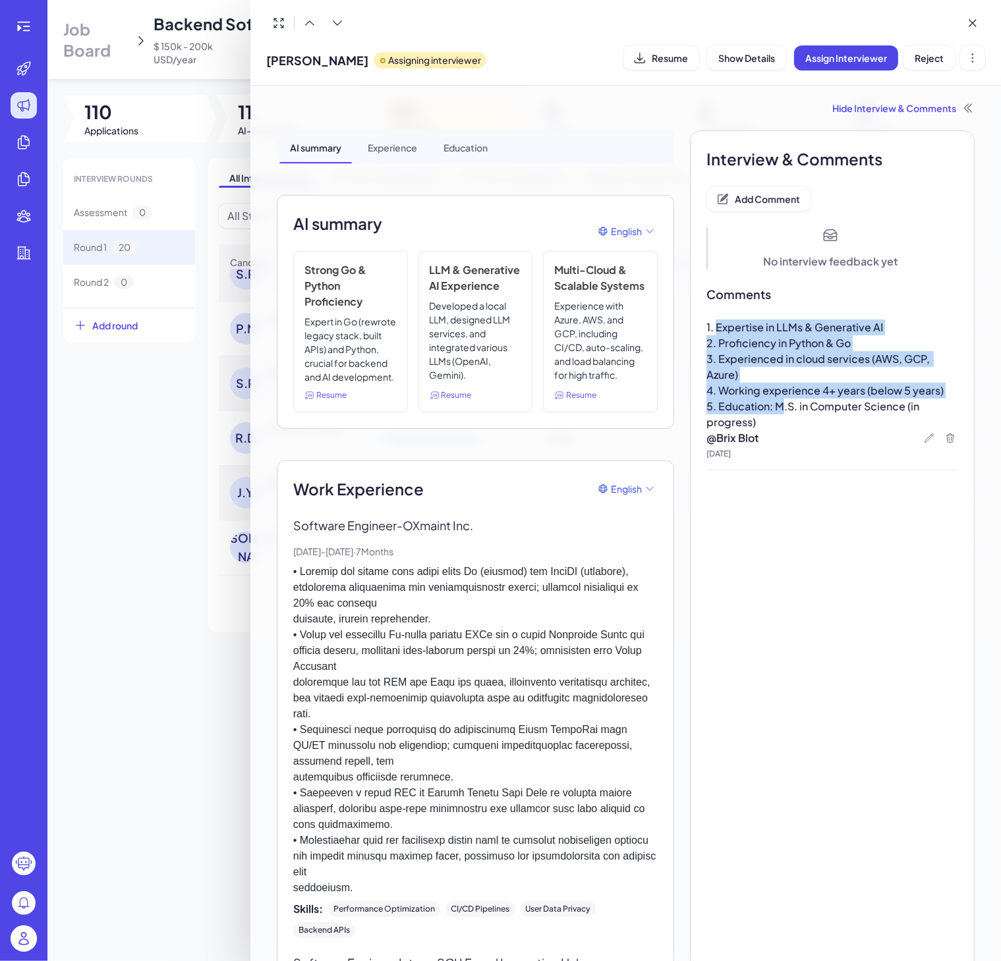
click at [756, 383] on p "4. Working experience 4+ years (below 5 years)" at bounding box center [832, 391] width 252 height 16
drag, startPoint x: 760, startPoint y: 434, endPoint x: 698, endPoint y: 322, distance: 128.3
click at [706, 322] on div "1. Expertise in LLMs & Generative AI 2. Proficiency in Python & Go 3. Experienc…" at bounding box center [832, 395] width 252 height 151
click at [754, 382] on p "3. Experienced in cloud services (AWS, GCP, Azure)" at bounding box center [832, 367] width 252 height 32
drag, startPoint x: 700, startPoint y: 326, endPoint x: 782, endPoint y: 434, distance: 135.1
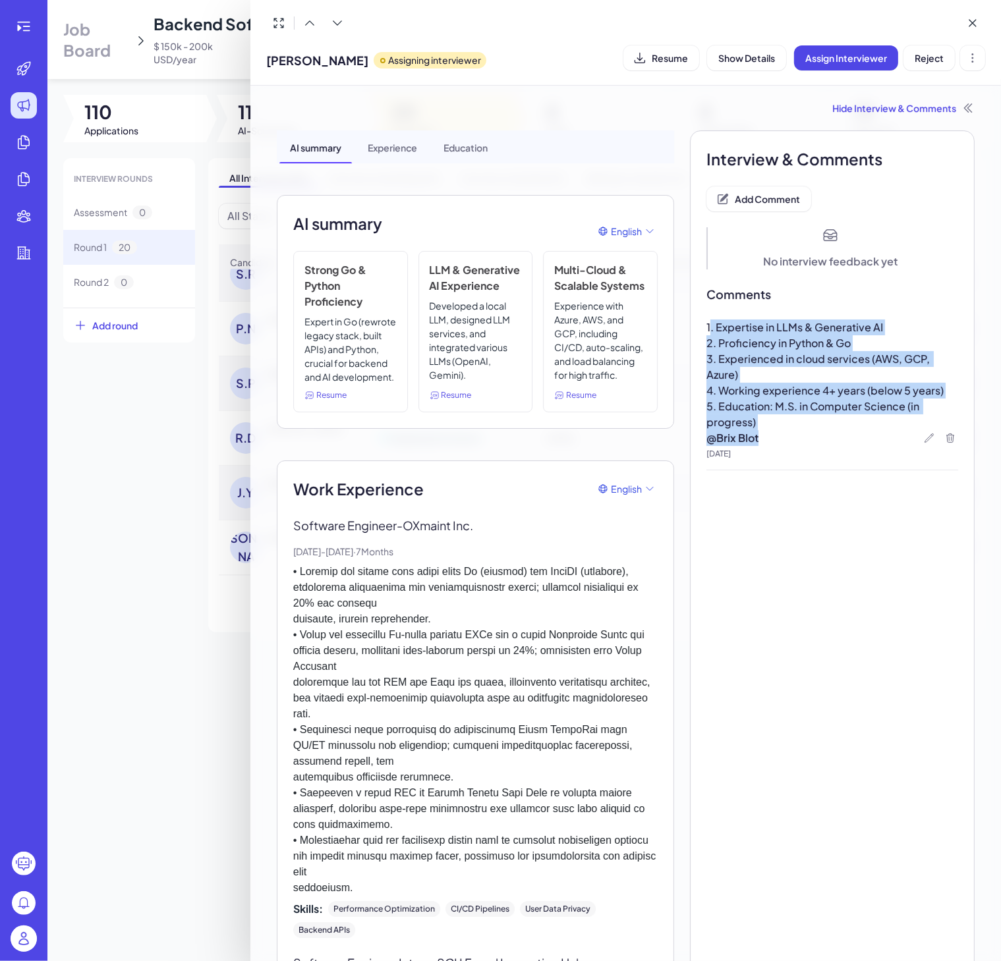
click at [782, 434] on div "1. Expertise in LLMs & Generative AI 2. Proficiency in Python & Go 3. Experienc…" at bounding box center [832, 395] width 252 height 151
click at [758, 407] on span "5. Education: M.S. in Computer Science (in progress)" at bounding box center [813, 414] width 215 height 30
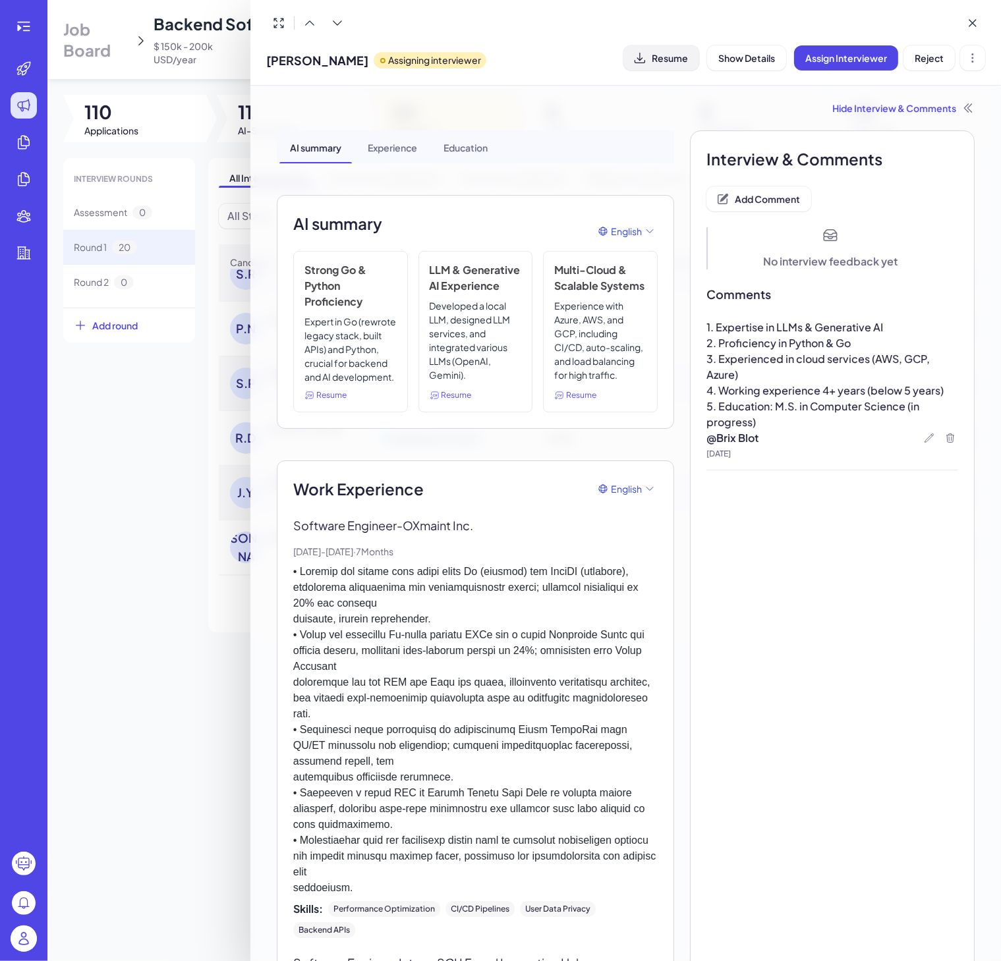
click at [670, 61] on span "Resume" at bounding box center [670, 58] width 36 height 12
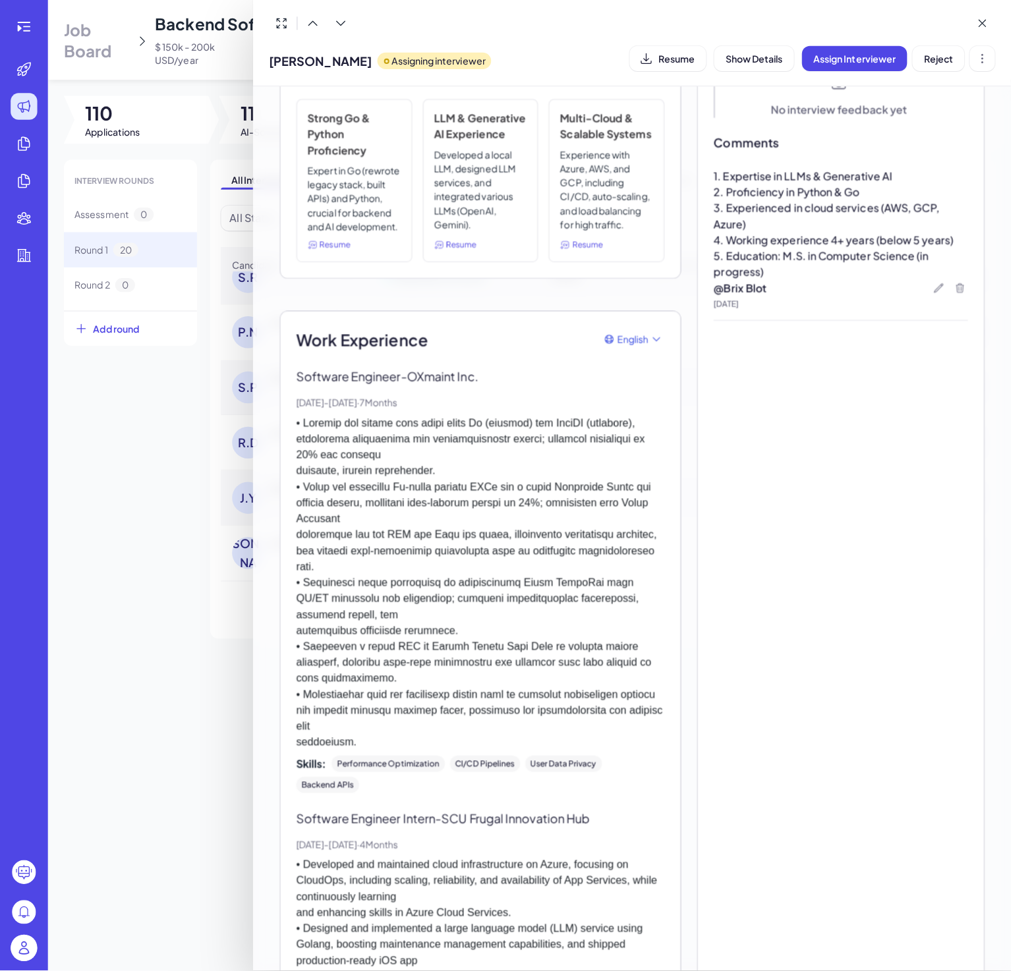
scroll to position [0, 0]
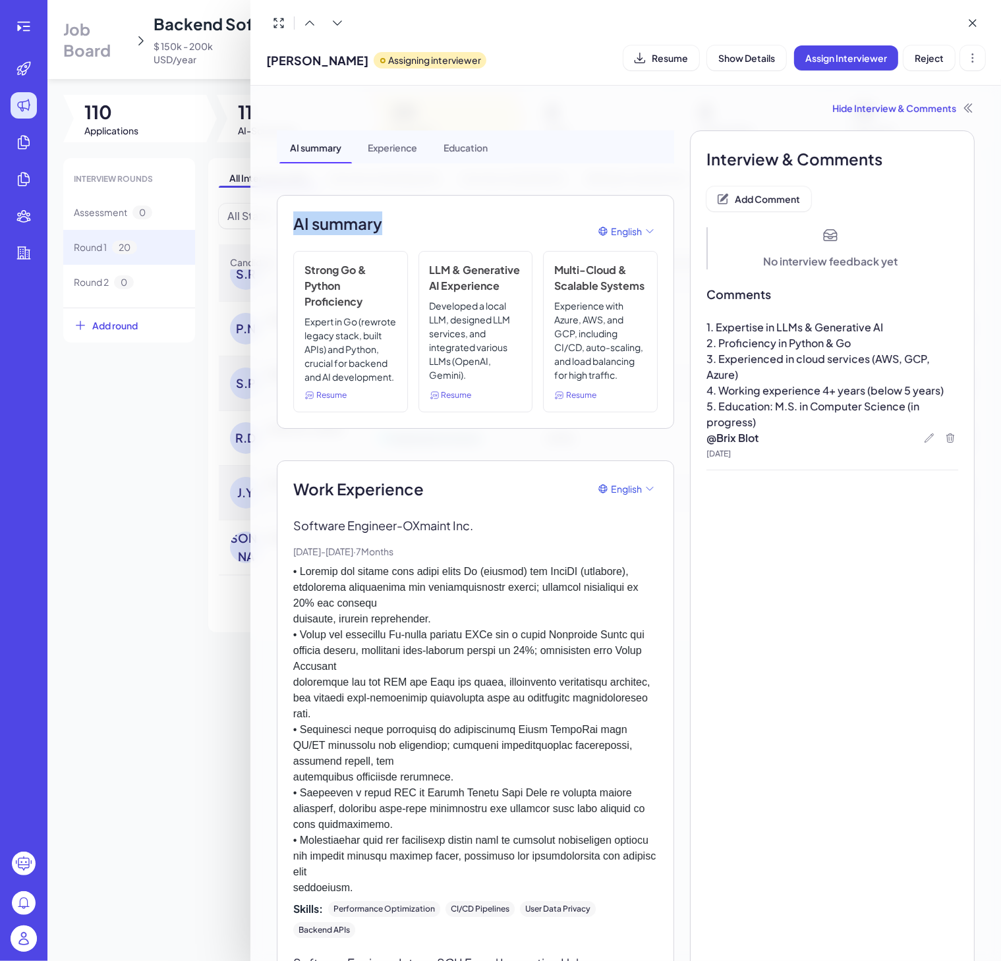
drag, startPoint x: 305, startPoint y: 223, endPoint x: 406, endPoint y: 221, distance: 100.9
click at [406, 221] on div "AI summary English Strong Go & Python Proficiency Expert in Go (rewrote legacy …" at bounding box center [475, 312] width 397 height 234
click at [388, 223] on div "AI summary English" at bounding box center [475, 232] width 364 height 40
click at [353, 229] on h2 "AI summary" at bounding box center [337, 224] width 89 height 24
click at [875, 343] on p "2. Proficiency in Python & Go" at bounding box center [832, 343] width 252 height 16
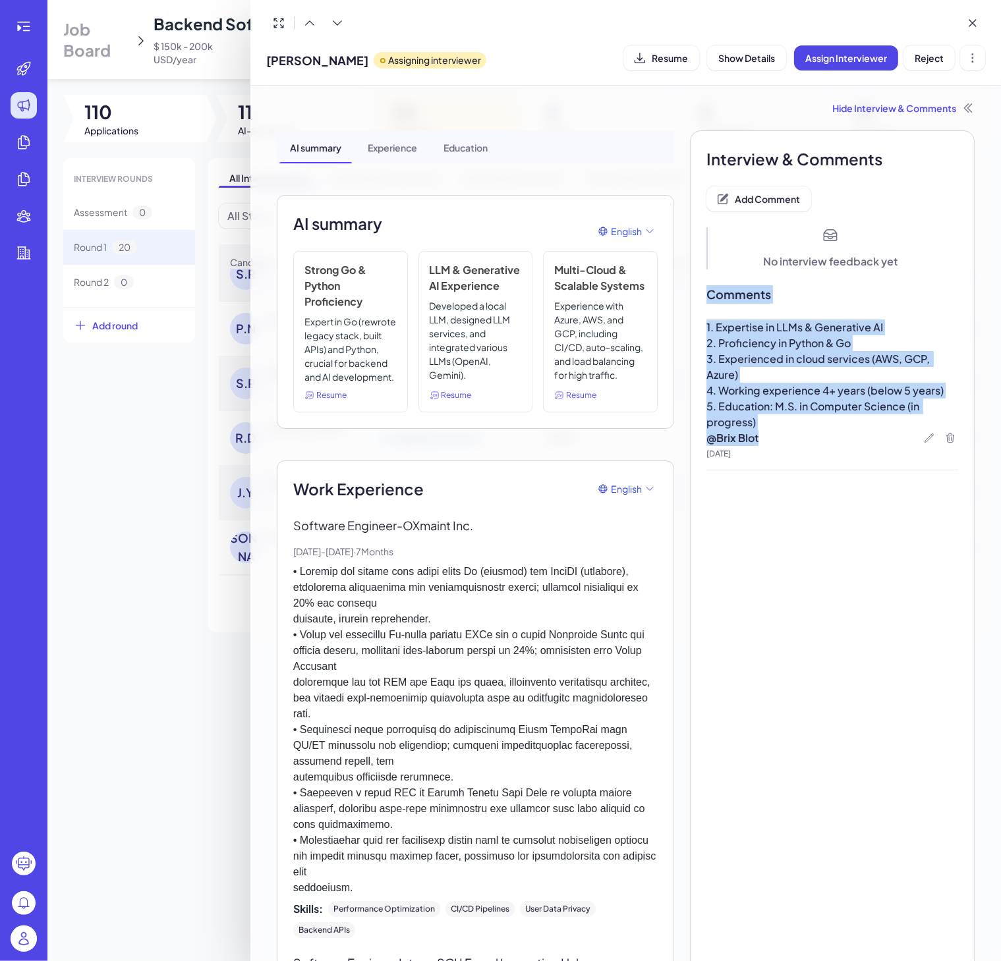
drag, startPoint x: 752, startPoint y: 436, endPoint x: 694, endPoint y: 306, distance: 142.2
click at [780, 399] on span "5. Education: M.S. in Computer Science (in progress)" at bounding box center [813, 414] width 215 height 30
drag, startPoint x: 780, startPoint y: 420, endPoint x: 695, endPoint y: 330, distance: 123.5
click at [706, 330] on div "1. Expertise in LLMs & Generative AI 2. Proficiency in Python & Go 3. Experienc…" at bounding box center [832, 375] width 252 height 111
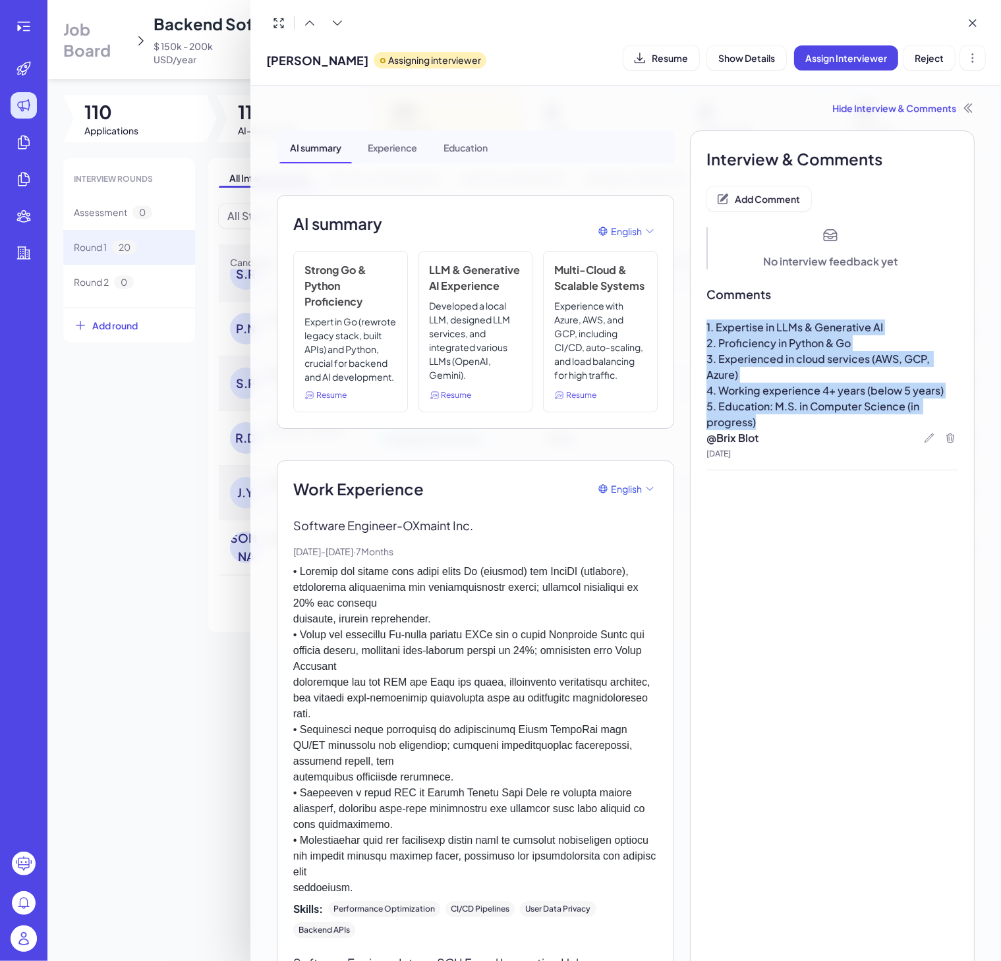
click at [766, 391] on span "4. Working experience 4+ years (below 5 years)" at bounding box center [824, 391] width 237 height 14
drag, startPoint x: 772, startPoint y: 422, endPoint x: 710, endPoint y: 327, distance: 113.3
click at [710, 327] on div "1. Expertise in LLMs & Generative AI 2. Proficiency in Python & Go 3. Experienc…" at bounding box center [832, 375] width 252 height 111
click at [745, 403] on span "5. Education: M.S. in Computer Science (in progress)" at bounding box center [813, 414] width 215 height 30
drag, startPoint x: 754, startPoint y: 427, endPoint x: 691, endPoint y: 332, distance: 114.0
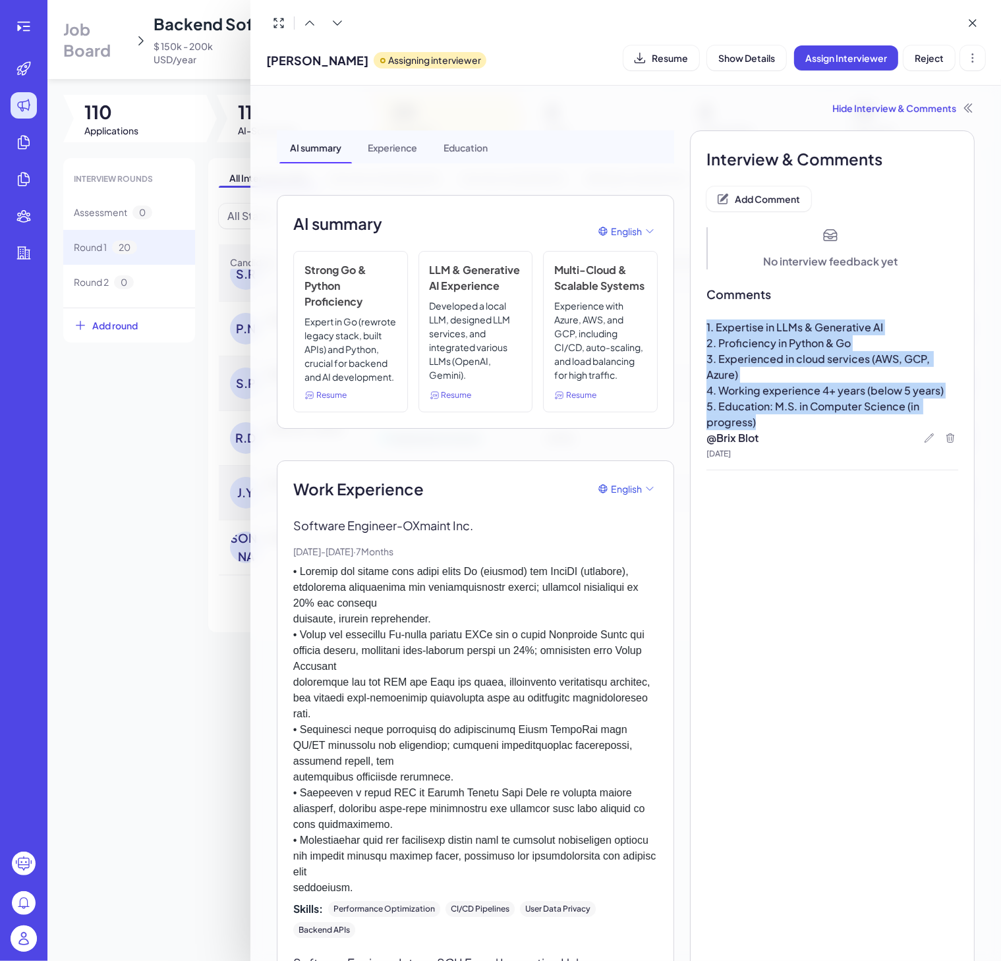
click at [795, 414] on p "5. Education: M.S. in Computer Science (in progress)" at bounding box center [832, 415] width 252 height 32
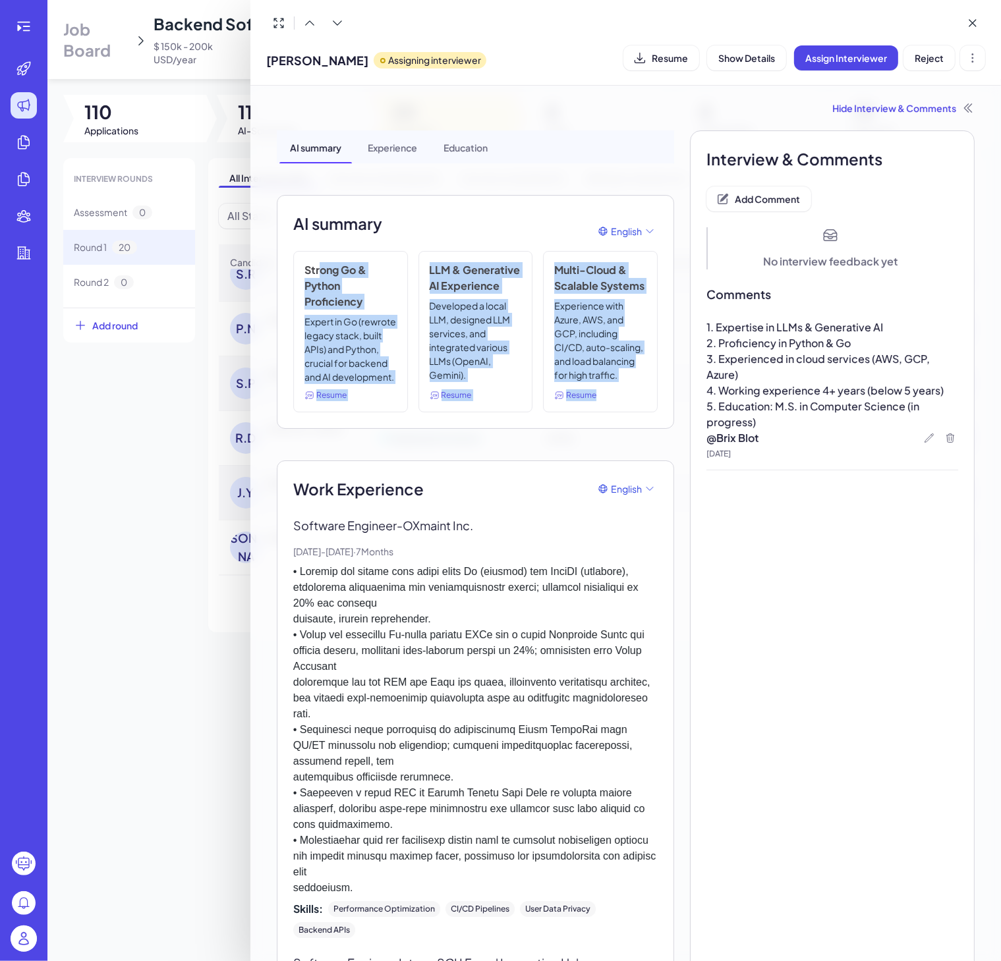
drag, startPoint x: 320, startPoint y: 274, endPoint x: 600, endPoint y: 418, distance: 315.0
click at [600, 413] on div "Strong Go & Python Proficiency Expert in Go (rewrote legacy stack, built APIs) …" at bounding box center [475, 331] width 364 height 161
click at [598, 384] on p "Experience with Azure, AWS, and GCP, including CI/CD, auto-scaling, and load ba…" at bounding box center [600, 341] width 92 height 85
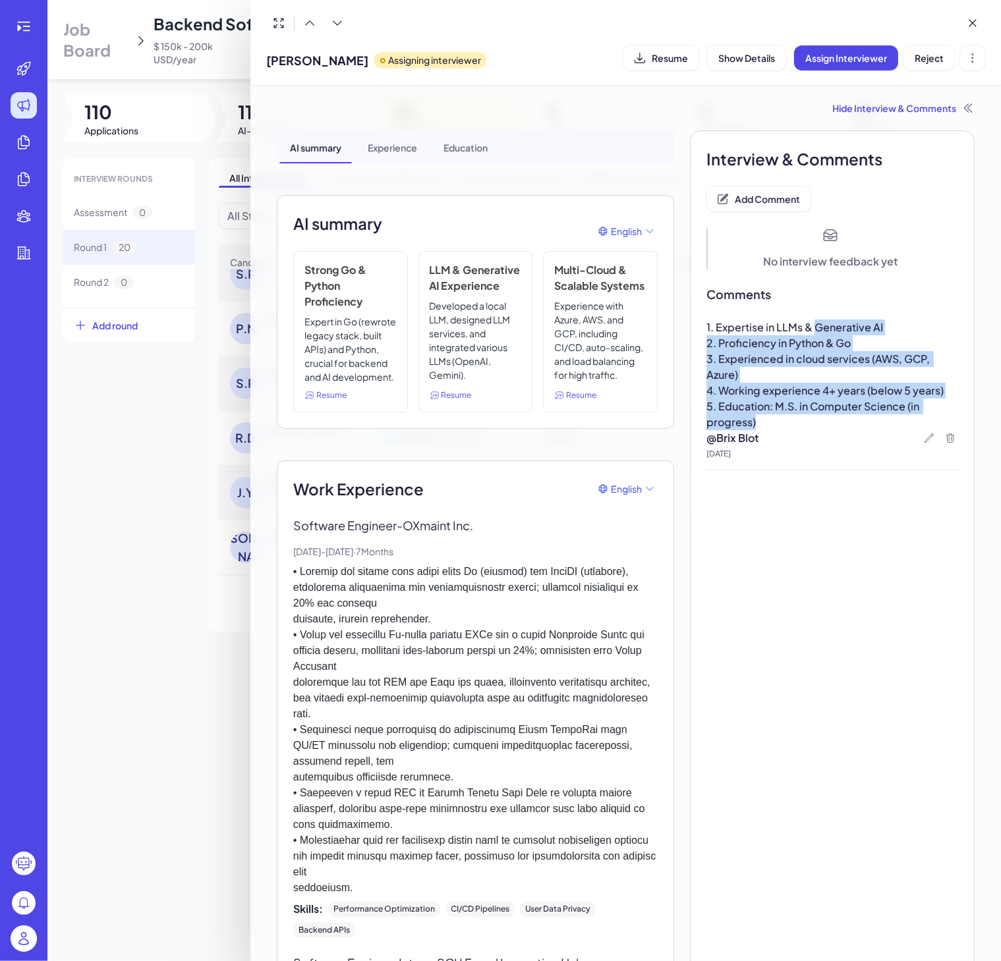
drag, startPoint x: 824, startPoint y: 405, endPoint x: 822, endPoint y: 416, distance: 11.4
click at [823, 416] on div "1. Expertise in LLMs & Generative AI 2. Proficiency in Python & Go 3. Experienc…" at bounding box center [832, 375] width 252 height 111
click at [789, 420] on p "5. Education: M.S. in Computer Science (in progress)" at bounding box center [832, 415] width 252 height 32
drag, startPoint x: 776, startPoint y: 424, endPoint x: 698, endPoint y: 318, distance: 132.5
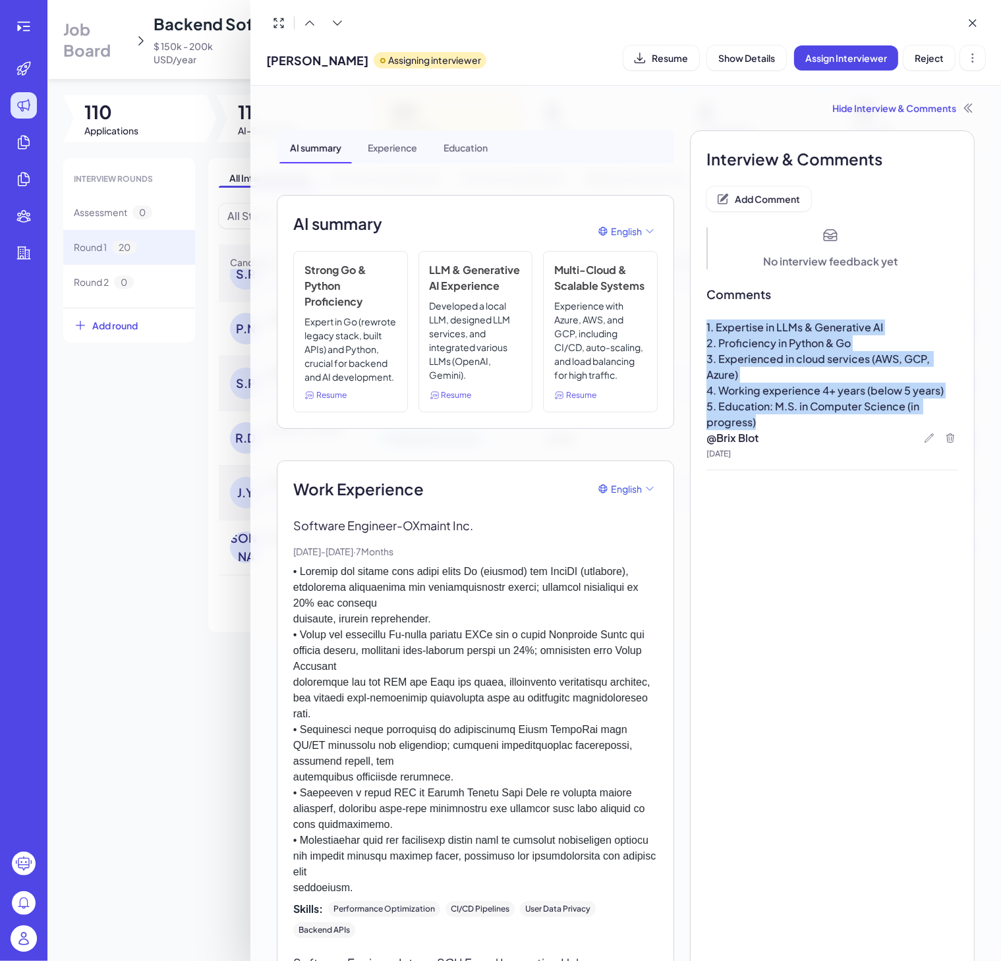
drag, startPoint x: 778, startPoint y: 365, endPoint x: 778, endPoint y: 374, distance: 8.6
click at [778, 365] on span "3. Experienced in cloud services (AWS, GCP, Azure)" at bounding box center [818, 367] width 225 height 30
drag, startPoint x: 780, startPoint y: 416, endPoint x: 687, endPoint y: 332, distance: 125.0
click at [764, 395] on span "4. Working experience 4+ years (below 5 years)" at bounding box center [824, 391] width 237 height 14
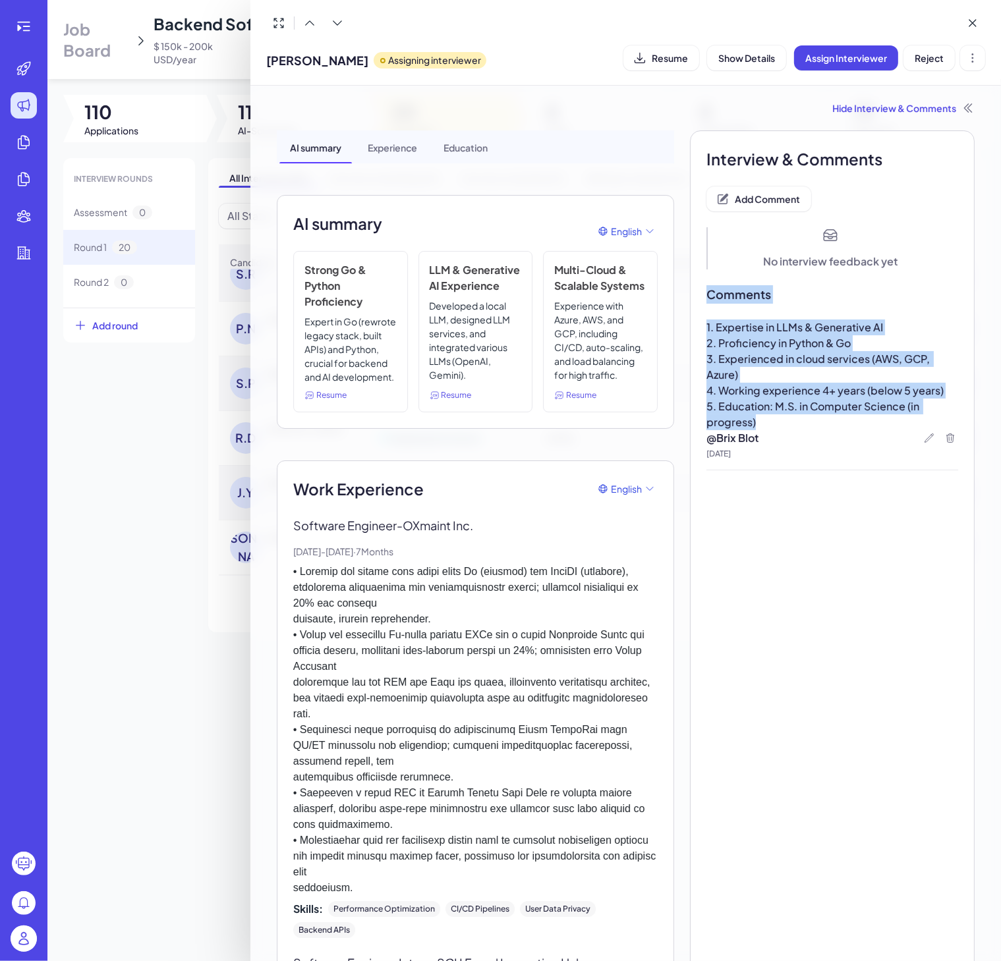
drag, startPoint x: 784, startPoint y: 419, endPoint x: 698, endPoint y: 306, distance: 141.9
click at [751, 364] on span "3. Experienced in cloud services (AWS, GCP, Azure)" at bounding box center [818, 367] width 225 height 30
drag, startPoint x: 776, startPoint y: 415, endPoint x: 699, endPoint y: 327, distance: 116.3
click at [706, 327] on div "1. Expertise in LLMs & Generative AI 2. Proficiency in Python & Go 3. Experienc…" at bounding box center [832, 375] width 252 height 111
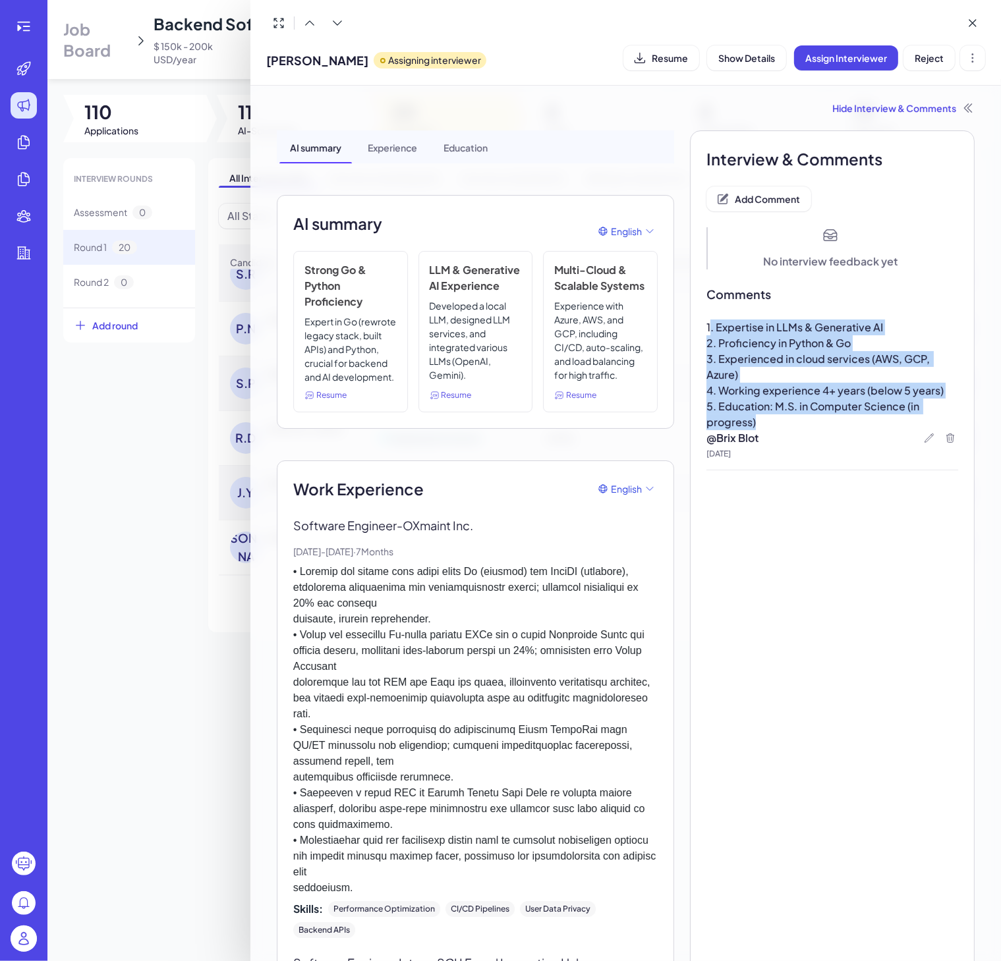
click at [770, 420] on p "5. Education: M.S. in Computer Science (in progress)" at bounding box center [832, 415] width 252 height 32
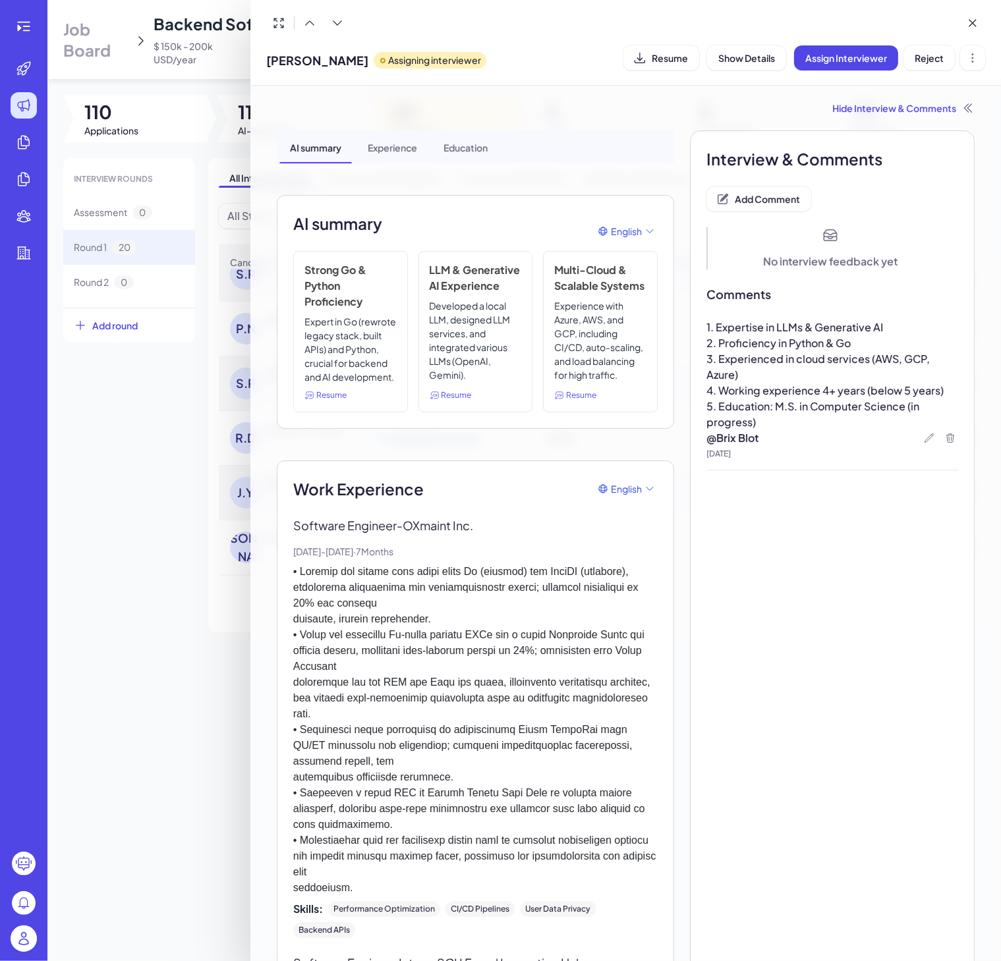
click at [769, 429] on p "5. Education: M.S. in Computer Science (in progress)" at bounding box center [832, 415] width 252 height 32
click at [921, 444] on div at bounding box center [939, 438] width 37 height 16
click at [925, 438] on icon at bounding box center [929, 438] width 9 height 9
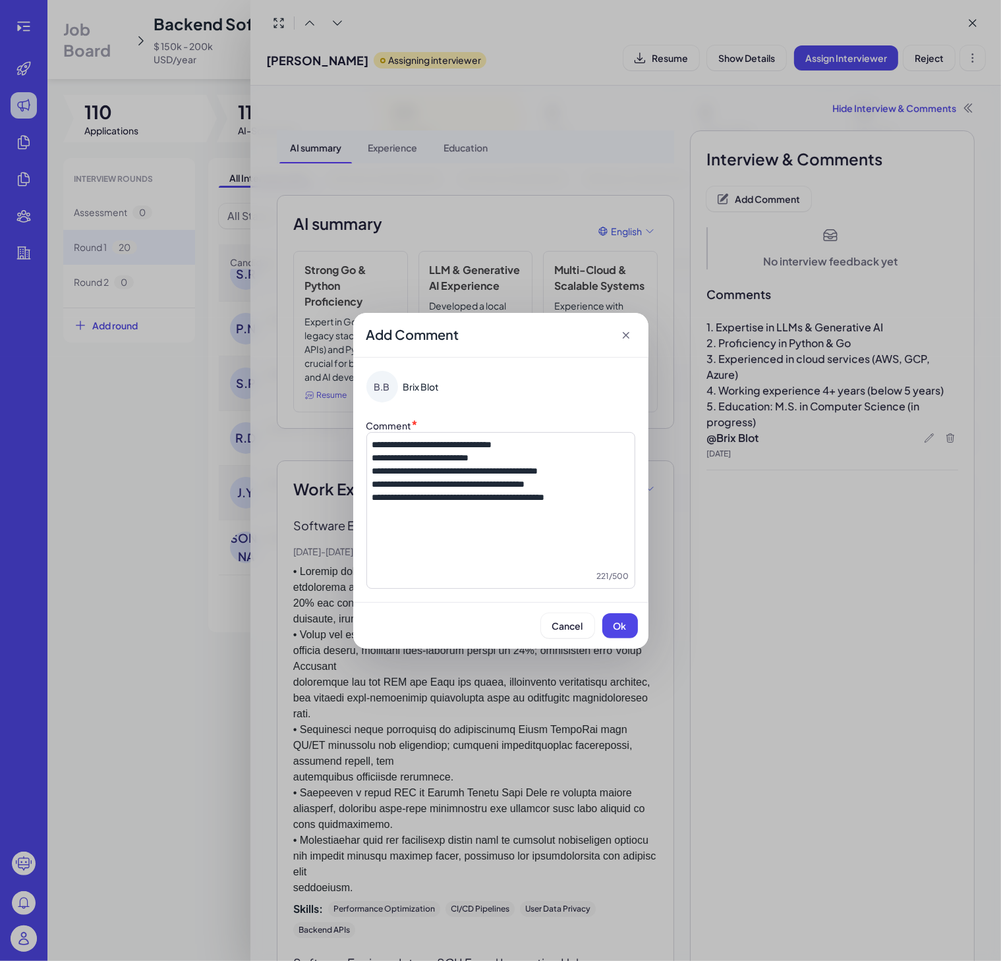
click at [525, 480] on span "**********" at bounding box center [448, 484] width 153 height 9
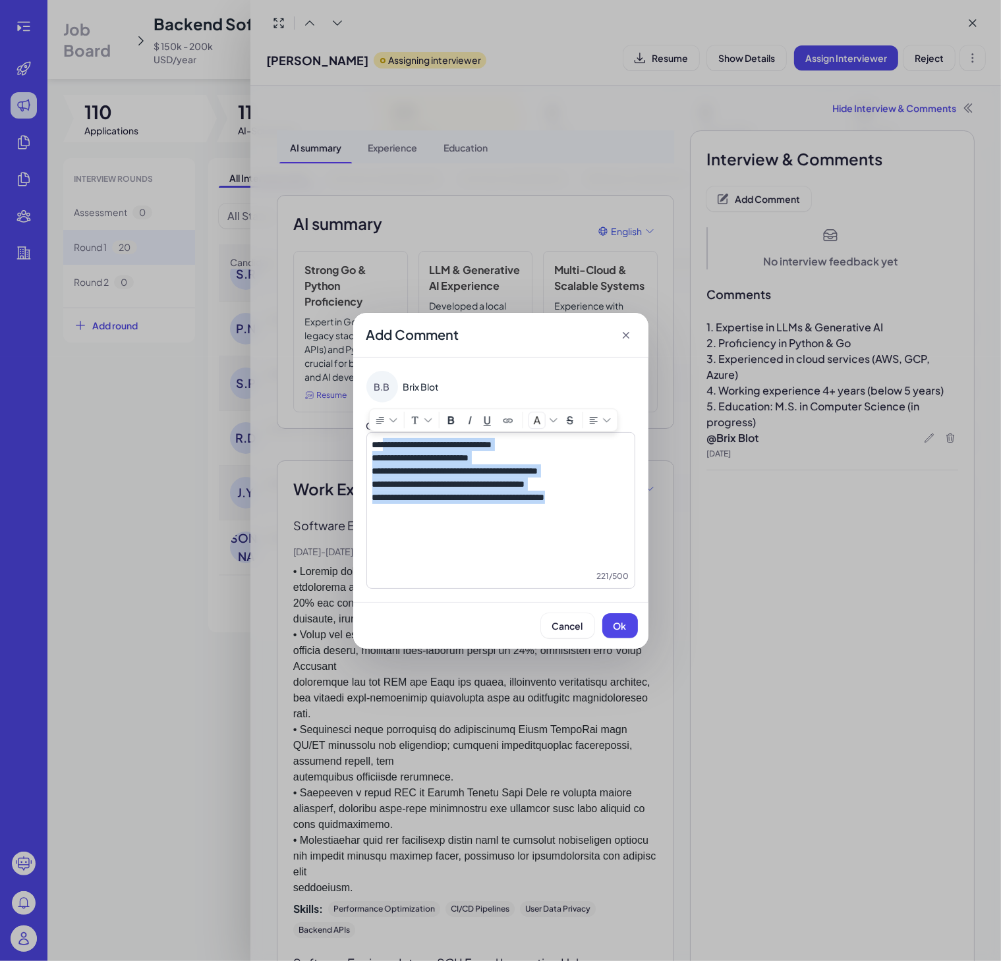
drag, startPoint x: 380, startPoint y: 442, endPoint x: 630, endPoint y: 516, distance: 260.4
click at [630, 516] on div "**********" at bounding box center [500, 510] width 269 height 157
click at [529, 523] on div "**********" at bounding box center [500, 504] width 257 height 132
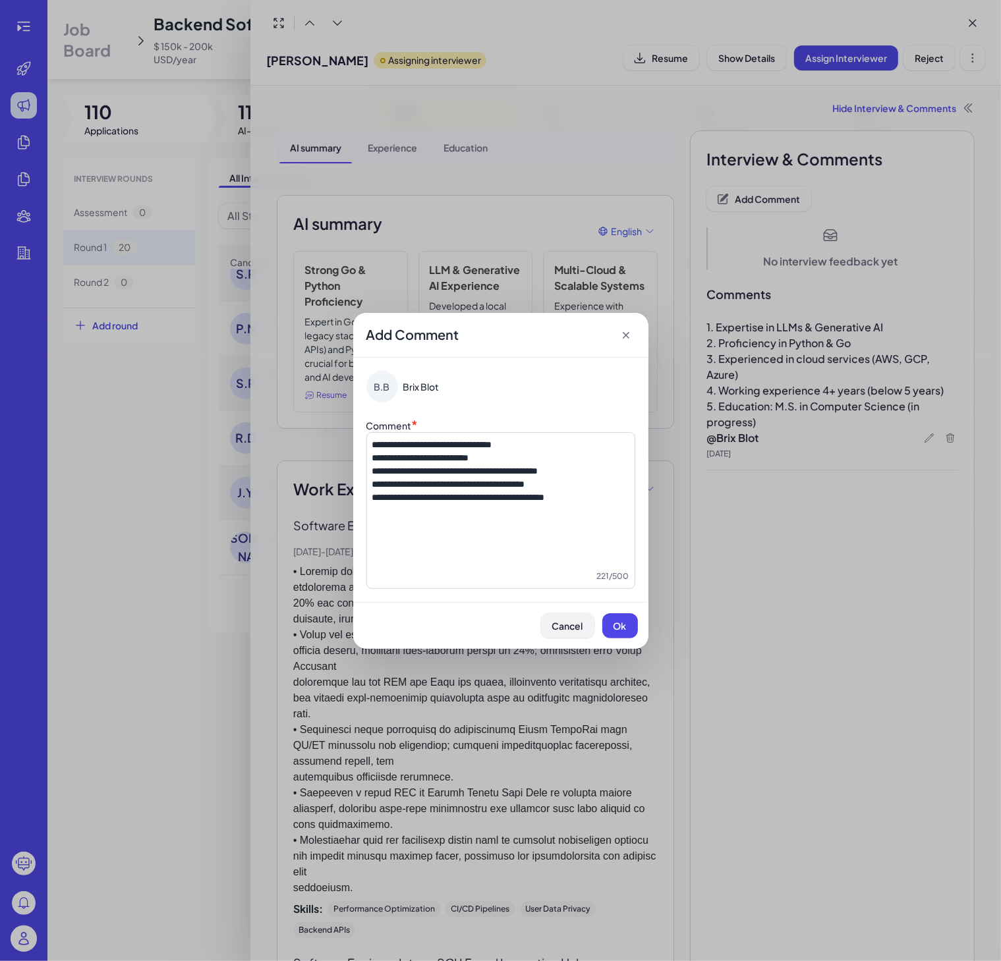
click at [560, 627] on span "Cancel" at bounding box center [567, 626] width 31 height 12
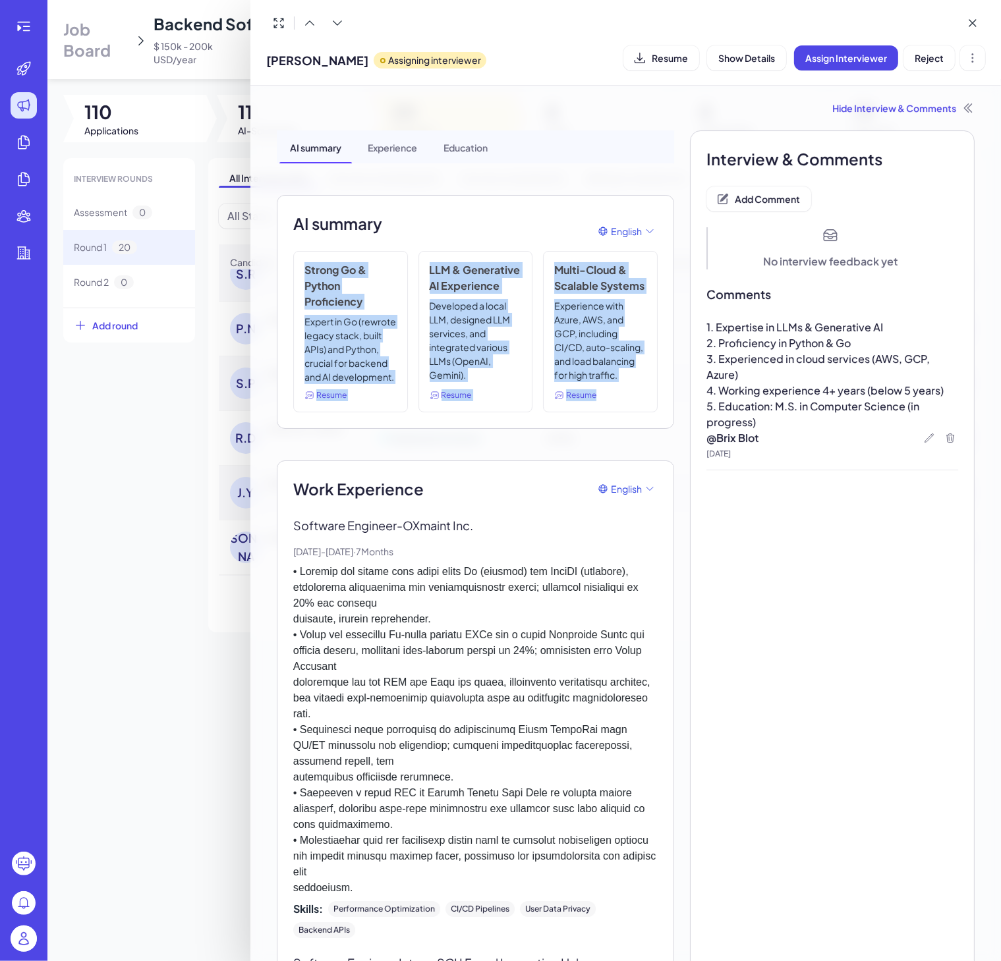
drag, startPoint x: 301, startPoint y: 266, endPoint x: 639, endPoint y: 451, distance: 385.1
click at [639, 429] on div "AI summary English Strong Go & Python Proficiency Expert in Go (rewrote legacy …" at bounding box center [475, 312] width 397 height 234
click at [631, 401] on div "Resume" at bounding box center [600, 395] width 92 height 12
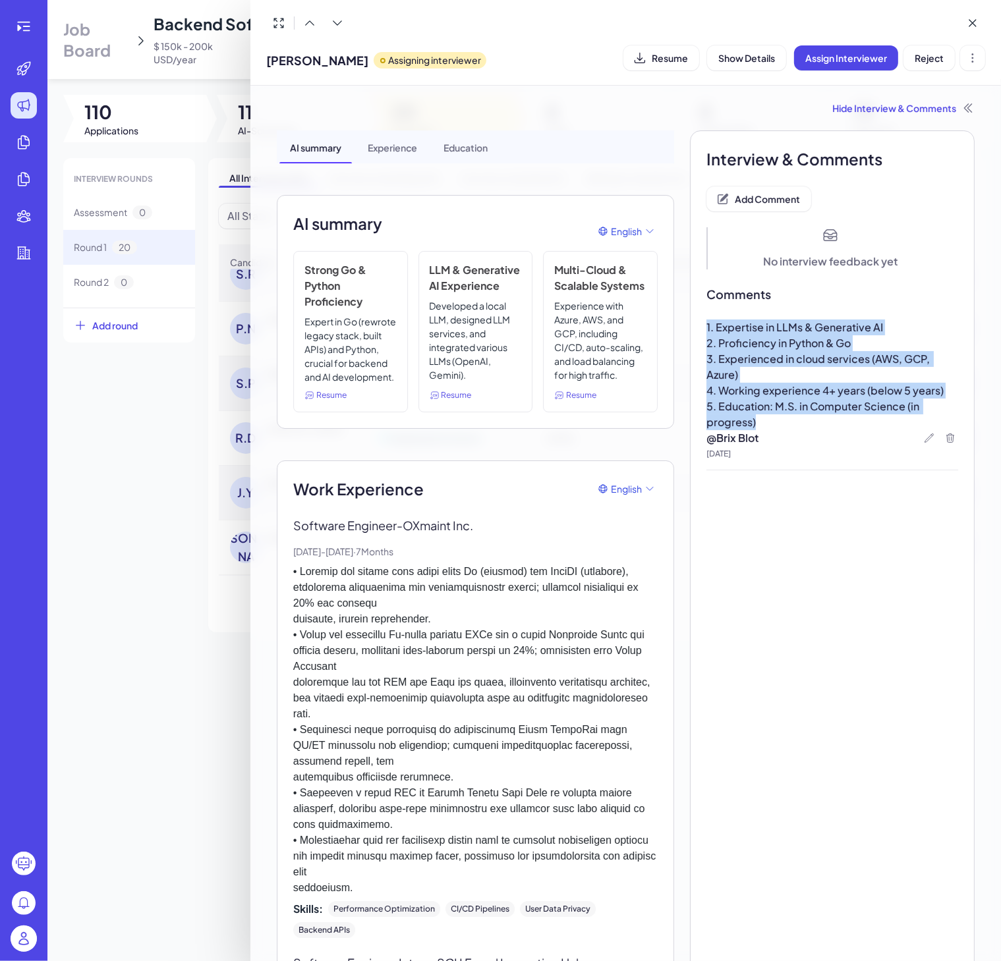
drag, startPoint x: 813, startPoint y: 430, endPoint x: 687, endPoint y: 314, distance: 171.1
click at [708, 352] on span "3. Experienced in cloud services (AWS, GCP, Azure)" at bounding box center [818, 367] width 225 height 30
drag, startPoint x: 765, startPoint y: 417, endPoint x: 697, endPoint y: 320, distance: 119.2
click at [706, 320] on div "1. Expertise in LLMs & Generative AI 2. Proficiency in Python & Go 3. Experienc…" at bounding box center [832, 375] width 252 height 111
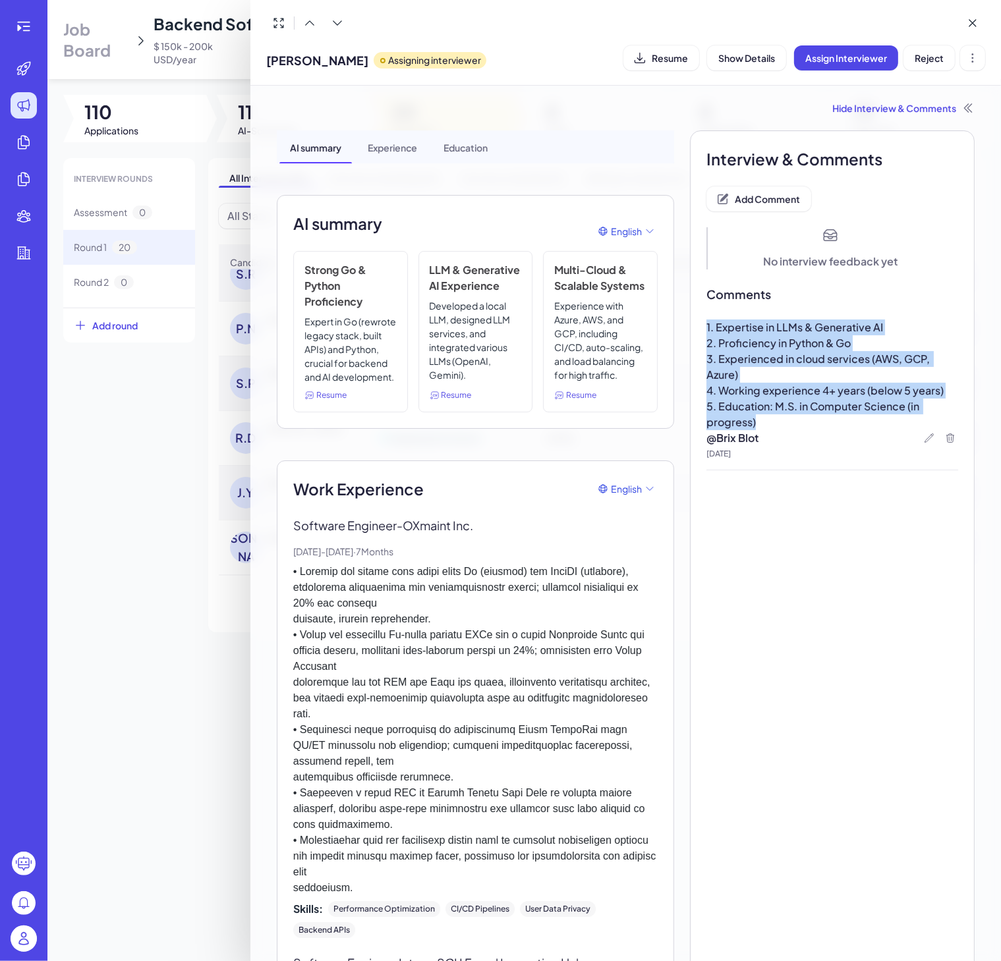
click at [716, 397] on span "4. Working experience 4+ years (below 5 years)" at bounding box center [824, 391] width 237 height 14
drag, startPoint x: 749, startPoint y: 426, endPoint x: 690, endPoint y: 306, distance: 133.8
click at [725, 343] on span "2. Proficiency in Python & Go" at bounding box center [778, 343] width 144 height 14
drag, startPoint x: 772, startPoint y: 423, endPoint x: 697, endPoint y: 331, distance: 118.6
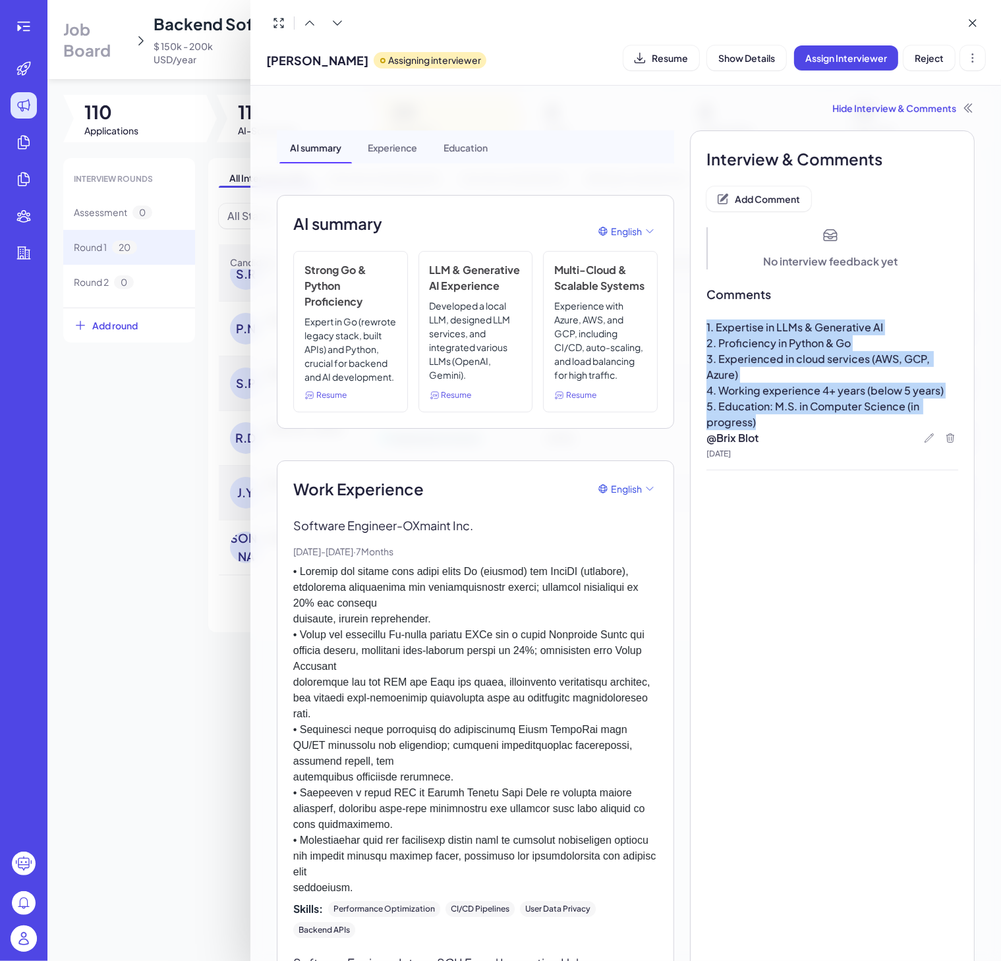
click at [706, 331] on div "1. Expertise in LLMs & Generative AI 2. Proficiency in Python & Go 3. Experienc…" at bounding box center [832, 375] width 252 height 111
click at [753, 373] on p "3. Experienced in cloud services (AWS, GCP, Azure)" at bounding box center [832, 367] width 252 height 32
drag, startPoint x: 762, startPoint y: 429, endPoint x: 695, endPoint y: 327, distance: 122.3
click at [706, 327] on div "1. Expertise in LLMs & Generative AI 2. Proficiency in Python & Go 3. Experienc…" at bounding box center [832, 395] width 252 height 151
click at [777, 380] on p "3. Experienced in cloud services (AWS, GCP, Azure)" at bounding box center [832, 367] width 252 height 32
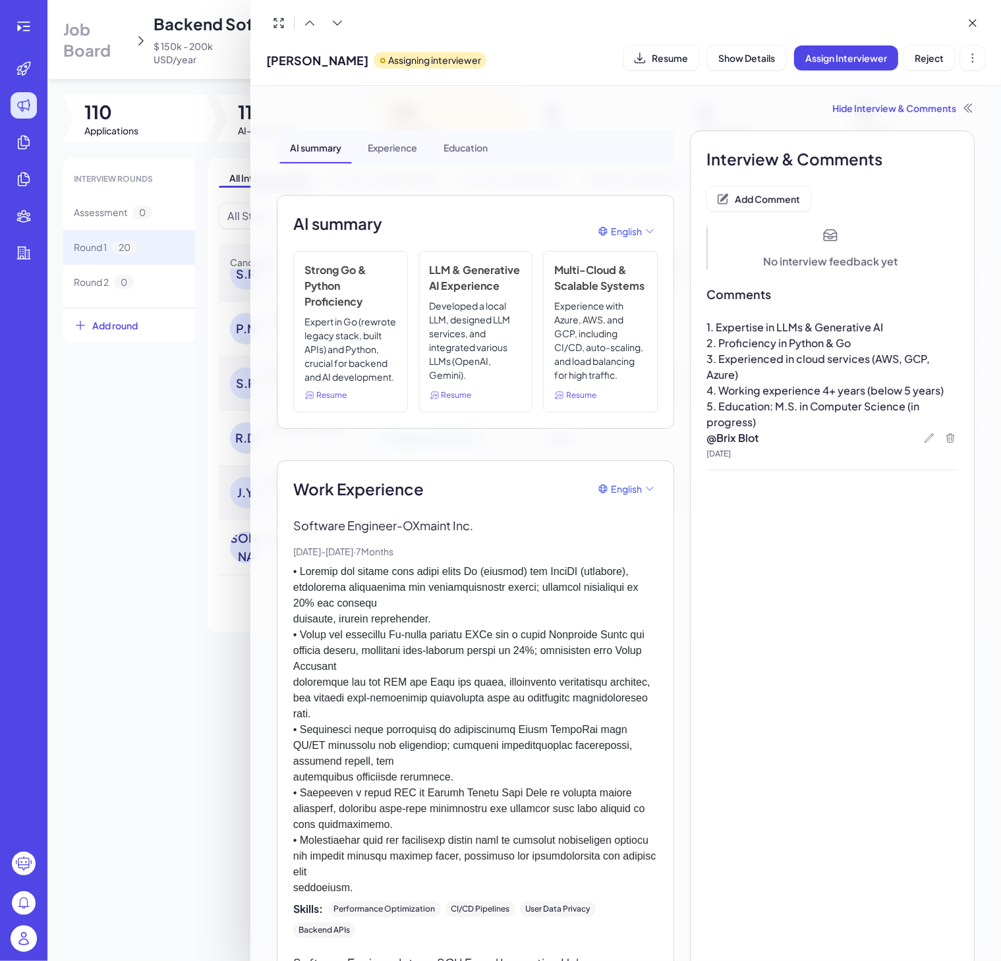
click at [776, 435] on p "@ Brix Blot" at bounding box center [832, 438] width 252 height 16
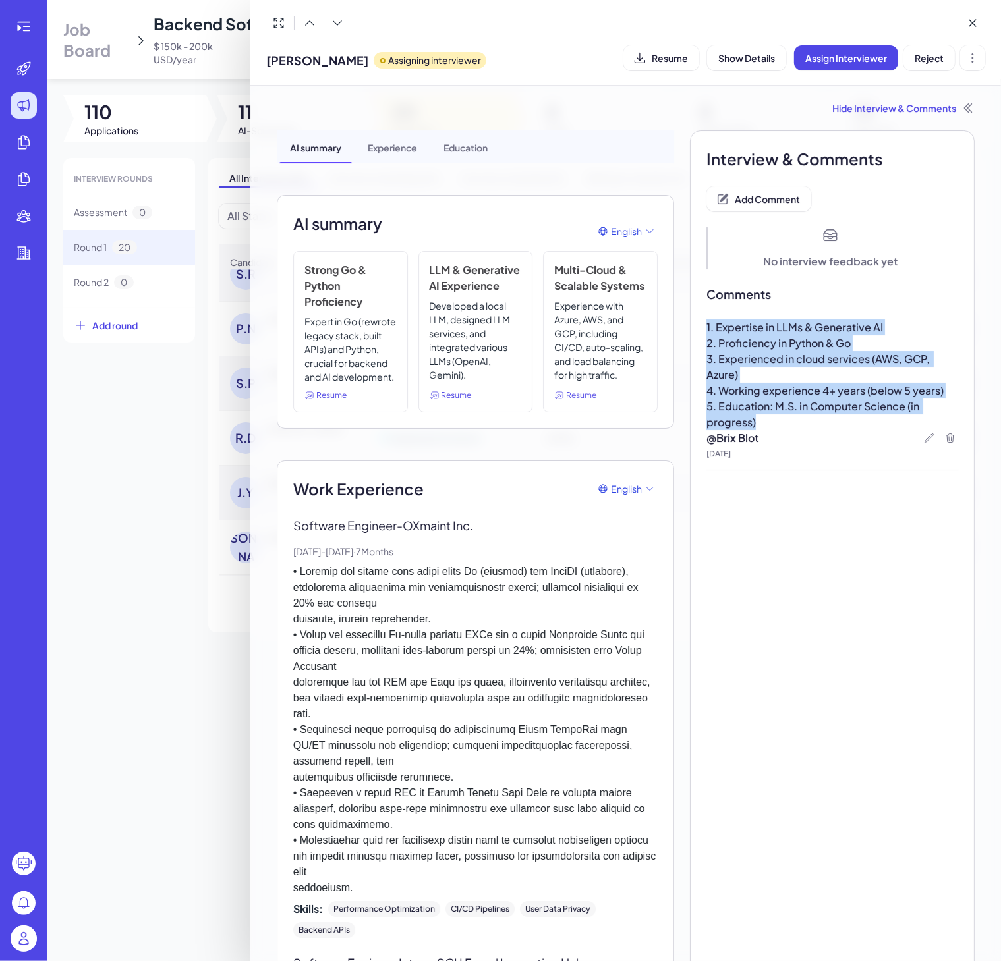
drag, startPoint x: 751, startPoint y: 417, endPoint x: 697, endPoint y: 324, distance: 107.5
click at [706, 324] on div "1. Expertise in LLMs & Generative AI 2. Proficiency in Python & Go 3. Experienc…" at bounding box center [832, 375] width 252 height 111
click at [754, 390] on span "4. Working experience 4+ years (below 5 years)" at bounding box center [824, 391] width 237 height 14
drag, startPoint x: 762, startPoint y: 416, endPoint x: 697, endPoint y: 323, distance: 114.1
click at [706, 323] on div "1. Expertise in LLMs & Generative AI 2. Proficiency in Python & Go 3. Experienc…" at bounding box center [832, 375] width 252 height 111
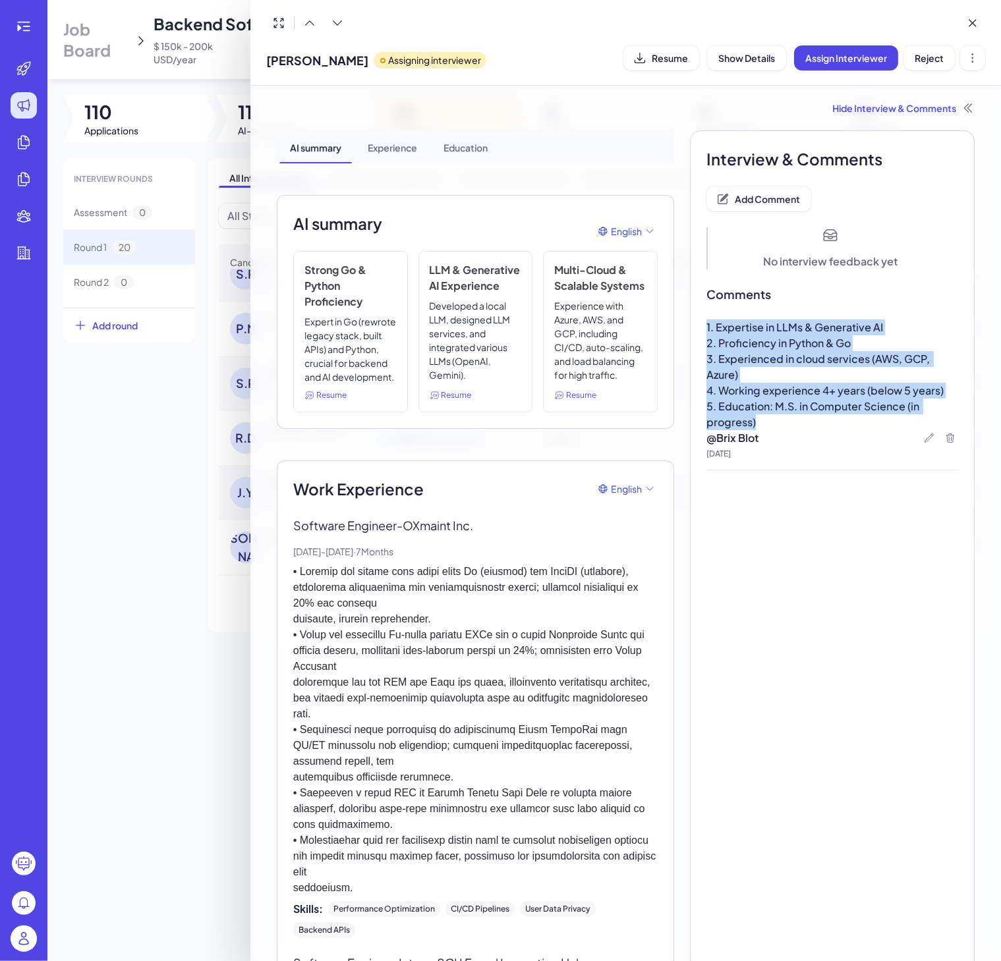
click at [756, 383] on p "4. Working experience 4+ years (below 5 years)" at bounding box center [832, 391] width 252 height 16
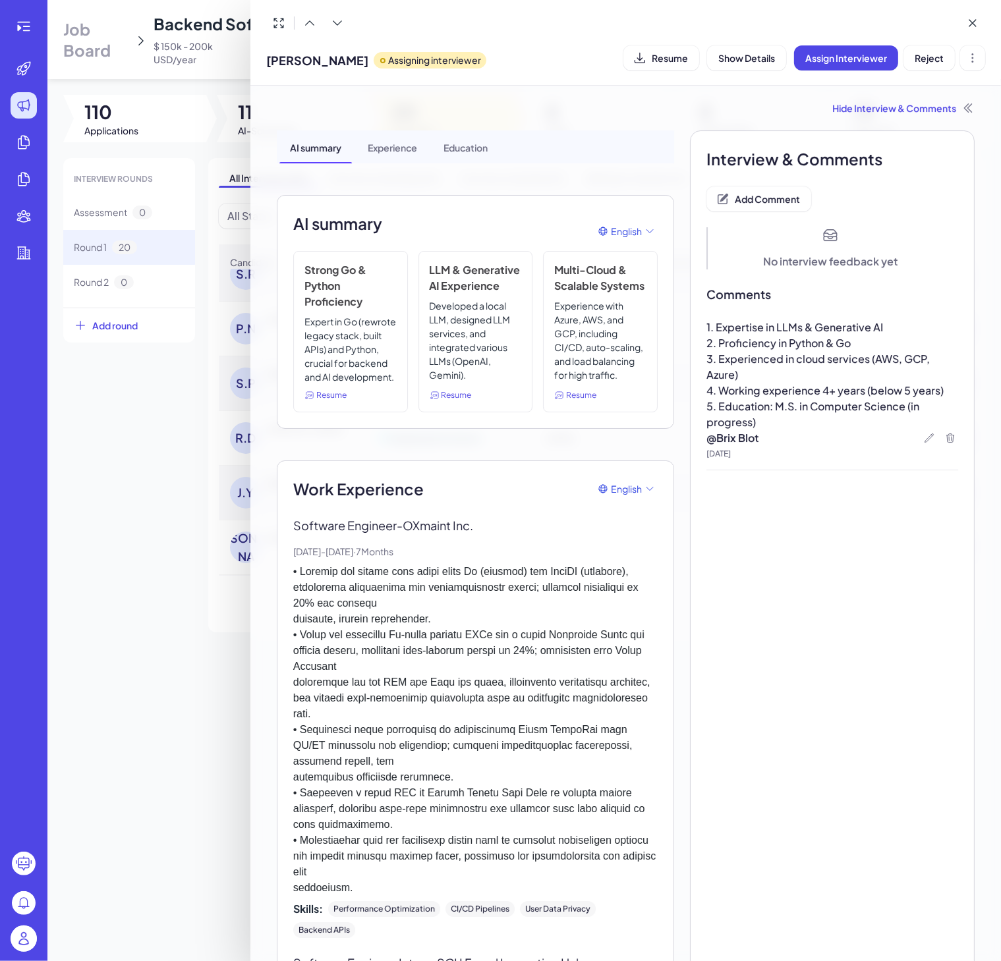
click at [145, 418] on div at bounding box center [500, 480] width 1001 height 961
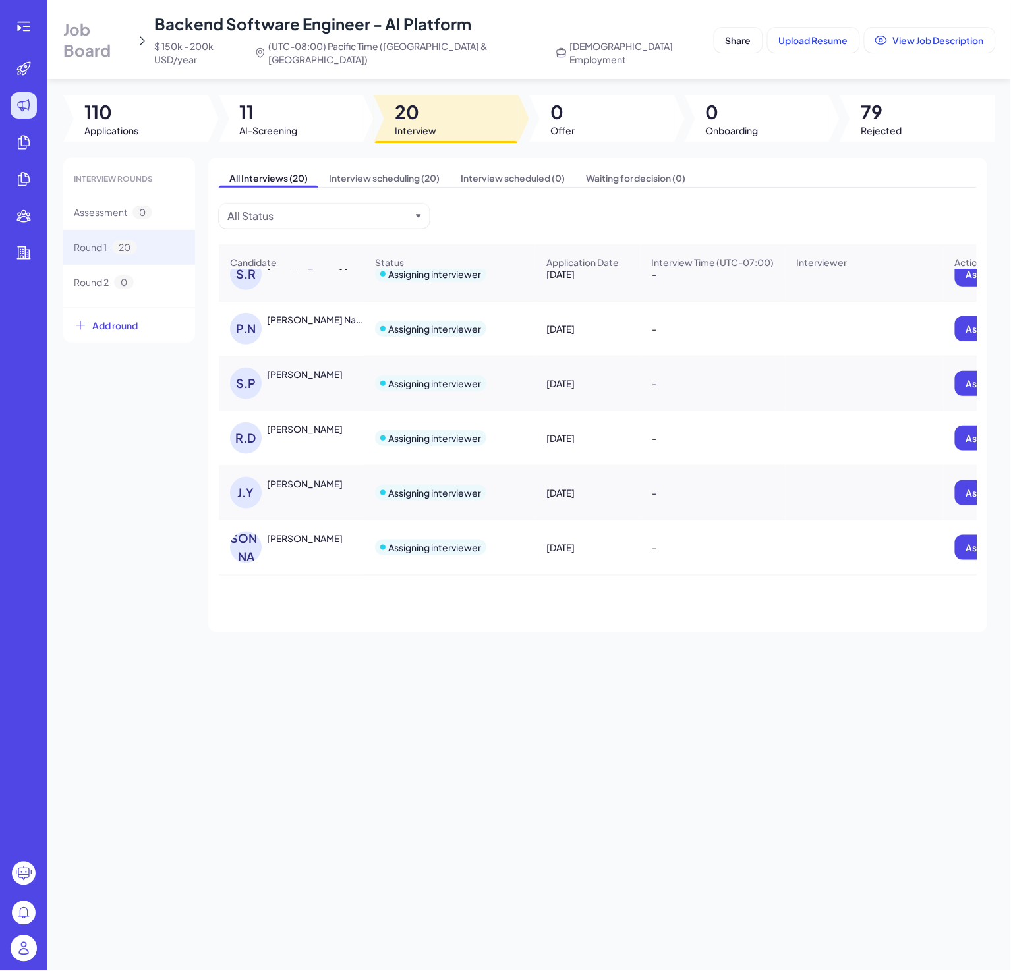
click at [299, 434] on div "R.D RAHUL DHIMAN" at bounding box center [298, 438] width 136 height 32
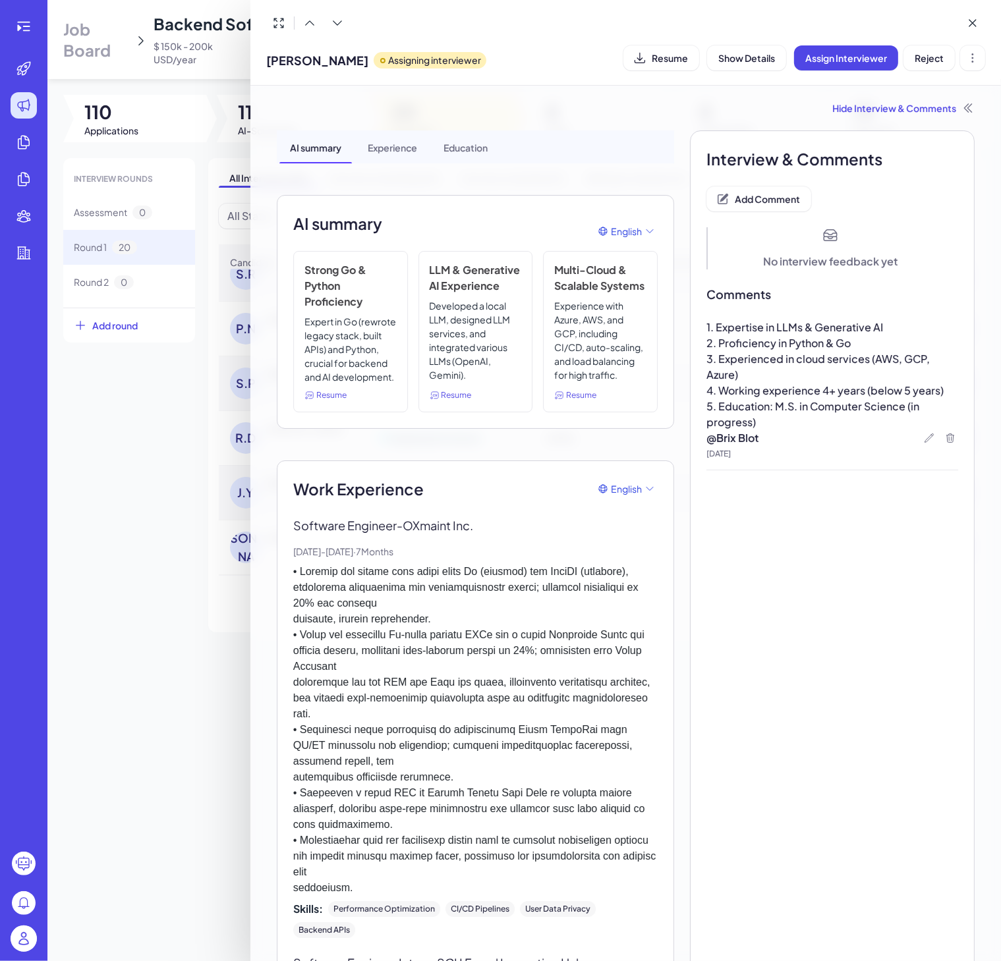
click at [793, 394] on span "4. Working experience 4+ years (below 5 years)" at bounding box center [824, 391] width 237 height 14
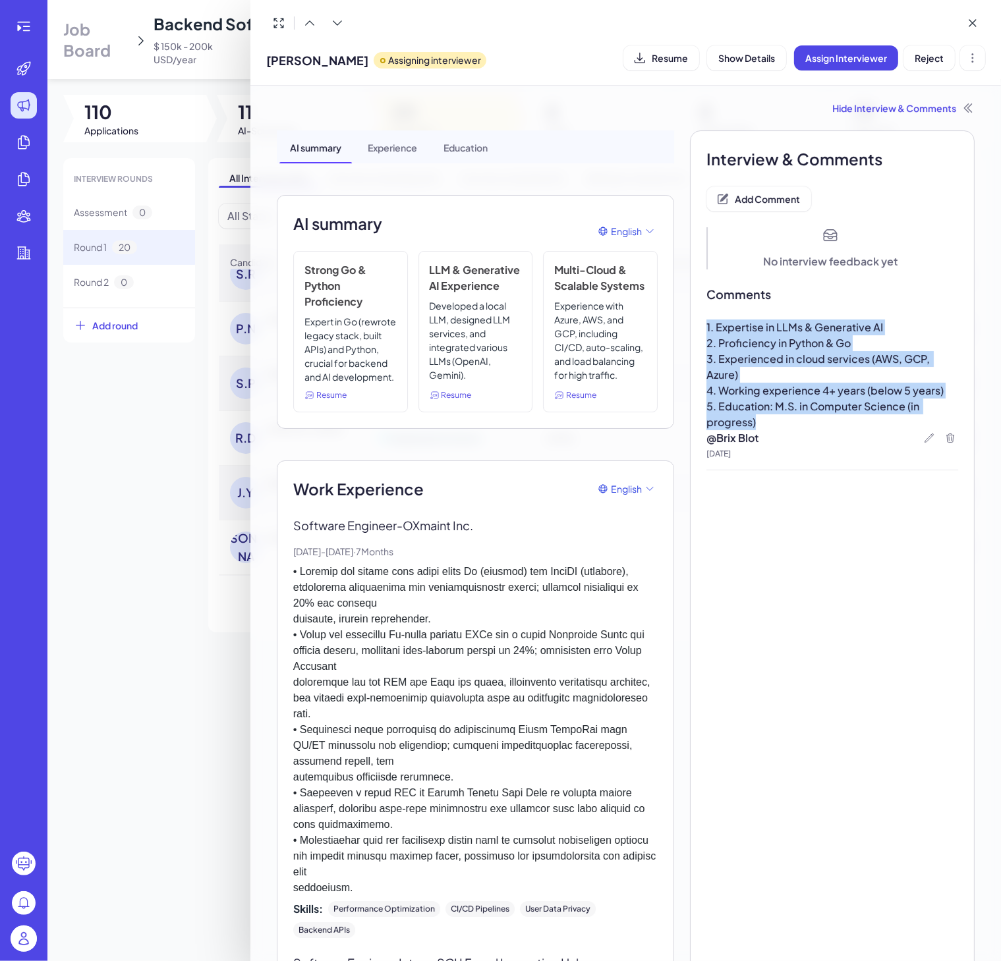
drag, startPoint x: 785, startPoint y: 428, endPoint x: 681, endPoint y: 326, distance: 145.8
click at [792, 422] on p "5. Education: M.S. in Computer Science (in progress)" at bounding box center [832, 415] width 252 height 32
drag, startPoint x: 776, startPoint y: 428, endPoint x: 695, endPoint y: 298, distance: 153.6
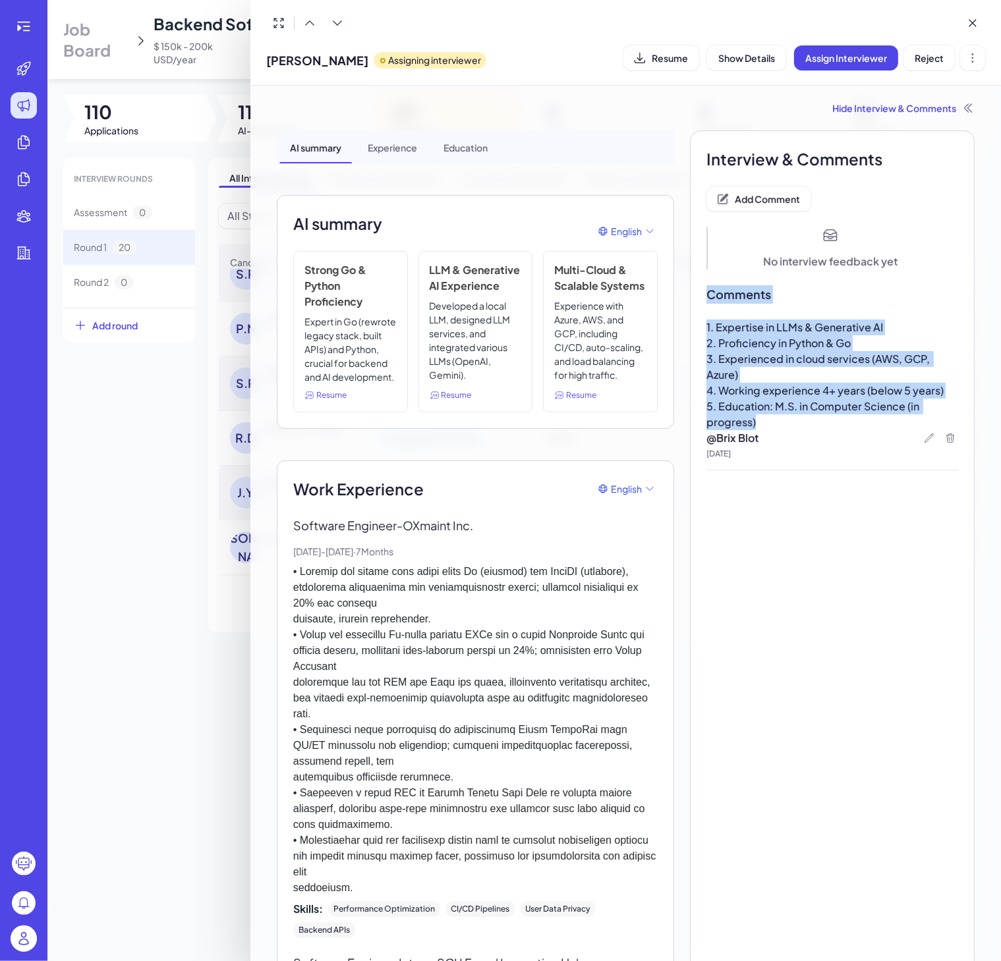
click at [764, 387] on span "4. Working experience 4+ years (below 5 years)" at bounding box center [824, 391] width 237 height 14
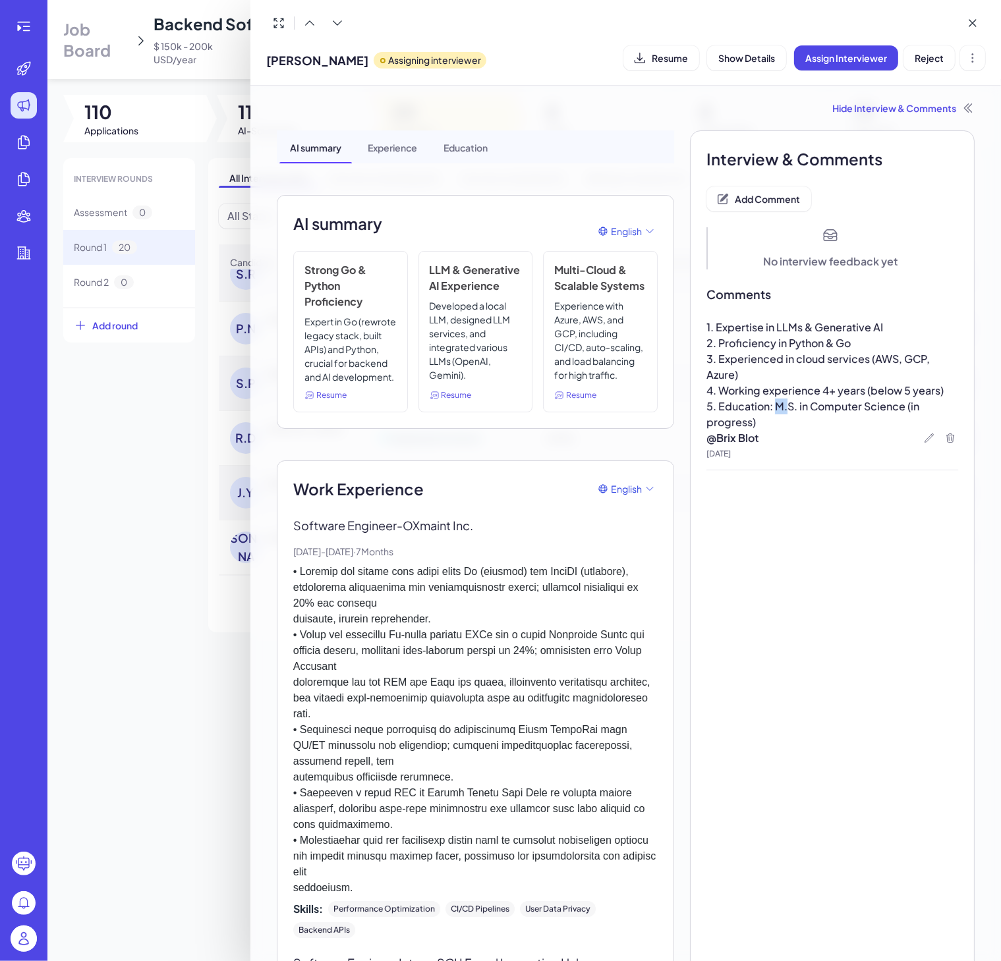
drag, startPoint x: 777, startPoint y: 410, endPoint x: 765, endPoint y: 409, distance: 11.9
click at [765, 409] on span "5. Education: M.S. in Computer Science (in progress)" at bounding box center [813, 414] width 215 height 30
click at [774, 426] on p "5. Education: M.S. in Computer Science (in progress)" at bounding box center [832, 415] width 252 height 32
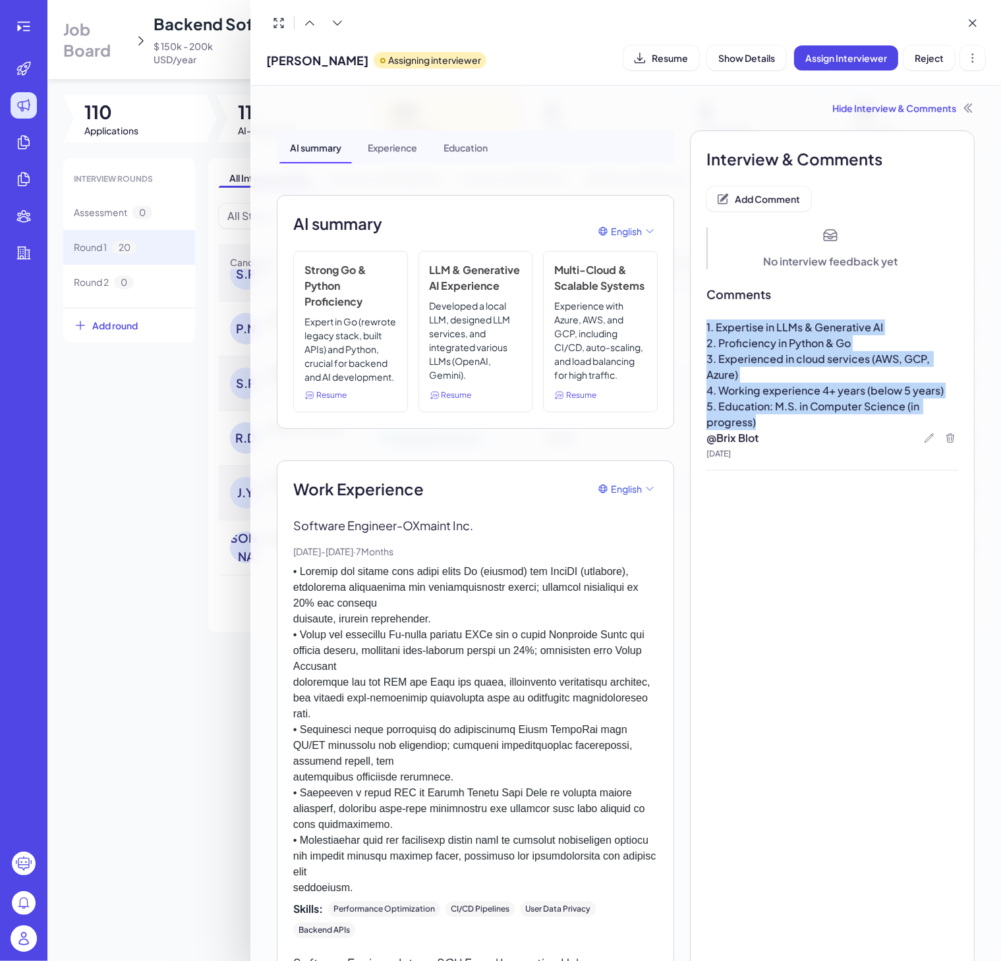
drag, startPoint x: 788, startPoint y: 429, endPoint x: 687, endPoint y: 330, distance: 141.7
drag, startPoint x: 741, startPoint y: 378, endPoint x: 740, endPoint y: 369, distance: 9.3
click at [742, 379] on p "3. Experienced in cloud services (AWS, GCP, Azure)" at bounding box center [832, 367] width 252 height 32
click at [782, 407] on span "5. Education: M.S. in Computer Science (in progress)" at bounding box center [813, 414] width 215 height 30
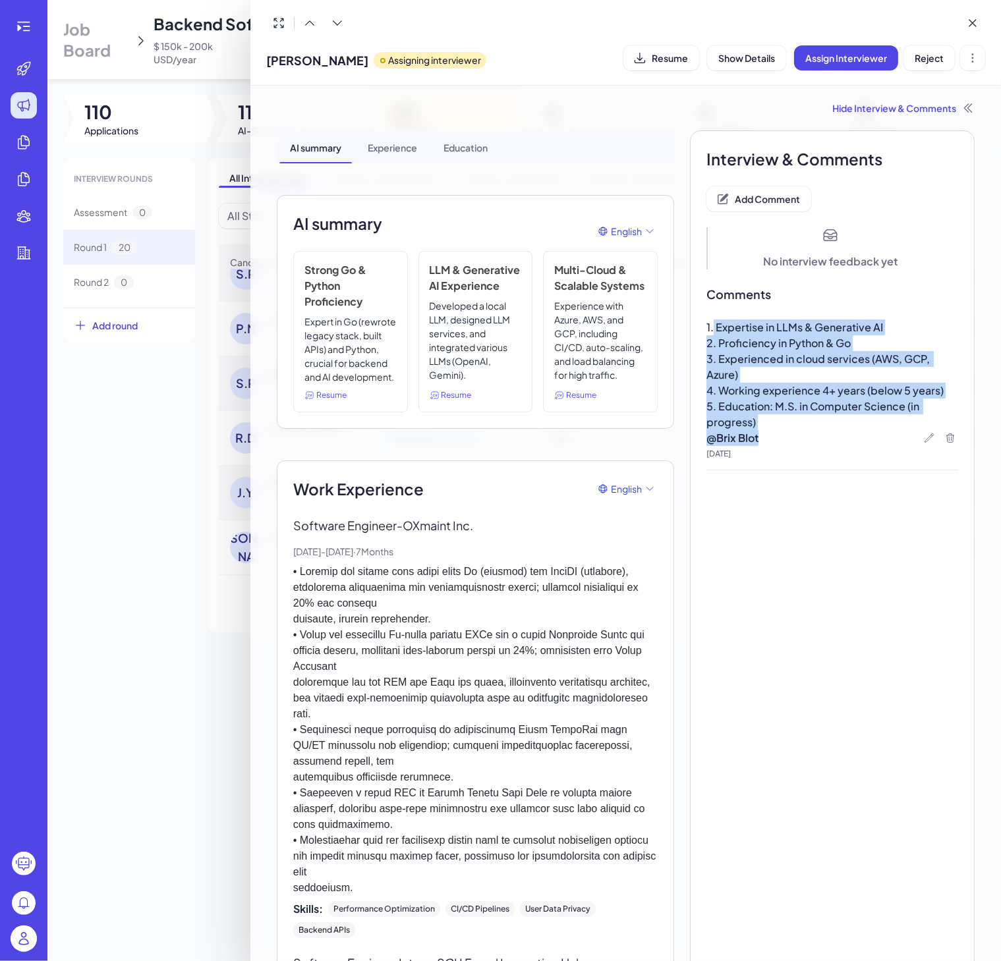
drag, startPoint x: 774, startPoint y: 431, endPoint x: 702, endPoint y: 324, distance: 128.7
click at [706, 324] on div "1. Expertise in LLMs & Generative AI 2. Proficiency in Python & Go 3. Experienc…" at bounding box center [832, 395] width 252 height 151
click at [752, 418] on p "5. Education: M.S. in Computer Science (in progress)" at bounding box center [832, 415] width 252 height 32
drag, startPoint x: 770, startPoint y: 427, endPoint x: 675, endPoint y: 335, distance: 132.8
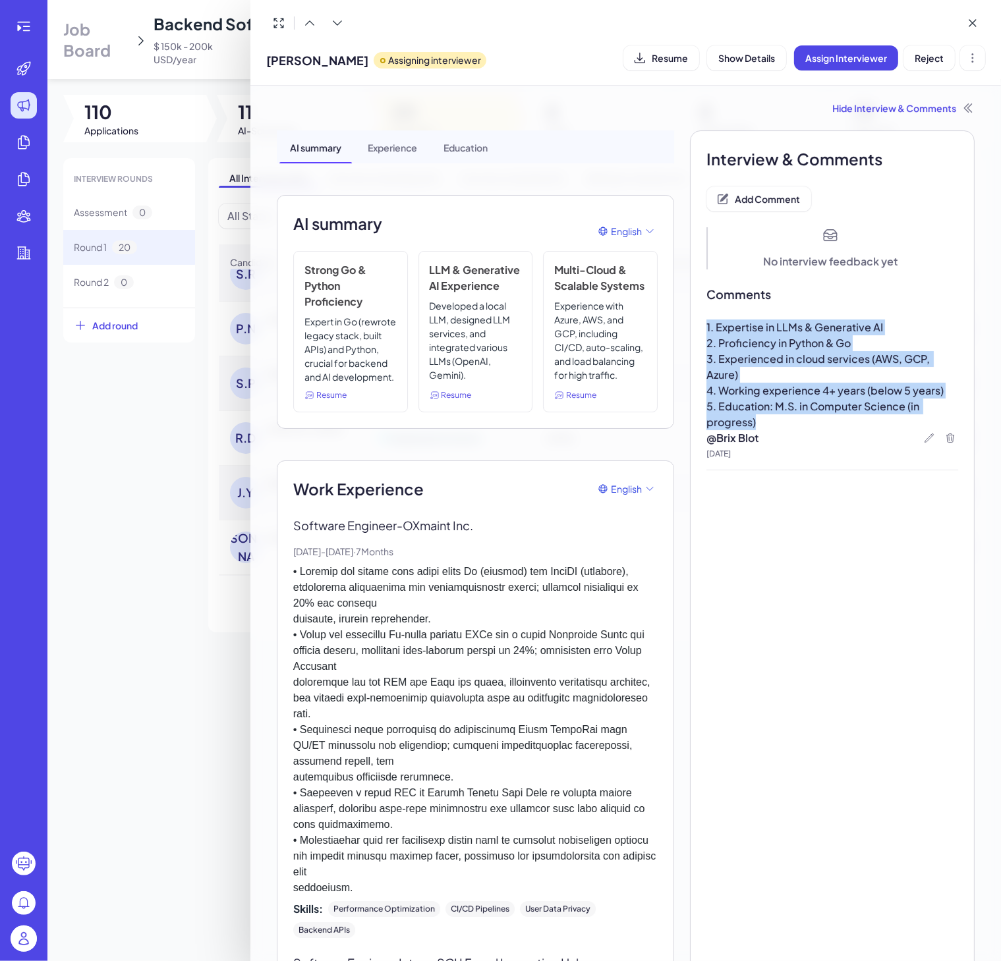
click at [749, 418] on p "5. Education: M.S. in Computer Science (in progress)" at bounding box center [832, 415] width 252 height 32
drag, startPoint x: 772, startPoint y: 423, endPoint x: 691, endPoint y: 328, distance: 124.8
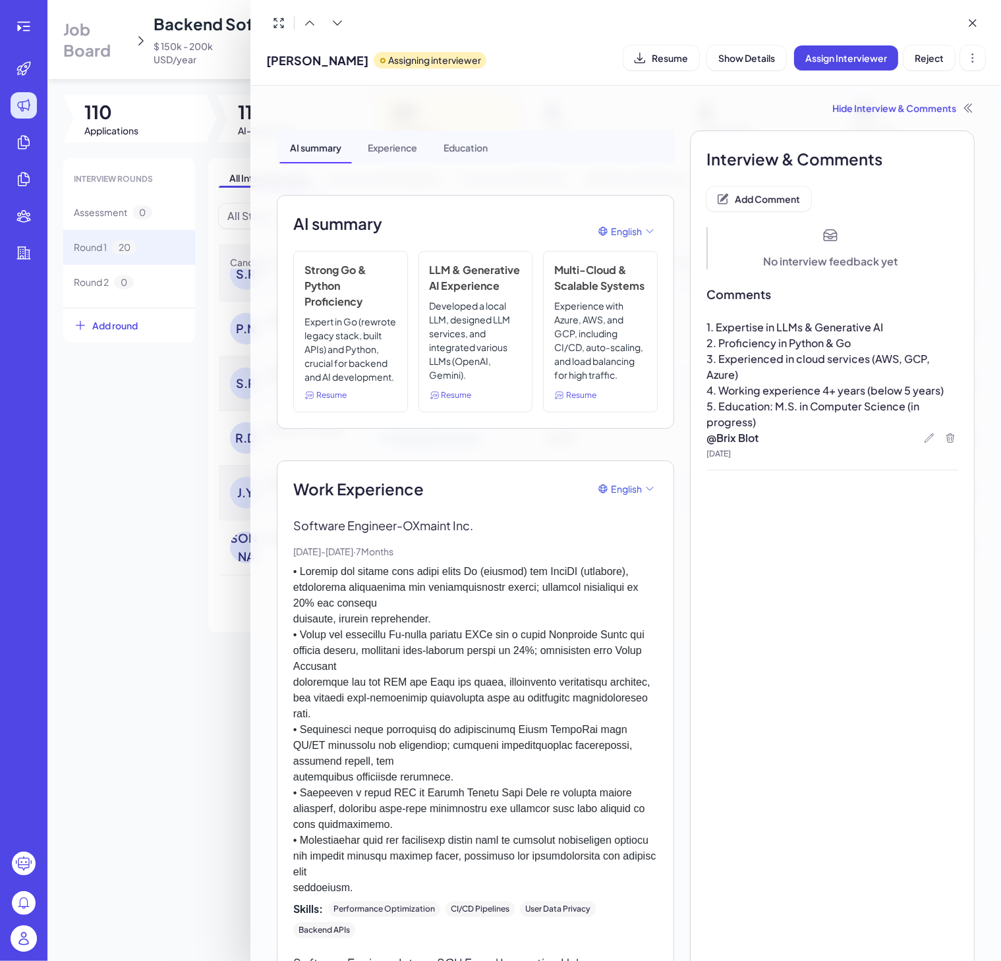
click at [204, 477] on div at bounding box center [500, 480] width 1001 height 961
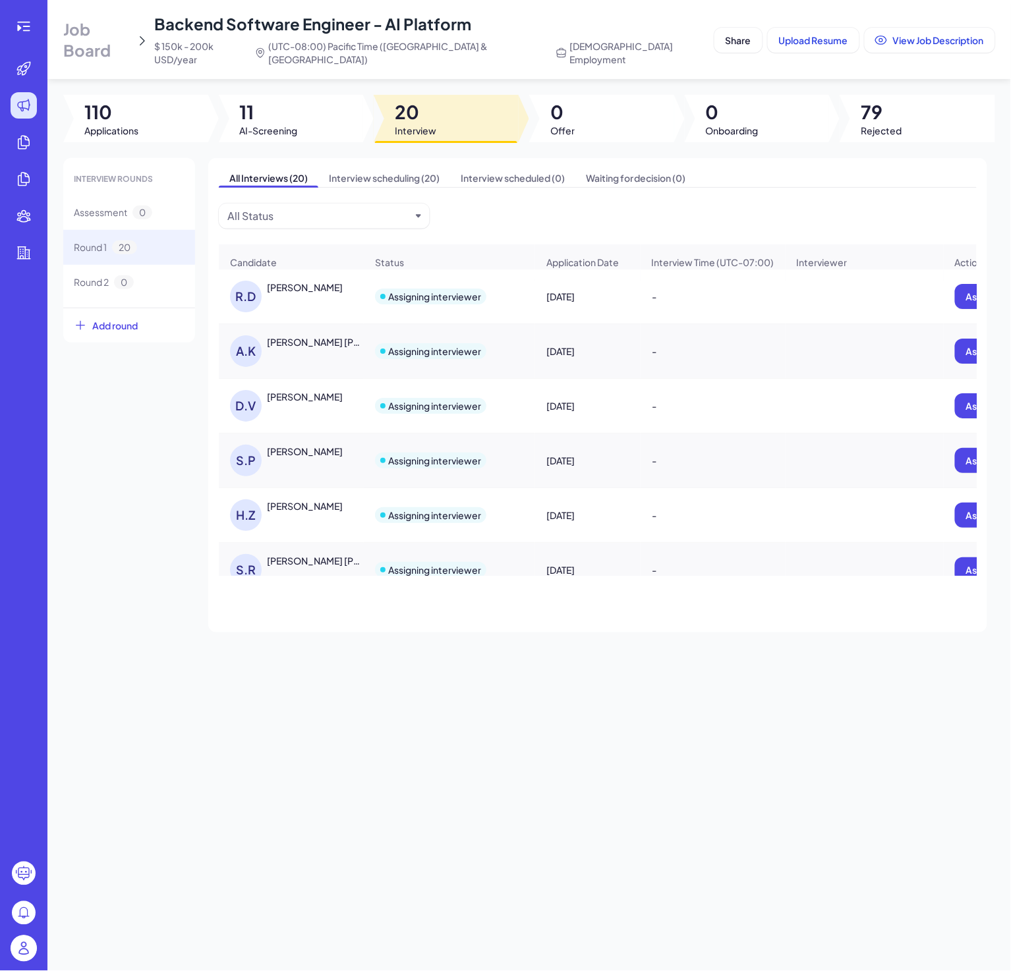
click at [291, 283] on div "Rahul Dalal" at bounding box center [305, 287] width 76 height 13
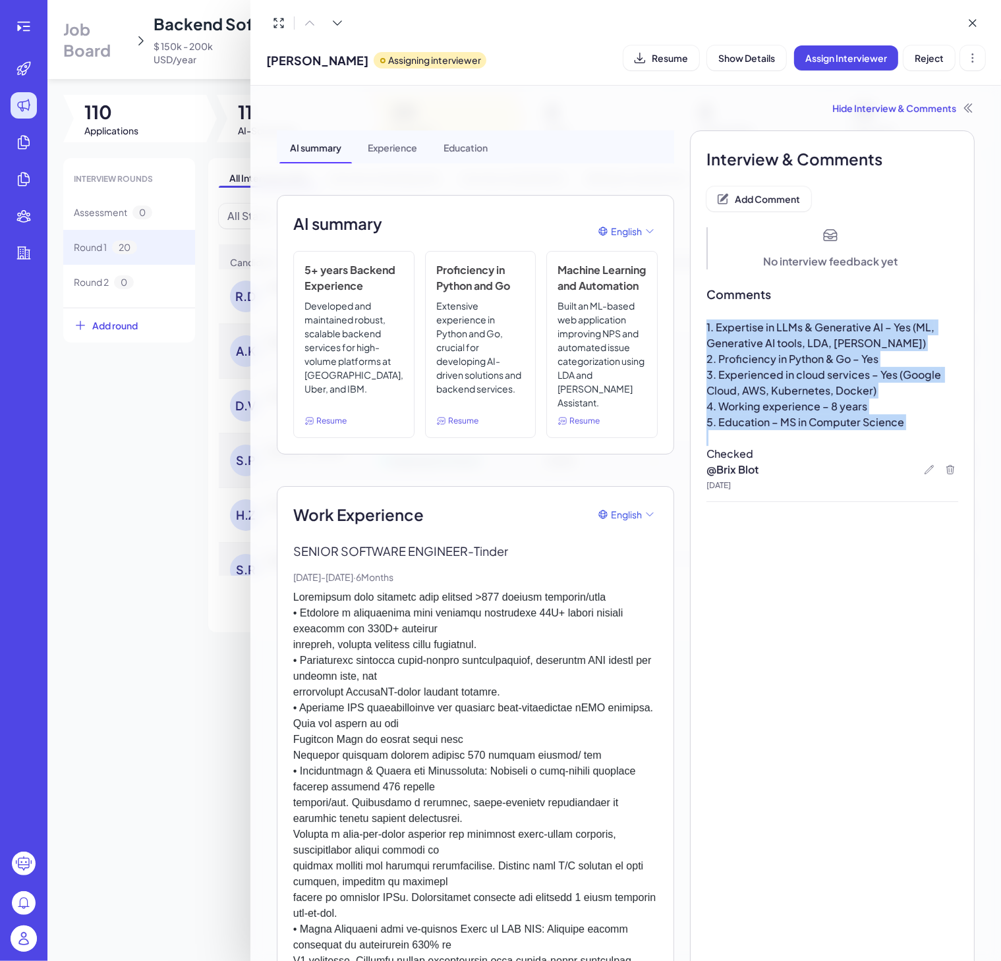
drag, startPoint x: 898, startPoint y: 433, endPoint x: 683, endPoint y: 314, distance: 245.7
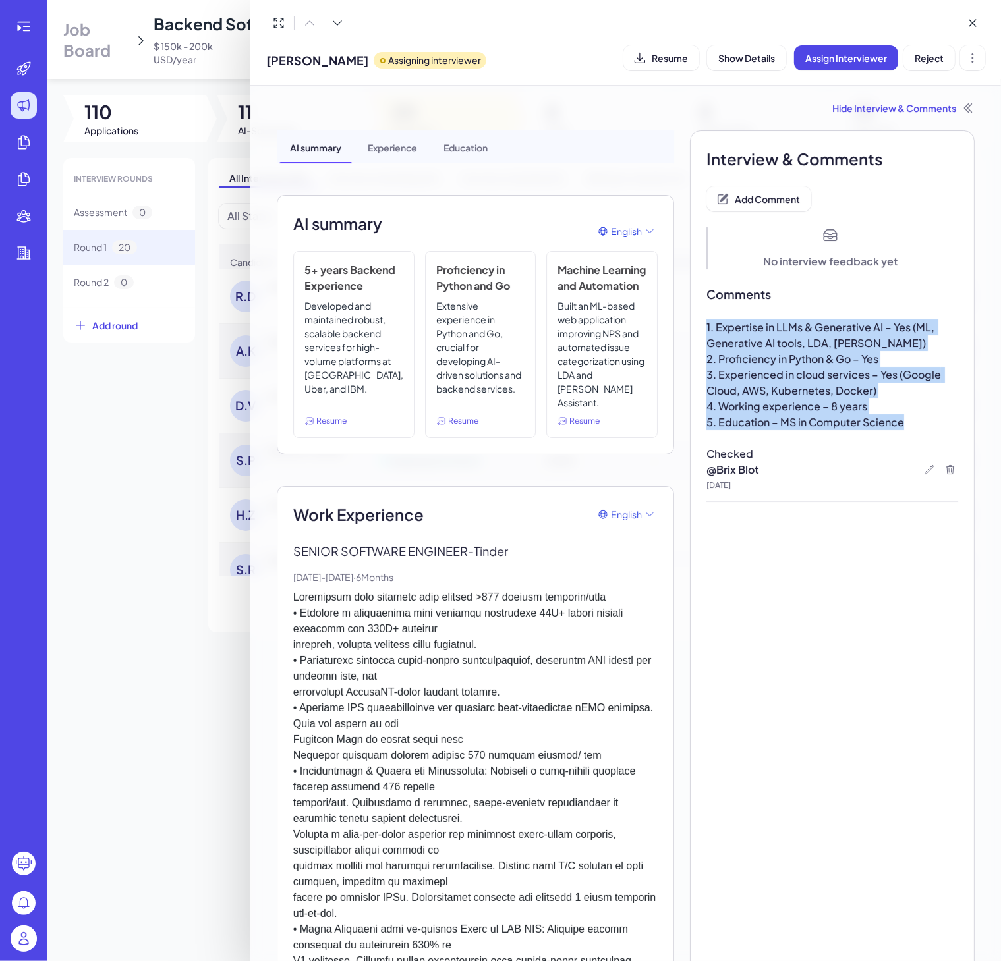
drag, startPoint x: 903, startPoint y: 419, endPoint x: 677, endPoint y: 324, distance: 244.5
click at [766, 407] on span "4. Working experience – 8 years" at bounding box center [786, 406] width 161 height 14
drag, startPoint x: 893, startPoint y: 427, endPoint x: 695, endPoint y: 327, distance: 221.9
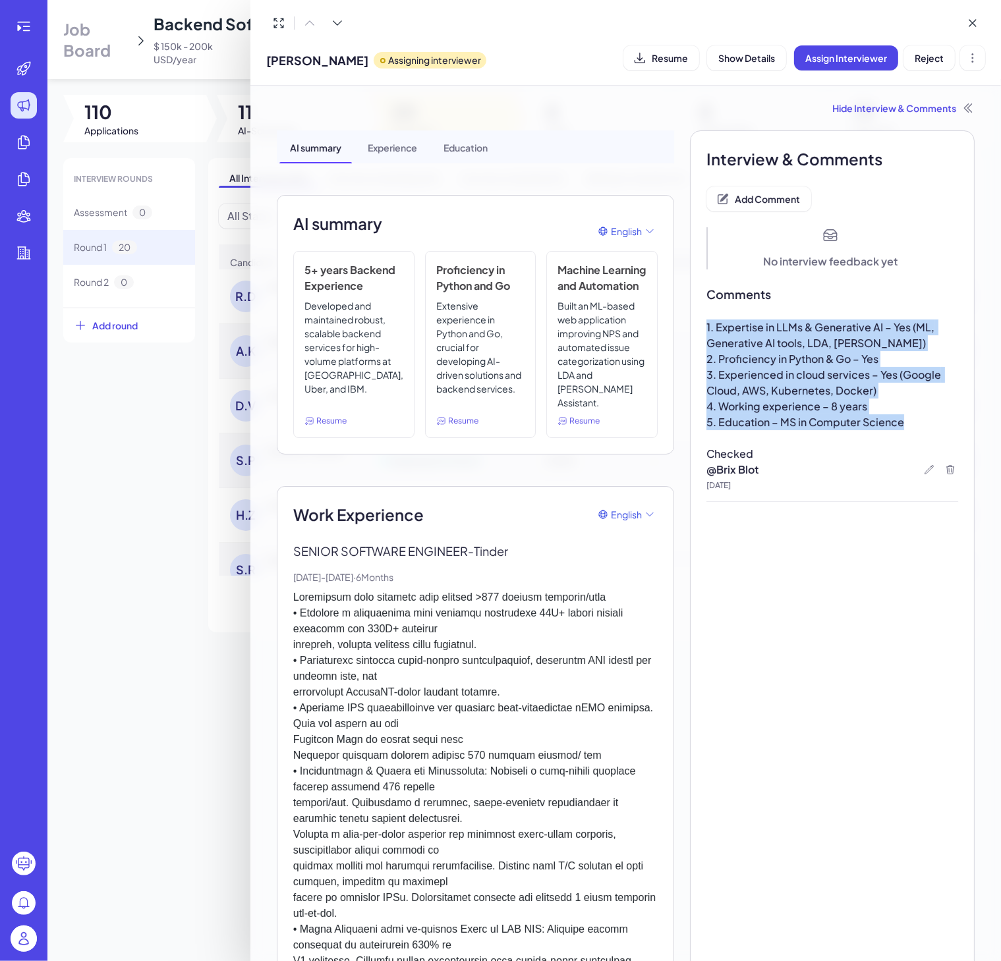
click at [753, 349] on span "1. Expertise in LLMs & Generative AI – Yes (ML, Generative AI tools, LDA, Watso…" at bounding box center [821, 335] width 230 height 30
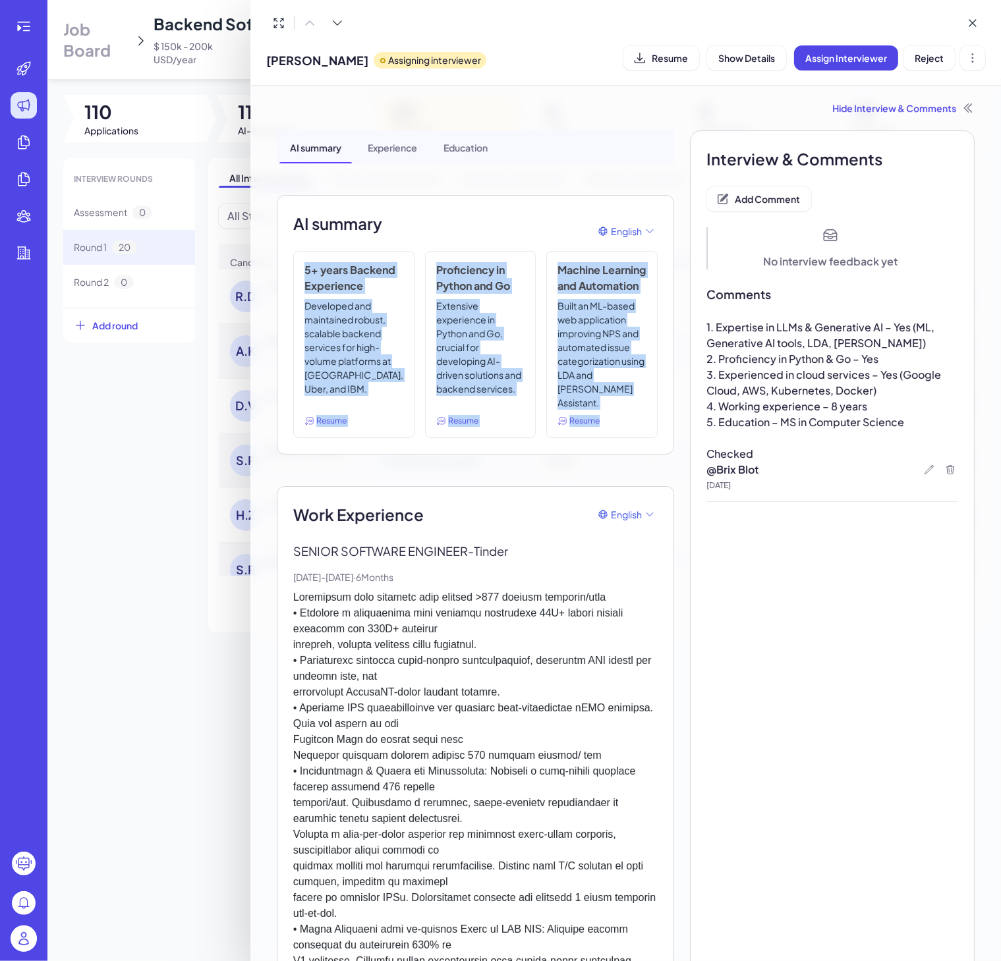
drag, startPoint x: 299, startPoint y: 274, endPoint x: 611, endPoint y: 423, distance: 345.4
click at [604, 417] on div "5+ years Backend Experience Developed and maintained robust, scalable backend s…" at bounding box center [475, 344] width 364 height 187
click at [607, 427] on div "Resume" at bounding box center [601, 421] width 89 height 12
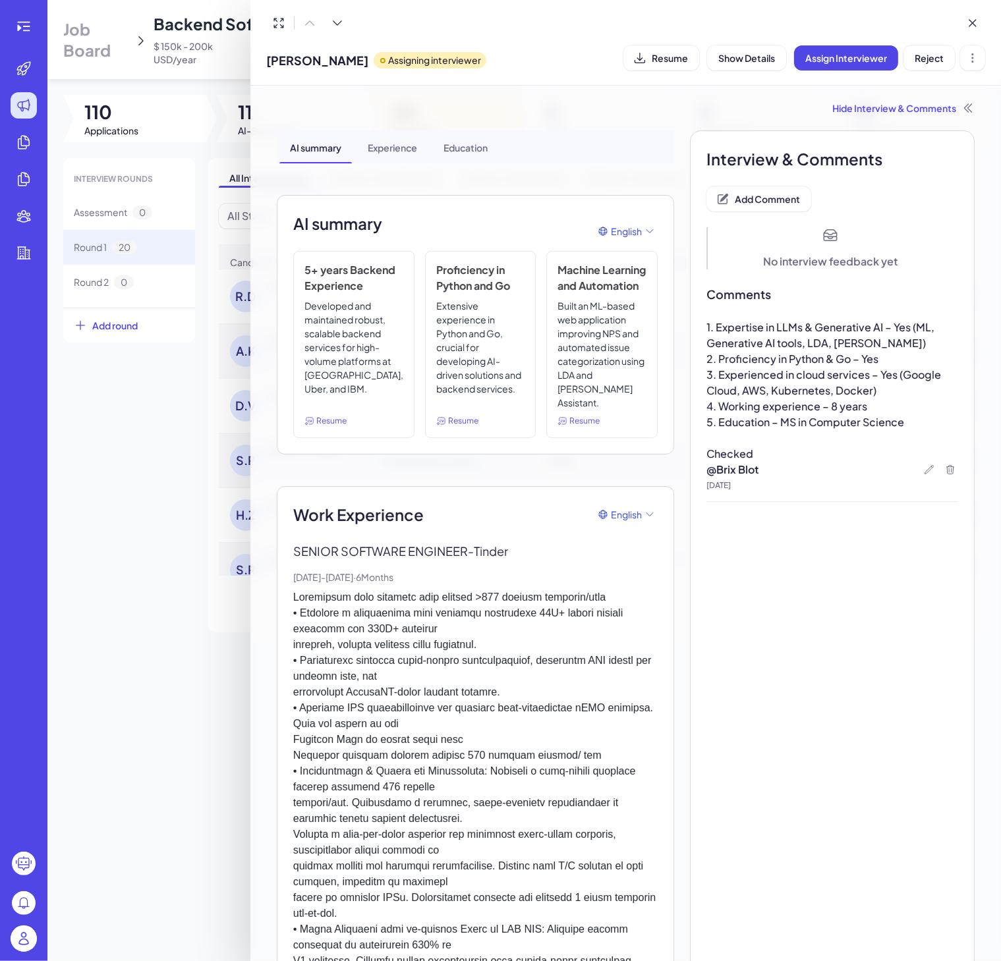
click at [860, 435] on p at bounding box center [832, 438] width 252 height 16
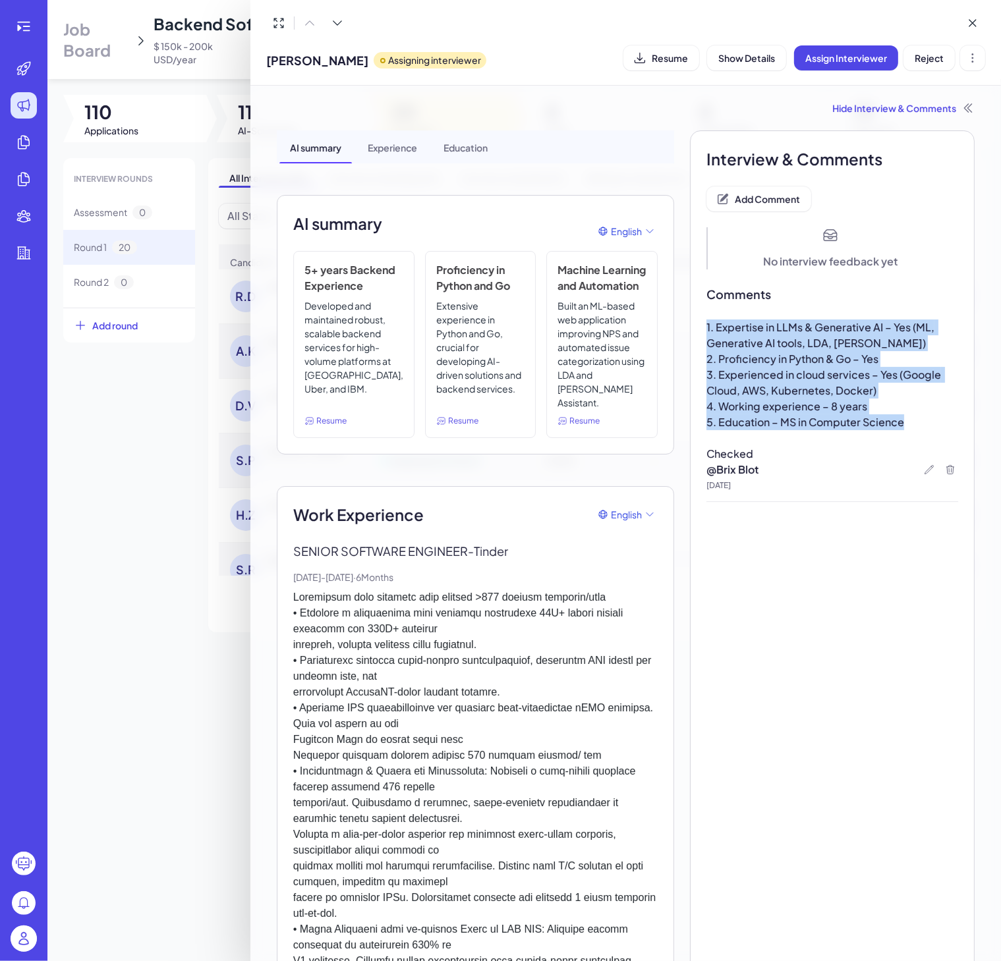
drag, startPoint x: 903, startPoint y: 422, endPoint x: 689, endPoint y: 319, distance: 237.8
click at [827, 402] on span "4. Working experience – 8 years" at bounding box center [786, 406] width 161 height 14
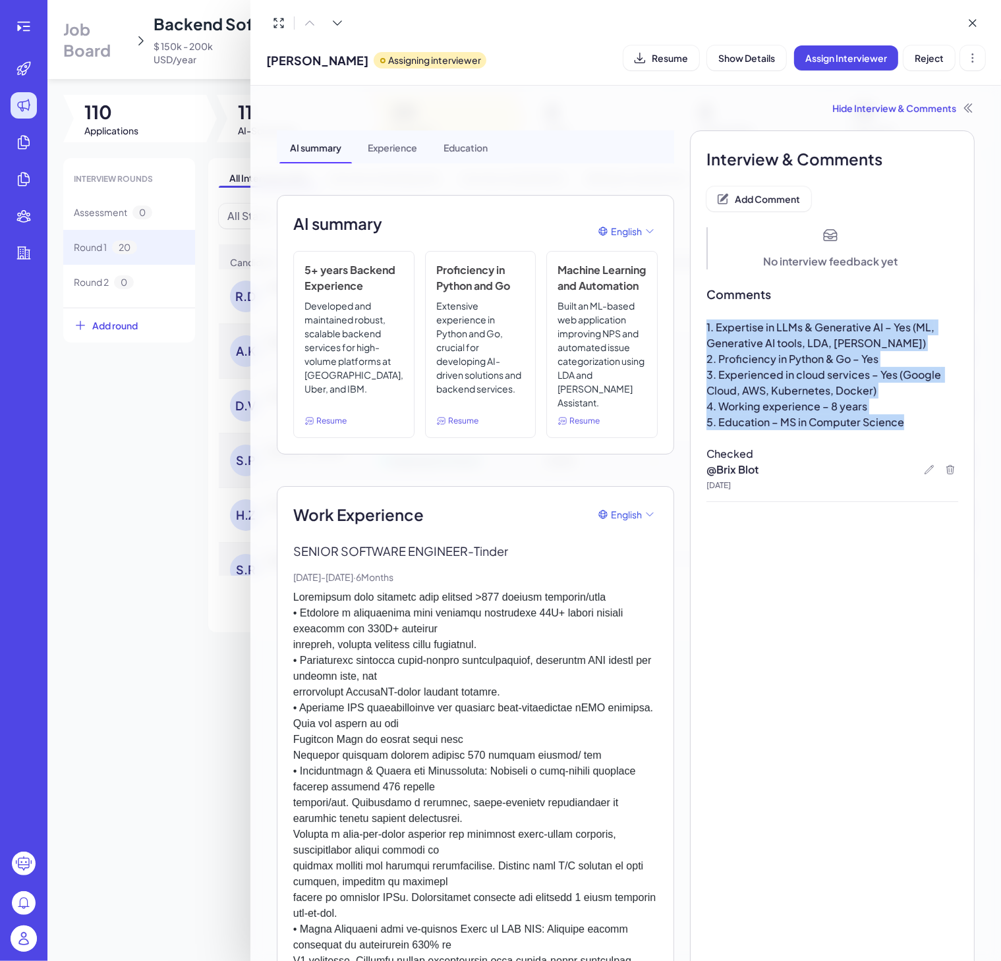
drag, startPoint x: 895, startPoint y: 424, endPoint x: 695, endPoint y: 318, distance: 226.7
click at [780, 389] on span "3. Experienced in cloud services – Yes (Google Cloud, AWS, Kubernetes, Docker)" at bounding box center [824, 383] width 237 height 30
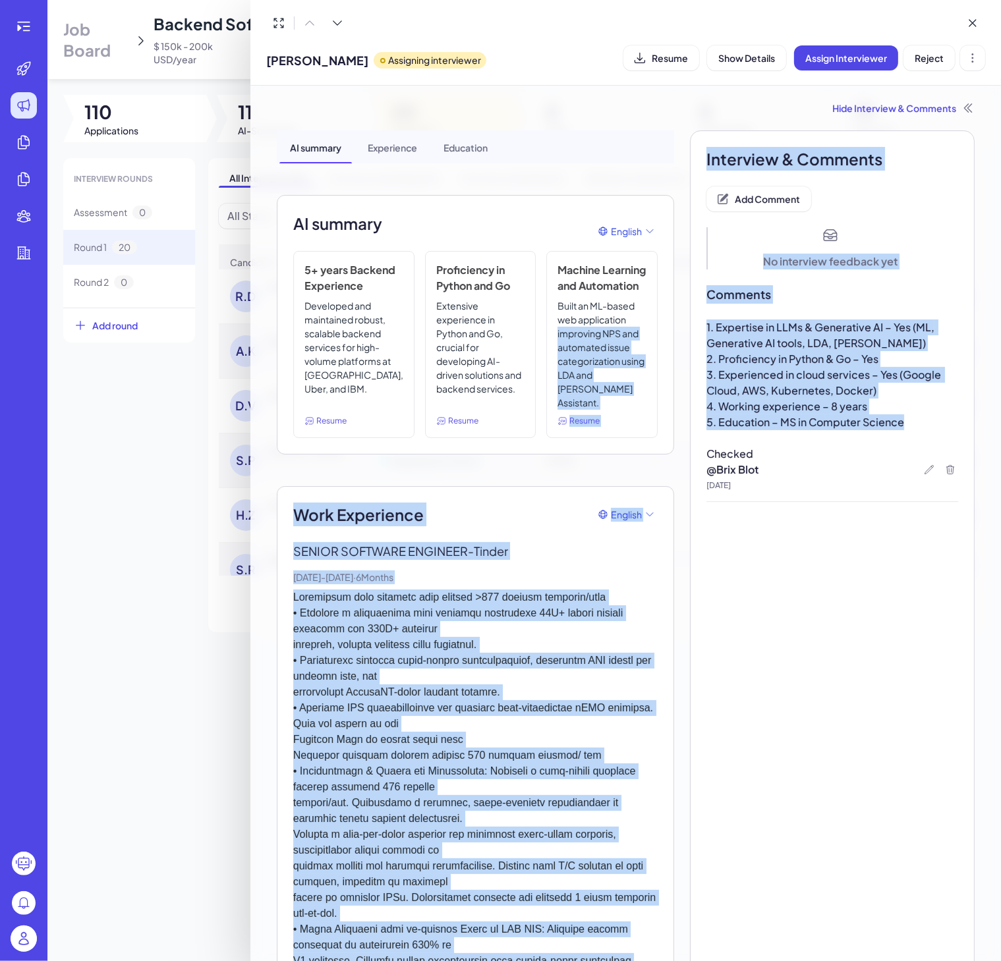
drag, startPoint x: 903, startPoint y: 429, endPoint x: 655, endPoint y: 337, distance: 264.2
click at [733, 356] on span "2. Proficiency in Python & Go – Yes" at bounding box center [792, 359] width 172 height 14
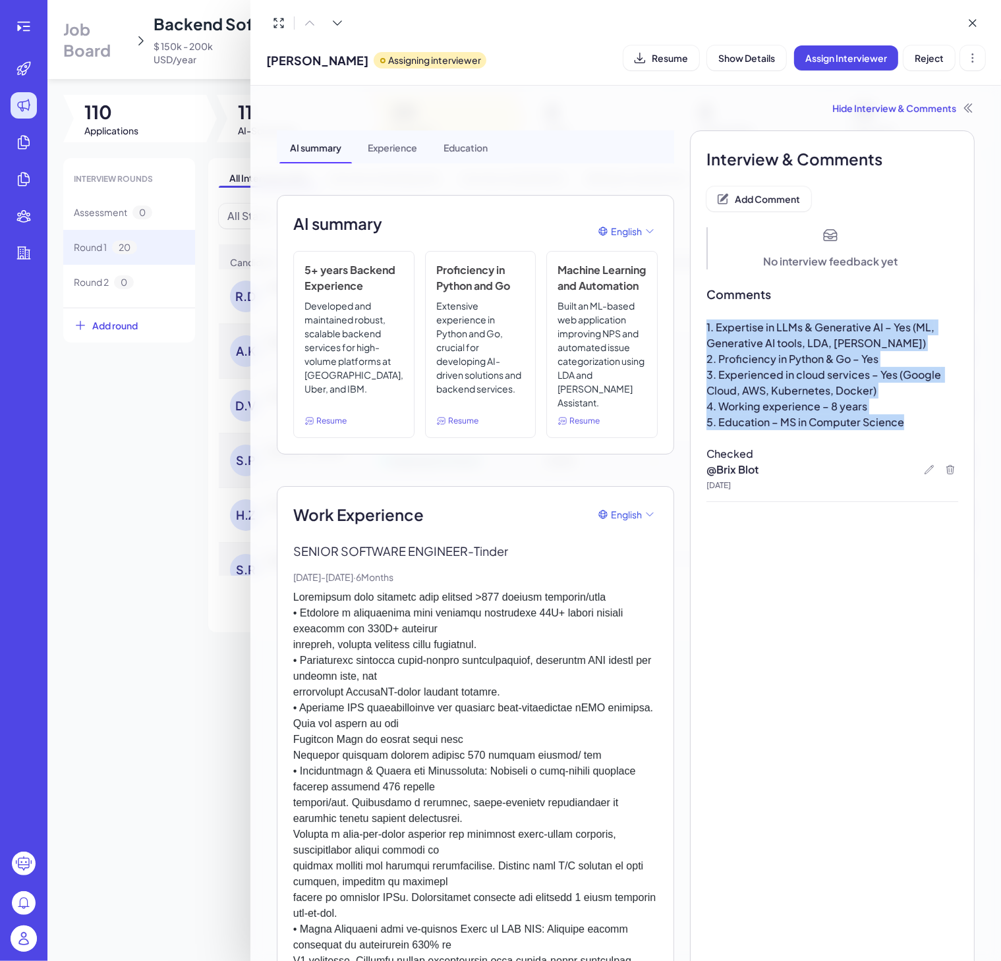
drag, startPoint x: 697, startPoint y: 326, endPoint x: 902, endPoint y: 418, distance: 225.3
click at [902, 418] on div "1. Expertise in LLMs & Generative AI – Yes (ML, Generative AI tools, LDA, Watso…" at bounding box center [832, 391] width 252 height 142
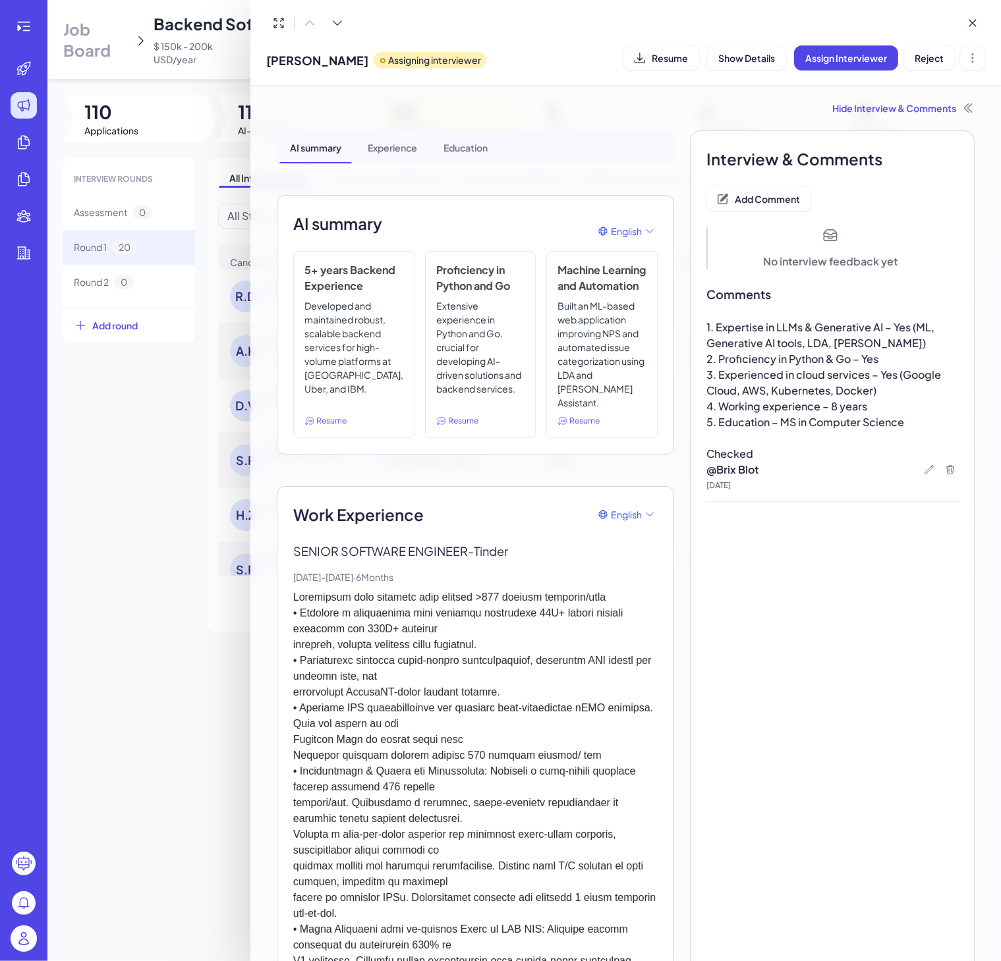
click at [449, 231] on div "AI summary English" at bounding box center [475, 232] width 364 height 40
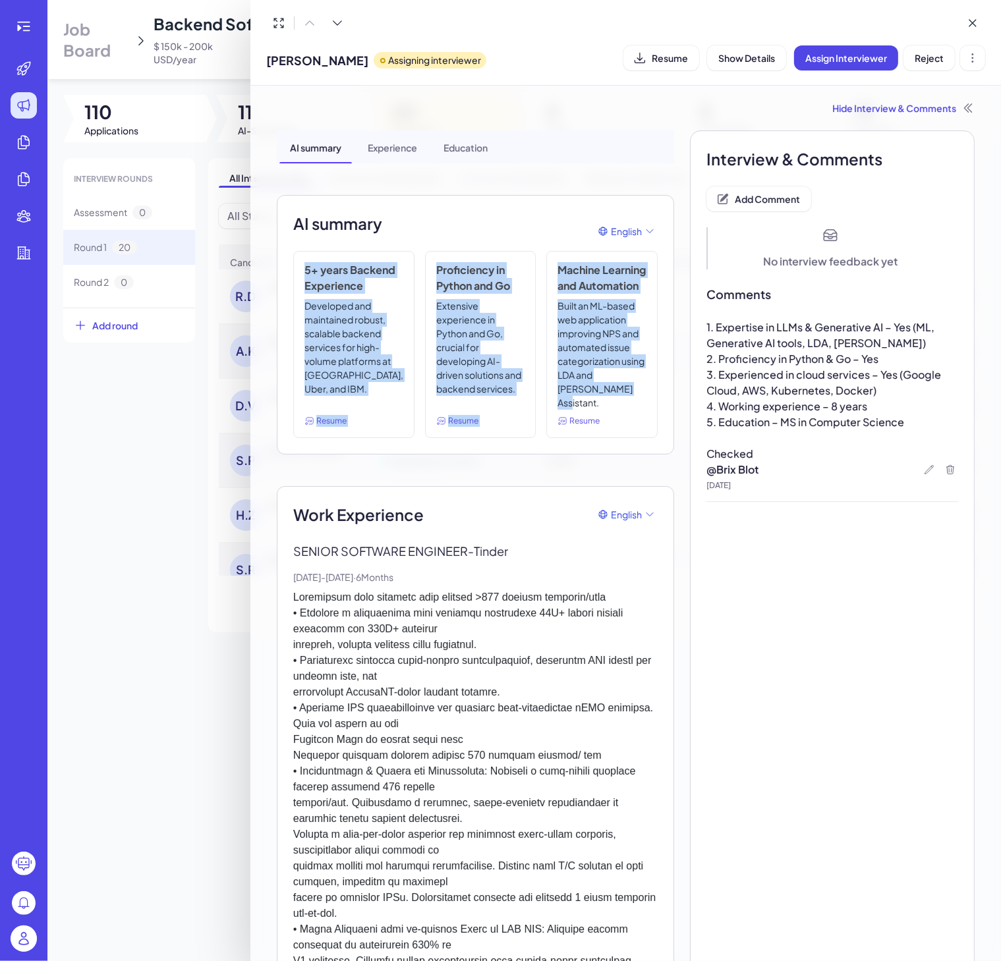
drag, startPoint x: 304, startPoint y: 268, endPoint x: 653, endPoint y: 410, distance: 376.9
click at [653, 410] on div "AI summary English 5+ years Backend Experience Developed and maintained robust,…" at bounding box center [475, 325] width 397 height 260
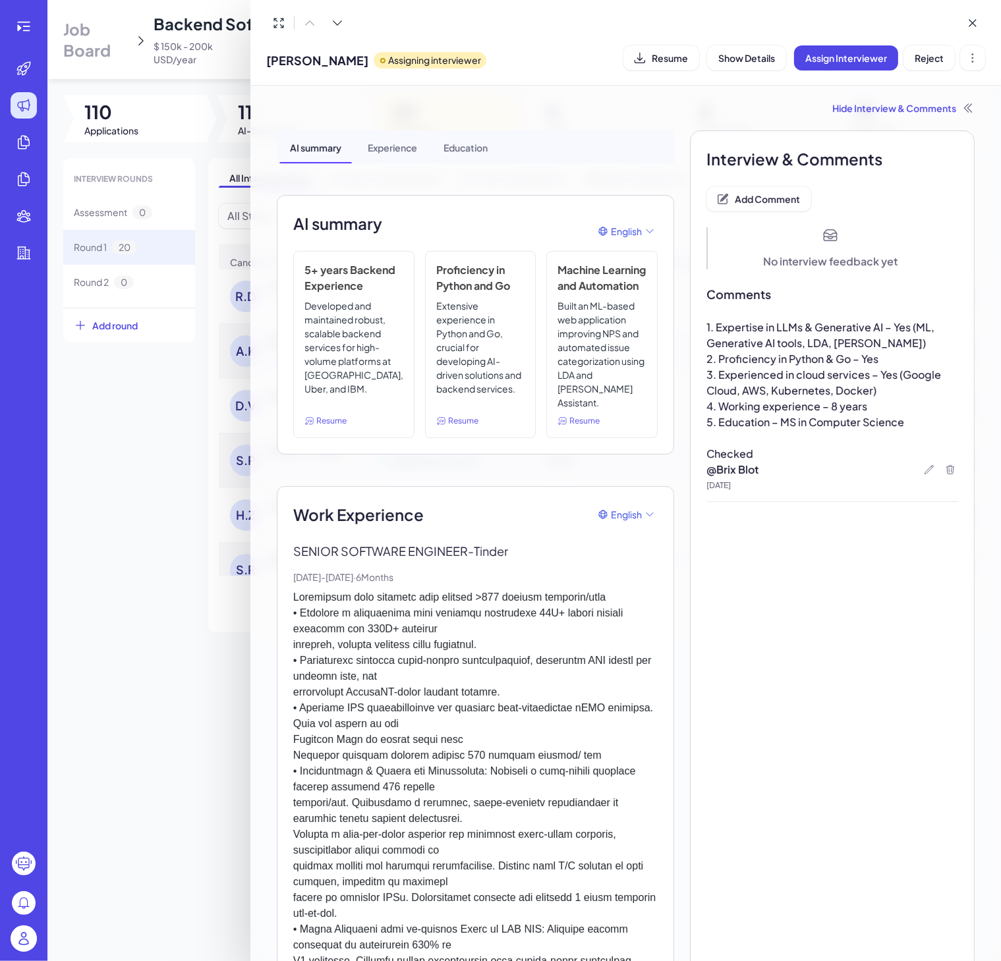
click at [766, 409] on span "4. Working experience – 8 years" at bounding box center [786, 406] width 161 height 14
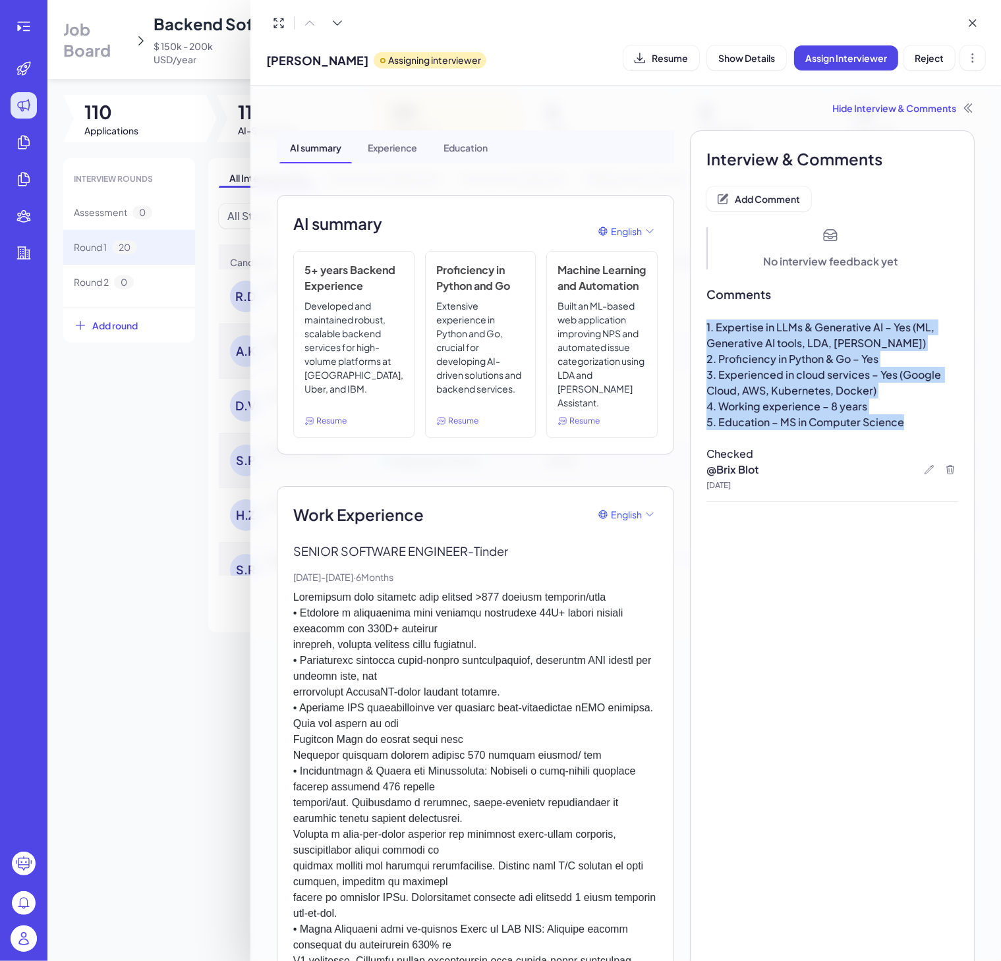
drag, startPoint x: 903, startPoint y: 429, endPoint x: 681, endPoint y: 323, distance: 246.1
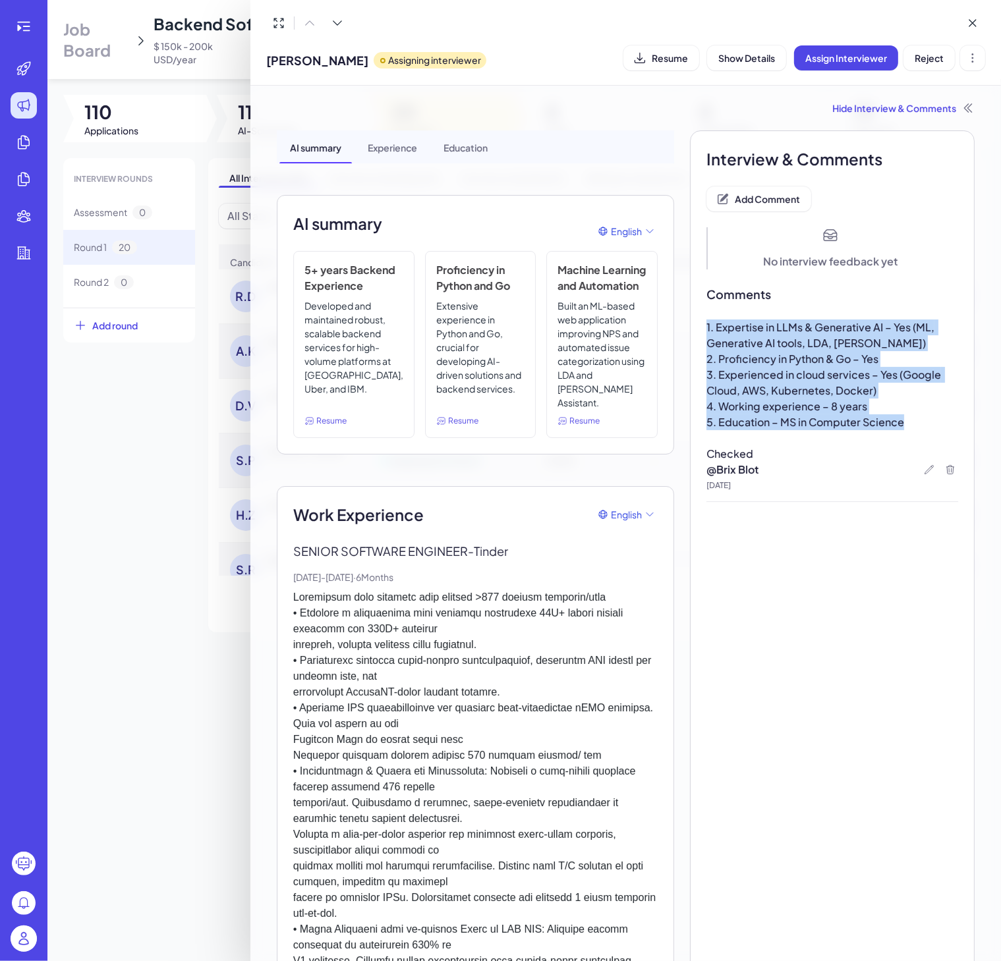
drag, startPoint x: 914, startPoint y: 420, endPoint x: 686, endPoint y: 330, distance: 245.2
click at [816, 370] on span "3. Experienced in cloud services – Yes (Google Cloud, AWS, Kubernetes, Docker)" at bounding box center [824, 383] width 237 height 30
drag, startPoint x: 898, startPoint y: 421, endPoint x: 694, endPoint y: 322, distance: 227.2
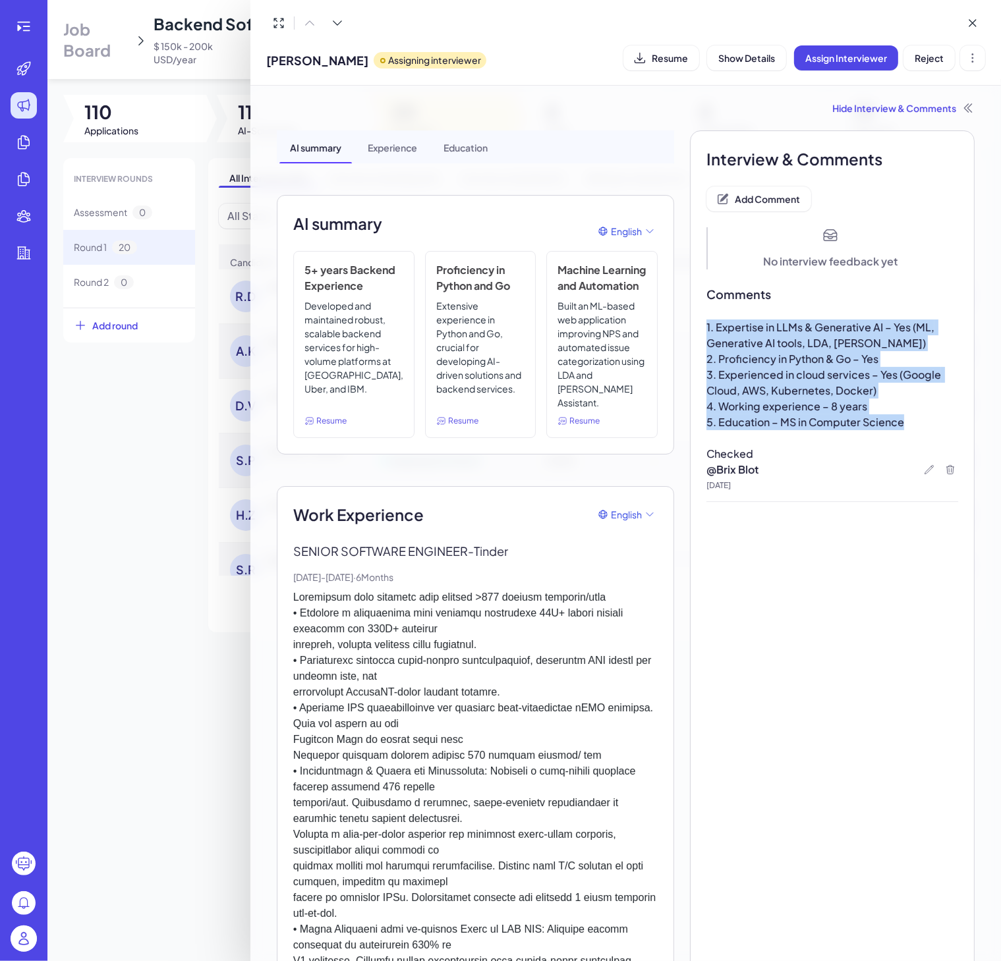
click at [776, 378] on span "3. Experienced in cloud services – Yes (Google Cloud, AWS, Kubernetes, Docker)" at bounding box center [824, 383] width 237 height 30
drag, startPoint x: 903, startPoint y: 428, endPoint x: 691, endPoint y: 327, distance: 235.8
click at [816, 385] on span "3. Experienced in cloud services – Yes (Google Cloud, AWS, Kubernetes, Docker)" at bounding box center [824, 383] width 237 height 30
drag, startPoint x: 899, startPoint y: 421, endPoint x: 715, endPoint y: 327, distance: 207.2
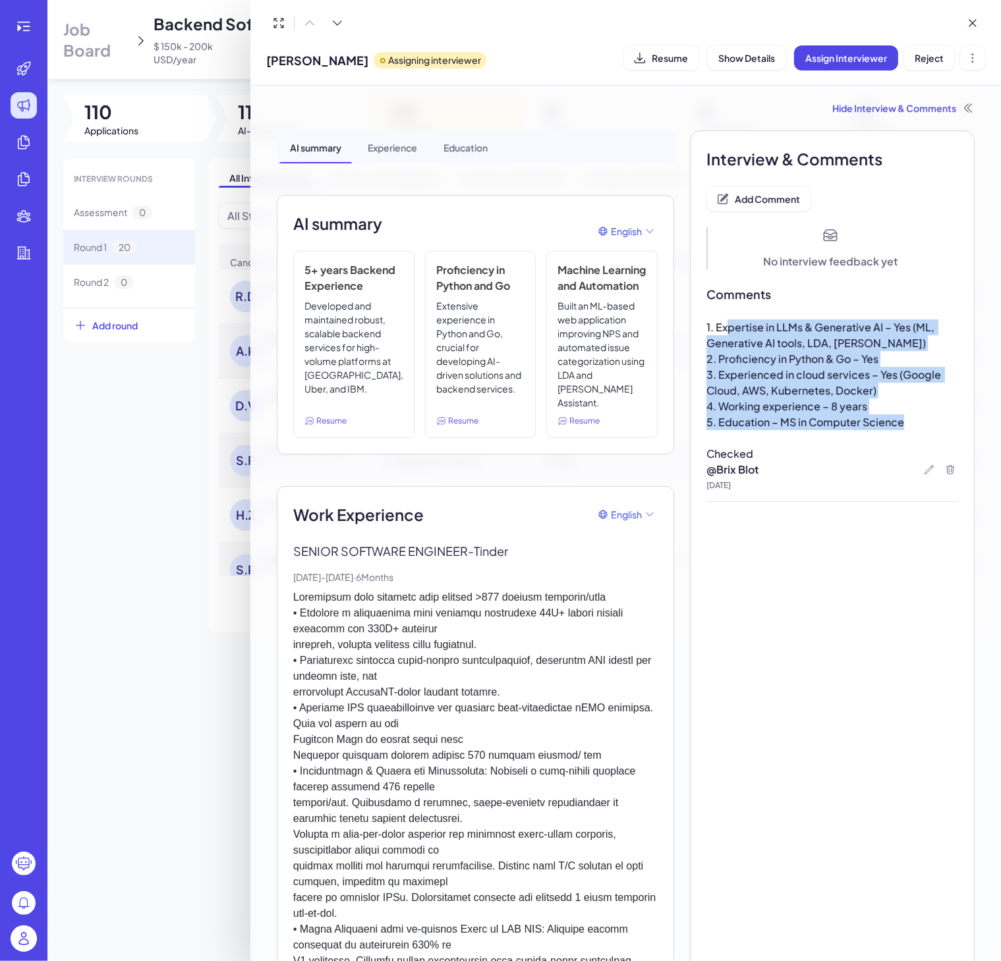
click at [715, 327] on div "1. Expertise in LLMs & Generative AI – Yes (ML, Generative AI tools, LDA, Watso…" at bounding box center [832, 391] width 252 height 142
click at [768, 353] on span "2. Proficiency in Python & Go – Yes" at bounding box center [792, 359] width 172 height 14
drag, startPoint x: 892, startPoint y: 422, endPoint x: 690, endPoint y: 328, distance: 223.2
click at [793, 399] on span "4. Working experience – 8 years" at bounding box center [786, 406] width 161 height 14
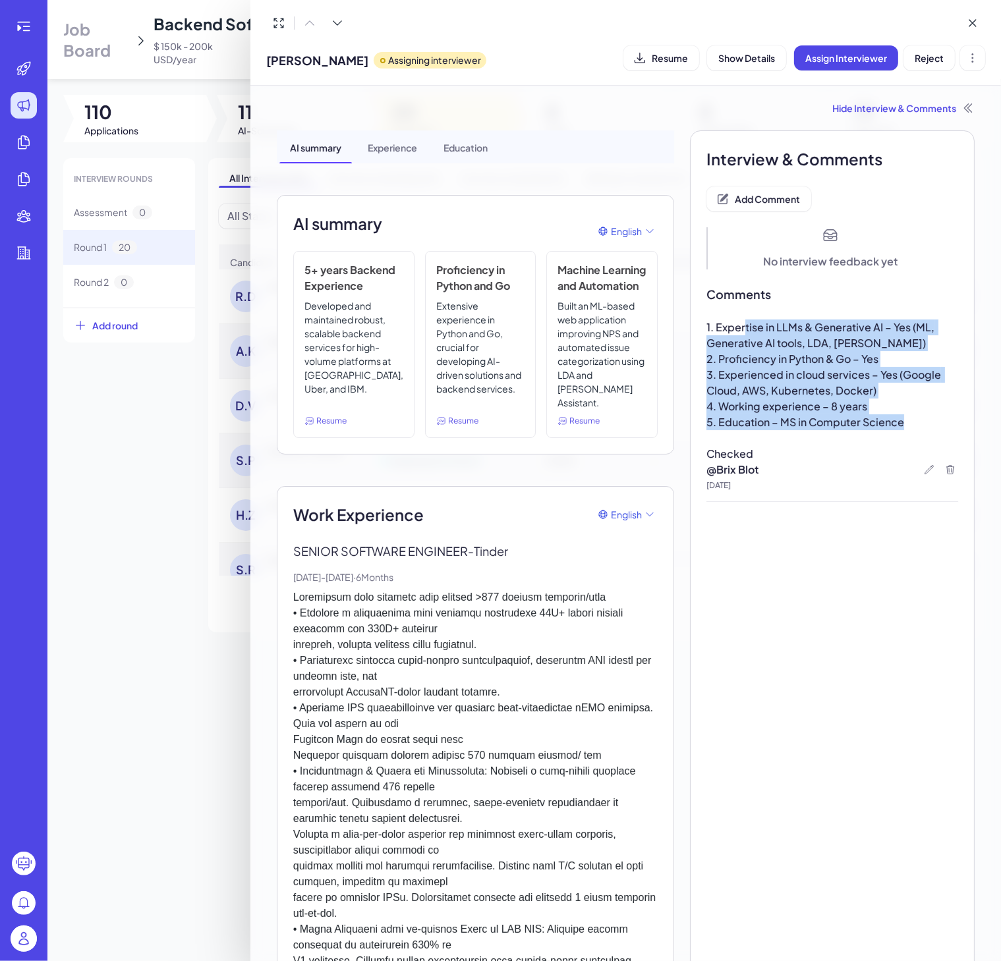
drag, startPoint x: 911, startPoint y: 424, endPoint x: 733, endPoint y: 327, distance: 202.9
click at [733, 327] on div "1. Expertise in LLMs & Generative AI – Yes (ML, Generative AI tools, LDA, Watso…" at bounding box center [832, 391] width 252 height 142
click at [788, 353] on span "2. Proficiency in Python & Go – Yes" at bounding box center [792, 359] width 172 height 14
drag, startPoint x: 901, startPoint y: 429, endPoint x: 698, endPoint y: 327, distance: 226.3
click at [706, 327] on div "1. Expertise in LLMs & Generative AI – Yes (ML, Generative AI tools, LDA, Watso…" at bounding box center [832, 391] width 252 height 142
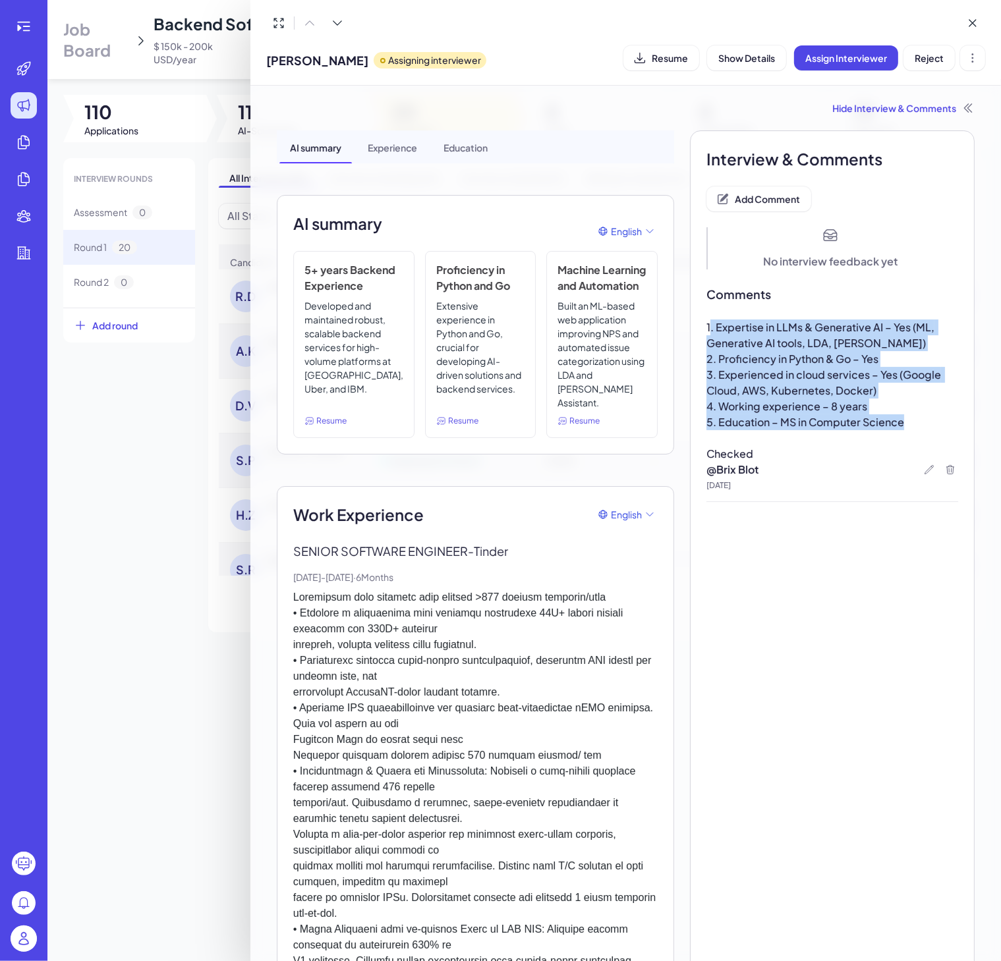
click at [749, 358] on span "2. Proficiency in Python & Go – Yes" at bounding box center [792, 359] width 172 height 14
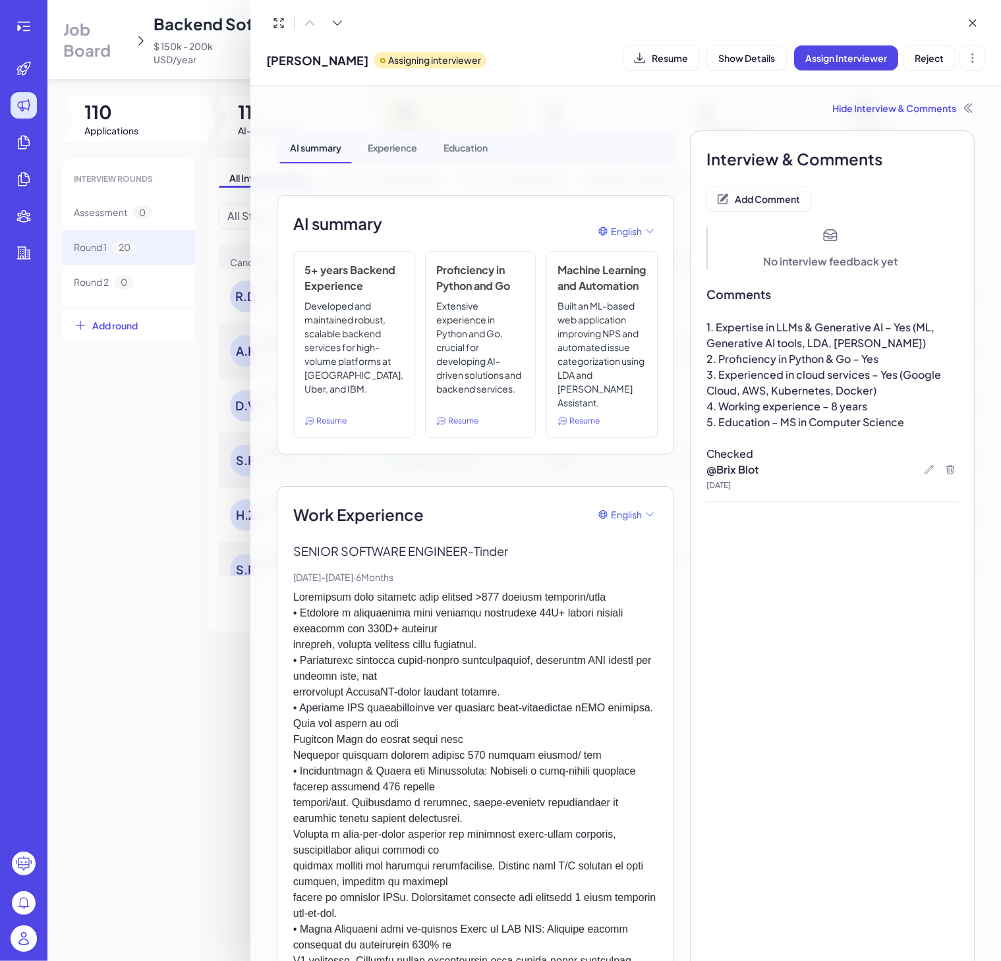
drag, startPoint x: 863, startPoint y: 381, endPoint x: 872, endPoint y: 403, distance: 23.6
click at [863, 381] on span "3. Experienced in cloud services – Yes (Google Cloud, AWS, Kubernetes, Docker)" at bounding box center [824, 383] width 237 height 30
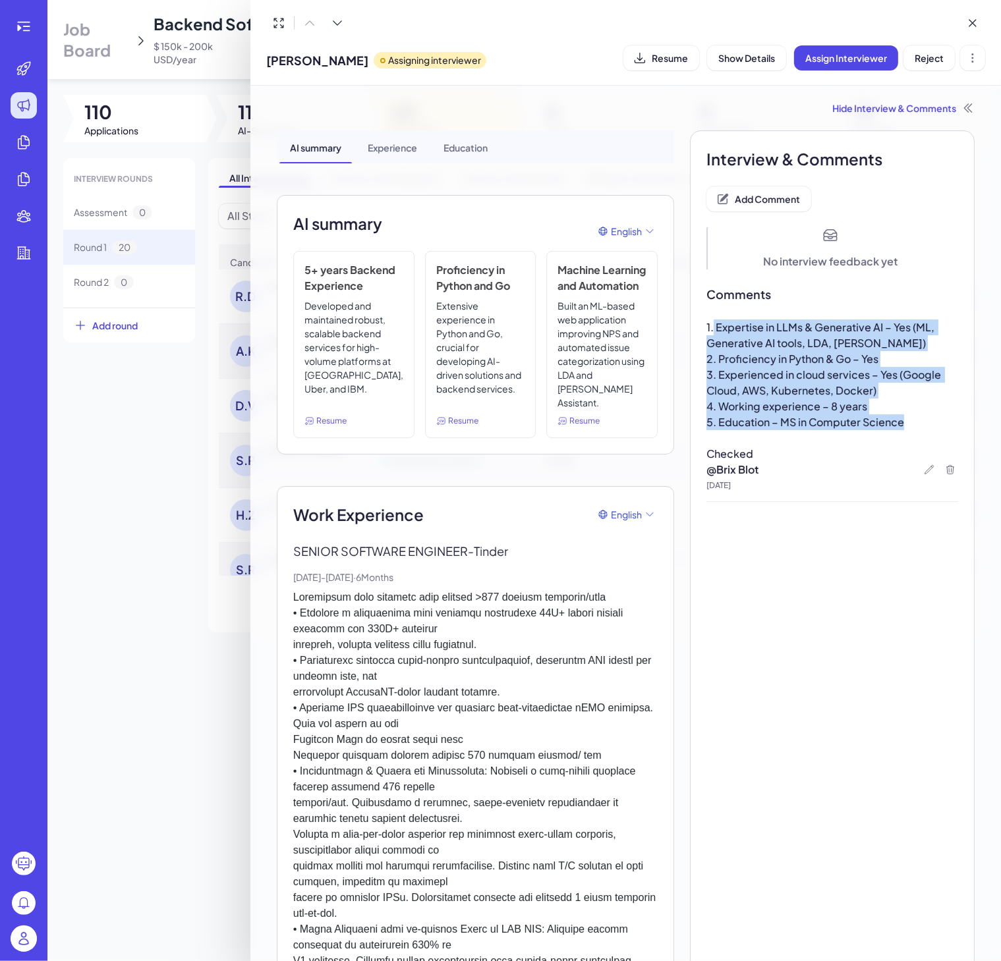
drag, startPoint x: 897, startPoint y: 418, endPoint x: 703, endPoint y: 324, distance: 215.4
click at [706, 324] on div "1. Expertise in LLMs & Generative AI – Yes (ML, Generative AI tools, LDA, Watso…" at bounding box center [832, 391] width 252 height 142
click at [784, 362] on span "2. Proficiency in Python & Go – Yes" at bounding box center [792, 359] width 172 height 14
drag, startPoint x: 901, startPoint y: 426, endPoint x: 774, endPoint y: 362, distance: 141.7
click at [757, 343] on div "1. Expertise in LLMs & Generative AI – Yes (ML, Generative AI tools, LDA, Watso…" at bounding box center [832, 391] width 252 height 142
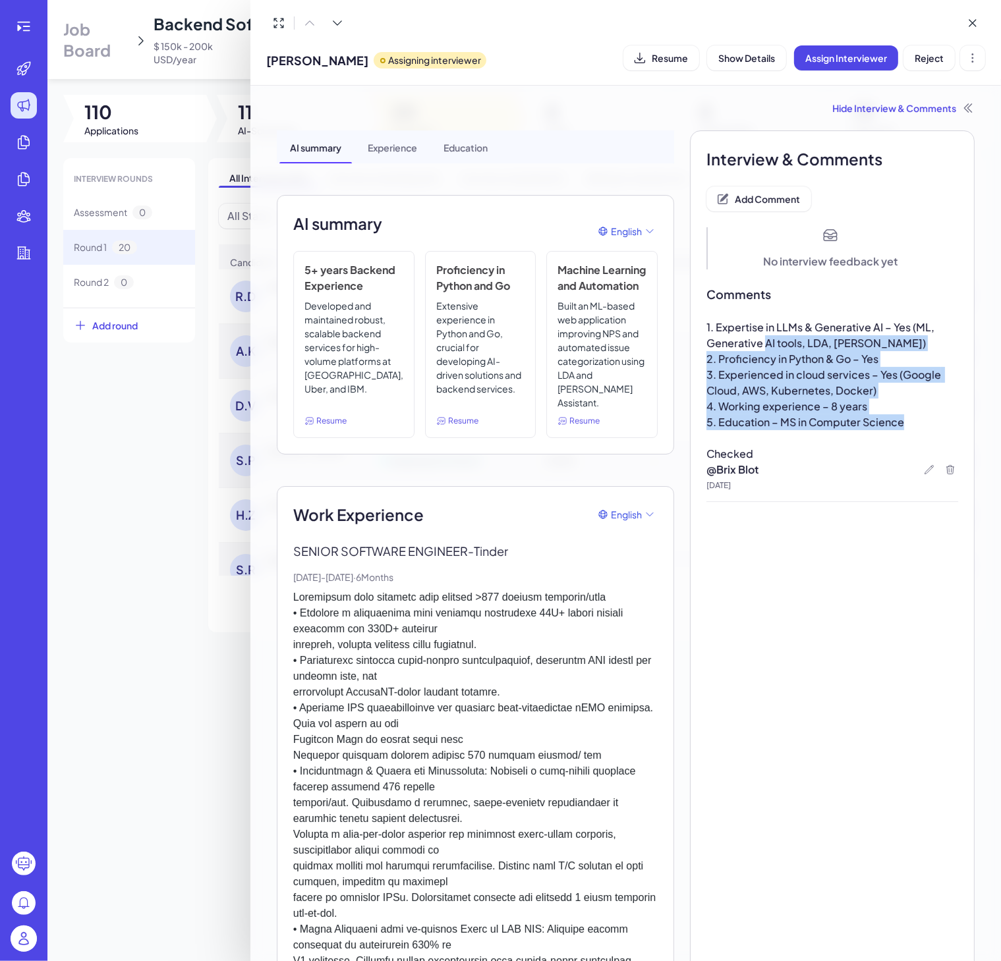
click at [780, 367] on p "3. Experienced in cloud services – Yes (Google Cloud, AWS, Kubernetes, Docker)" at bounding box center [832, 383] width 252 height 32
drag, startPoint x: 783, startPoint y: 368, endPoint x: 709, endPoint y: 327, distance: 84.9
click at [706, 320] on div "1. Expertise in LLMs & Generative AI – Yes (ML, Generative AI tools, LDA, Watso…" at bounding box center [832, 391] width 252 height 142
click at [821, 387] on span "3. Experienced in cloud services – Yes (Google Cloud, AWS, Kubernetes, Docker)" at bounding box center [824, 383] width 237 height 30
drag, startPoint x: 908, startPoint y: 416, endPoint x: 713, endPoint y: 337, distance: 210.5
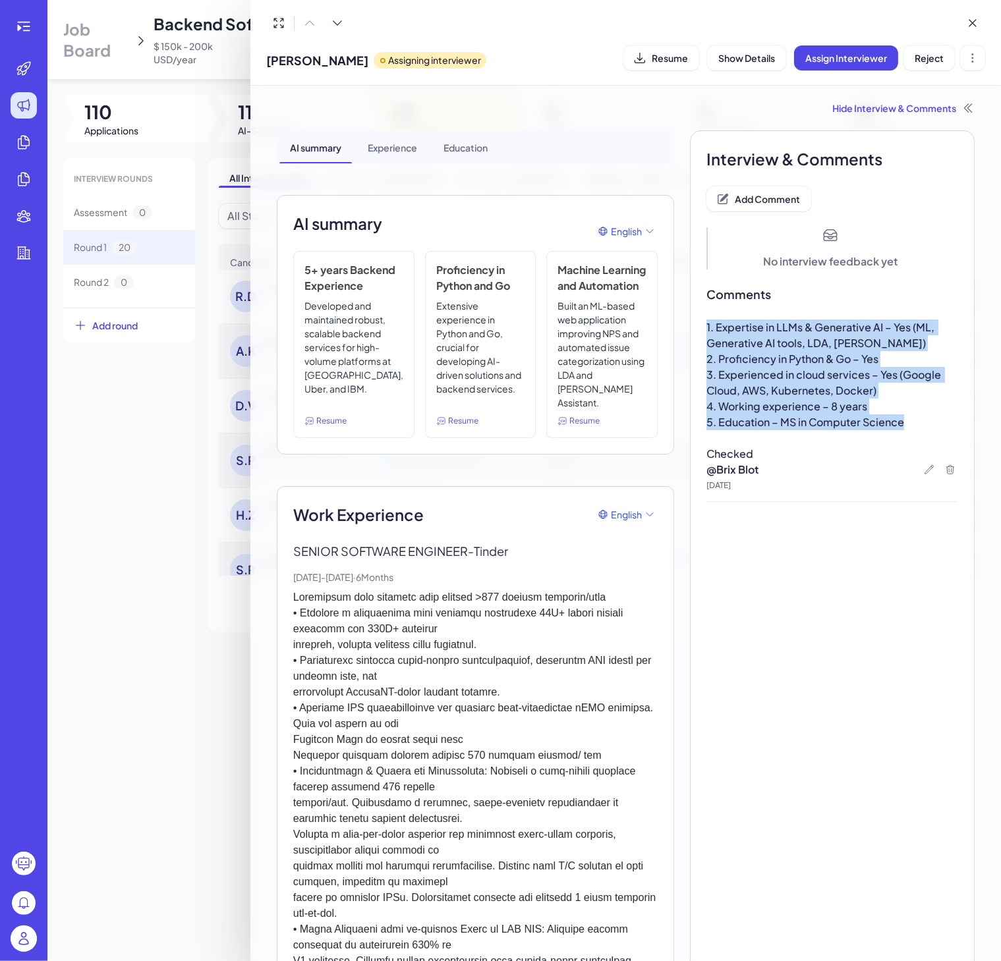
click at [754, 352] on span "2. Proficiency in Python & Go – Yes" at bounding box center [792, 359] width 172 height 14
drag, startPoint x: 899, startPoint y: 422, endPoint x: 694, endPoint y: 329, distance: 225.3
click at [789, 368] on span "3. Experienced in cloud services – Yes (Google Cloud, AWS, Kubernetes, Docker)" at bounding box center [824, 383] width 237 height 30
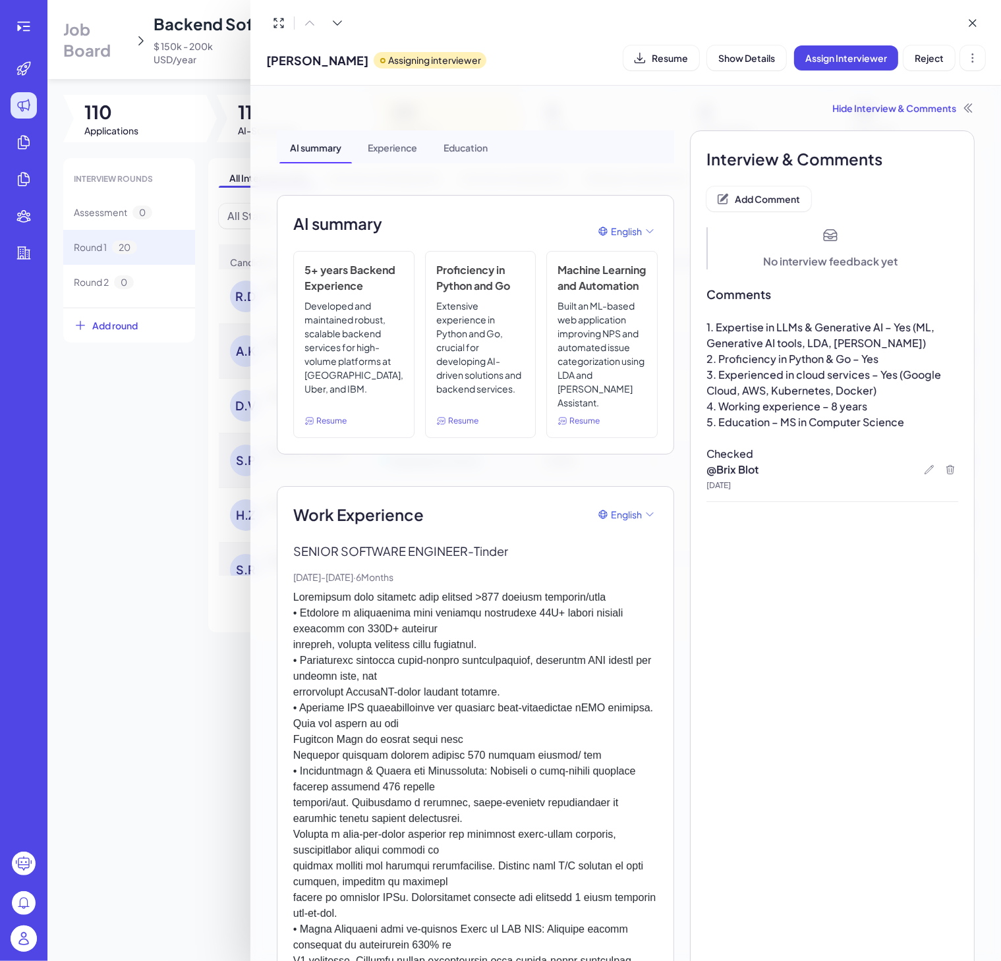
click at [368, 228] on h2 "AI summary" at bounding box center [337, 224] width 89 height 24
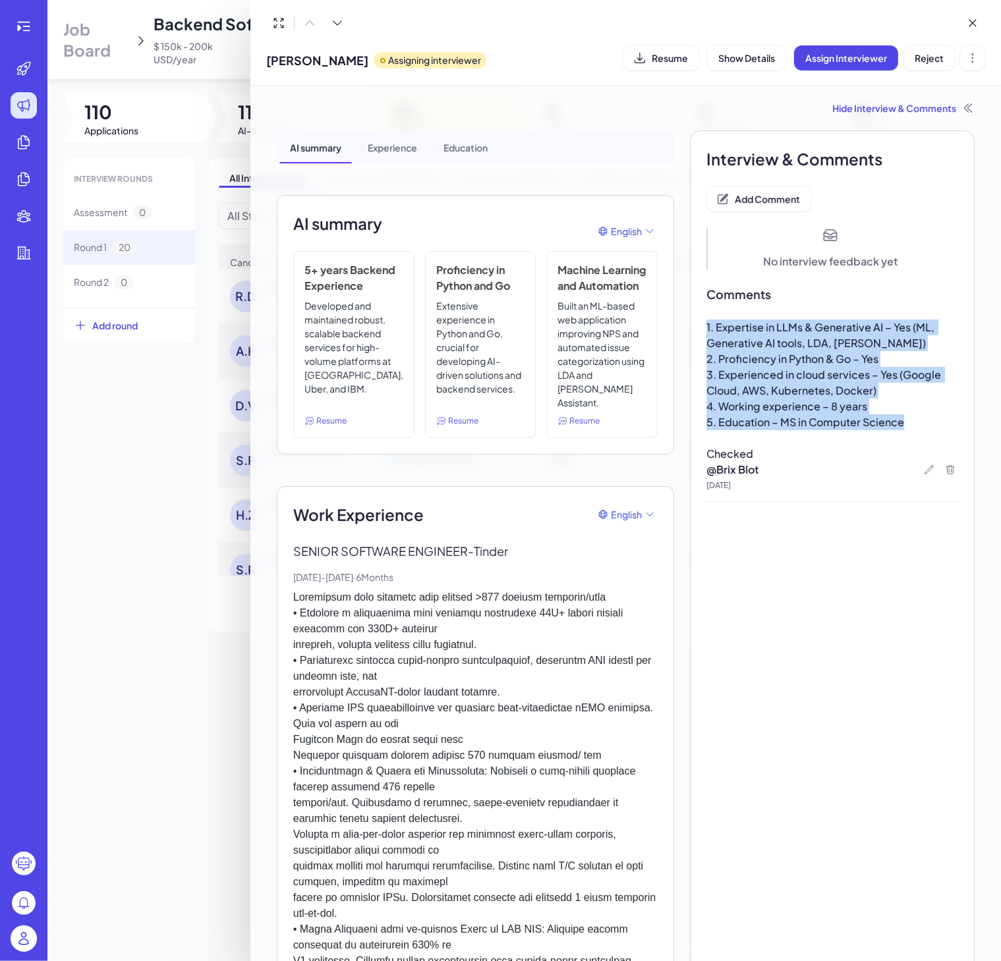
drag, startPoint x: 901, startPoint y: 419, endPoint x: 673, endPoint y: 333, distance: 243.6
click at [868, 420] on span "5. Education – MS in Computer Science" at bounding box center [805, 422] width 198 height 14
drag, startPoint x: 905, startPoint y: 427, endPoint x: 713, endPoint y: 326, distance: 217.0
click at [706, 320] on div "1. Expertise in LLMs & Generative AI – Yes (ML, Generative AI tools, LDA, Watso…" at bounding box center [832, 391] width 252 height 142
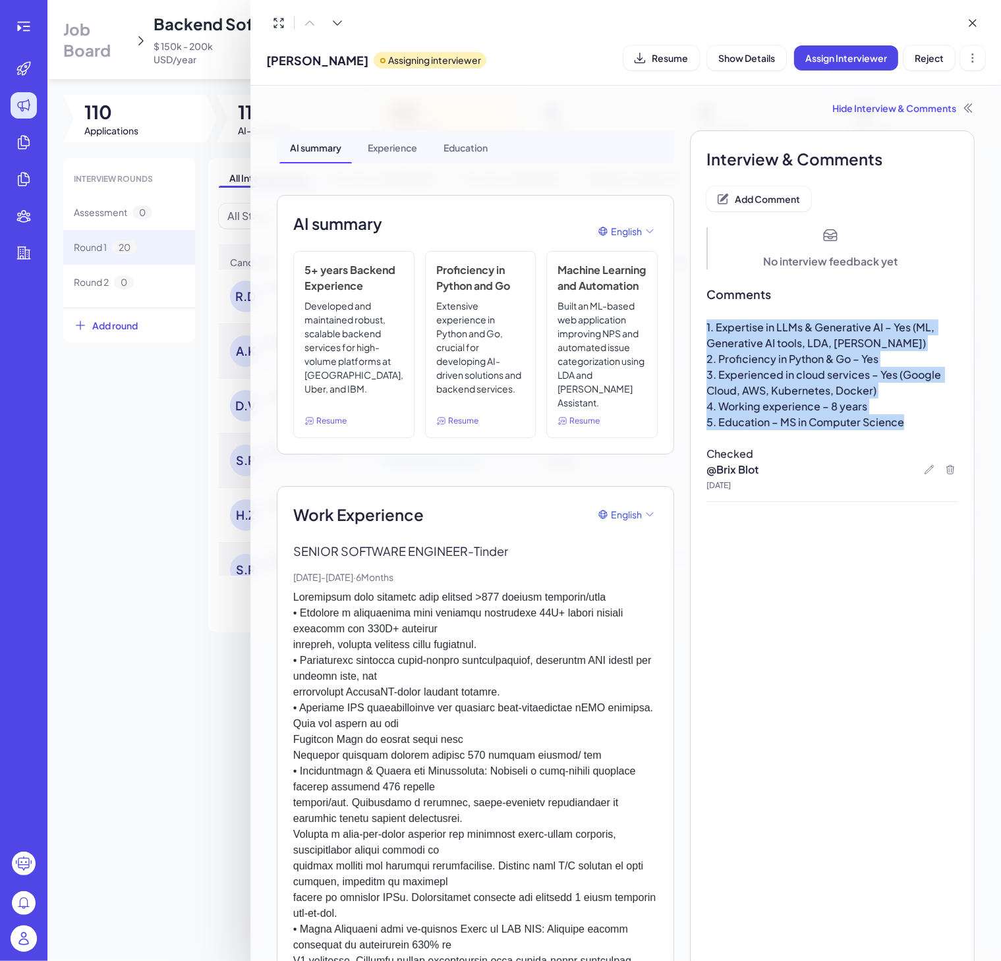
click at [764, 339] on span "1. Expertise in LLMs & Generative AI – Yes (ML, Generative AI tools, LDA, Watso…" at bounding box center [821, 335] width 230 height 30
click at [880, 411] on p "4. Working experience – 8 years" at bounding box center [832, 407] width 252 height 16
drag, startPoint x: 901, startPoint y: 426, endPoint x: 687, endPoint y: 312, distance: 242.3
click at [782, 358] on span "2. Proficiency in Python & Go – Yes" at bounding box center [792, 359] width 172 height 14
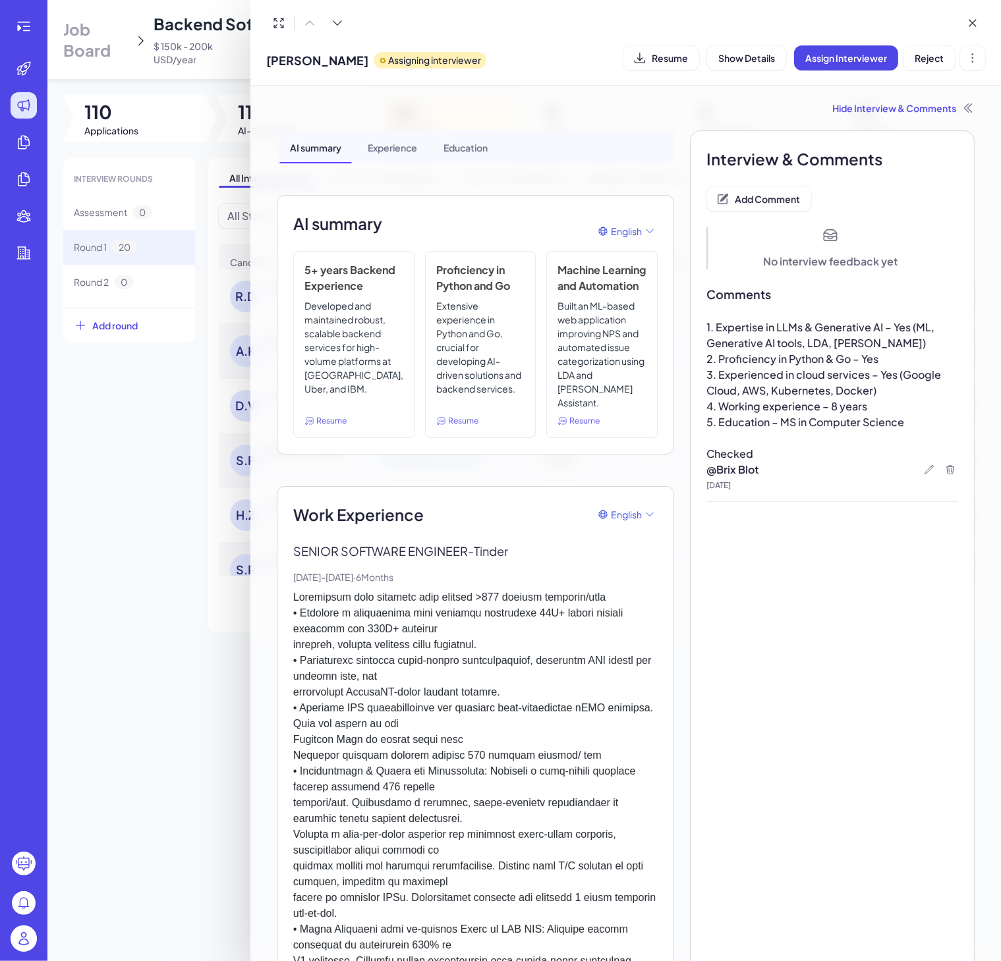
click at [801, 362] on span "2. Proficiency in Python & Go – Yes" at bounding box center [792, 359] width 172 height 14
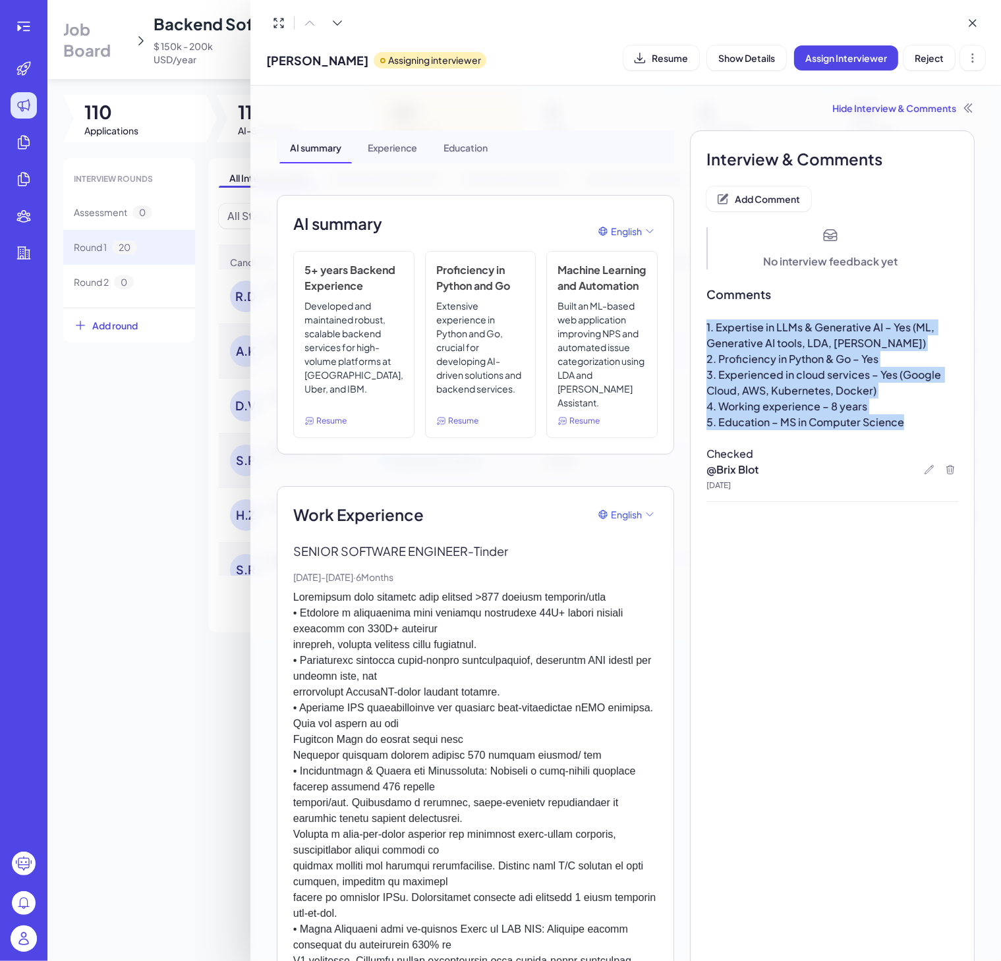
drag, startPoint x: 901, startPoint y: 418, endPoint x: 673, endPoint y: 328, distance: 245.2
click at [820, 378] on span "3. Experienced in cloud services – Yes (Google Cloud, AWS, Kubernetes, Docker)" at bounding box center [824, 383] width 237 height 30
drag, startPoint x: 905, startPoint y: 426, endPoint x: 697, endPoint y: 330, distance: 229.4
click at [706, 330] on div "1. Expertise in LLMs & Generative AI – Yes (ML, Generative AI tools, LDA, Watso…" at bounding box center [832, 391] width 252 height 142
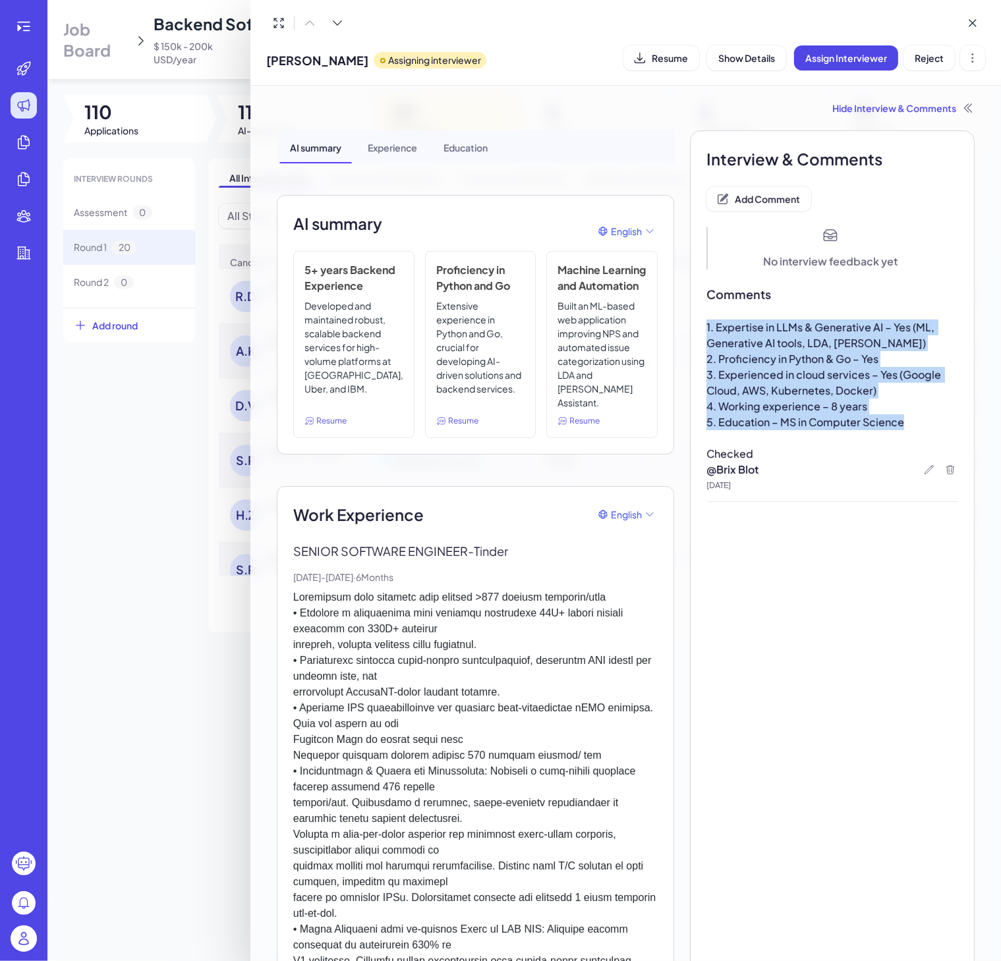
click at [784, 379] on span "3. Experienced in cloud services – Yes (Google Cloud, AWS, Kubernetes, Docker)" at bounding box center [824, 383] width 237 height 30
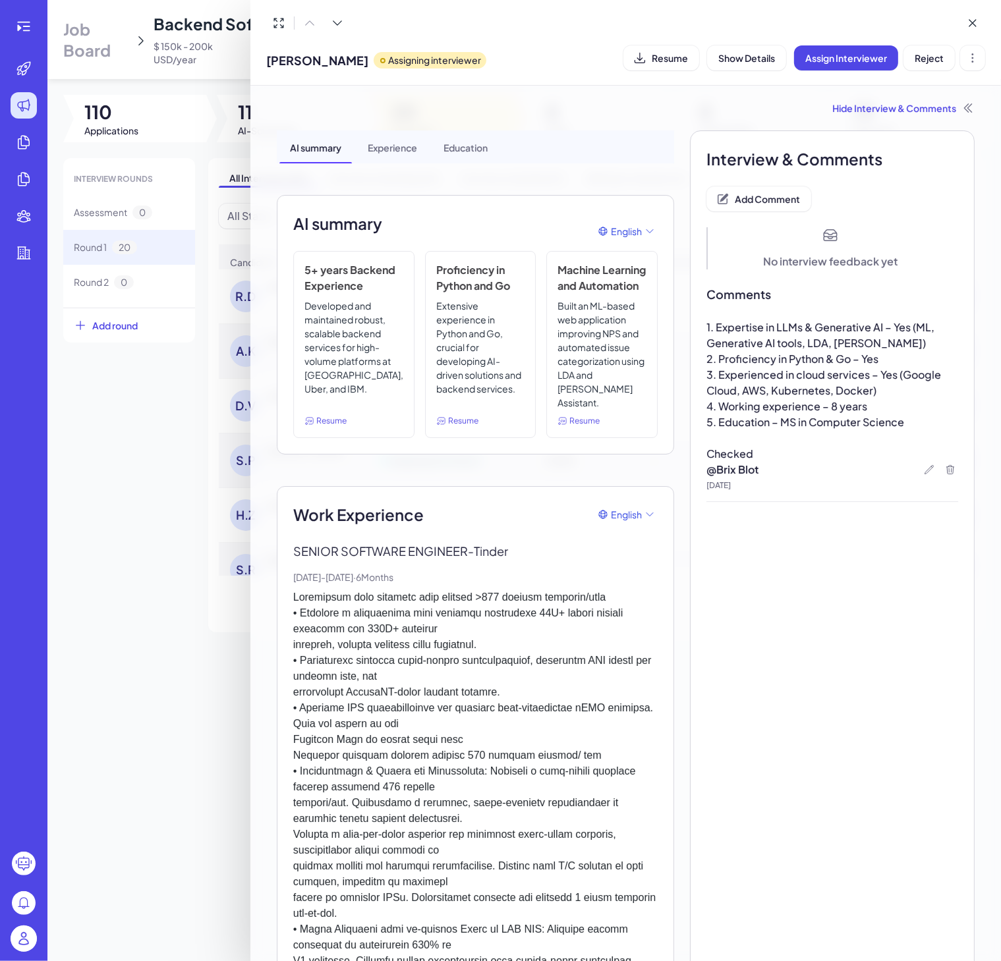
click at [916, 478] on div "@ Brix Blot Aug 12, 2025" at bounding box center [832, 476] width 252 height 29
click at [925, 470] on icon at bounding box center [929, 469] width 9 height 9
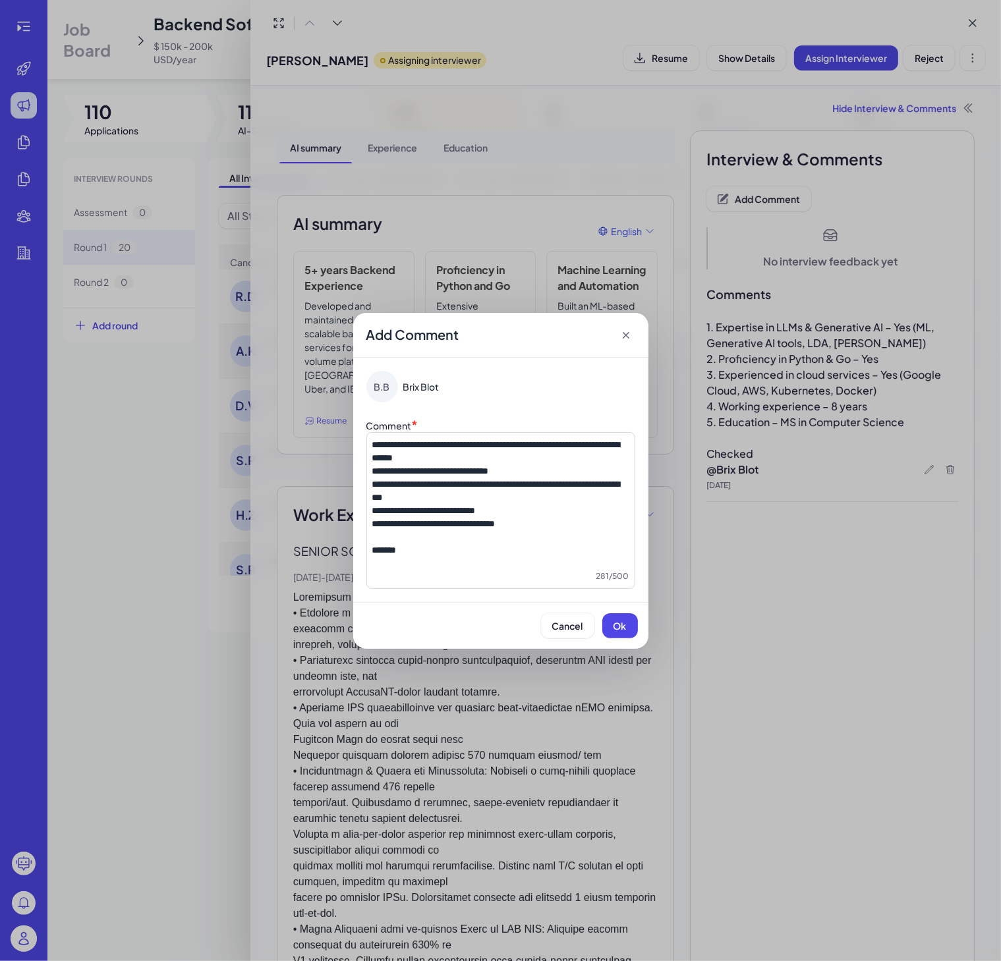
click at [623, 332] on icon at bounding box center [625, 335] width 13 height 13
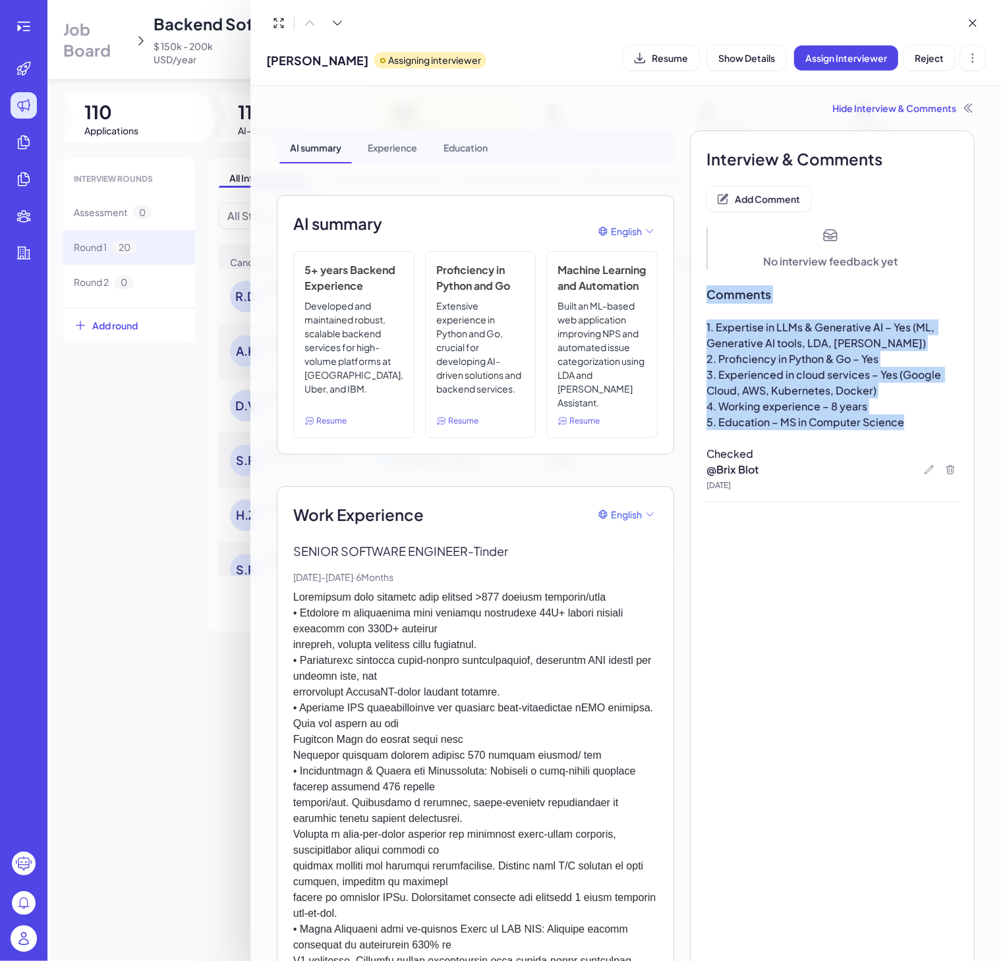
drag, startPoint x: 911, startPoint y: 421, endPoint x: 682, endPoint y: 279, distance: 269.5
click at [734, 367] on p "3. Experienced in cloud services – Yes (Google Cloud, AWS, Kubernetes, Docker)" at bounding box center [832, 383] width 252 height 32
drag, startPoint x: 901, startPoint y: 426, endPoint x: 698, endPoint y: 314, distance: 230.9
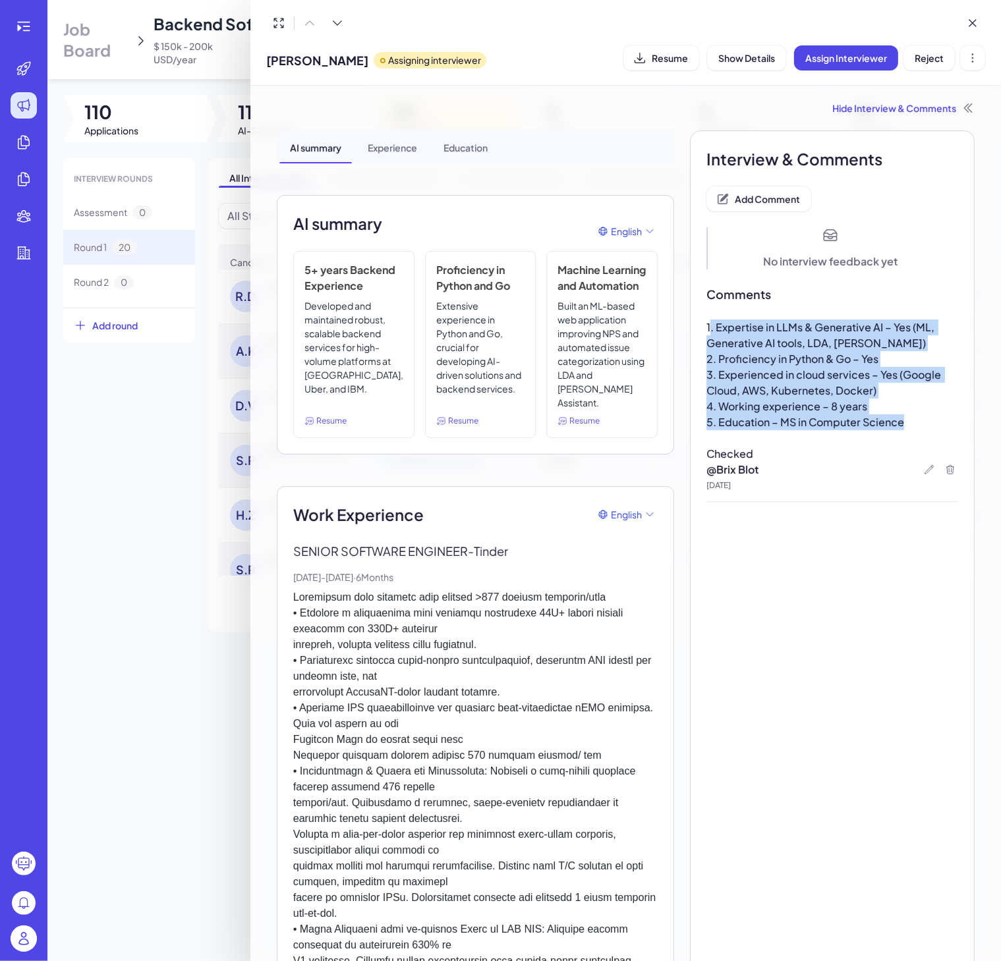
click at [760, 348] on span "1. Expertise in LLMs & Generative AI – Yes (ML, Generative AI tools, LDA, Watso…" at bounding box center [821, 335] width 230 height 30
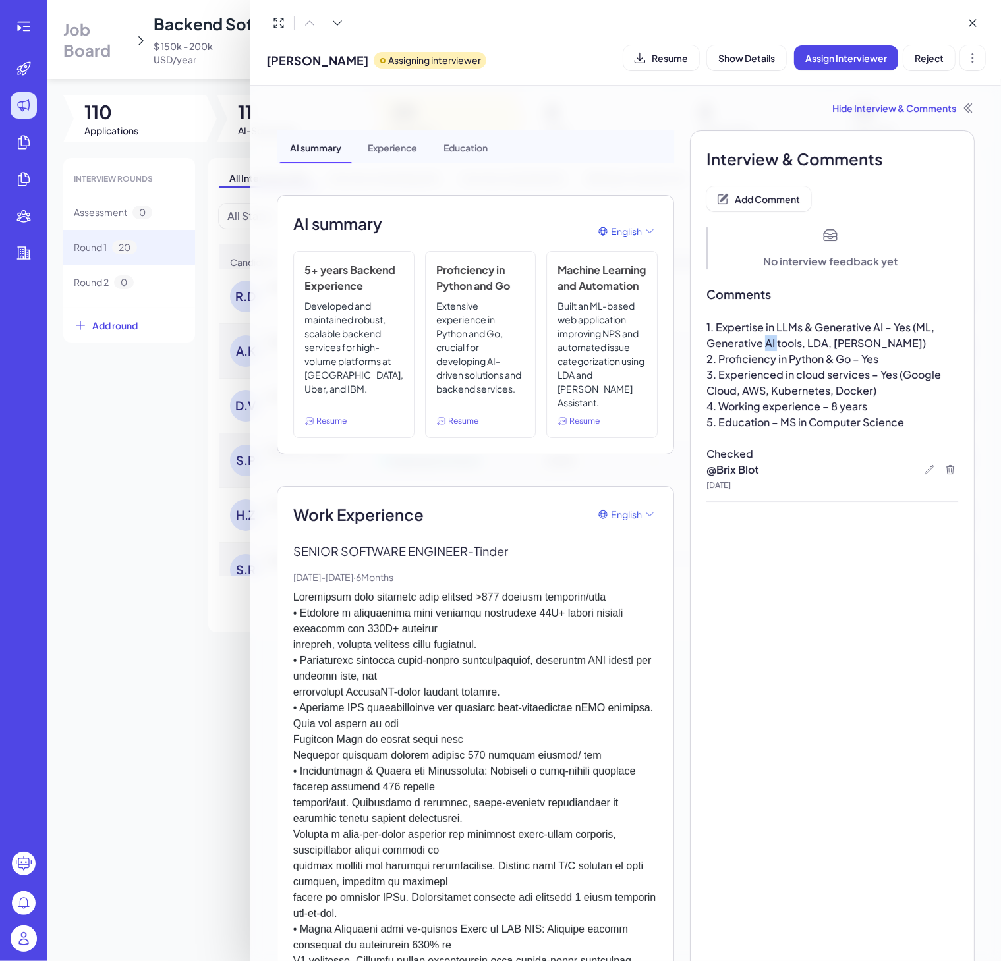
click at [760, 348] on span "1. Expertise in LLMs & Generative AI – Yes (ML, Generative AI tools, LDA, Watso…" at bounding box center [821, 335] width 230 height 30
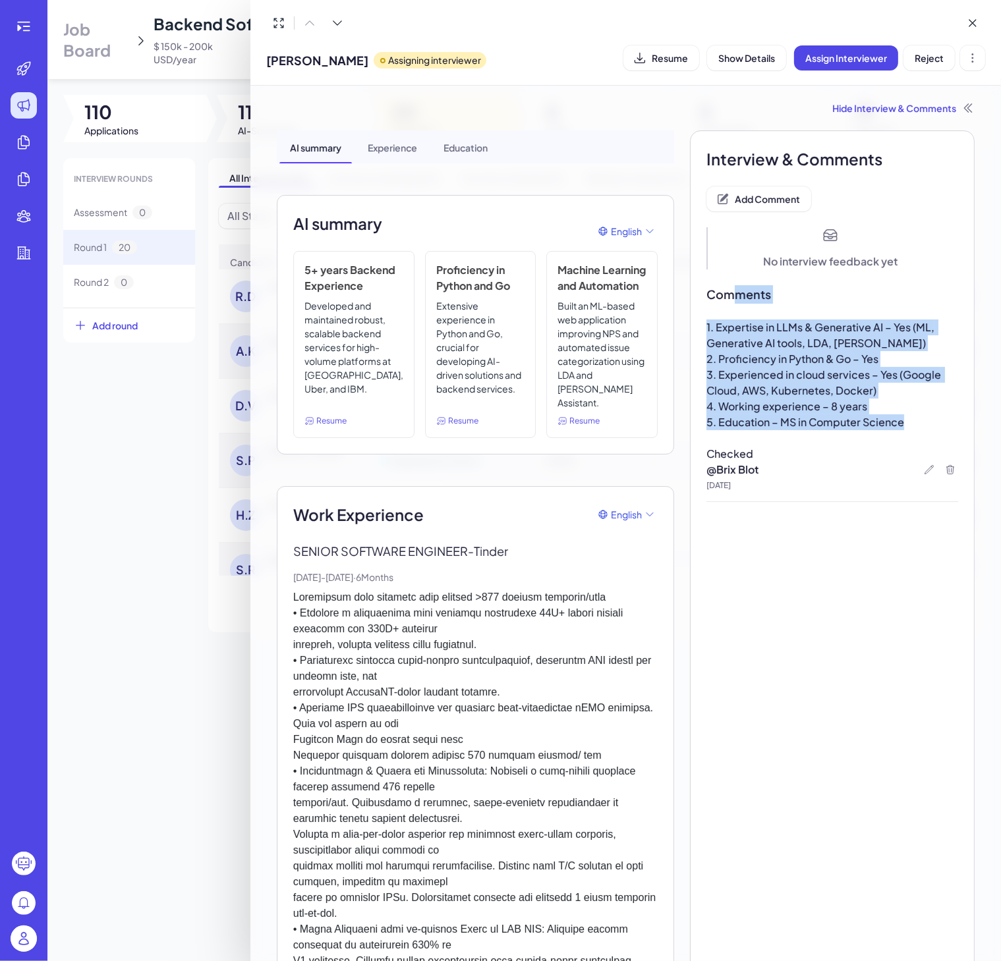
drag, startPoint x: 905, startPoint y: 423, endPoint x: 721, endPoint y: 304, distance: 219.1
click at [824, 358] on span "2. Proficiency in Python & Go – Yes" at bounding box center [792, 359] width 172 height 14
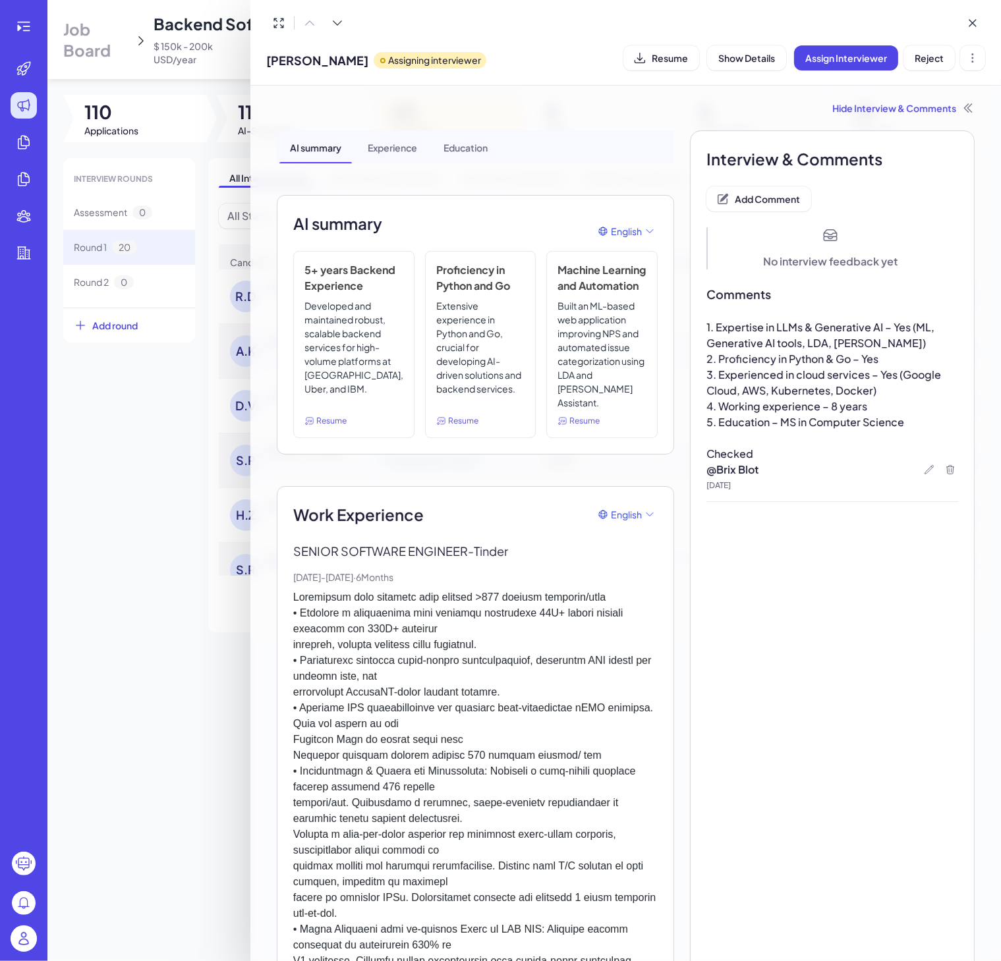
click at [903, 422] on p "5. Education – MS in Computer Science" at bounding box center [832, 422] width 252 height 16
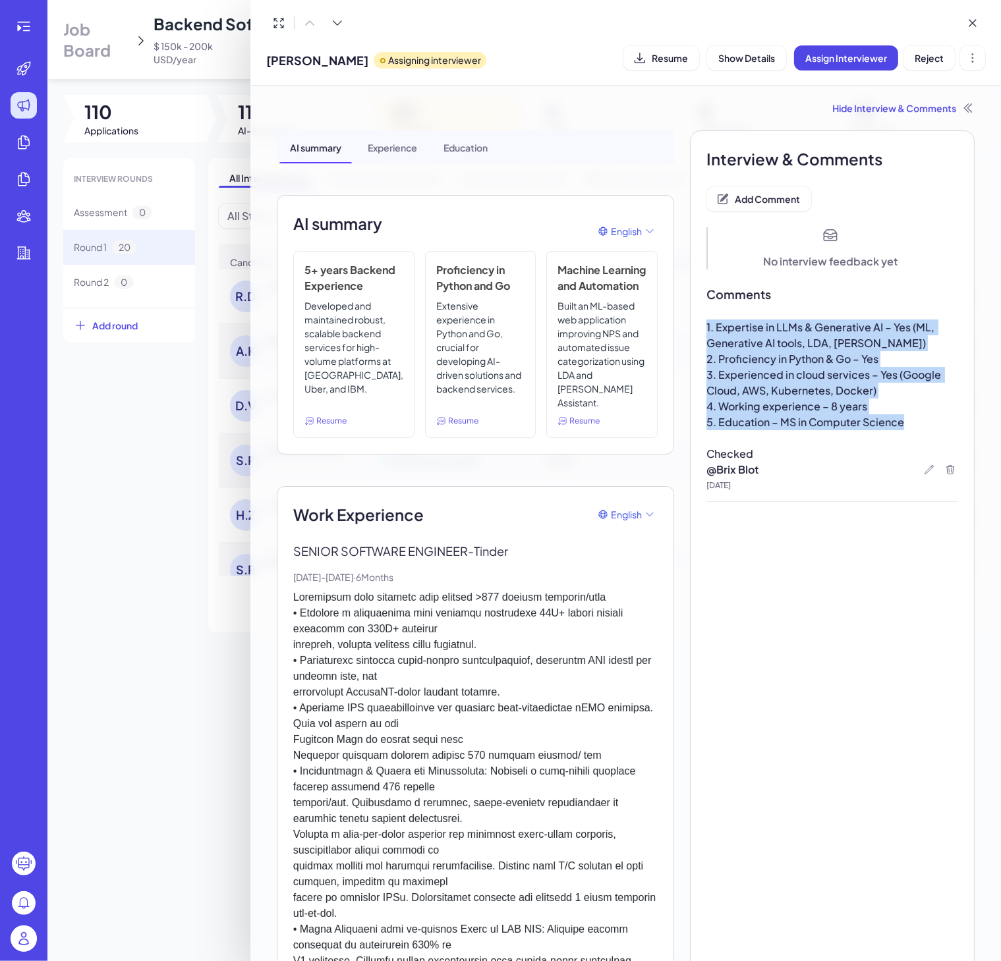
drag, startPoint x: 911, startPoint y: 422, endPoint x: 685, endPoint y: 316, distance: 250.0
click at [852, 375] on span "3. Experienced in cloud services – Yes (Google Cloud, AWS, Kubernetes, Docker)" at bounding box center [824, 383] width 237 height 30
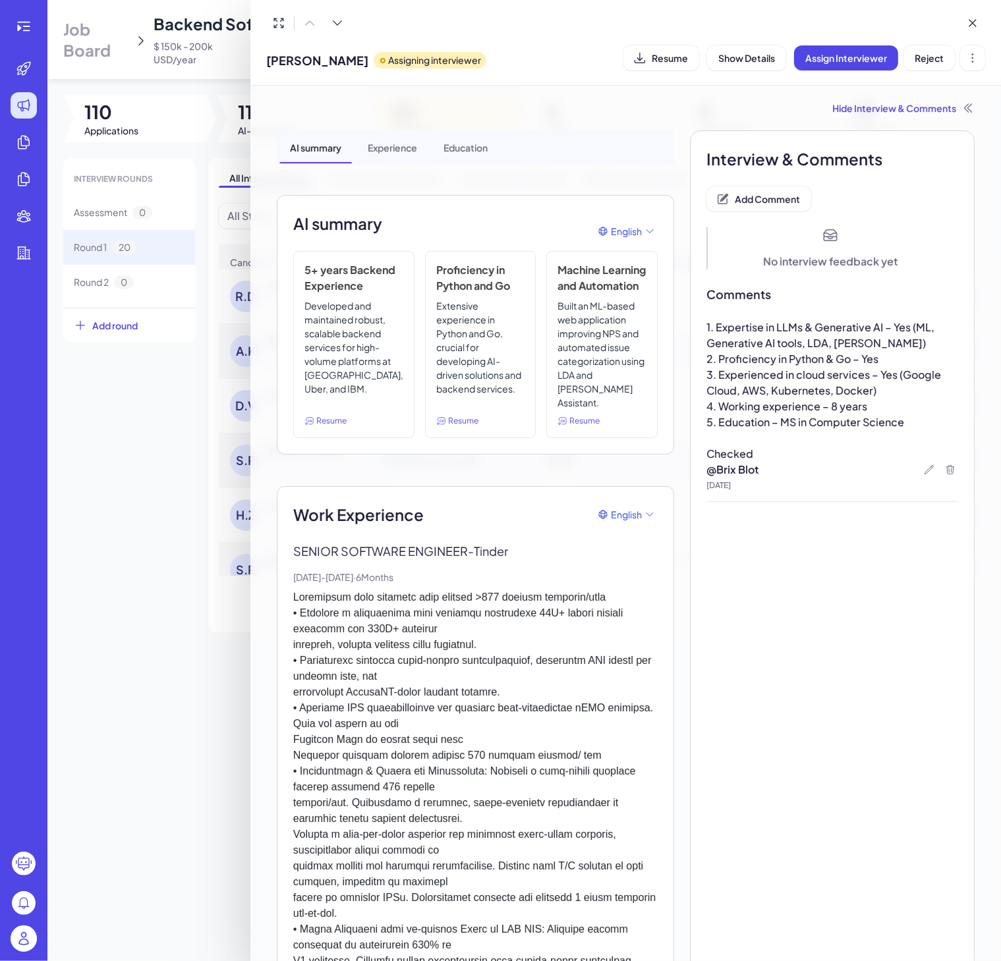
click at [177, 529] on div at bounding box center [500, 480] width 1001 height 961
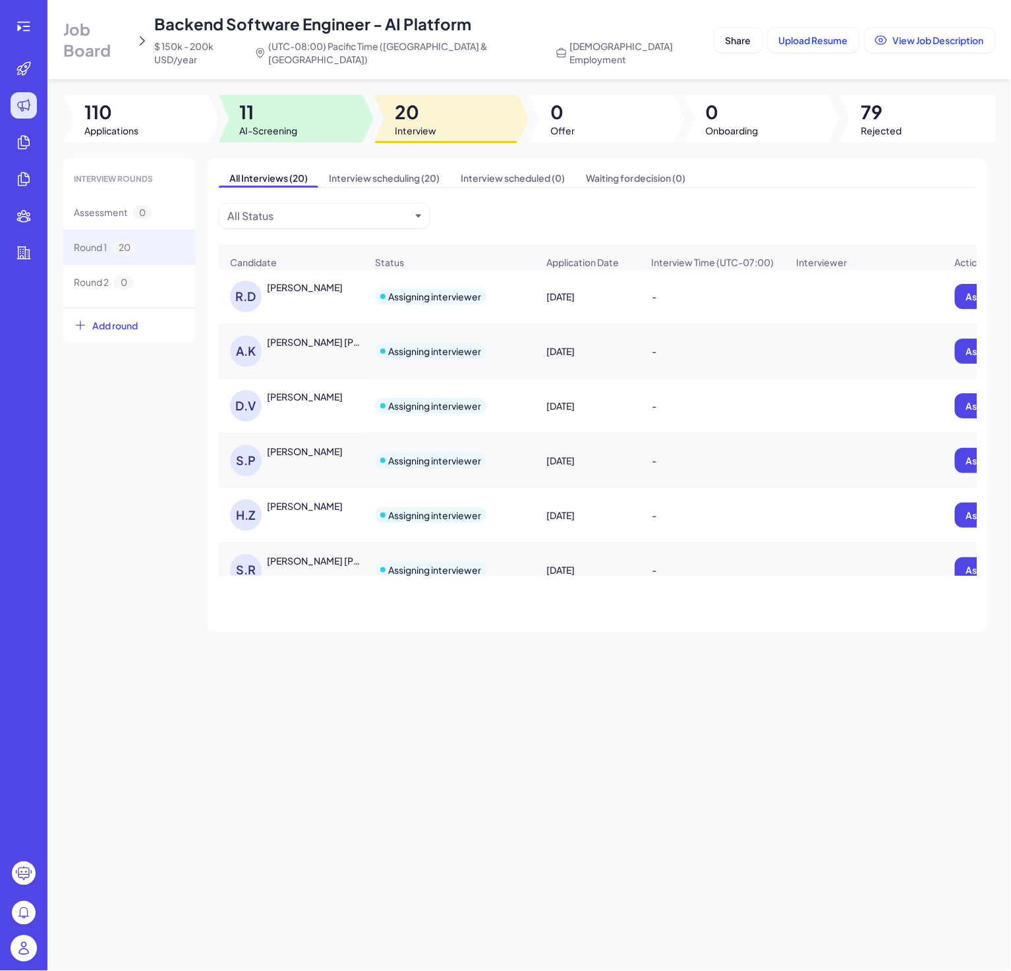
click at [268, 102] on span "11" at bounding box center [269, 112] width 58 height 24
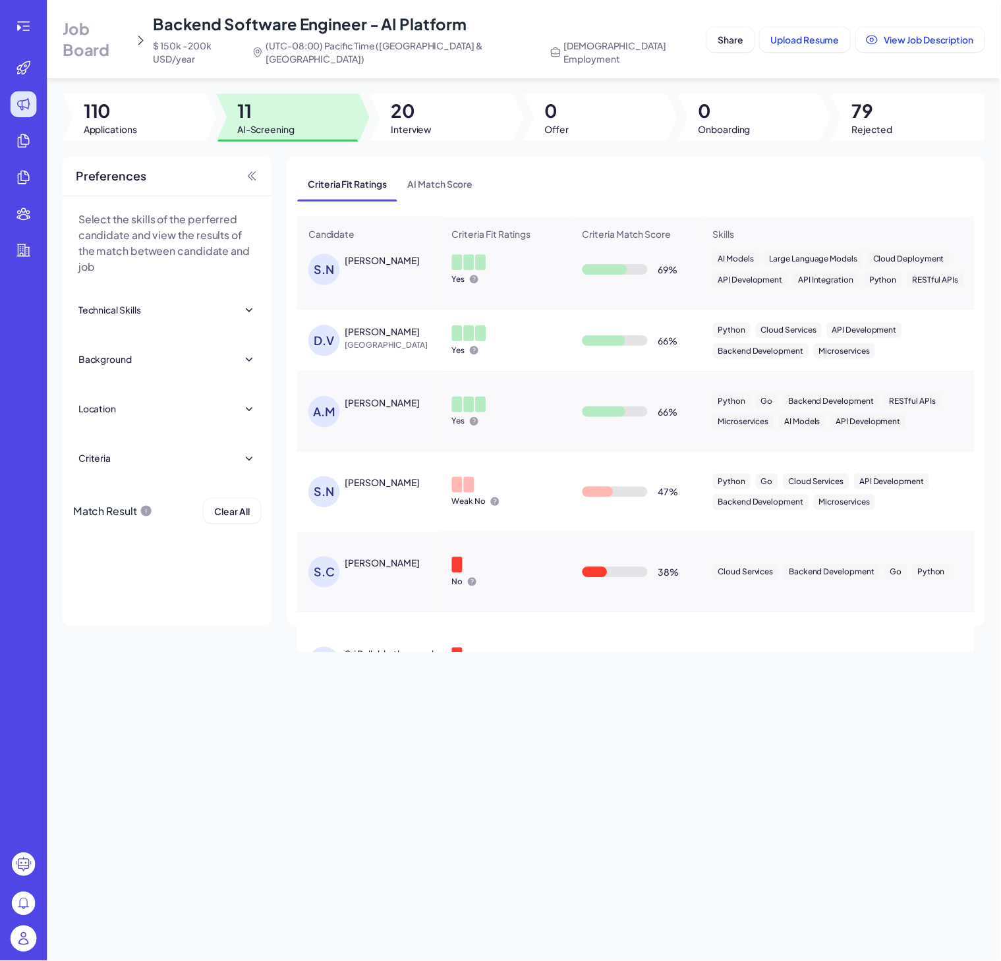
scroll to position [198, 0]
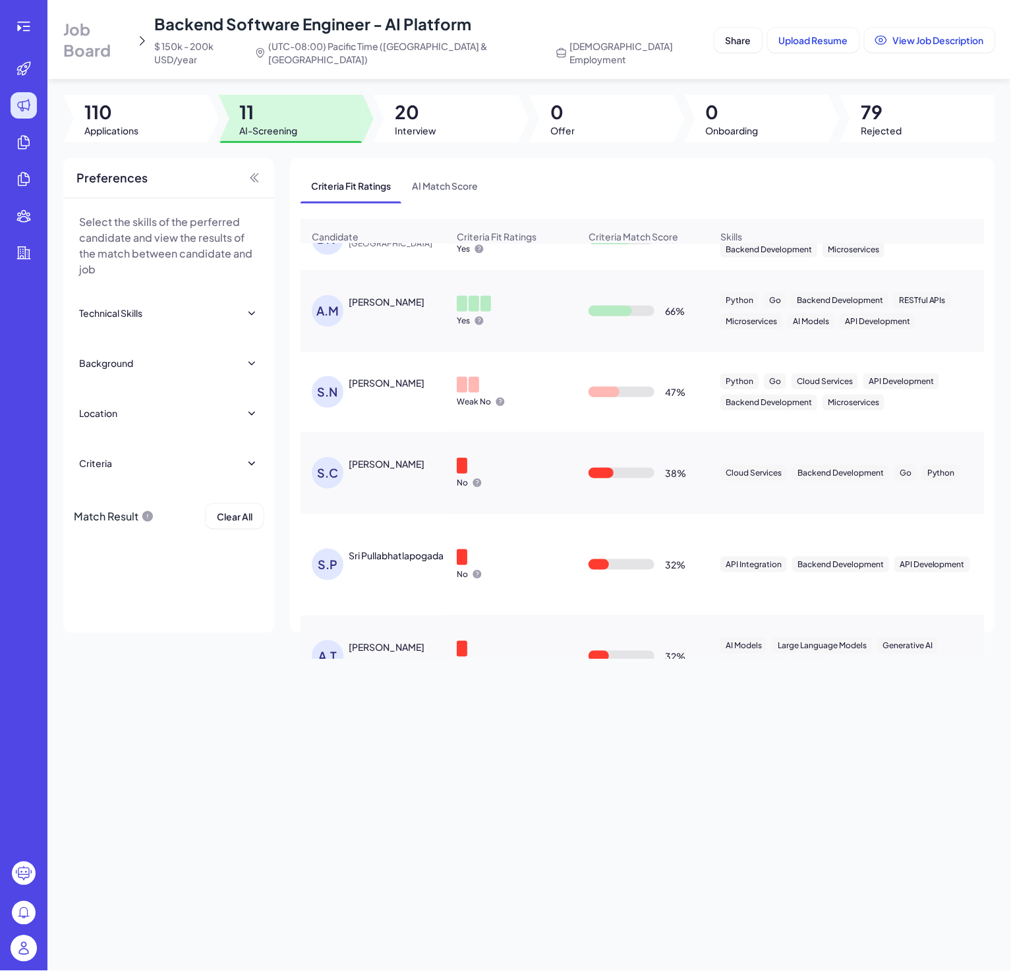
click at [463, 389] on div at bounding box center [462, 385] width 11 height 16
click at [374, 461] on div "Sungkyun Chung" at bounding box center [387, 463] width 76 height 13
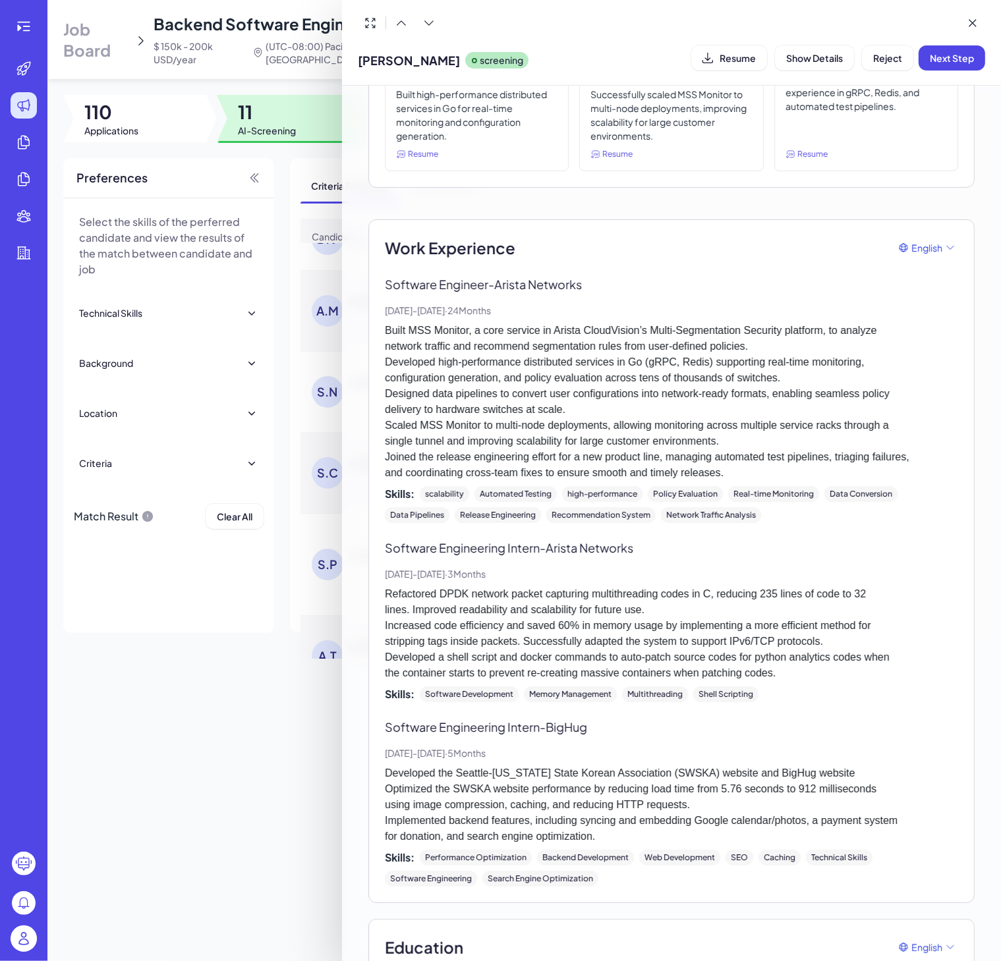
scroll to position [99, 0]
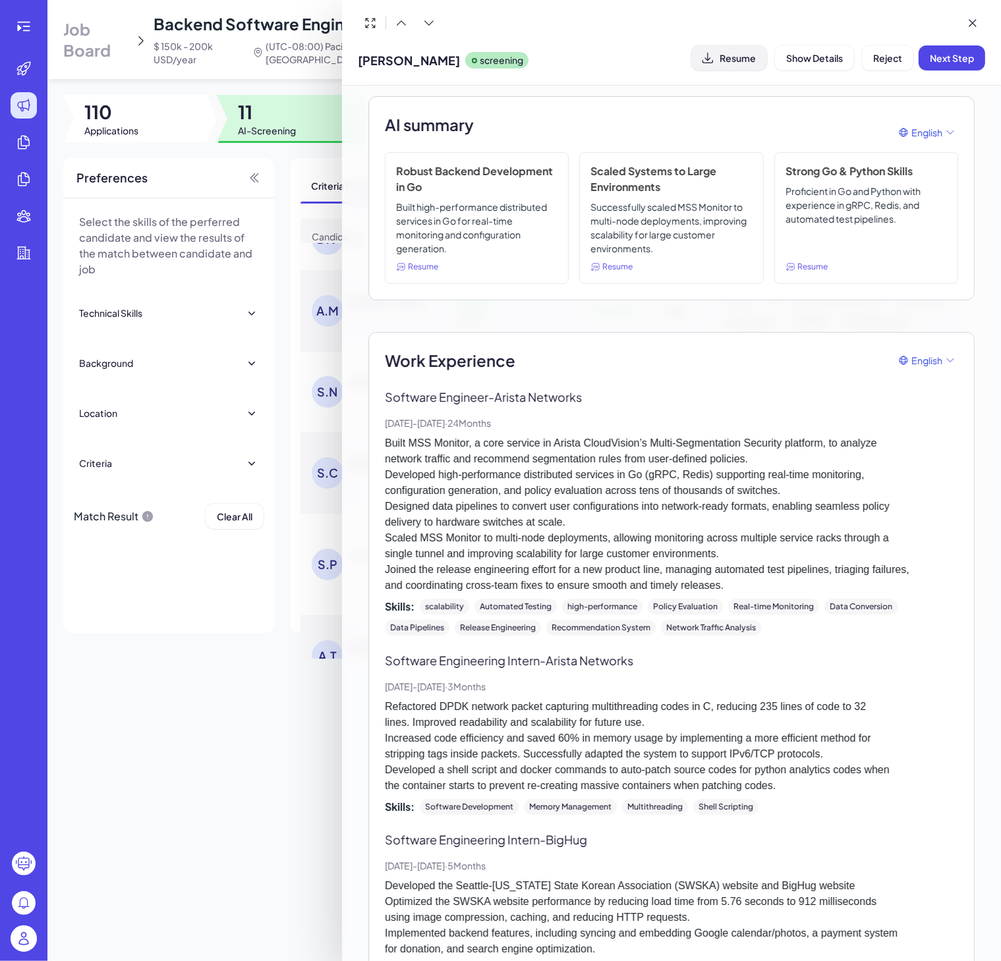
click at [732, 52] on span "Resume" at bounding box center [738, 58] width 36 height 12
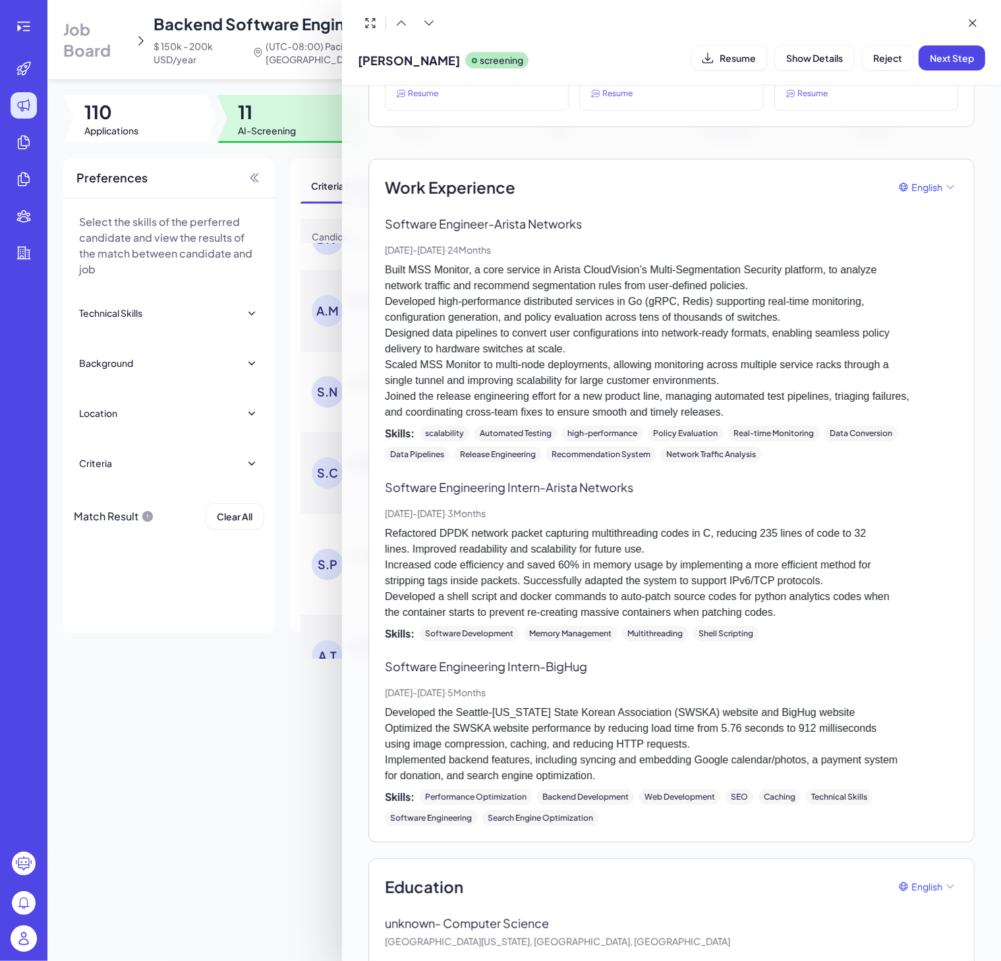
scroll to position [238, 0]
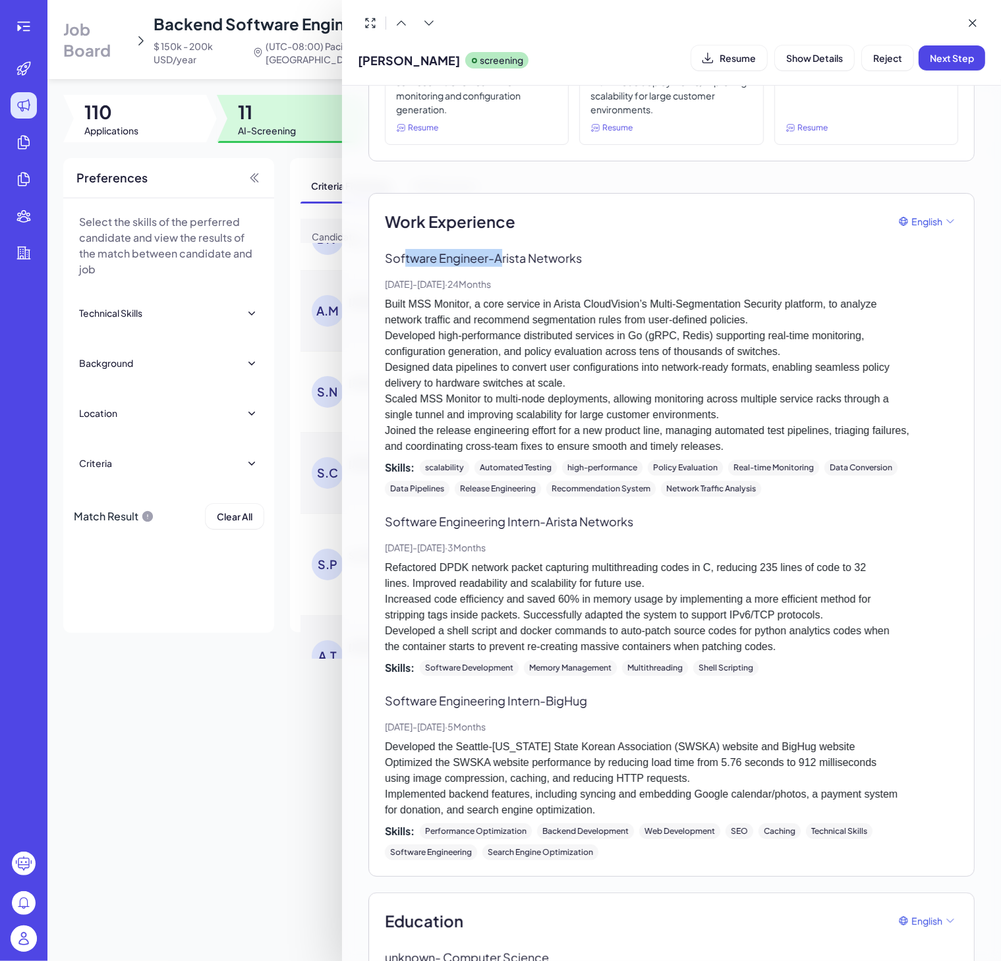
drag, startPoint x: 406, startPoint y: 258, endPoint x: 584, endPoint y: 257, distance: 177.9
click at [584, 257] on p "Software Engineer - Arista Networks" at bounding box center [671, 258] width 573 height 18
drag, startPoint x: 424, startPoint y: 506, endPoint x: 594, endPoint y: 542, distance: 174.3
click at [570, 532] on div "Work Experience English Software Engineer - Arista Networks Jul, 2023 - Jul, 20…" at bounding box center [671, 535] width 573 height 651
drag, startPoint x: 449, startPoint y: 695, endPoint x: 542, endPoint y: 702, distance: 93.9
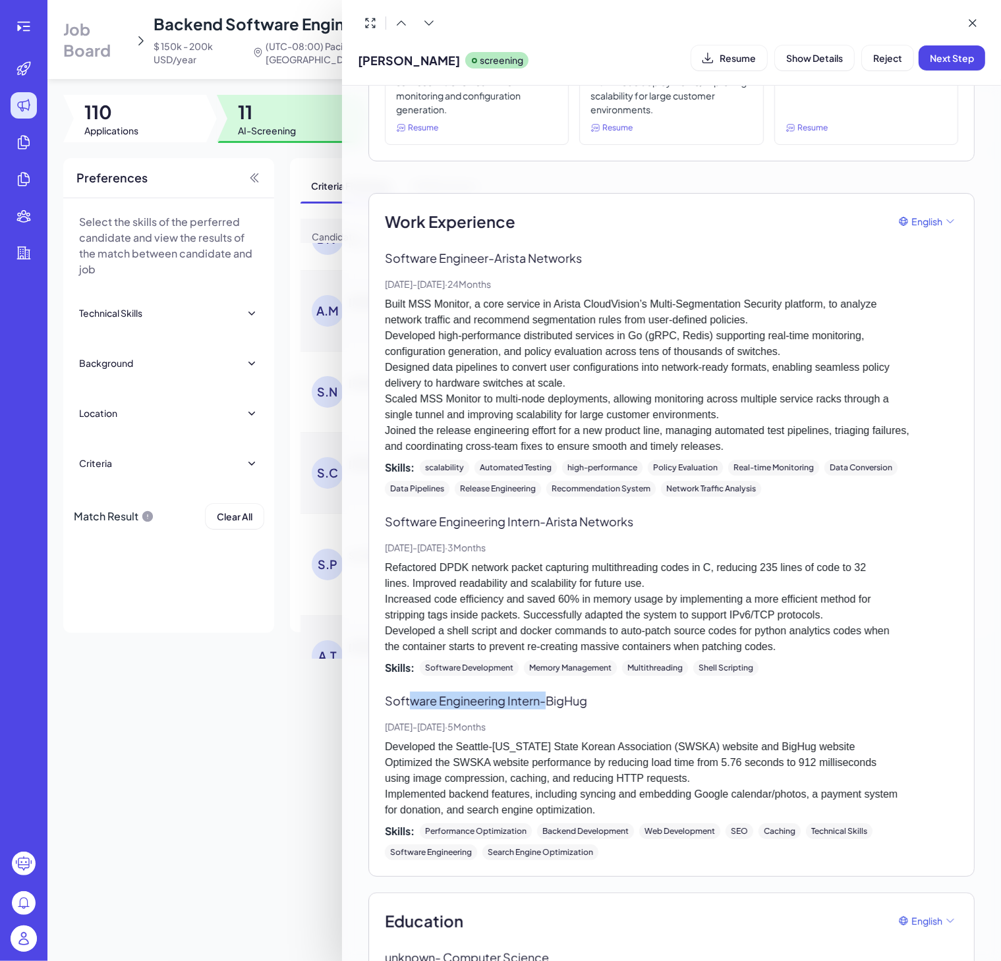
click at [542, 702] on div "Work Experience English Software Engineer - Arista Networks Jul, 2023 - Jul, 20…" at bounding box center [671, 535] width 573 height 651
click at [528, 279] on p "Jul, 2023 - Jul, 2025 · 24 Months" at bounding box center [671, 284] width 573 height 14
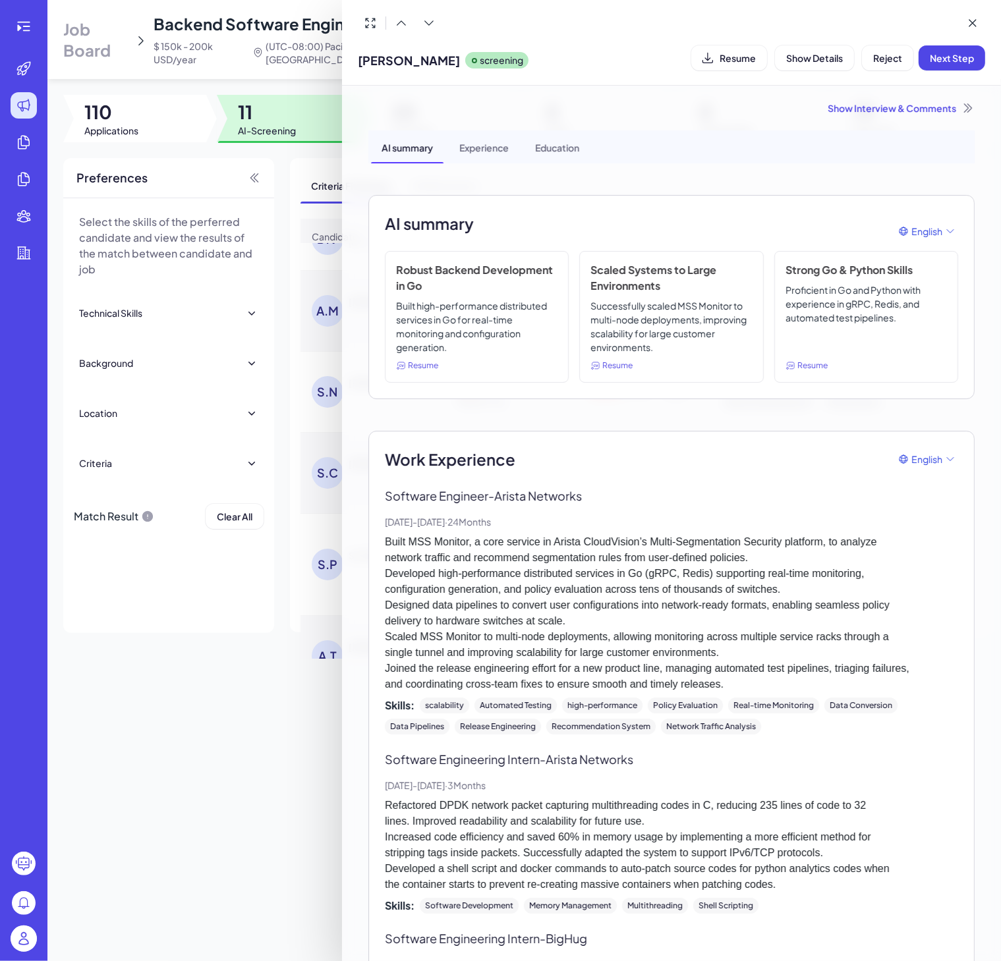
click at [859, 106] on div "Show Interview & Comments" at bounding box center [671, 107] width 606 height 13
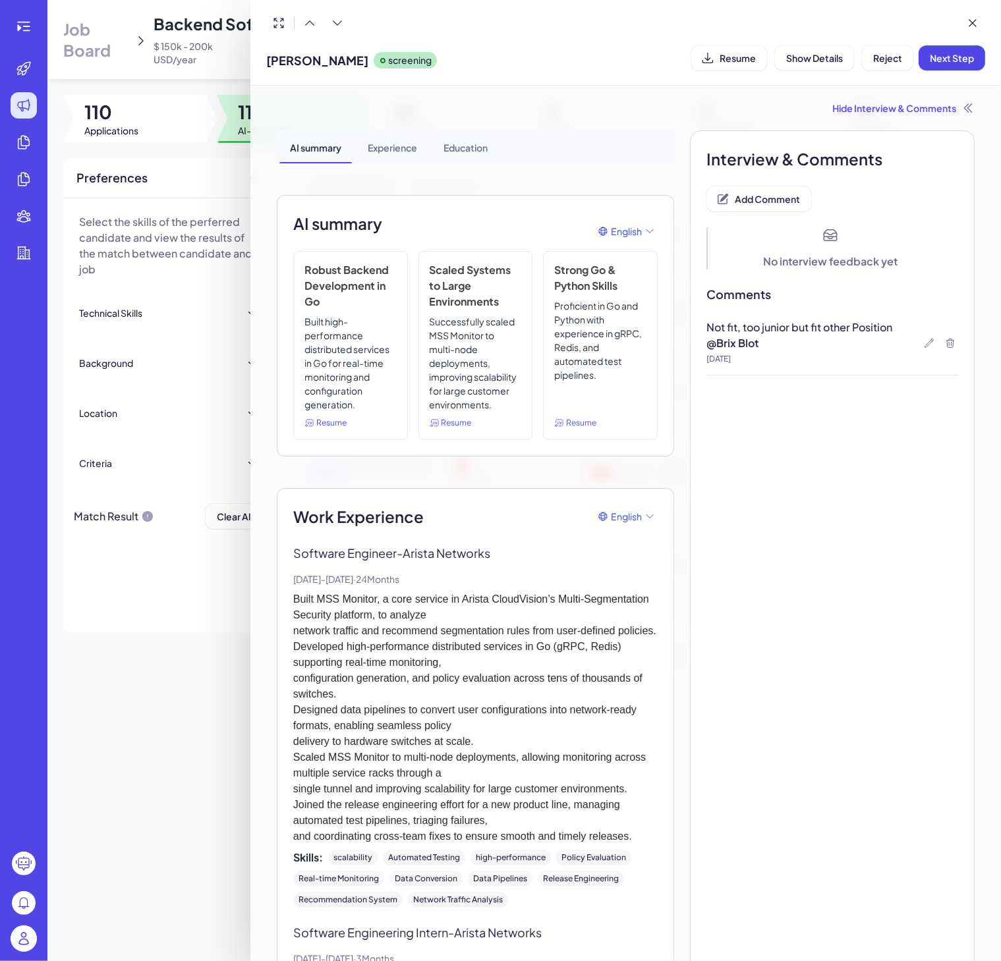
click at [176, 719] on div at bounding box center [500, 480] width 1001 height 961
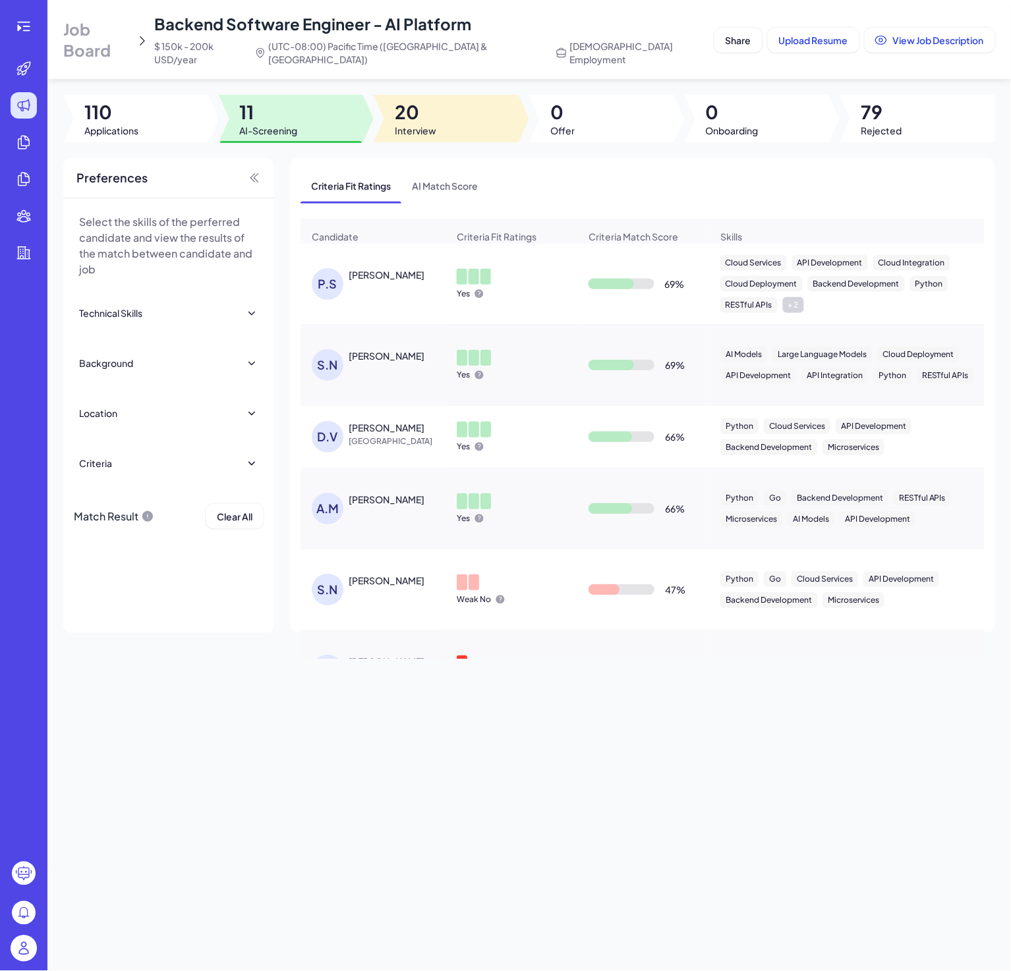
click at [405, 95] on div at bounding box center [446, 118] width 145 height 47
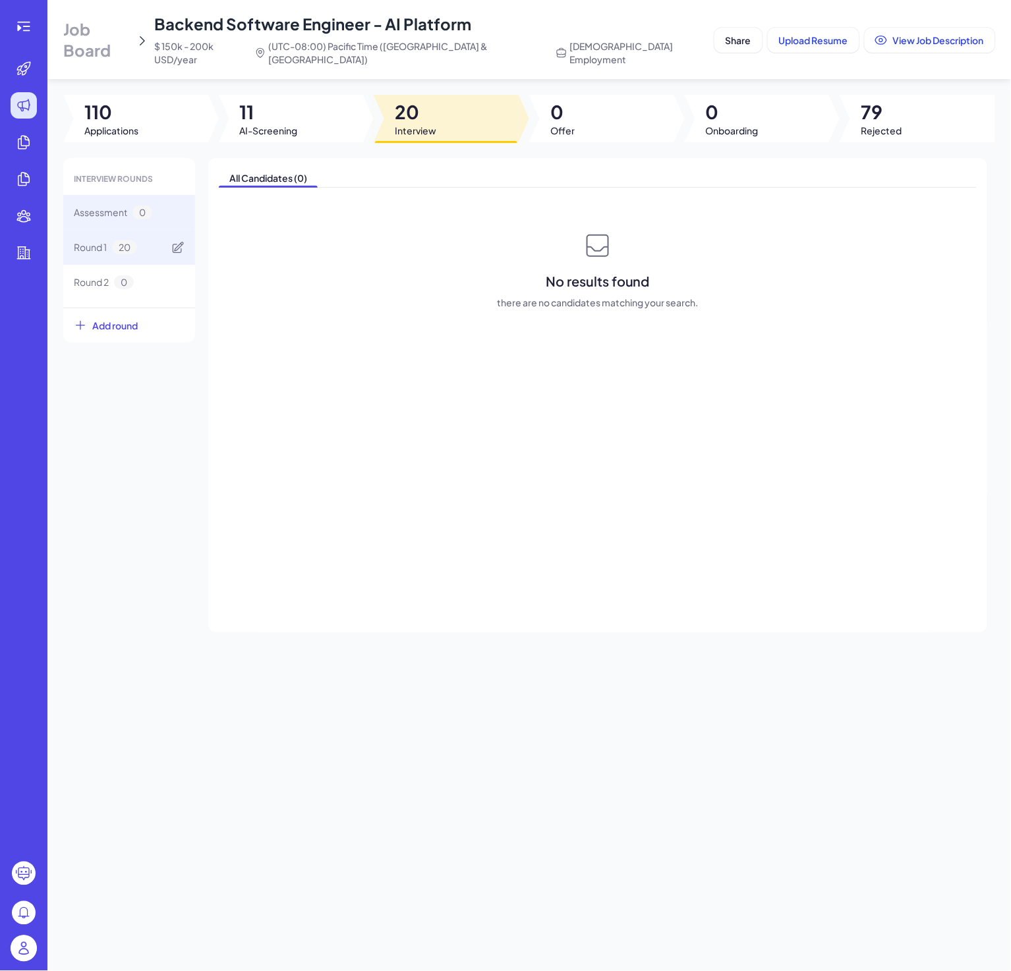
click at [100, 246] on div "Round 1 20" at bounding box center [129, 247] width 132 height 35
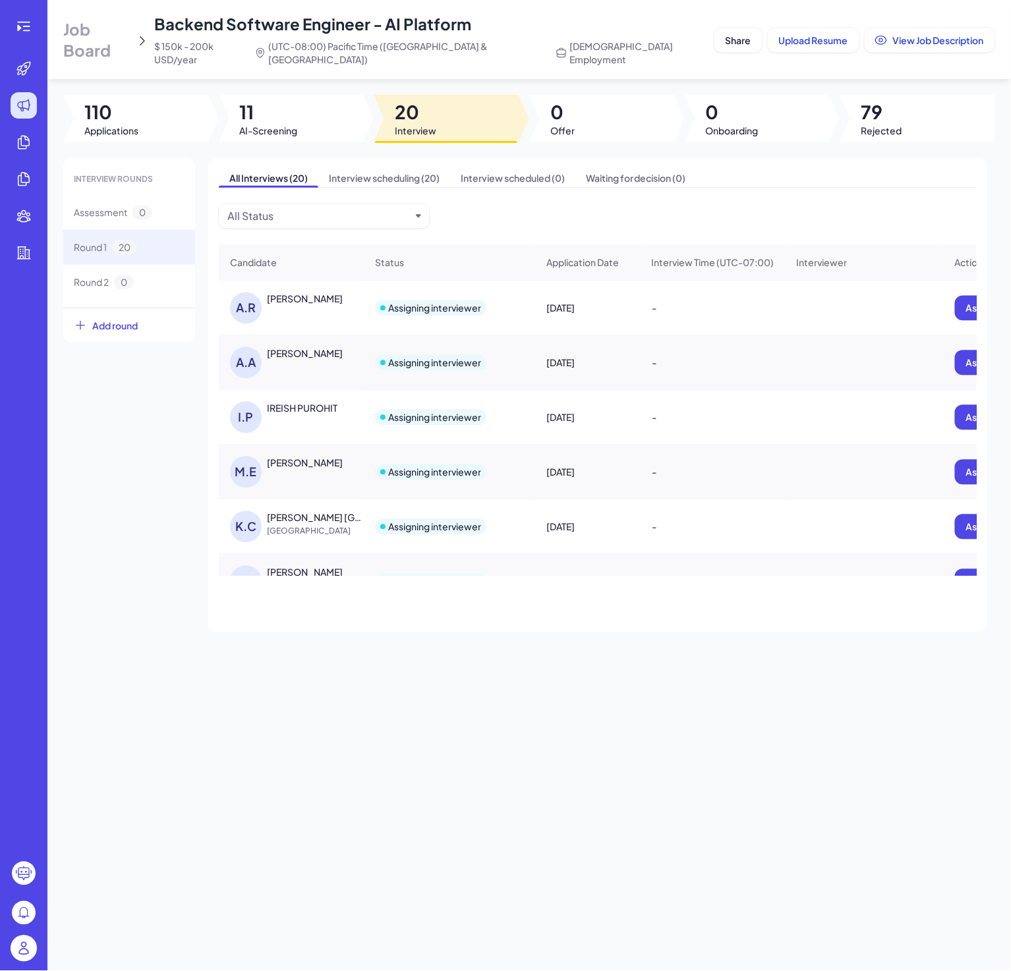
scroll to position [799, 0]
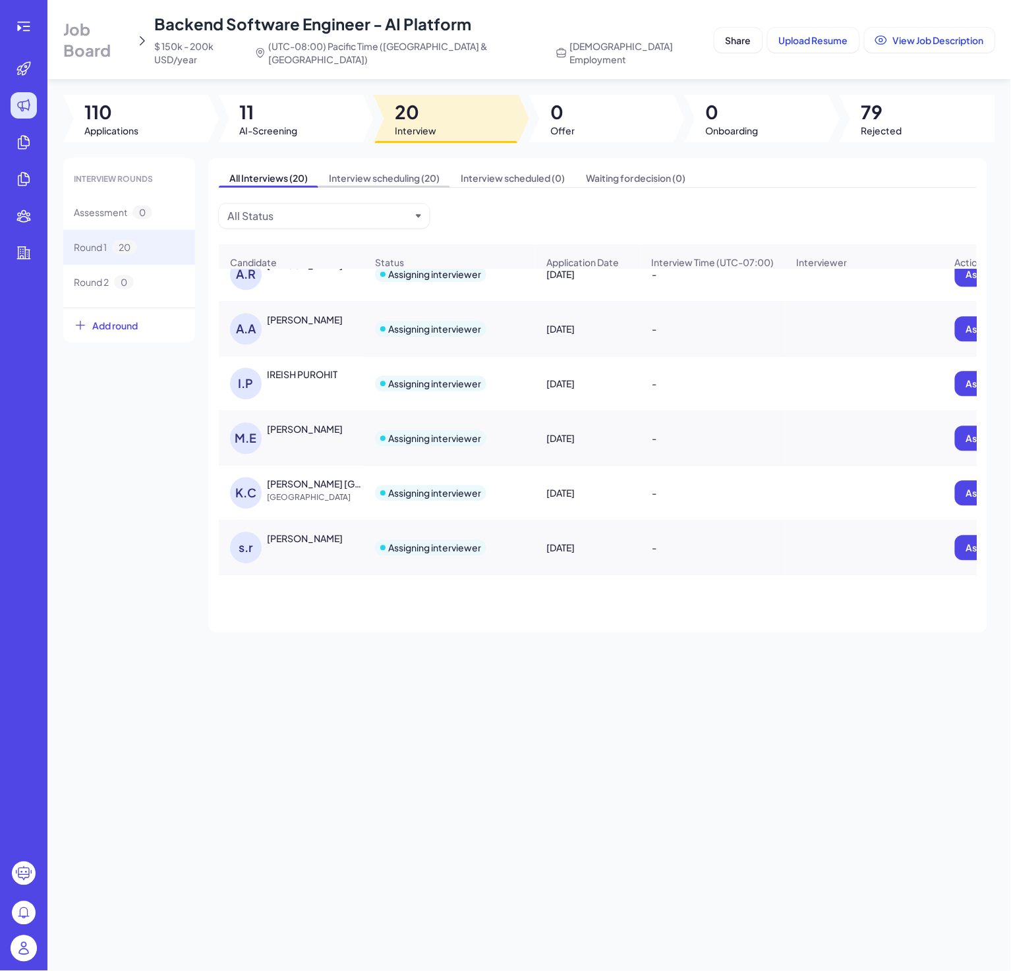
click at [374, 169] on span "Interview scheduling (20)" at bounding box center [384, 178] width 132 height 18
click at [270, 169] on span "All Interviews (20)" at bounding box center [269, 178] width 100 height 18
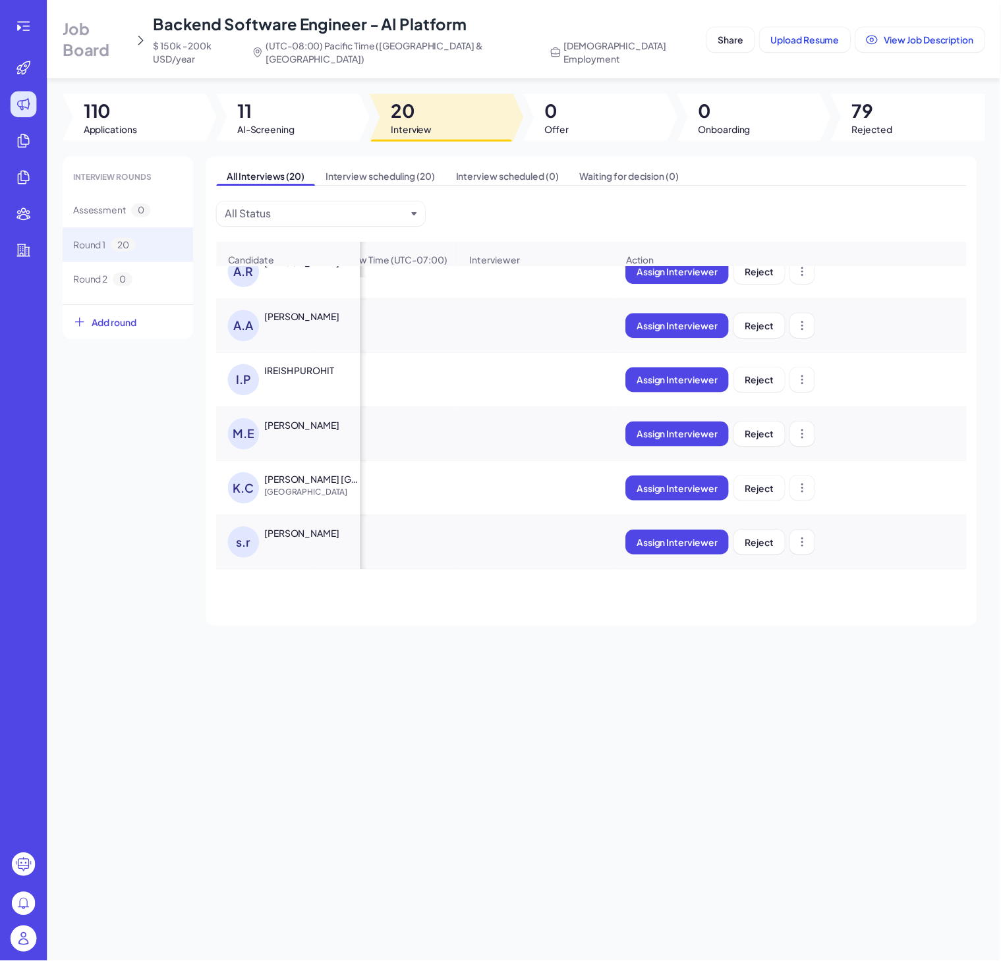
scroll to position [0, 0]
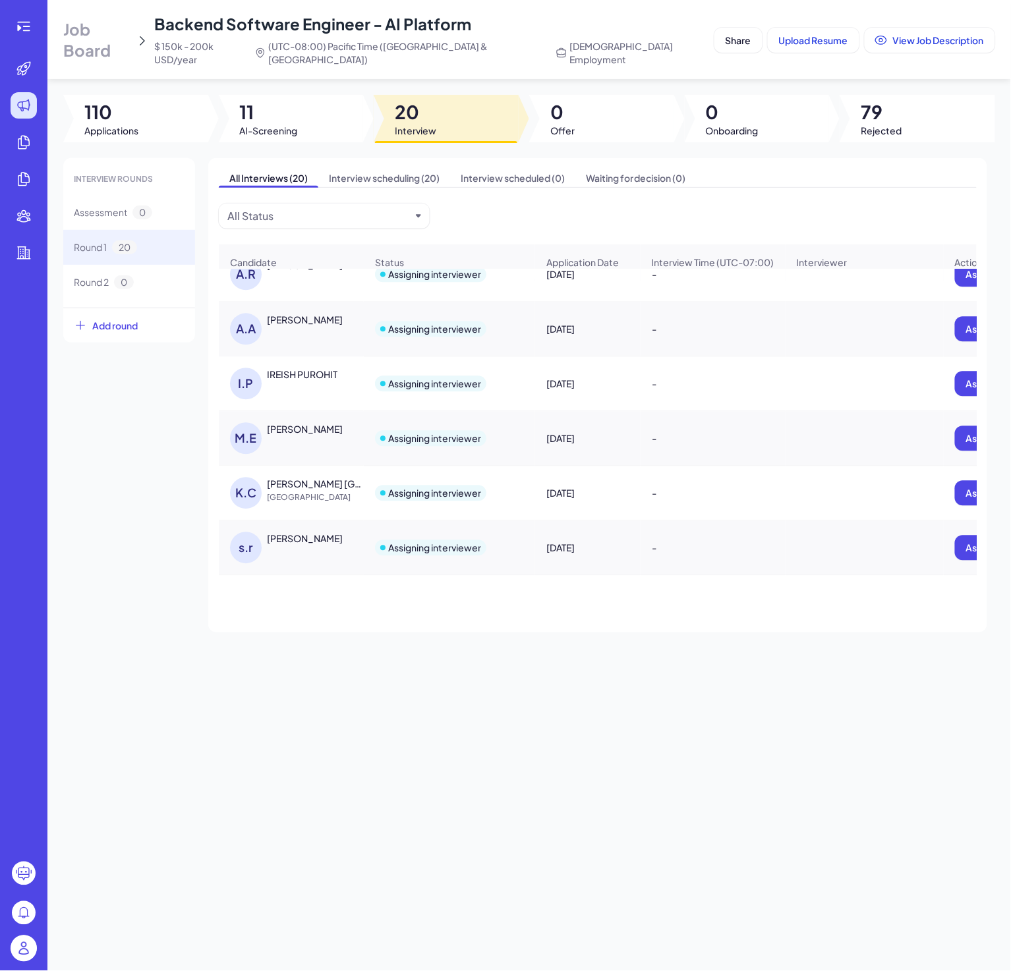
click at [307, 423] on div "Mark Elmore" at bounding box center [305, 429] width 76 height 13
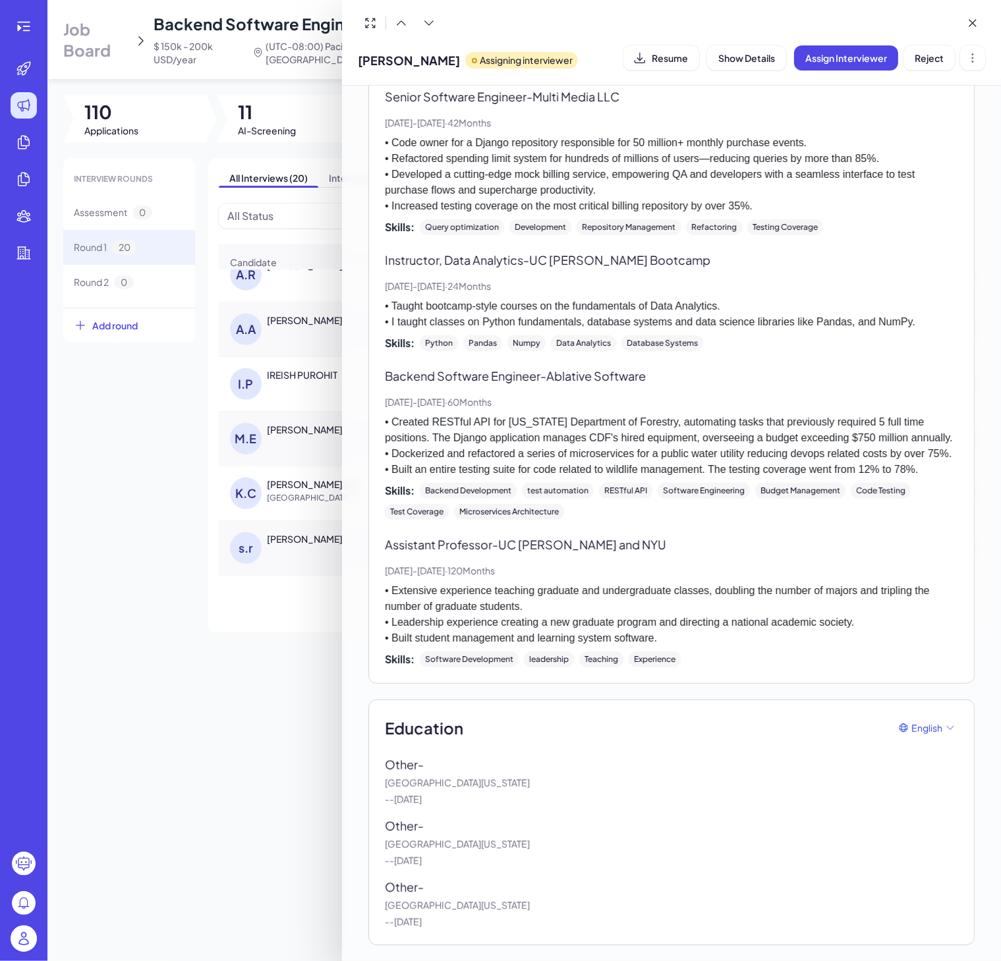
scroll to position [642, 0]
drag, startPoint x: 385, startPoint y: 760, endPoint x: 475, endPoint y: 927, distance: 189.3
click at [475, 863] on div "Other - University of California - - Dec, 2004 Other - University of Colorado -…" at bounding box center [671, 842] width 573 height 173
click at [475, 863] on p "- - Dec, 1994" at bounding box center [671, 922] width 573 height 14
drag, startPoint x: 496, startPoint y: 929, endPoint x: 384, endPoint y: 768, distance: 196.0
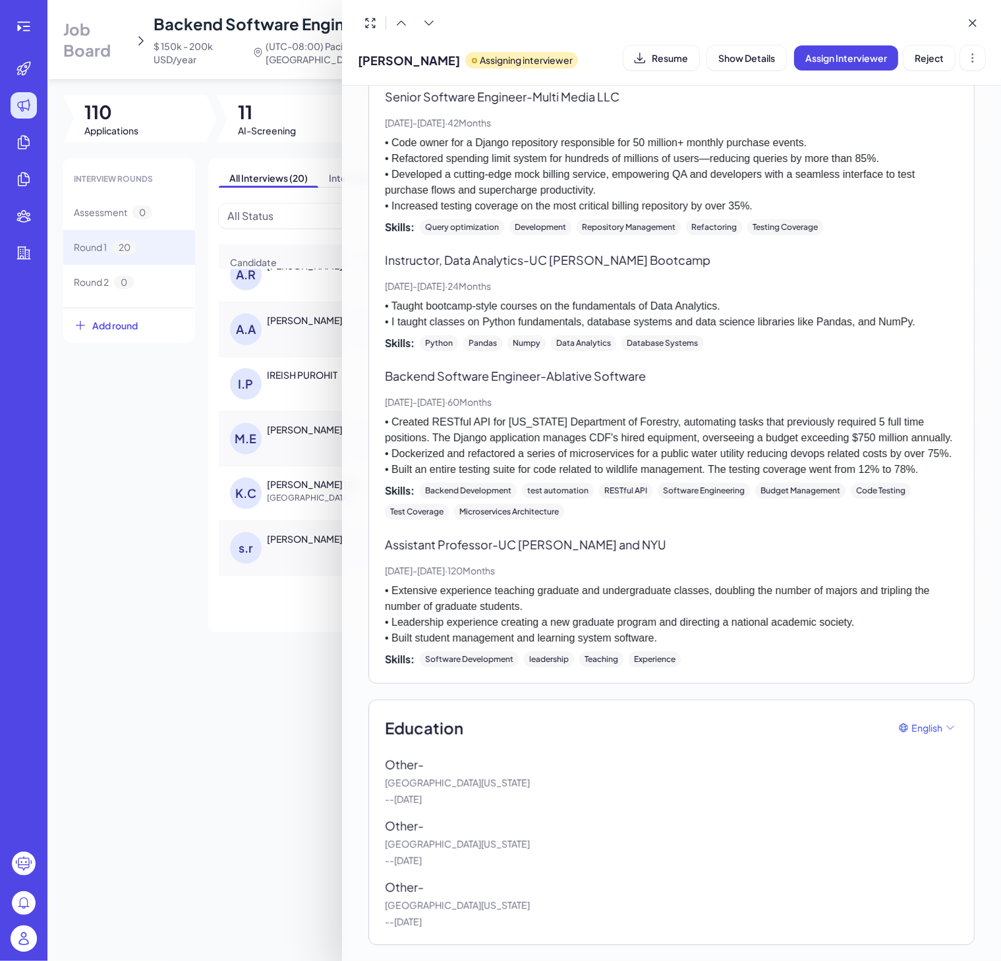
click at [384, 768] on div "Education English Other - University of California - - Dec, 2004 Other - Univer…" at bounding box center [671, 823] width 606 height 246
click at [507, 764] on div "Other -" at bounding box center [671, 765] width 573 height 18
drag, startPoint x: 389, startPoint y: 761, endPoint x: 444, endPoint y: 907, distance: 155.6
click at [444, 863] on div "Other - University of California - - Dec, 2004 Other - University of Colorado -…" at bounding box center [671, 842] width 573 height 173
click at [587, 803] on p "- - Dec, 2004" at bounding box center [671, 800] width 573 height 14
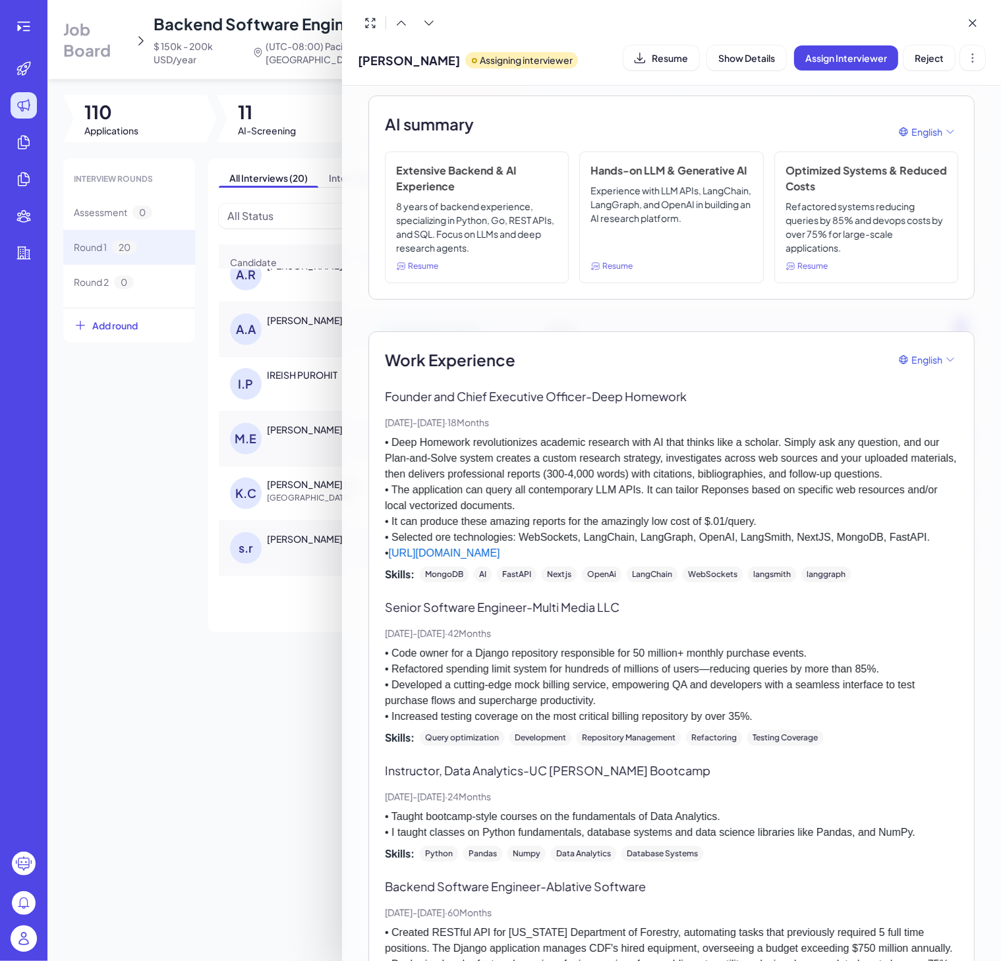
scroll to position [0, 0]
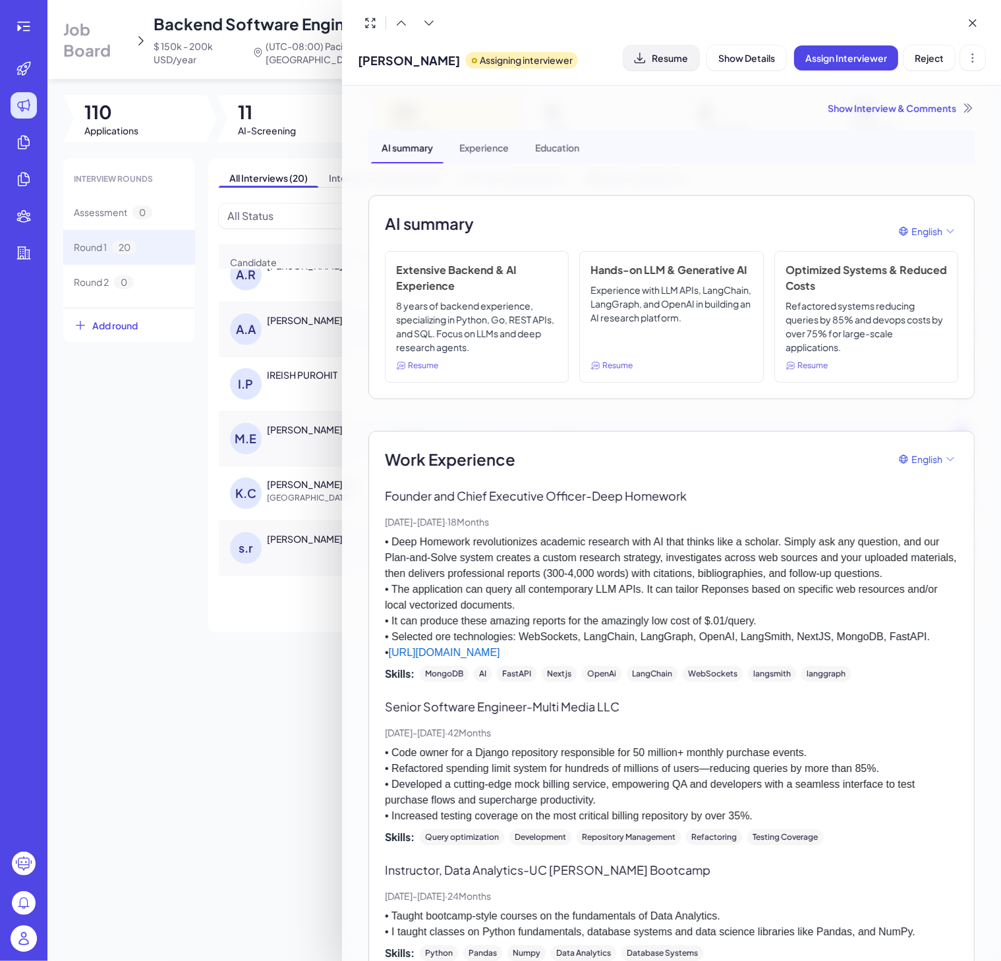
click at [671, 53] on span "Resume" at bounding box center [670, 58] width 36 height 12
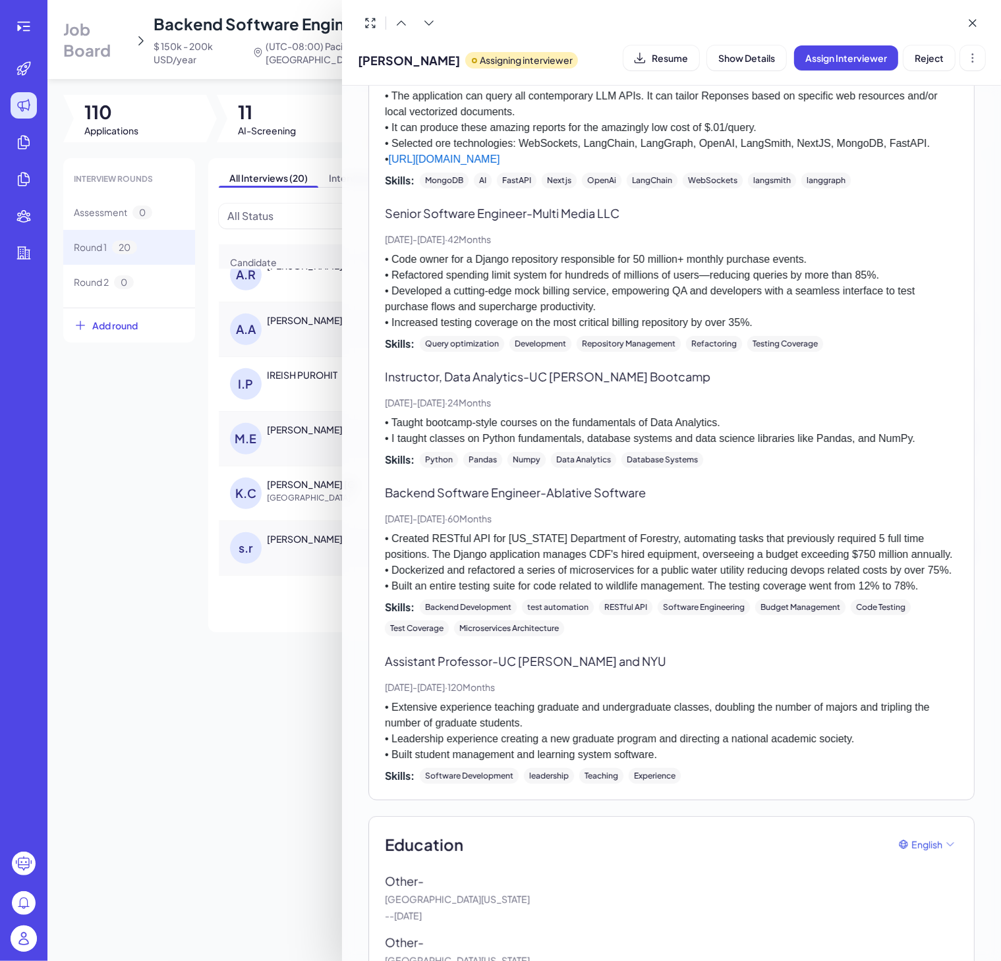
scroll to position [642, 0]
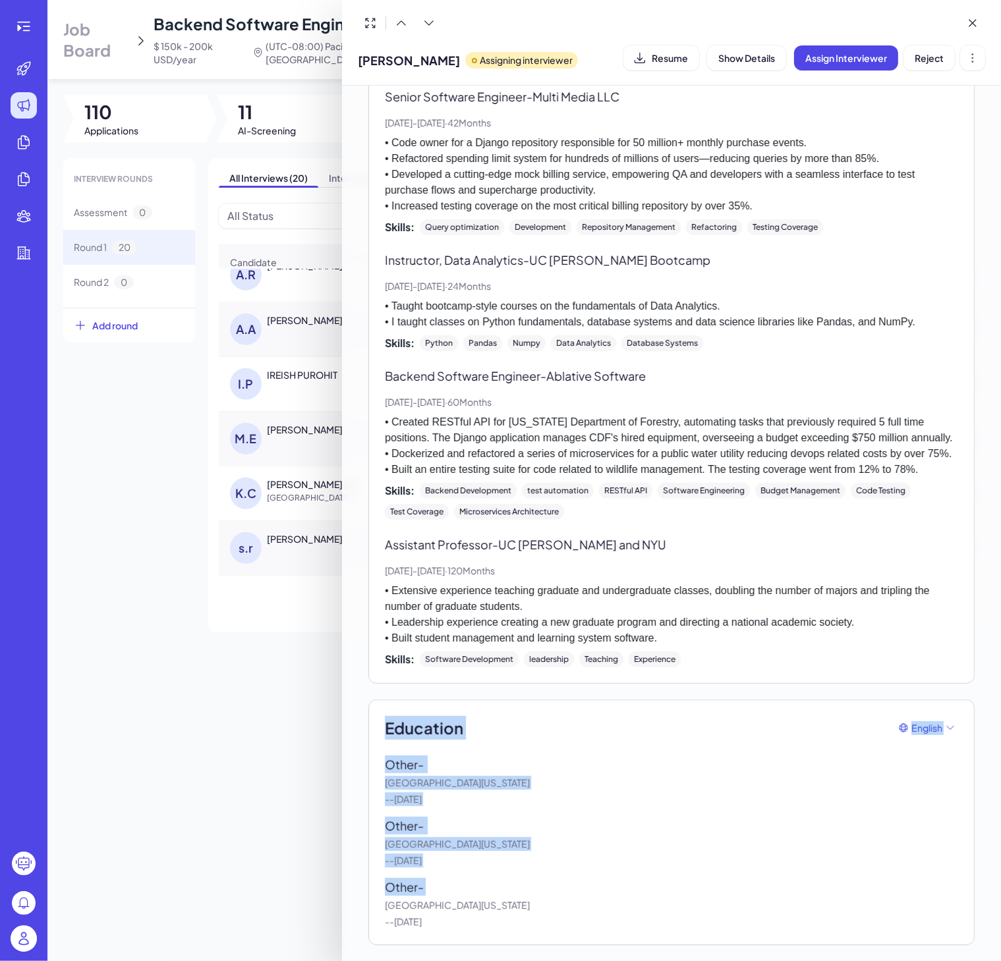
drag, startPoint x: 389, startPoint y: 722, endPoint x: 492, endPoint y: 895, distance: 200.9
click at [492, 863] on div "Education English Other - University of California - - Dec, 2004 Other - Univer…" at bounding box center [671, 822] width 573 height 213
drag, startPoint x: 511, startPoint y: 865, endPoint x: 485, endPoint y: 883, distance: 31.8
click at [511, 863] on p "- - Dec, 1999" at bounding box center [671, 861] width 573 height 14
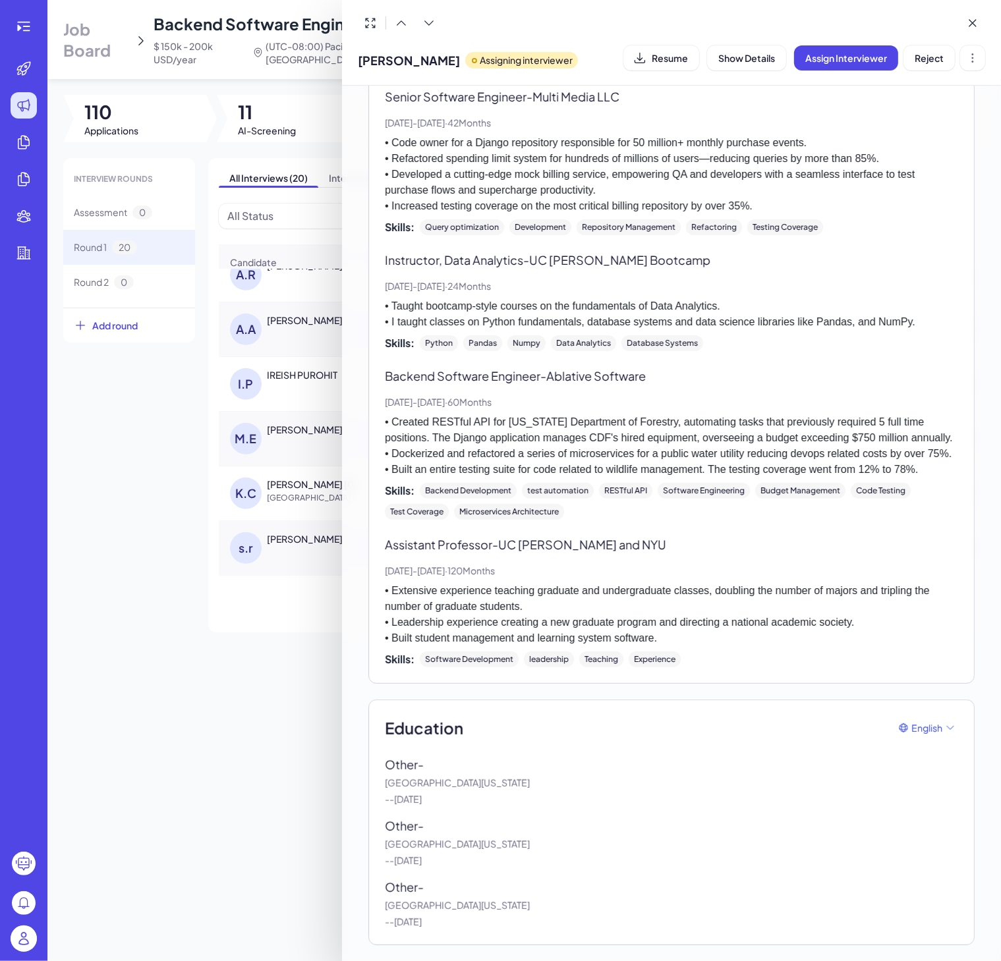
click at [457, 863] on p "- - Dec, 1994" at bounding box center [671, 922] width 573 height 14
drag, startPoint x: 462, startPoint y: 925, endPoint x: 405, endPoint y: 726, distance: 207.1
click at [383, 724] on div "Education English Other - University of California - - Dec, 2004 Other - Univer…" at bounding box center [671, 823] width 606 height 246
drag, startPoint x: 600, startPoint y: 754, endPoint x: 611, endPoint y: 766, distance: 15.9
click at [602, 754] on div "Education English Other - University of California - - Dec, 2004 Other - Univer…" at bounding box center [671, 822] width 573 height 213
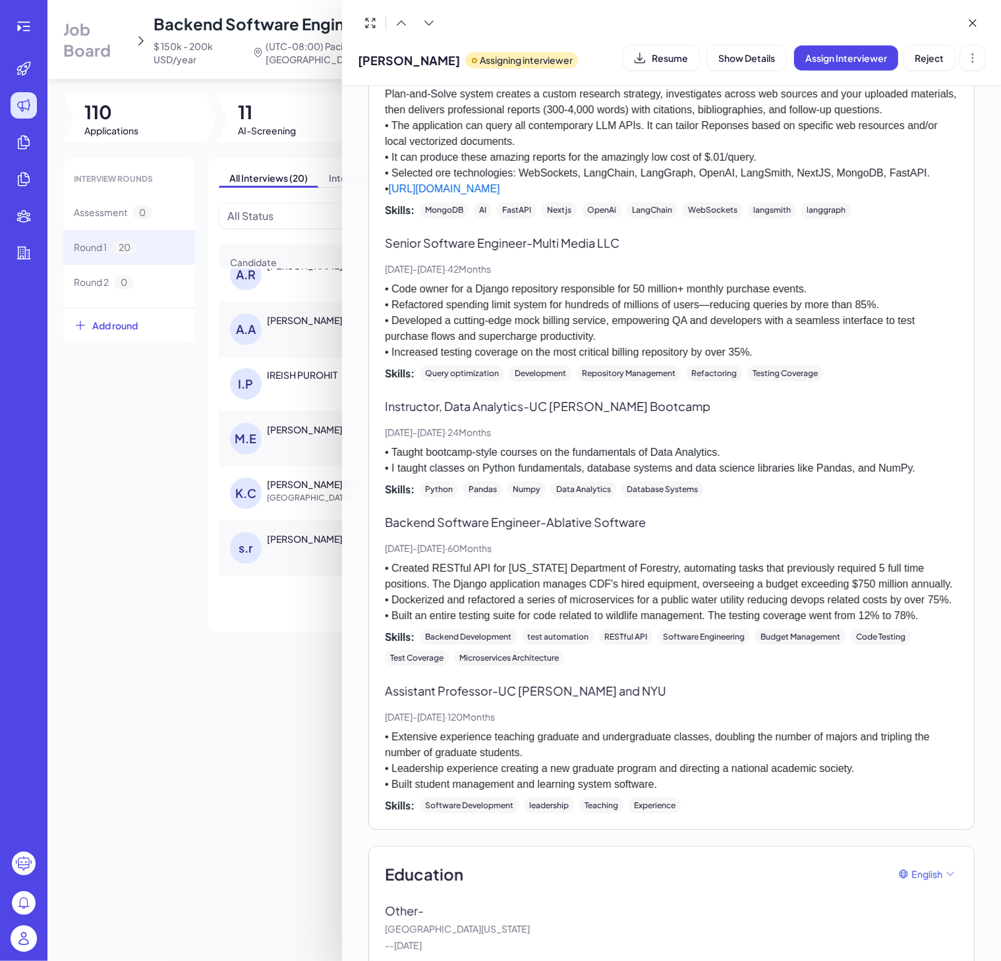
scroll to position [148, 0]
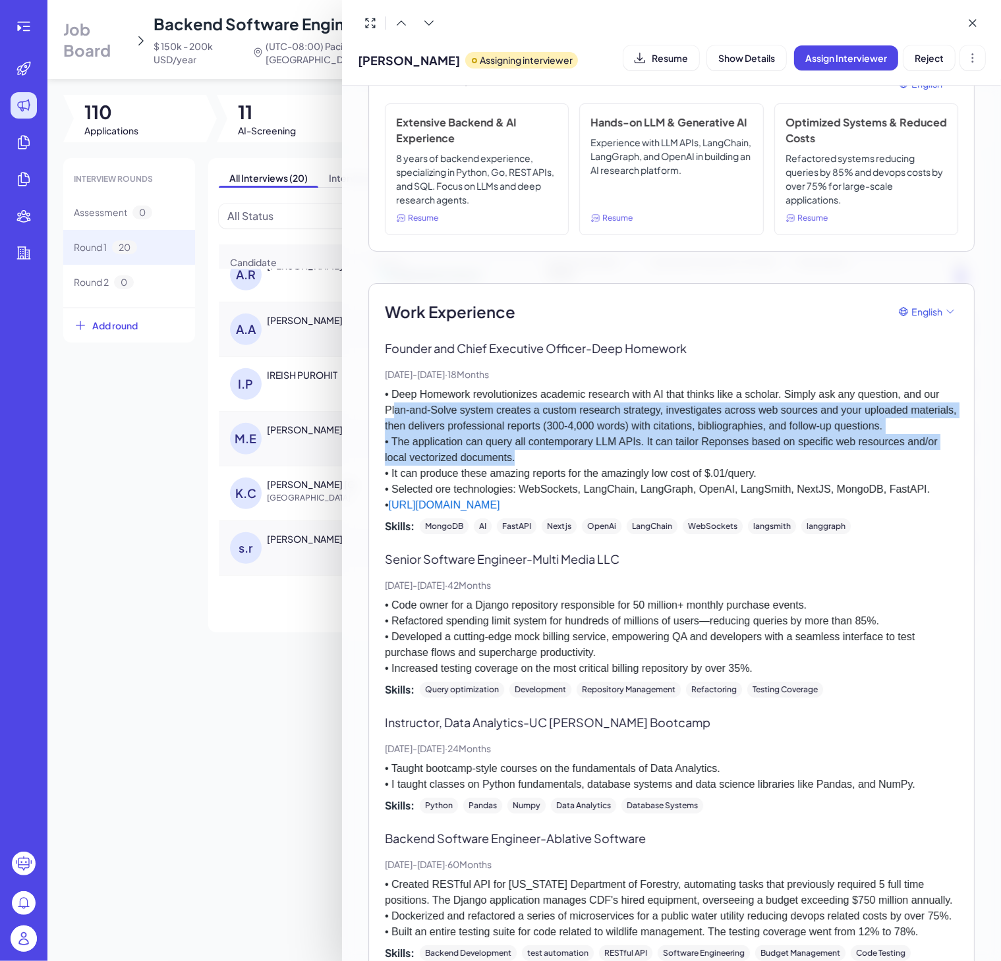
drag, startPoint x: 393, startPoint y: 410, endPoint x: 606, endPoint y: 474, distance: 222.2
click at [598, 465] on p "• Deep Homework revolutionizes academic research with AI that thinks like a sch…" at bounding box center [671, 450] width 573 height 127
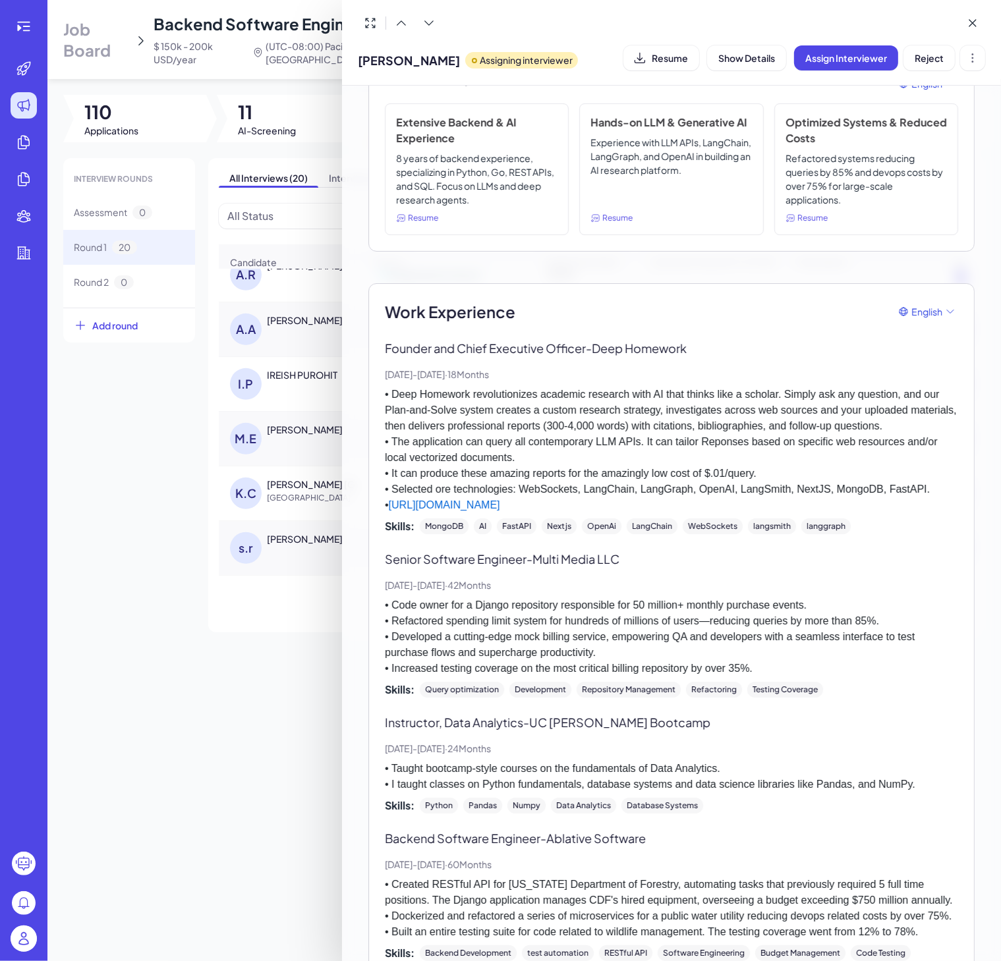
drag, startPoint x: 705, startPoint y: 478, endPoint x: 743, endPoint y: 480, distance: 37.6
click at [705, 478] on p "• Deep Homework revolutionizes academic research with AI that thinks like a sch…" at bounding box center [671, 450] width 573 height 127
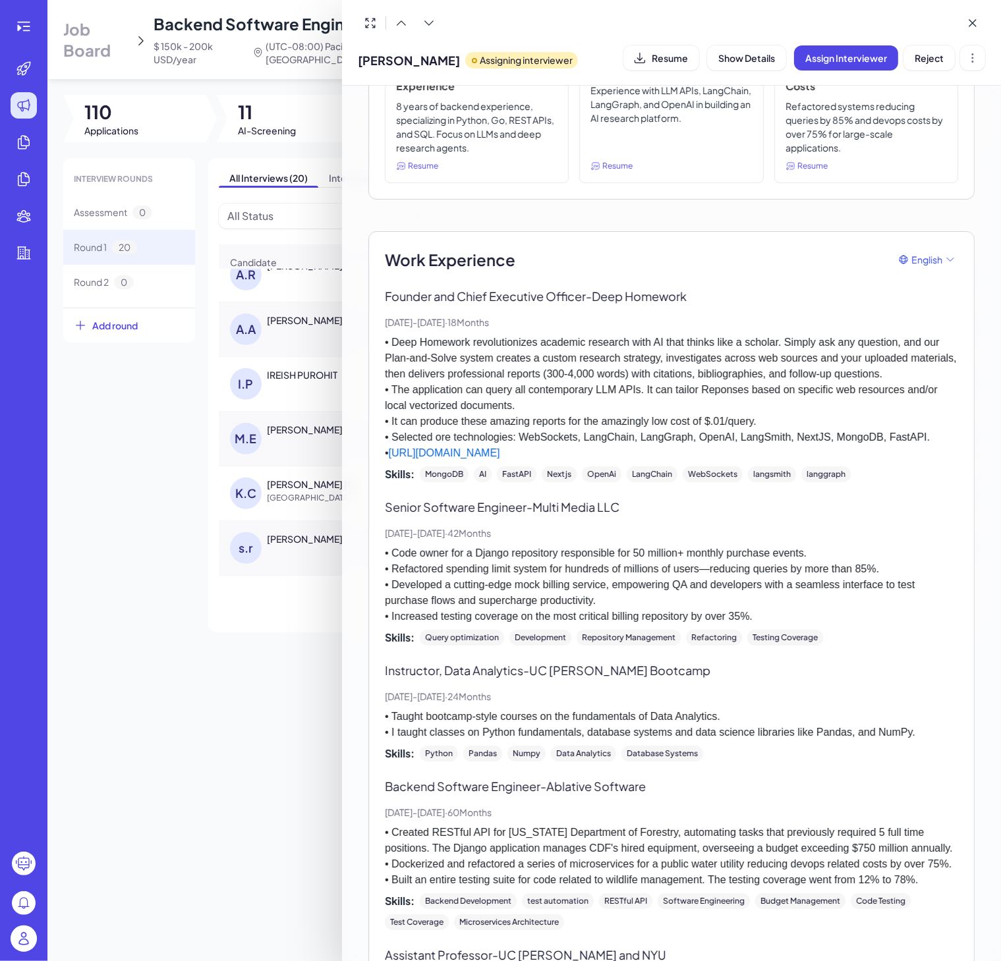
scroll to position [0, 0]
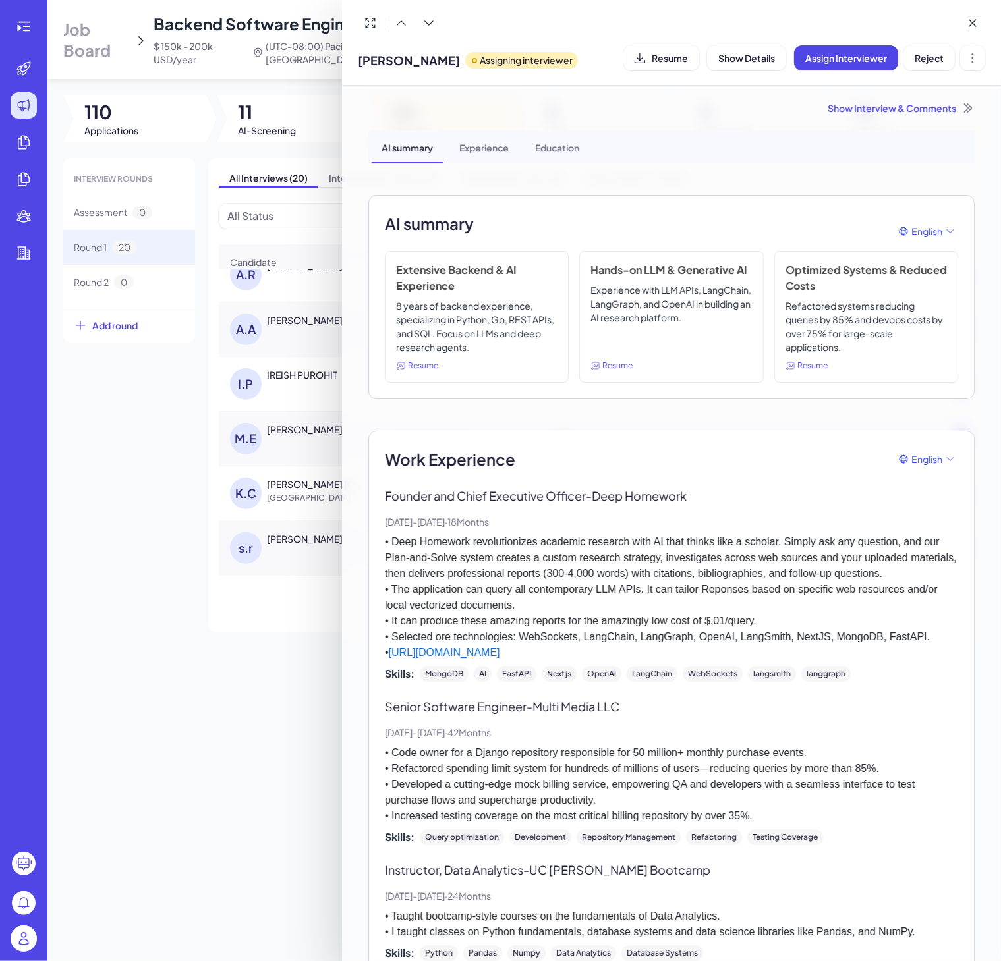
click at [711, 575] on p "• Deep Homework revolutionizes academic research with AI that thinks like a sch…" at bounding box center [671, 597] width 573 height 127
click at [274, 656] on div at bounding box center [500, 480] width 1001 height 961
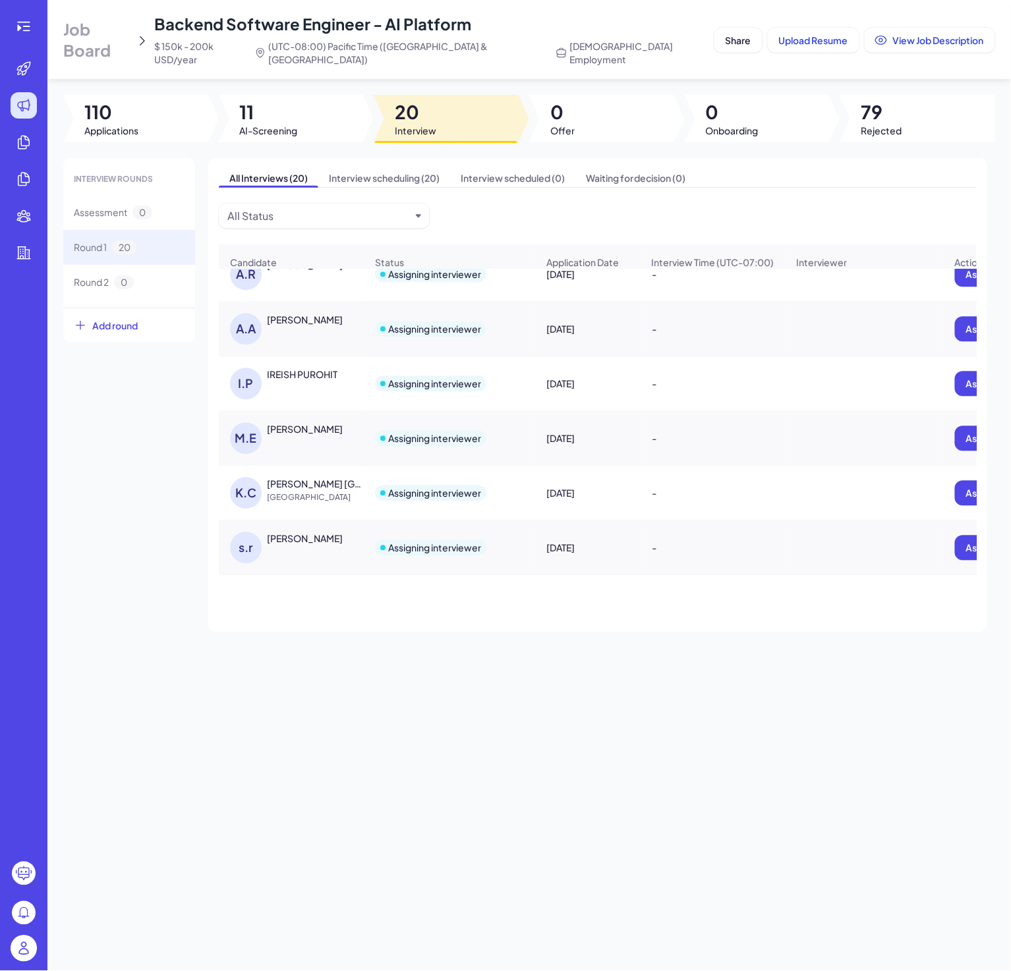
click at [314, 374] on div "I.P IREISH PUROHIT" at bounding box center [298, 384] width 136 height 32
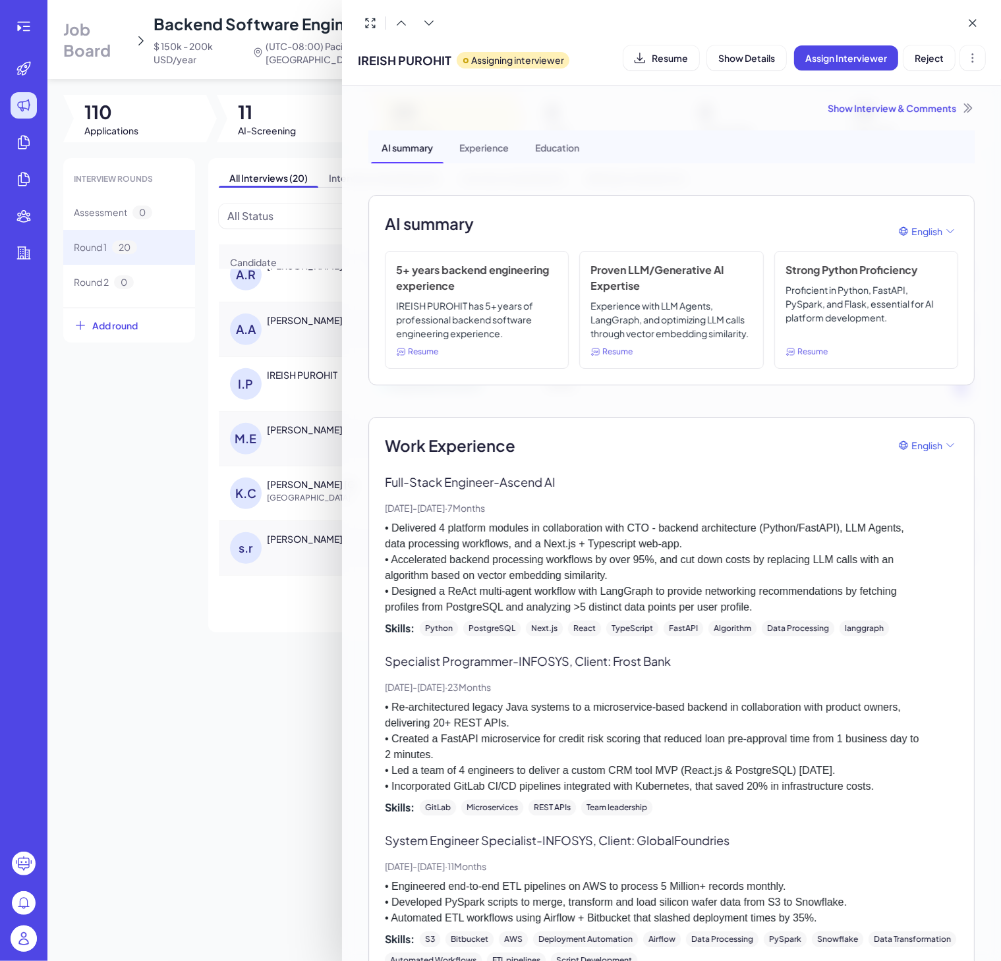
click at [855, 112] on div "Show Interview & Comments" at bounding box center [671, 107] width 606 height 13
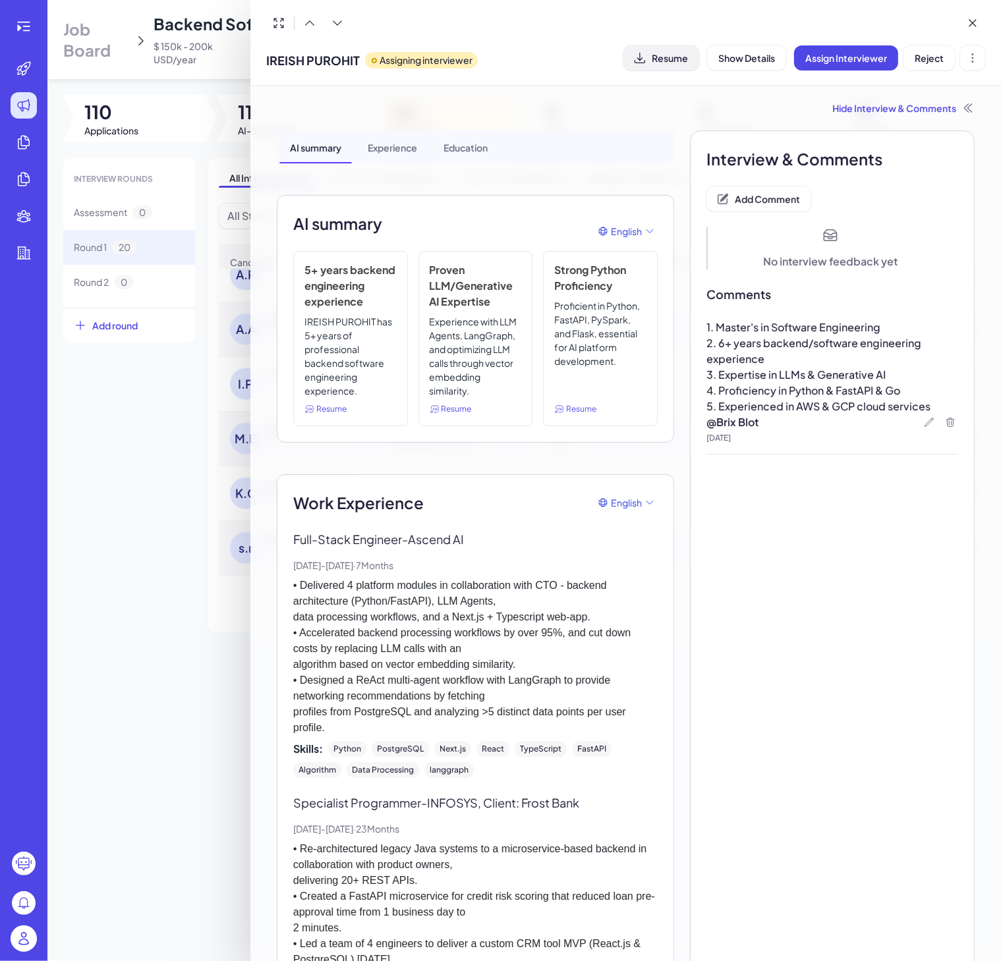
click at [662, 55] on span "Resume" at bounding box center [670, 58] width 36 height 12
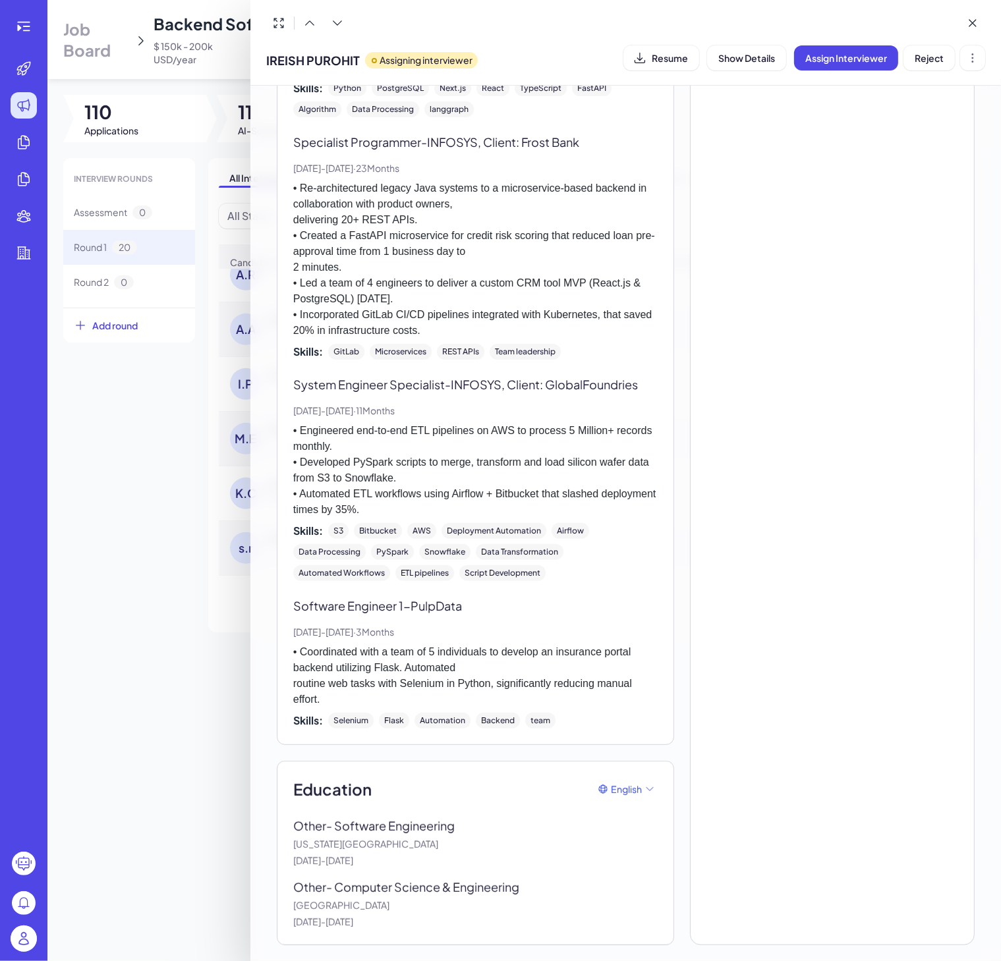
scroll to position [10, 0]
click at [793, 707] on div "Interview & Comments Add Comment No interview feedback yet Comments 1. Master's…" at bounding box center [832, 208] width 285 height 1476
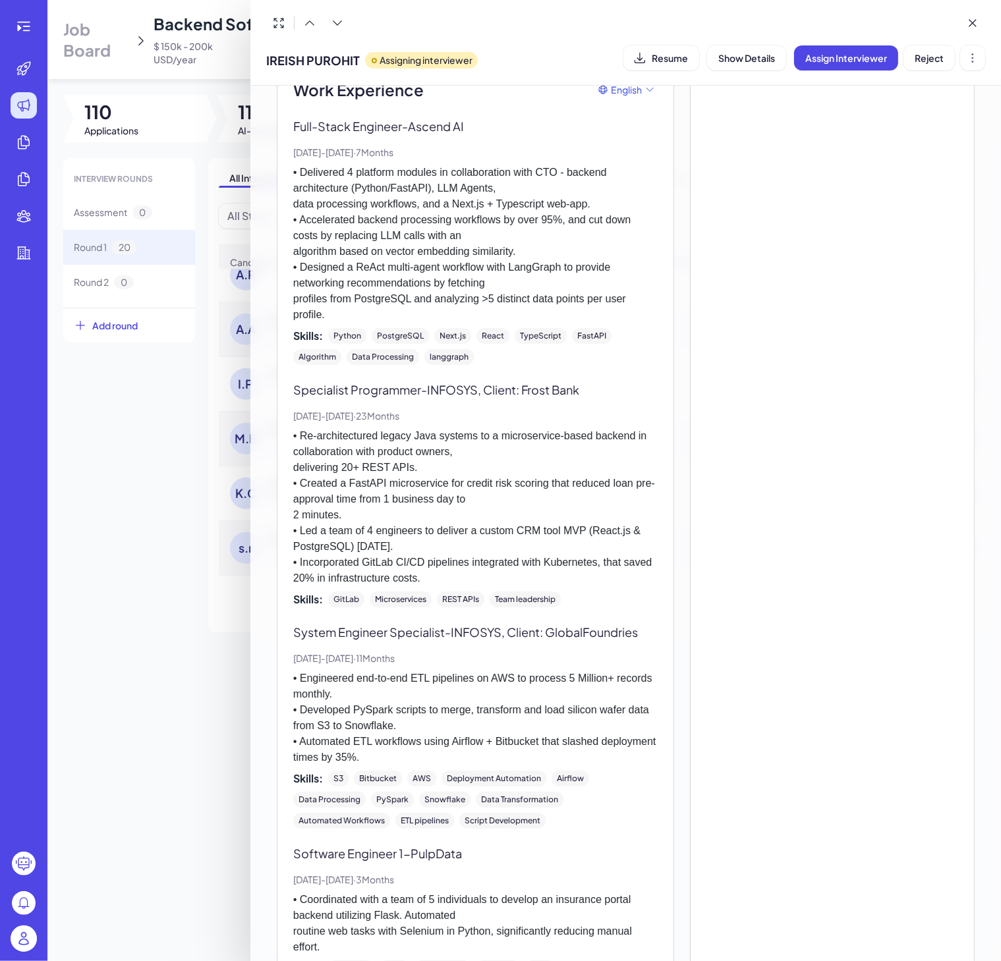
scroll to position [380, 0]
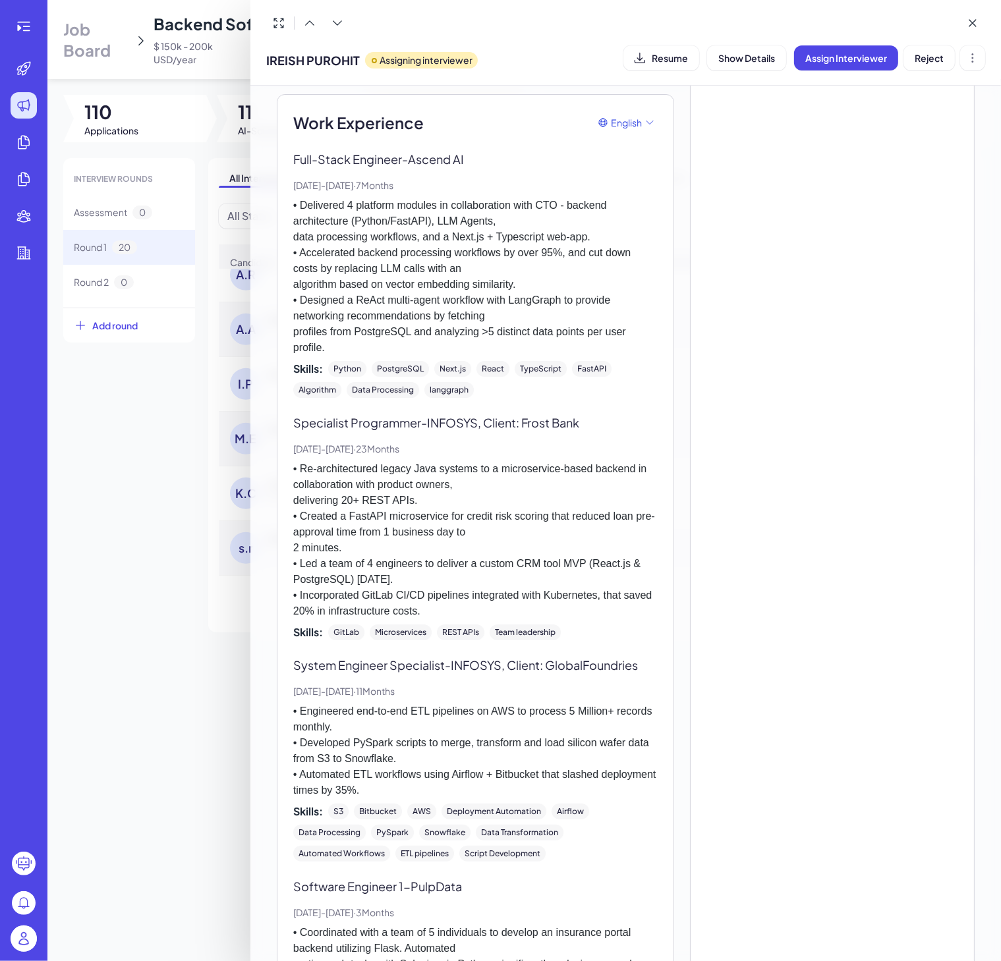
drag, startPoint x: 466, startPoint y: 201, endPoint x: 325, endPoint y: 196, distance: 141.1
click at [323, 192] on p "Dec, 2024 - Jul, 2025 · 7 Months" at bounding box center [475, 186] width 364 height 14
click at [472, 277] on p "• Delivered 4 platform modules in collaboration with CTO - backend architecture…" at bounding box center [475, 277] width 364 height 158
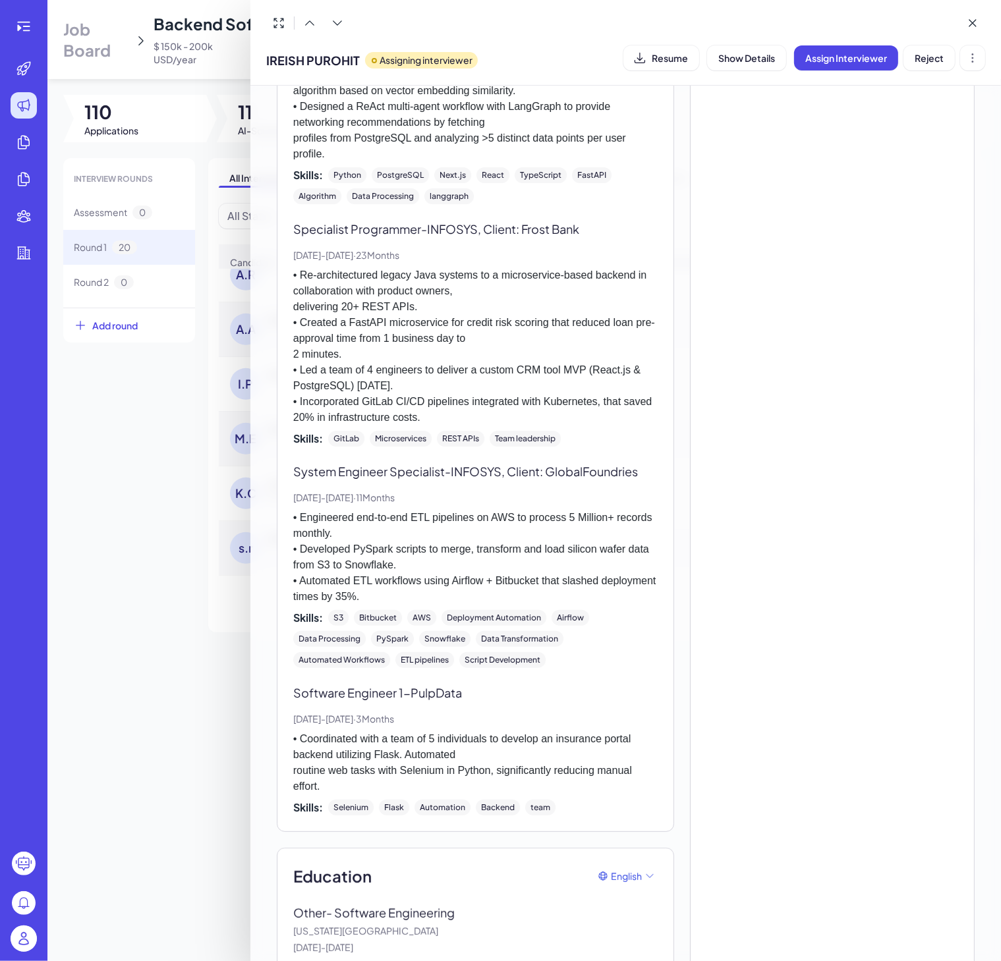
scroll to position [578, 0]
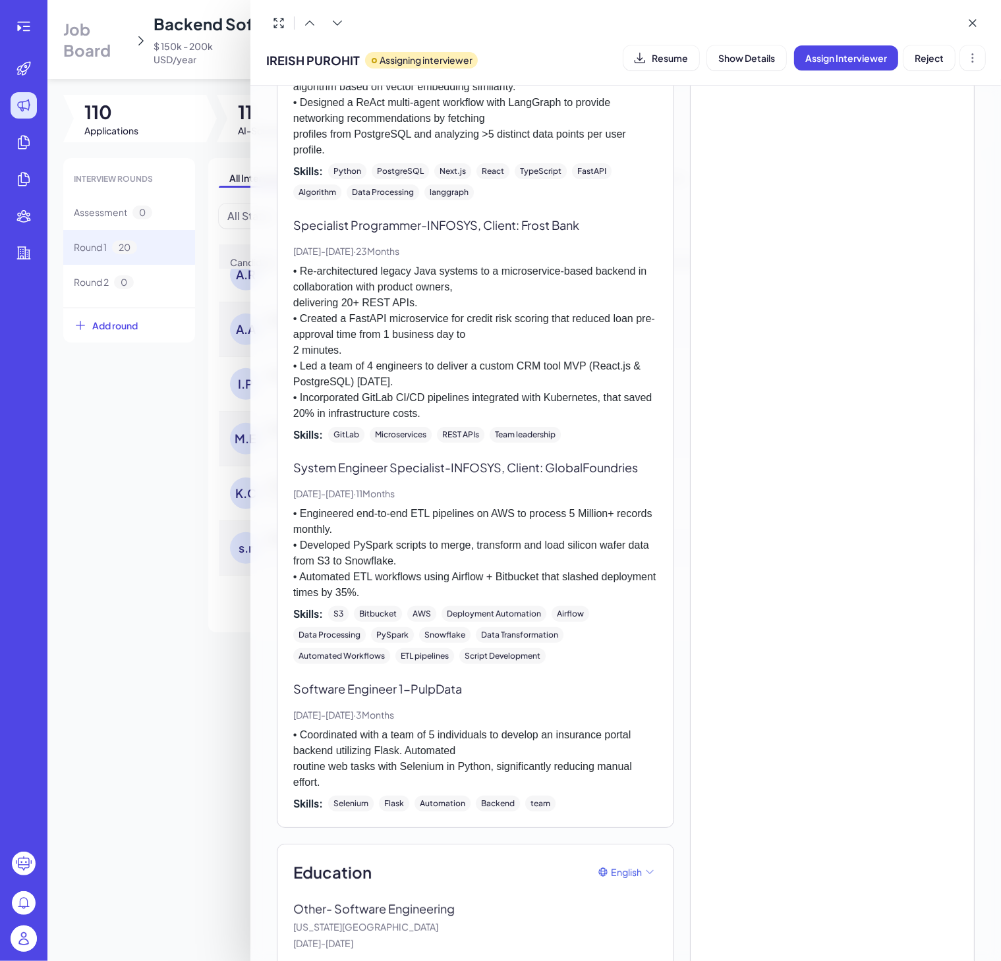
click at [167, 747] on div at bounding box center [500, 480] width 1001 height 961
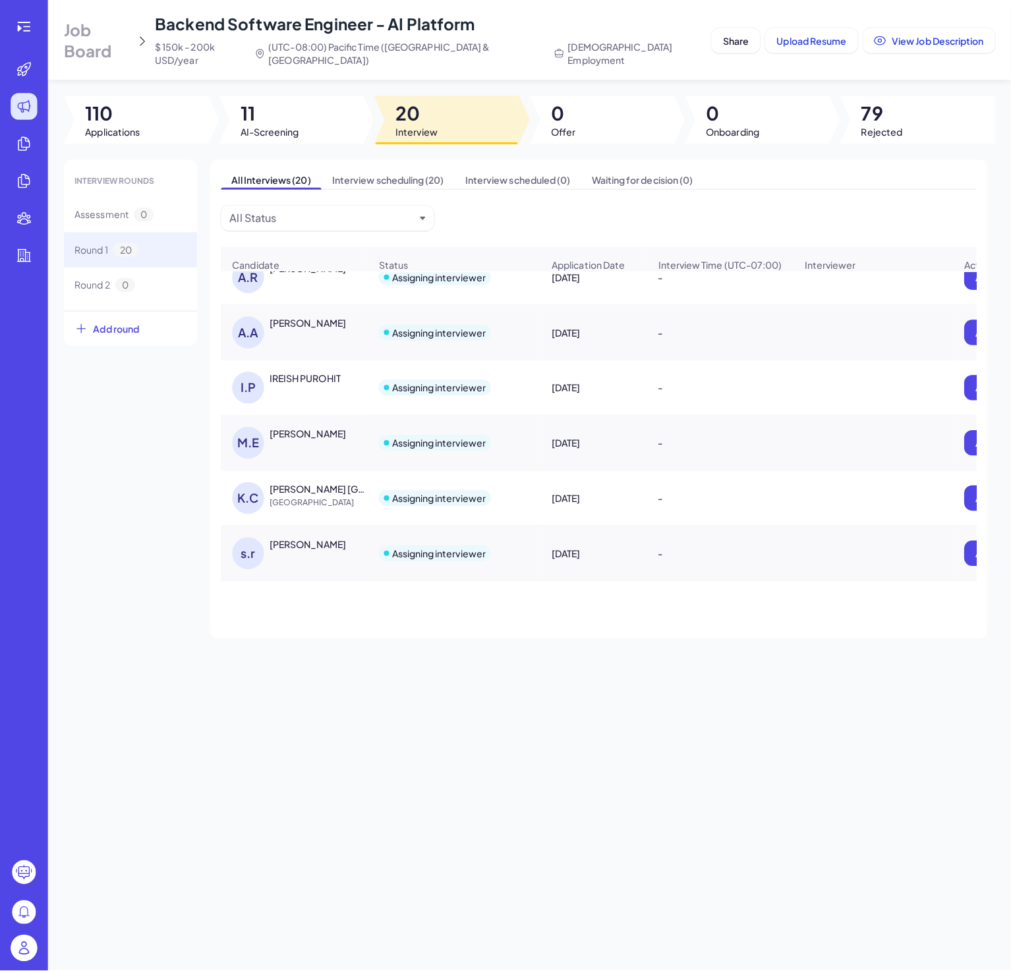
scroll to position [0, 0]
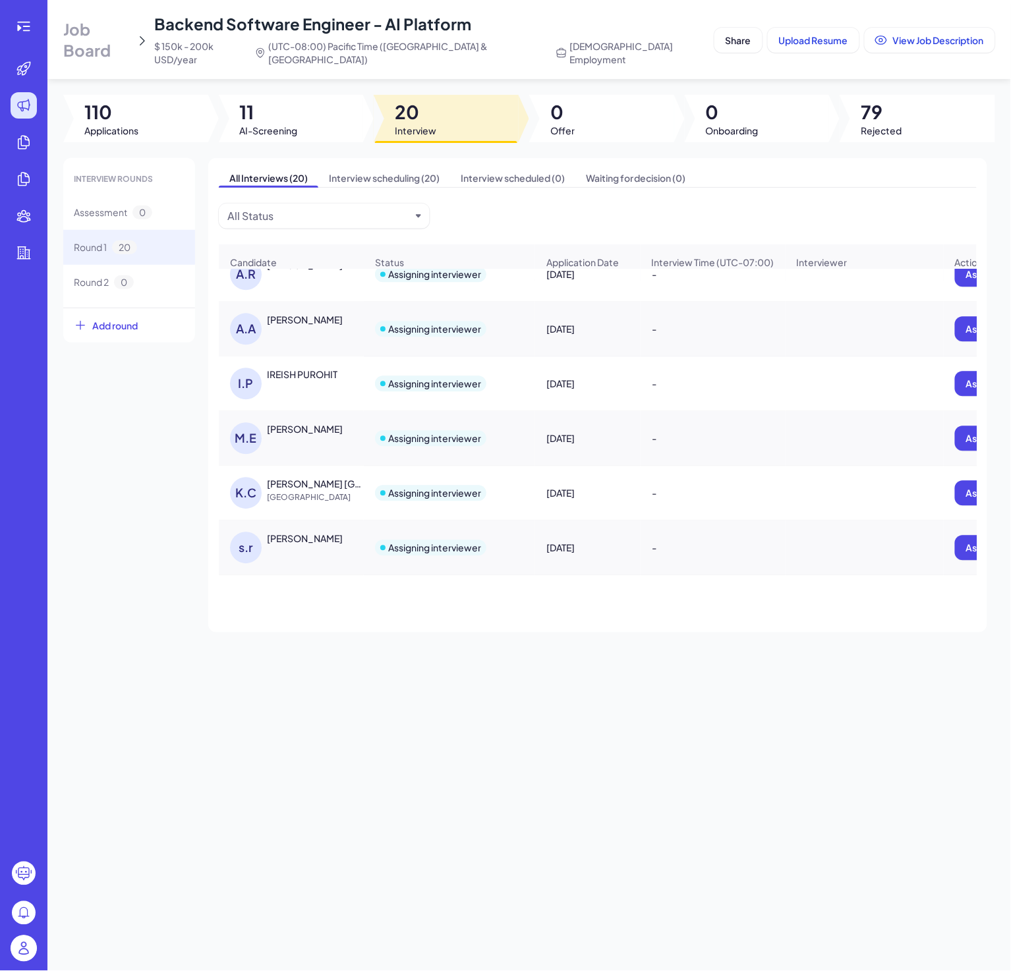
click at [480, 716] on div "Job Board Backend Software Engineer - AI Platform $ 150k - 200k USD/year (UTC-0…" at bounding box center [528, 485] width 963 height 971
click at [118, 124] on span "Applications" at bounding box center [111, 130] width 54 height 13
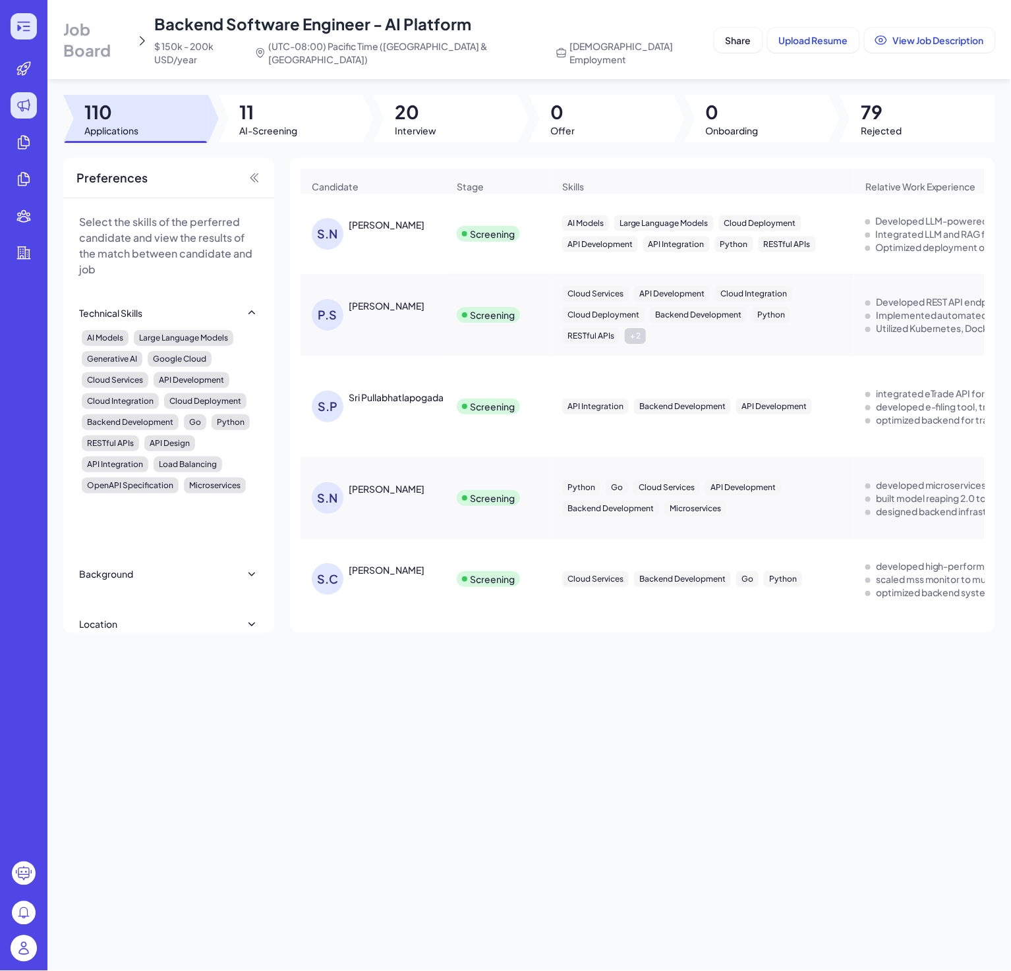
click at [25, 27] on icon at bounding box center [24, 26] width 16 height 16
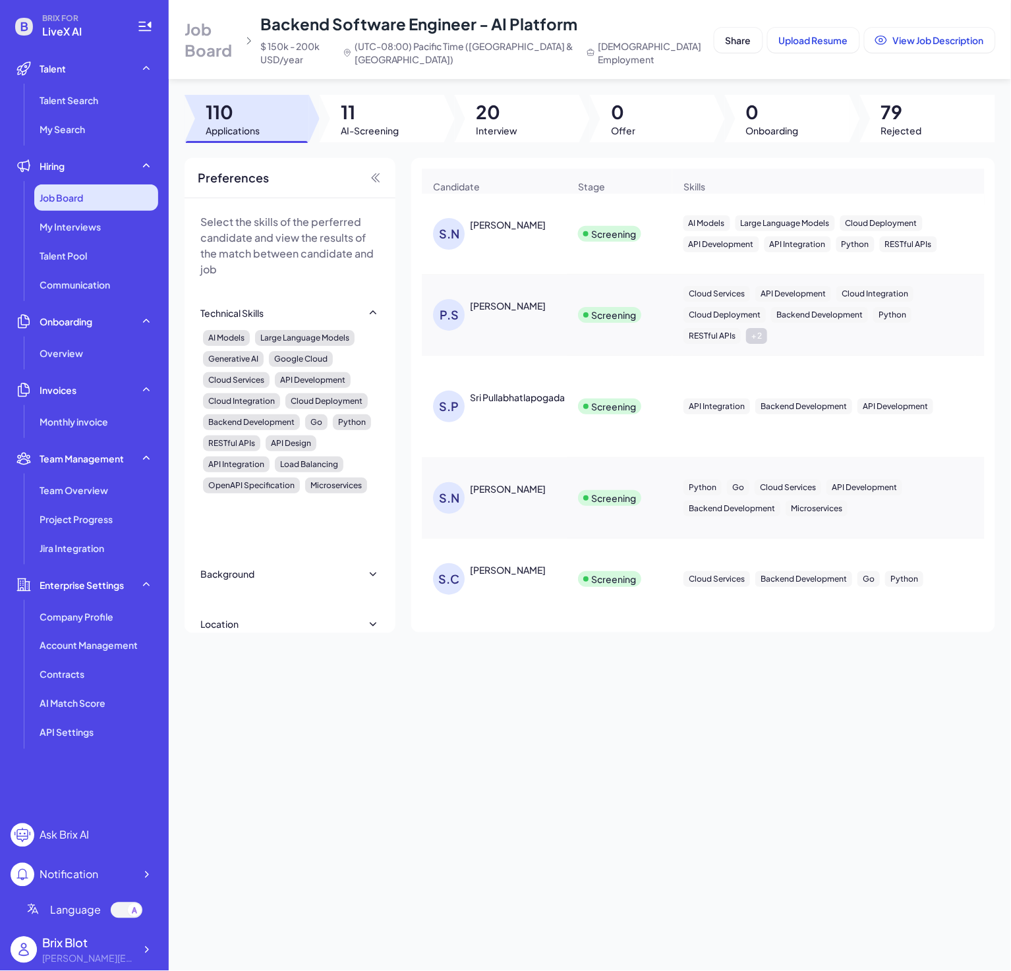
click at [117, 198] on div "Job Board" at bounding box center [96, 198] width 124 height 26
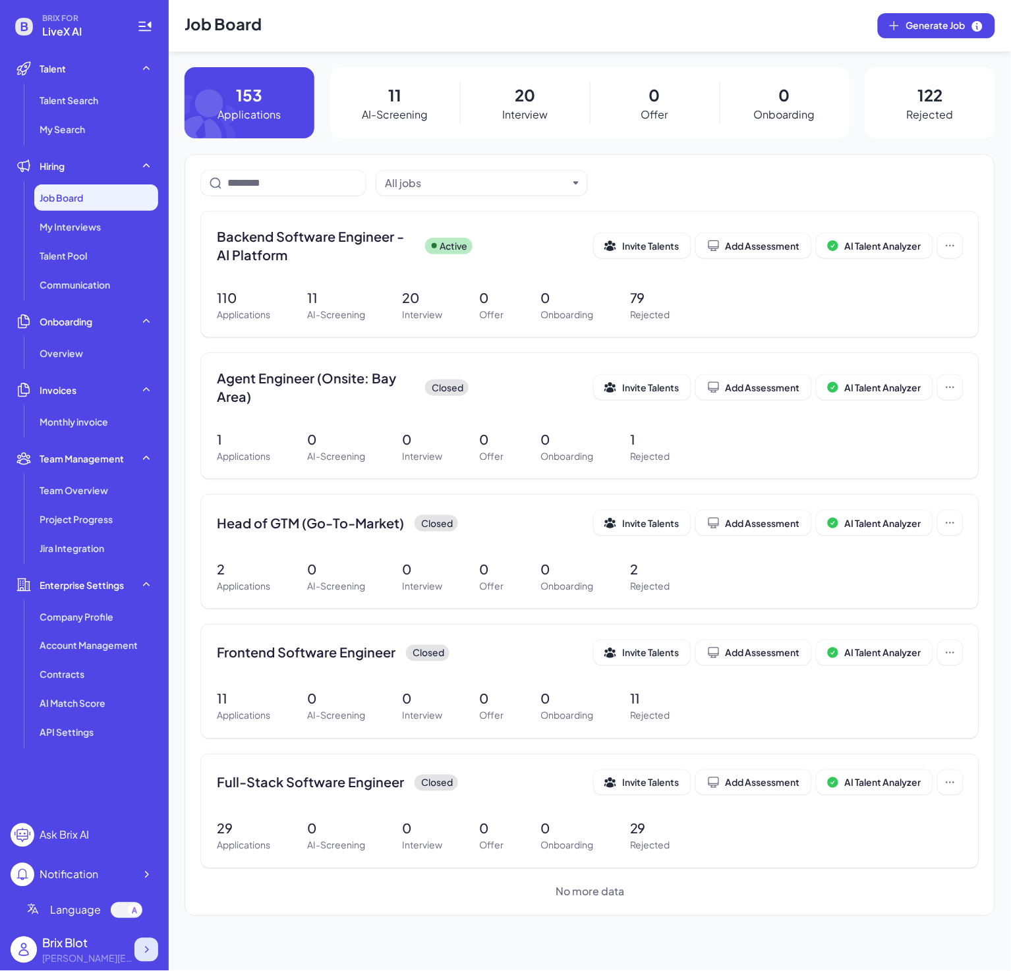
click at [148, 863] on icon at bounding box center [146, 950] width 13 height 13
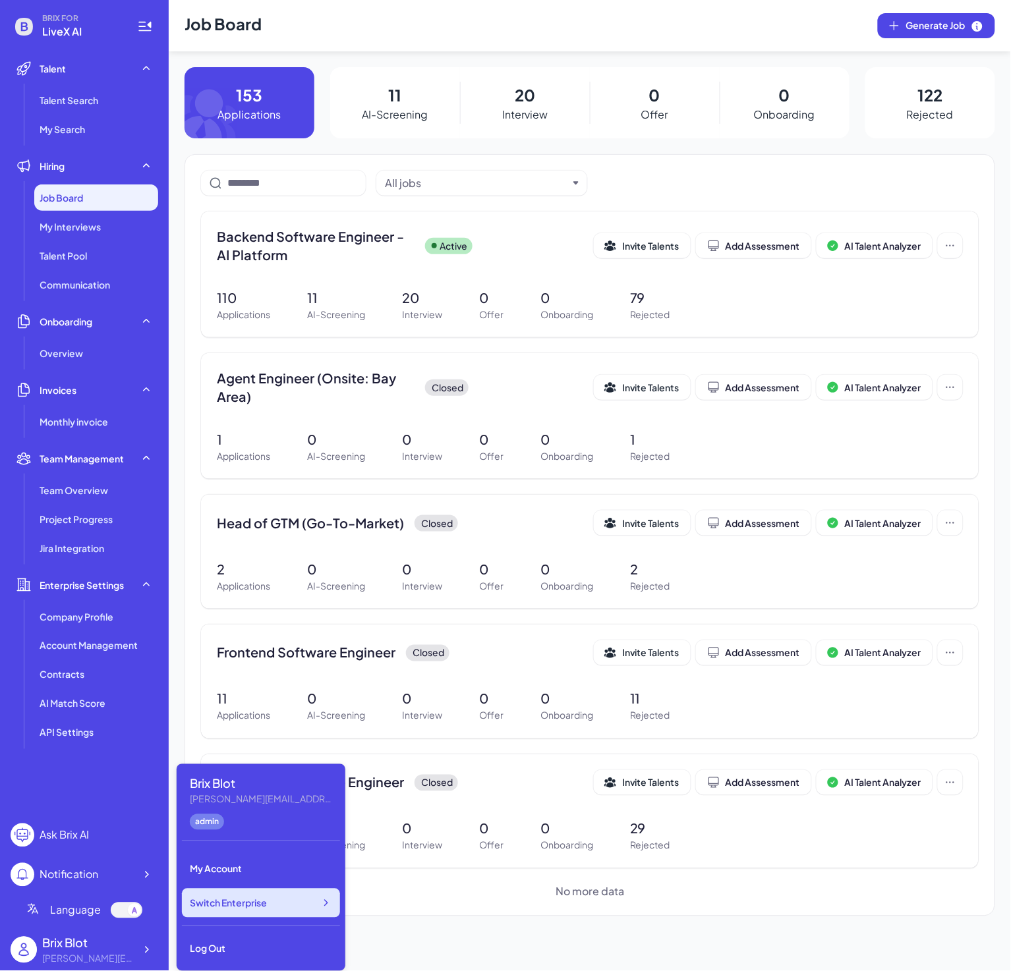
click at [323, 863] on div "Switch Enterprise" at bounding box center [261, 903] width 158 height 29
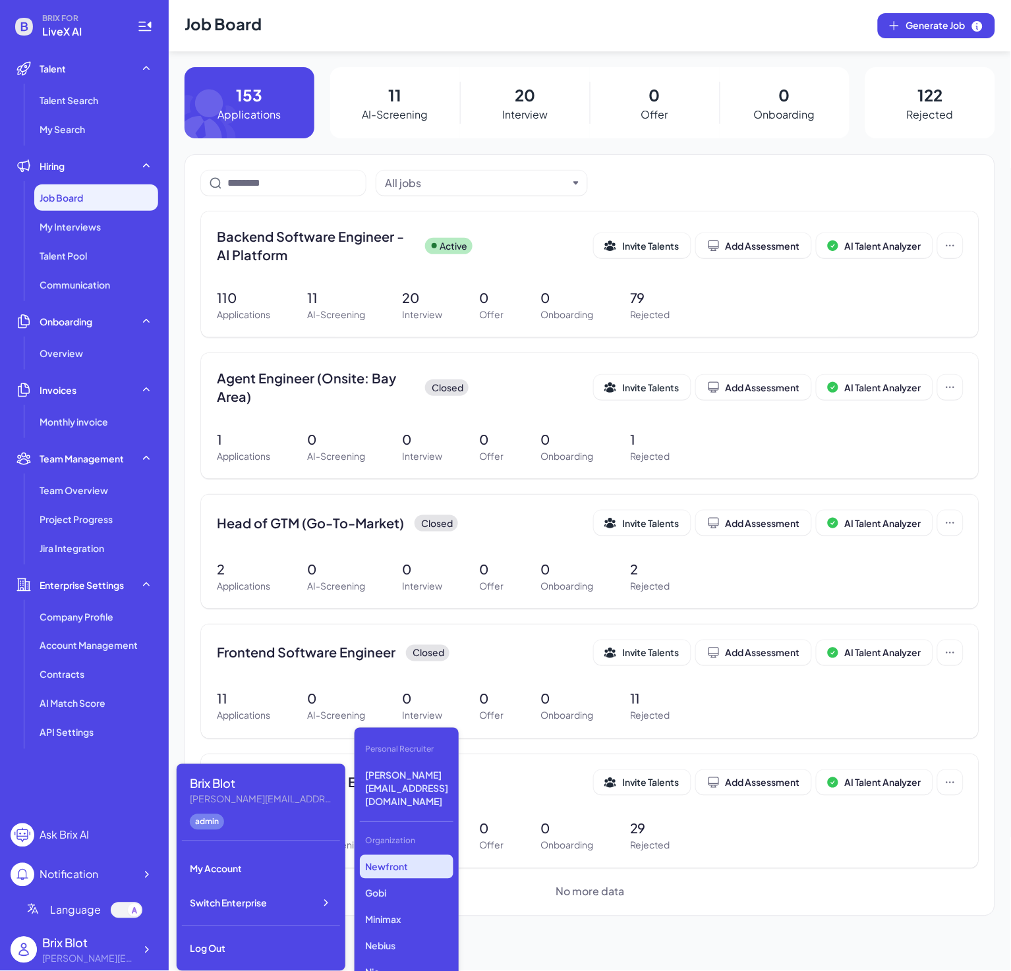
click at [413, 855] on p "Newfront" at bounding box center [407, 867] width 94 height 24
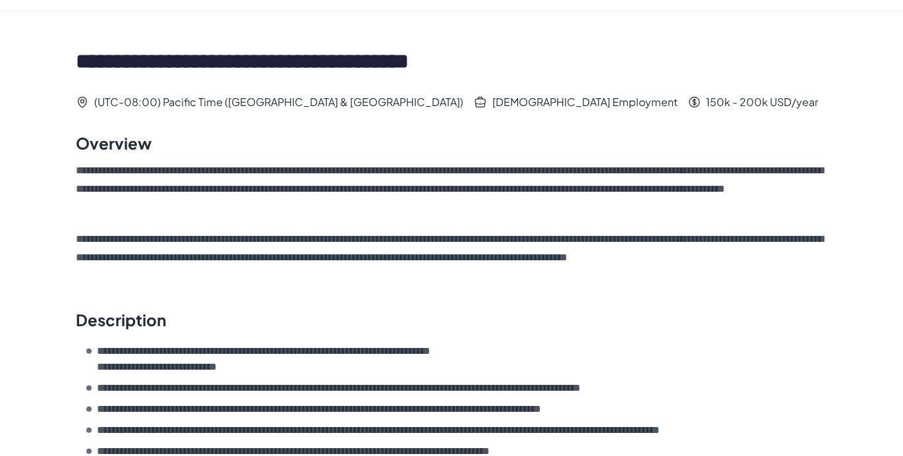
click at [440, 253] on p "**********" at bounding box center [451, 257] width 751 height 55
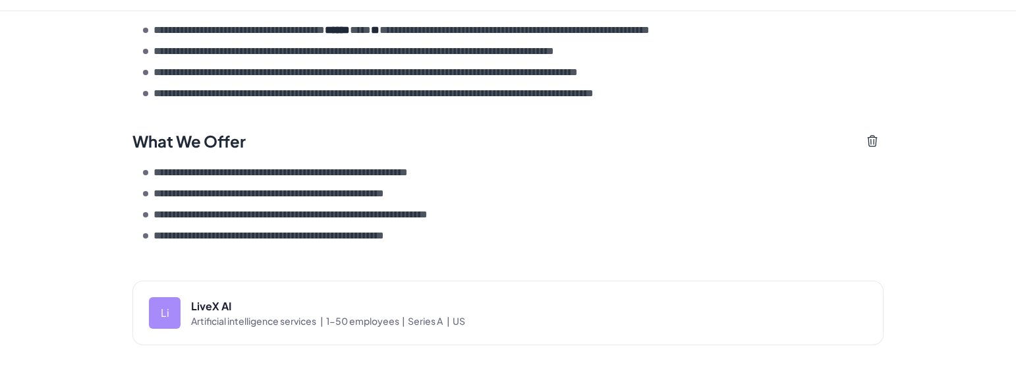
scroll to position [387, 0]
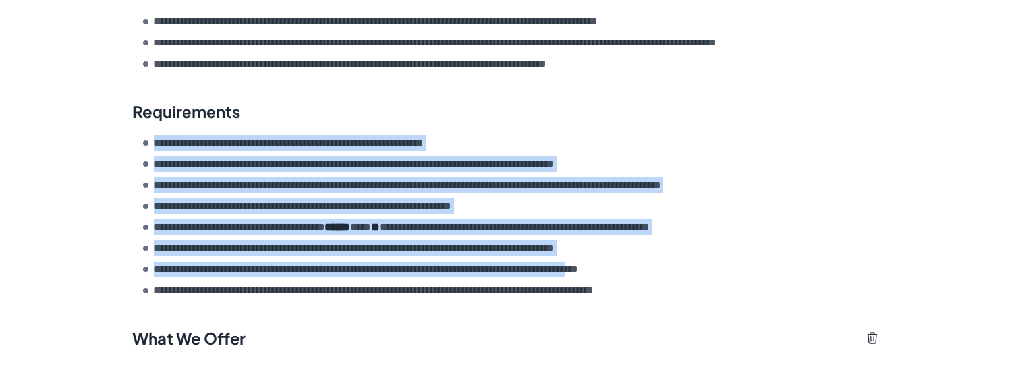
drag, startPoint x: 145, startPoint y: 134, endPoint x: 681, endPoint y: 271, distance: 553.8
click at [681, 271] on ul "**********" at bounding box center [513, 216] width 741 height 163
click at [509, 250] on p "**********" at bounding box center [413, 249] width 519 height 16
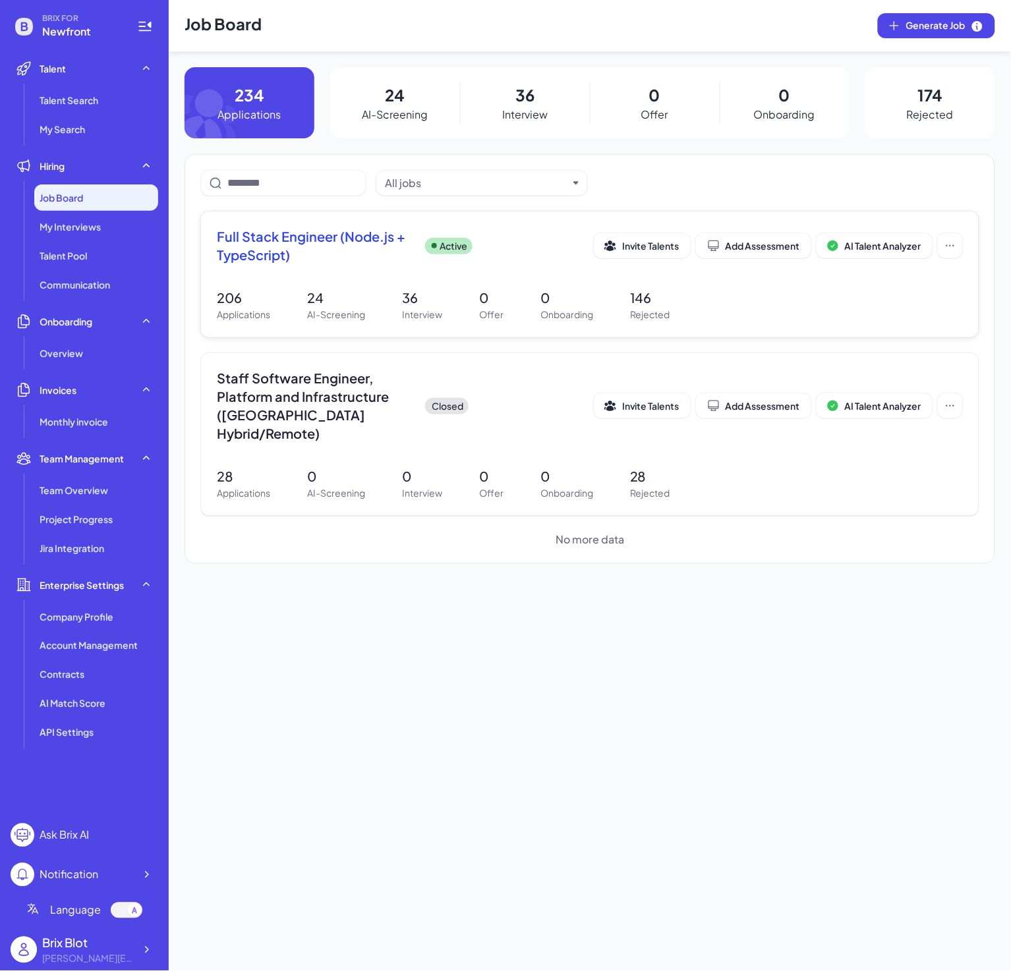
click at [331, 260] on span "Full Stack Engineer (Node.js + TypeScript)" at bounding box center [316, 245] width 198 height 37
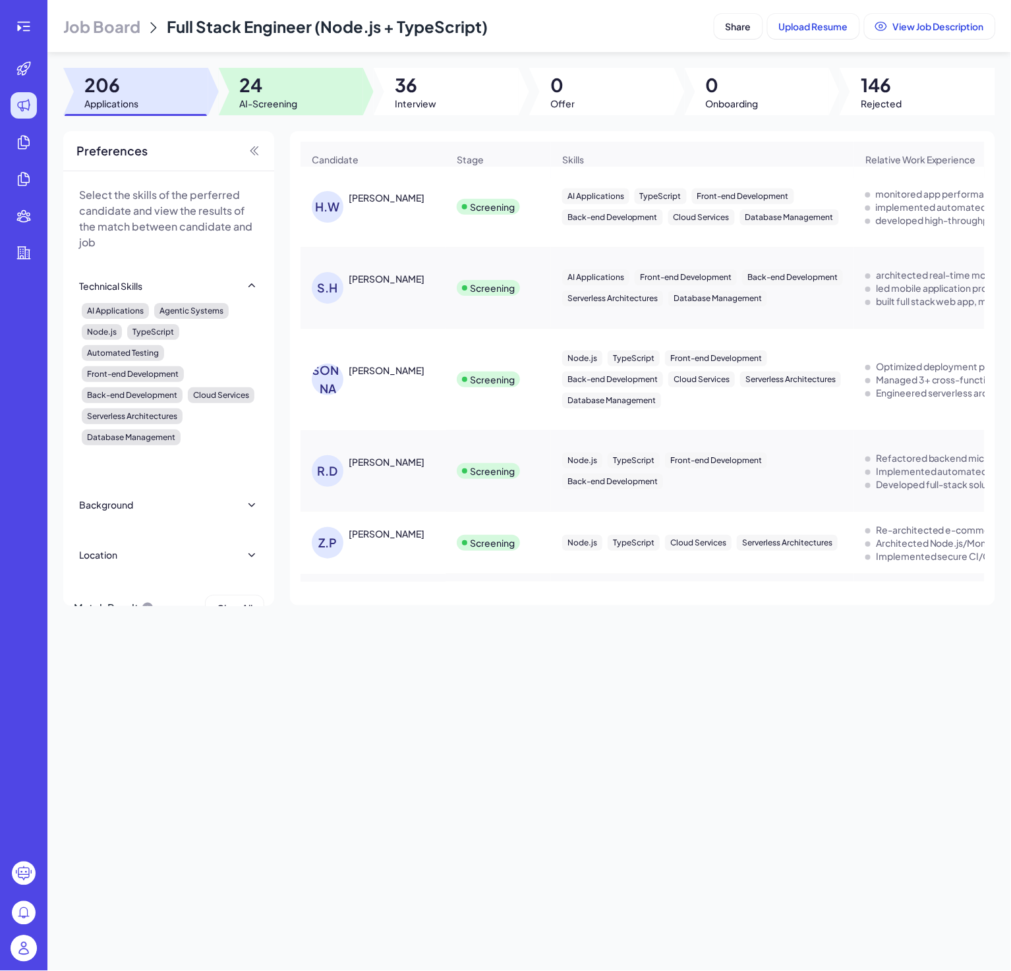
click at [255, 93] on span "24" at bounding box center [269, 85] width 58 height 24
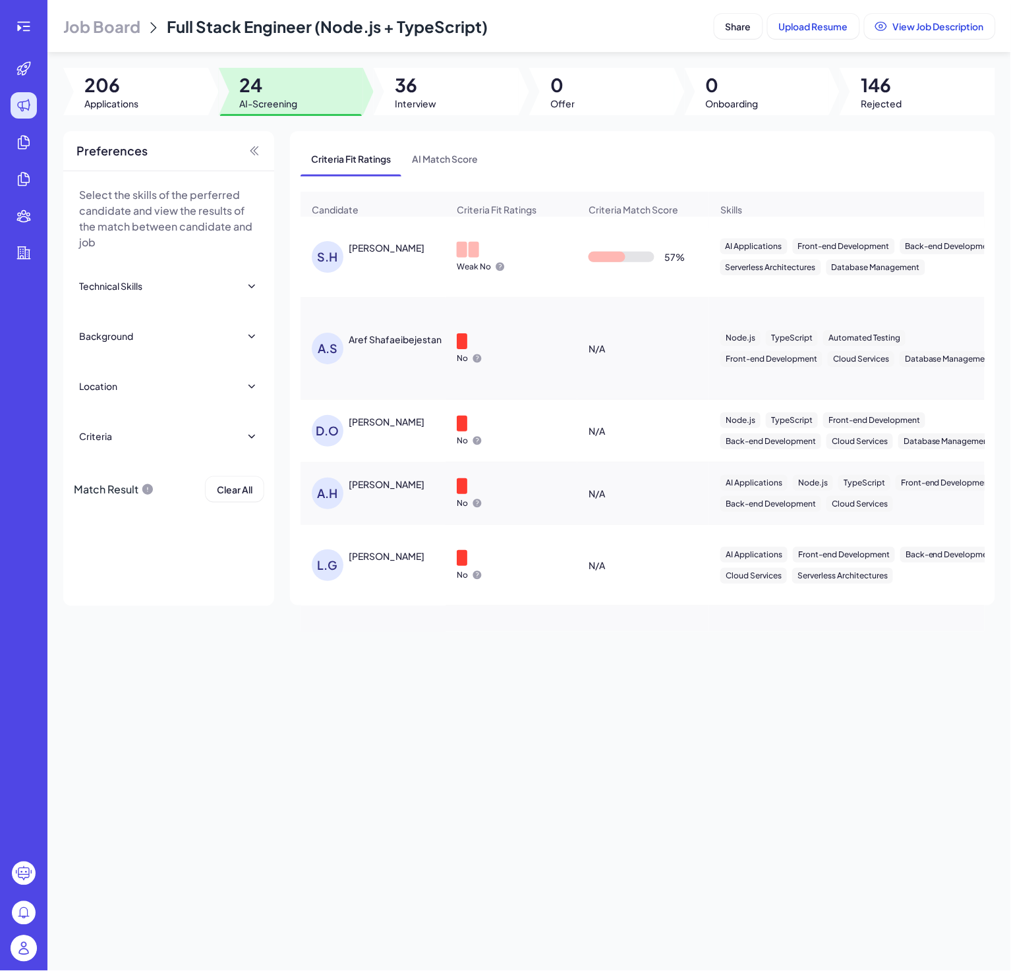
click at [389, 266] on div "[PERSON_NAME]" at bounding box center [380, 257] width 136 height 32
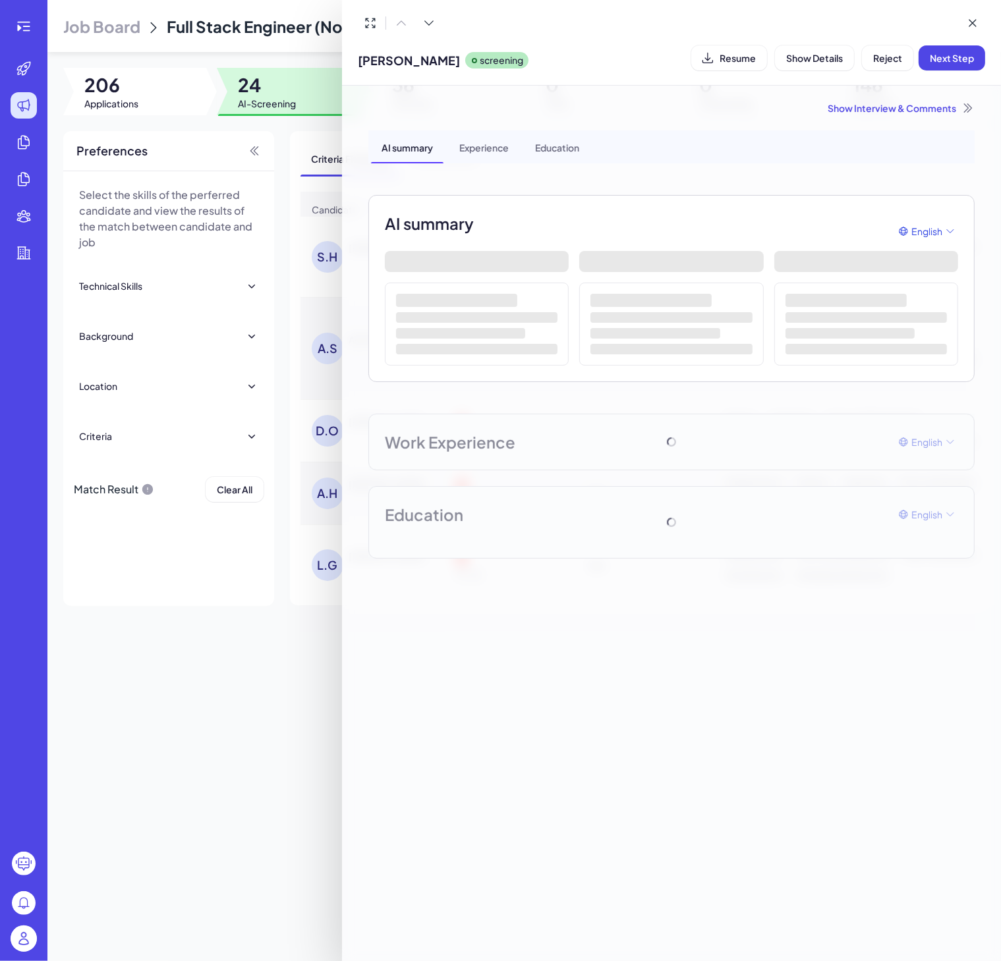
click at [895, 115] on div "Show Interview & Comments AI summary Experience Education AI summary English Wo…" at bounding box center [672, 330] width 638 height 489
click at [892, 112] on div "Show Interview & Comments" at bounding box center [671, 107] width 606 height 13
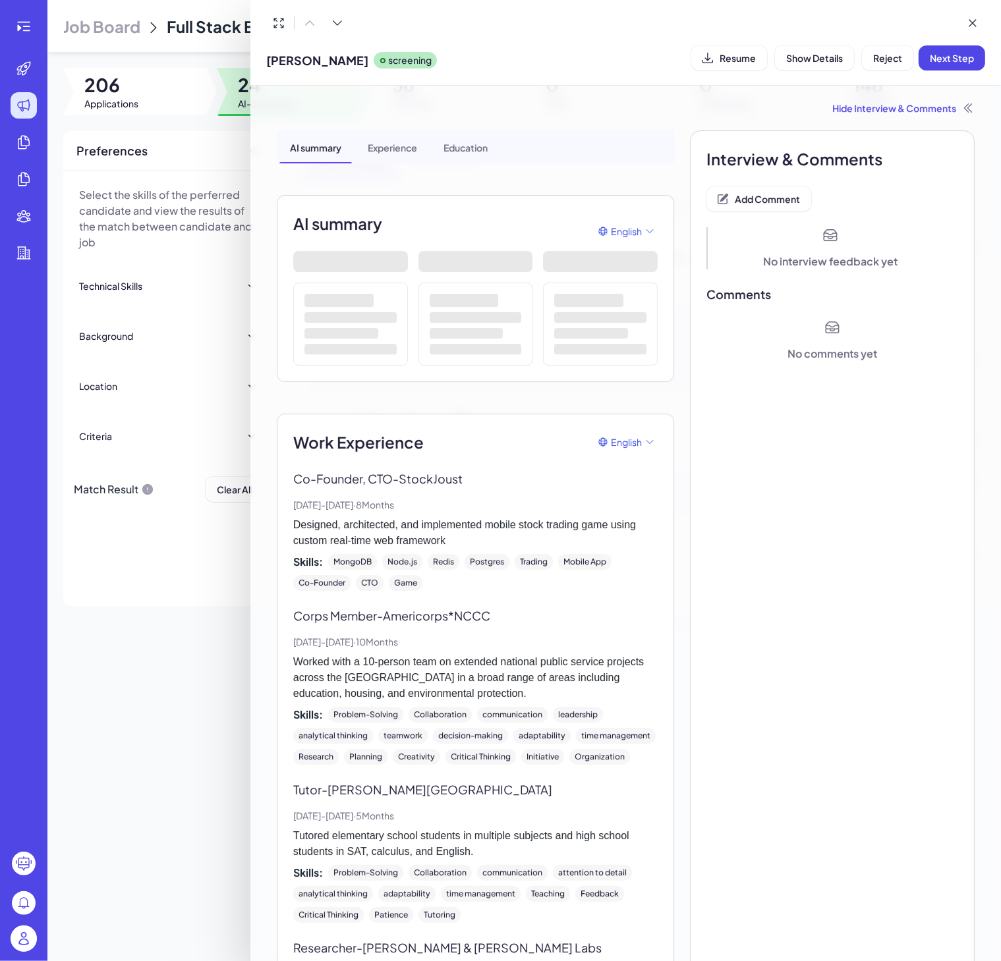
click at [204, 749] on div at bounding box center [500, 480] width 1001 height 961
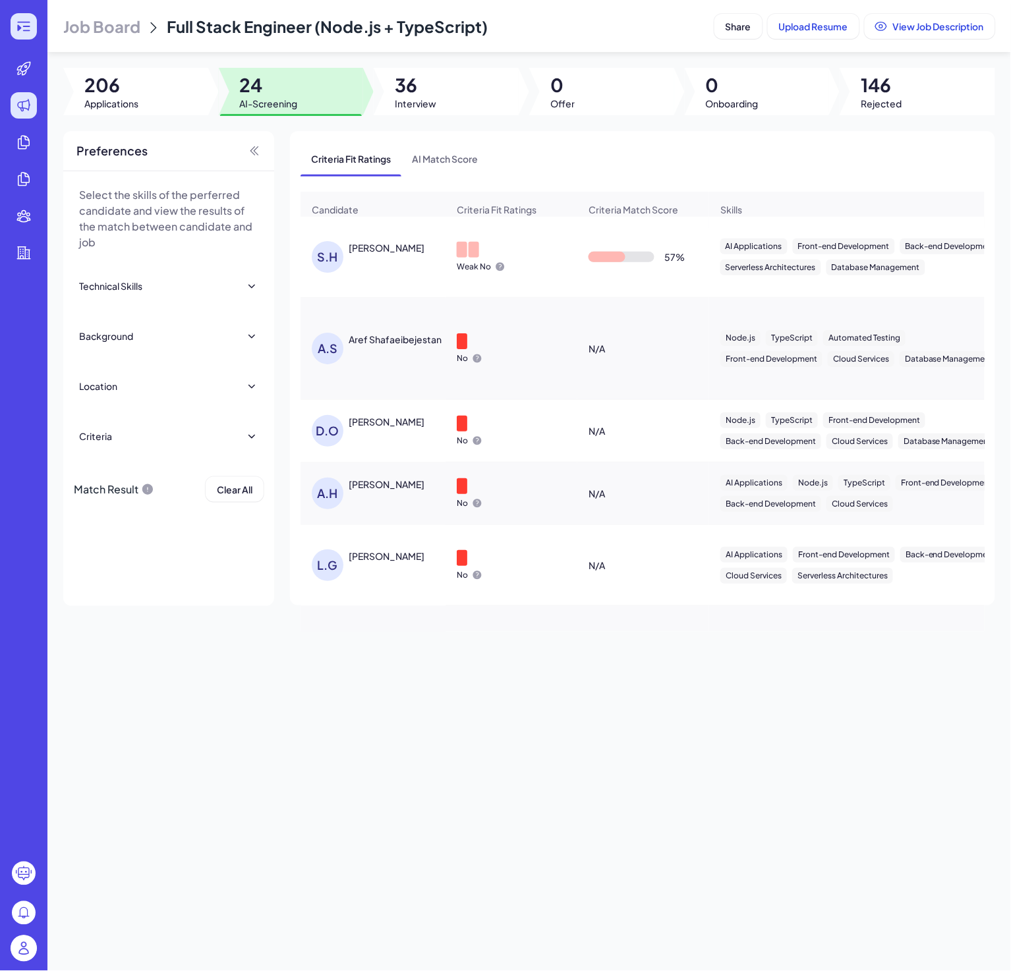
click at [24, 27] on icon at bounding box center [24, 26] width 16 height 16
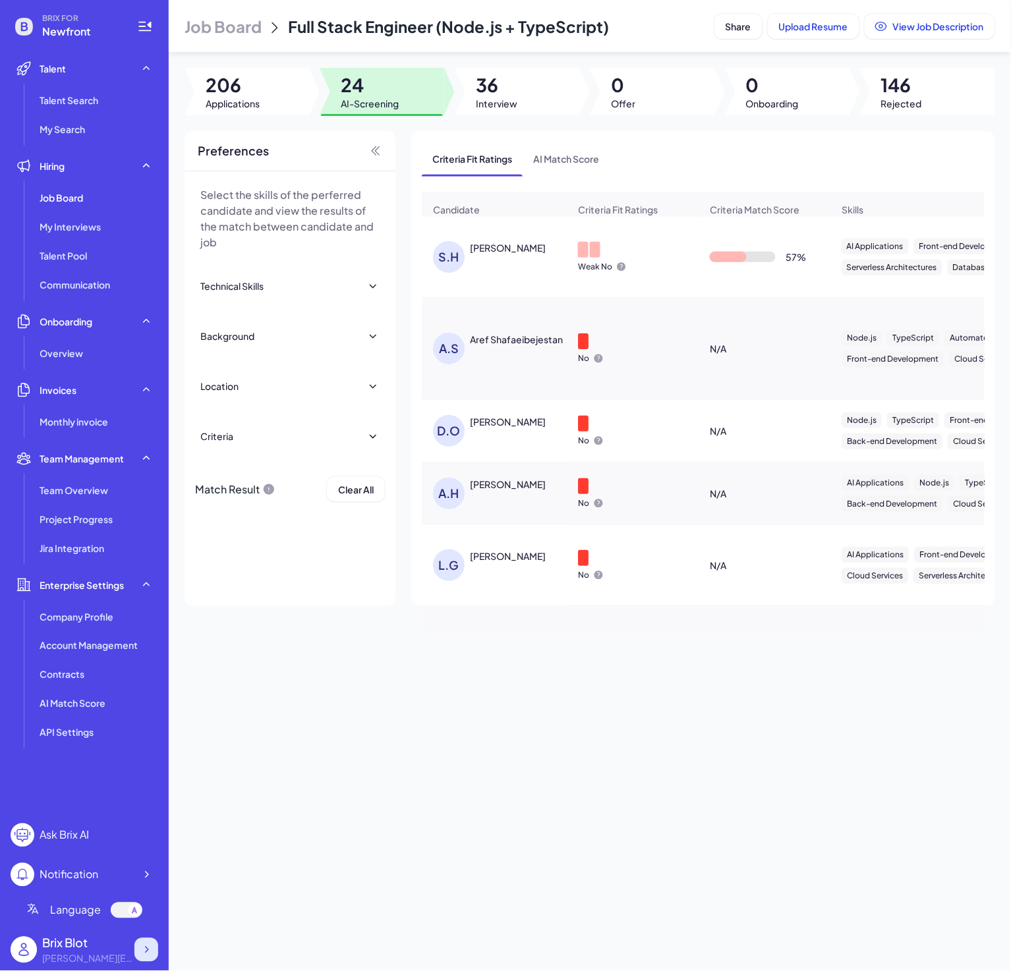
click at [152, 951] on icon at bounding box center [146, 950] width 13 height 13
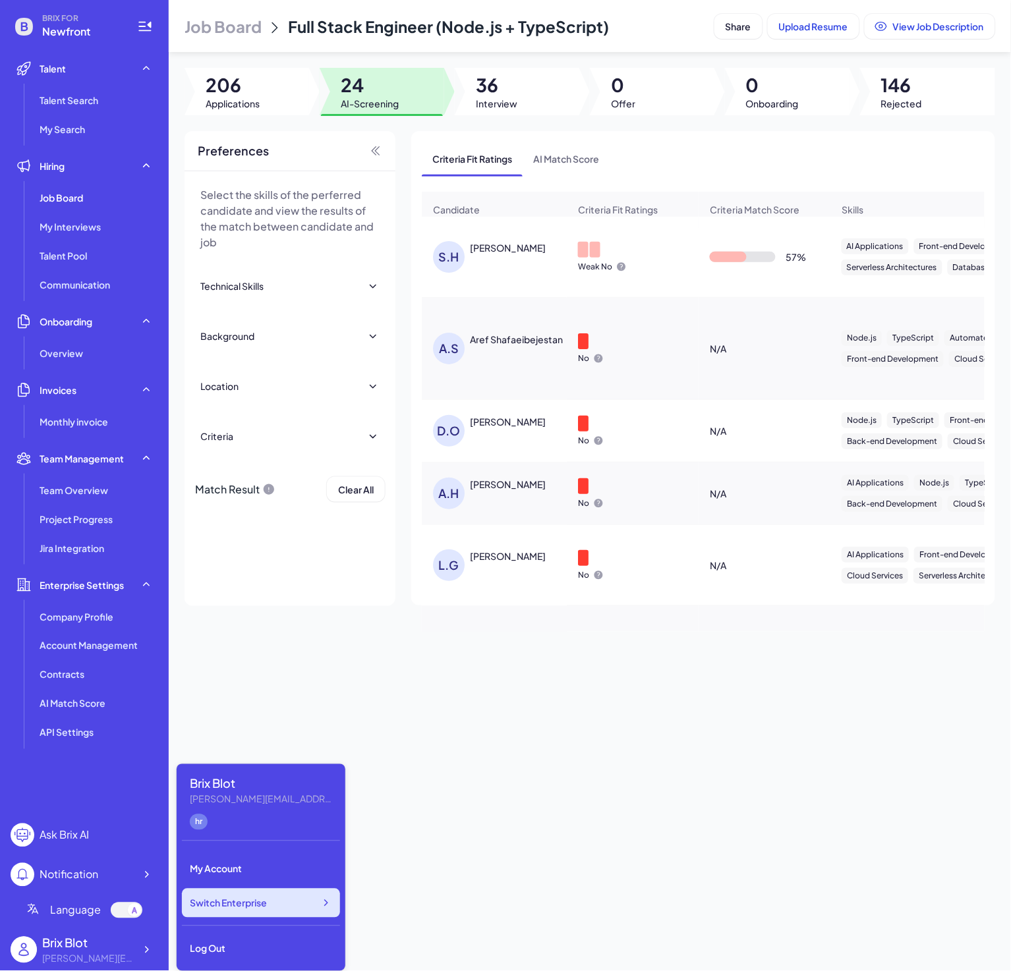
click at [333, 907] on div "Switch Enterprise" at bounding box center [261, 903] width 158 height 29
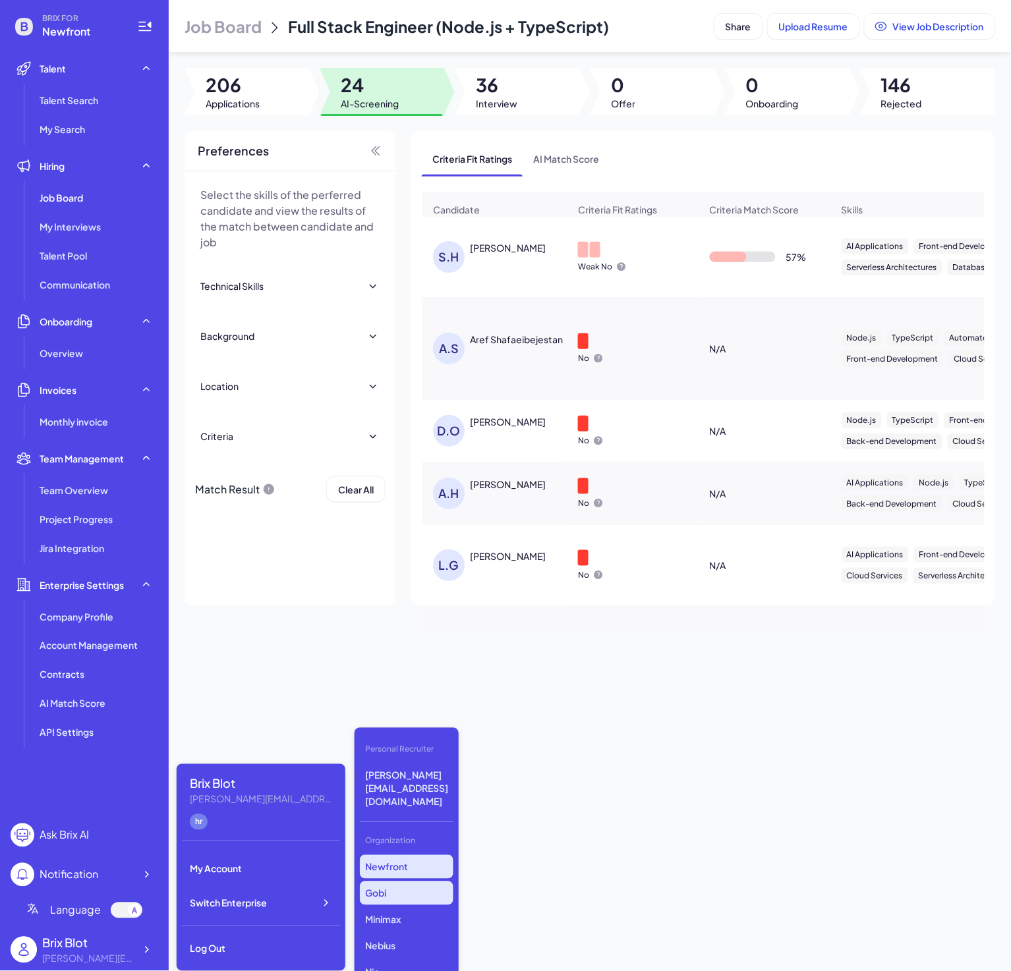
click at [398, 882] on p "Gobi" at bounding box center [407, 894] width 94 height 24
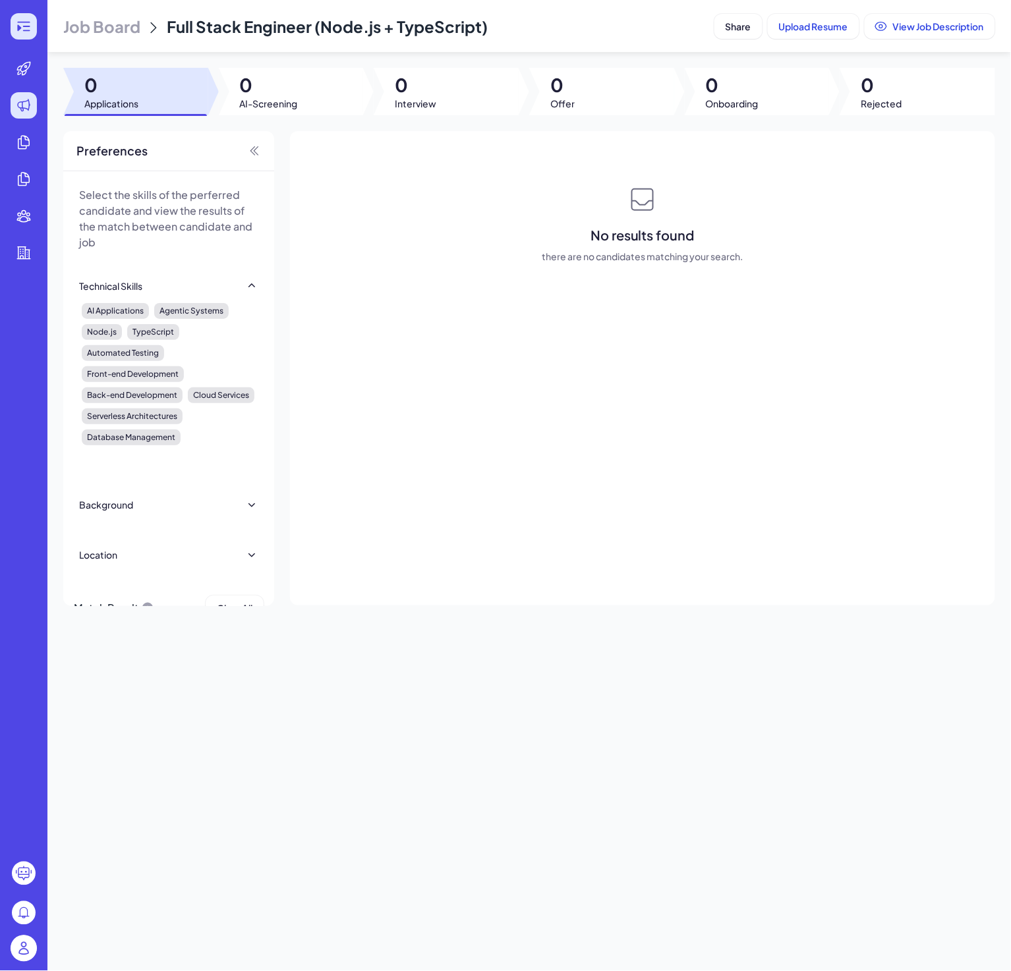
click at [19, 23] on icon at bounding box center [24, 26] width 16 height 16
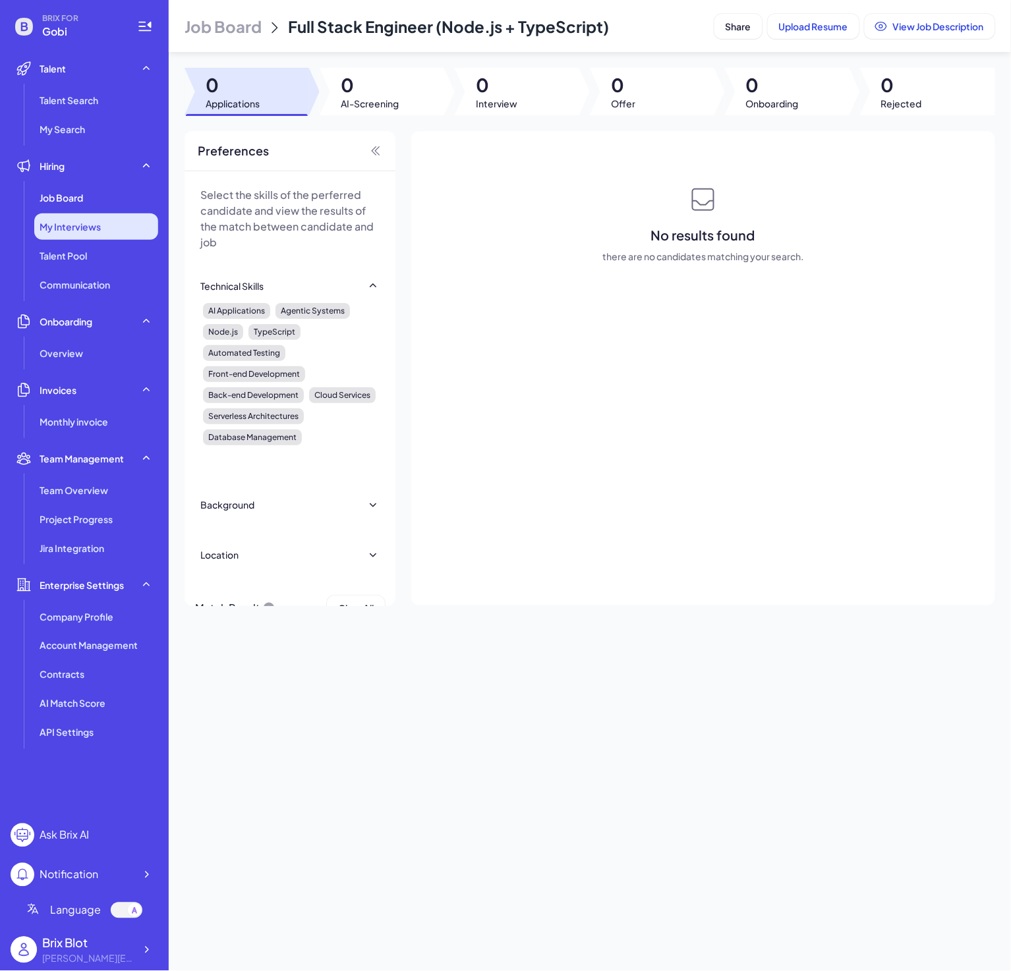
click at [98, 215] on div "My Interviews" at bounding box center [96, 226] width 124 height 26
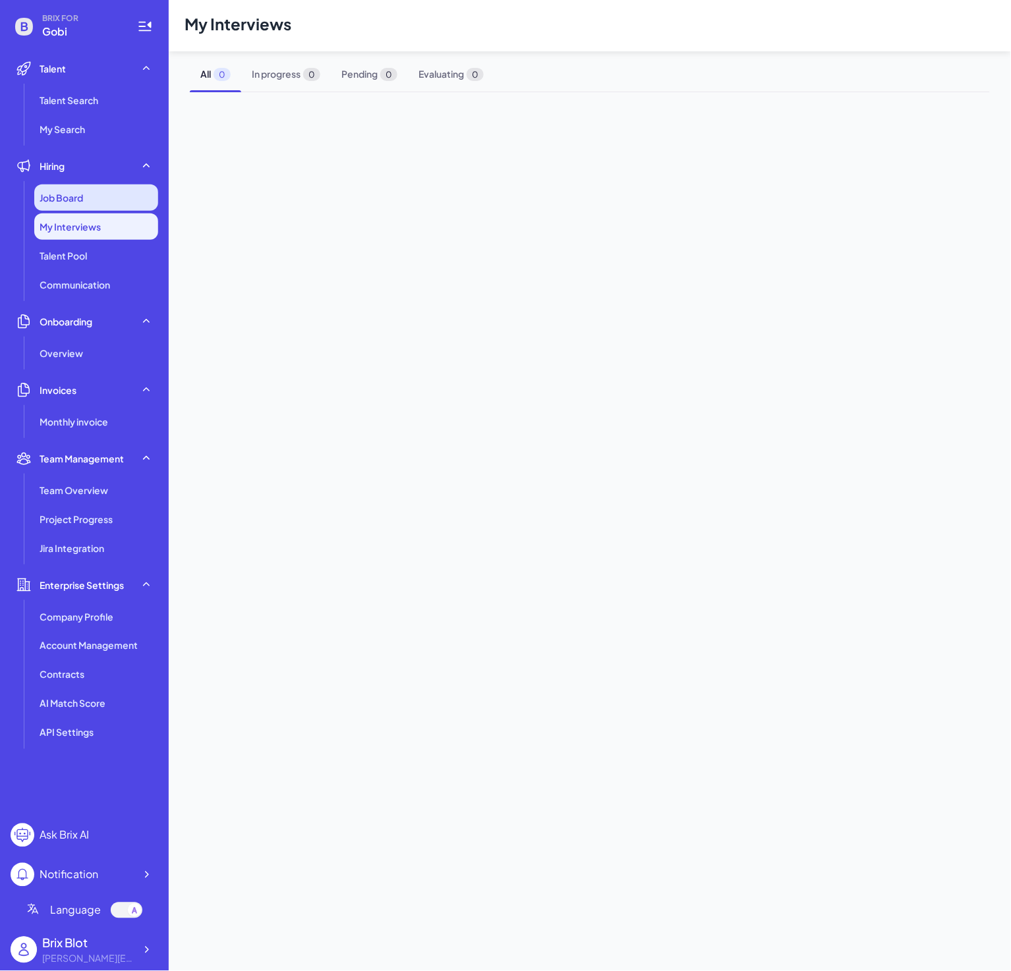
click at [93, 202] on div "Job Board" at bounding box center [96, 198] width 124 height 26
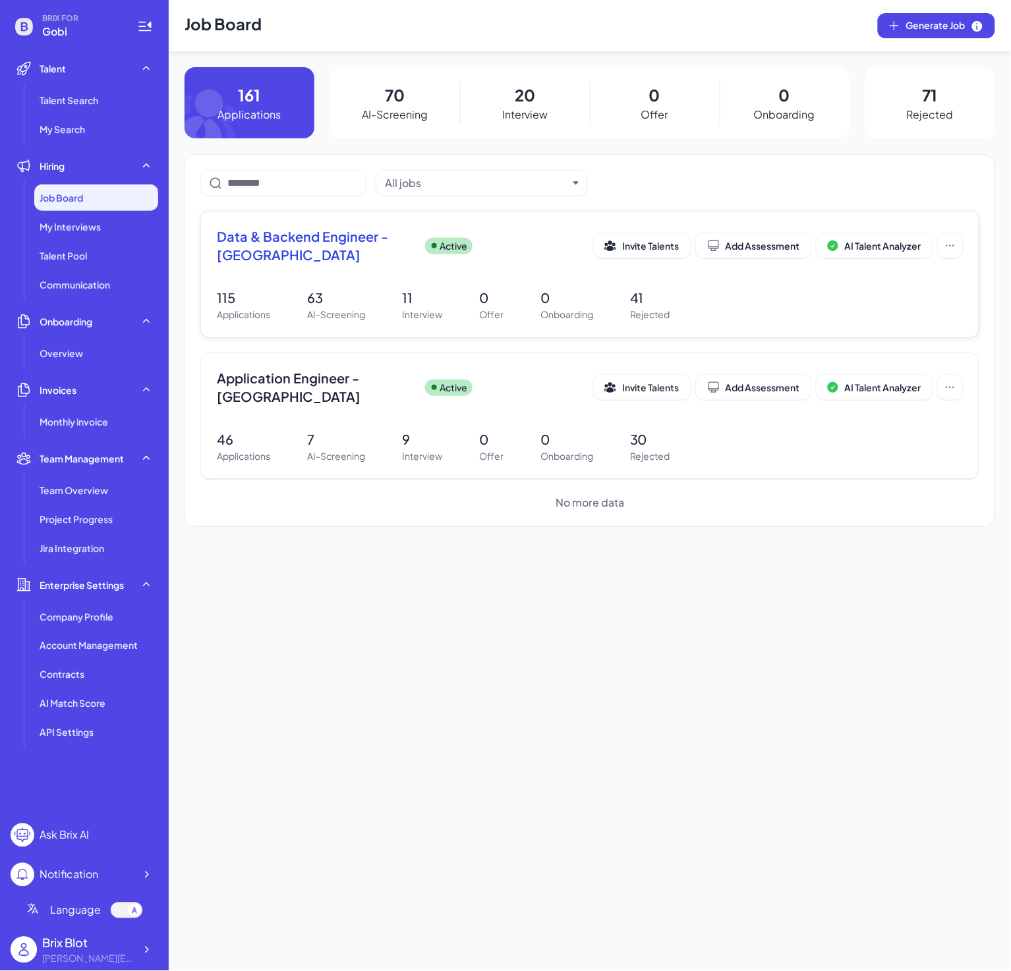
click at [338, 249] on span "Data & Backend Engineer - [GEOGRAPHIC_DATA]" at bounding box center [316, 245] width 198 height 37
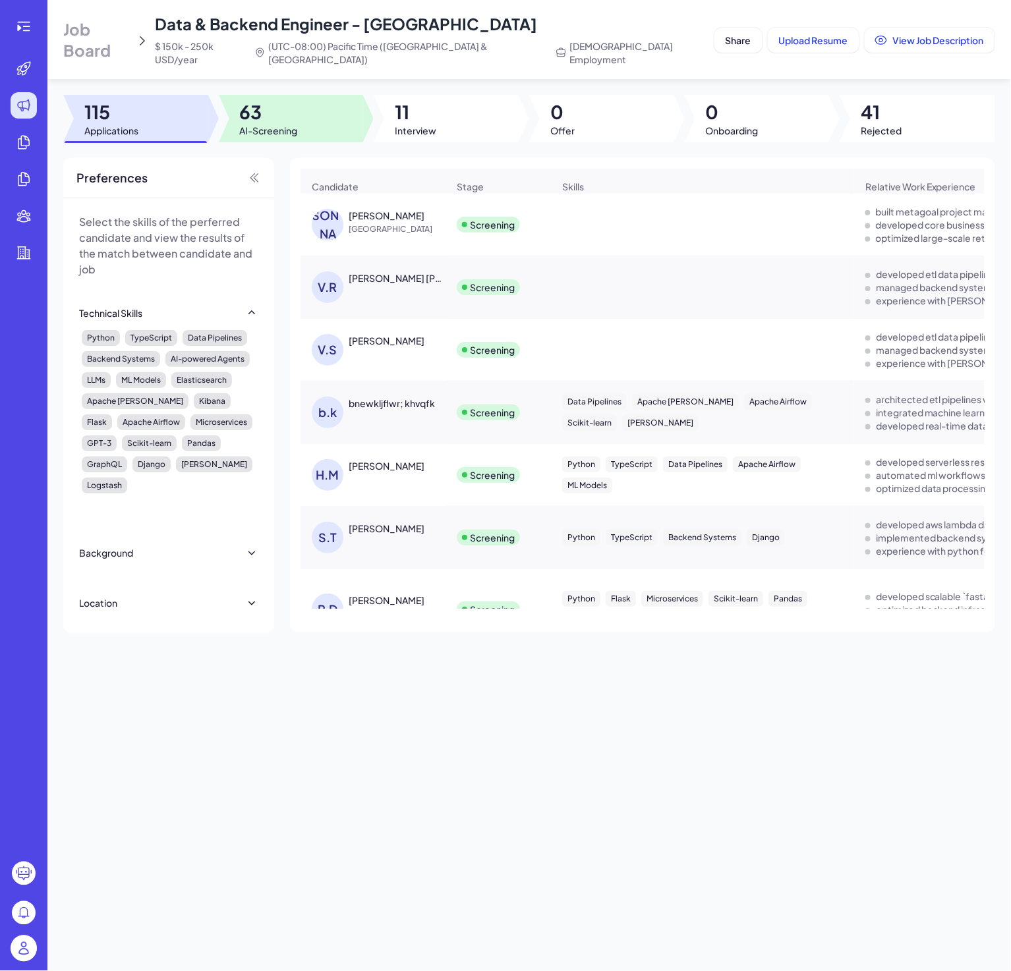
click at [313, 120] on div at bounding box center [291, 118] width 145 height 47
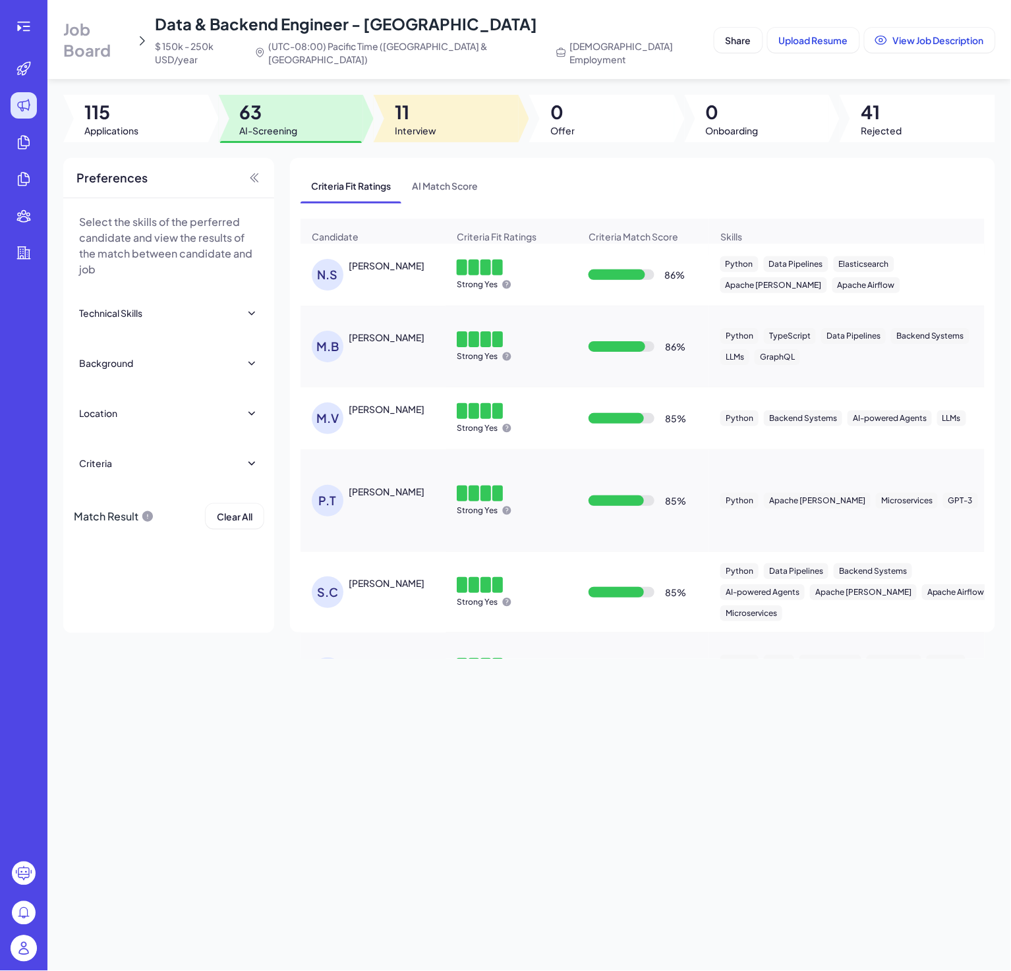
click at [422, 100] on span "11" at bounding box center [416, 112] width 42 height 24
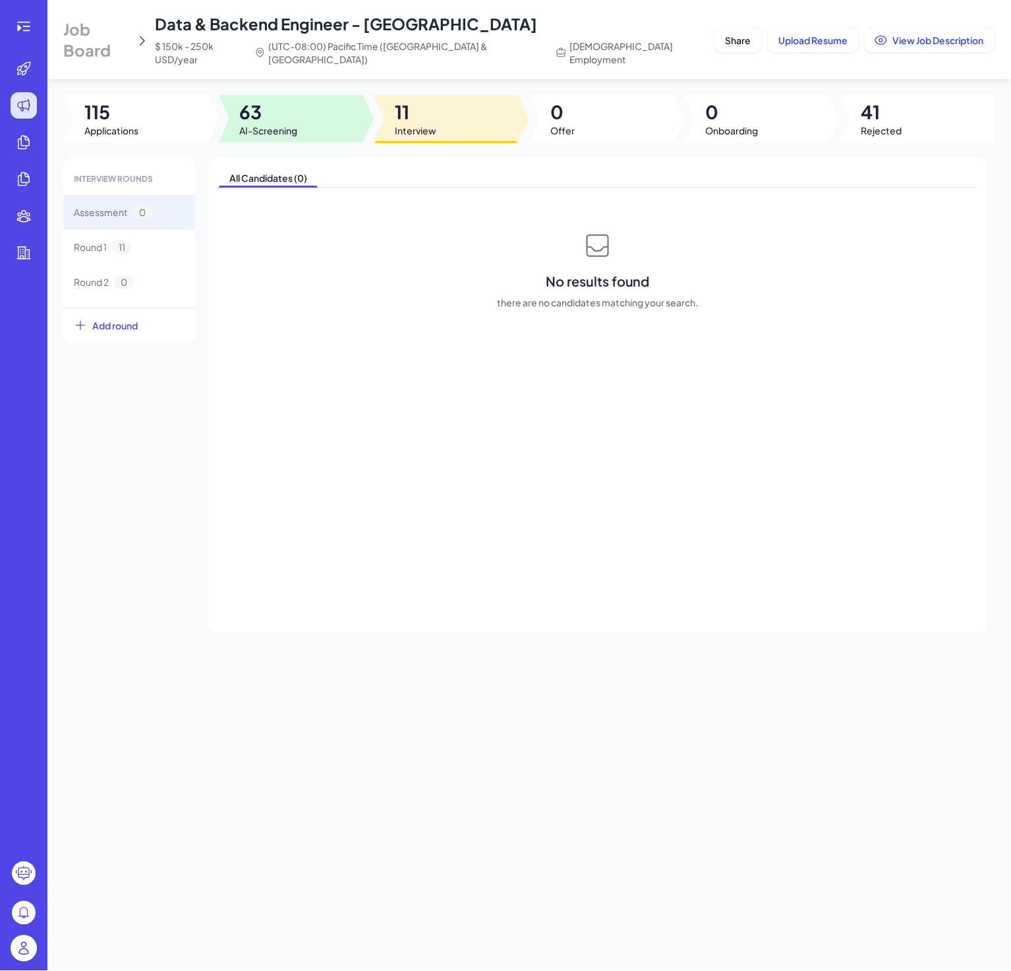
click at [303, 100] on div at bounding box center [291, 118] width 145 height 47
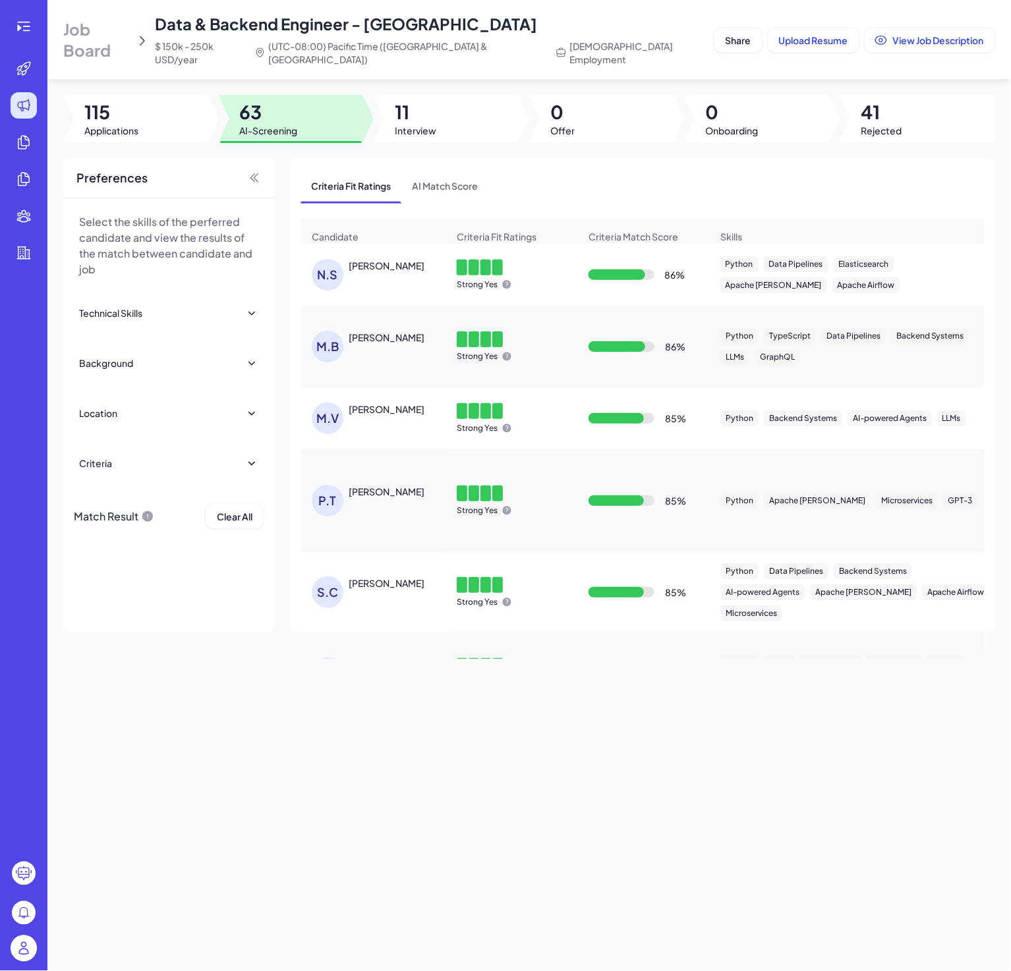
click at [388, 285] on div "[PERSON_NAME]" at bounding box center [380, 275] width 136 height 32
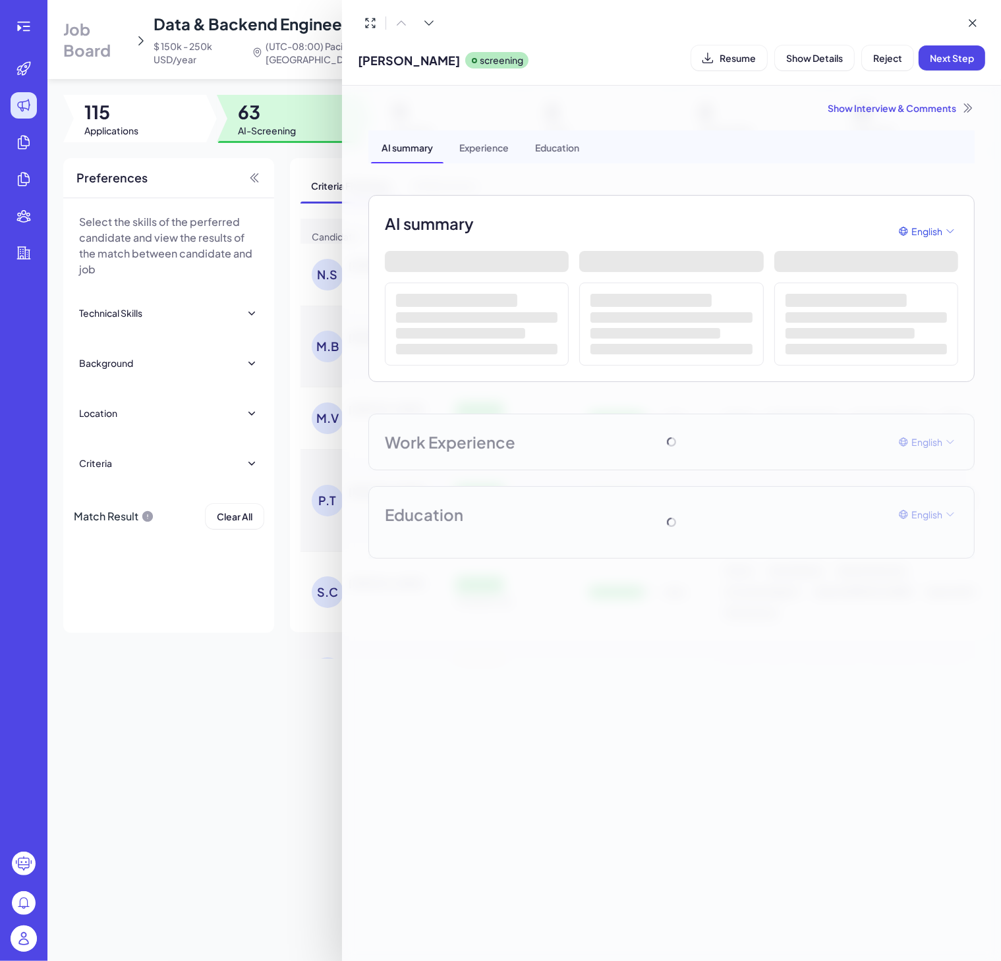
drag, startPoint x: 770, startPoint y: 162, endPoint x: 710, endPoint y: 146, distance: 62.2
click at [770, 162] on div "AI summary Experience Education" at bounding box center [671, 146] width 606 height 33
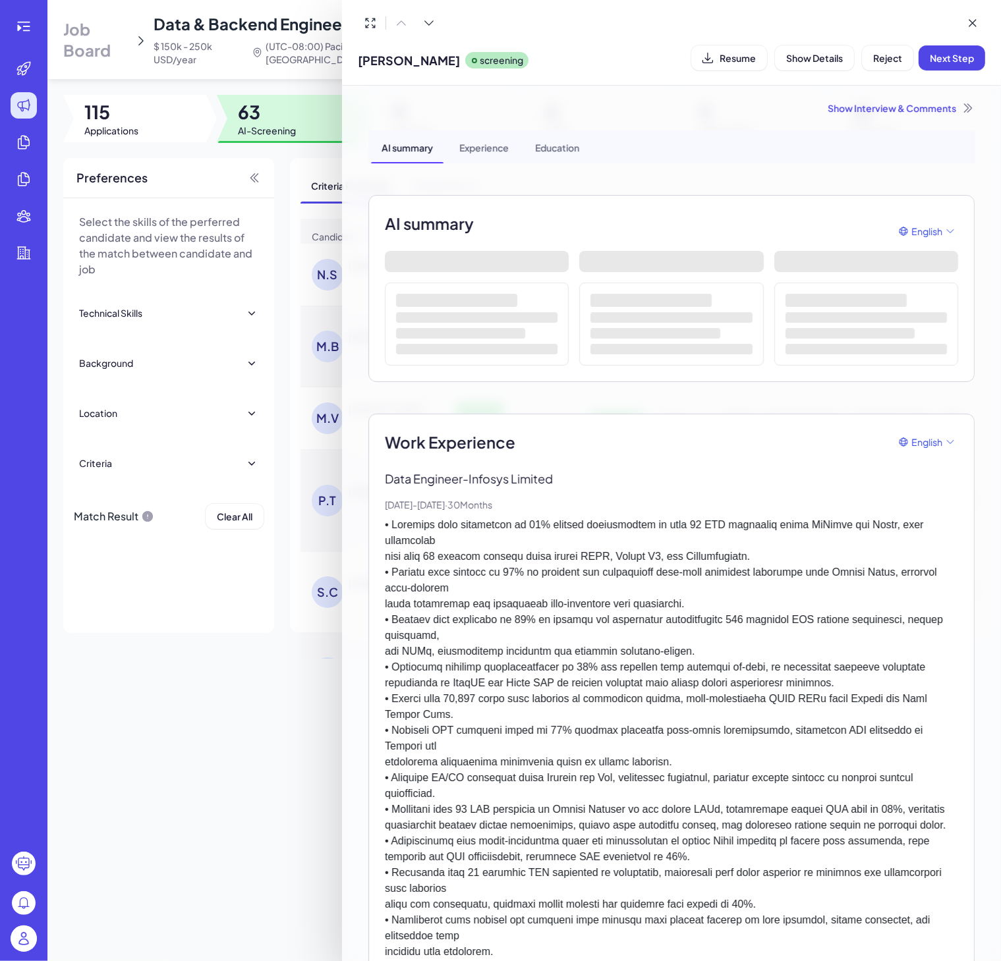
click at [668, 150] on div "AI summary Experience Education" at bounding box center [671, 146] width 606 height 33
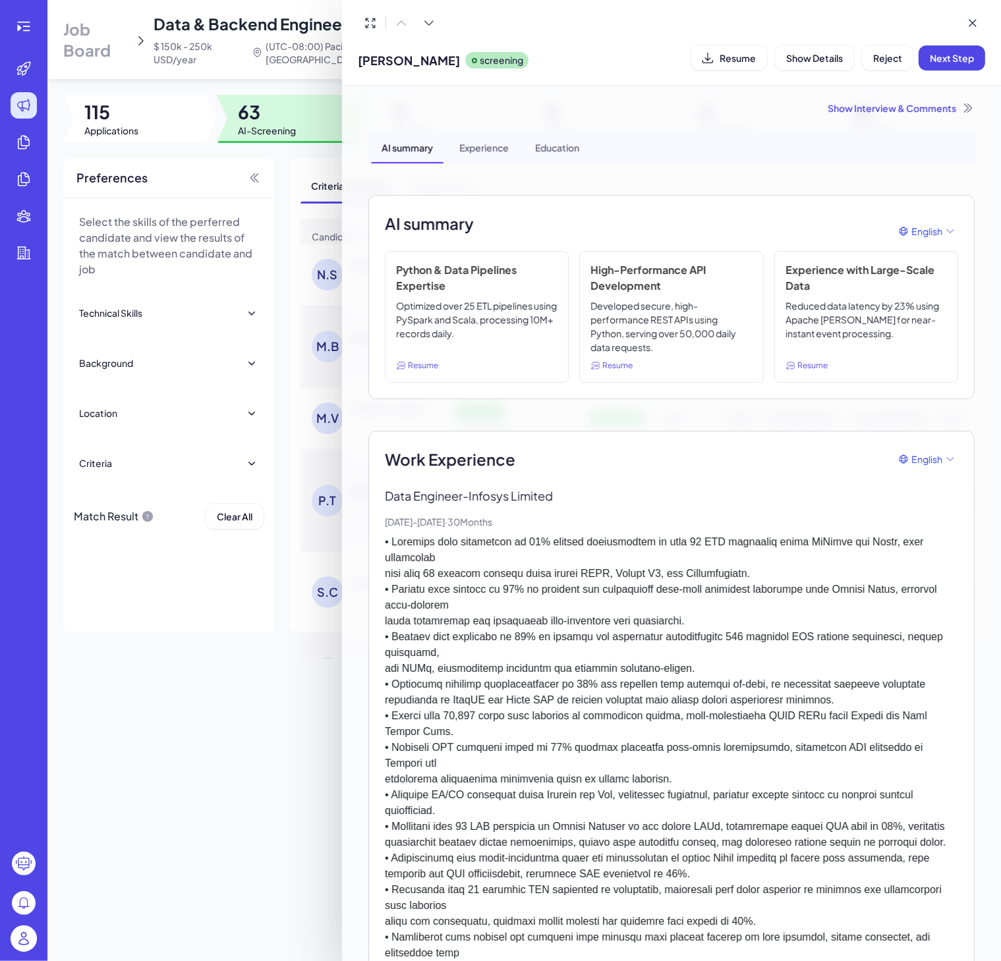
click at [919, 106] on div "Show Interview & Comments" at bounding box center [671, 107] width 606 height 13
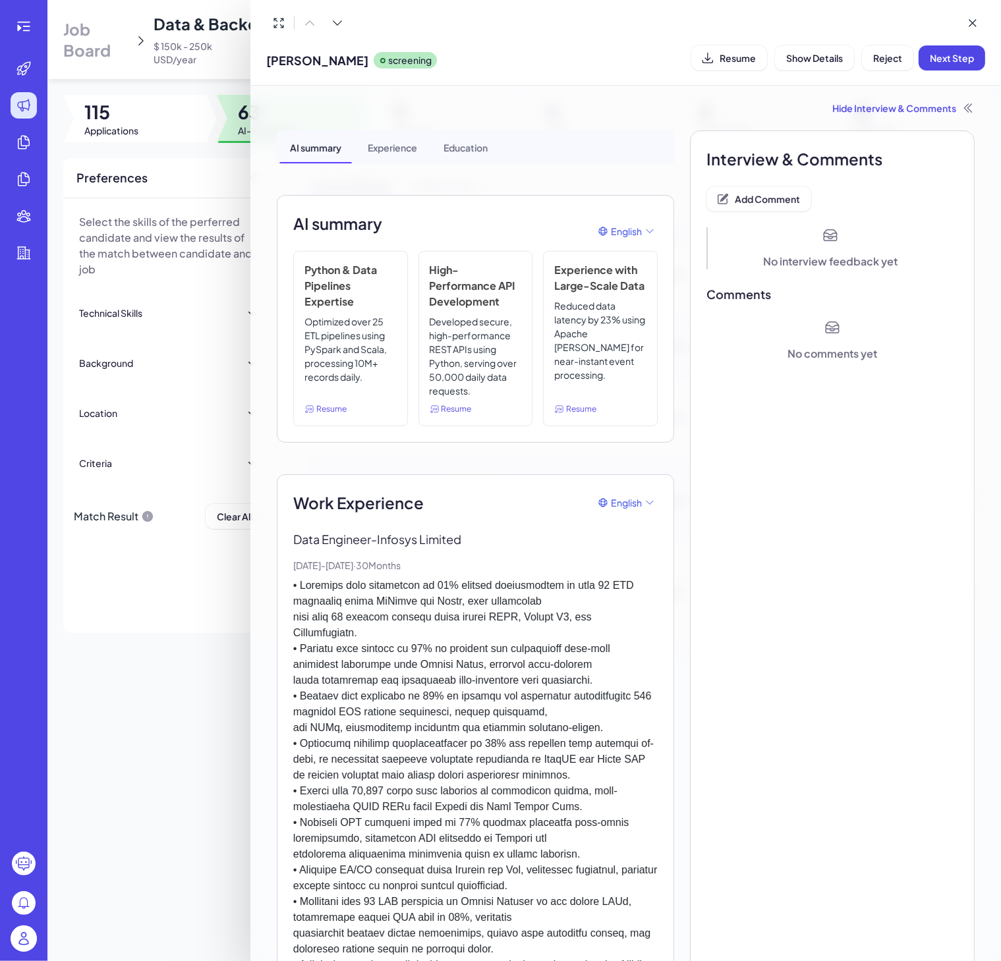
click at [776, 443] on div "Interview & Comments Add Comment No interview feedback yet Comments No comments…" at bounding box center [832, 778] width 285 height 1297
click at [185, 639] on div at bounding box center [500, 480] width 1001 height 961
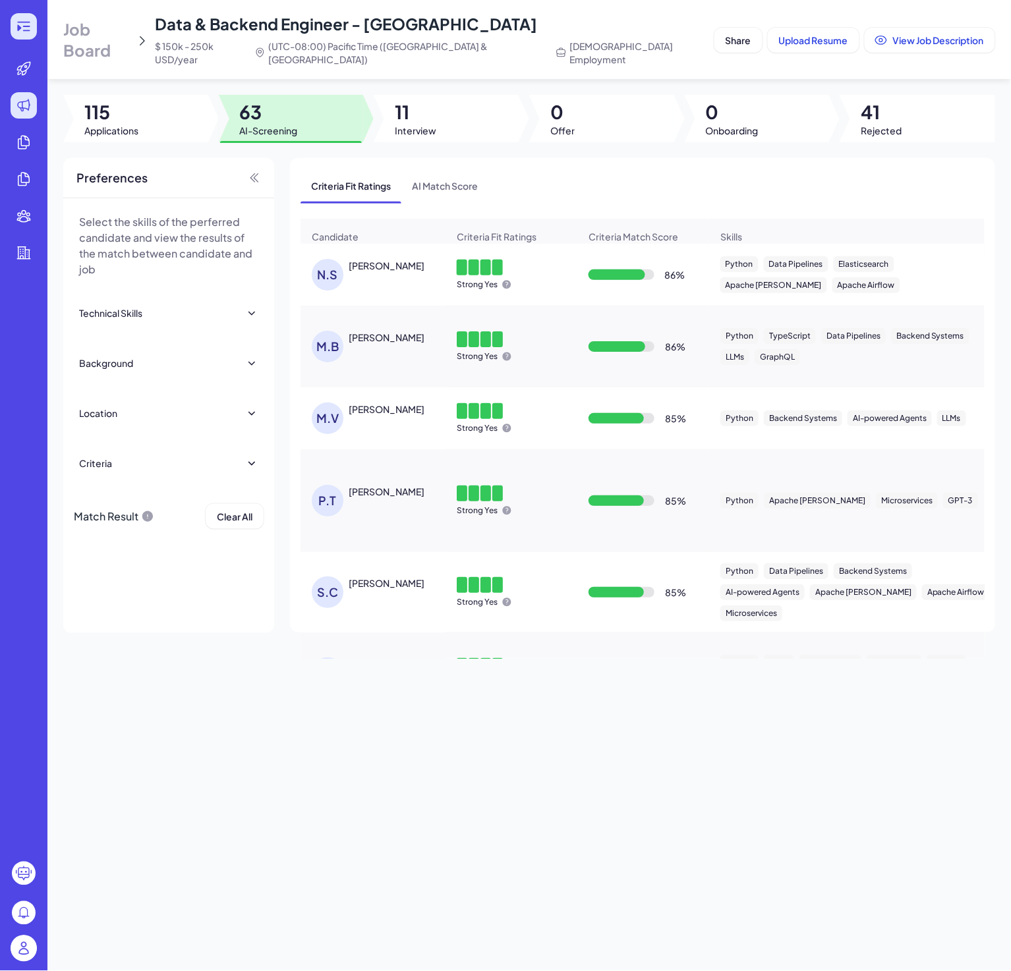
click at [19, 35] on div at bounding box center [24, 26] width 26 height 26
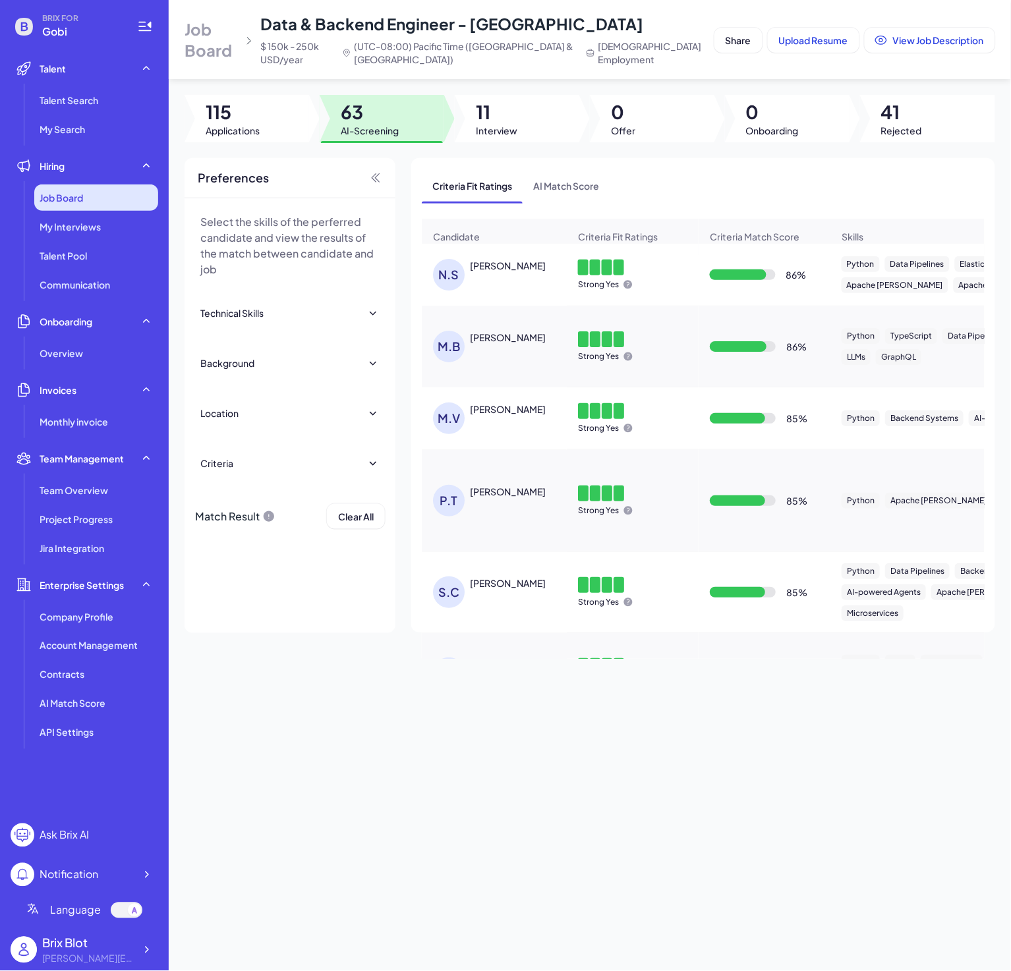
click at [111, 199] on div "Job Board" at bounding box center [96, 198] width 124 height 26
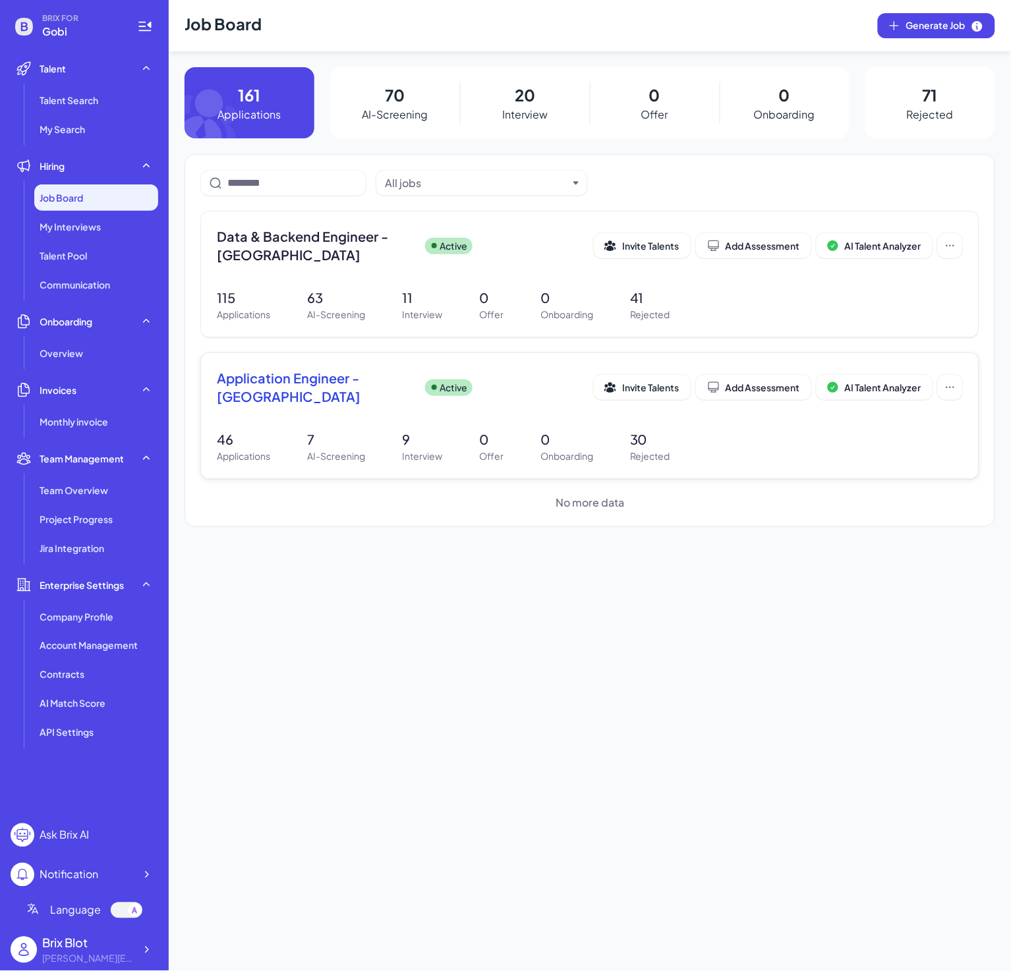
click at [339, 411] on div "Application Engineer - [GEOGRAPHIC_DATA] Active Invite Talents Add Assessment A…" at bounding box center [590, 391] width 746 height 45
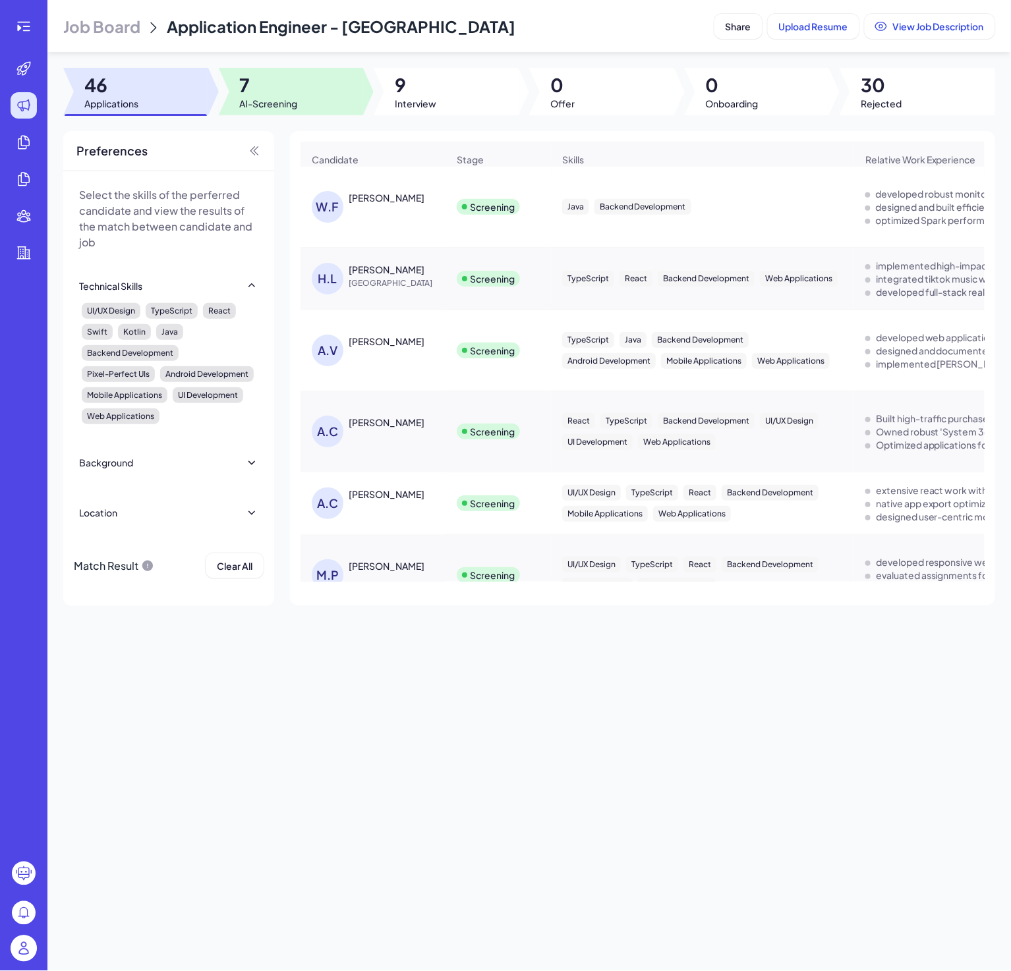
click at [308, 88] on div at bounding box center [291, 91] width 145 height 47
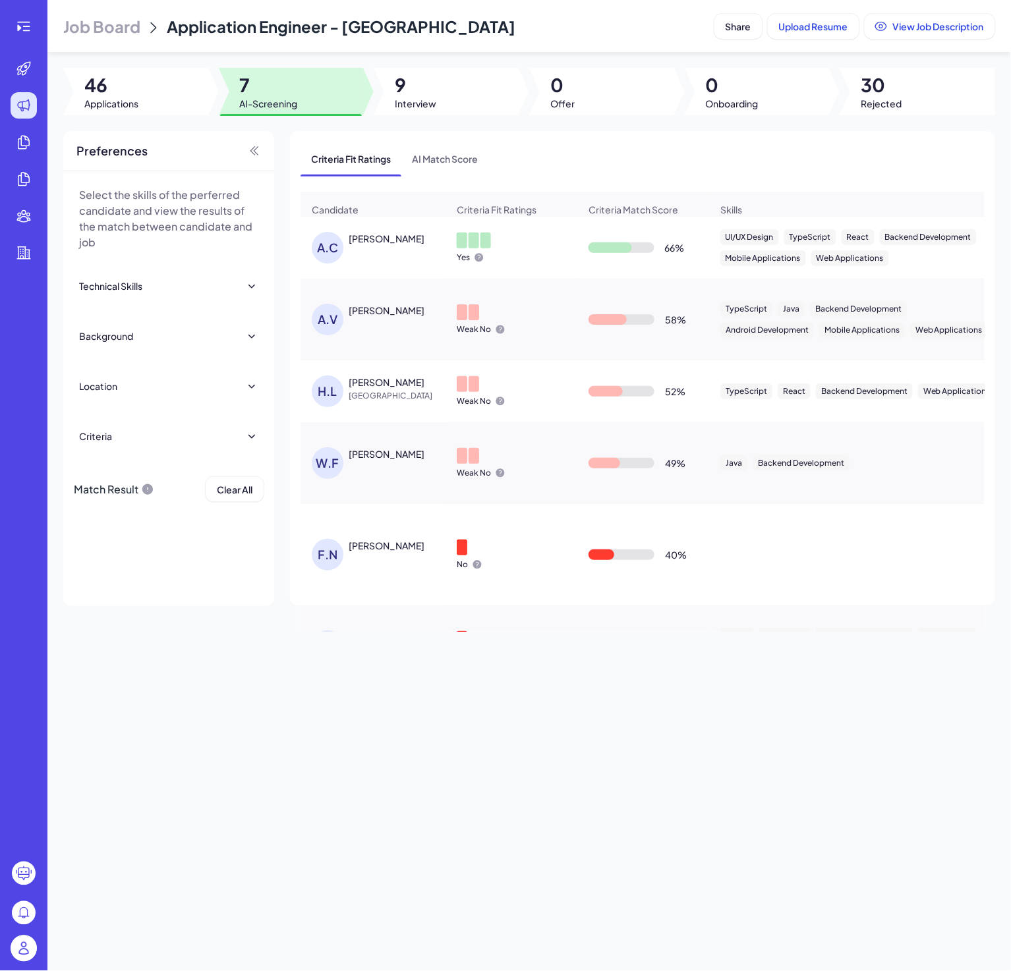
click at [400, 263] on div "[PERSON_NAME]" at bounding box center [380, 248] width 136 height 32
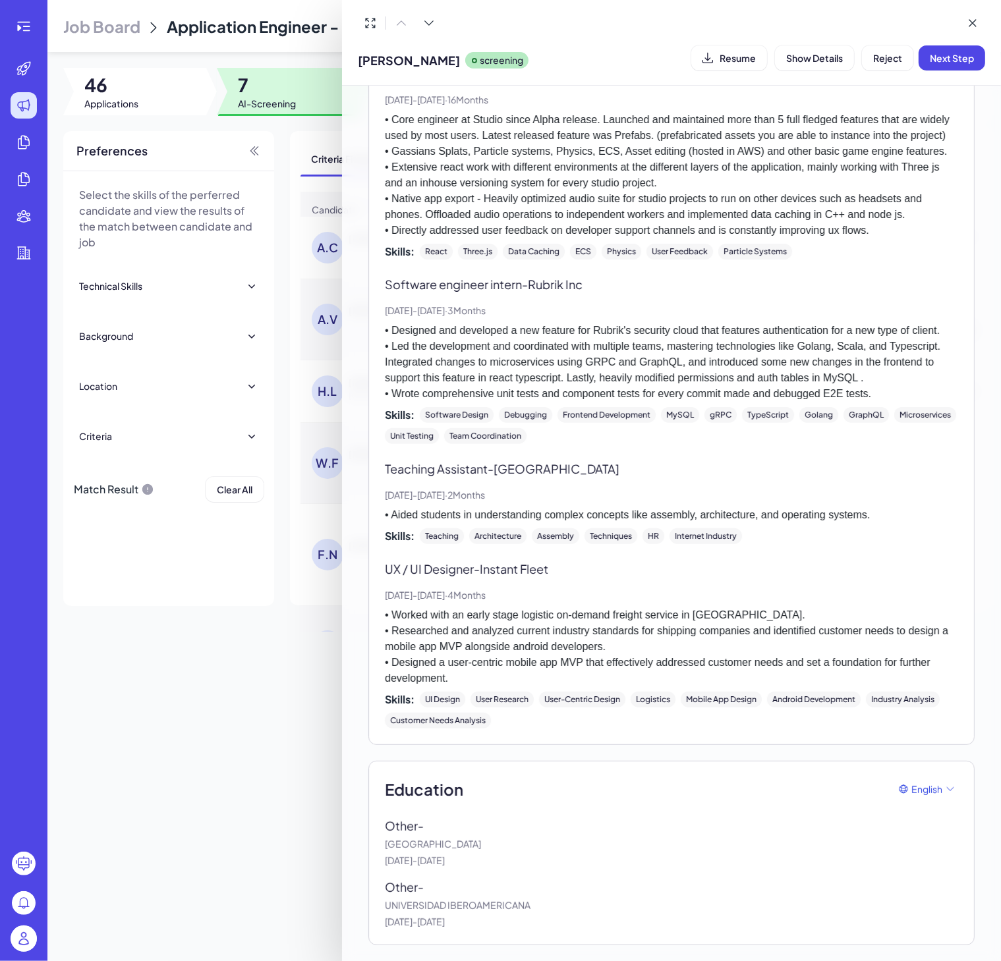
scroll to position [422, 0]
drag, startPoint x: 389, startPoint y: 832, endPoint x: 531, endPoint y: 915, distance: 164.2
click at [520, 919] on div "Other - [GEOGRAPHIC_DATA] [DATE] - [DATE] Other - UNIVERSIDAD IBEROAMERICANA [D…" at bounding box center [671, 873] width 573 height 112
click at [578, 849] on p "[GEOGRAPHIC_DATA]" at bounding box center [671, 845] width 573 height 14
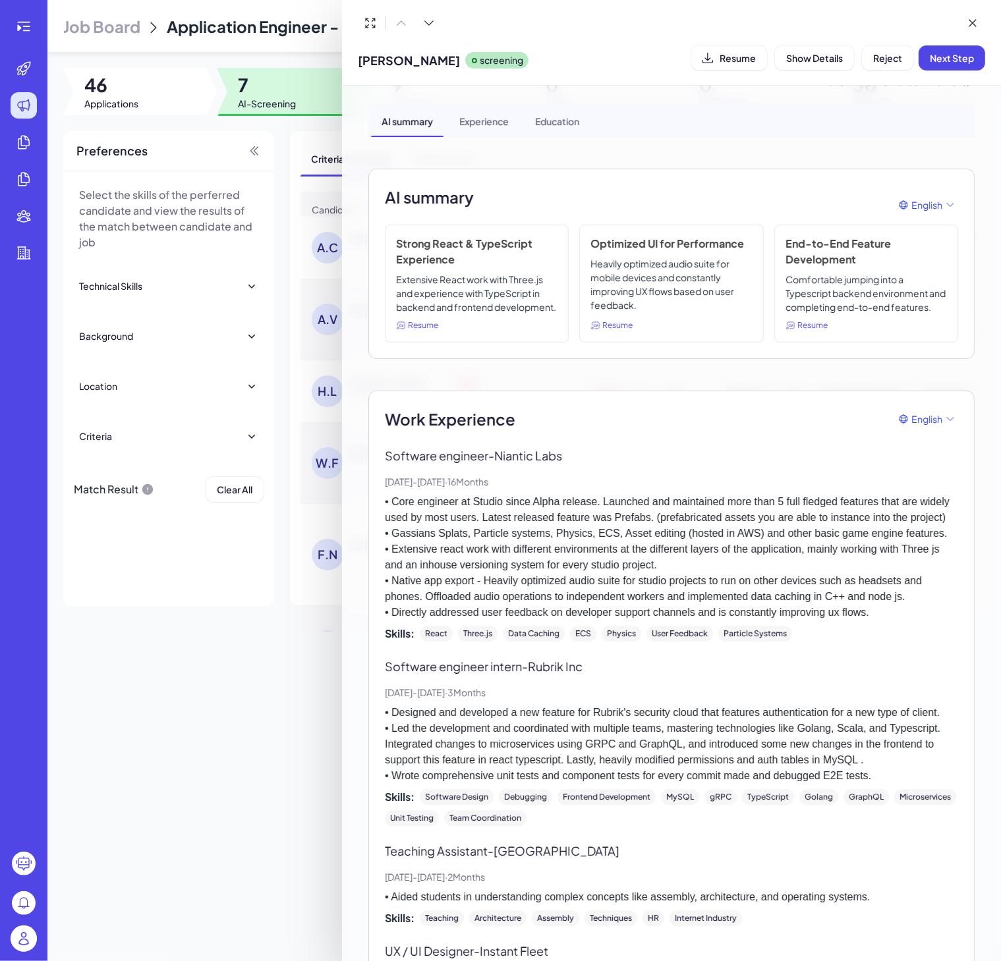
scroll to position [0, 0]
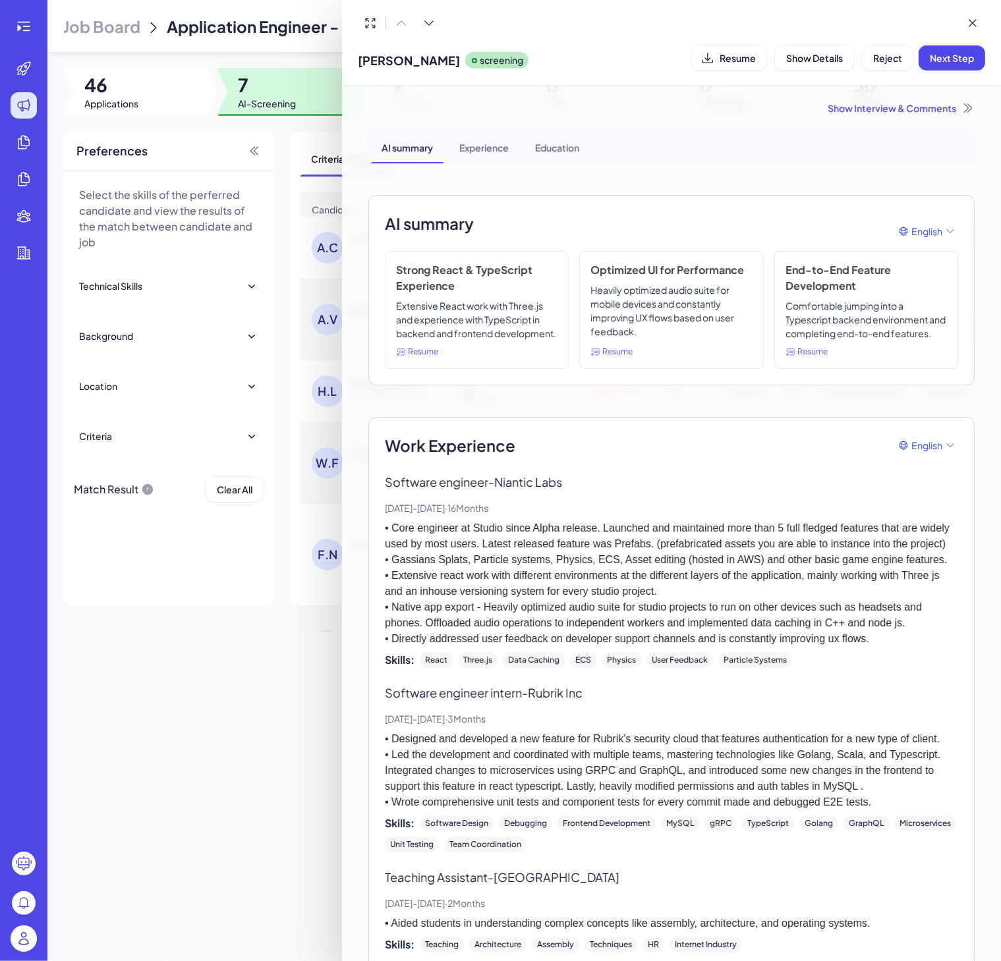
click at [177, 683] on div at bounding box center [500, 480] width 1001 height 961
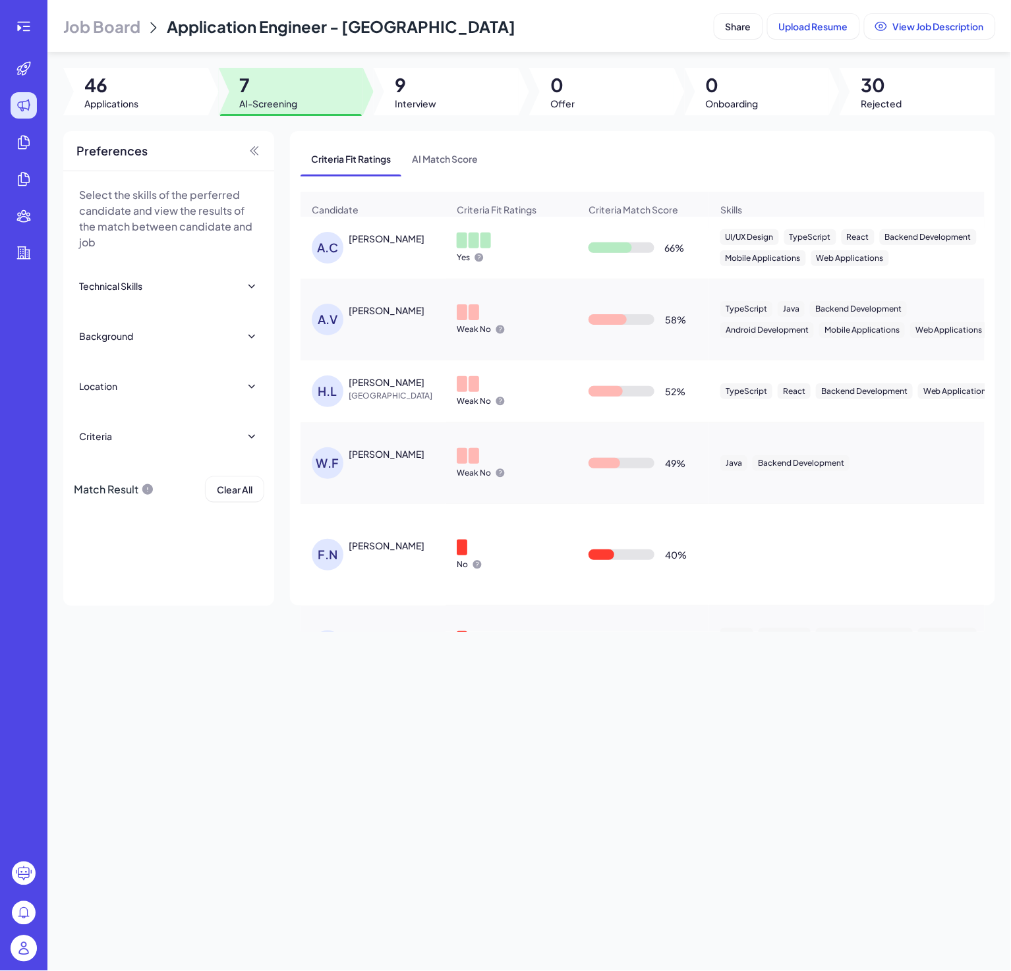
click at [741, 789] on div "Job Board Application Engineer - [GEOGRAPHIC_DATA] Share Upload Resume View Job…" at bounding box center [528, 485] width 963 height 971
click at [385, 552] on div "[PERSON_NAME]" at bounding box center [387, 545] width 76 height 13
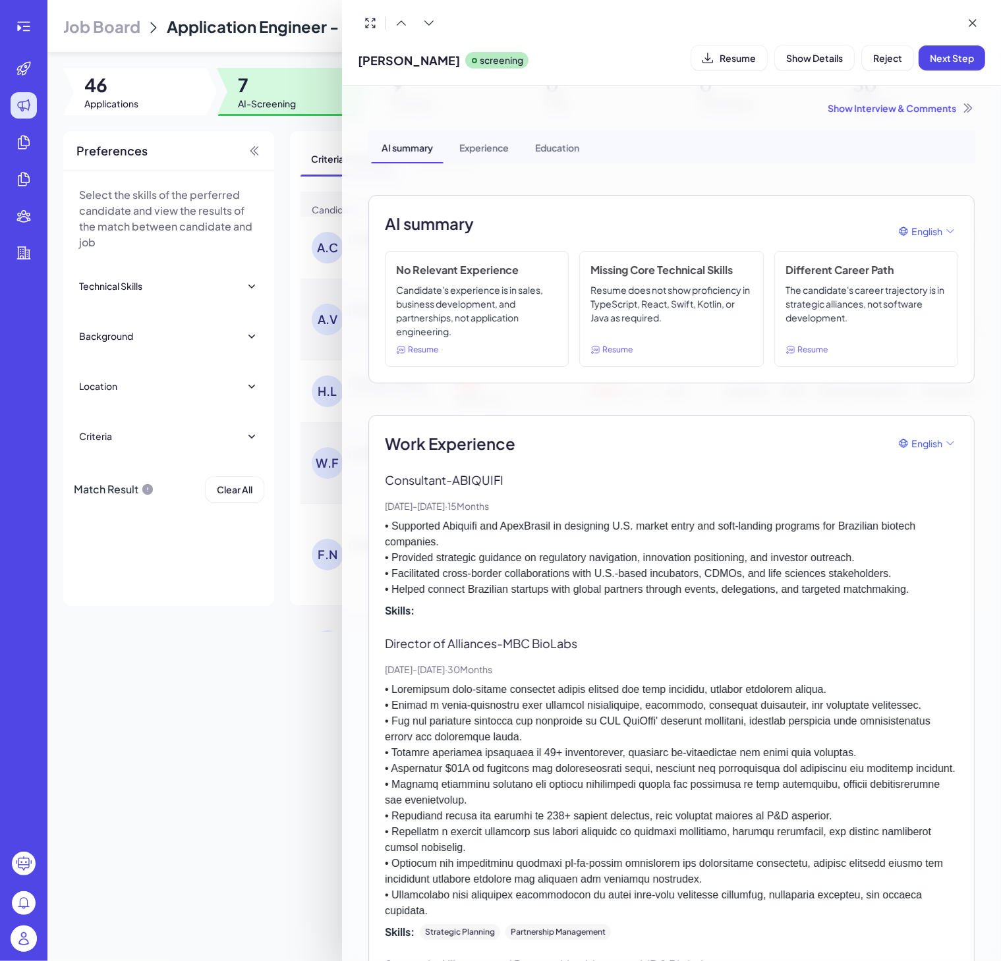
click at [488, 233] on div "AI summary English" at bounding box center [671, 232] width 573 height 40
click at [382, 227] on div "AI summary English No Relevant Experience Candidate's experience is in sales, b…" at bounding box center [671, 289] width 606 height 188
click at [268, 614] on div at bounding box center [500, 480] width 1001 height 961
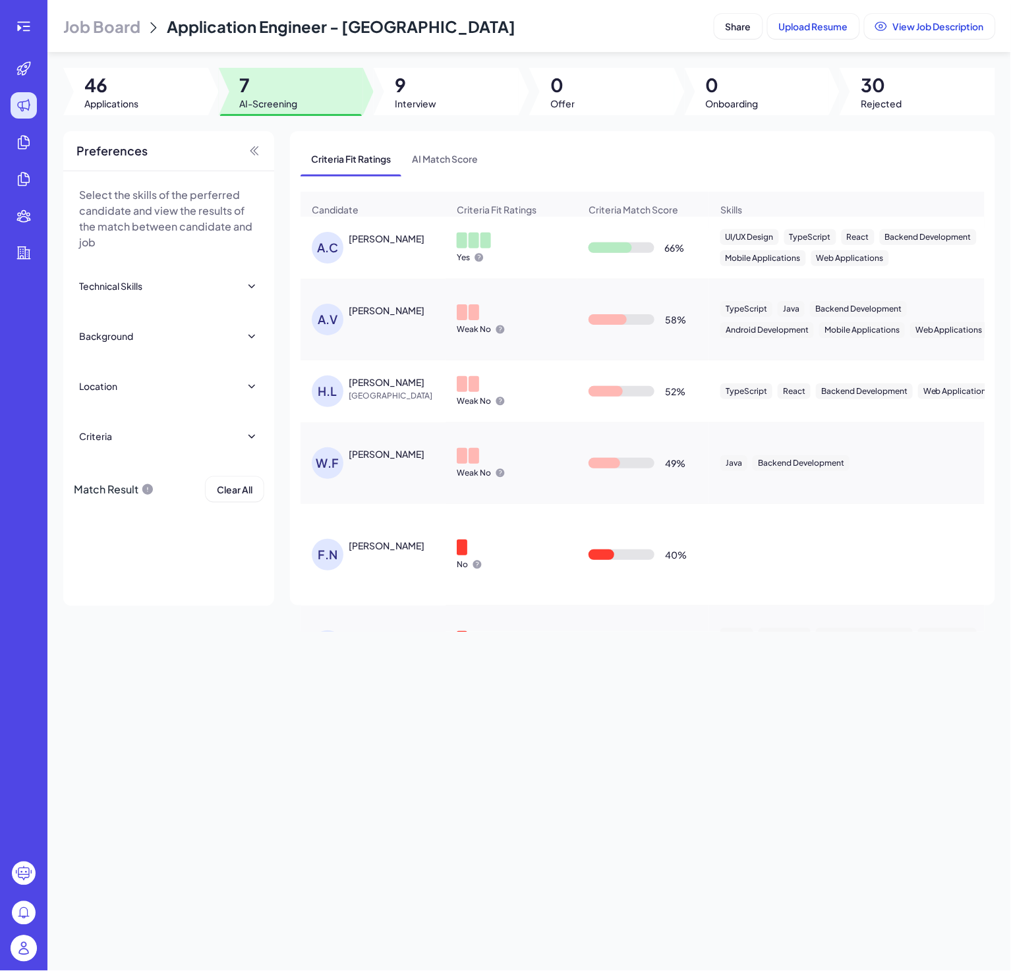
click at [374, 245] on div "[PERSON_NAME]" at bounding box center [387, 238] width 76 height 13
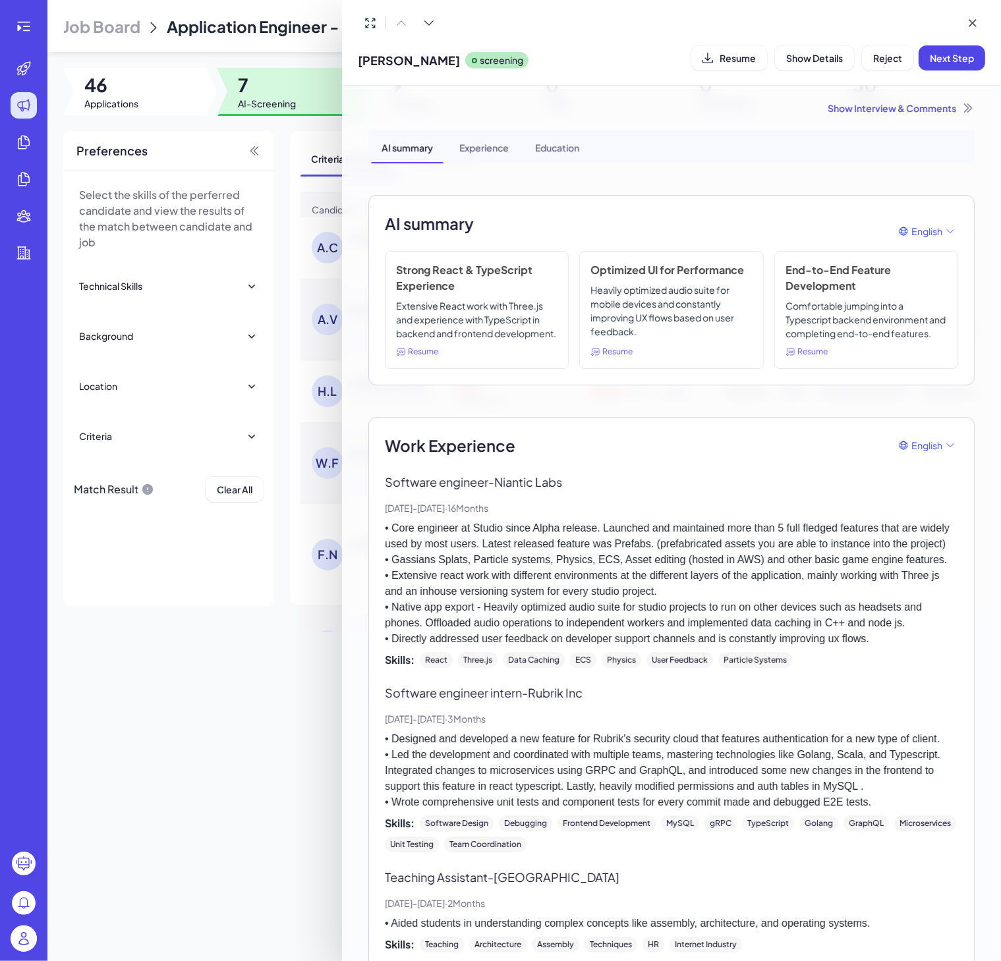
click at [238, 710] on div at bounding box center [500, 480] width 1001 height 961
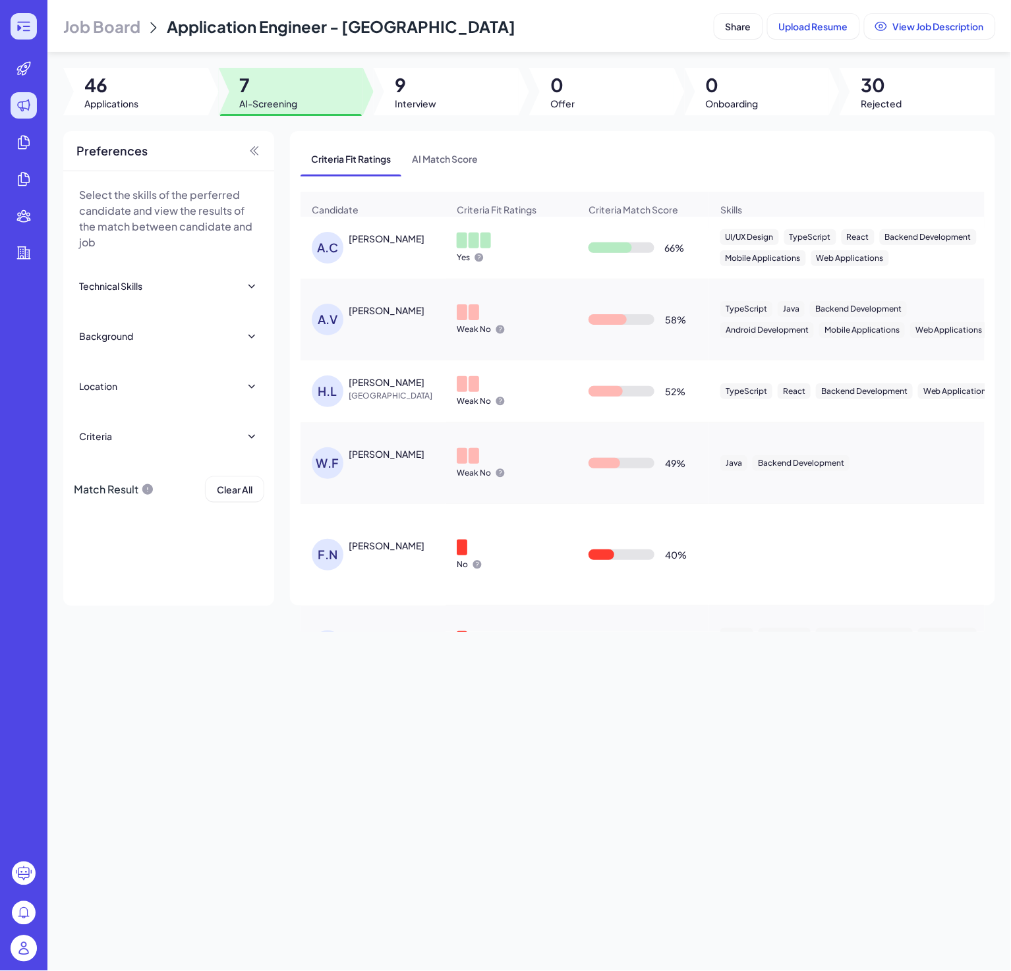
click at [26, 34] on div at bounding box center [24, 26] width 26 height 26
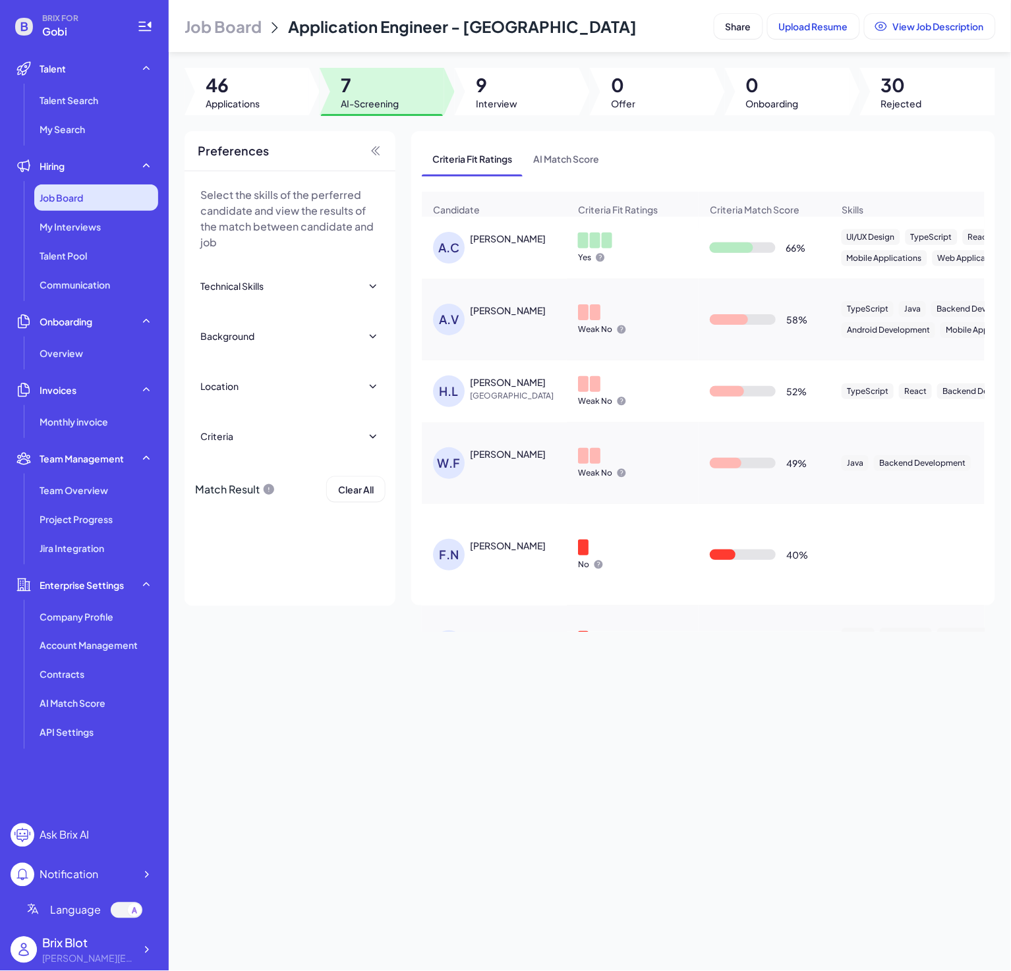
click at [85, 198] on div "Job Board" at bounding box center [96, 198] width 124 height 26
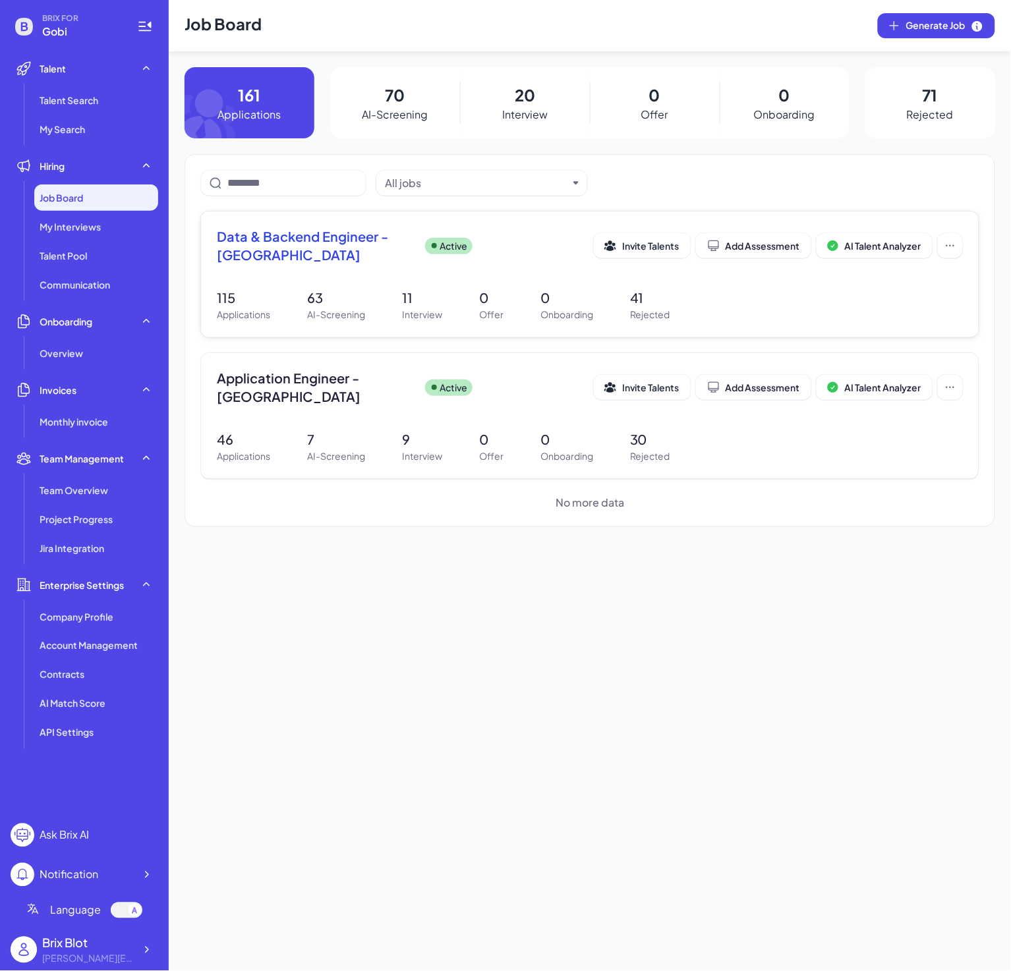
click at [327, 248] on span "Data & Backend Engineer - [GEOGRAPHIC_DATA]" at bounding box center [316, 245] width 198 height 37
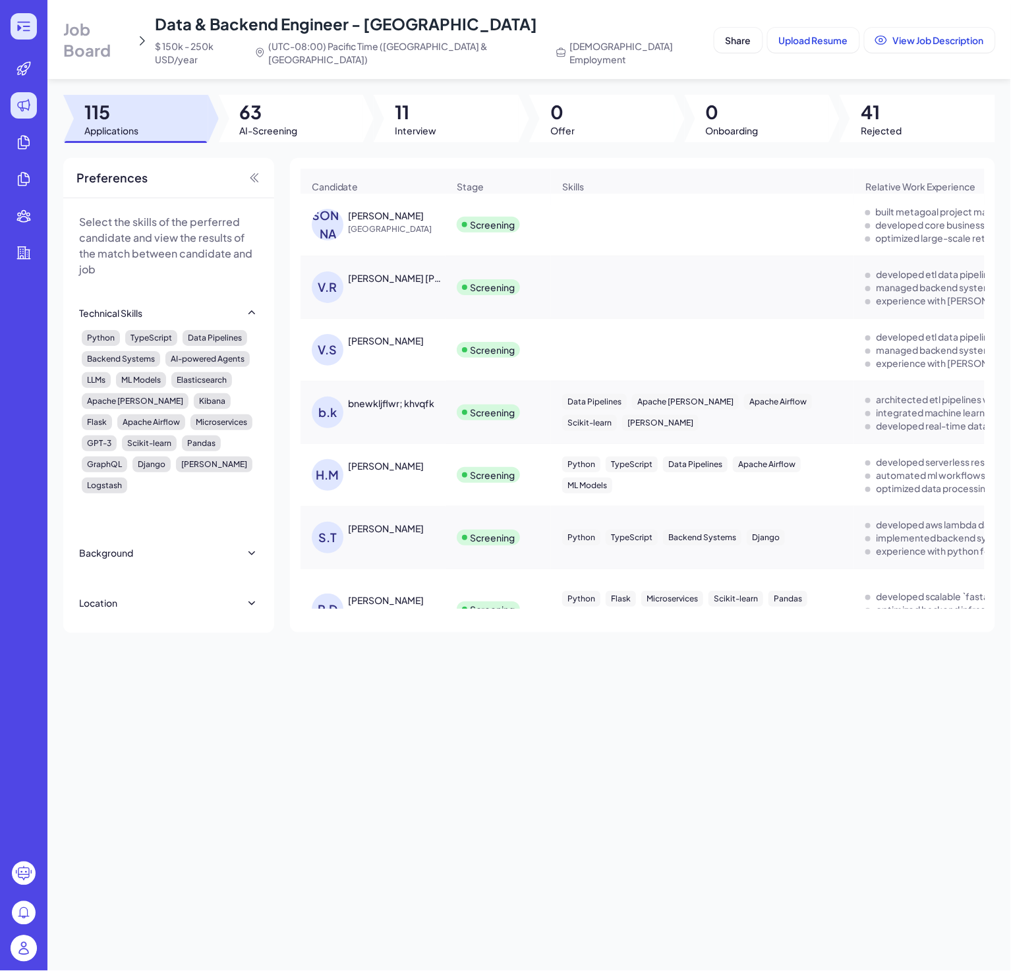
click at [17, 22] on icon at bounding box center [24, 26] width 16 height 16
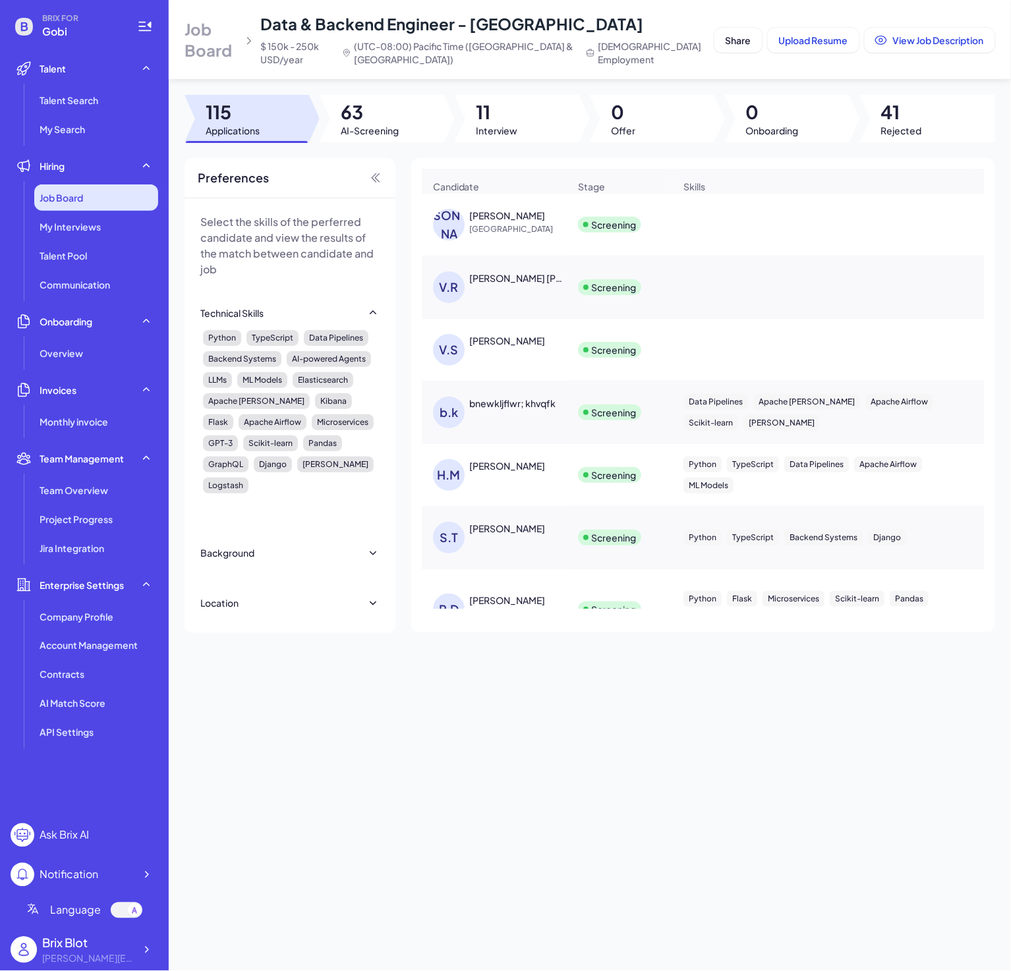
click at [93, 200] on div "Job Board" at bounding box center [96, 198] width 124 height 26
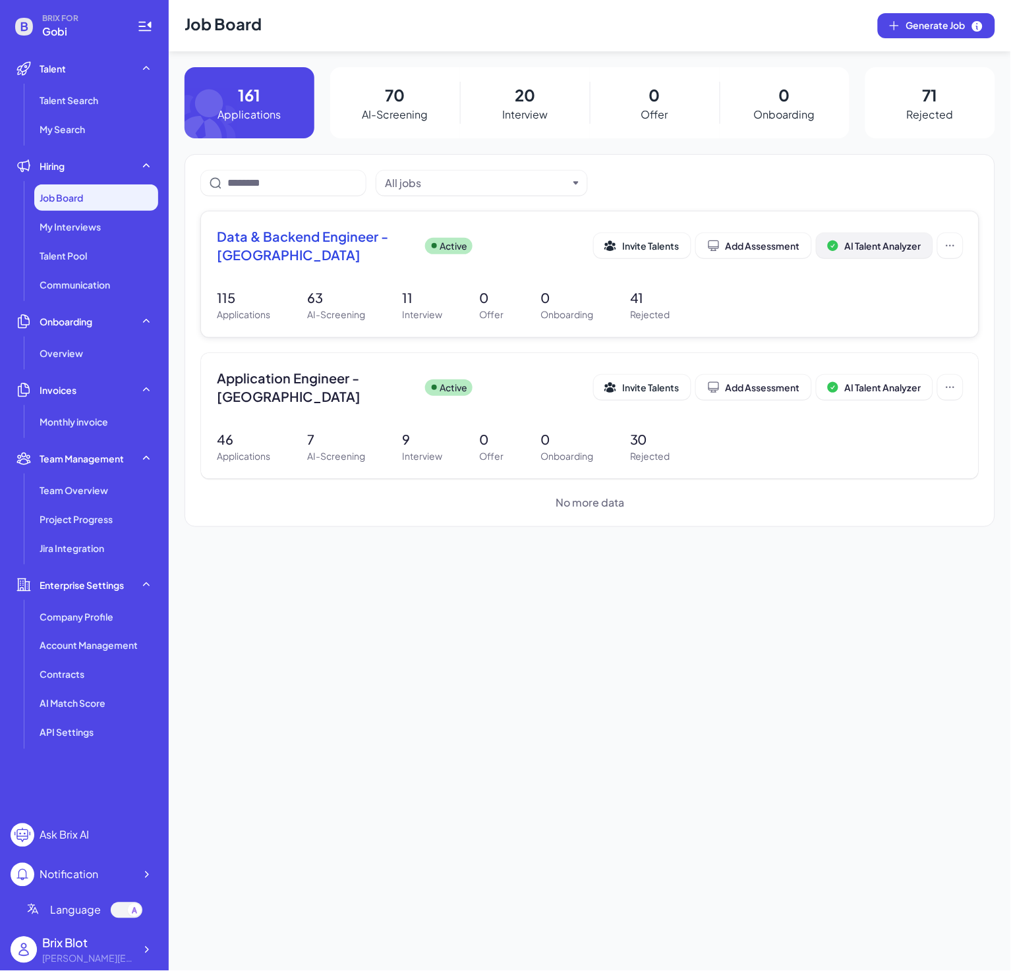
click at [872, 244] on span "AI Talent Analyzer" at bounding box center [883, 246] width 76 height 12
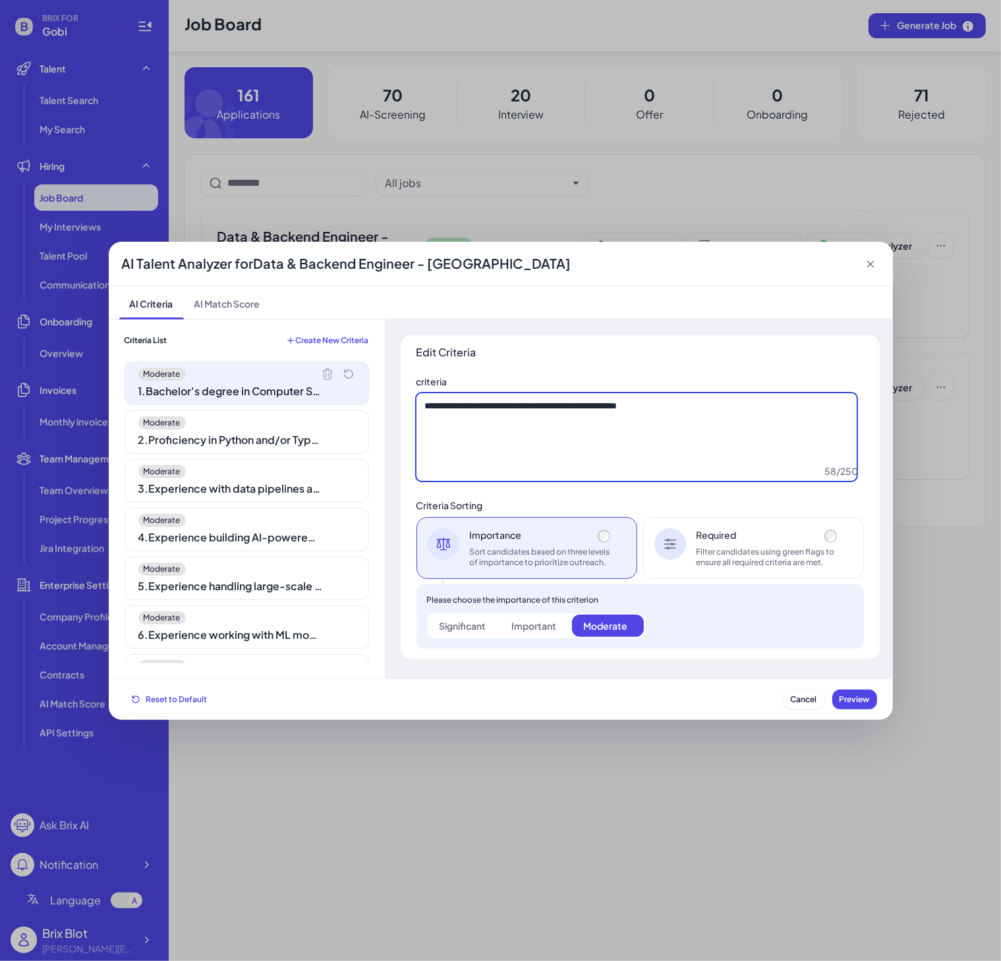
drag, startPoint x: 691, startPoint y: 418, endPoint x: 500, endPoint y: 424, distance: 190.5
click at [322, 425] on div "**********" at bounding box center [501, 500] width 784 height 360
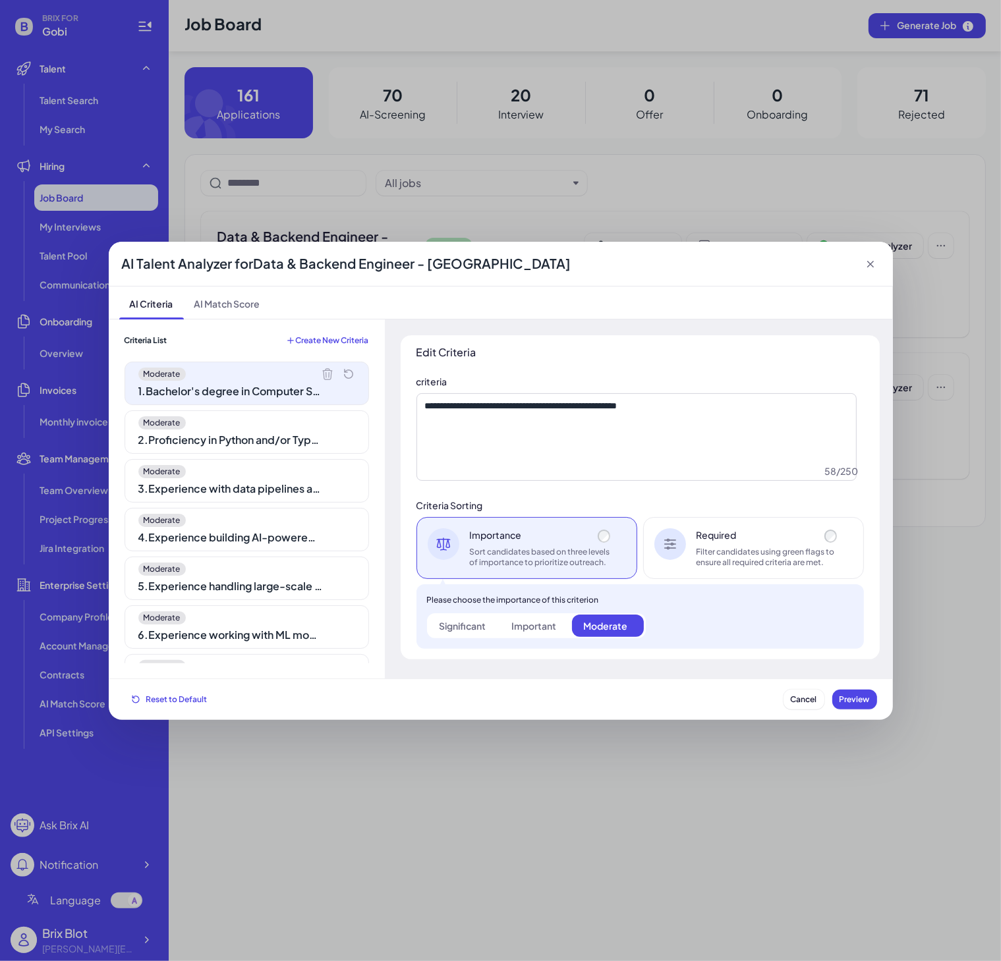
click at [693, 210] on div "**********" at bounding box center [500, 480] width 1001 height 961
click at [695, 195] on div "**********" at bounding box center [500, 480] width 1001 height 961
click at [868, 265] on icon at bounding box center [870, 264] width 7 height 7
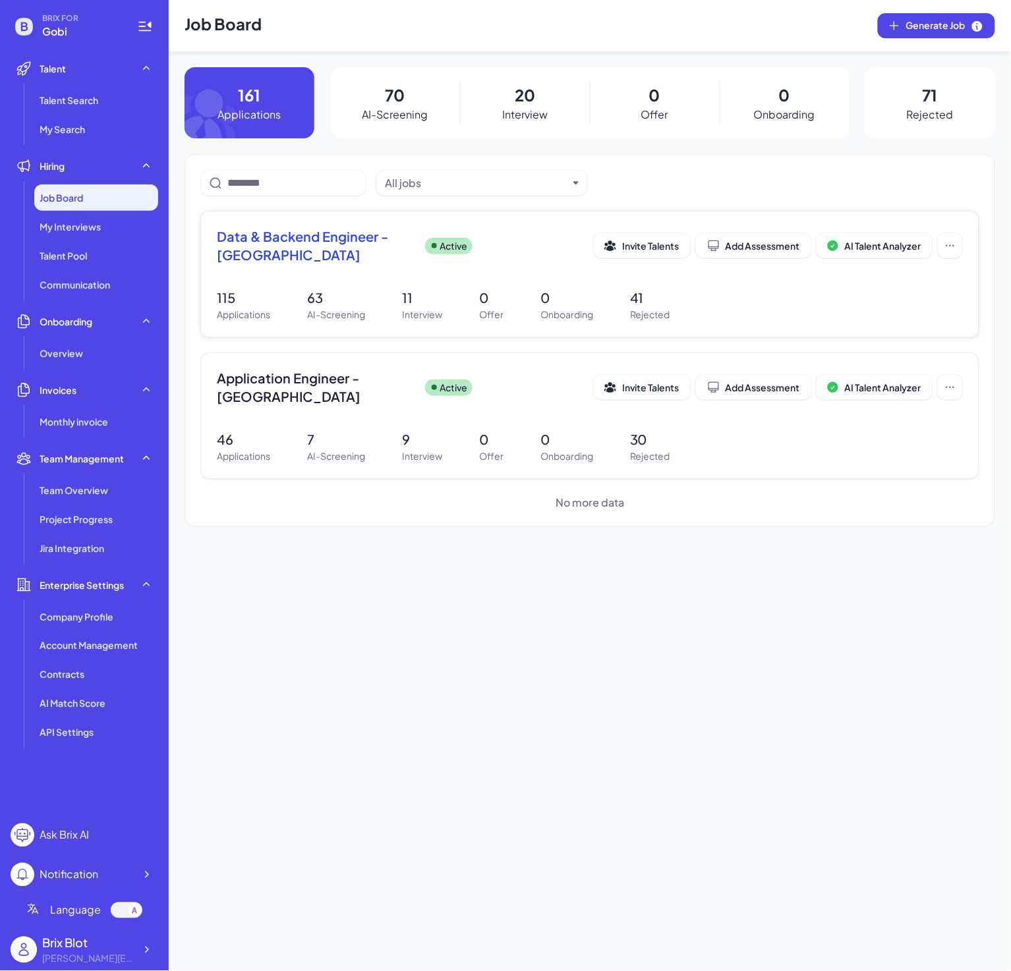
click at [335, 246] on span "Data & Backend Engineer - [GEOGRAPHIC_DATA]" at bounding box center [316, 245] width 198 height 37
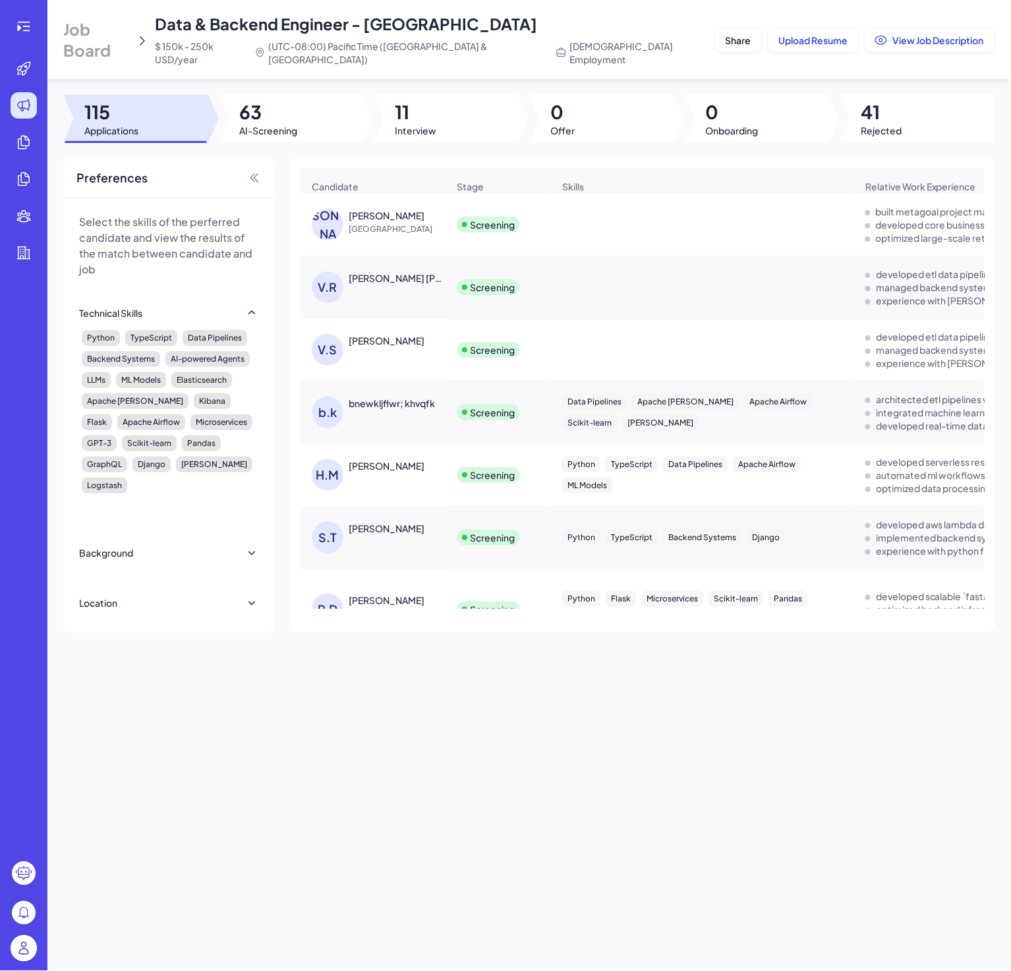
click at [395, 283] on div "V.R [PERSON_NAME] [PERSON_NAME]" at bounding box center [380, 287] width 136 height 32
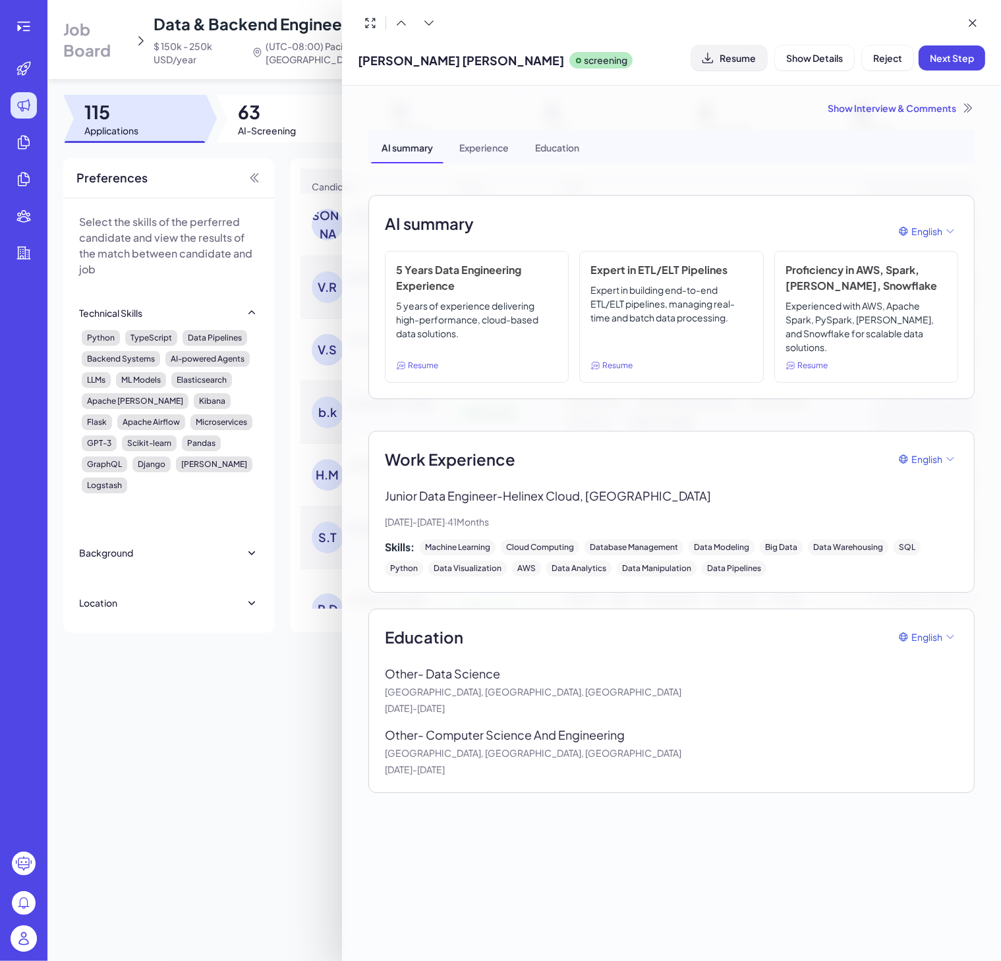
click at [738, 65] on button "Resume" at bounding box center [729, 57] width 76 height 25
click at [855, 101] on div "Show Interview & Comments" at bounding box center [671, 107] width 606 height 13
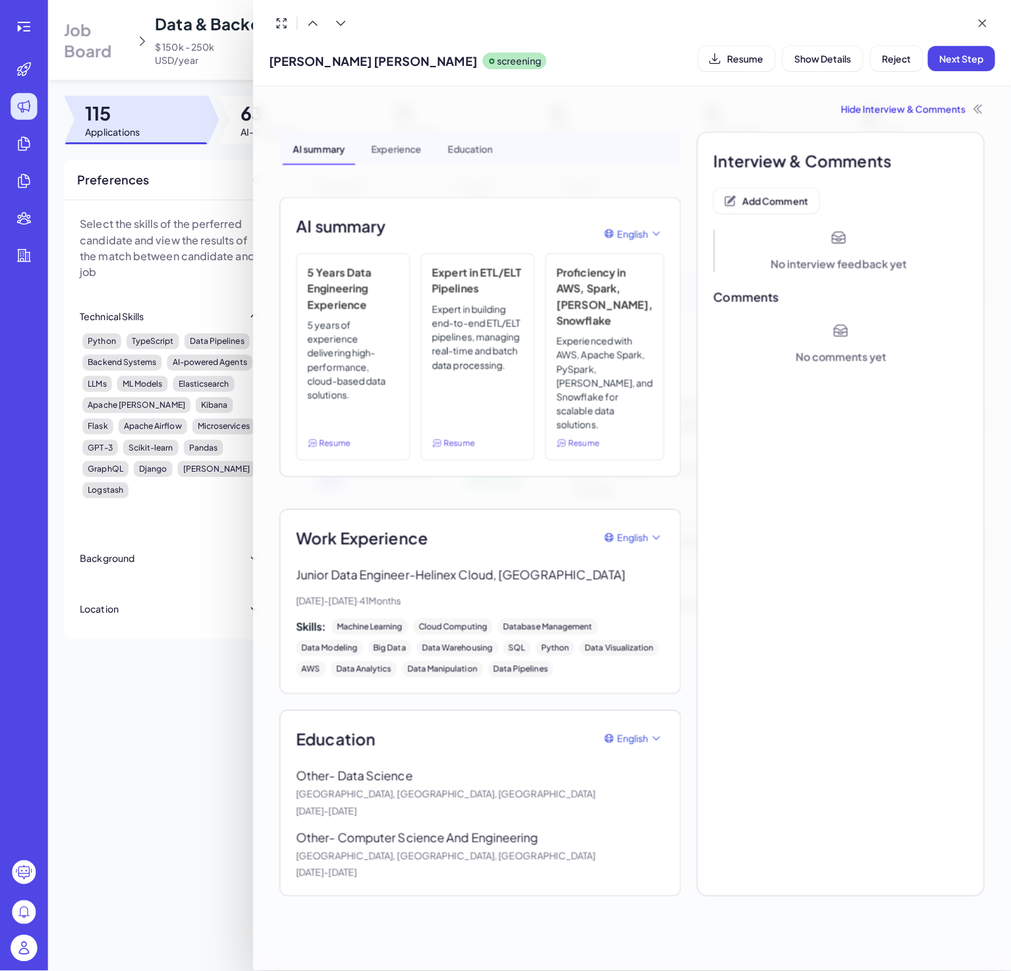
scroll to position [0, 0]
click at [175, 654] on div at bounding box center [500, 480] width 1001 height 961
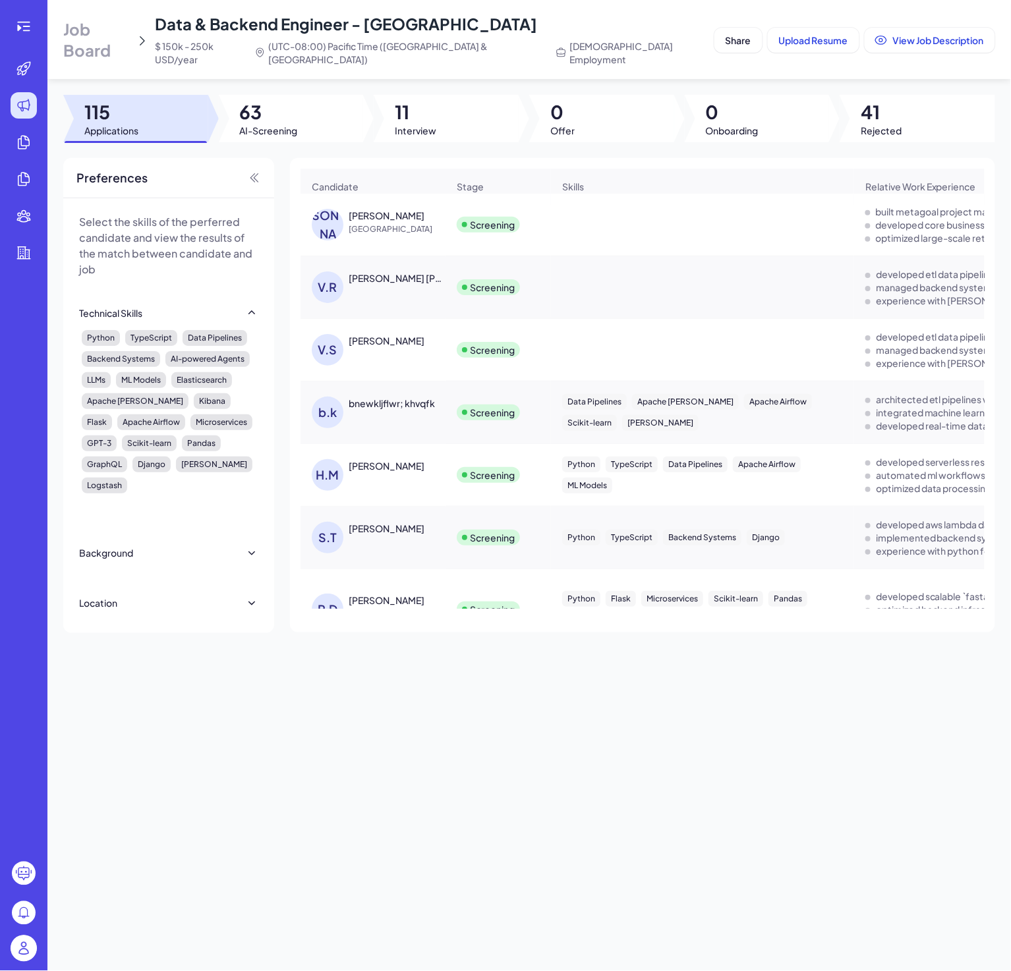
click at [390, 334] on div "[PERSON_NAME]" at bounding box center [387, 340] width 76 height 13
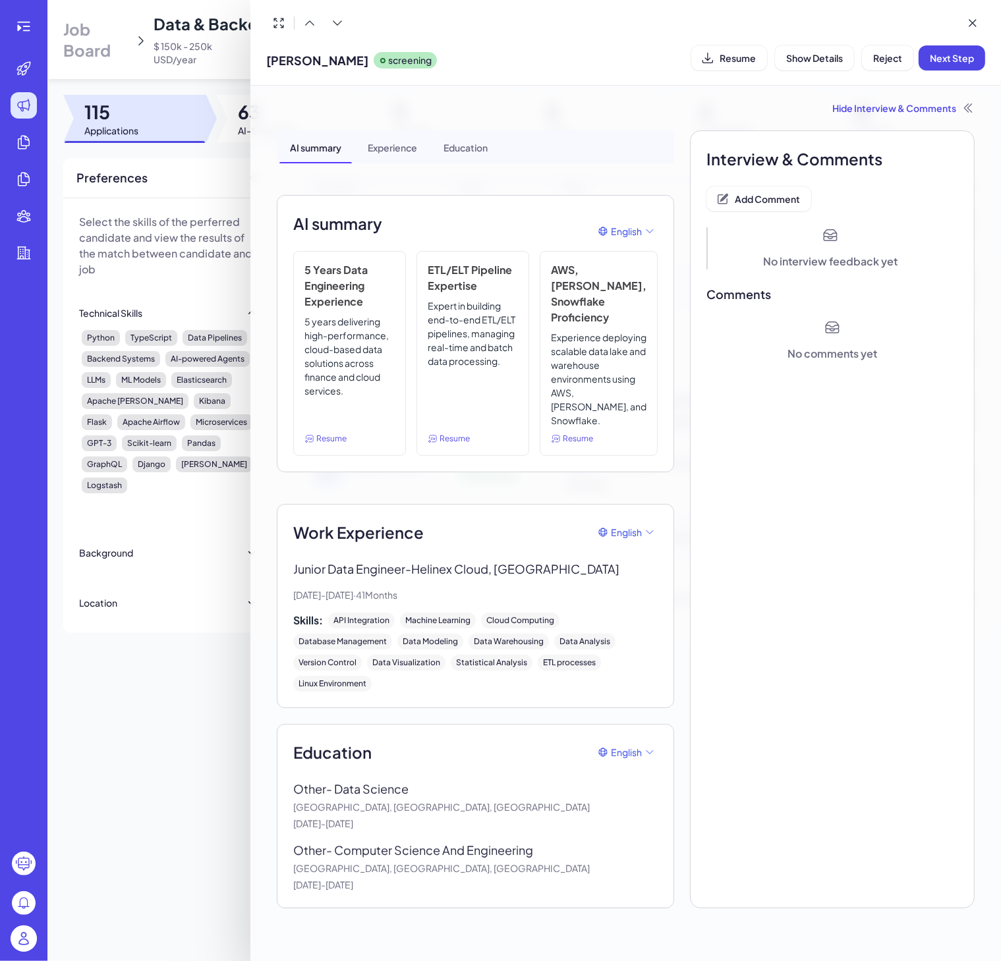
click at [213, 777] on div at bounding box center [500, 480] width 1001 height 961
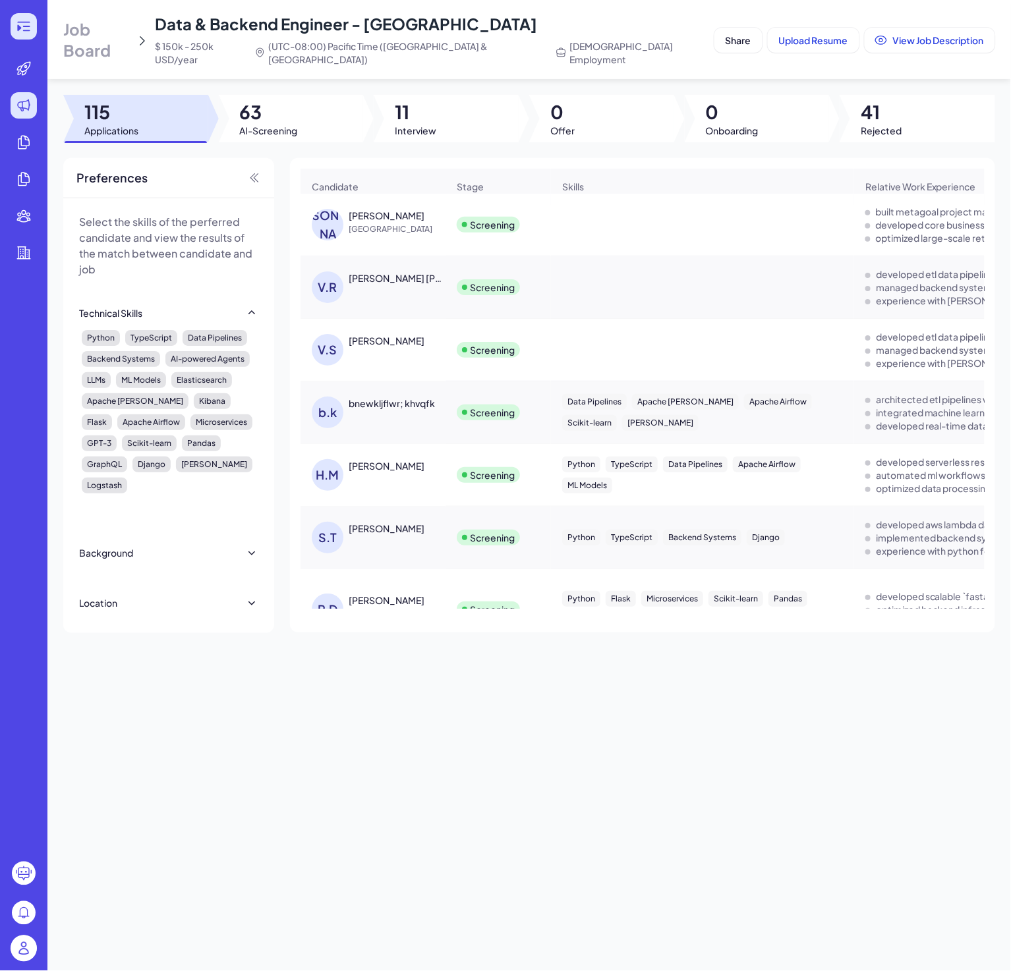
click at [21, 27] on icon at bounding box center [24, 26] width 16 height 16
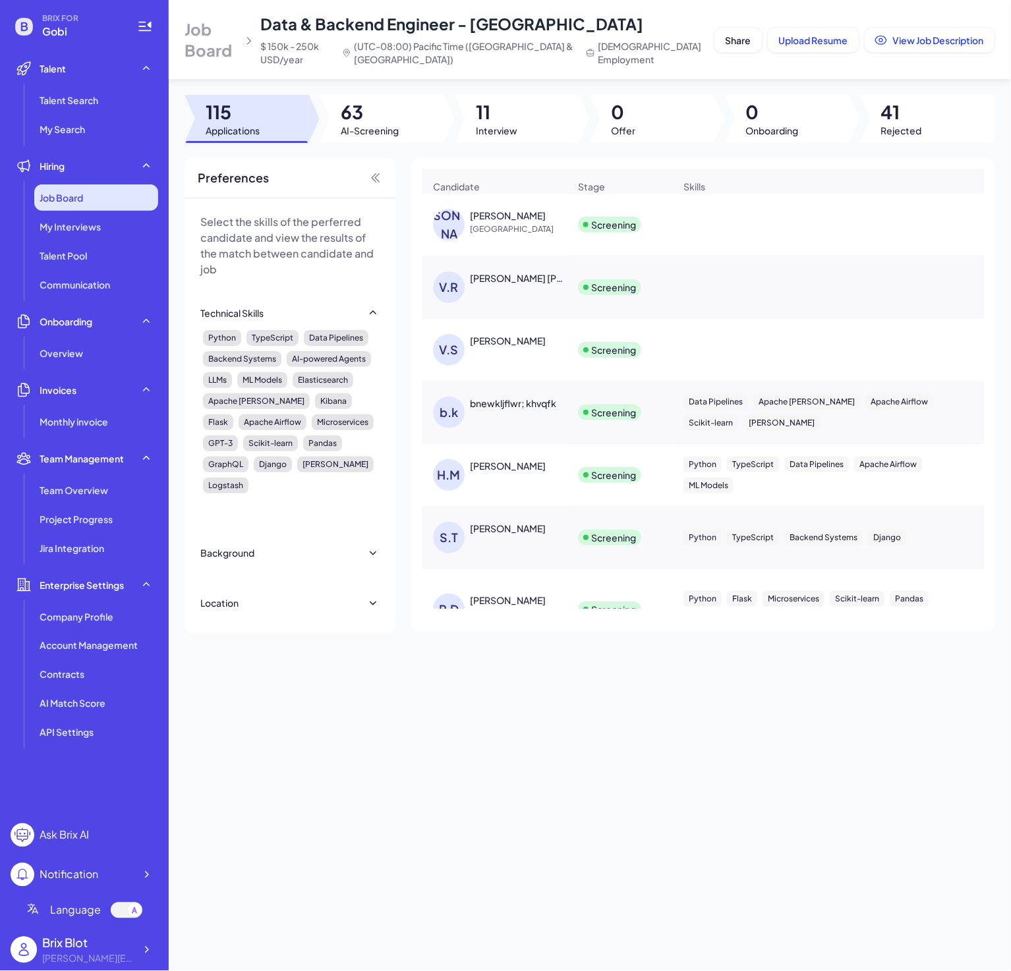
click at [84, 193] on div "Job Board" at bounding box center [96, 198] width 124 height 26
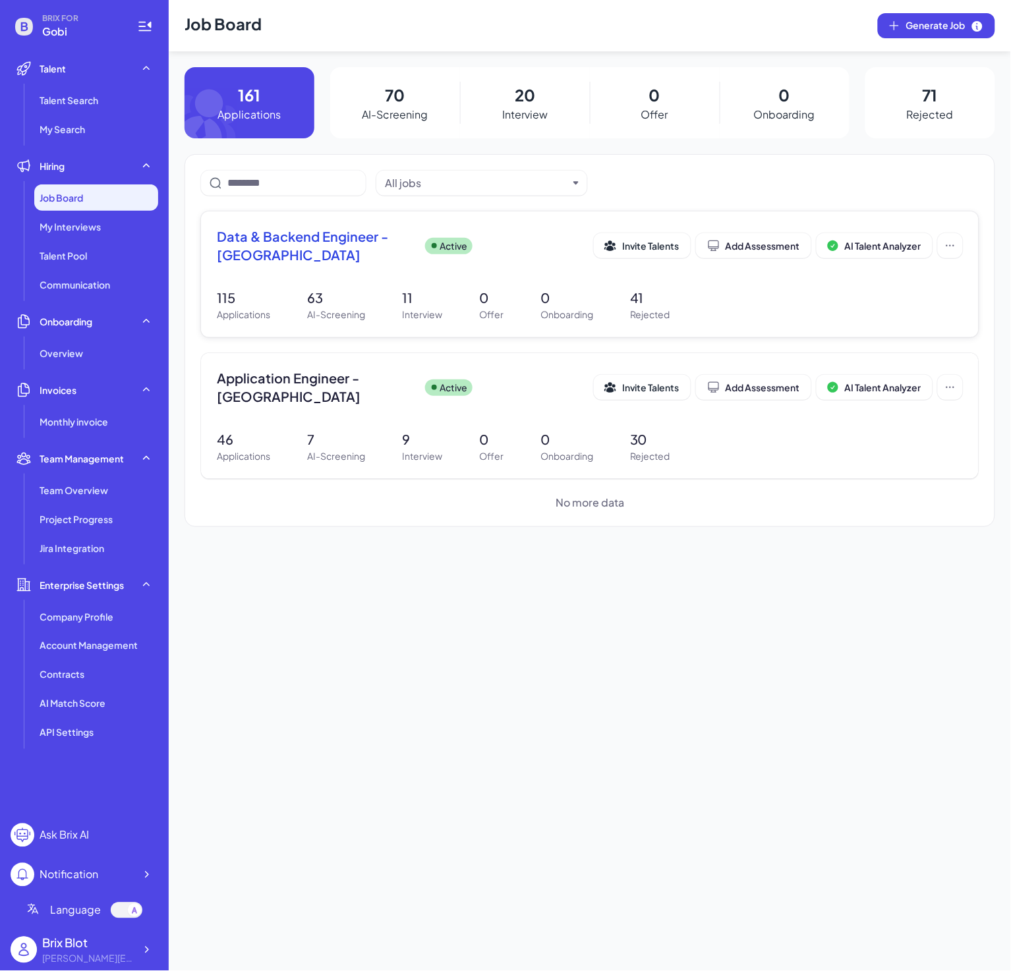
click at [365, 242] on span "Data & Backend Engineer - [GEOGRAPHIC_DATA]" at bounding box center [316, 245] width 198 height 37
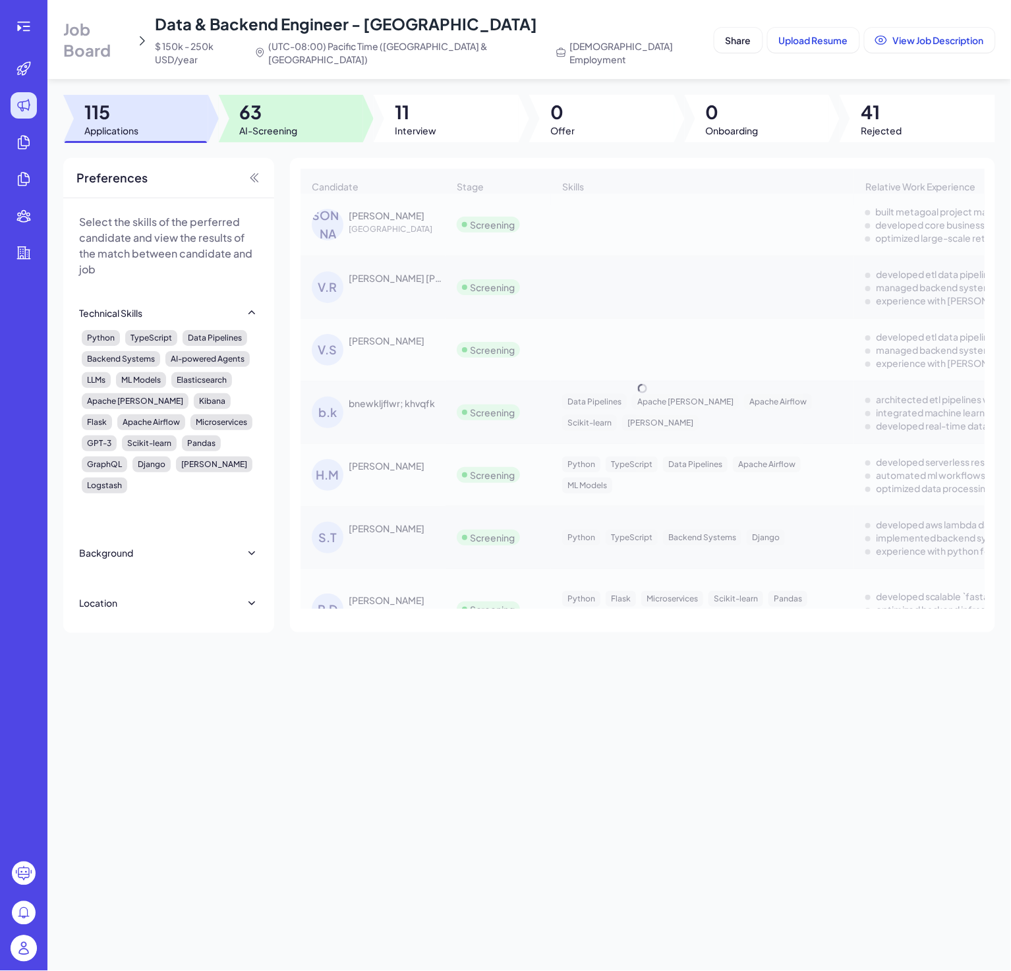
click at [293, 106] on span "63" at bounding box center [269, 112] width 58 height 24
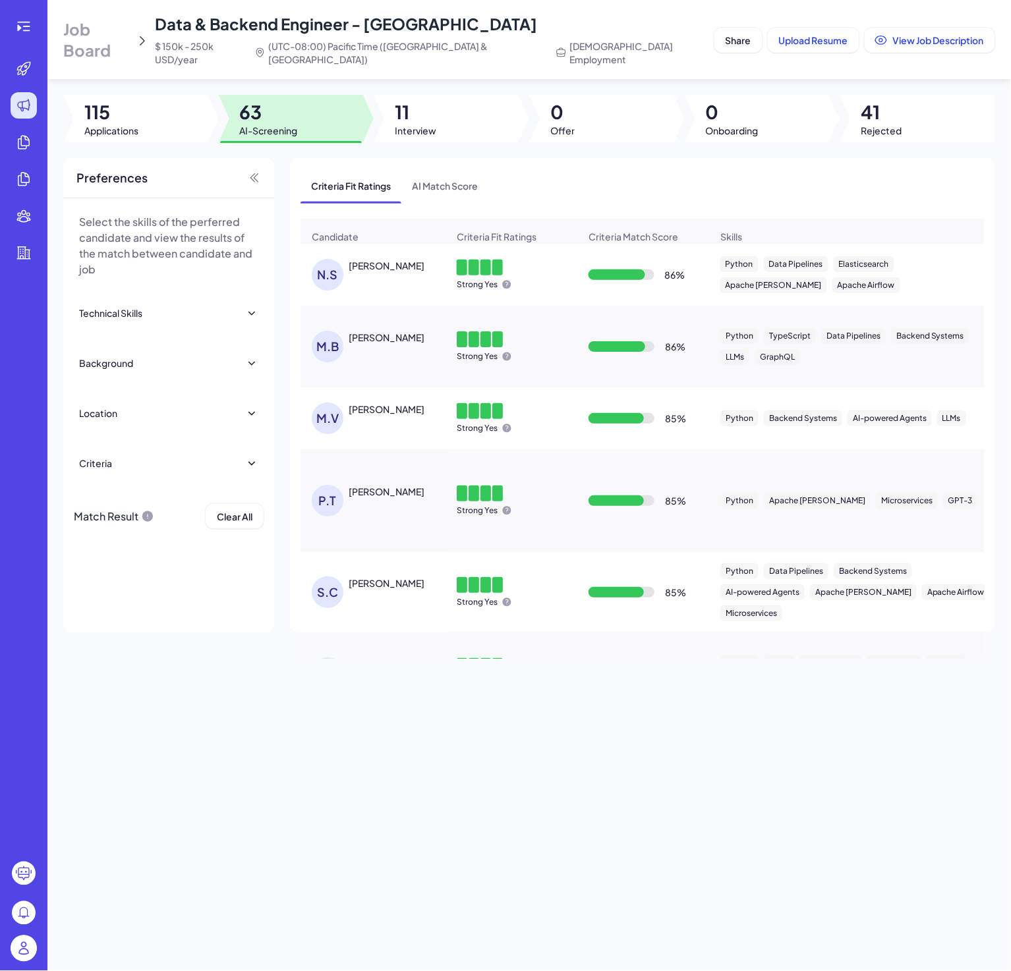
click at [507, 770] on div "Job Board Data & Backend Engineer - [GEOGRAPHIC_DATA] $ 150k - 250k USD/year (U…" at bounding box center [528, 485] width 963 height 971
click at [18, 23] on icon at bounding box center [24, 26] width 16 height 16
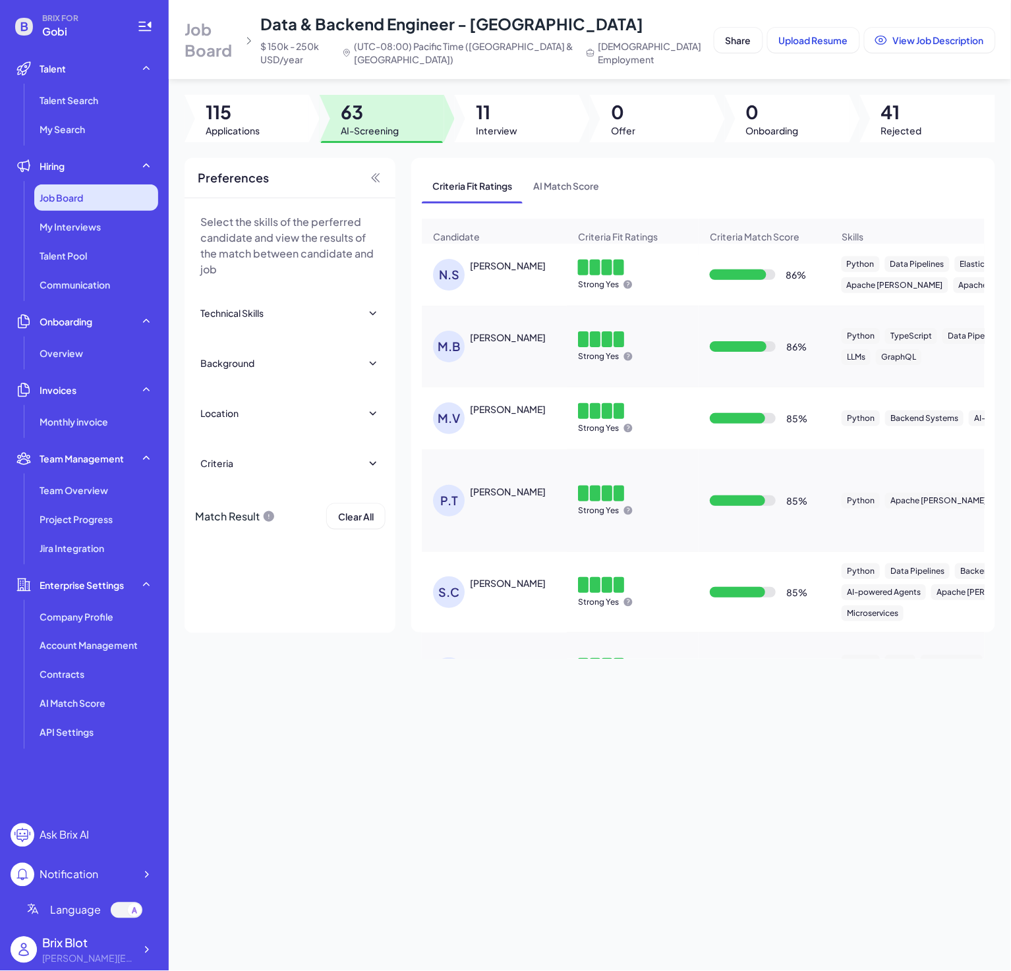
click at [86, 197] on div "Job Board" at bounding box center [96, 198] width 124 height 26
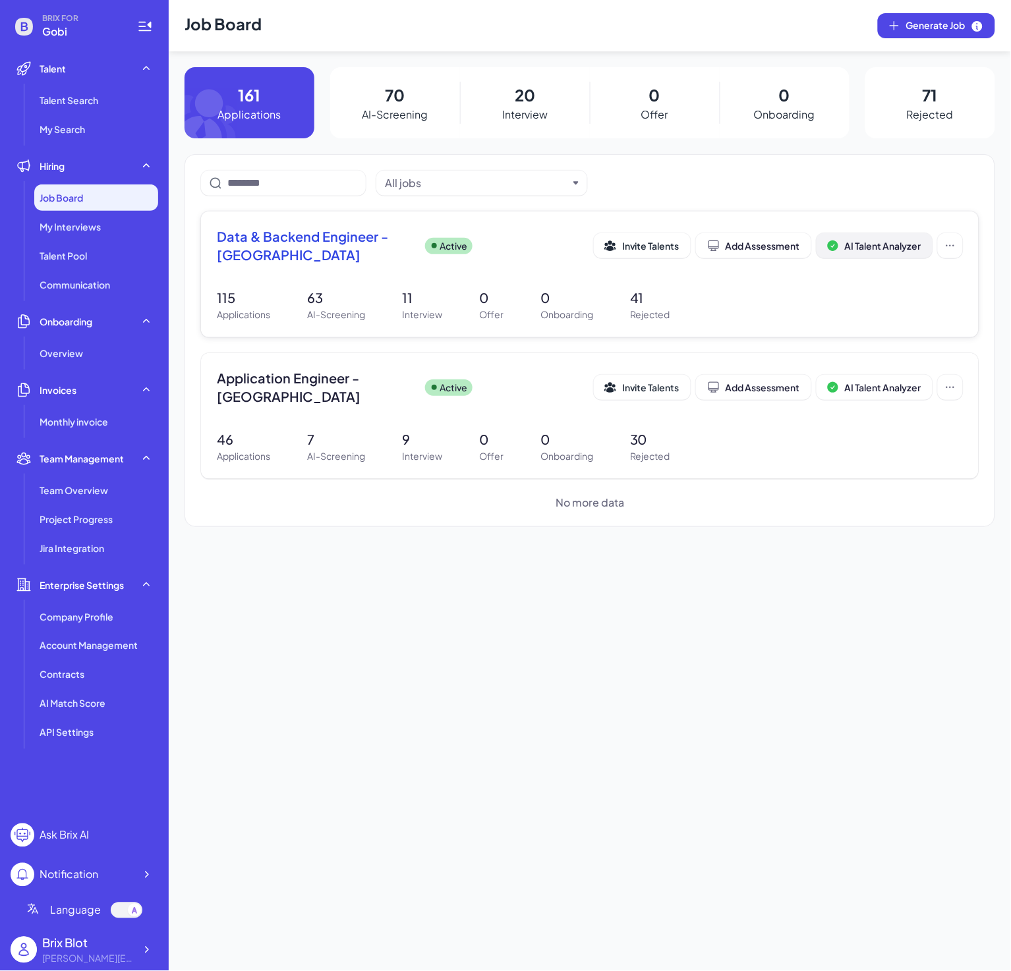
click at [909, 244] on span "AI Talent Analyzer" at bounding box center [883, 246] width 76 height 12
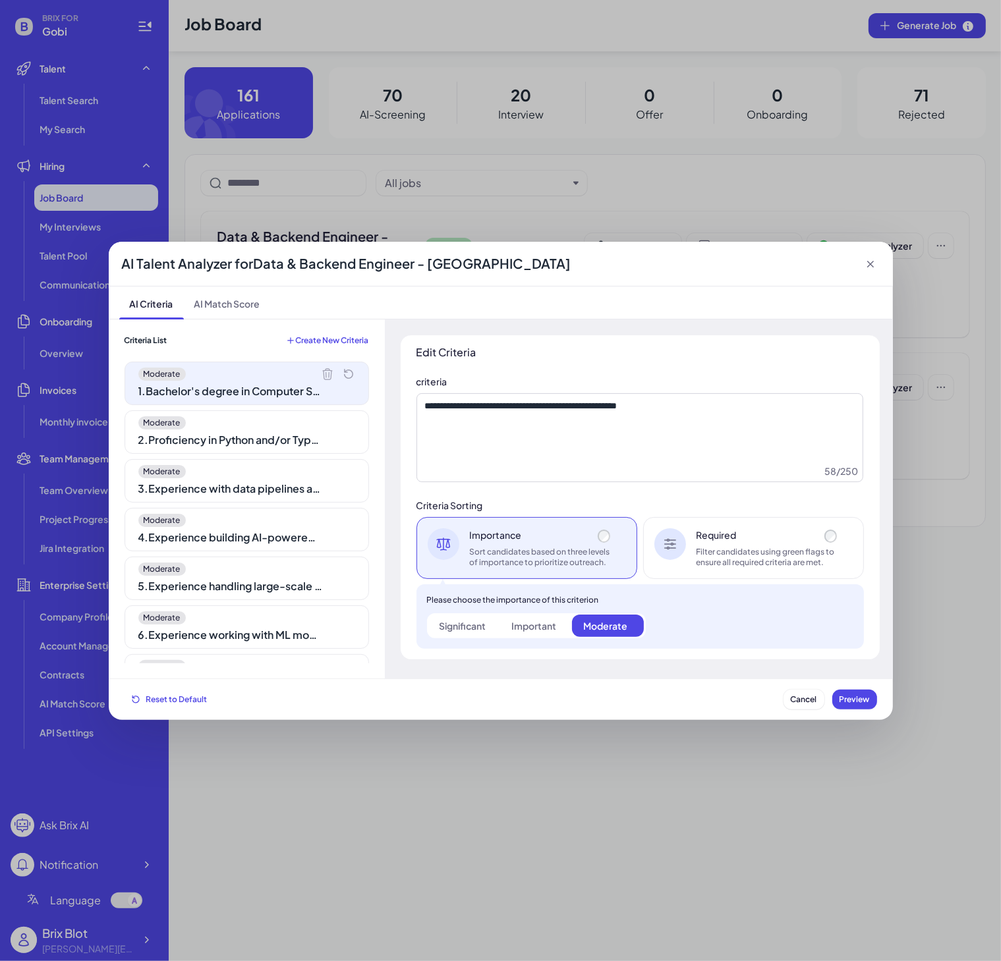
click at [538, 631] on div "Important" at bounding box center [533, 625] width 45 height 13
drag, startPoint x: 464, startPoint y: 630, endPoint x: 472, endPoint y: 630, distance: 7.9
click at [468, 630] on div "Significant" at bounding box center [463, 625] width 47 height 13
drag, startPoint x: 600, startPoint y: 628, endPoint x: 501, endPoint y: 631, distance: 99.6
click at [602, 627] on div "Moderate" at bounding box center [605, 625] width 44 height 13
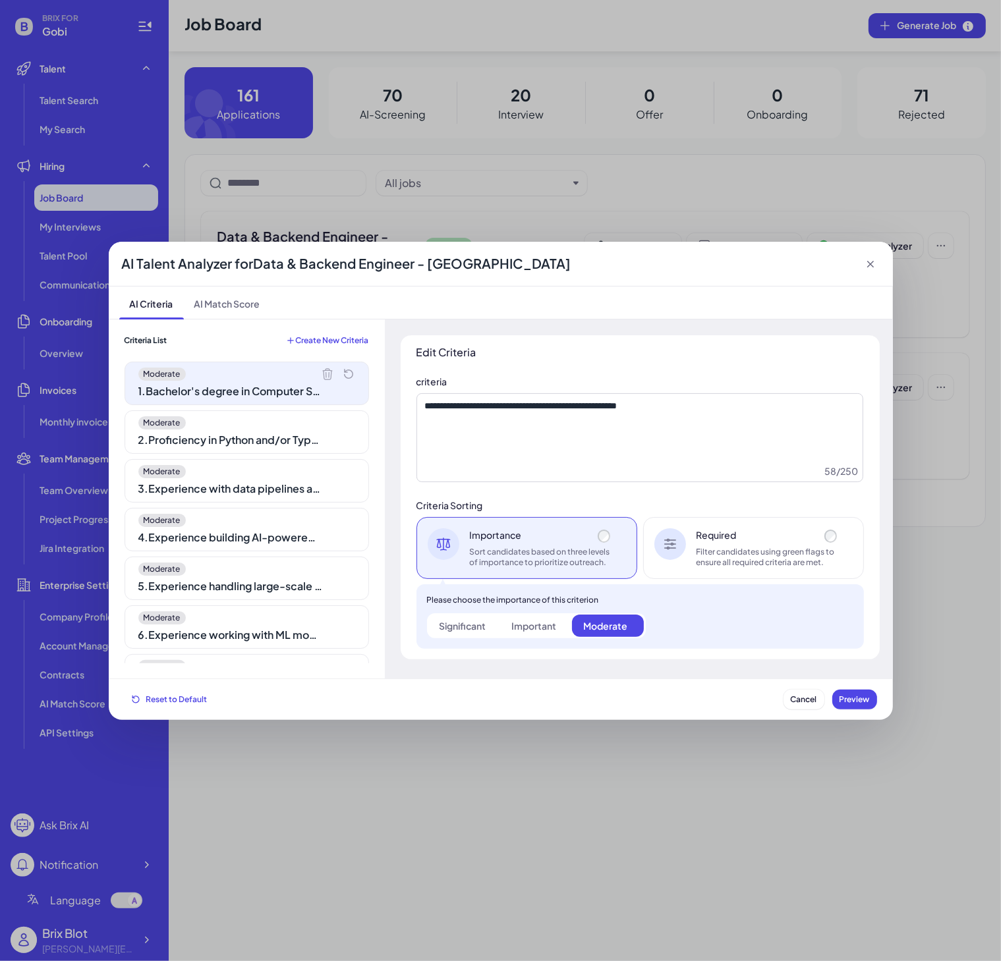
click at [485, 630] on div "Significant" at bounding box center [463, 625] width 47 height 13
click at [548, 635] on label "Important" at bounding box center [536, 626] width 72 height 22
click at [631, 624] on label "Moderate" at bounding box center [608, 626] width 72 height 22
click at [797, 544] on div "Required Filter candidates using green flags to ensure all required criteria ar…" at bounding box center [769, 548] width 144 height 40
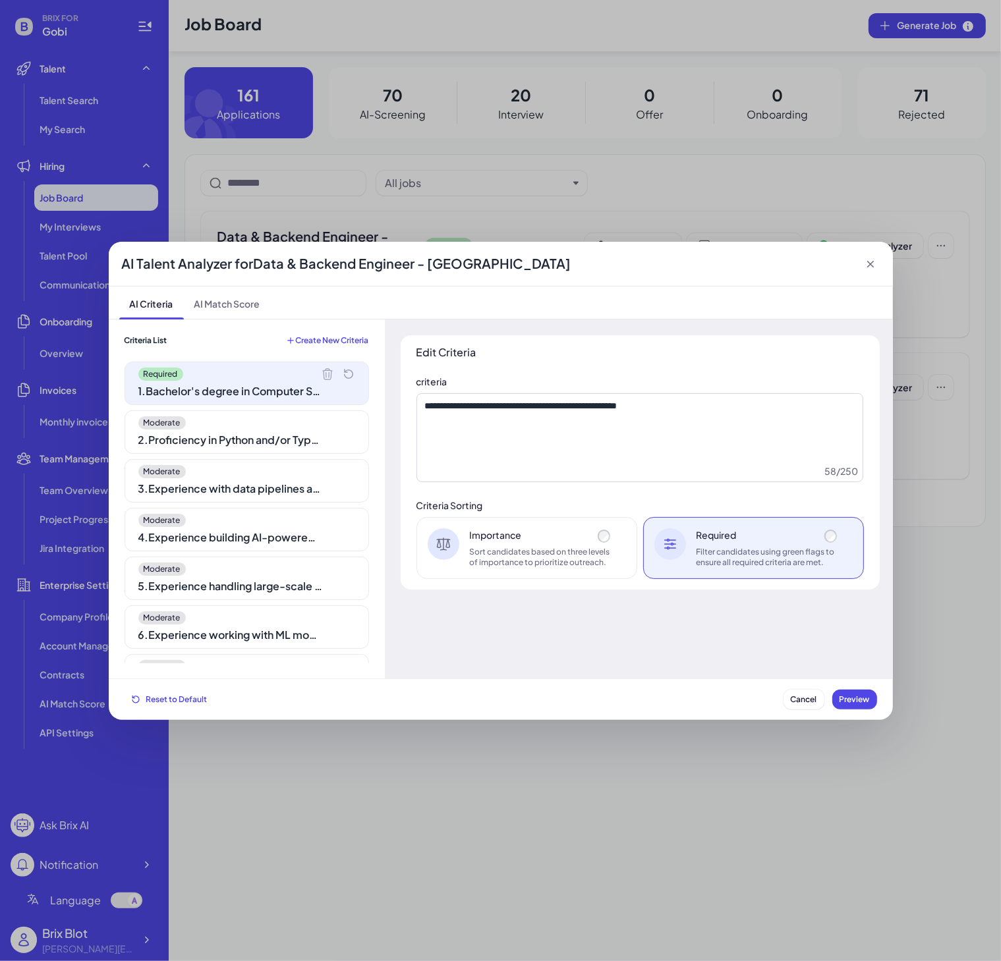
click at [523, 539] on div "Importance" at bounding box center [542, 534] width 144 height 13
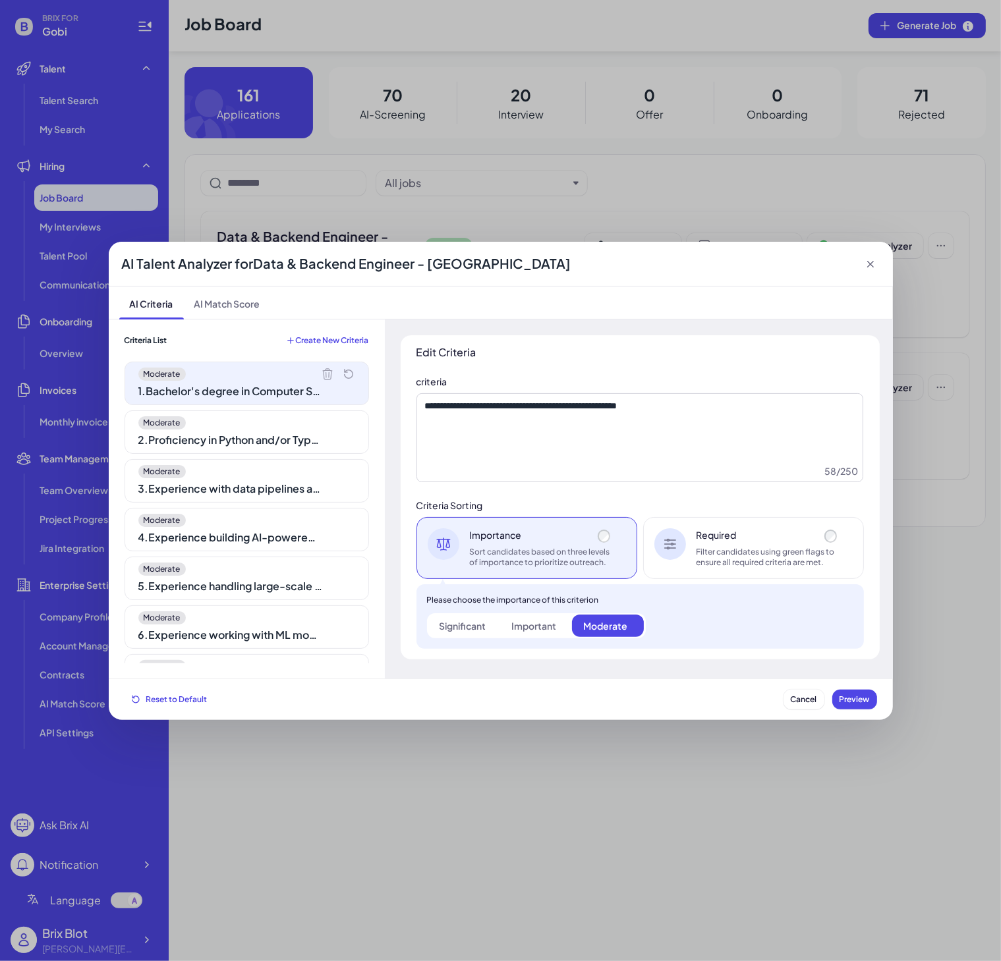
click at [790, 540] on div "Required" at bounding box center [769, 534] width 144 height 13
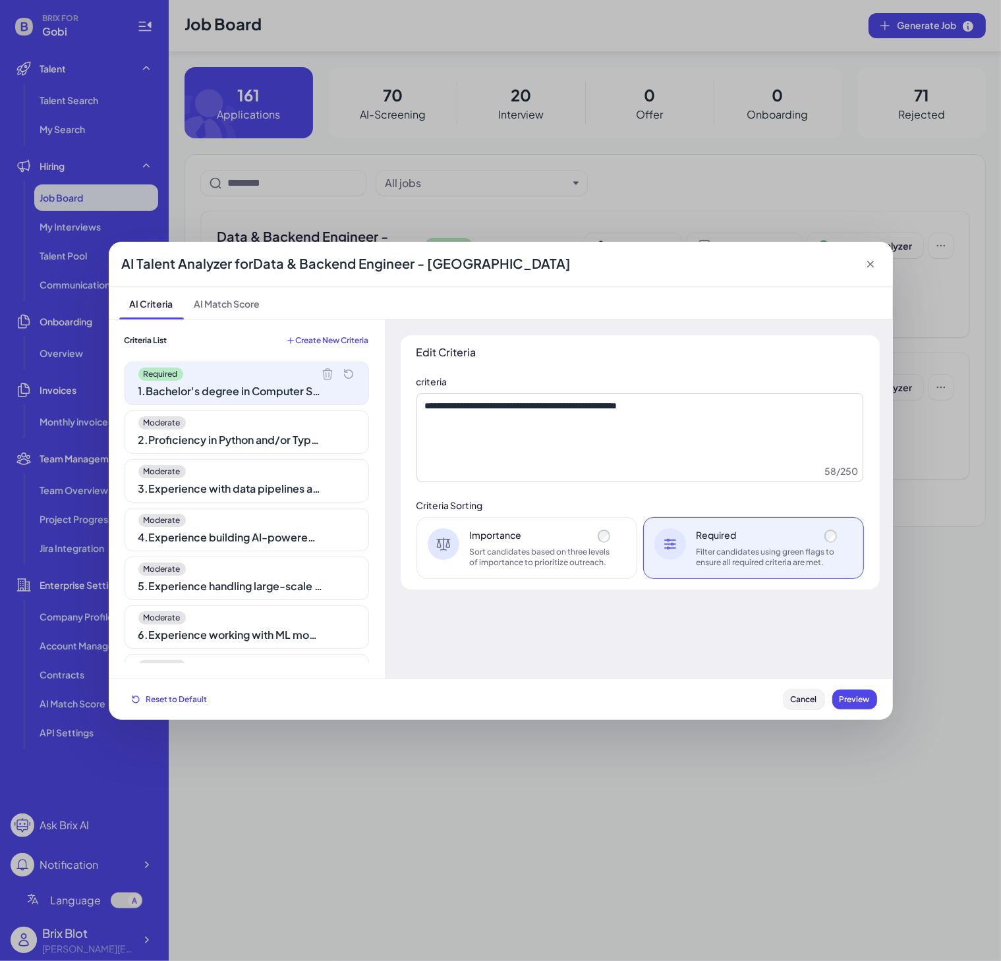
click at [788, 701] on button "Cancel" at bounding box center [803, 700] width 41 height 20
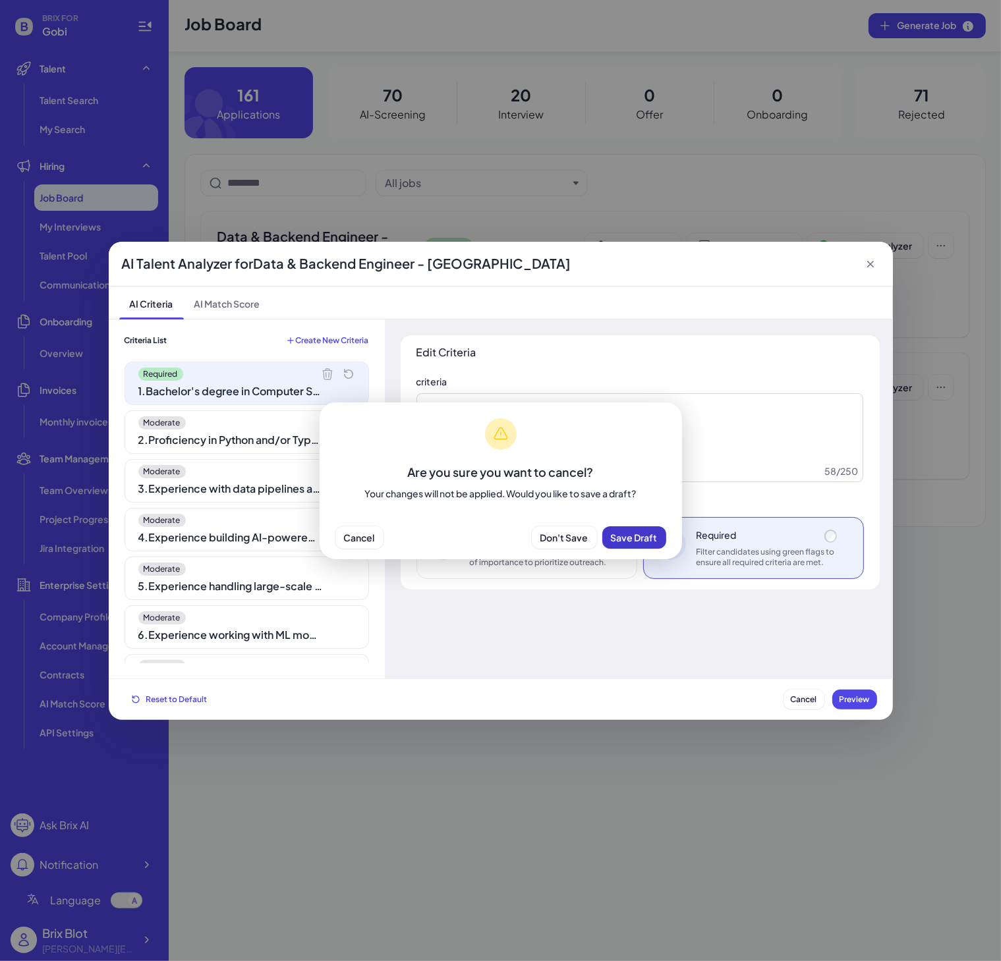
click at [628, 542] on span "Save Draft" at bounding box center [634, 538] width 47 height 12
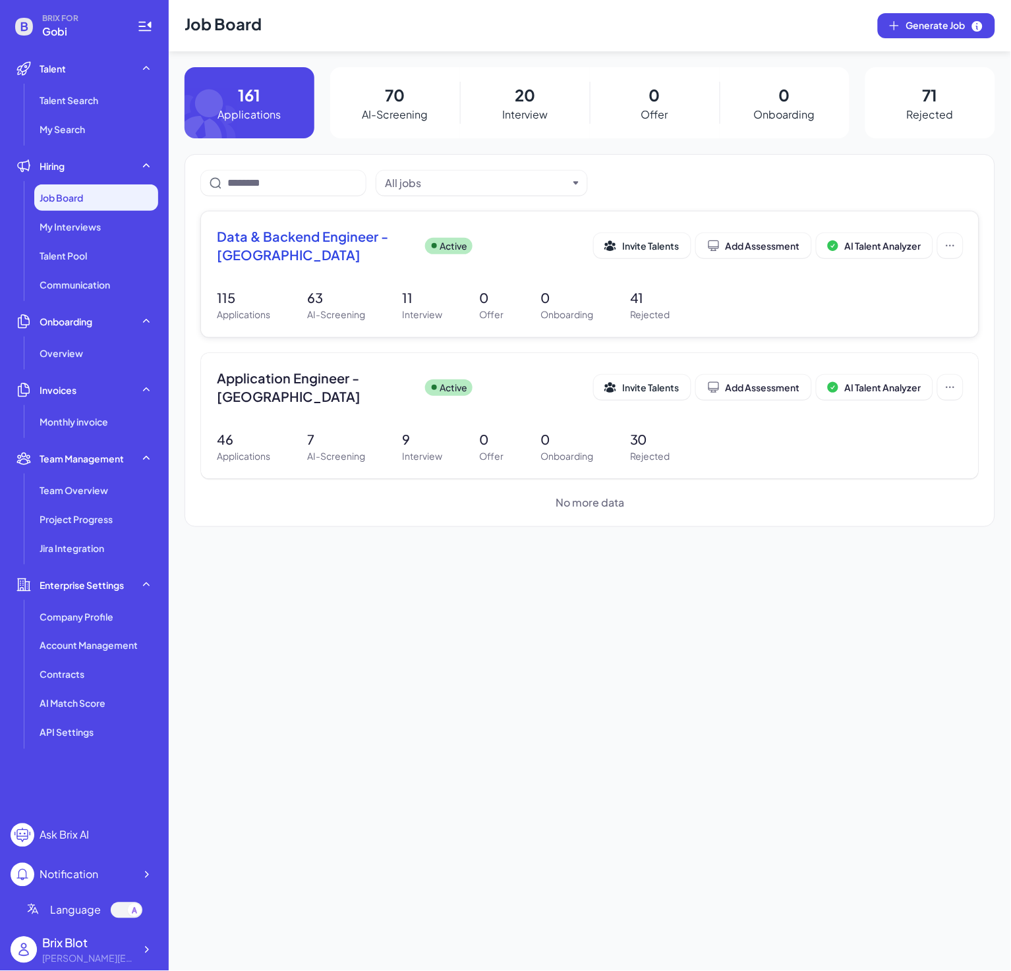
click at [536, 260] on div "Data & Backend Engineer - [GEOGRAPHIC_DATA] Active" at bounding box center [405, 245] width 377 height 37
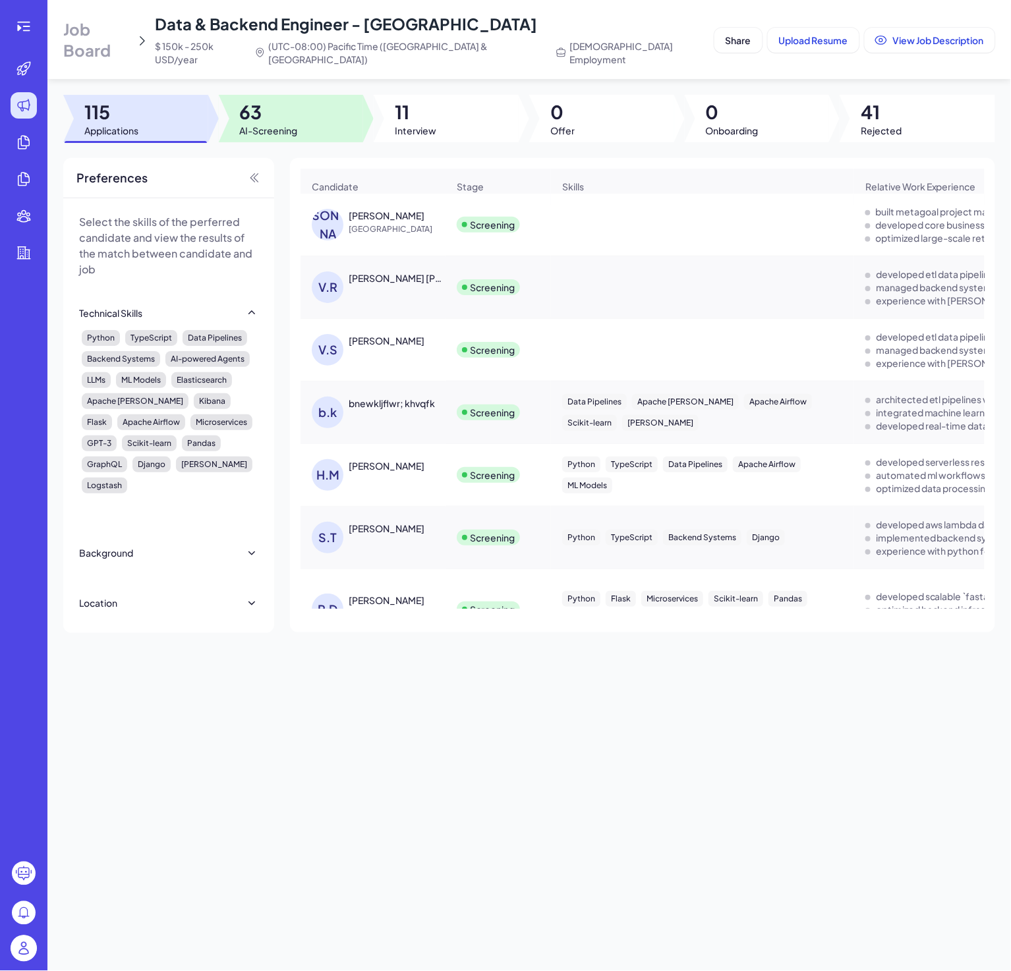
click at [252, 124] on span "AI-Screening" at bounding box center [269, 130] width 58 height 13
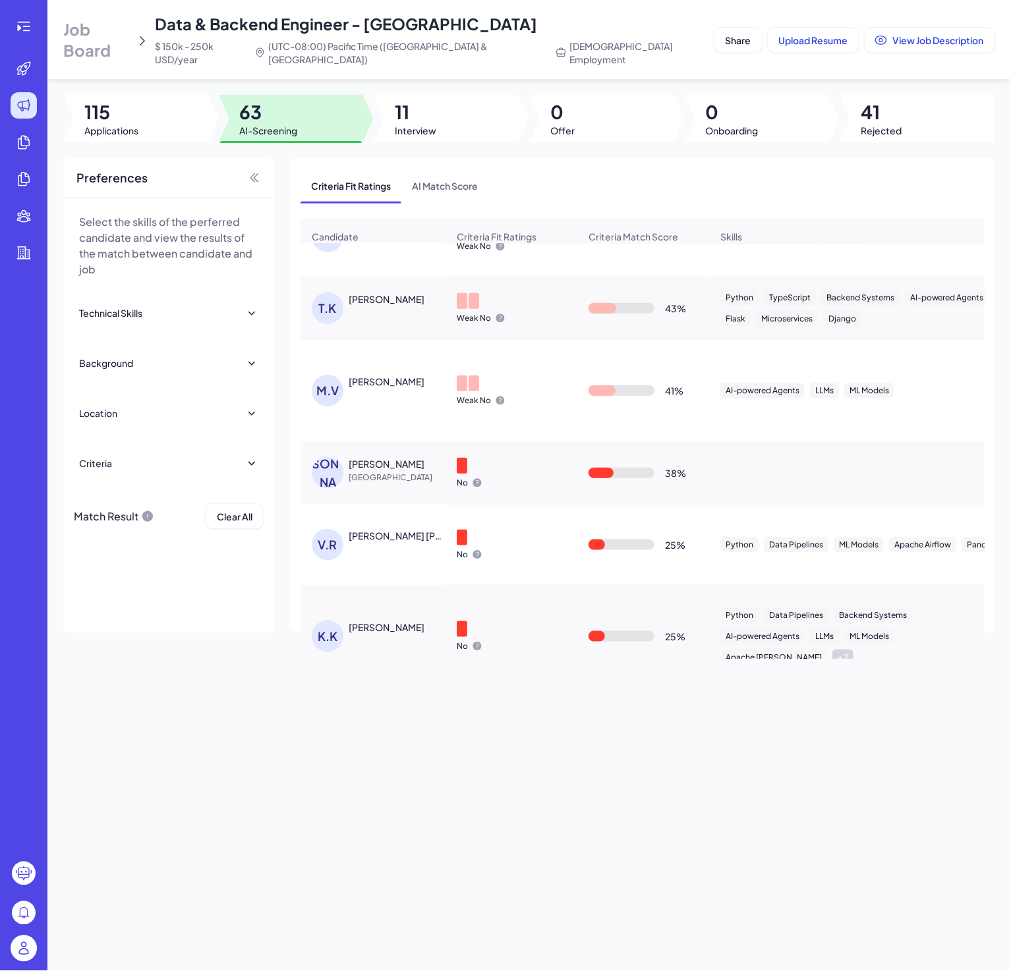
scroll to position [2827, 0]
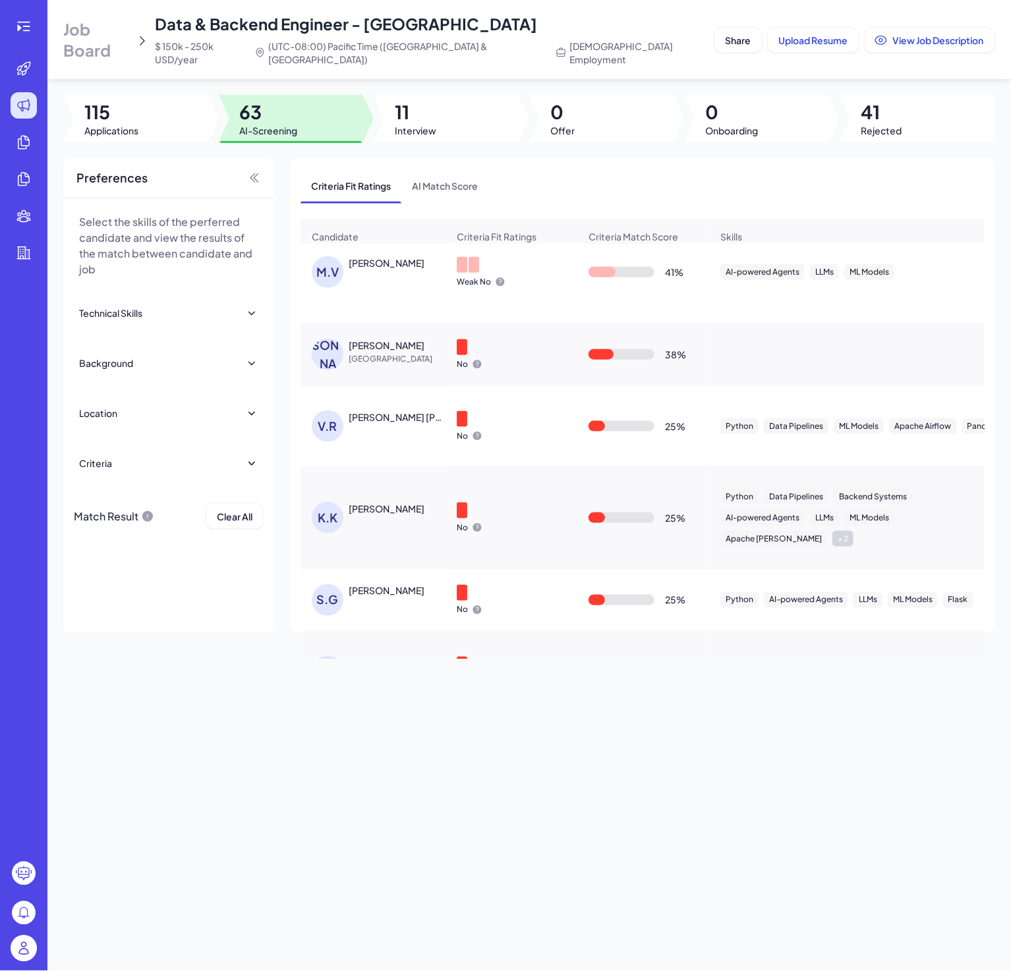
click at [517, 341] on div "No" at bounding box center [511, 354] width 130 height 51
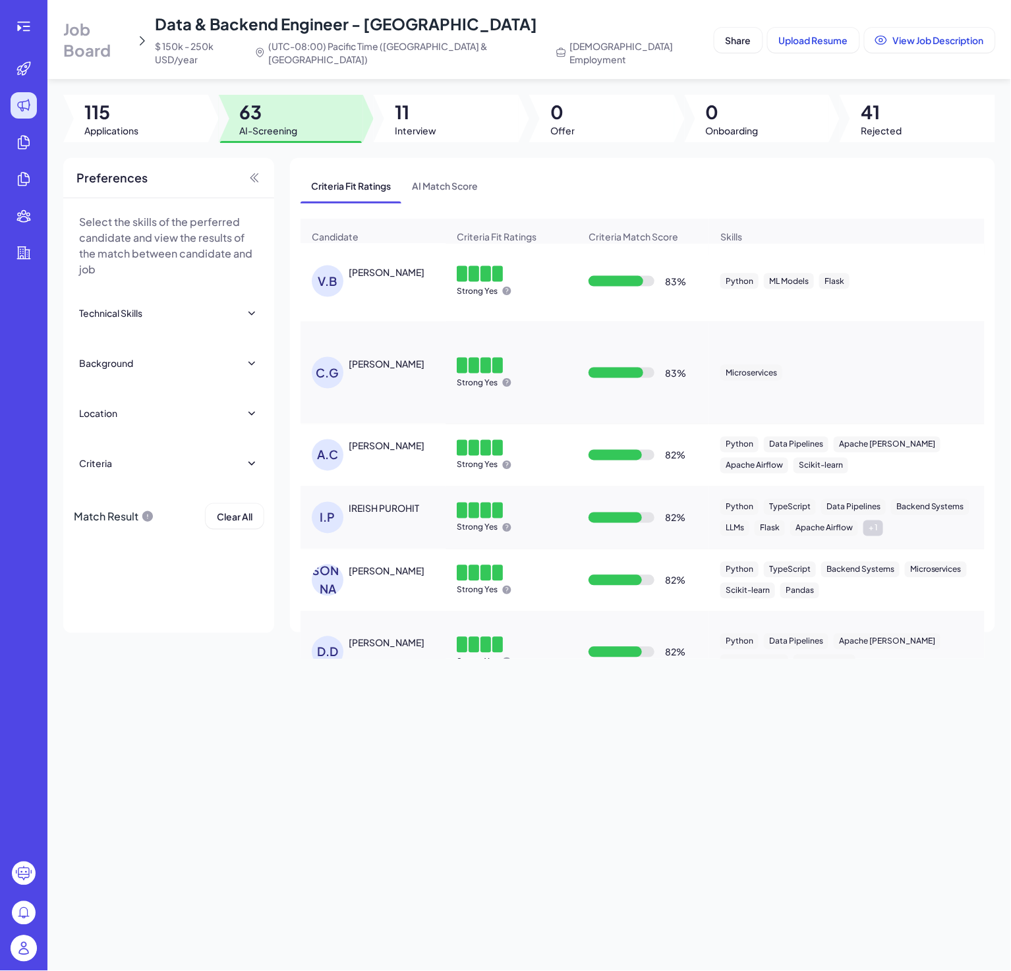
scroll to position [356, 0]
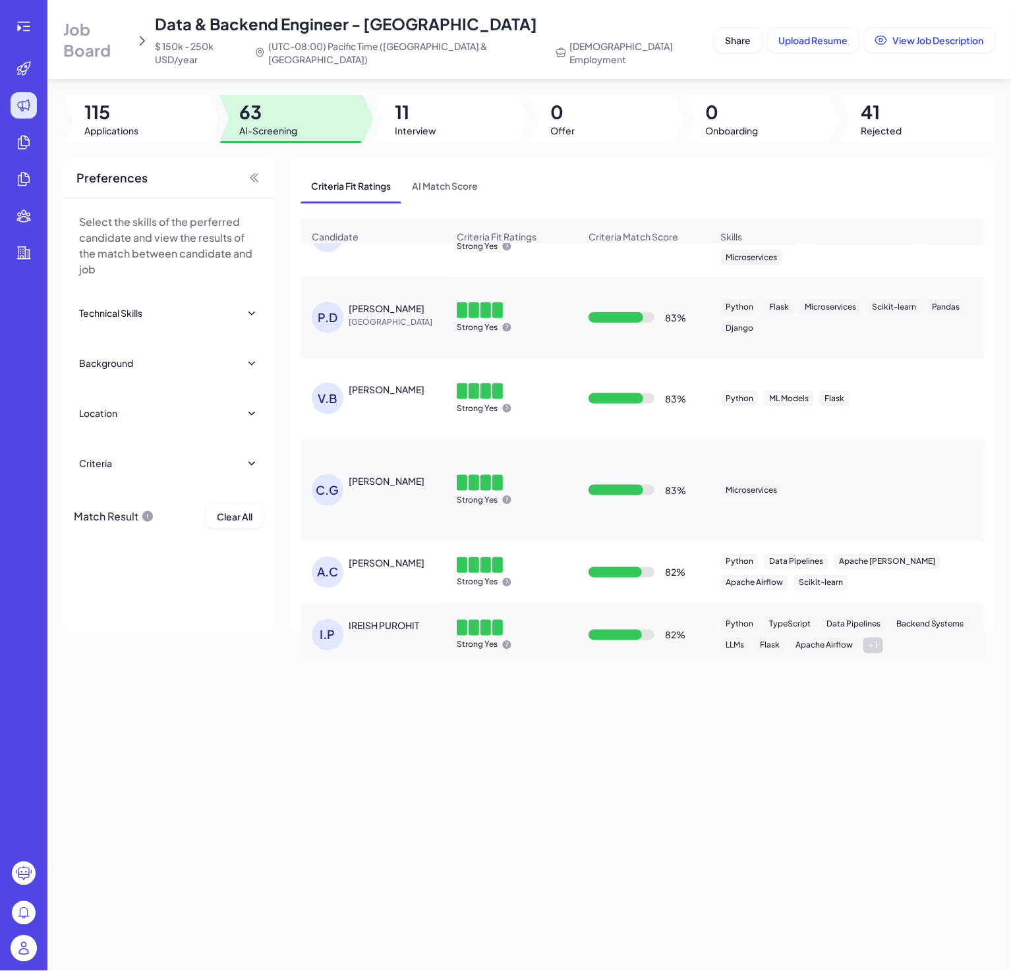
click at [37, 29] on div at bounding box center [24, 26] width 42 height 26
click at [29, 34] on div at bounding box center [24, 26] width 26 height 26
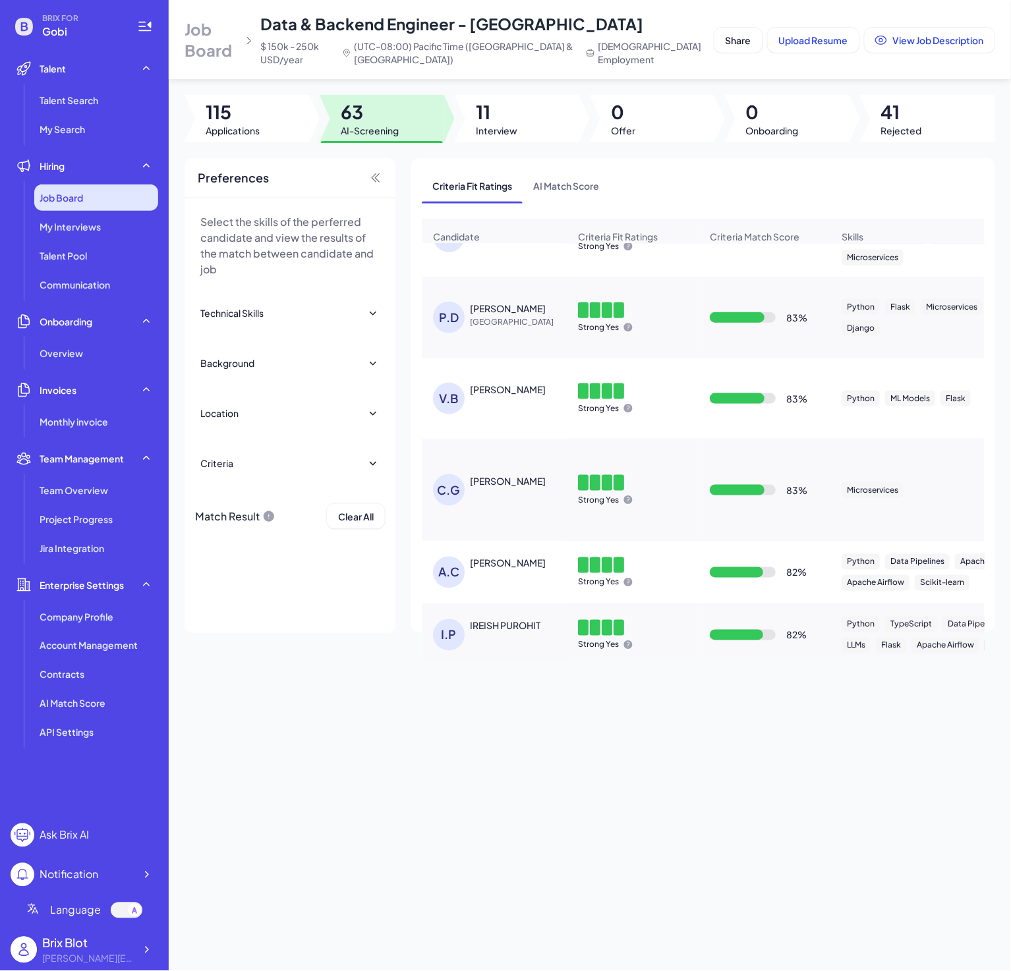
click at [116, 203] on div "Job Board" at bounding box center [96, 198] width 124 height 26
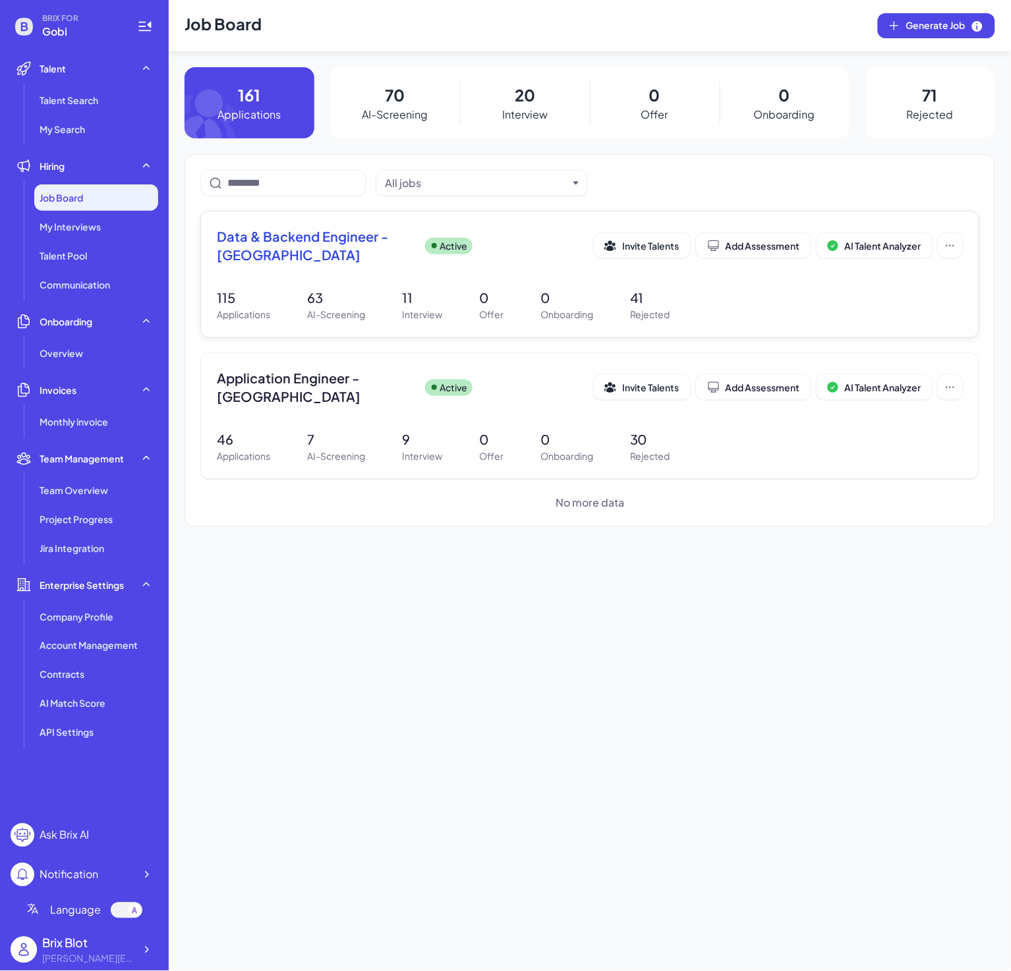
click at [391, 235] on span "Data & Backend Engineer - [GEOGRAPHIC_DATA]" at bounding box center [316, 245] width 198 height 37
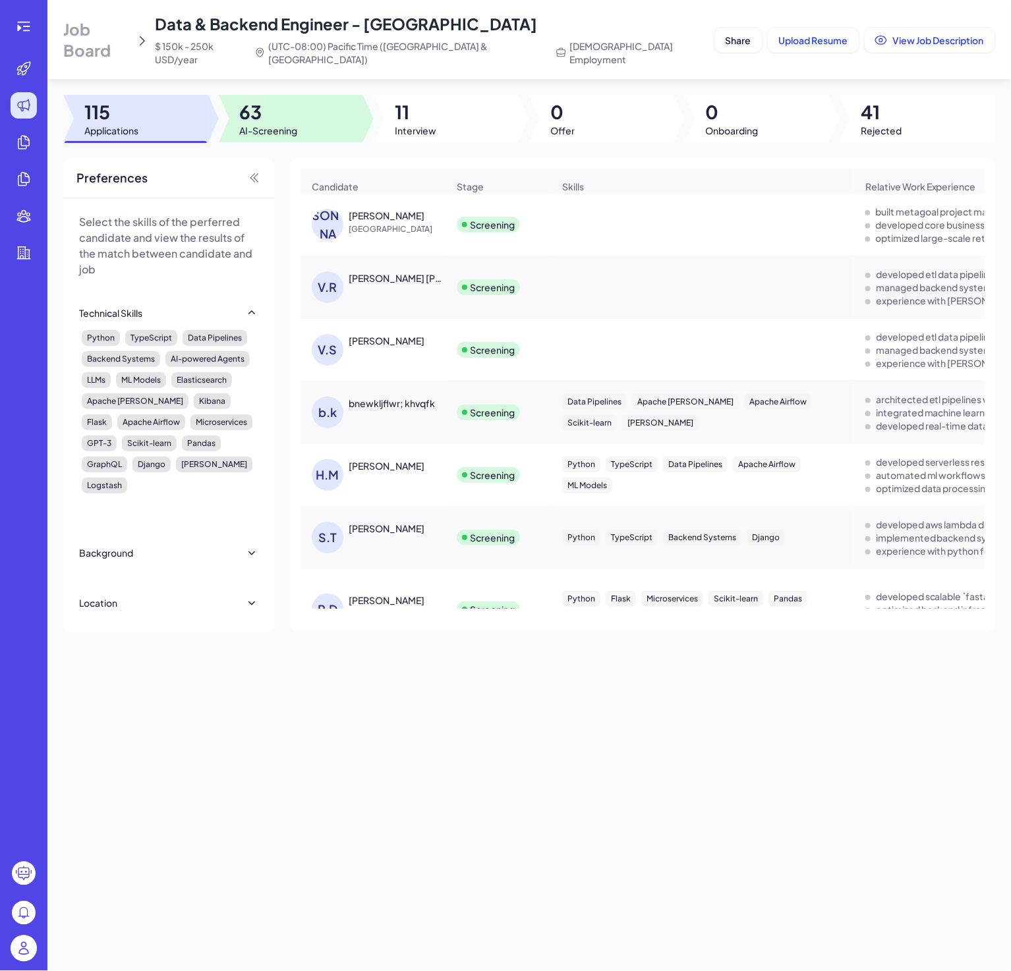
click at [290, 108] on span "63" at bounding box center [269, 112] width 58 height 24
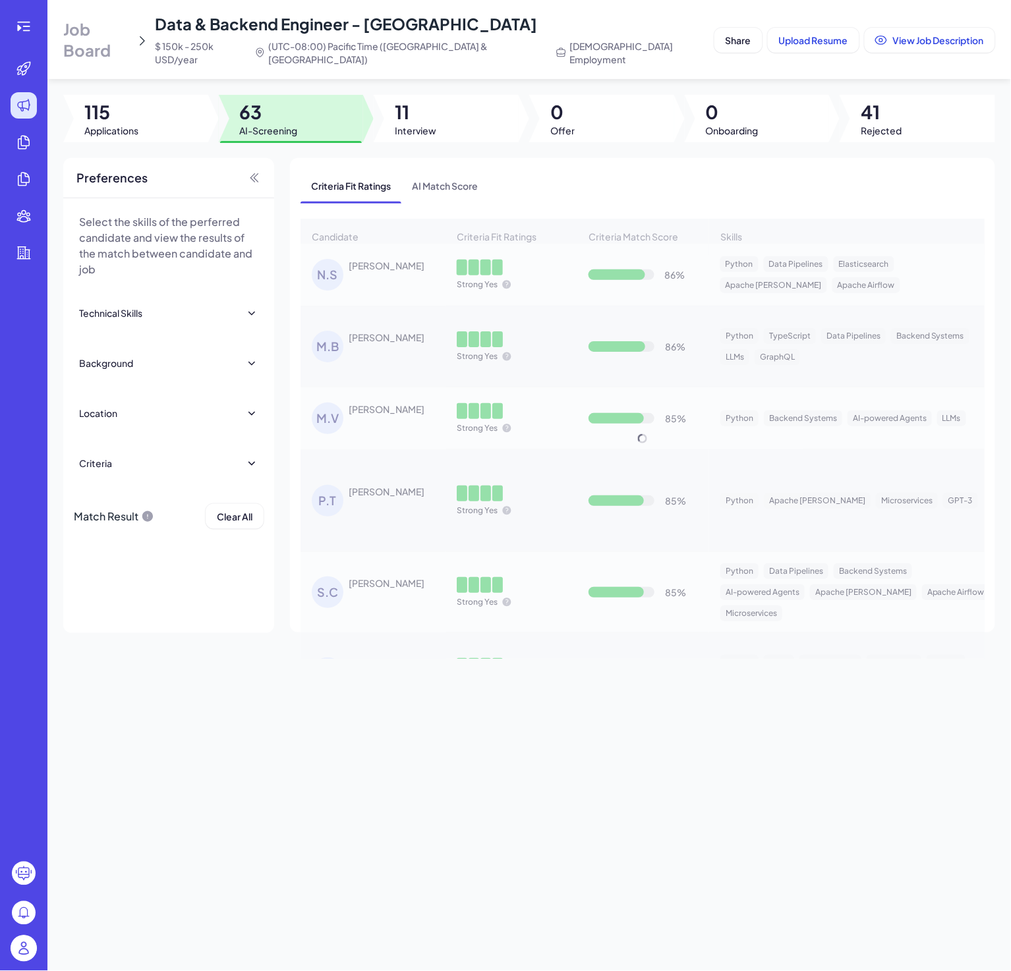
click at [749, 794] on div "Job Board Data & Backend Engineer - [GEOGRAPHIC_DATA] $ 150k - 250k USD/year (U…" at bounding box center [528, 485] width 963 height 971
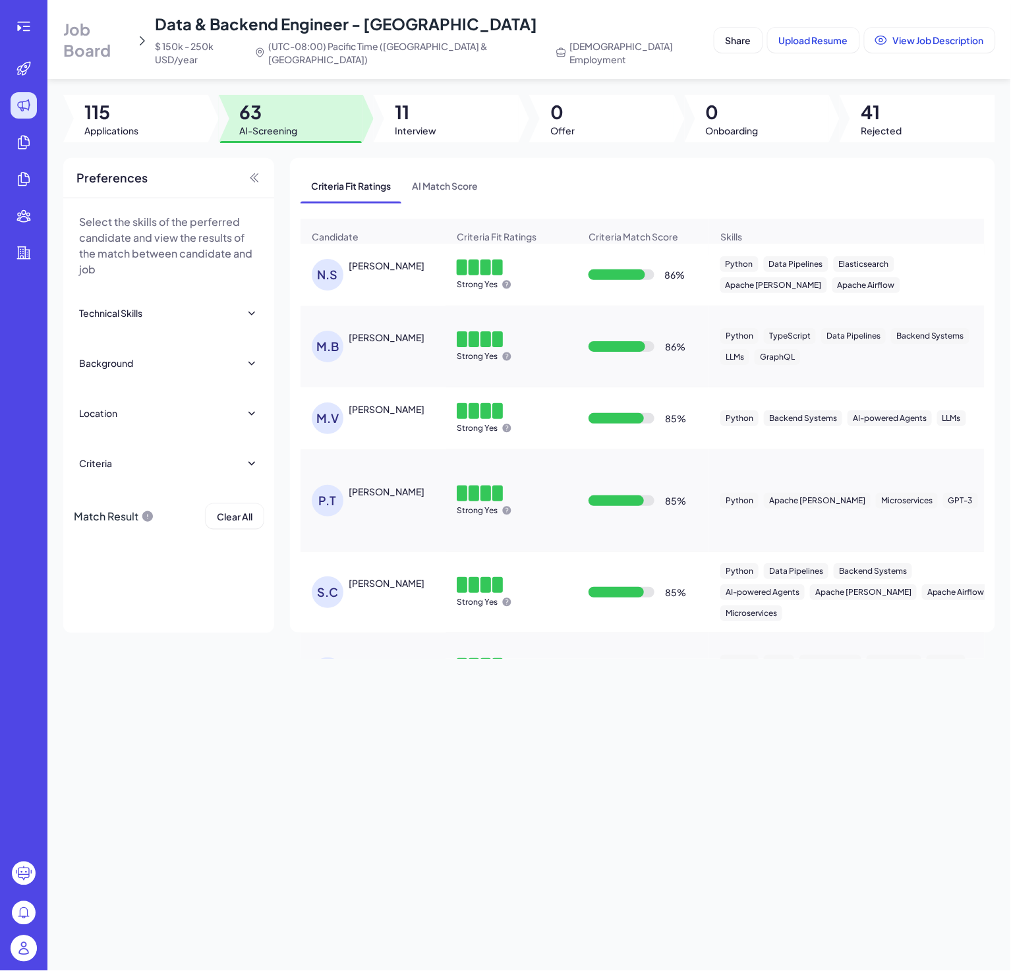
click at [760, 886] on div "Job Board Data & Backend Engineer - [GEOGRAPHIC_DATA] $ 150k - 250k USD/year (U…" at bounding box center [528, 485] width 963 height 971
